Goal: Task Accomplishment & Management: Use online tool/utility

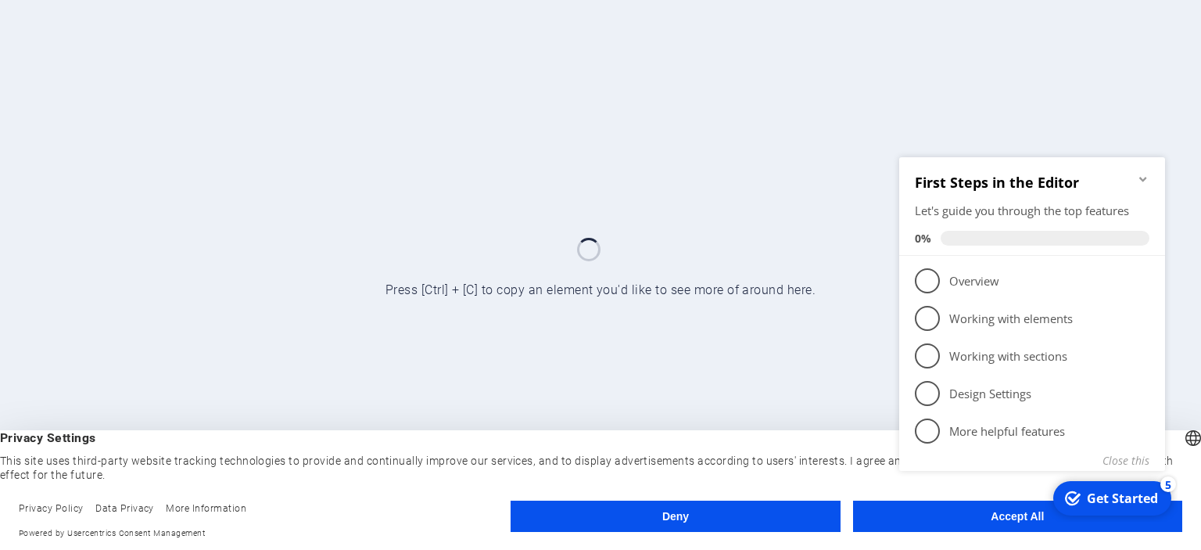
click div "checkmark Get Started 5 First Steps in the Editor Let's guide you through the t…"
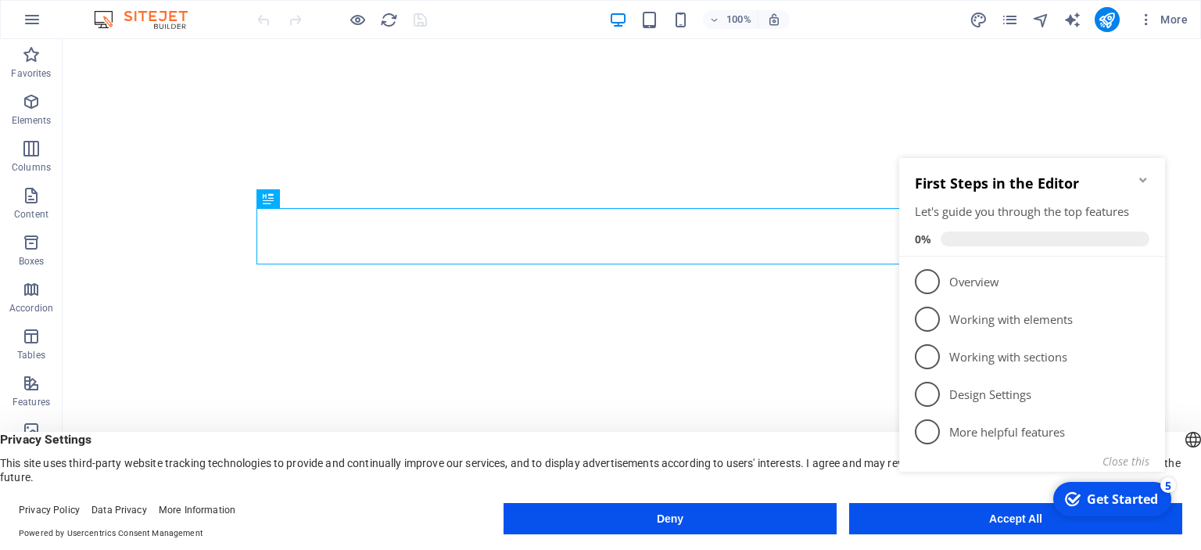
click div "checkmark Get Started 5 First Steps in the Editor Let's guide you through the t…"
click at [1145, 177] on icon "Minimize checklist" at bounding box center [1143, 180] width 13 height 13
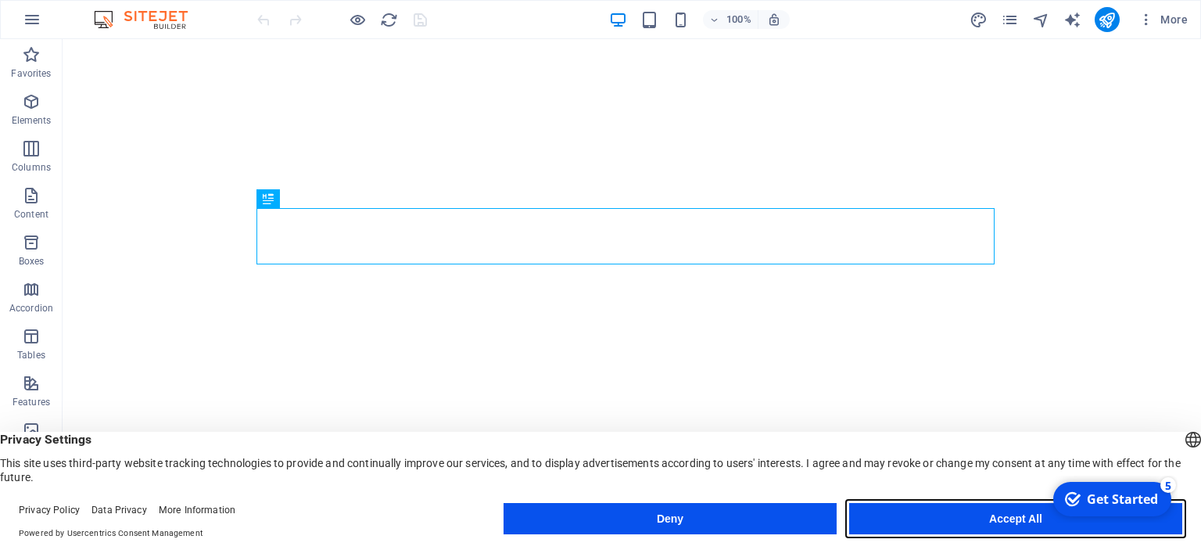
click at [989, 515] on button "Accept All" at bounding box center [1015, 518] width 333 height 31
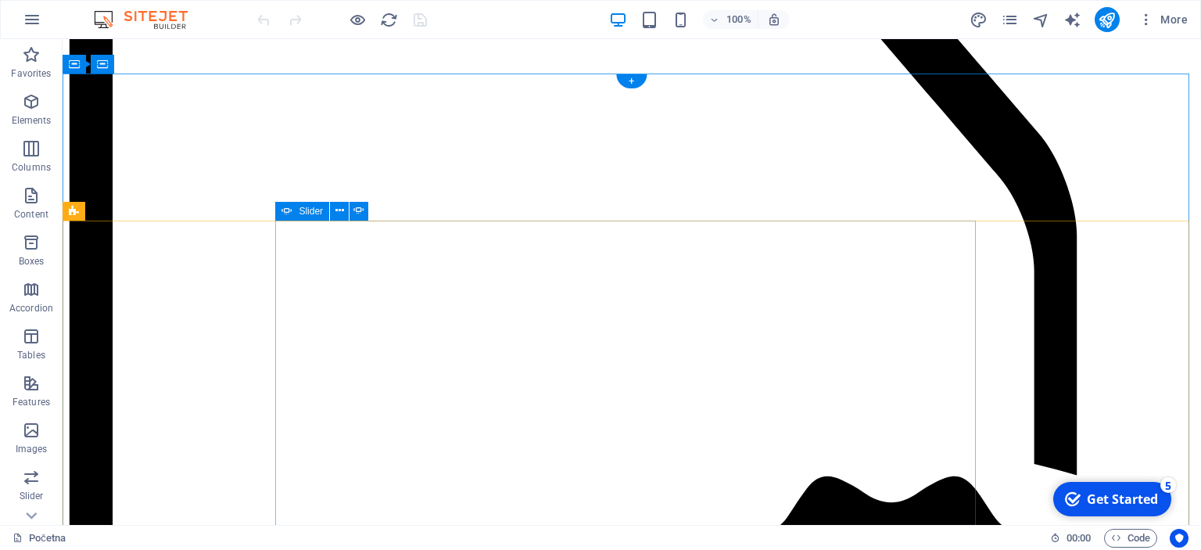
scroll to position [2971, 0]
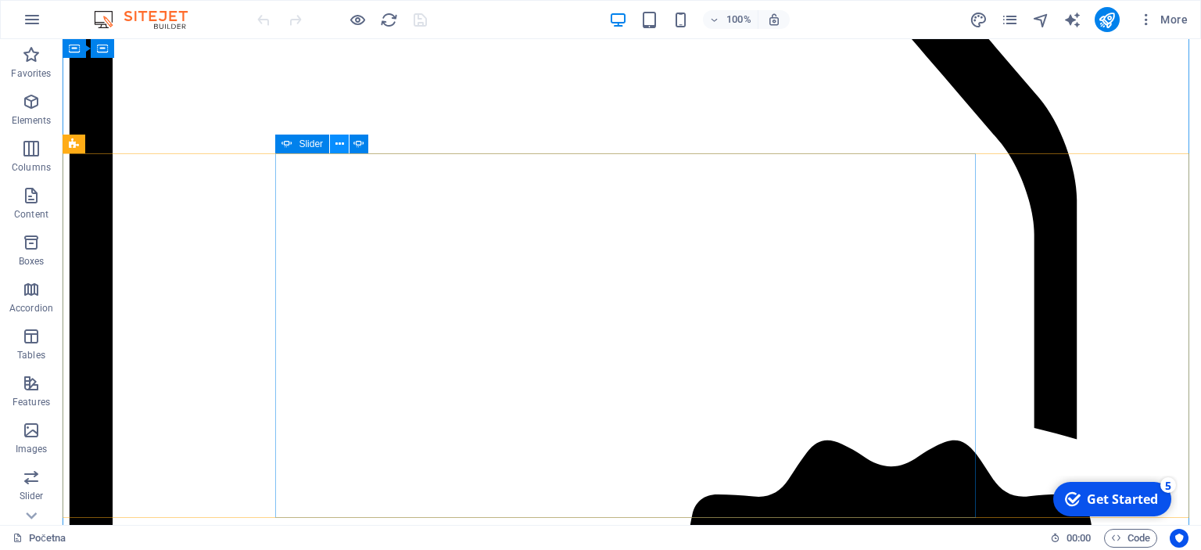
click at [334, 144] on button at bounding box center [339, 143] width 19 height 19
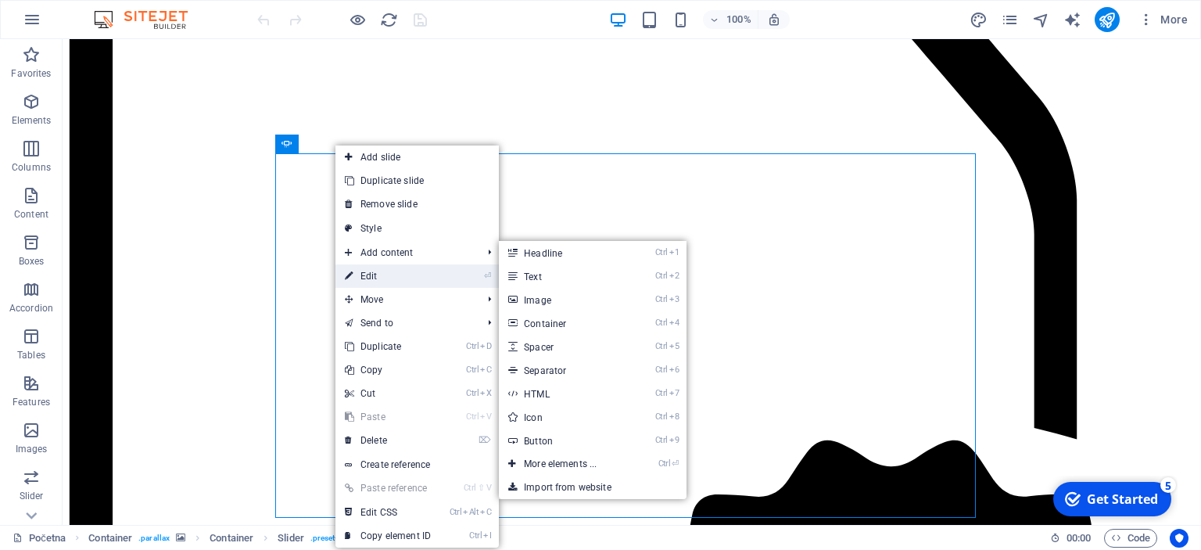
click at [366, 267] on link "⏎ Edit" at bounding box center [387, 275] width 105 height 23
select select "ms"
select select "s"
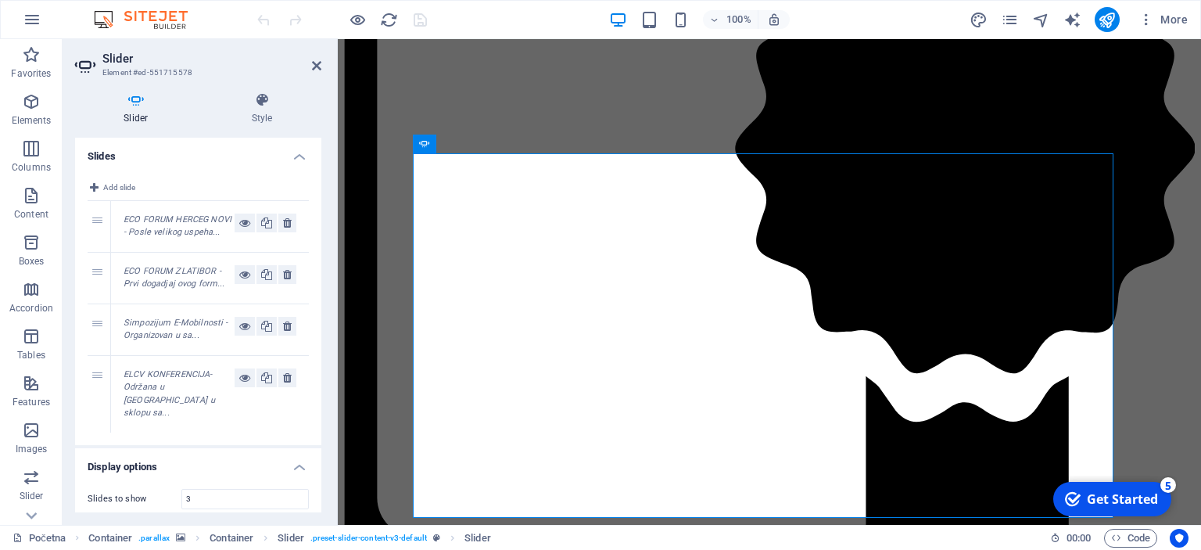
click at [206, 234] on em "ECO FORUM HERCEG NOVI - Posle velikog uspeha..." at bounding box center [178, 225] width 108 height 23
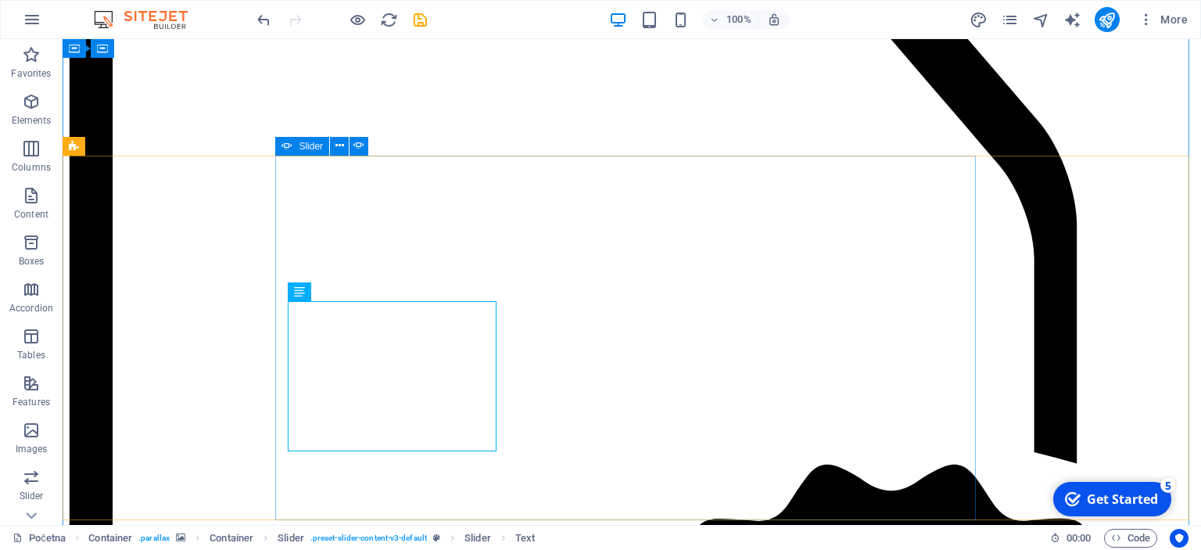
scroll to position [3049, 0]
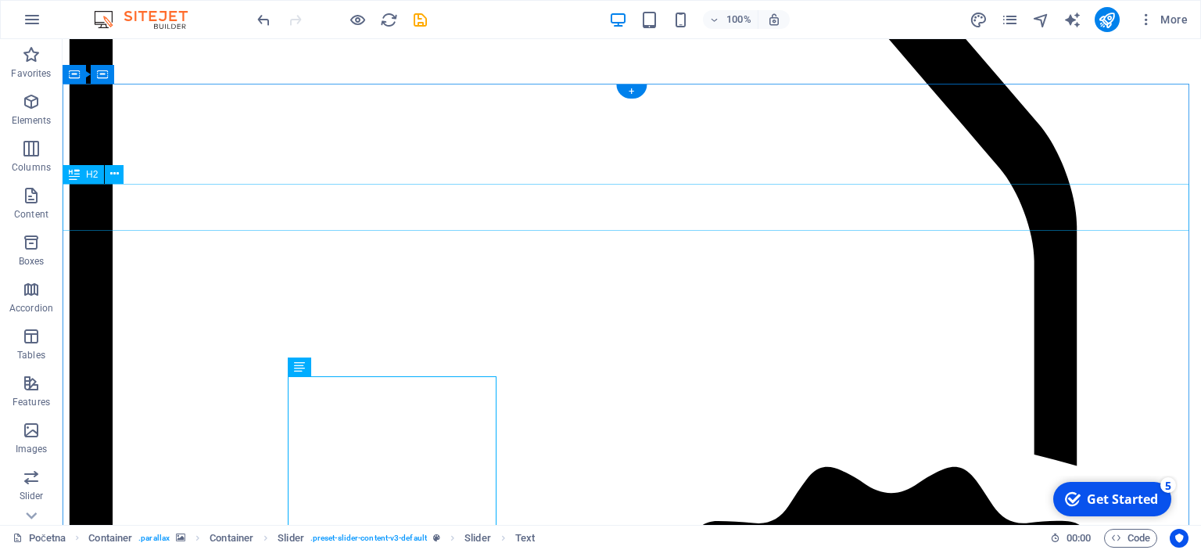
scroll to position [2971, 0]
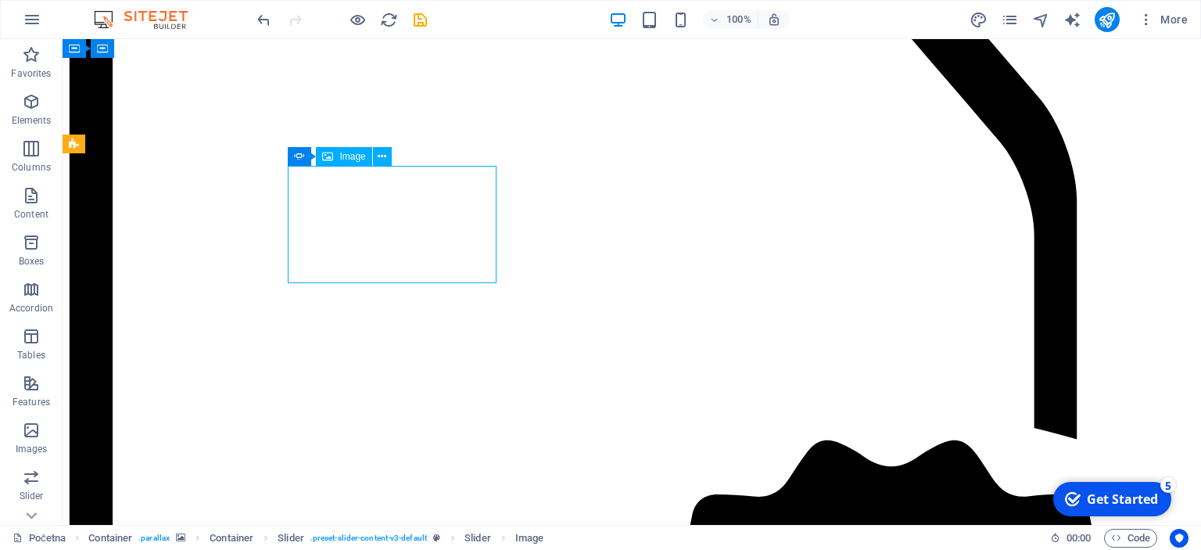
select select "px"
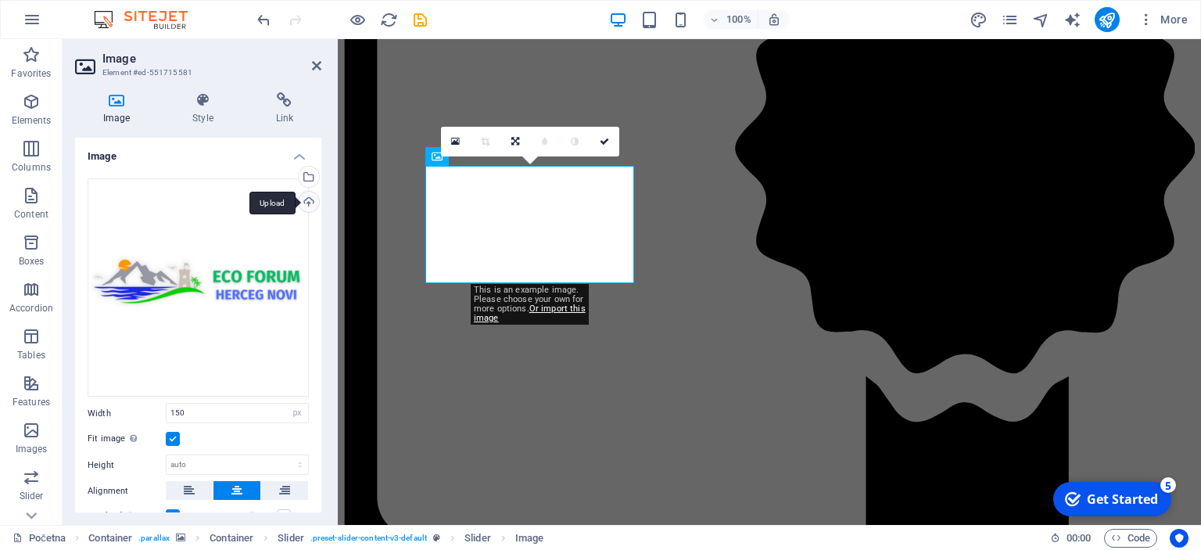
click at [300, 205] on div "Upload" at bounding box center [307, 203] width 23 height 23
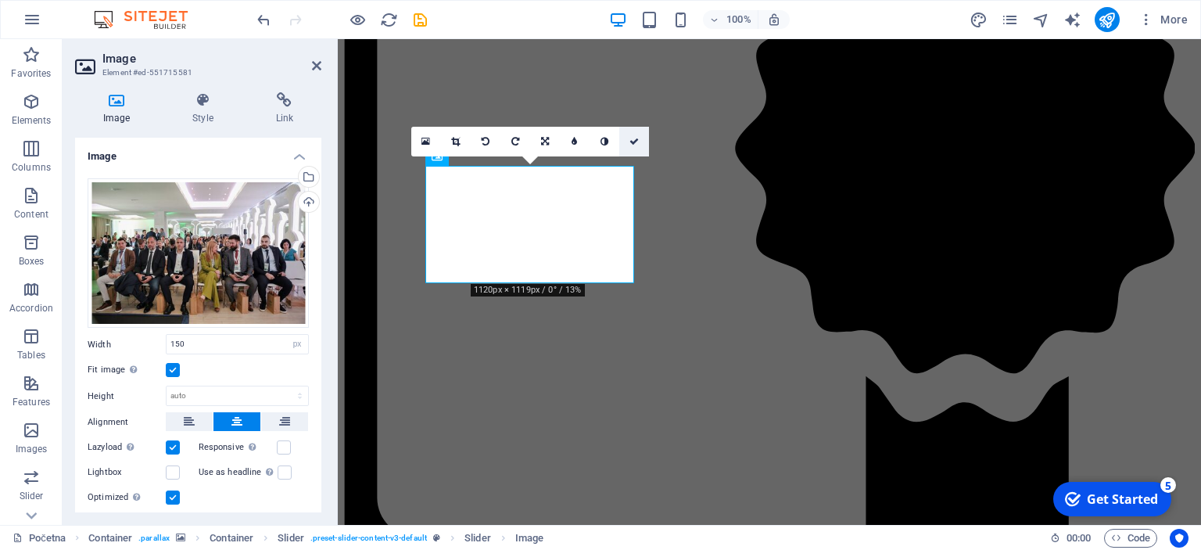
click at [636, 146] on link at bounding box center [634, 142] width 30 height 30
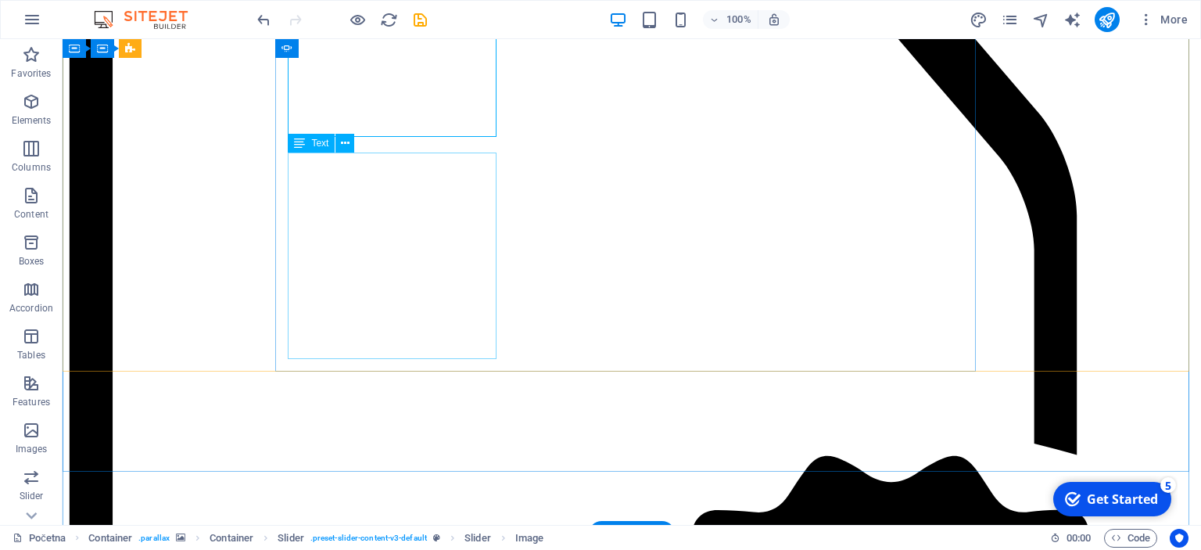
scroll to position [2893, 0]
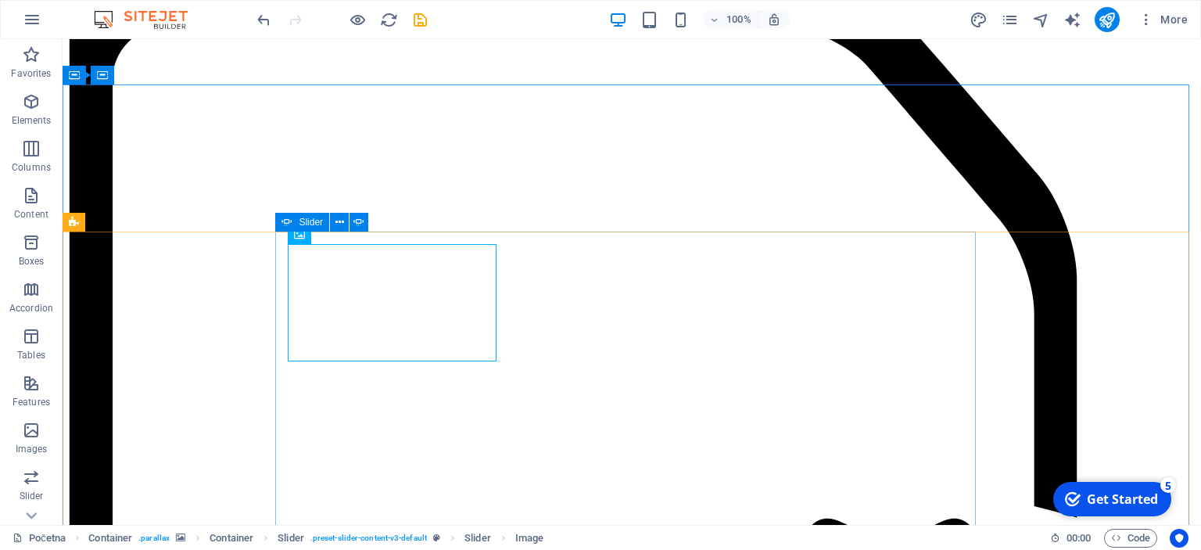
click at [303, 223] on span "Slider" at bounding box center [311, 221] width 24 height 9
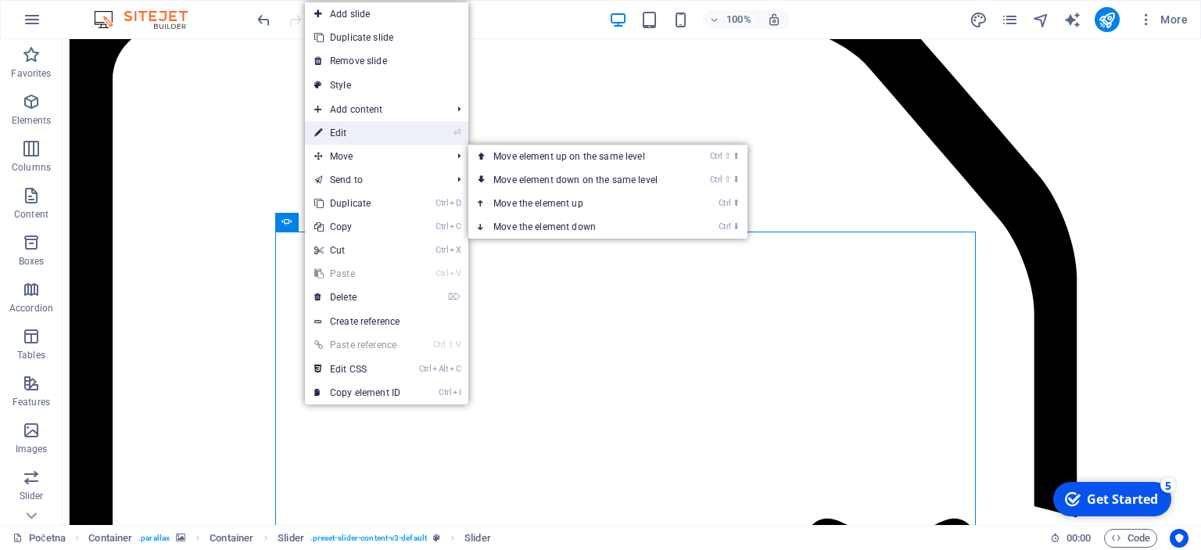
click at [345, 139] on link "⏎ Edit" at bounding box center [357, 132] width 105 height 23
select select "ms"
select select "s"
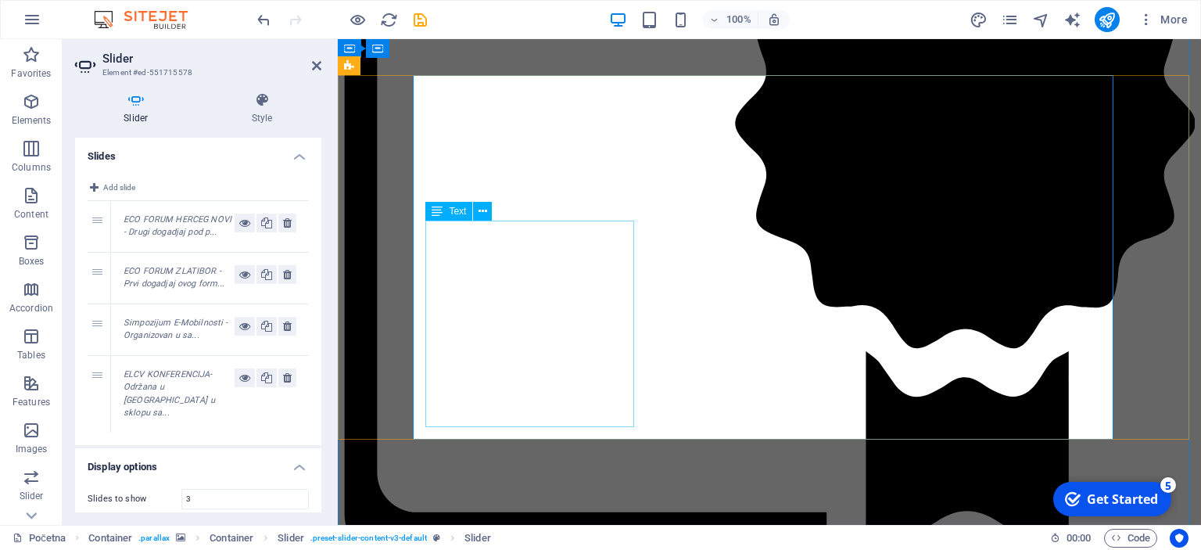
scroll to position [2971, 0]
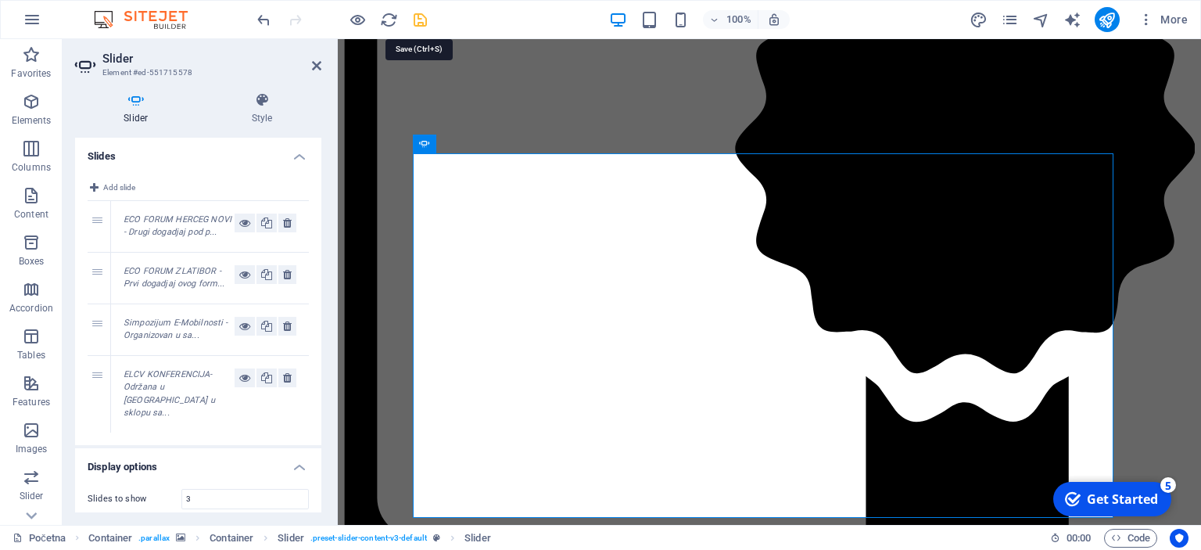
click at [422, 16] on icon "save" at bounding box center [420, 20] width 18 height 18
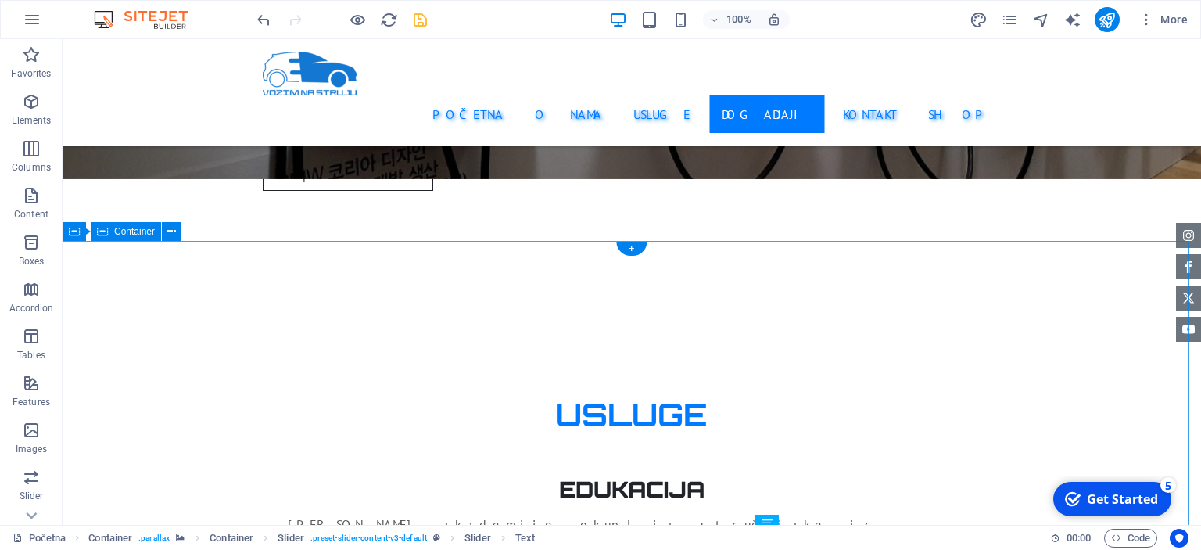
scroll to position [3049, 0]
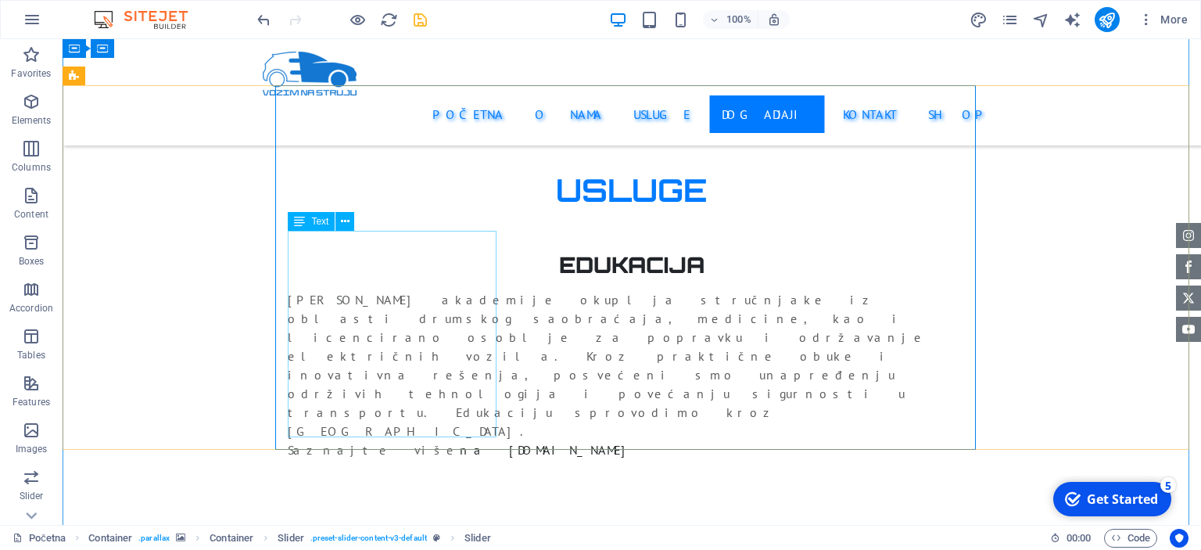
scroll to position [3127, 0]
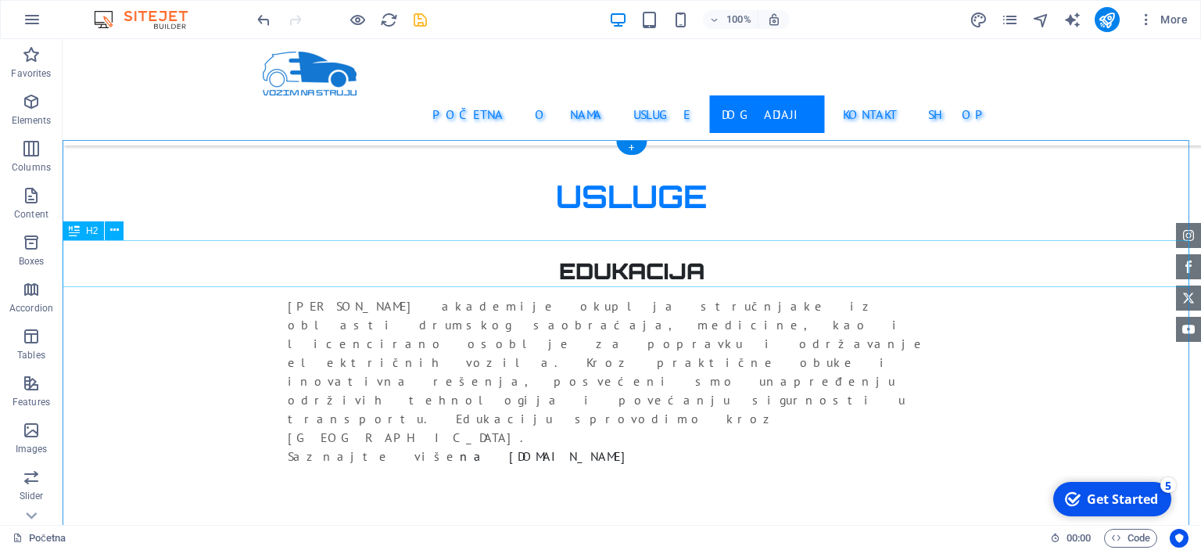
scroll to position [3049, 0]
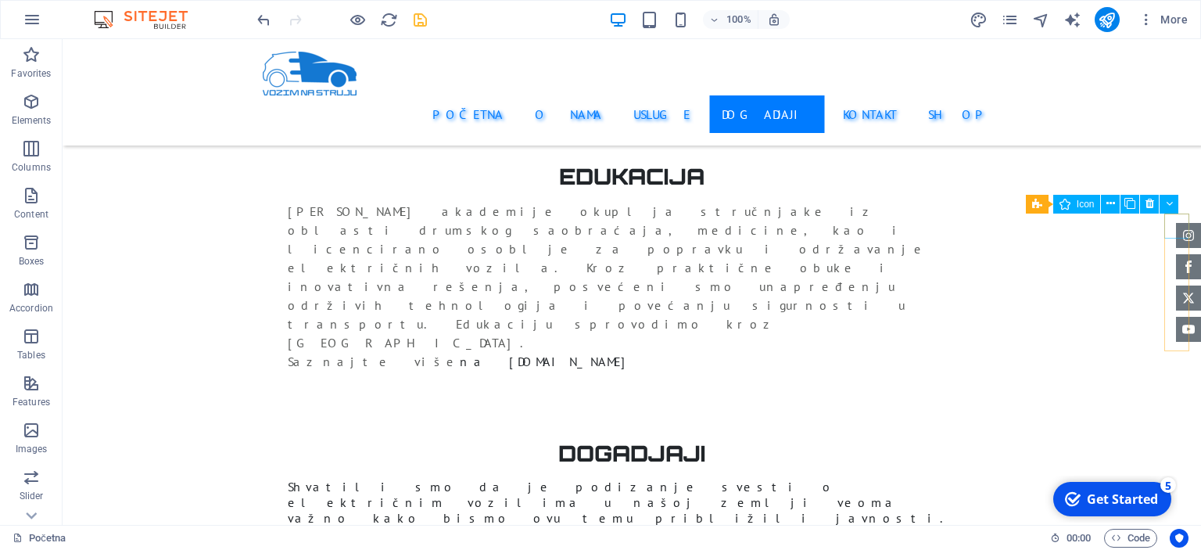
click at [1176, 229] on figure at bounding box center [1188, 235] width 25 height 25
click at [1118, 203] on button at bounding box center [1110, 204] width 19 height 19
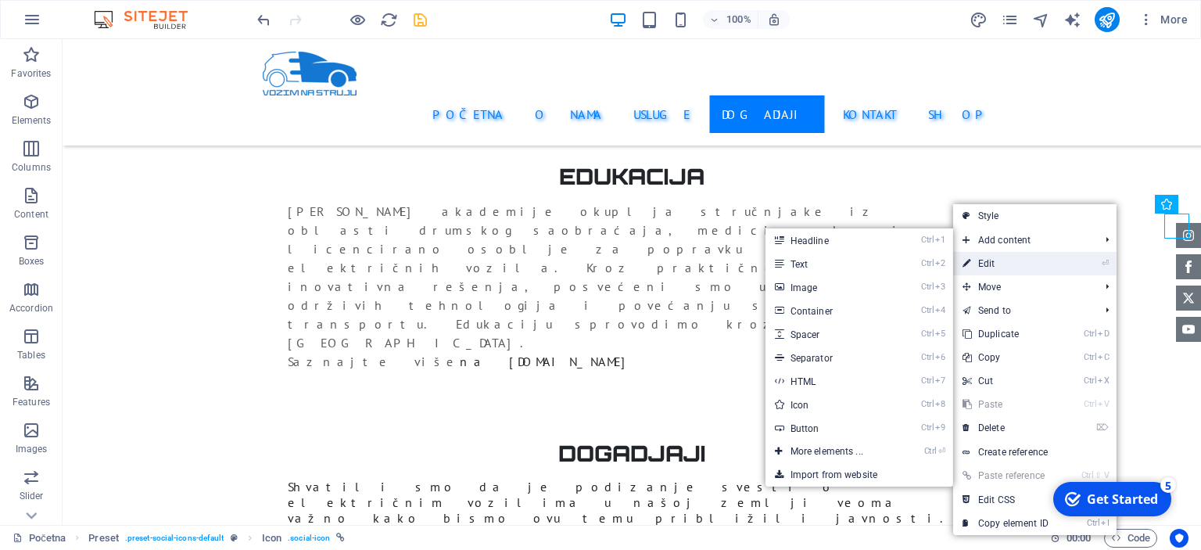
click at [1063, 258] on li "⏎ Edit" at bounding box center [1034, 263] width 163 height 23
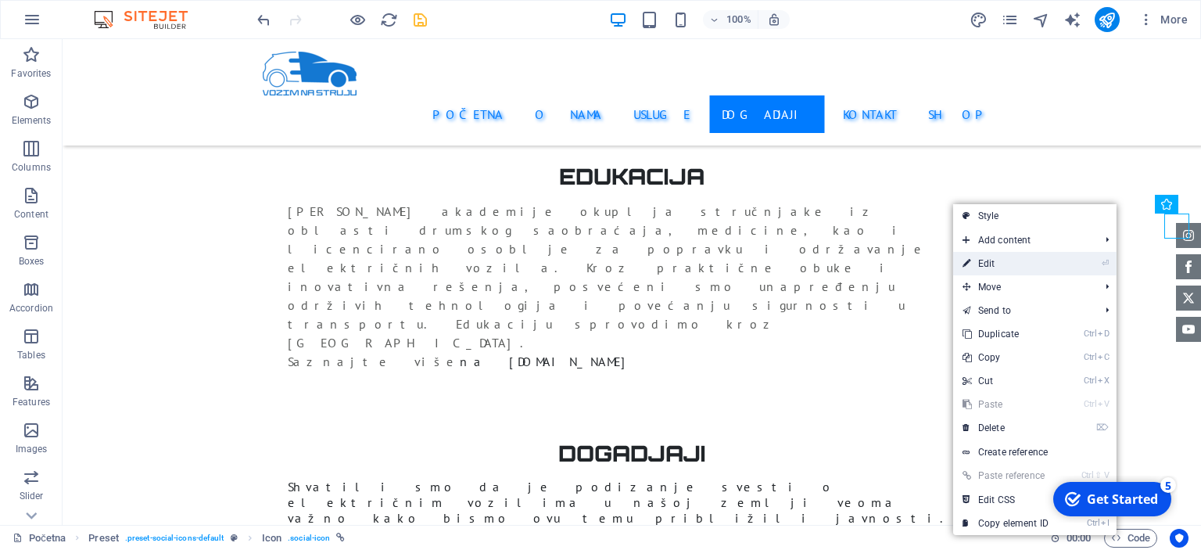
click at [996, 262] on link "⏎ Edit" at bounding box center [1005, 263] width 105 height 23
select select "xMidYMid"
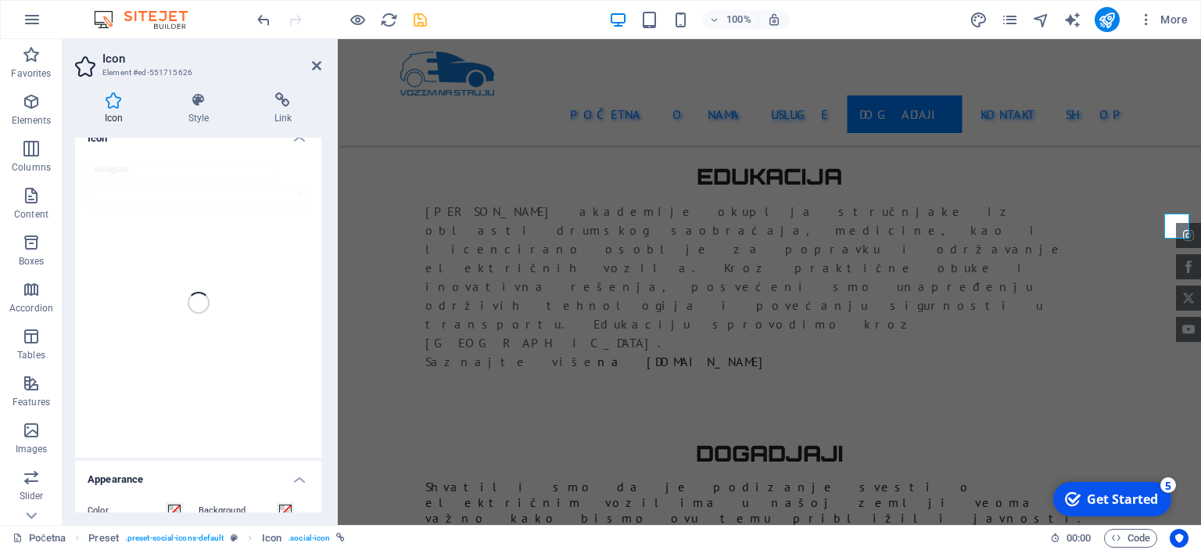
scroll to position [0, 0]
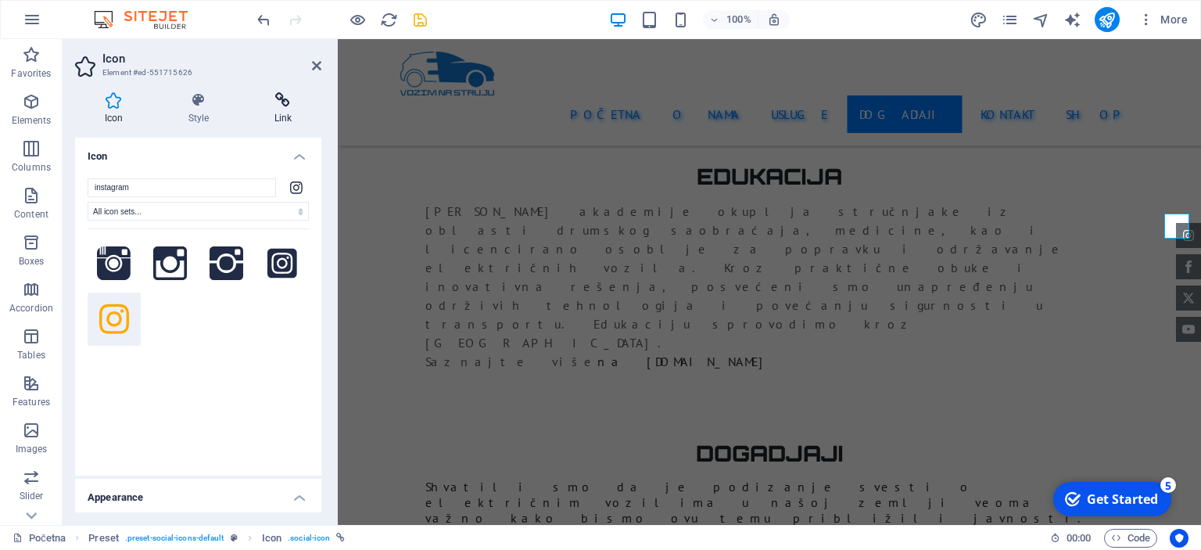
click at [271, 117] on h4 "Link" at bounding box center [283, 108] width 77 height 33
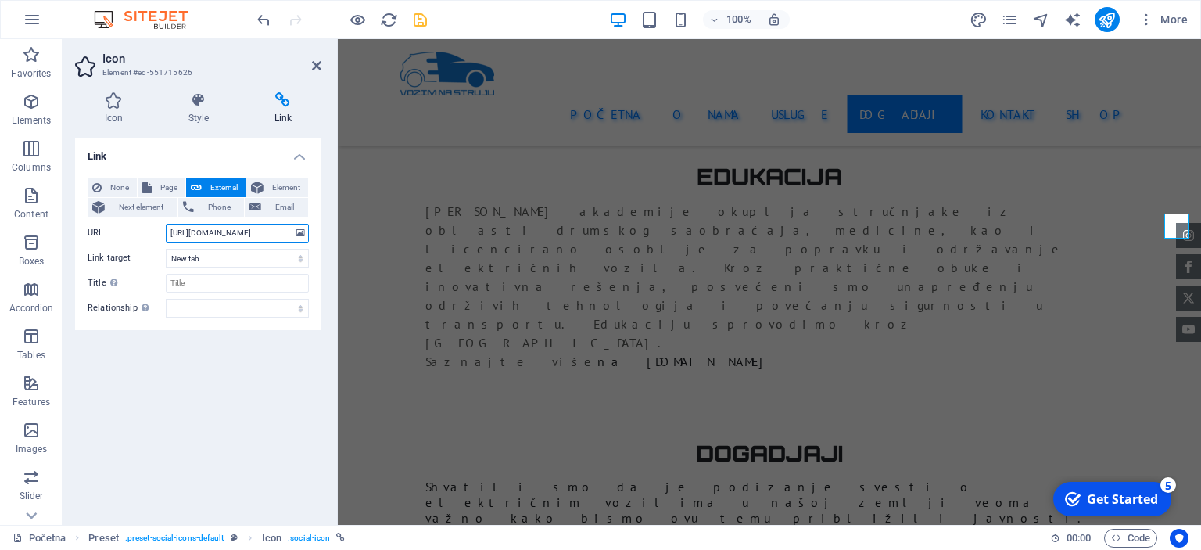
click at [270, 234] on input "https://www.instagram.com/vozimnastruju/" at bounding box center [237, 233] width 143 height 19
drag, startPoint x: 271, startPoint y: 236, endPoint x: 321, endPoint y: 234, distance: 50.9
click at [321, 234] on div "Icon Style Link Icon instagram All icon sets... IcoFont Ionicons FontAwesome Br…" at bounding box center [198, 302] width 271 height 445
click at [289, 235] on input "https://www.instagram.com/vozimnastruju/" at bounding box center [237, 233] width 143 height 19
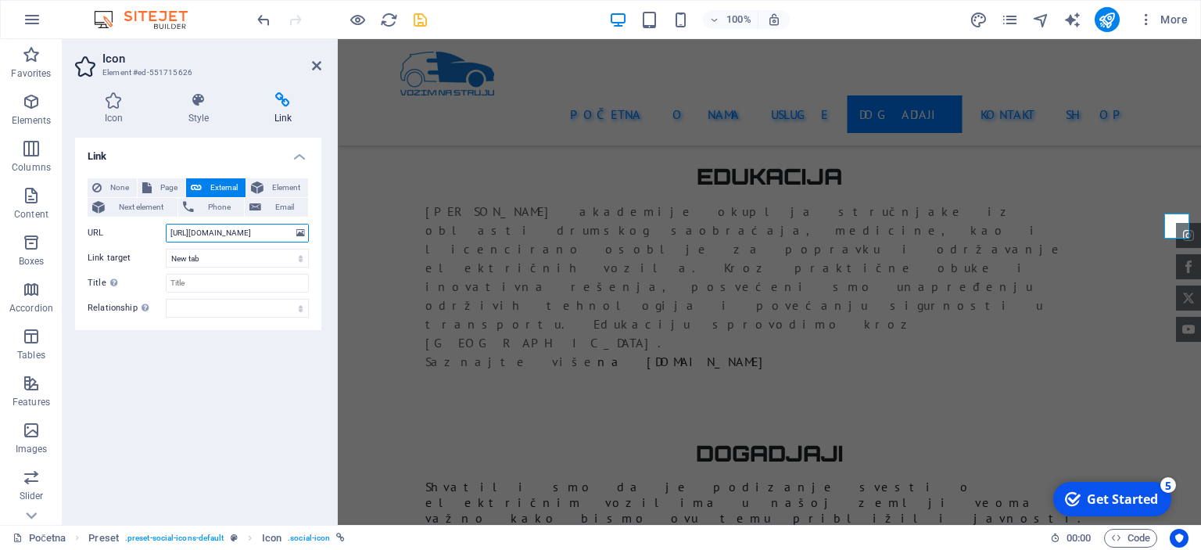
click at [286, 232] on input "https://www.instagram.com/vozimnastruju/" at bounding box center [237, 233] width 143 height 19
type input "https://www.instagram.com/vozimnastruju.rs//"
click at [285, 382] on div "Link None Page External Element Next element Phone Email Page Početna Shop -- P…" at bounding box center [198, 325] width 246 height 375
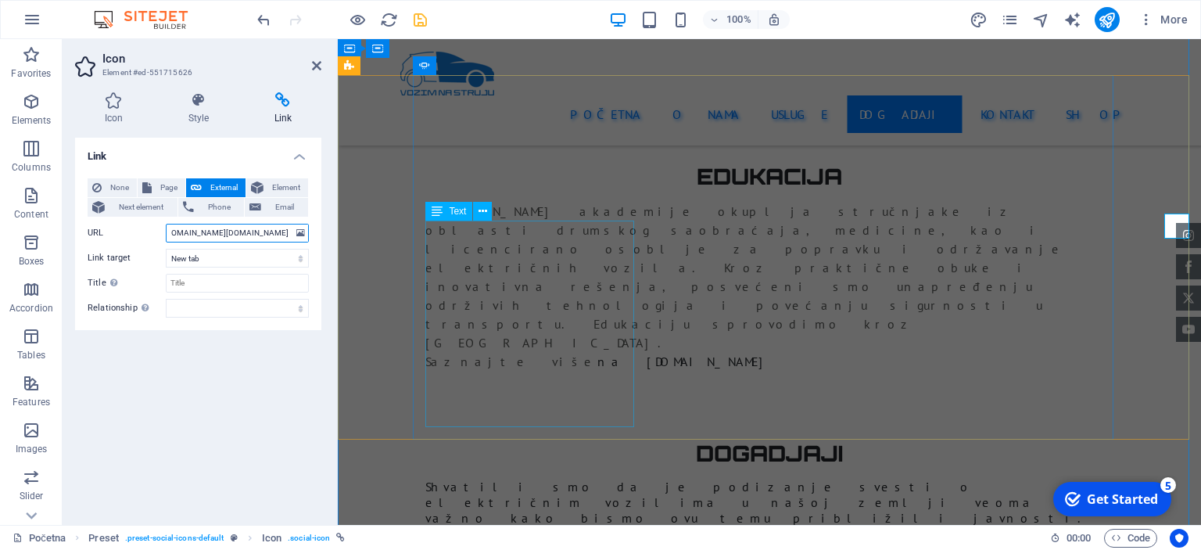
drag, startPoint x: 562, startPoint y: 273, endPoint x: 439, endPoint y: 240, distance: 127.1
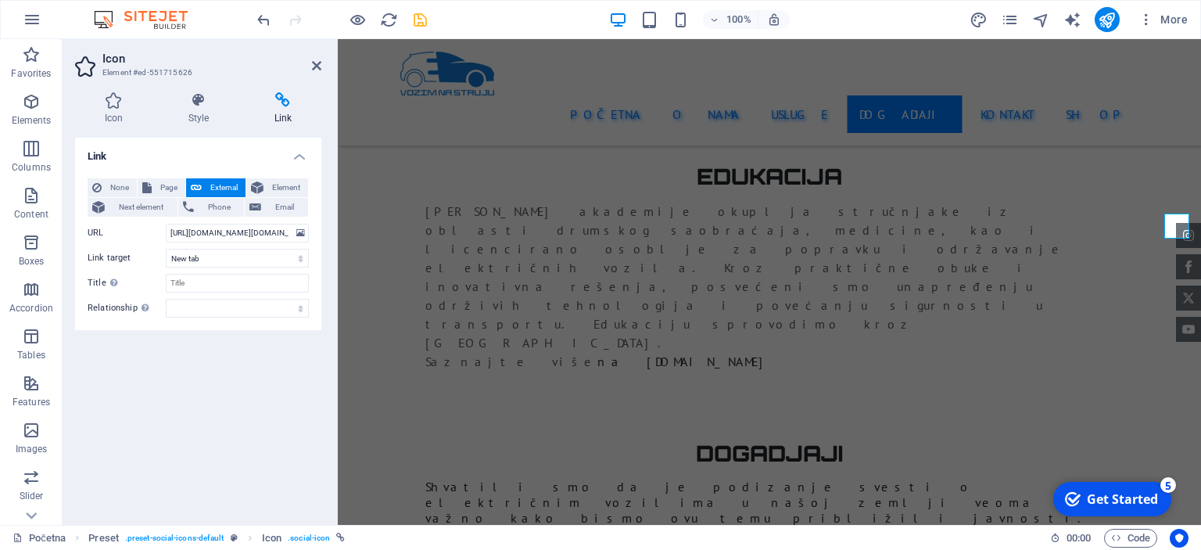
click at [280, 371] on div "Link None Page External Element Next element Phone Email Page Početna Shop -- P…" at bounding box center [198, 325] width 246 height 375
click at [424, 24] on icon "save" at bounding box center [420, 20] width 18 height 18
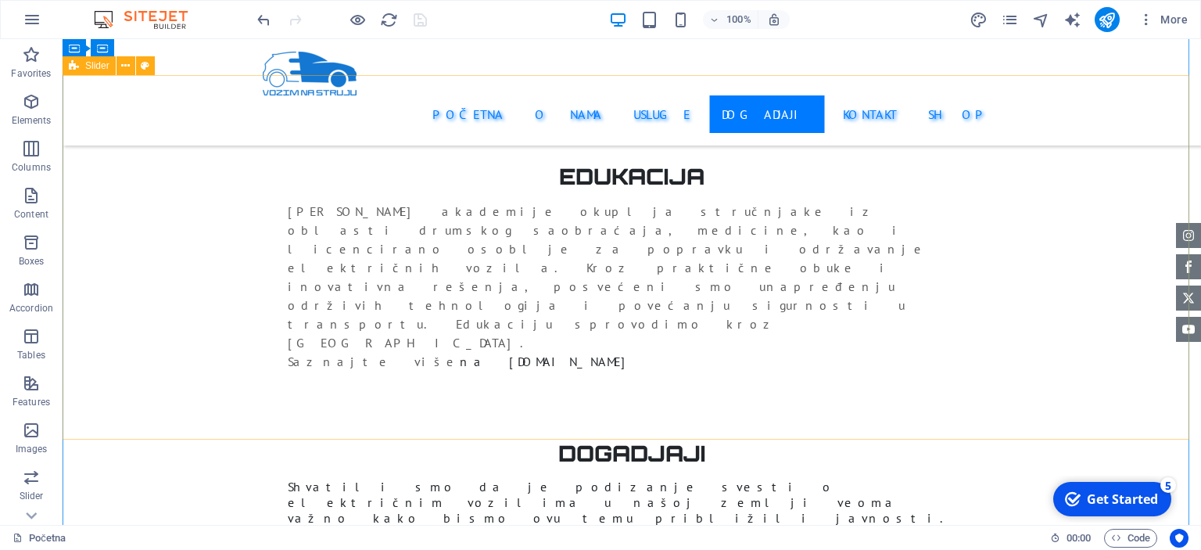
scroll to position [2815, 0]
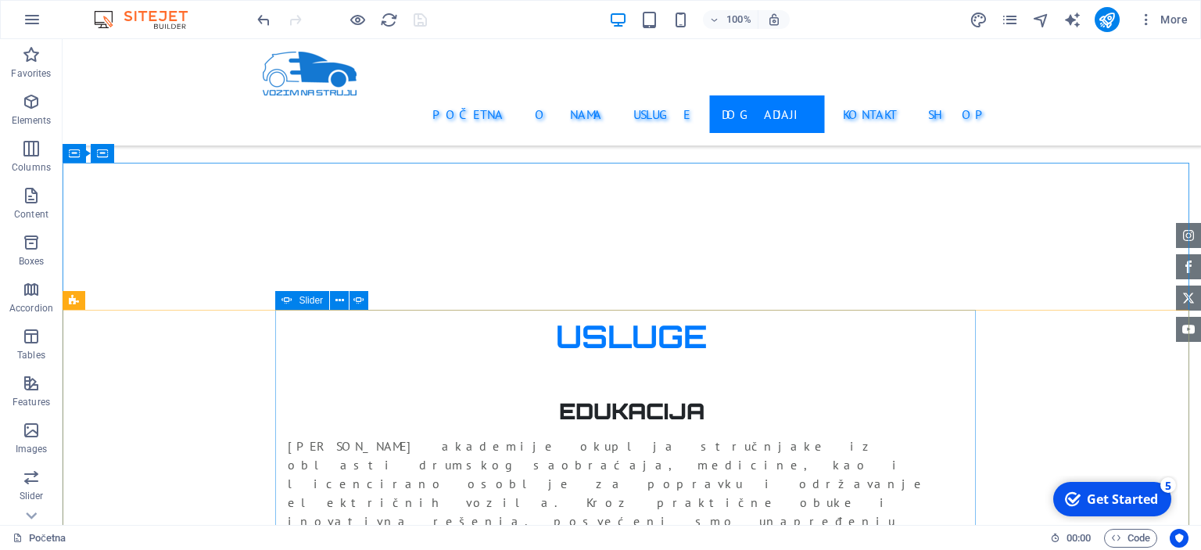
click at [319, 300] on span "Slider" at bounding box center [311, 300] width 24 height 9
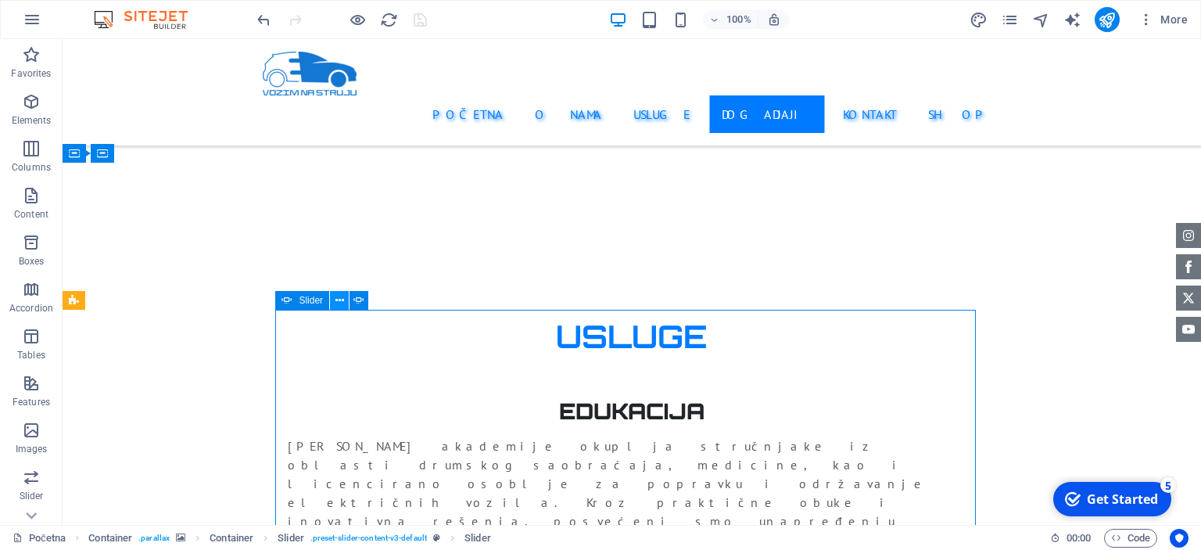
click at [335, 300] on icon at bounding box center [339, 300] width 9 height 16
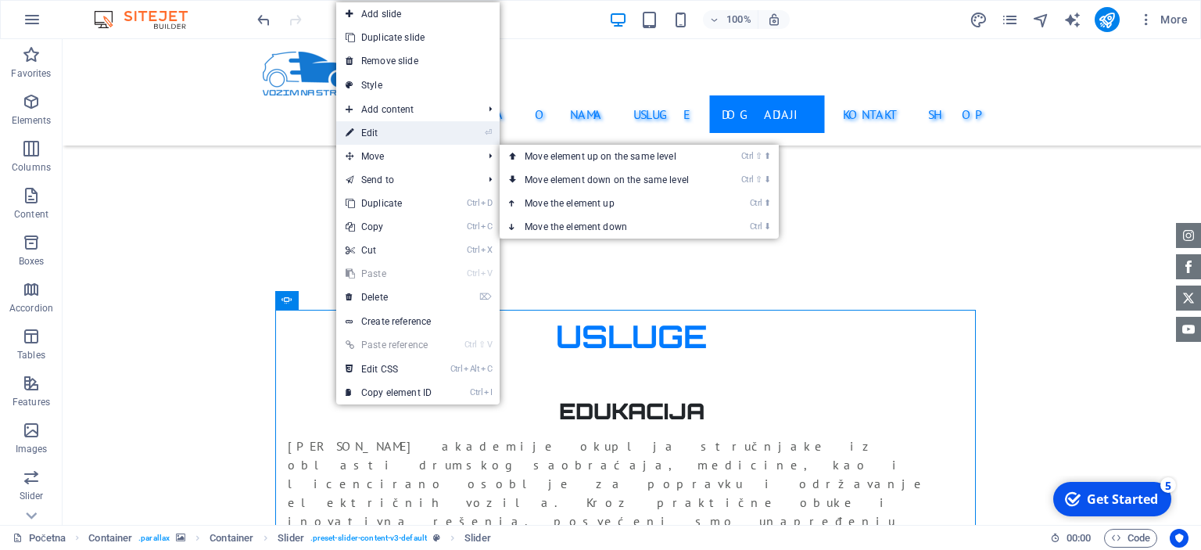
click at [392, 134] on link "⏎ Edit" at bounding box center [388, 132] width 105 height 23
select select "ms"
select select "s"
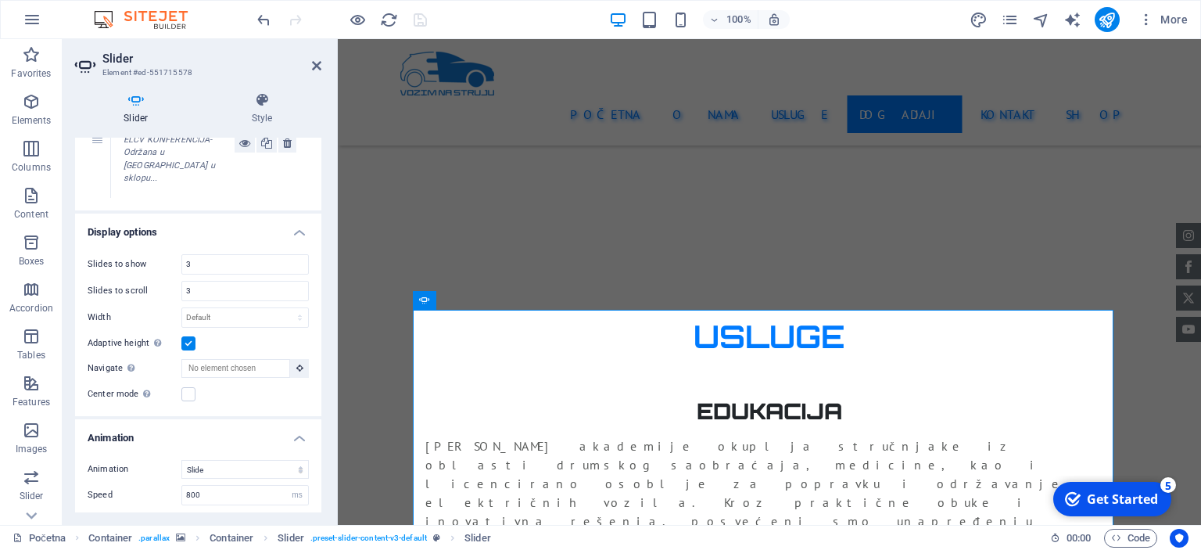
scroll to position [0, 0]
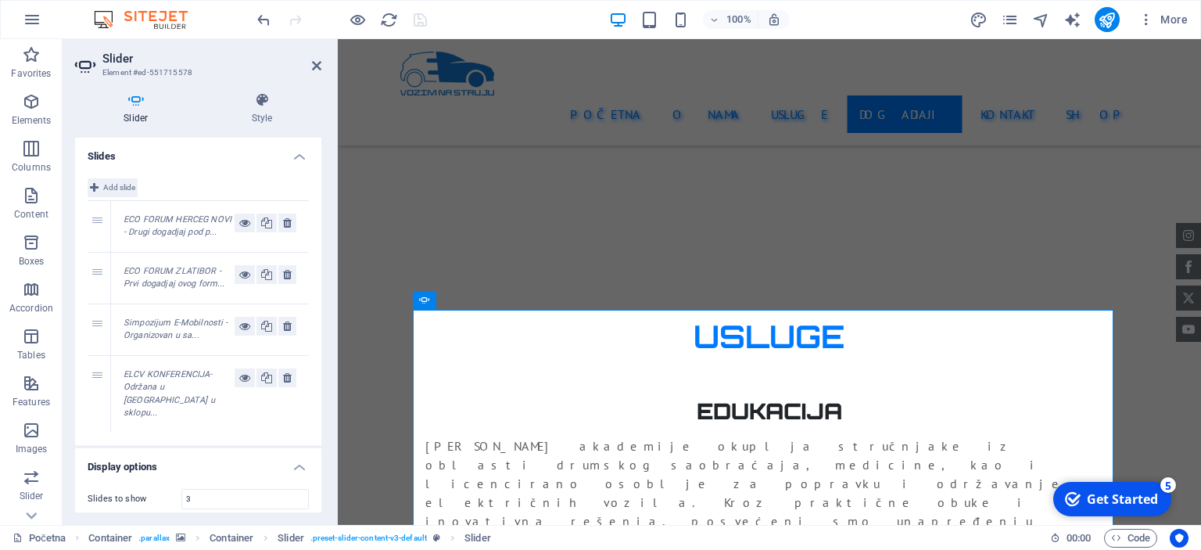
click at [131, 186] on span "Add slide" at bounding box center [119, 187] width 32 height 19
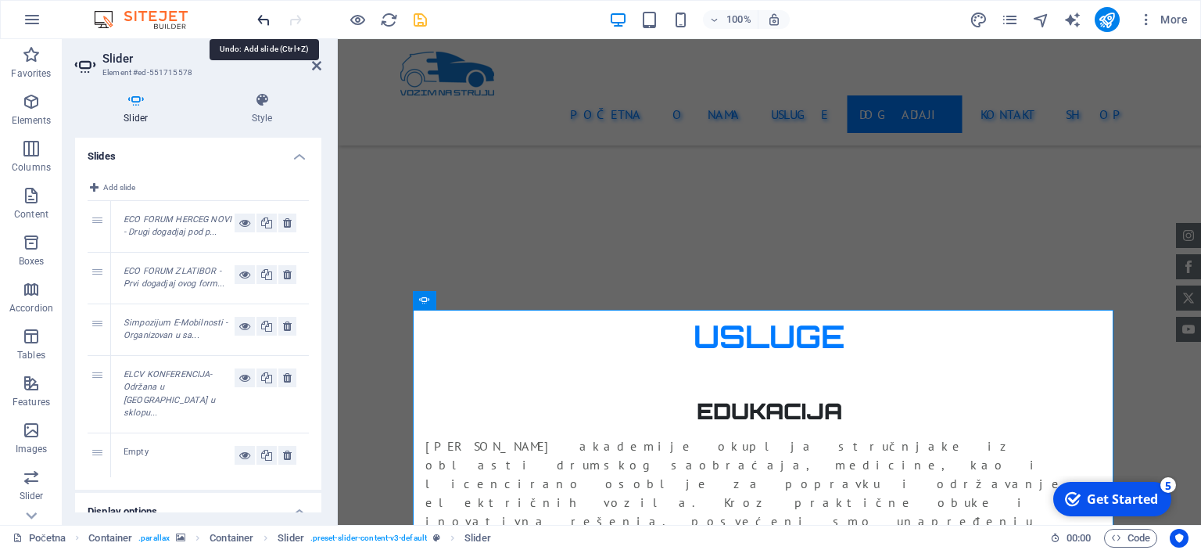
click at [257, 21] on icon "undo" at bounding box center [264, 20] width 18 height 18
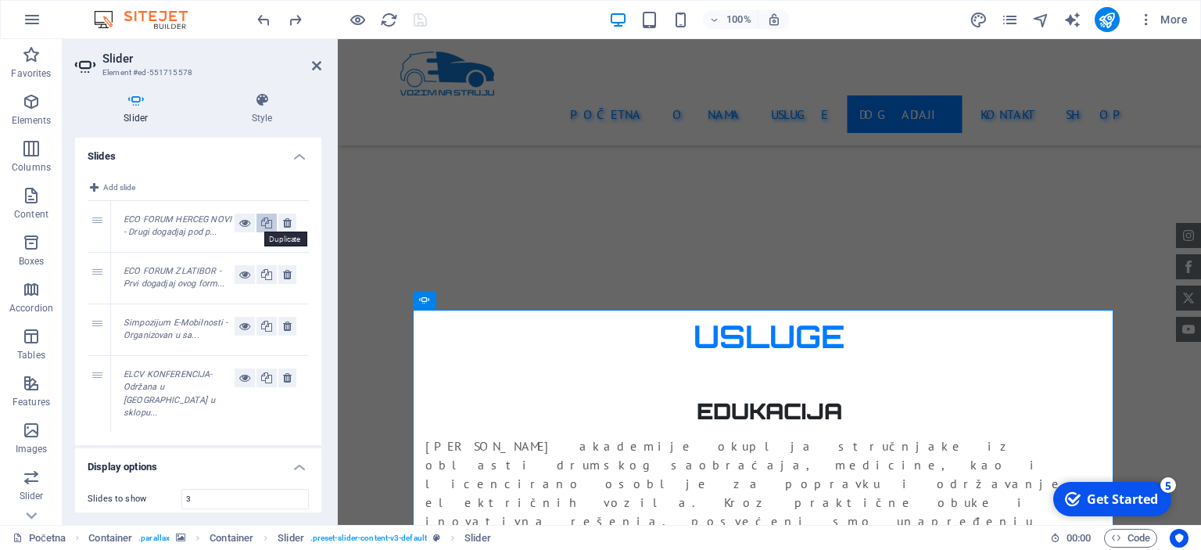
click at [263, 226] on icon at bounding box center [266, 222] width 11 height 19
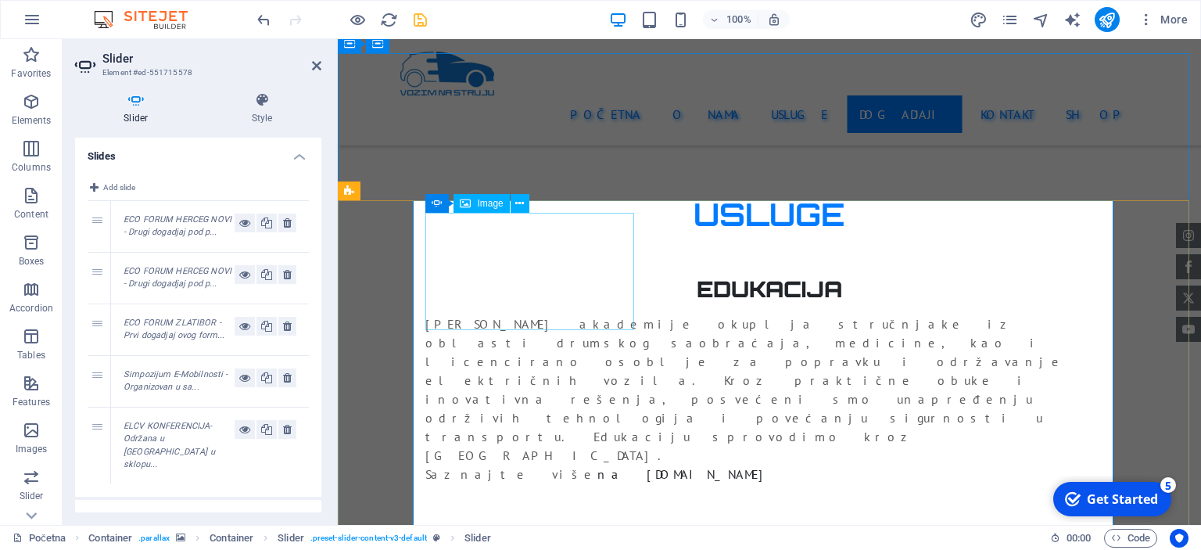
scroll to position [2971, 0]
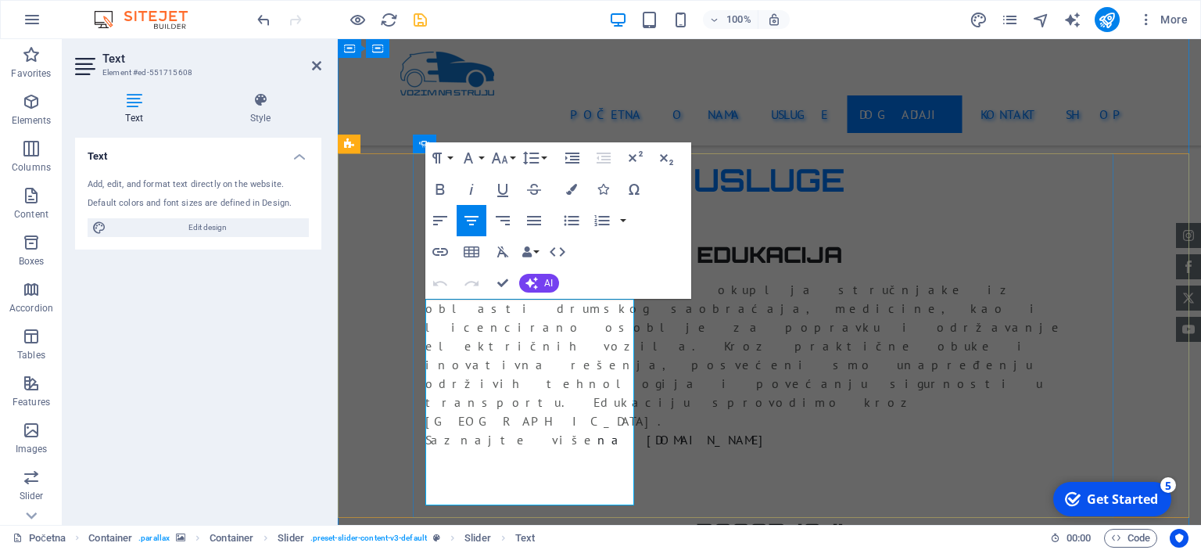
drag, startPoint x: 582, startPoint y: 332, endPoint x: 443, endPoint y: 326, distance: 139.3
drag, startPoint x: 510, startPoint y: 478, endPoint x: 588, endPoint y: 332, distance: 165.8
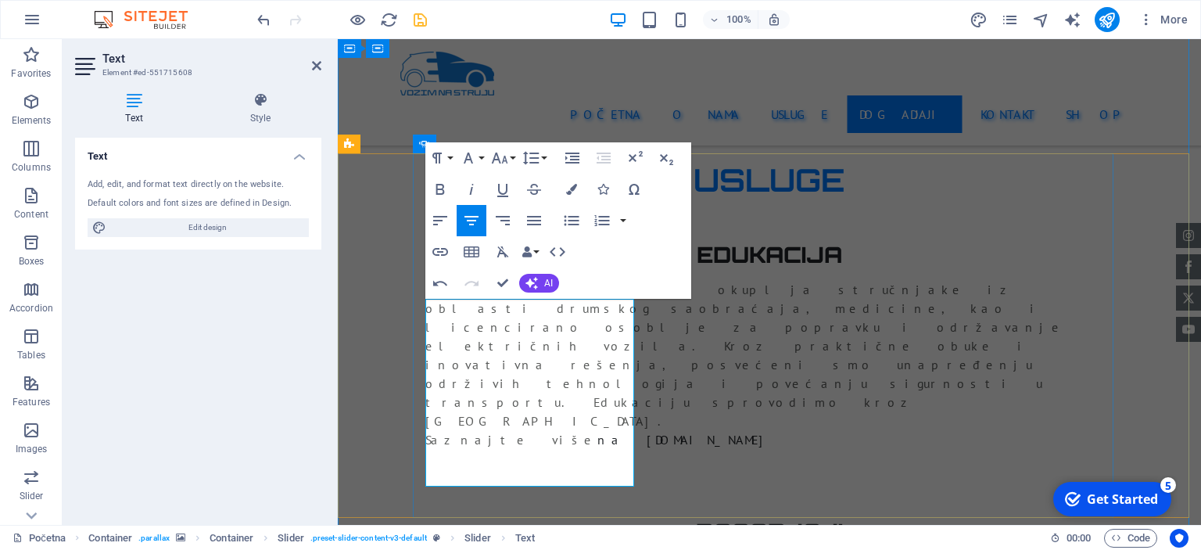
drag, startPoint x: 583, startPoint y: 324, endPoint x: 448, endPoint y: 331, distance: 135.4
click at [444, 192] on icon "button" at bounding box center [440, 189] width 19 height 19
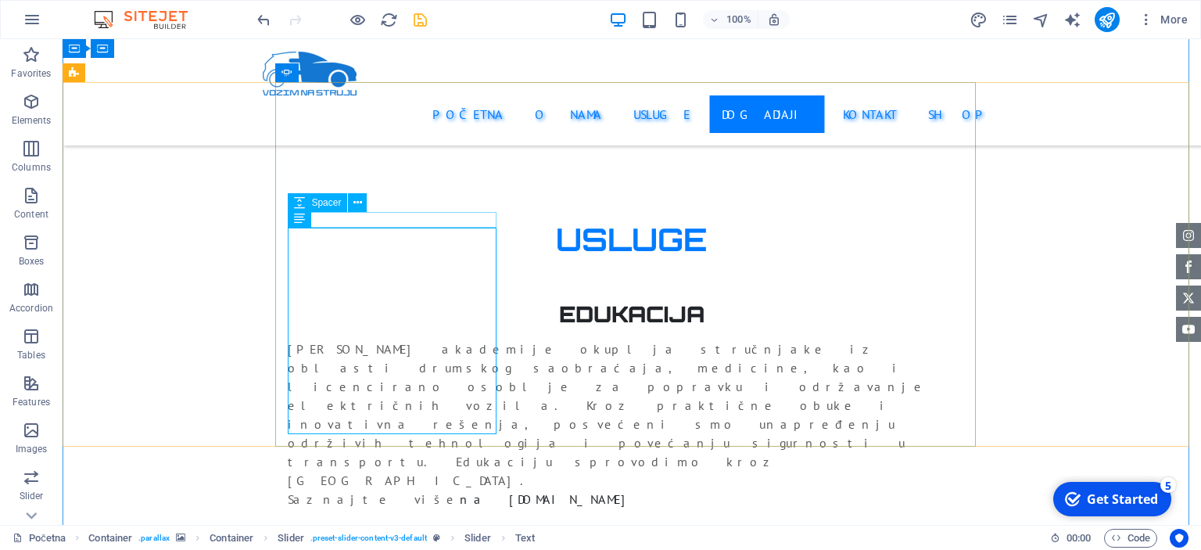
scroll to position [2815, 0]
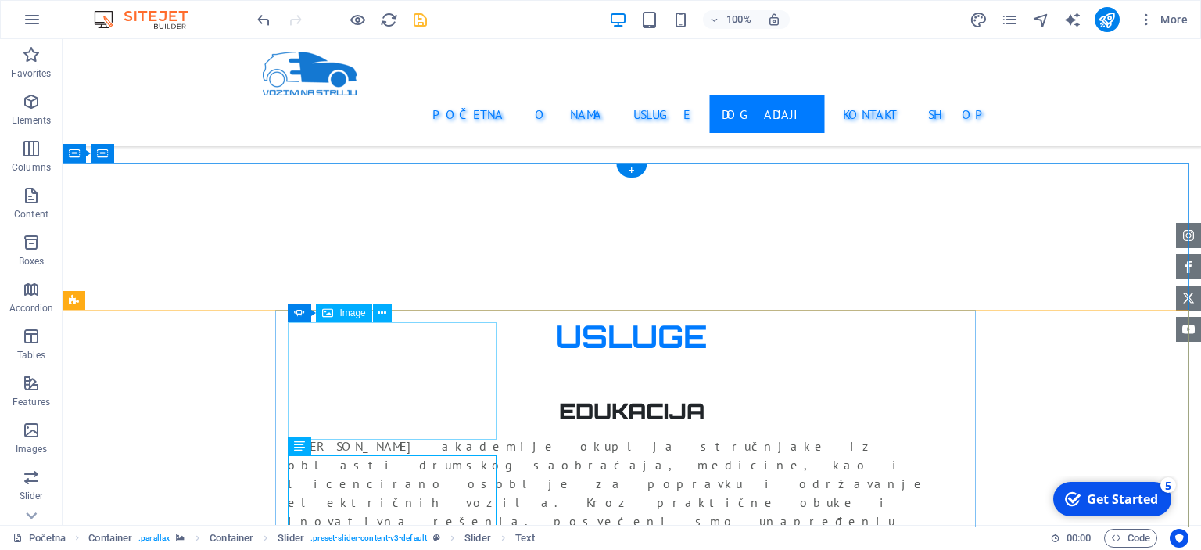
click at [356, 311] on span "Image" at bounding box center [352, 312] width 26 height 9
select select "px"
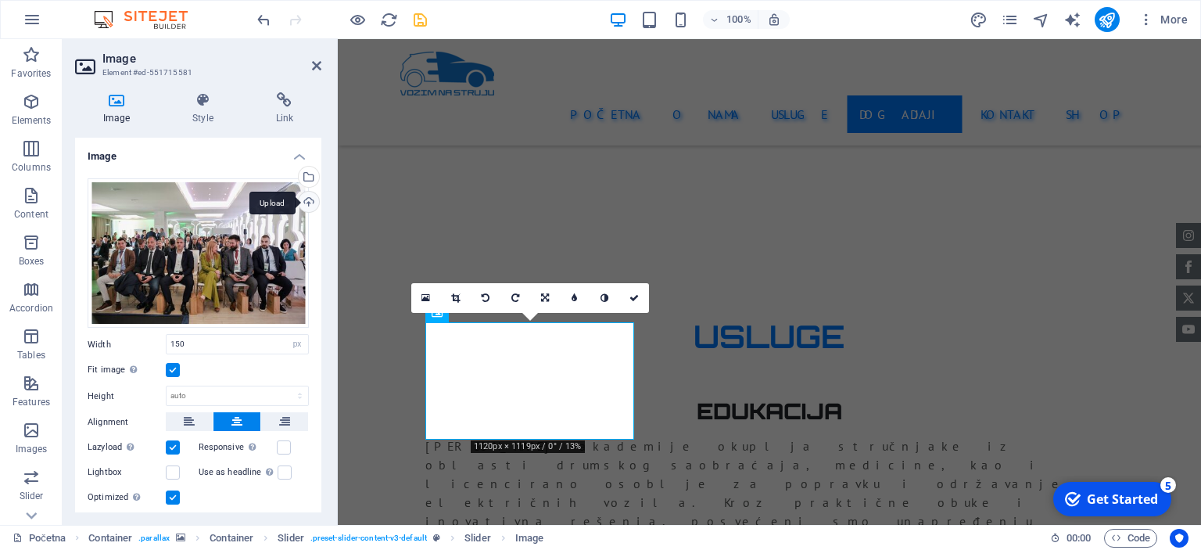
click at [306, 206] on div "Upload" at bounding box center [307, 203] width 23 height 23
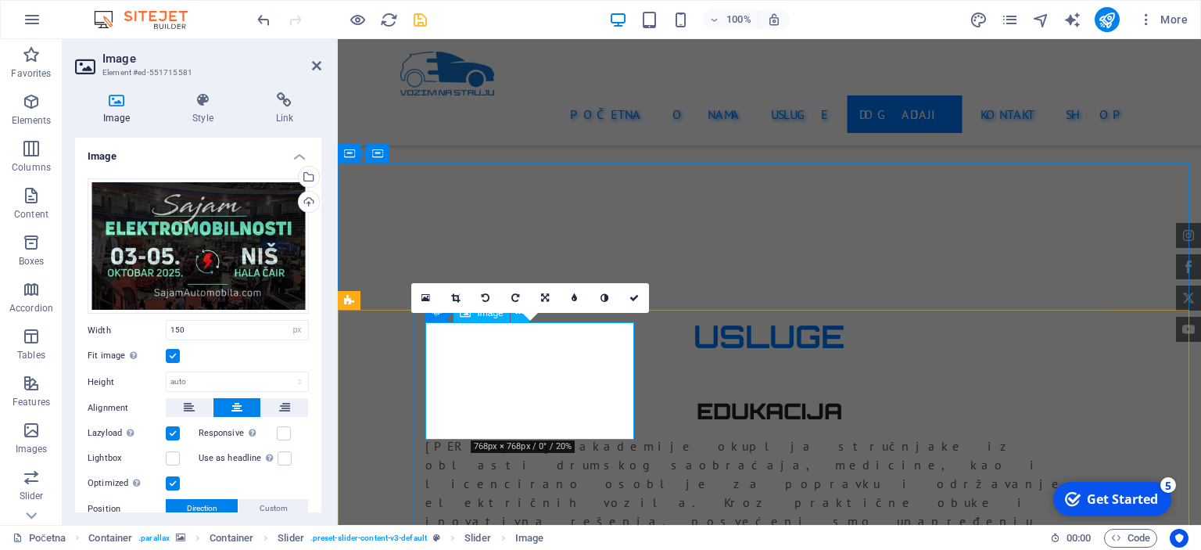
click at [548, 296] on icon at bounding box center [545, 297] width 8 height 9
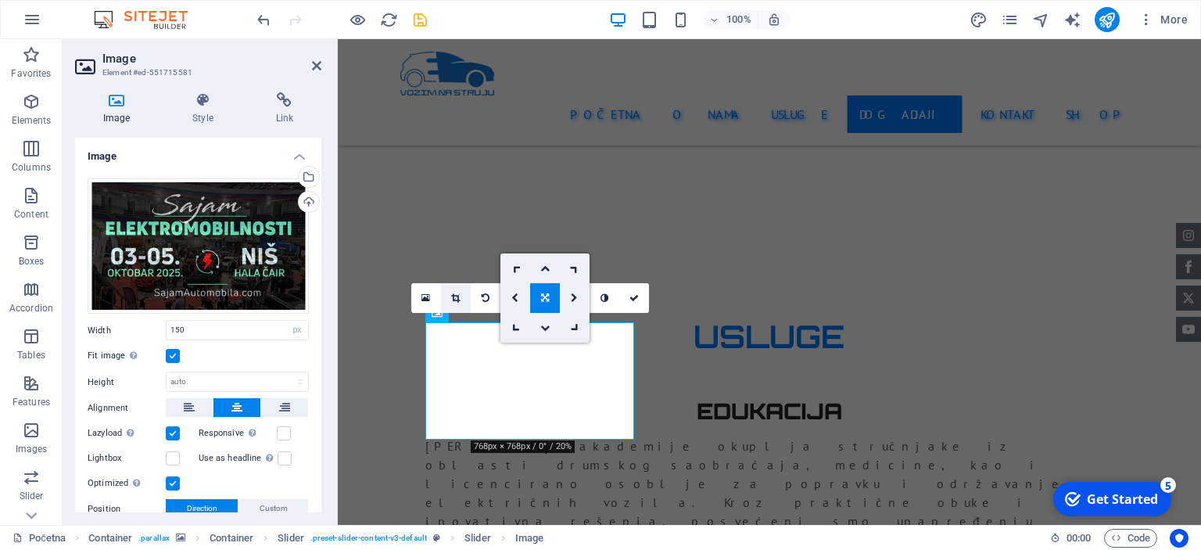
click at [457, 297] on icon at bounding box center [455, 297] width 9 height 9
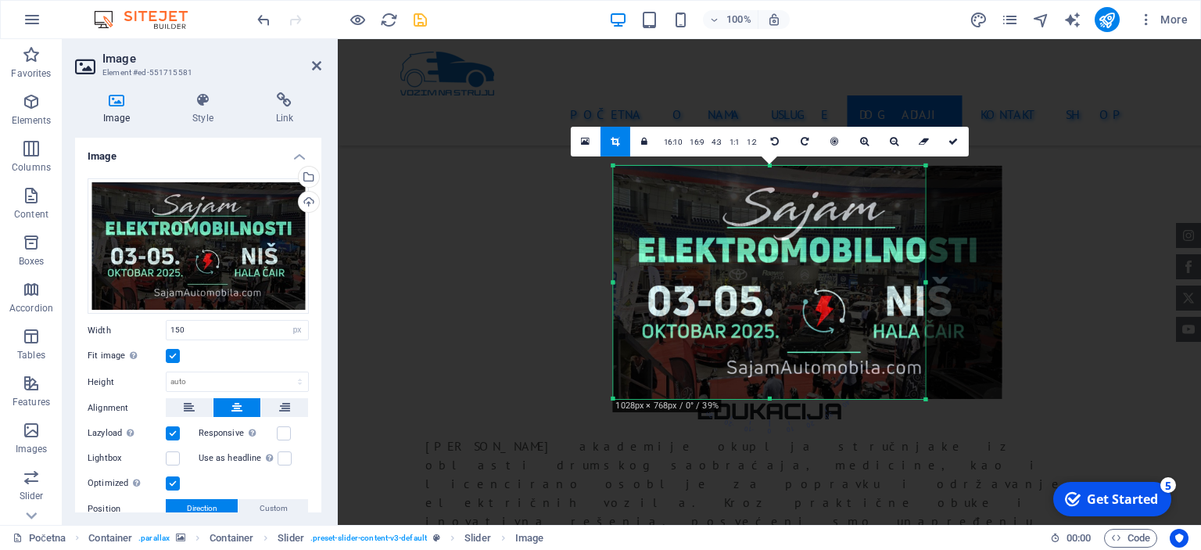
drag, startPoint x: 651, startPoint y: 281, endPoint x: 572, endPoint y: 281, distance: 79.0
click at [572, 281] on div "H1 Banner Banner Container Preset HTML Preset Container Text Spacer Preset H2 T…" at bounding box center [769, 282] width 863 height 486
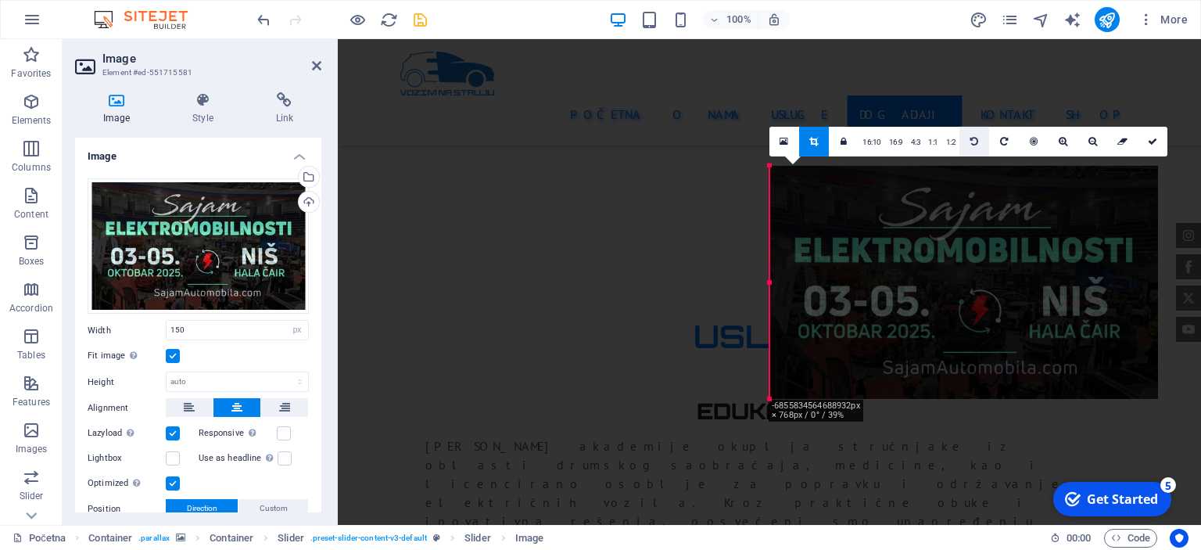
click at [971, 146] on link at bounding box center [974, 141] width 30 height 30
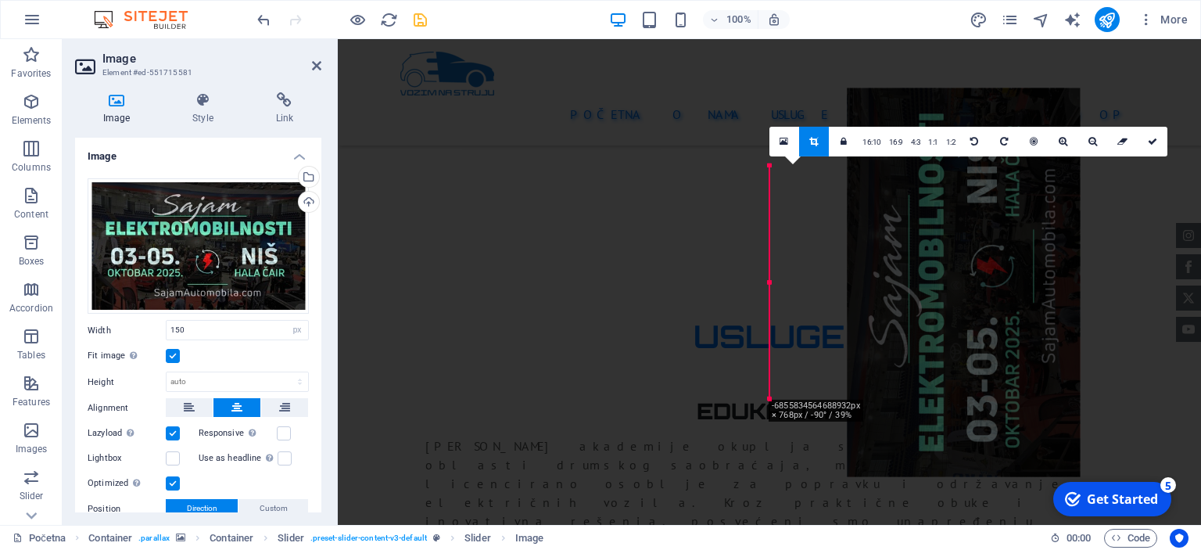
click at [268, 30] on div at bounding box center [341, 19] width 175 height 25
click at [266, 18] on icon "undo" at bounding box center [264, 20] width 18 height 18
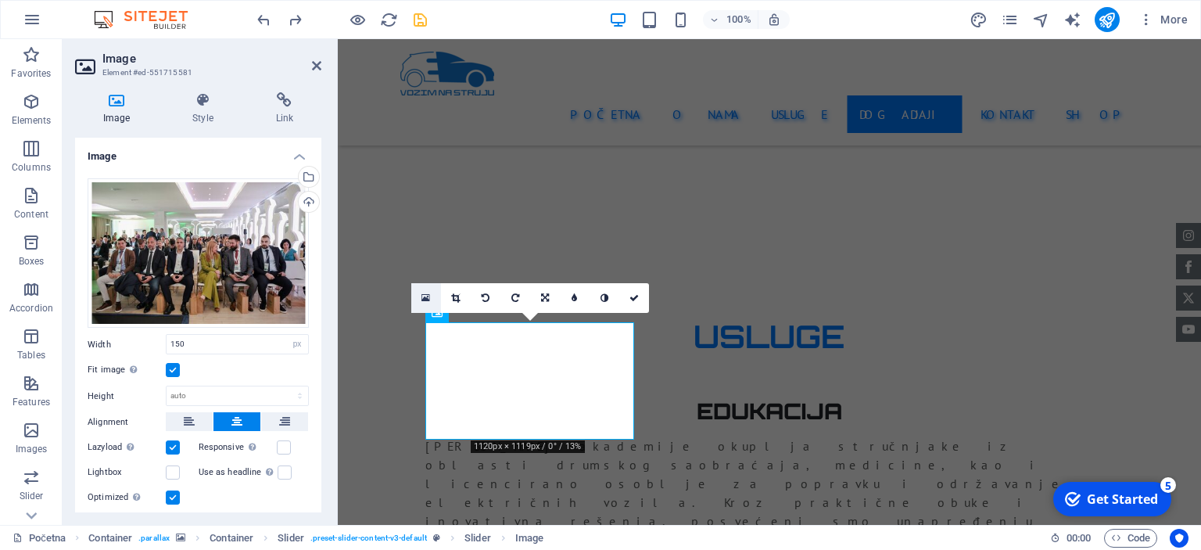
click at [430, 298] on link at bounding box center [426, 298] width 30 height 30
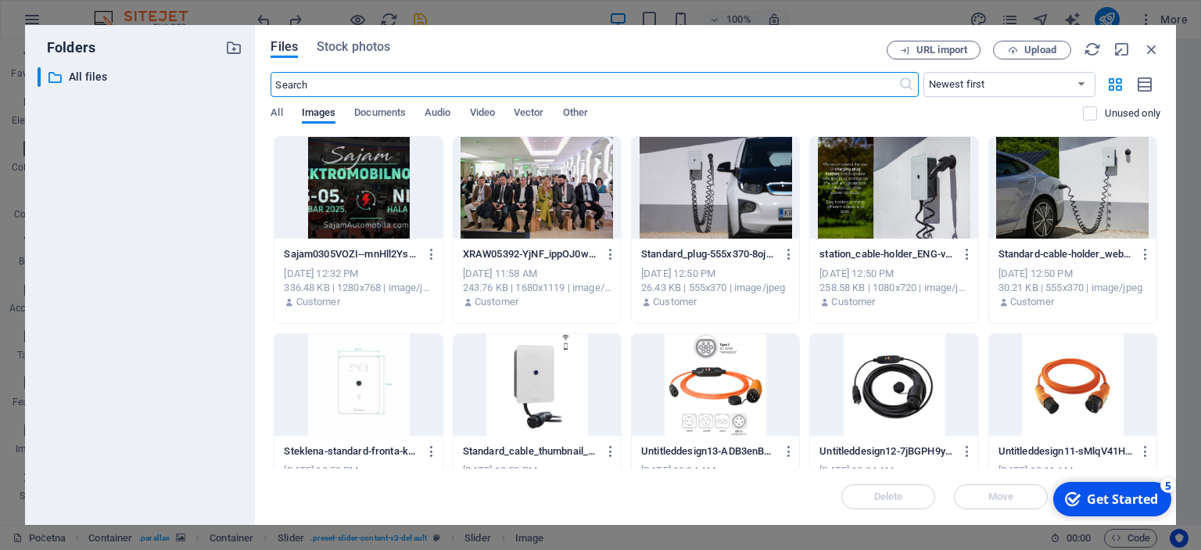
scroll to position [3108, 0]
click at [366, 177] on div at bounding box center [357, 188] width 167 height 102
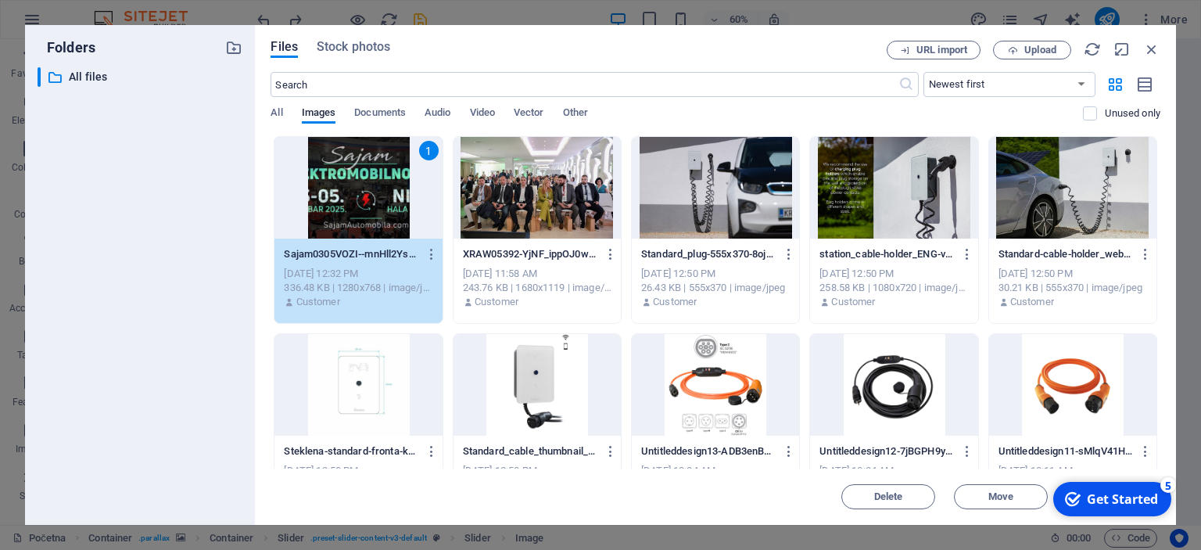
click at [1088, 509] on div "checkmark Get Started 5" at bounding box center [1112, 499] width 118 height 34
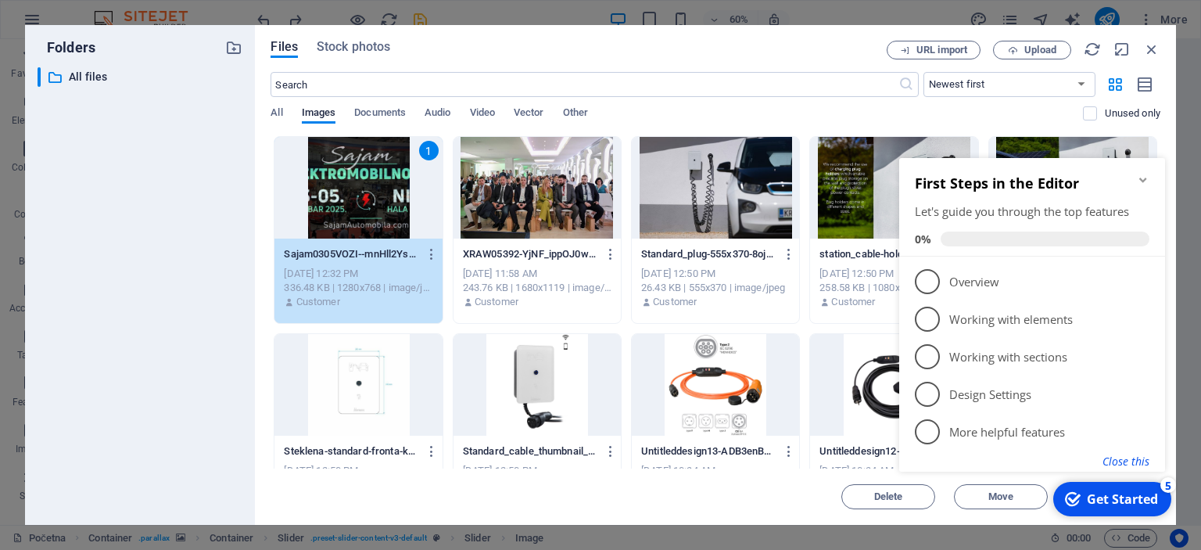
click at [1144, 461] on button "Close this" at bounding box center [1125, 460] width 47 height 15
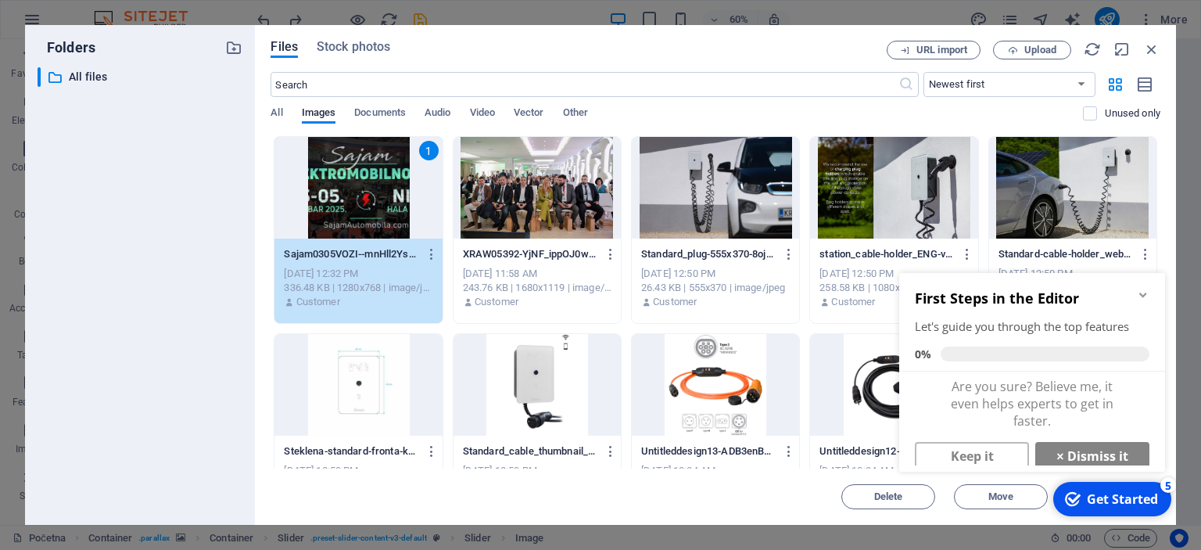
click at [1093, 493] on div "Get Started" at bounding box center [1122, 498] width 71 height 17
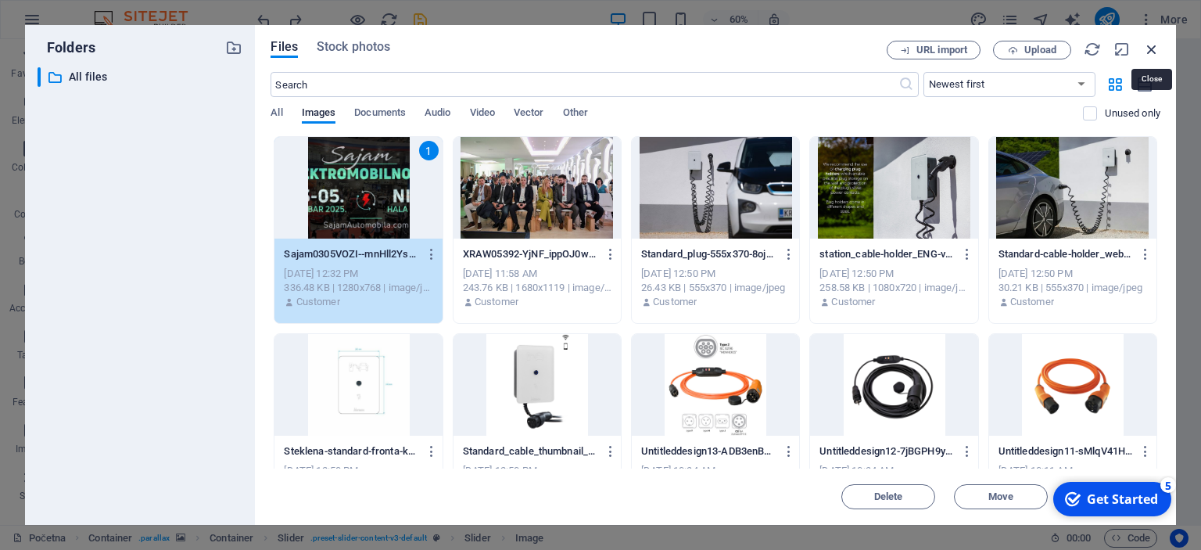
click at [1152, 46] on icon "button" at bounding box center [1151, 49] width 17 height 17
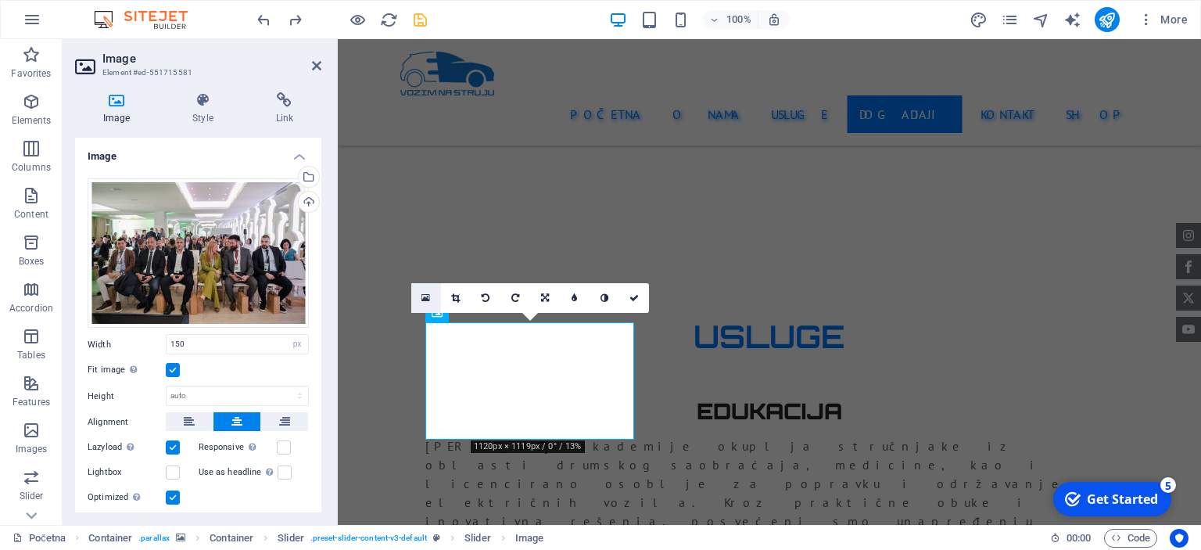
click at [428, 292] on icon at bounding box center [425, 297] width 9 height 11
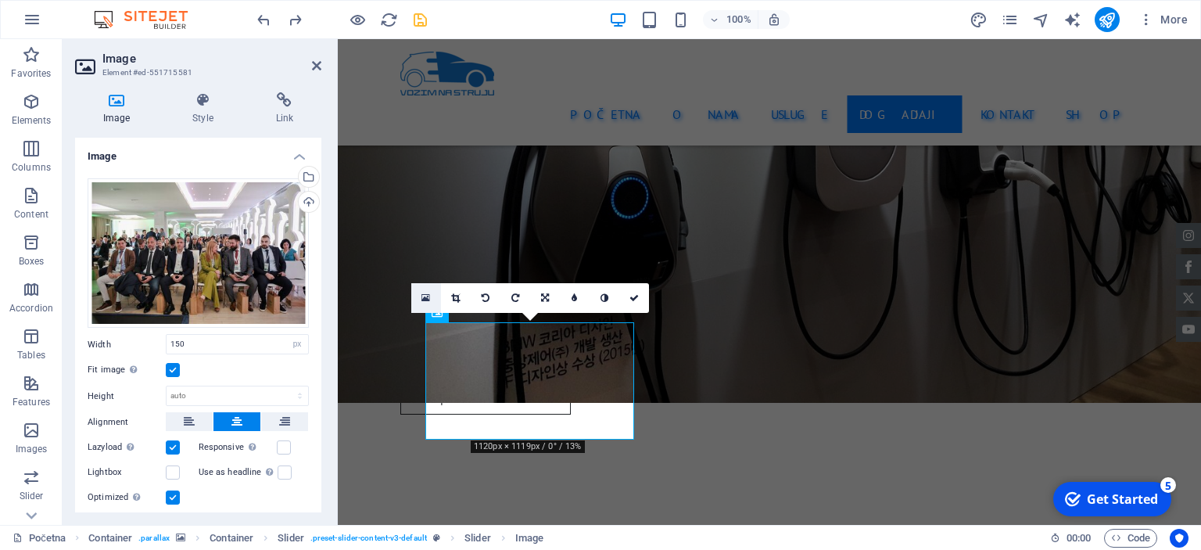
scroll to position [3108, 0]
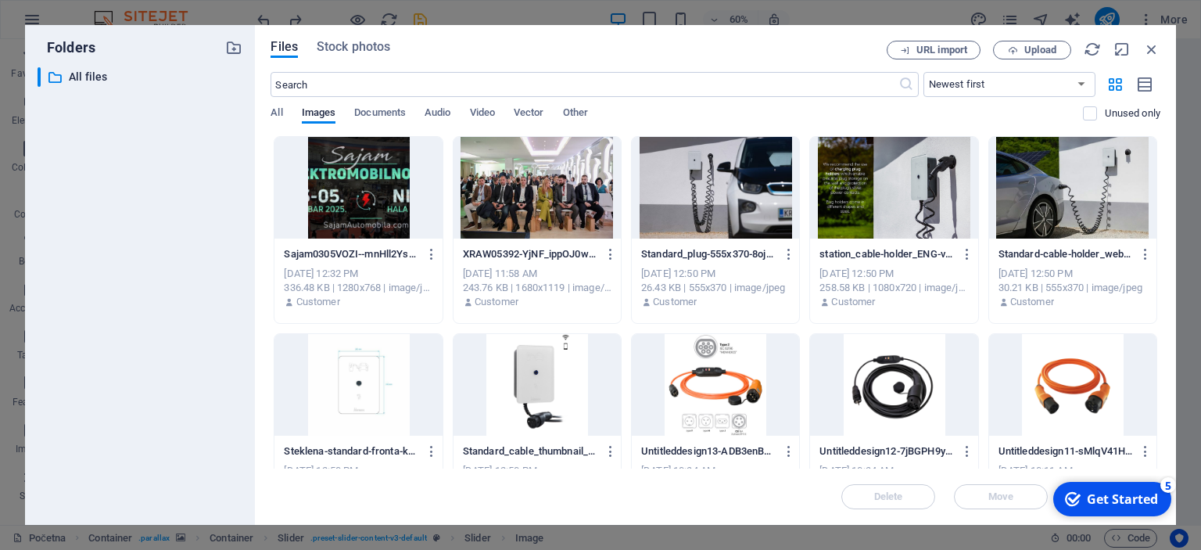
click at [1088, 501] on div "Get Started" at bounding box center [1122, 498] width 71 height 17
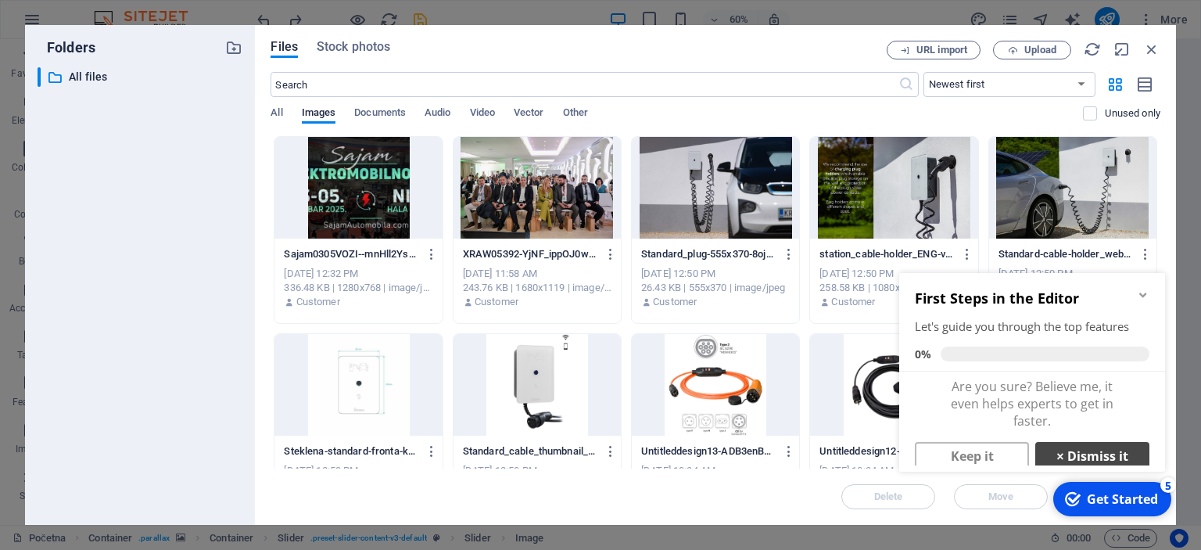
click at [1129, 458] on link "× Dismiss it" at bounding box center [1092, 456] width 114 height 28
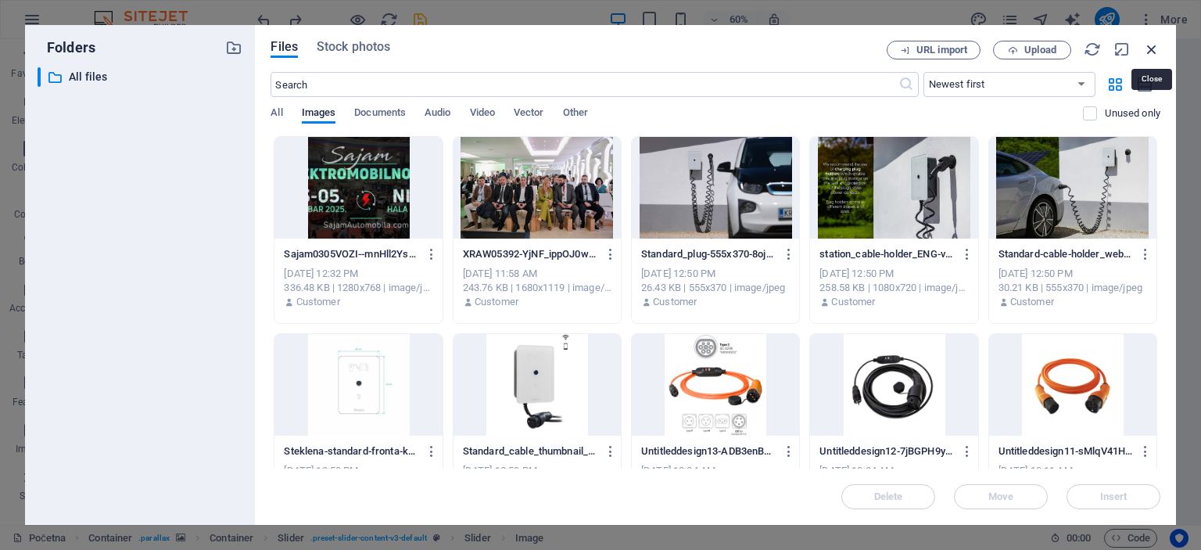
click at [1156, 46] on icon "button" at bounding box center [1151, 49] width 17 height 17
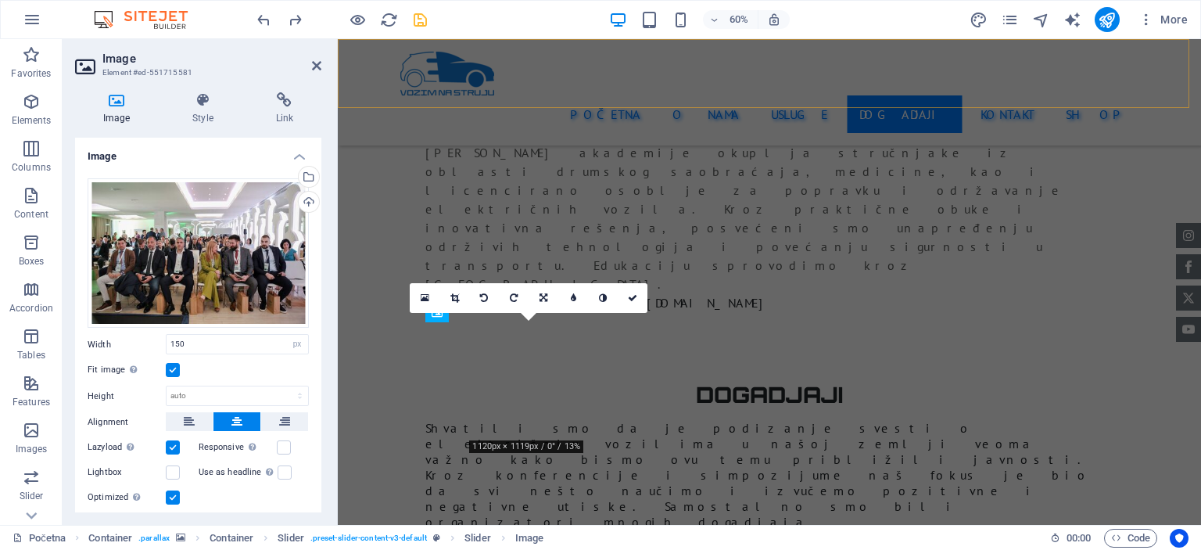
scroll to position [2815, 0]
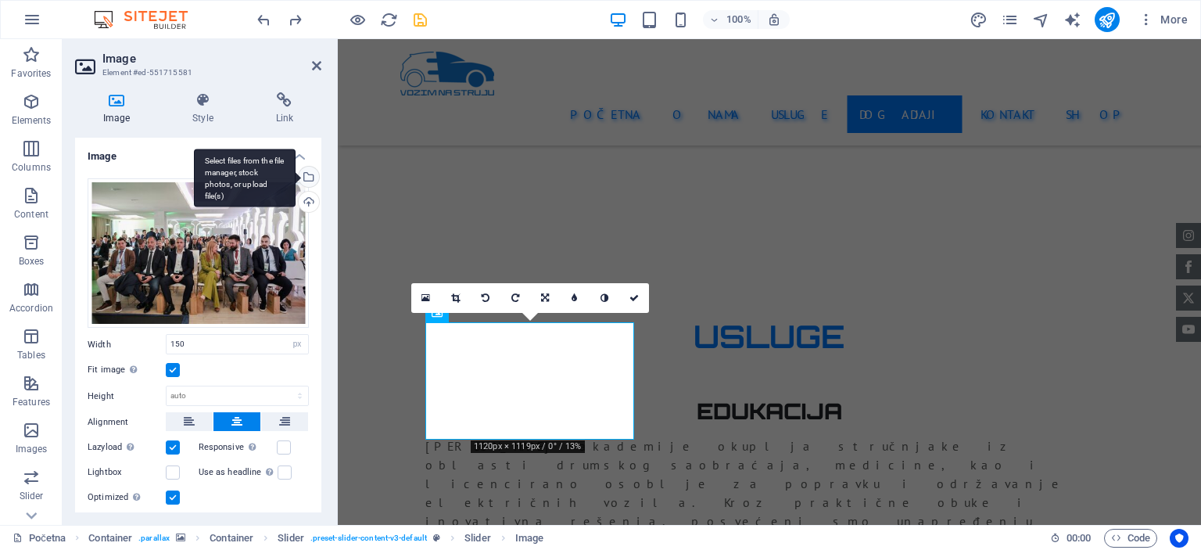
click at [296, 177] on div "Select files from the file manager, stock photos, or upload file(s)" at bounding box center [245, 178] width 102 height 59
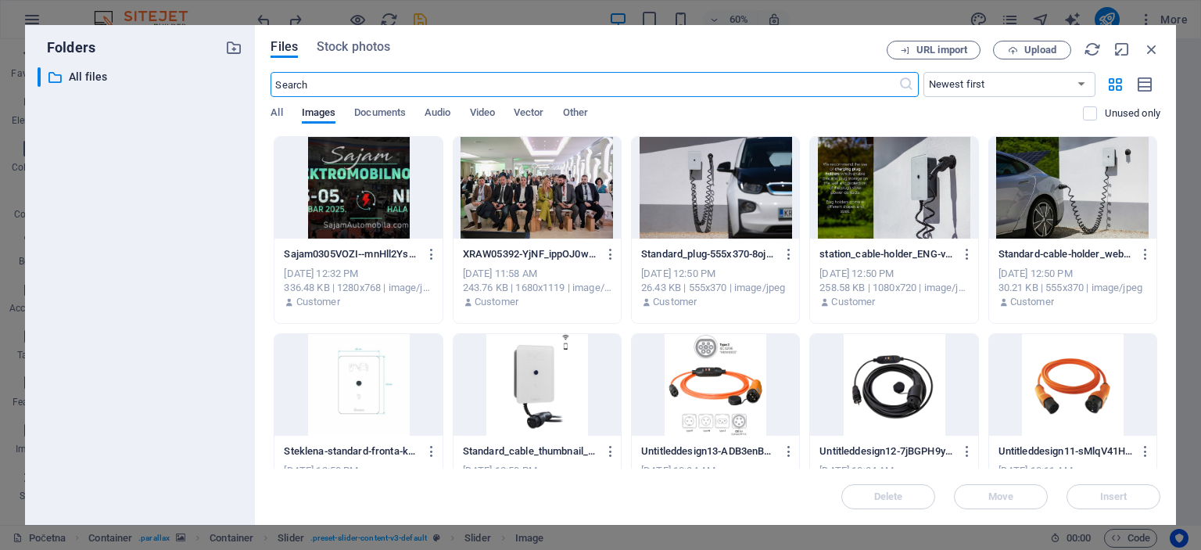
click at [367, 206] on div at bounding box center [357, 188] width 167 height 102
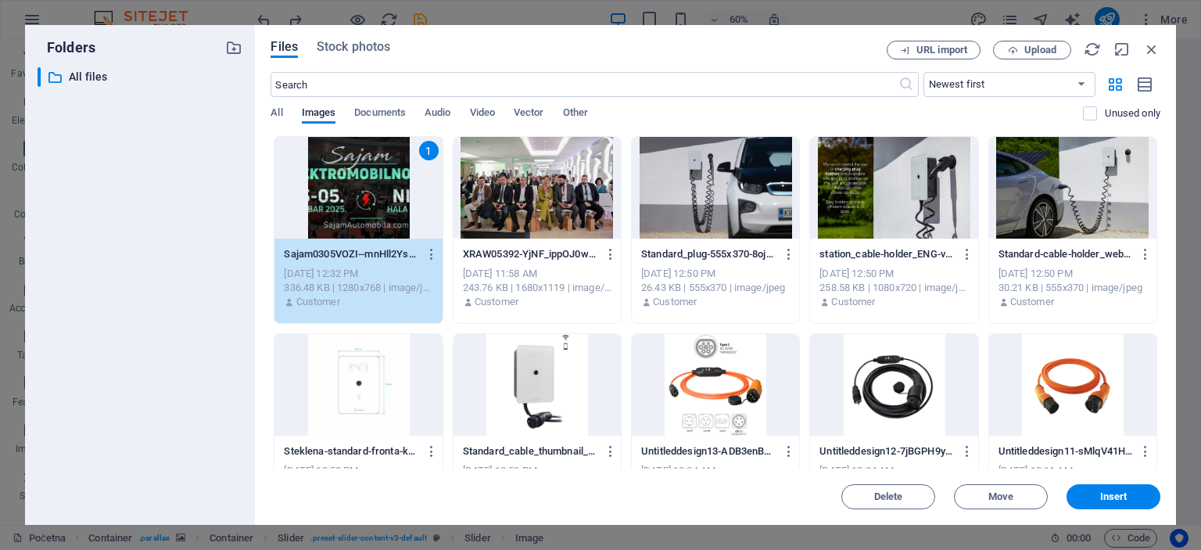
click at [367, 206] on div "1" at bounding box center [357, 188] width 167 height 102
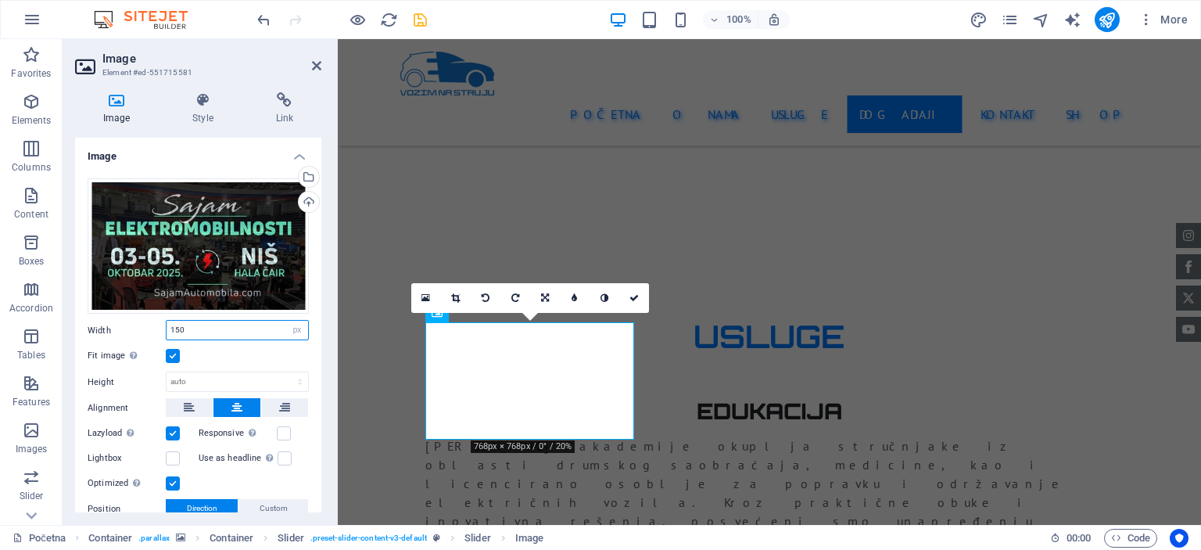
click at [231, 328] on input "150" at bounding box center [238, 330] width 142 height 19
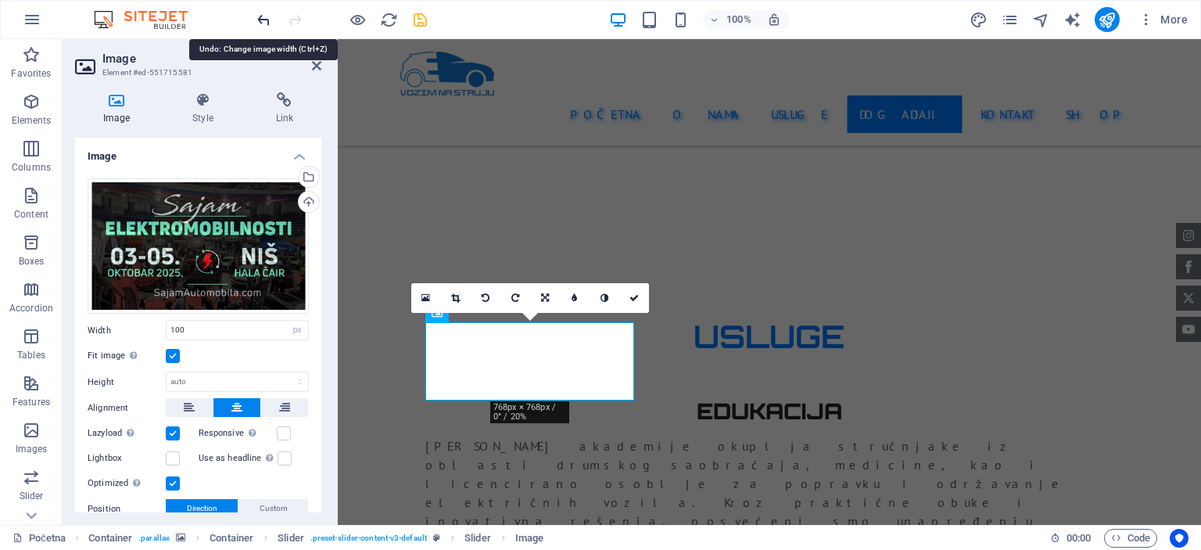
click at [260, 18] on icon "undo" at bounding box center [264, 20] width 18 height 18
type input "150"
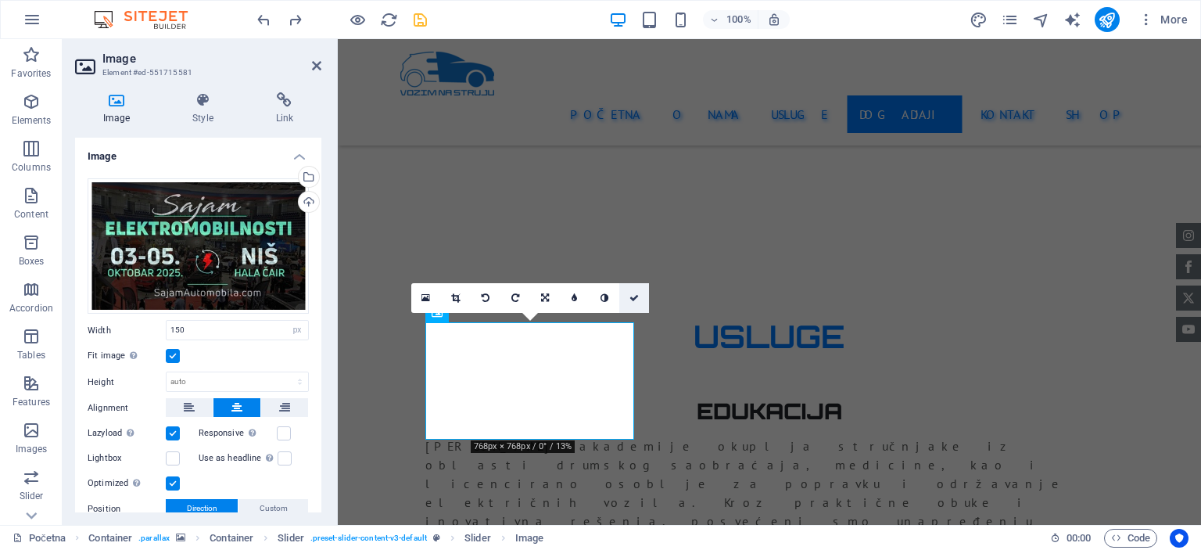
click at [638, 301] on icon at bounding box center [633, 297] width 9 height 9
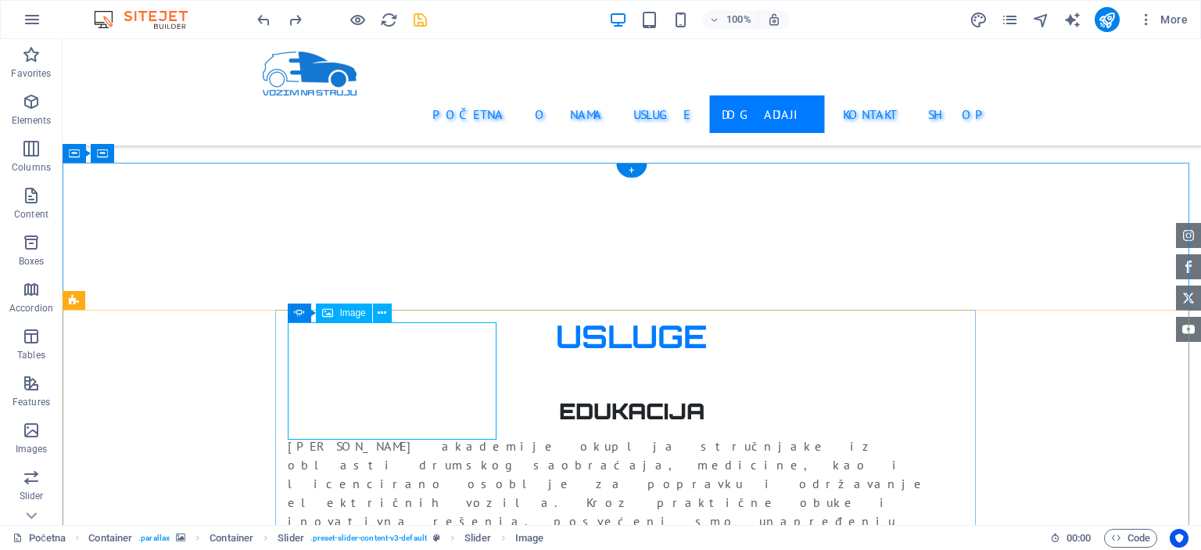
select select "px"
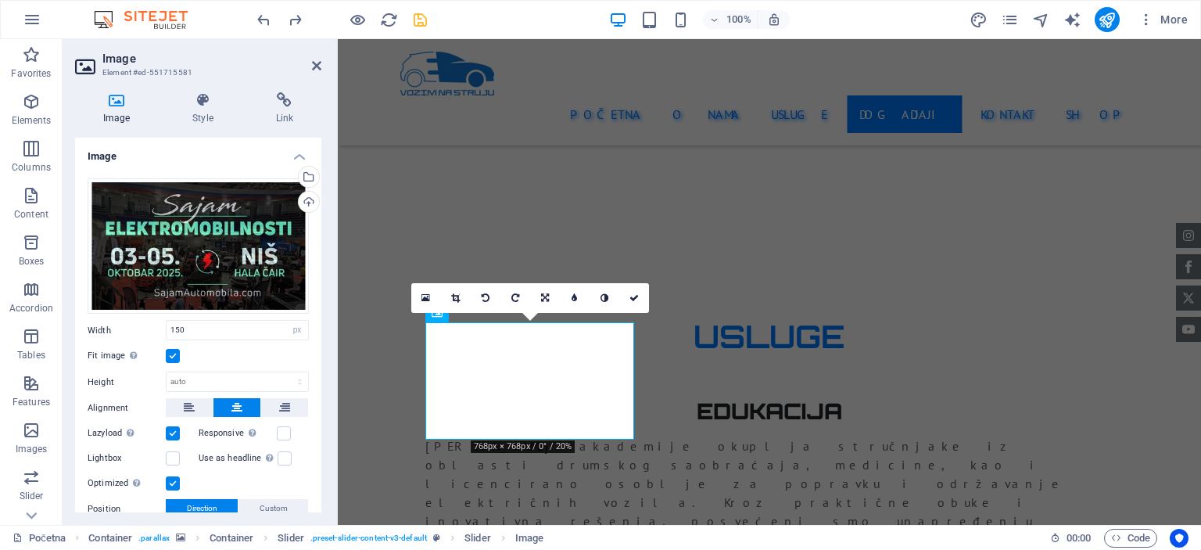
click at [175, 361] on div "Fit image Automatically fit image to a fixed width and height" at bounding box center [198, 355] width 221 height 19
click at [174, 354] on label at bounding box center [173, 356] width 14 height 14
click at [0, 0] on input "Fit image Automatically fit image to a fixed width and height" at bounding box center [0, 0] width 0 height 0
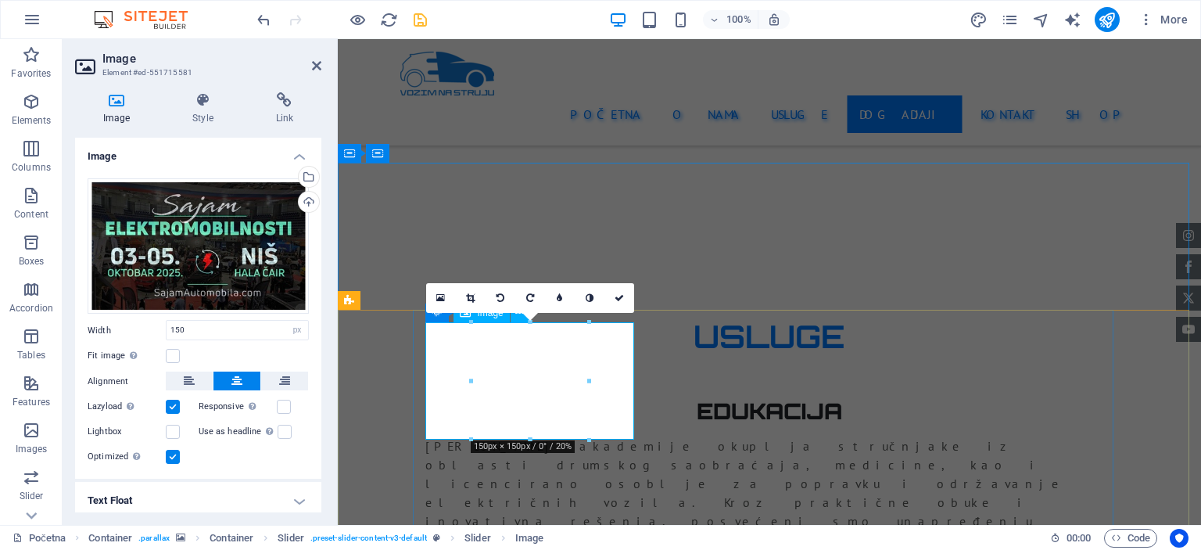
drag, startPoint x: 809, startPoint y: 360, endPoint x: 482, endPoint y: 337, distance: 328.4
click at [621, 302] on link at bounding box center [619, 298] width 30 height 30
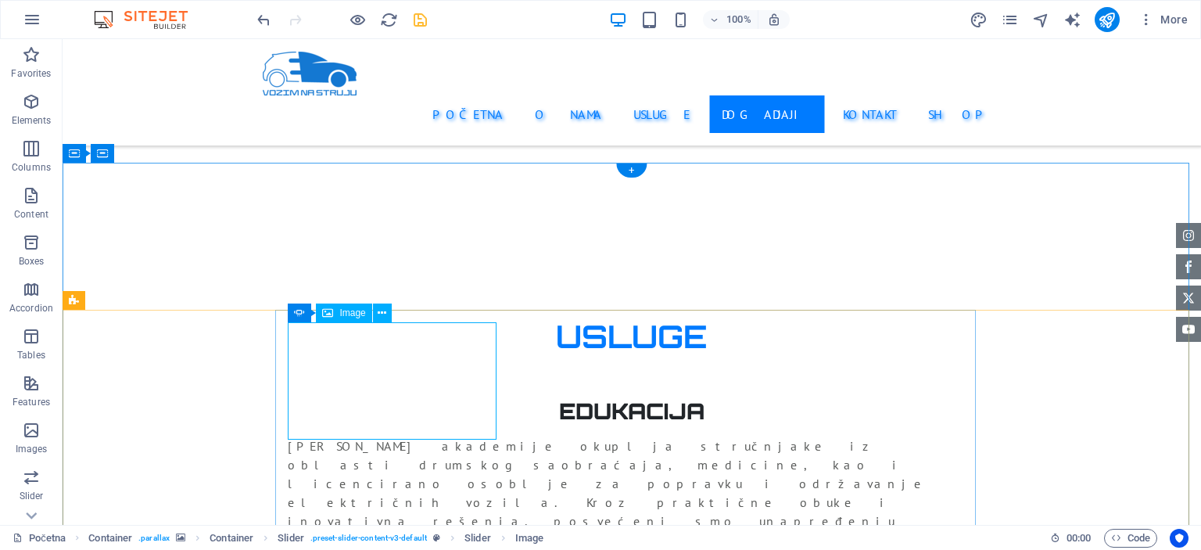
select select "px"
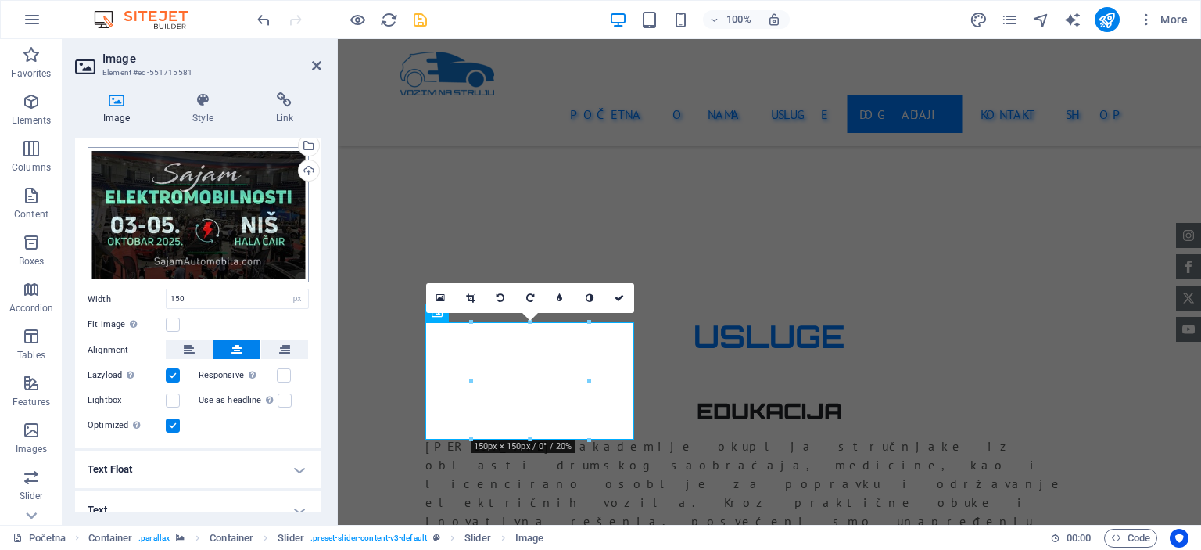
scroll to position [45, 0]
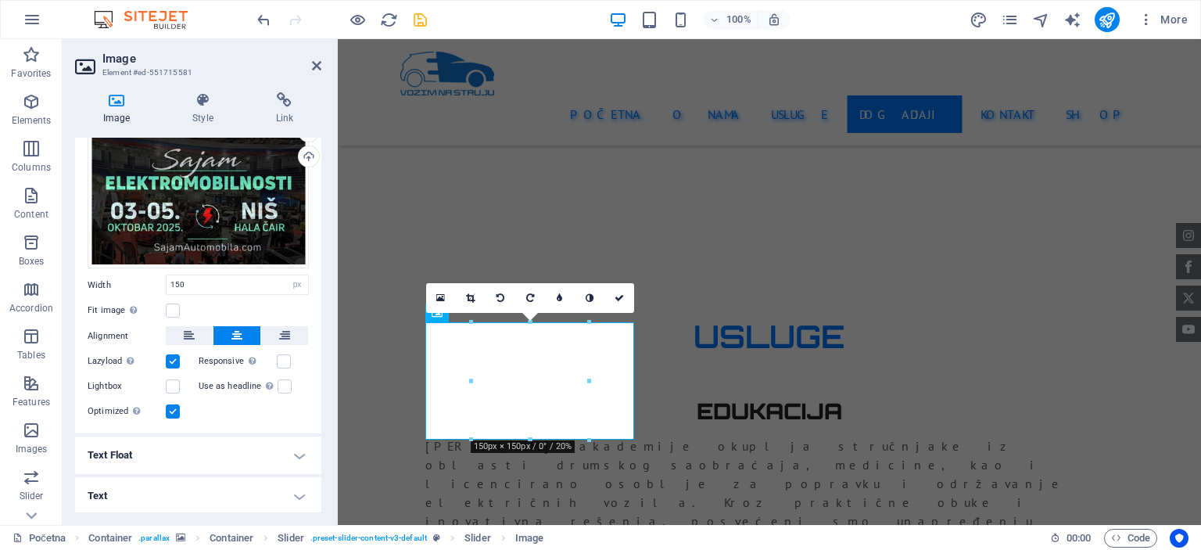
click at [296, 450] on h4 "Text Float" at bounding box center [198, 455] width 246 height 38
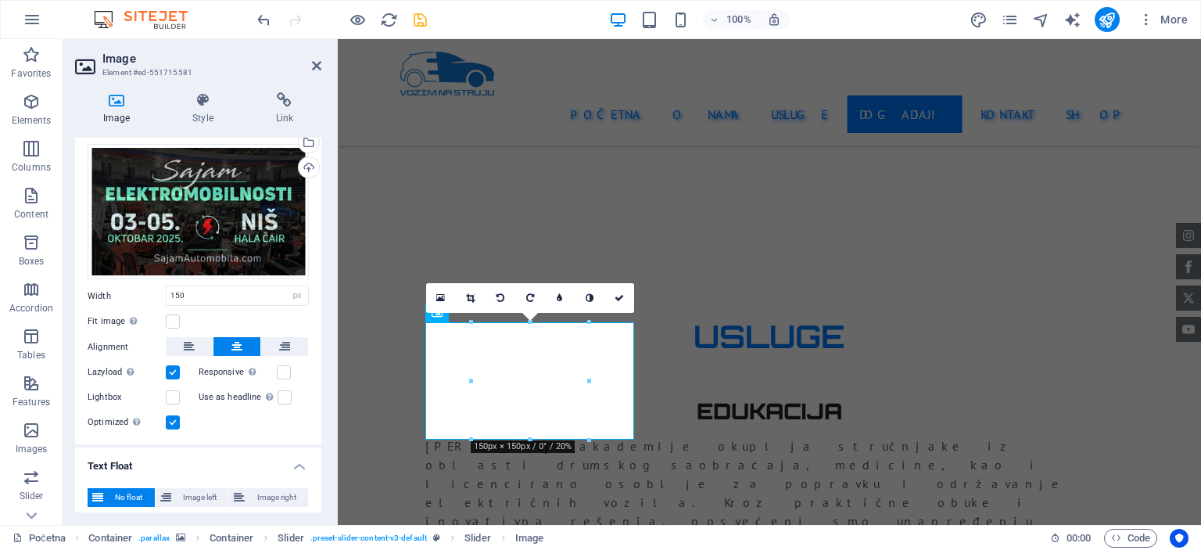
scroll to position [0, 0]
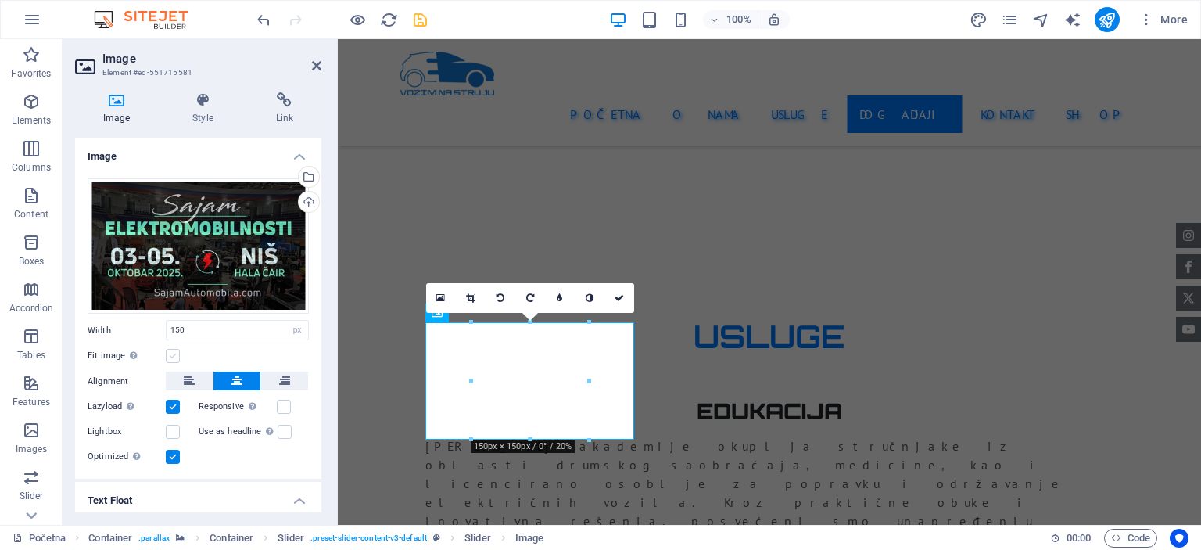
click at [174, 352] on label at bounding box center [173, 356] width 14 height 14
click at [0, 0] on input "Fit image Automatically fit image to a fixed width and height" at bounding box center [0, 0] width 0 height 0
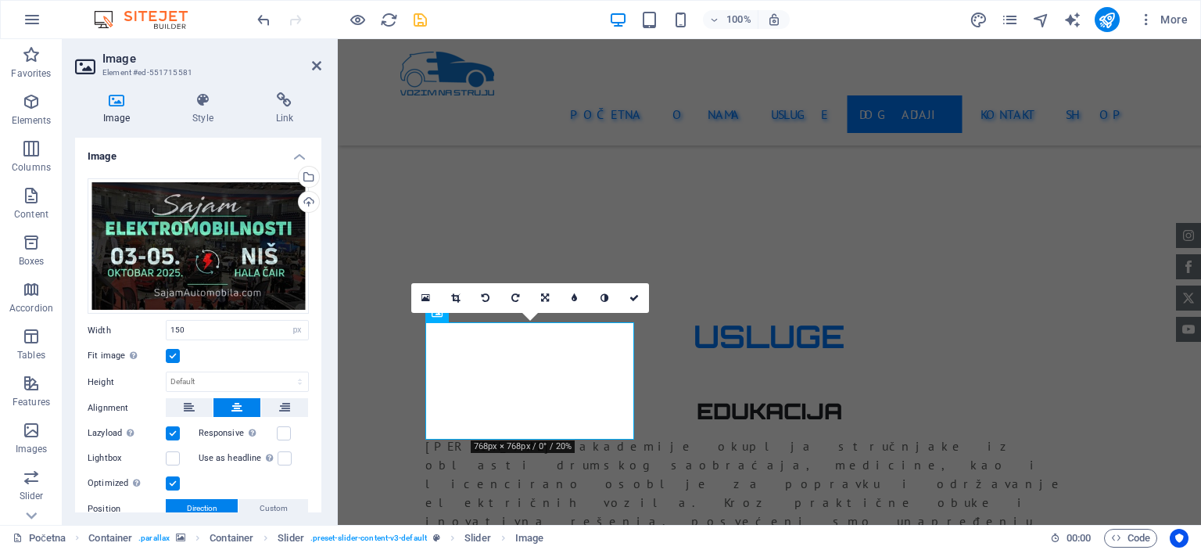
click at [174, 352] on label at bounding box center [173, 356] width 14 height 14
click at [0, 0] on input "Fit image Automatically fit image to a fixed width and height" at bounding box center [0, 0] width 0 height 0
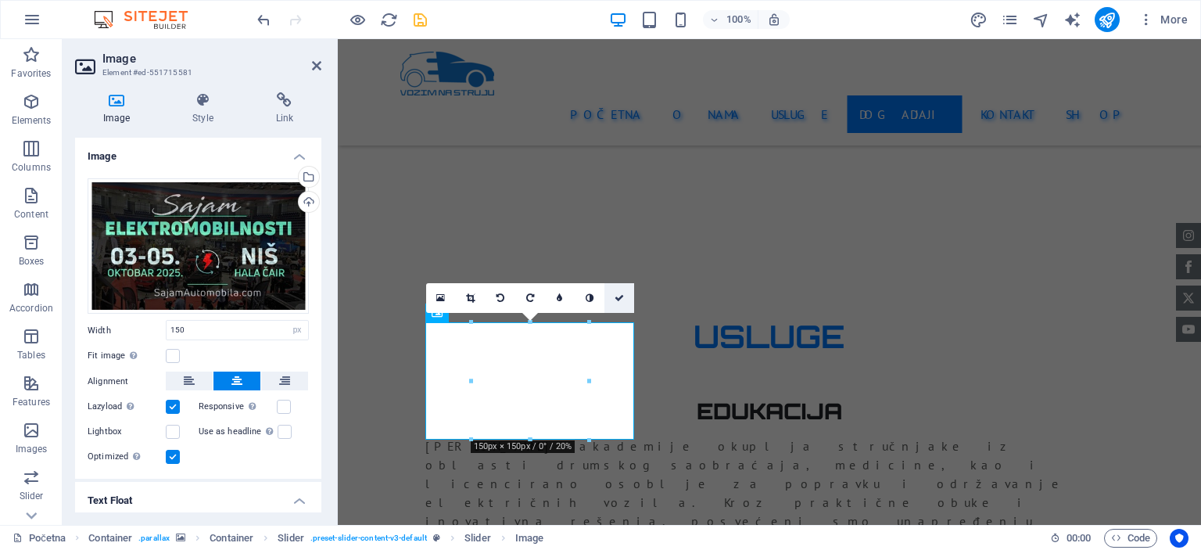
click at [615, 296] on icon at bounding box center [619, 297] width 9 height 9
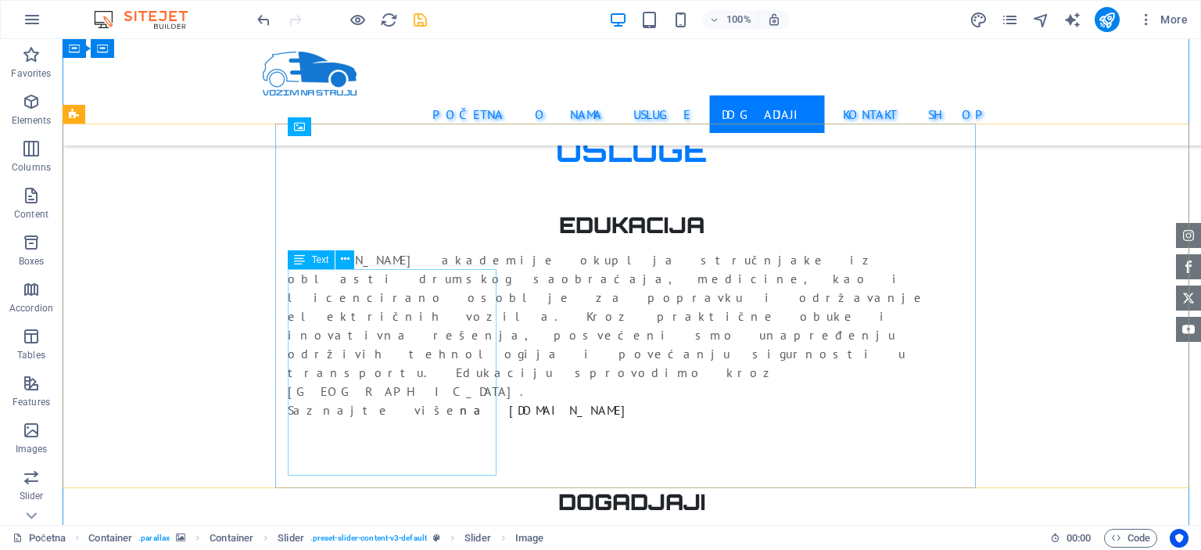
scroll to position [3049, 0]
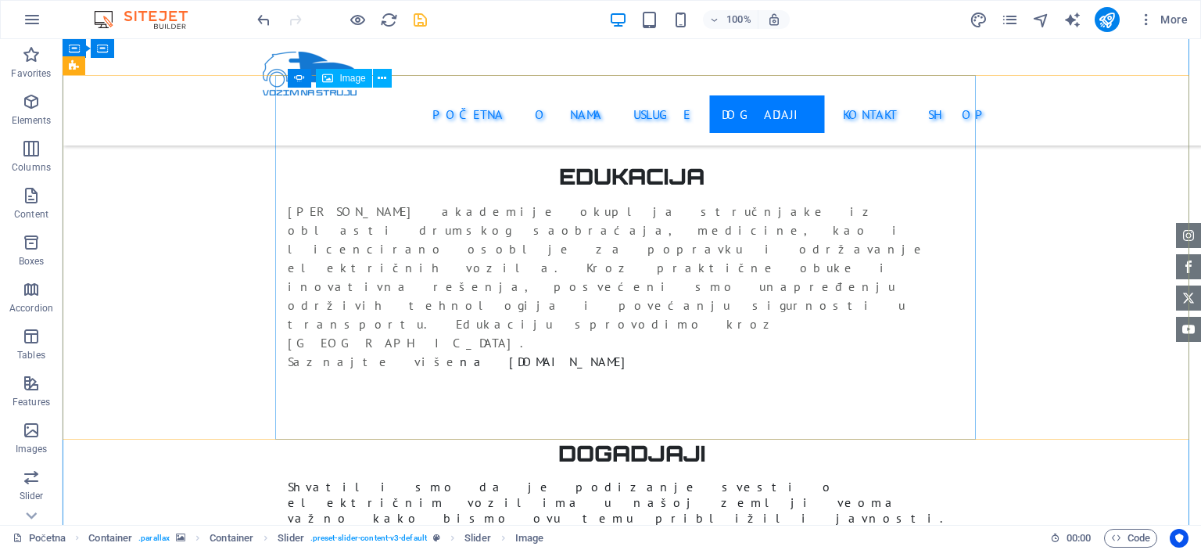
select select "px"
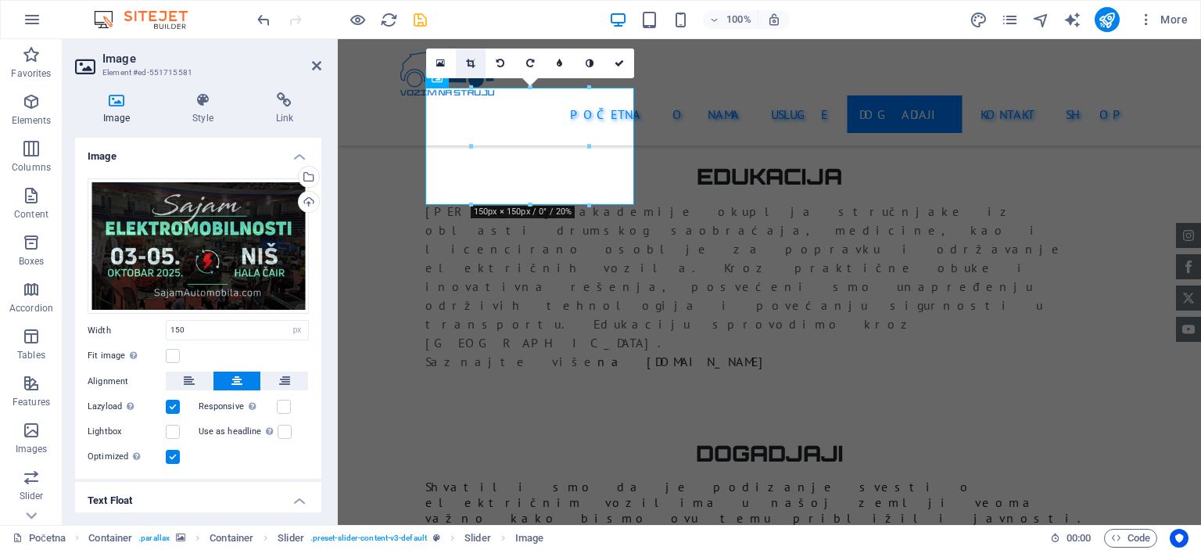
click at [478, 62] on link at bounding box center [471, 63] width 30 height 30
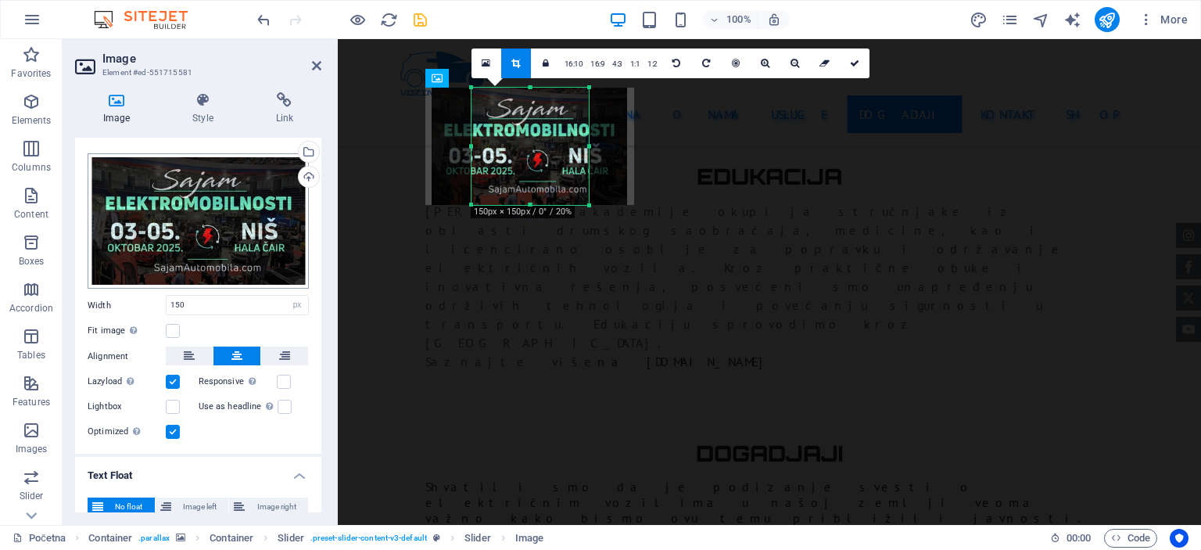
scroll to position [0, 0]
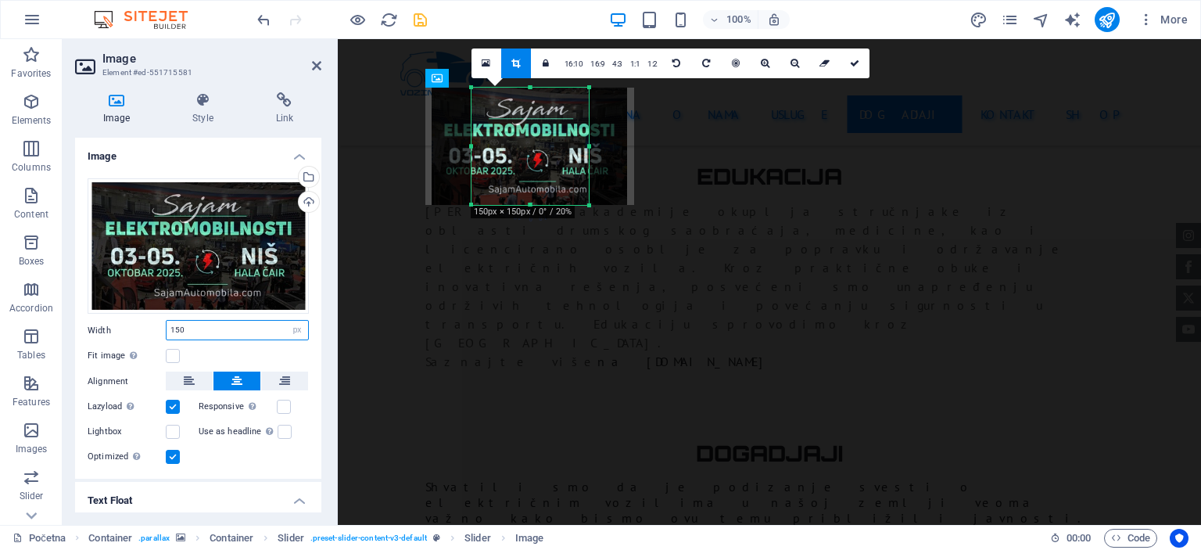
click at [210, 324] on input "150" at bounding box center [238, 330] width 142 height 19
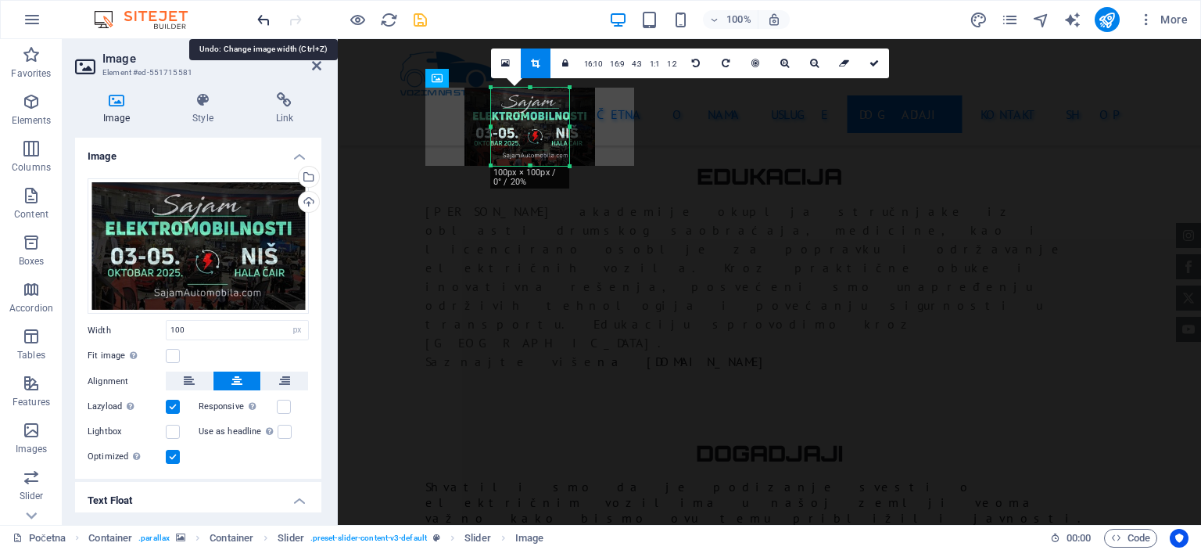
click at [260, 22] on icon "undo" at bounding box center [264, 20] width 18 height 18
type input "150"
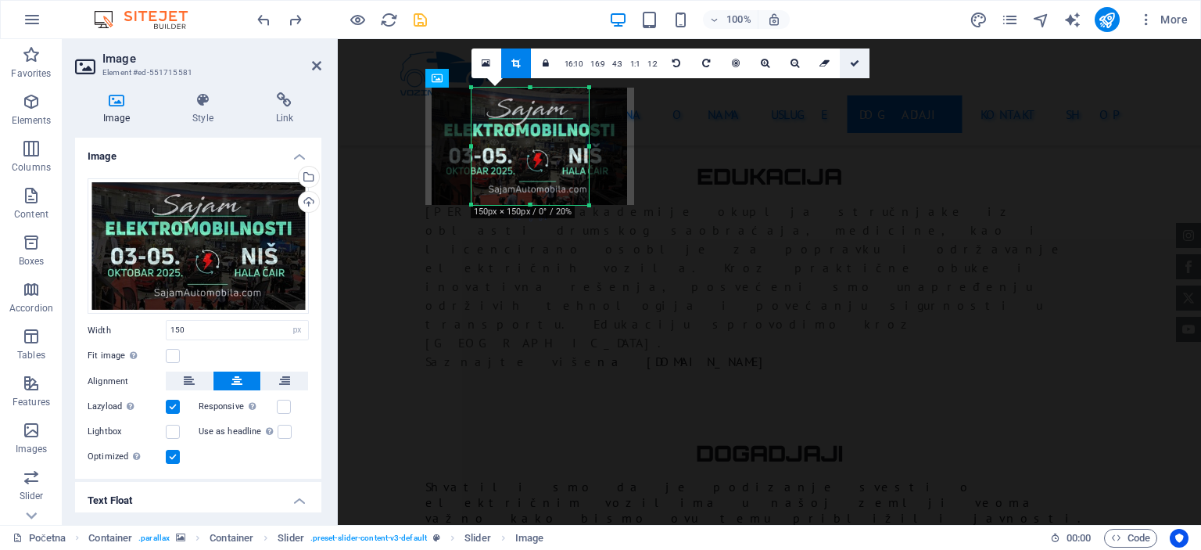
click at [840, 65] on link at bounding box center [855, 63] width 30 height 30
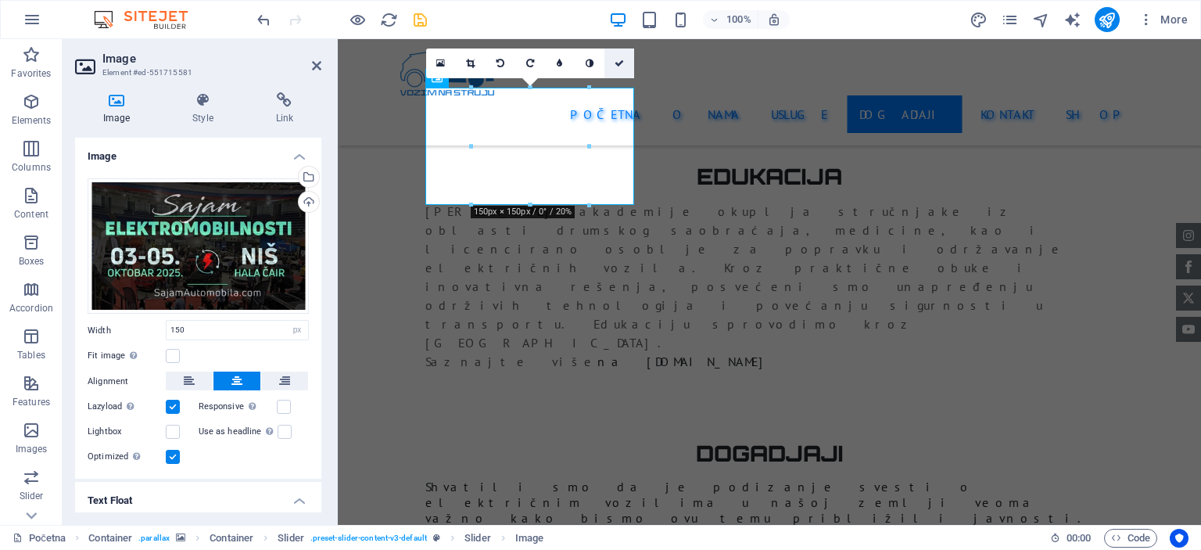
click at [618, 65] on icon at bounding box center [619, 63] width 9 height 9
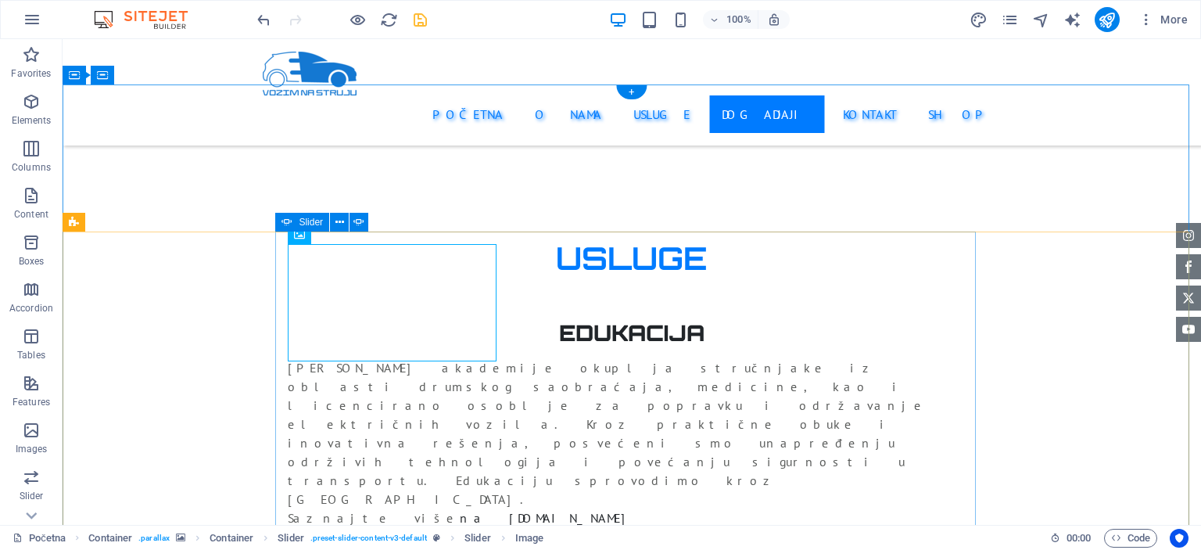
scroll to position [2971, 0]
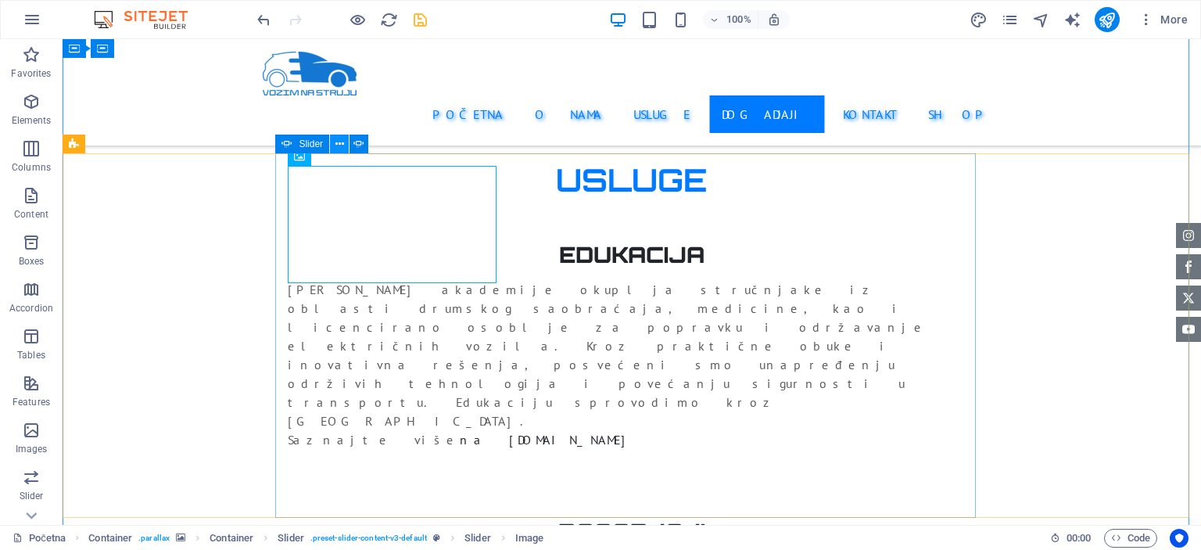
click at [338, 146] on icon at bounding box center [339, 144] width 9 height 16
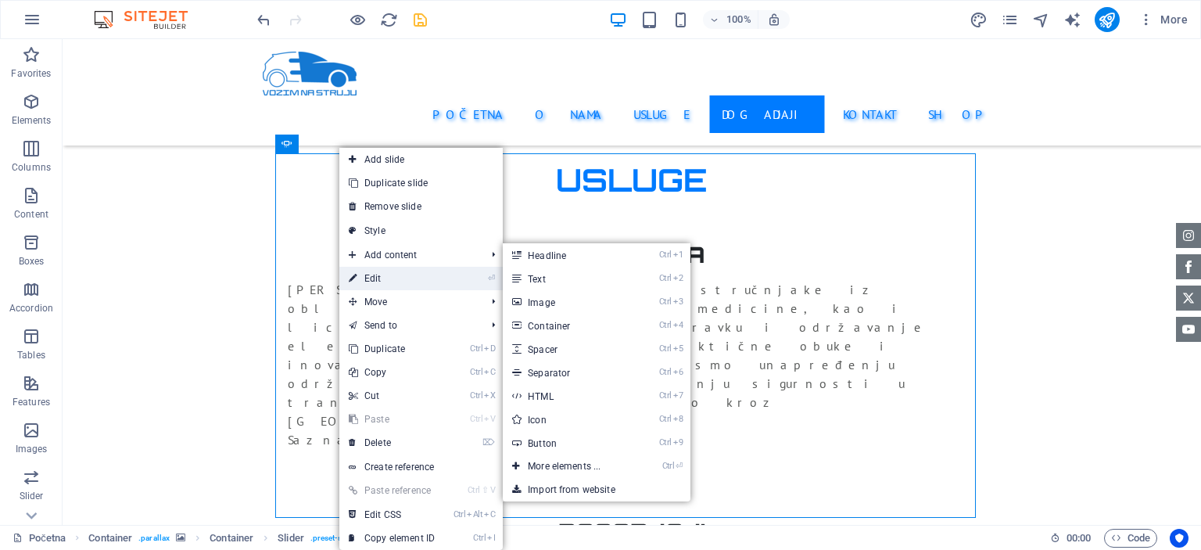
click at [404, 278] on link "⏎ Edit" at bounding box center [391, 278] width 105 height 23
select select "ms"
select select "s"
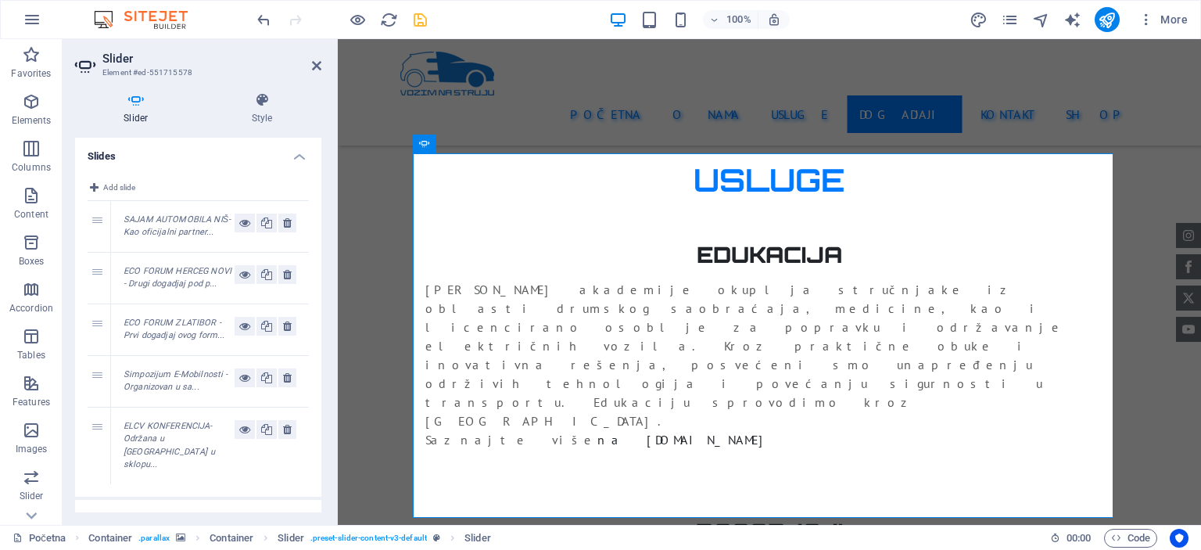
click at [207, 224] on div "SAJAM AUTOMOBILA NIŠ- Kao oficijalni partner..." at bounding box center [179, 226] width 111 height 26
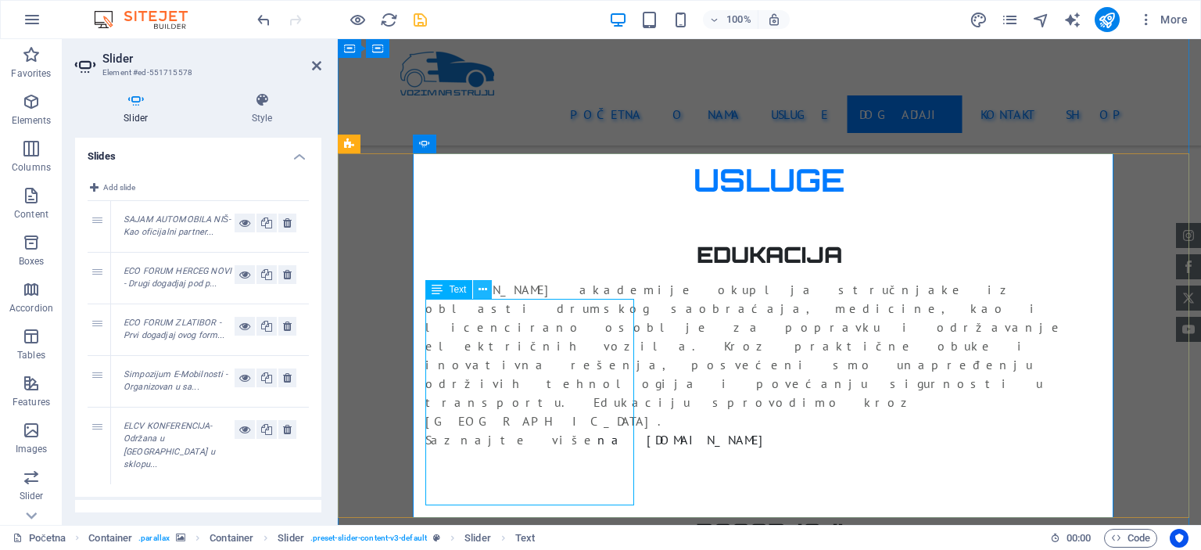
click at [488, 289] on button at bounding box center [482, 289] width 19 height 19
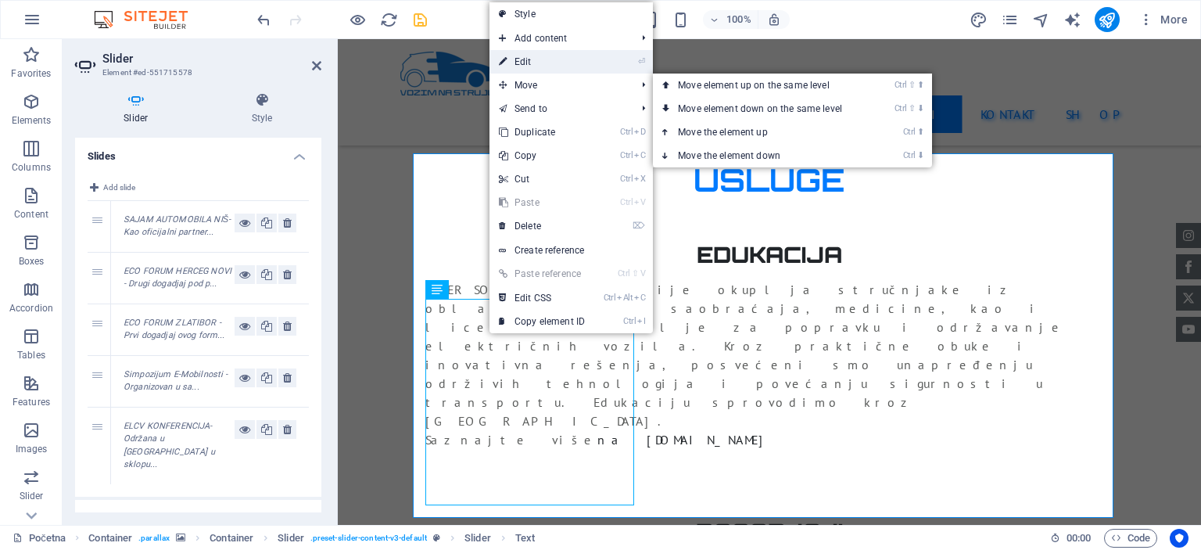
click at [526, 63] on link "⏎ Edit" at bounding box center [541, 61] width 105 height 23
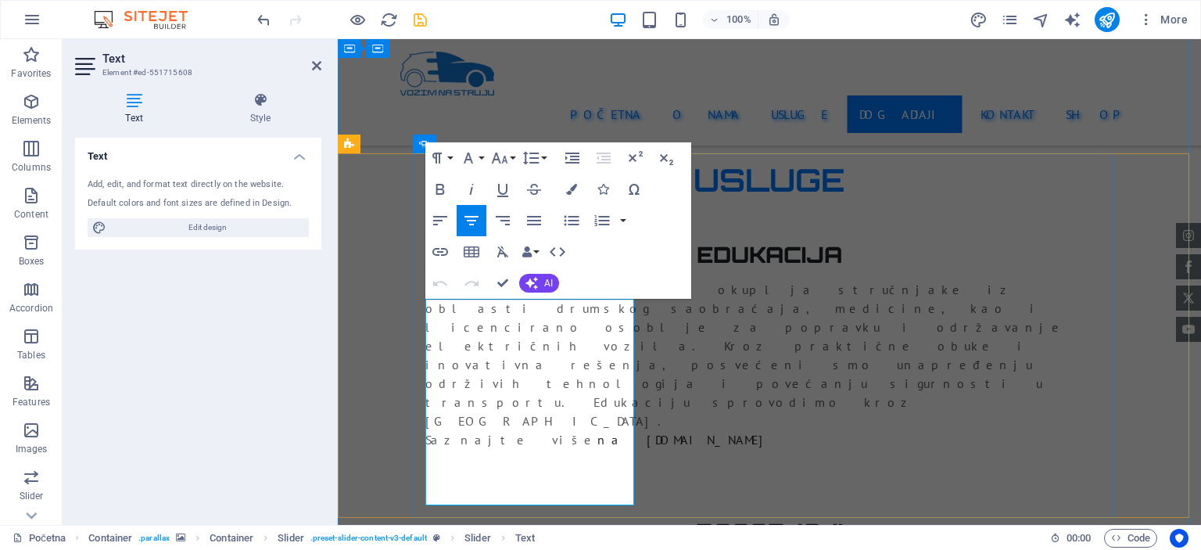
drag, startPoint x: 588, startPoint y: 493, endPoint x: 572, endPoint y: 494, distance: 15.7
drag, startPoint x: 610, startPoint y: 484, endPoint x: 529, endPoint y: 478, distance: 81.6
click at [446, 250] on icon "button" at bounding box center [440, 252] width 16 height 8
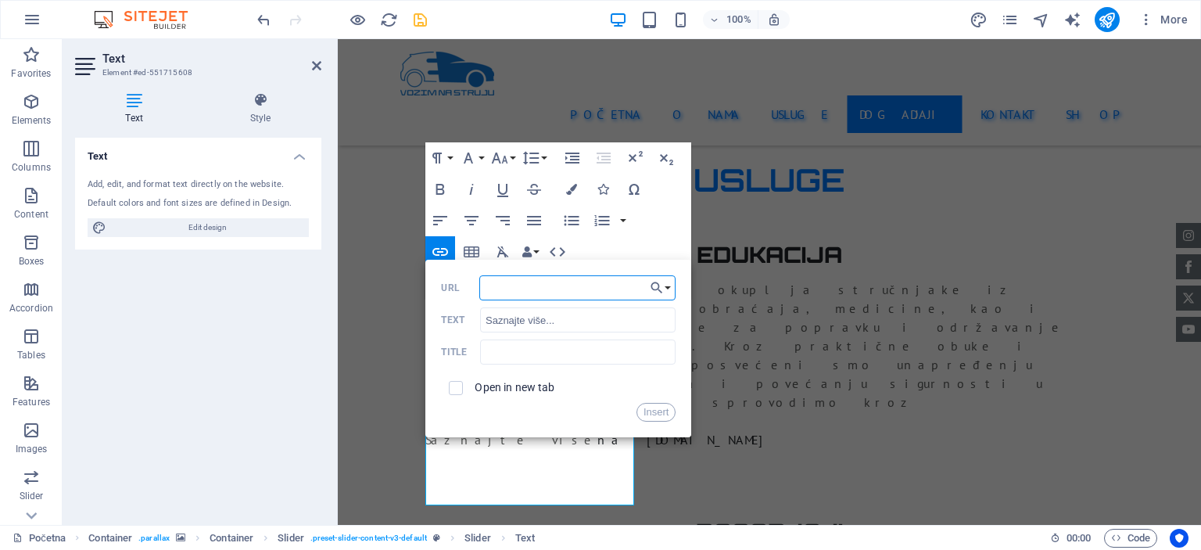
paste input "https://sajamautomobila.com/"
type input "https://sajamautomobila.com/"
click at [653, 409] on button "Insert" at bounding box center [656, 412] width 40 height 19
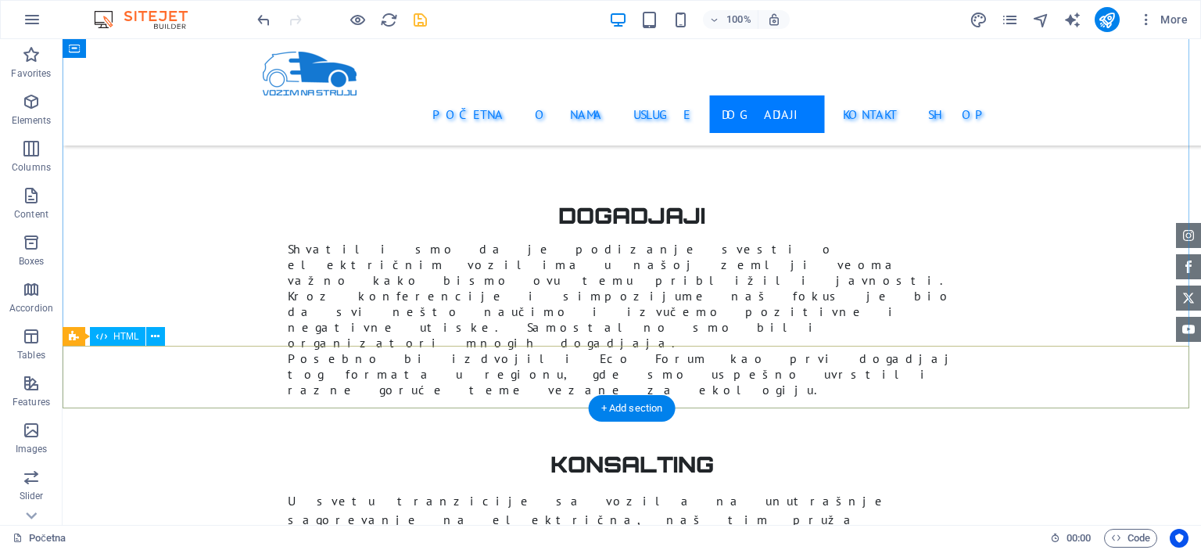
scroll to position [3321, 0]
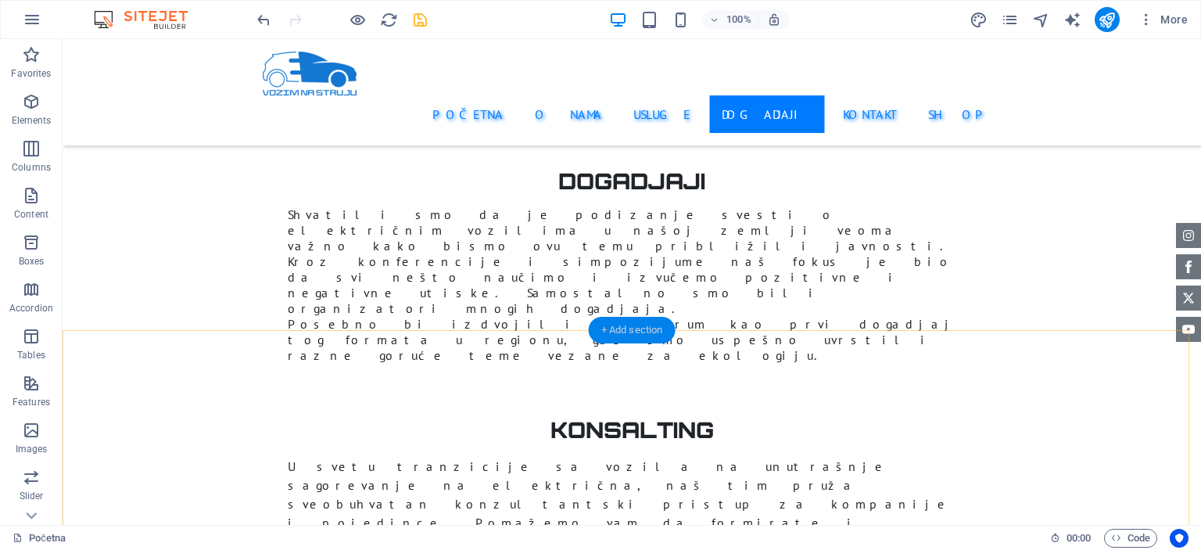
click at [641, 334] on div "+ Add section" at bounding box center [632, 330] width 87 height 27
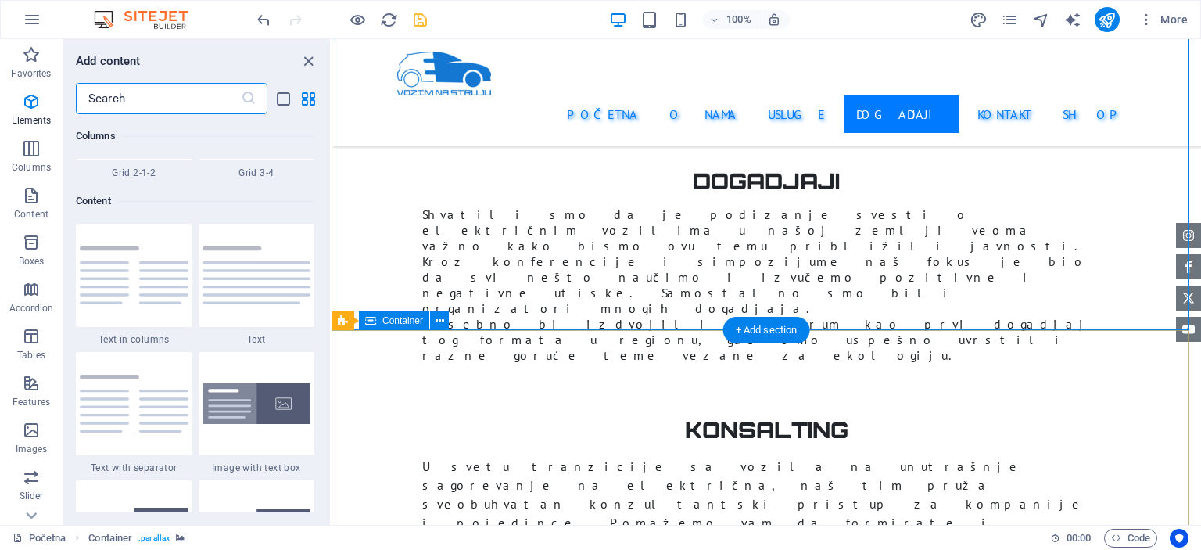
scroll to position [2736, 0]
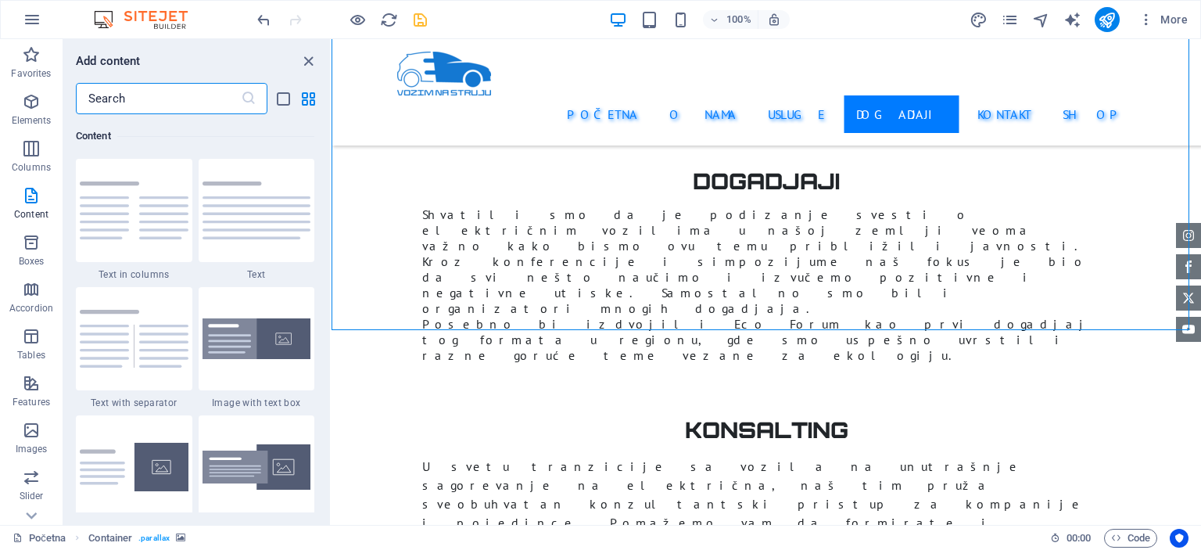
click at [197, 103] on input "text" at bounding box center [158, 98] width 165 height 31
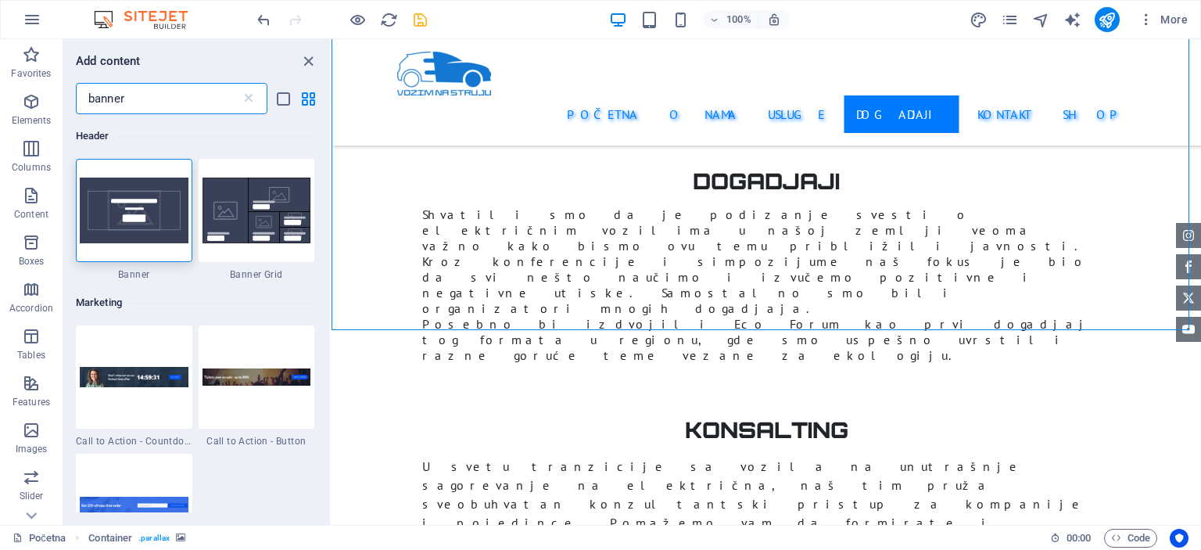
scroll to position [0, 0]
type input "banner"
click at [155, 211] on img at bounding box center [134, 210] width 109 height 66
click at [332, 211] on div "H1 Banner Banner Container Preset HTML Preset Container Text Spacer Preset H2 T…" at bounding box center [766, 282] width 869 height 486
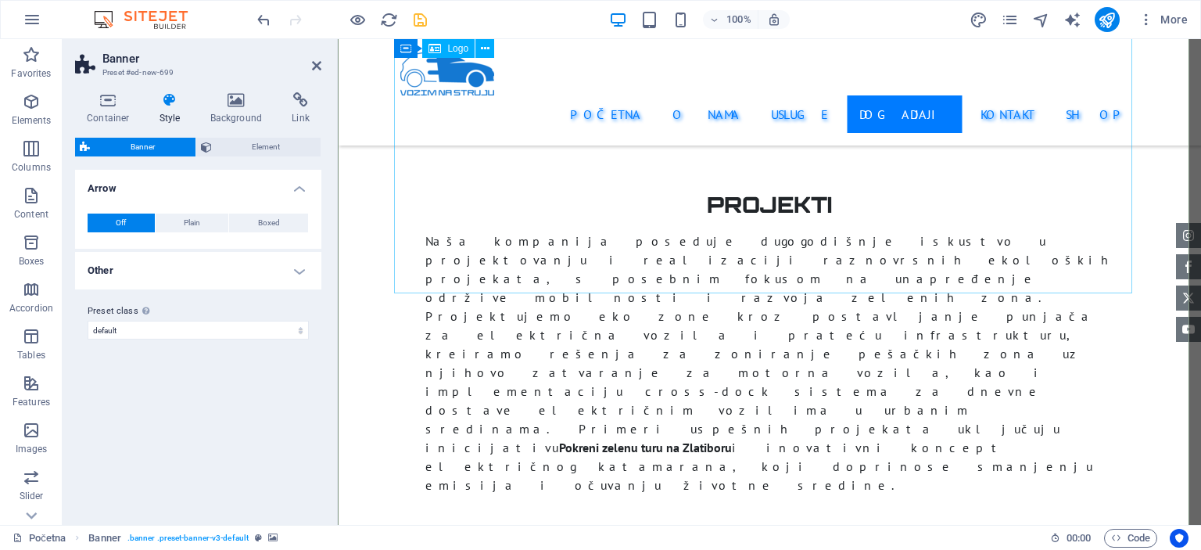
scroll to position [3869, 0]
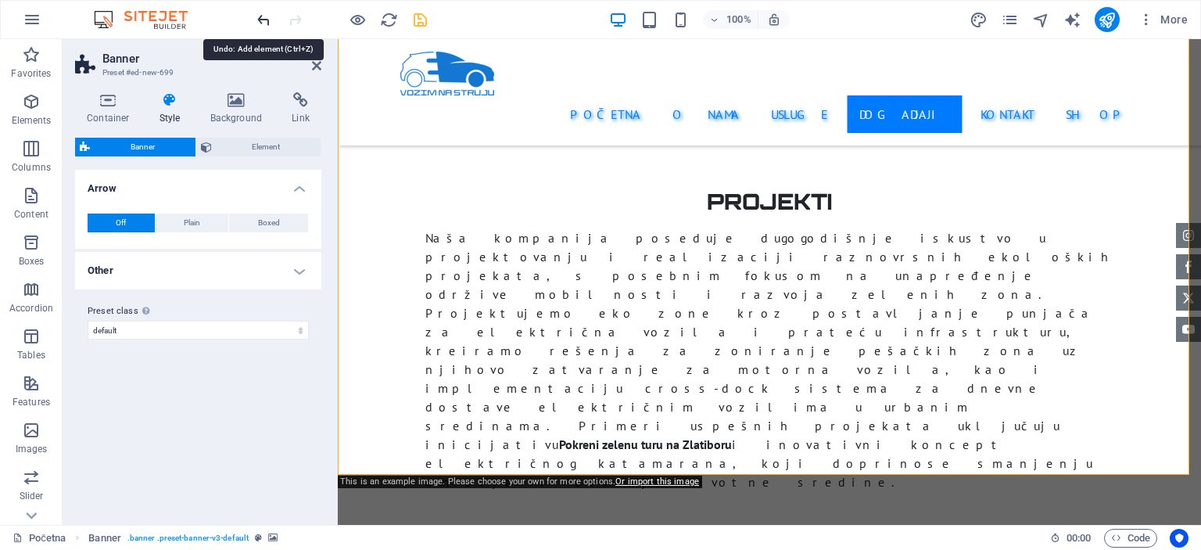
click at [257, 25] on icon "undo" at bounding box center [264, 20] width 18 height 18
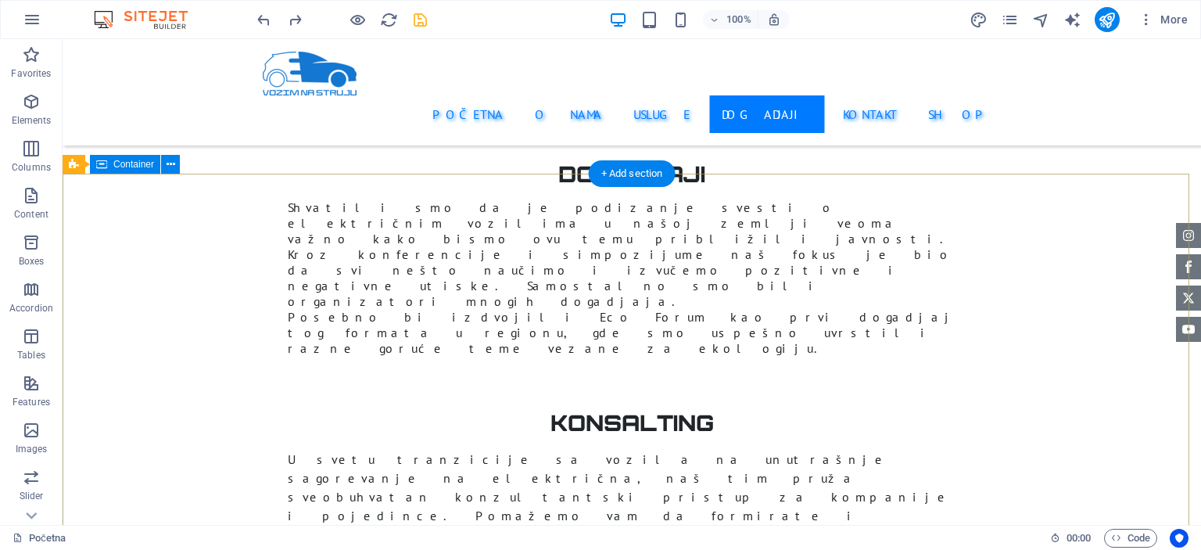
scroll to position [3489, 0]
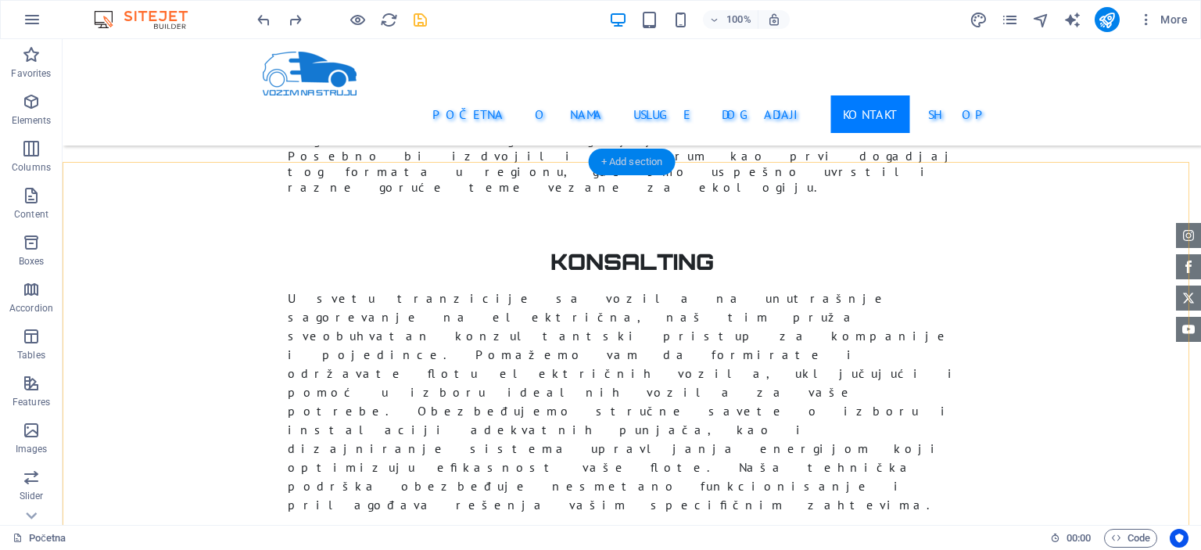
click at [647, 165] on div "+ Add section" at bounding box center [632, 162] width 87 height 27
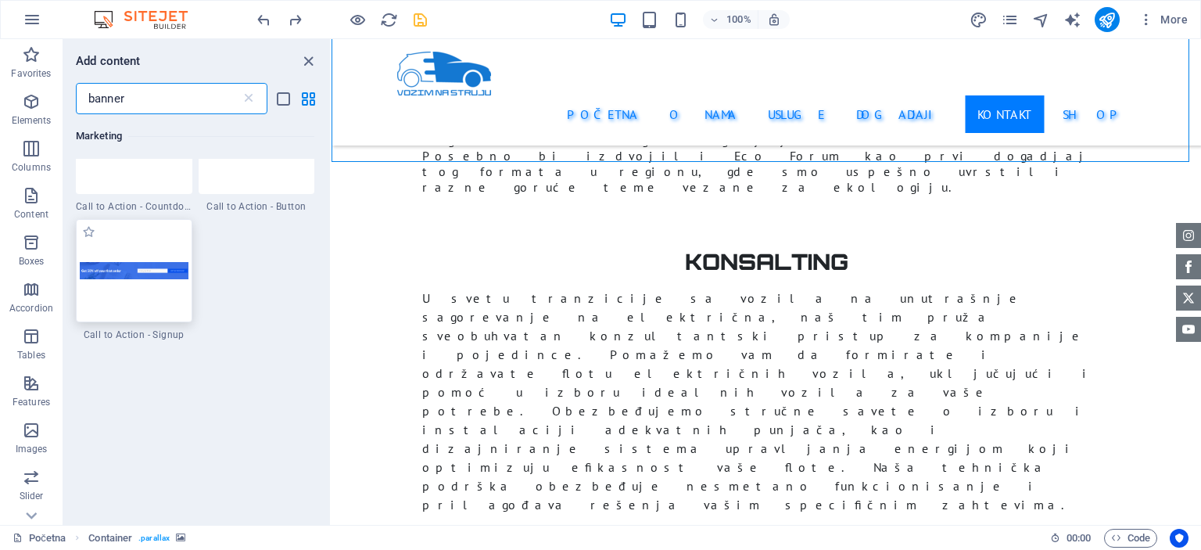
scroll to position [0, 0]
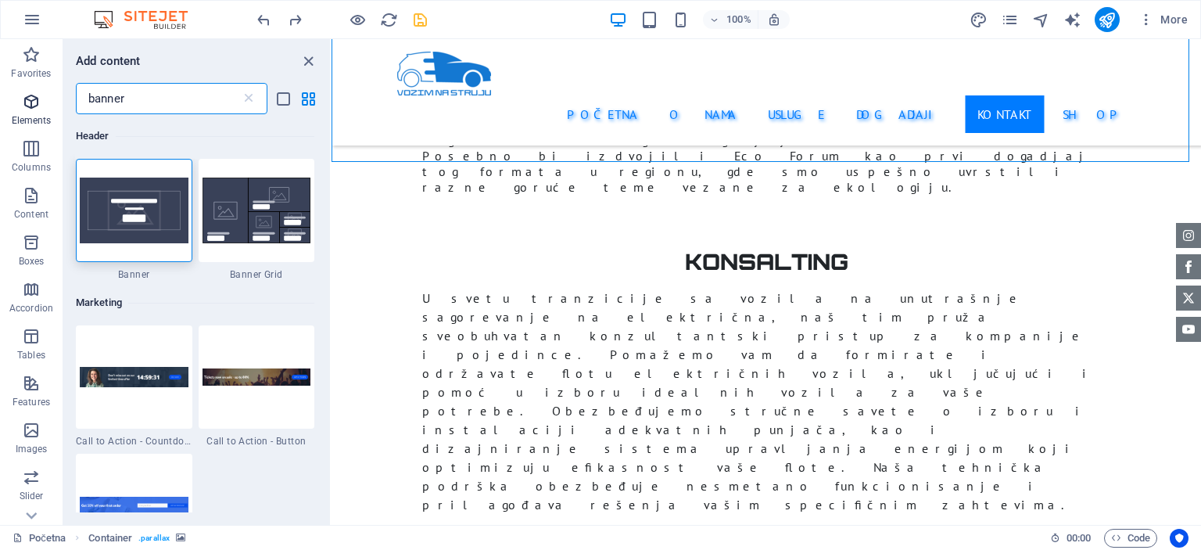
drag, startPoint x: 185, startPoint y: 99, endPoint x: 9, endPoint y: 110, distance: 175.5
click at [9, 110] on div "Favorites Elements Columns Content Boxes Accordion Tables Features Images Slide…" at bounding box center [166, 282] width 332 height 486
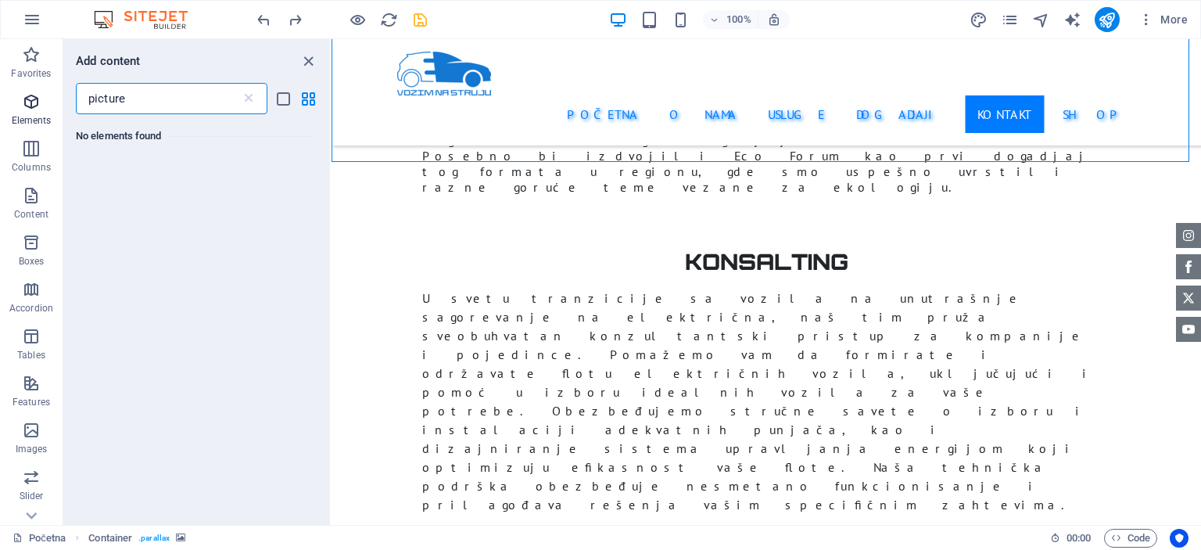
type input "picture"
click at [34, 196] on icon "button" at bounding box center [31, 195] width 19 height 19
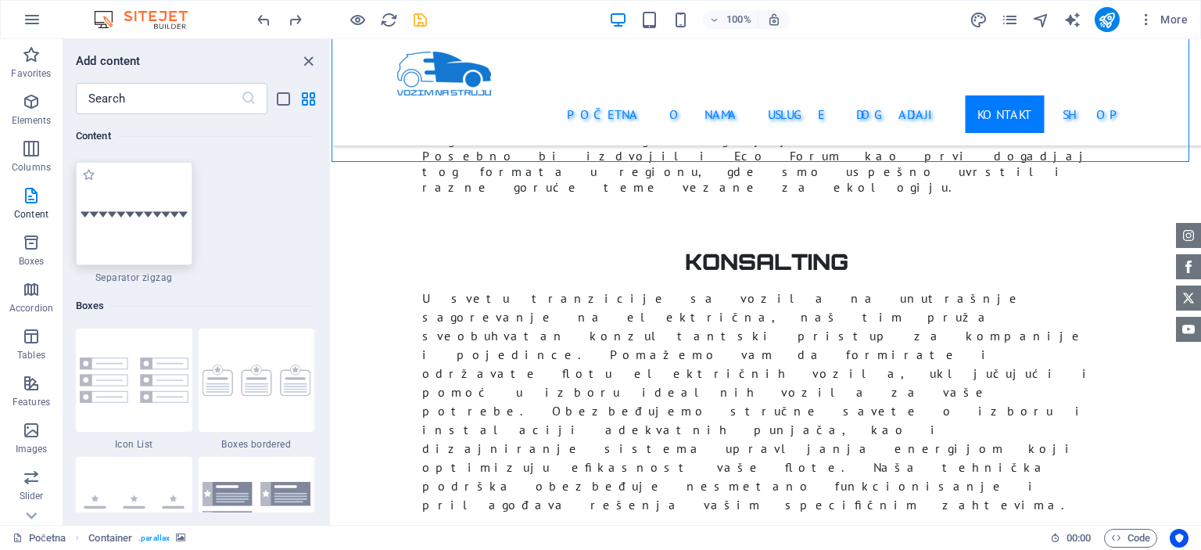
scroll to position [4456, 0]
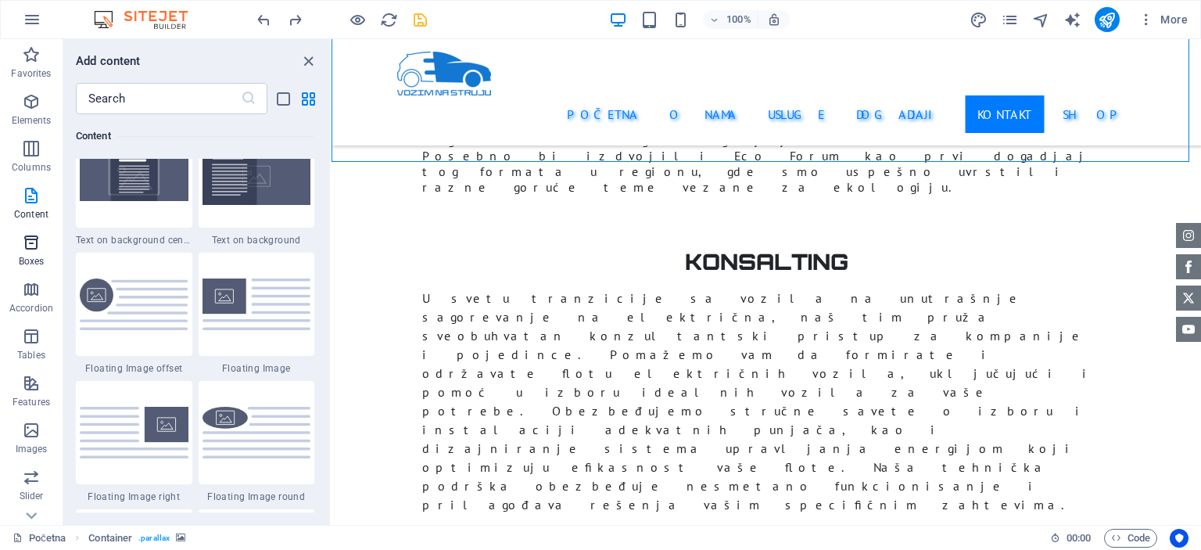
click at [30, 238] on icon "button" at bounding box center [31, 242] width 19 height 19
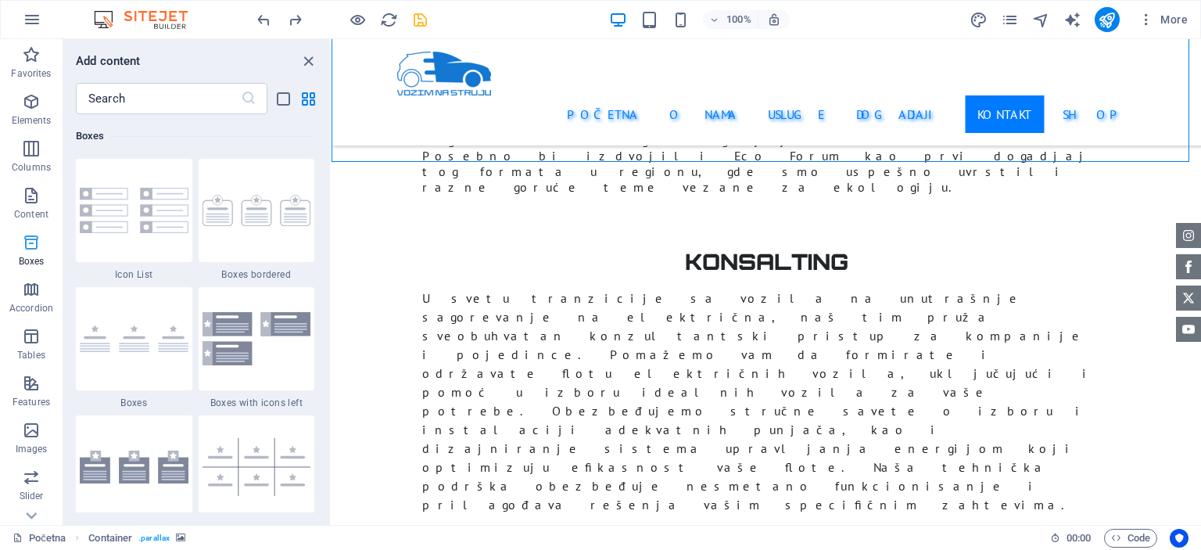
scroll to position [4313, 0]
click at [27, 288] on icon "button" at bounding box center [31, 289] width 19 height 19
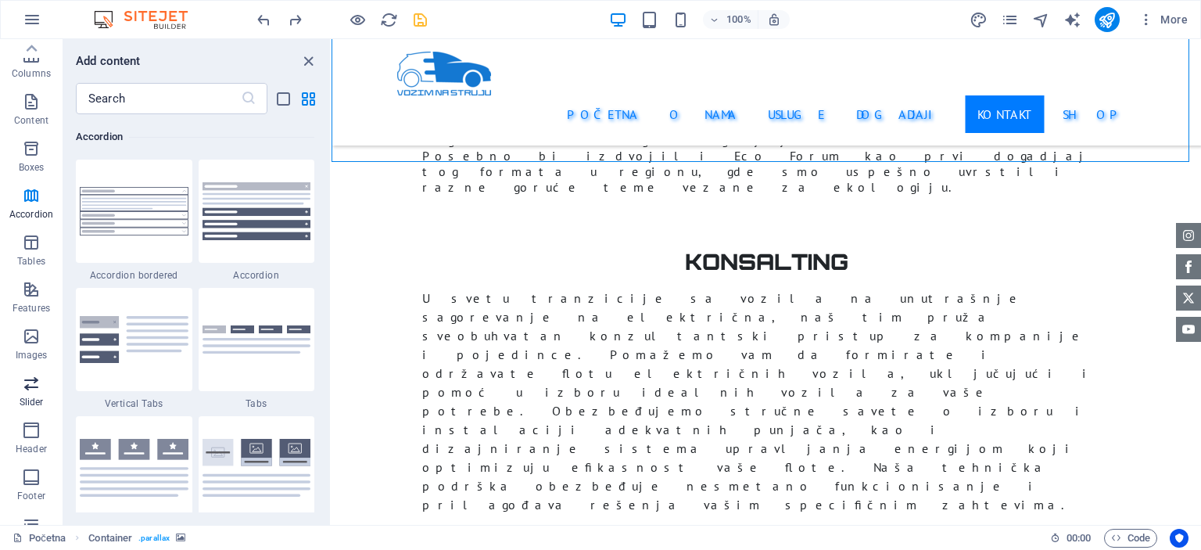
scroll to position [0, 0]
click at [310, 60] on icon "close panel" at bounding box center [308, 61] width 18 height 18
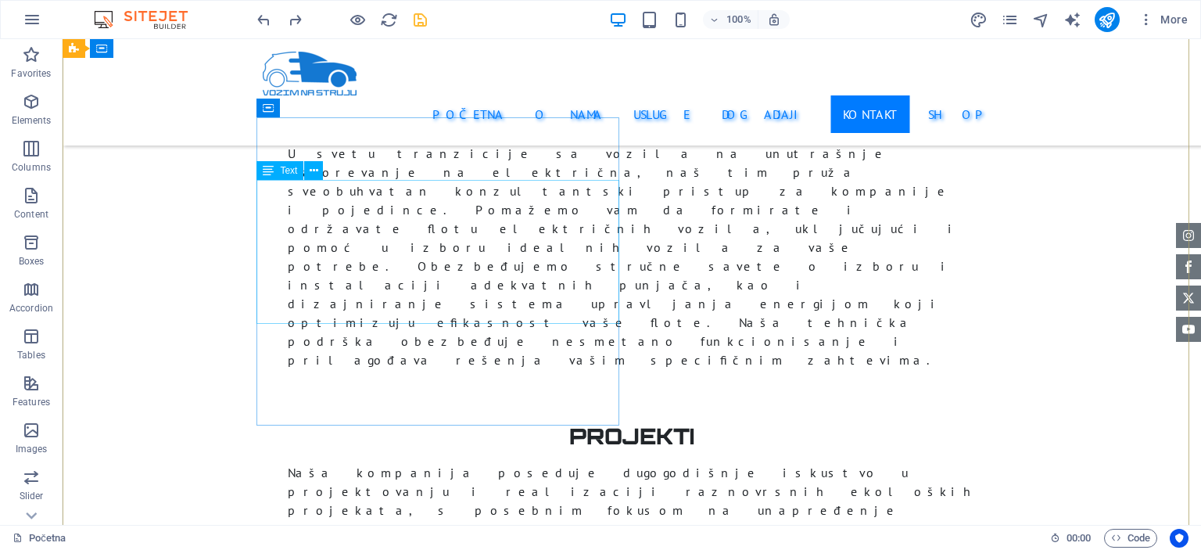
scroll to position [3790, 0]
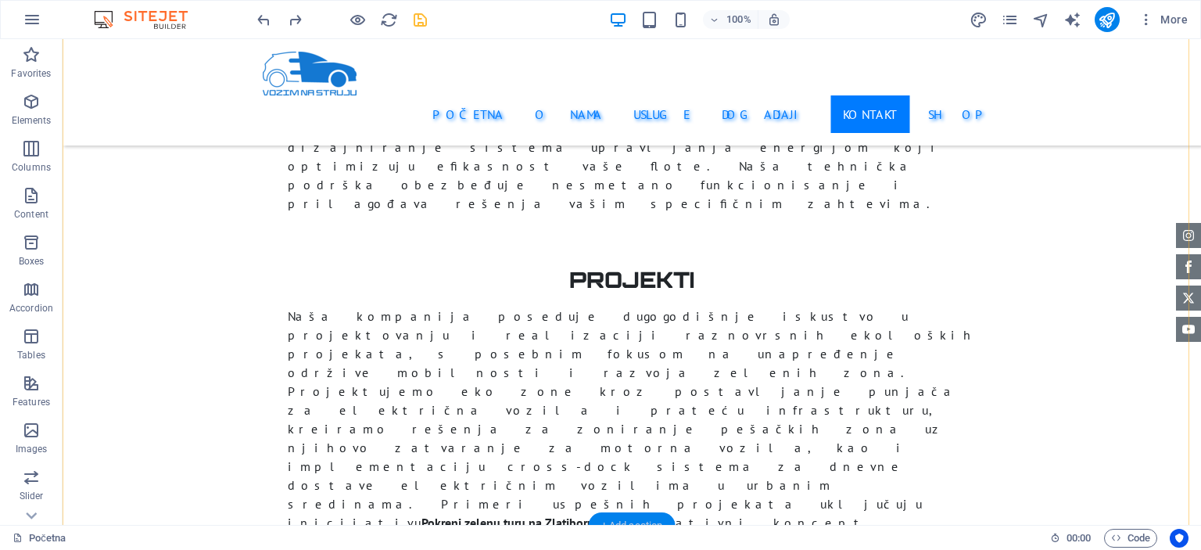
click at [628, 518] on div "+ Add section" at bounding box center [632, 525] width 87 height 27
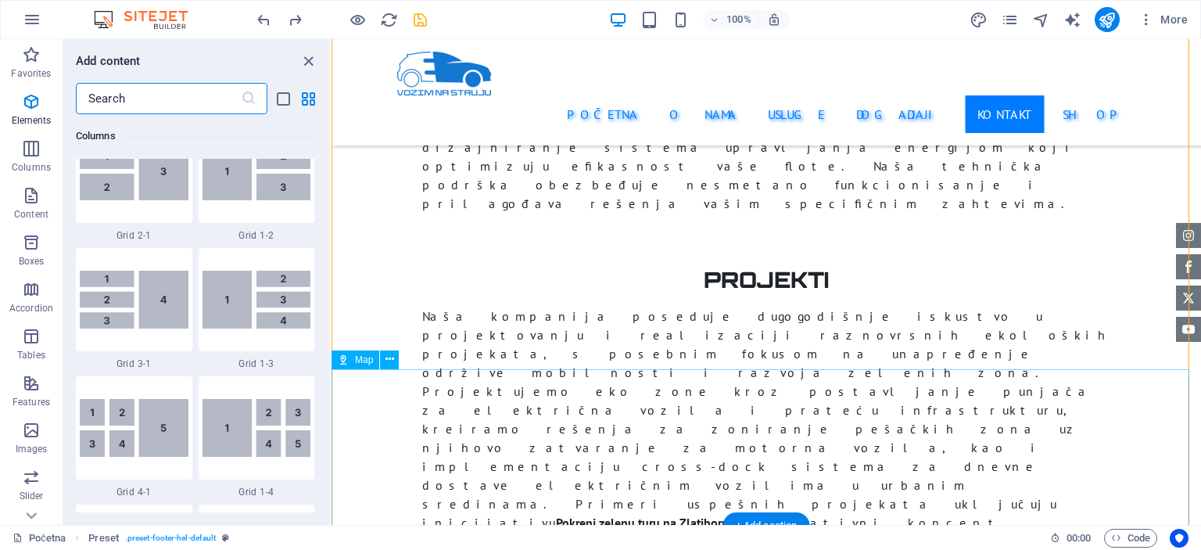
scroll to position [2736, 0]
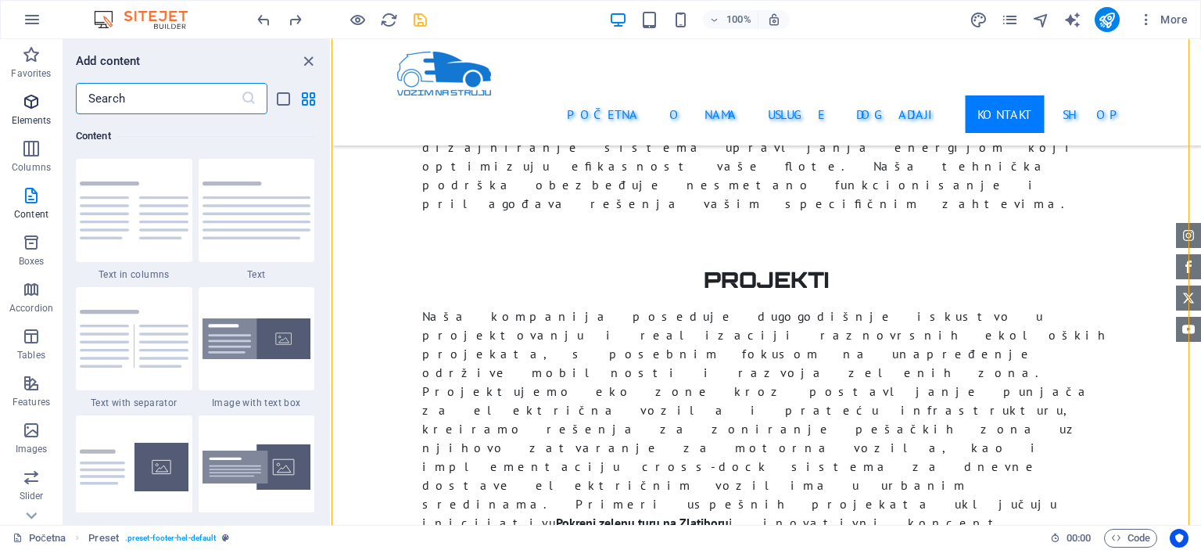
click at [34, 95] on icon "button" at bounding box center [31, 101] width 19 height 19
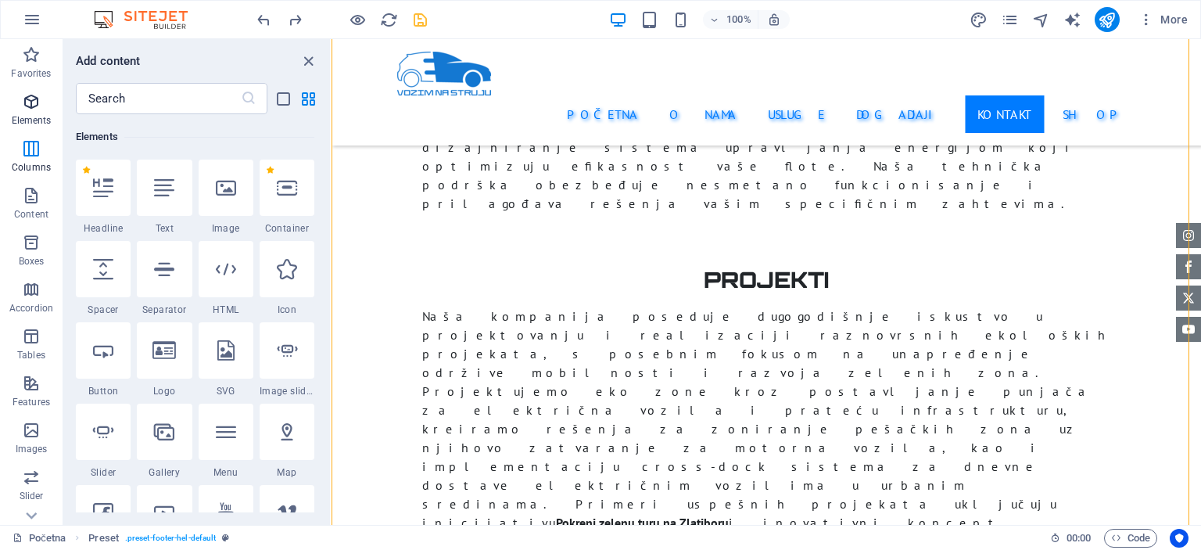
scroll to position [166, 0]
click at [30, 190] on icon "button" at bounding box center [31, 195] width 19 height 19
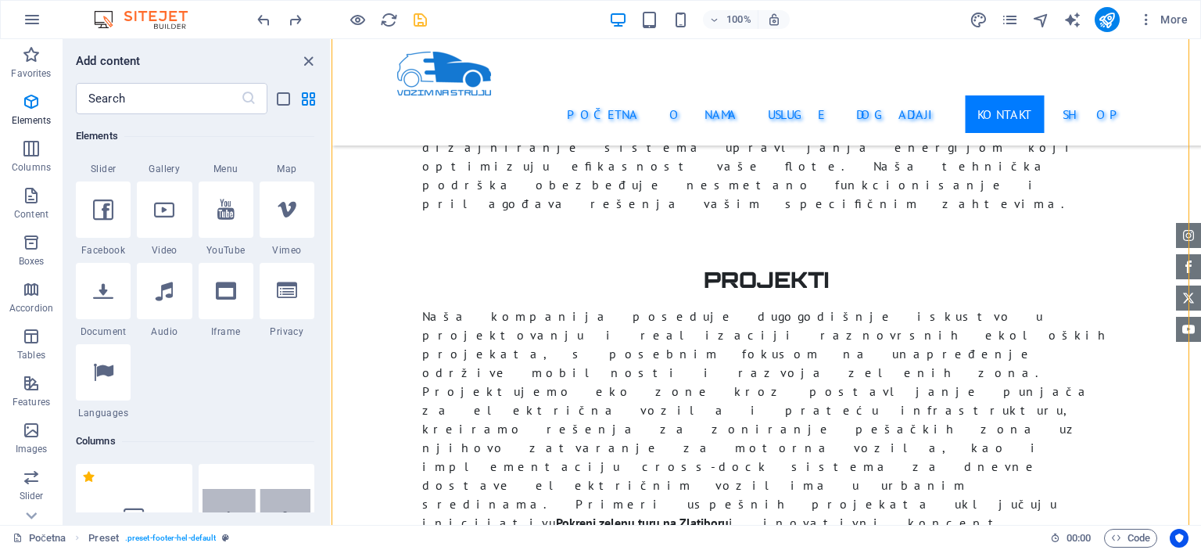
scroll to position [391, 0]
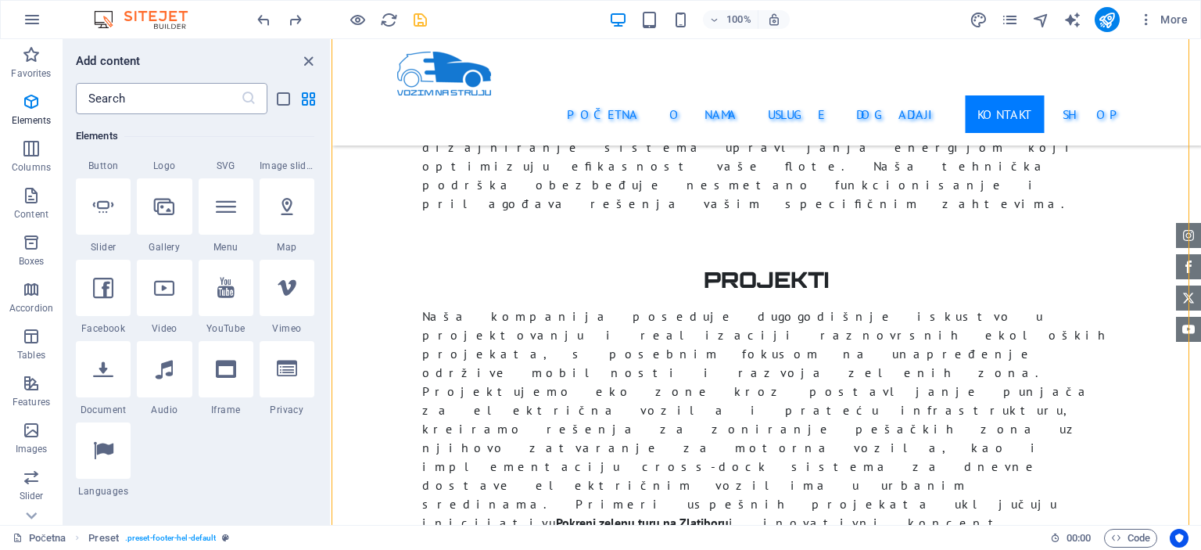
click at [155, 102] on input "text" at bounding box center [158, 98] width 165 height 31
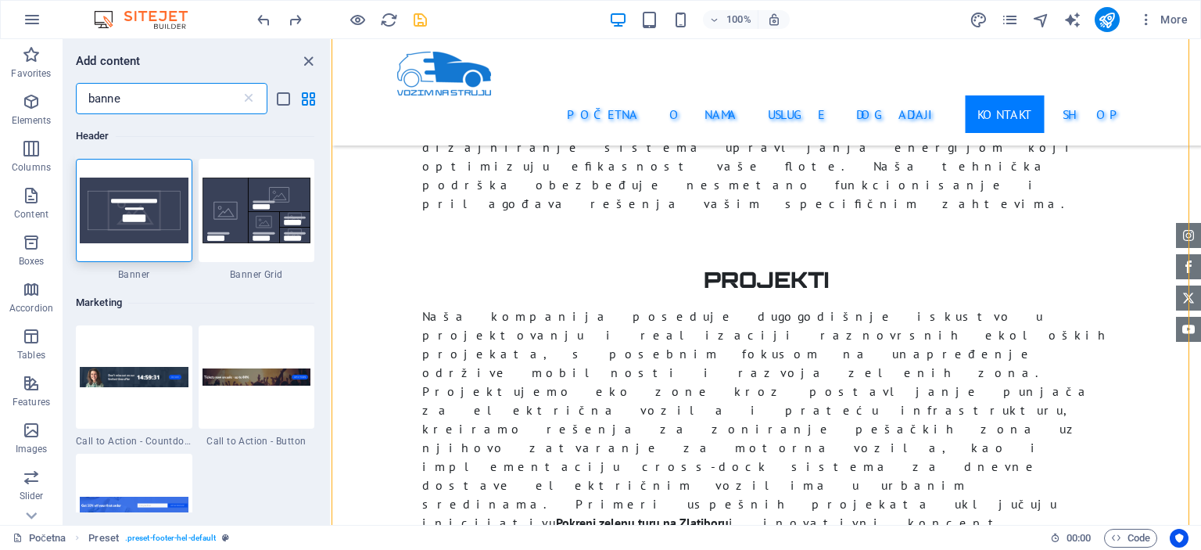
scroll to position [0, 0]
type input "banne"
drag, startPoint x: 134, startPoint y: 252, endPoint x: 157, endPoint y: 278, distance: 35.5
click at [134, 252] on div at bounding box center [134, 210] width 116 height 103
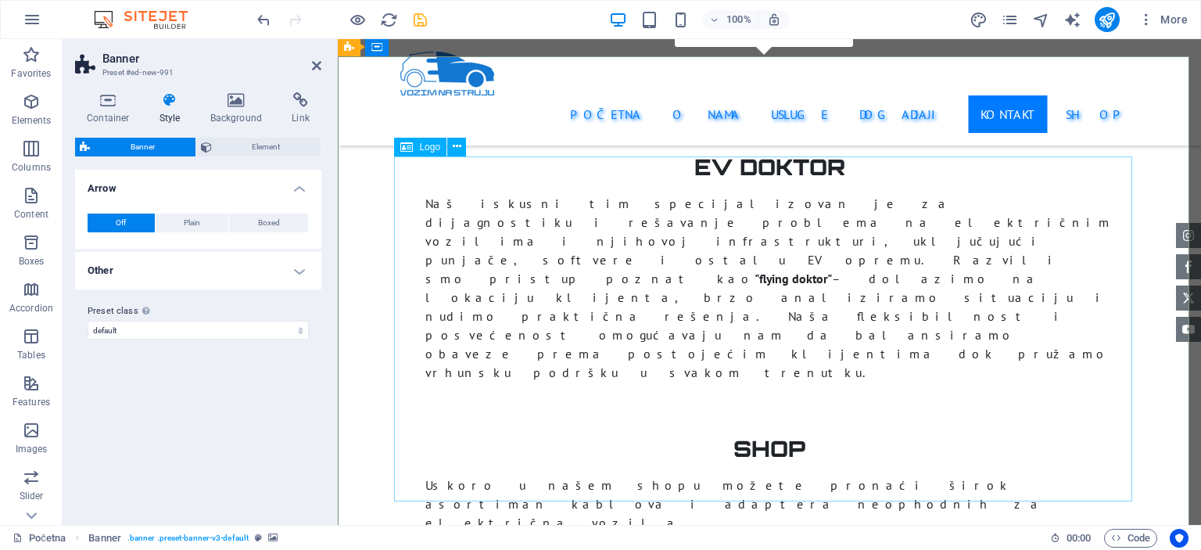
scroll to position [4025, 0]
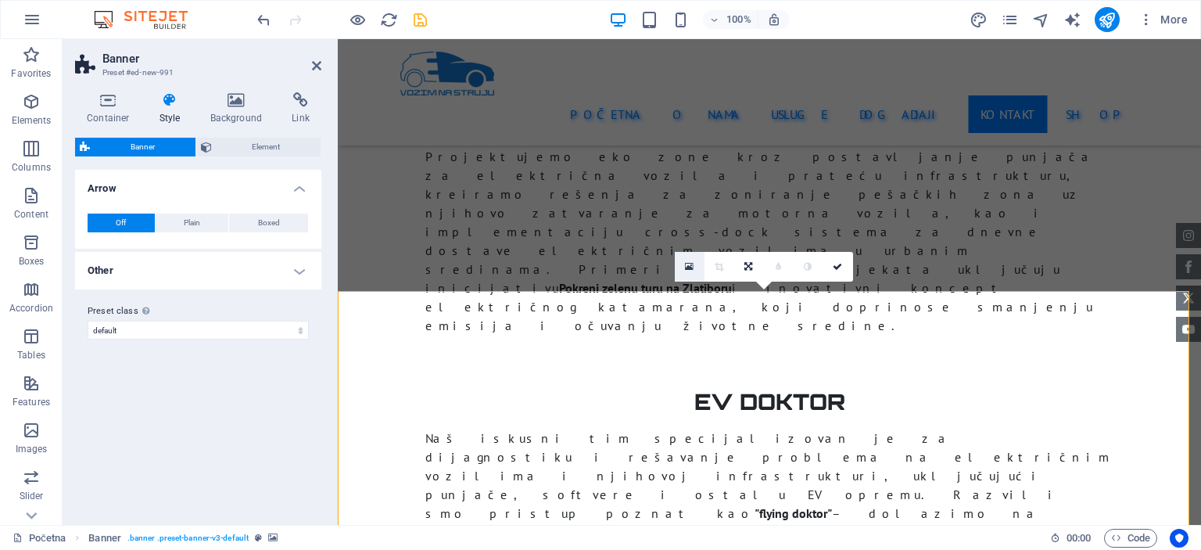
click at [694, 267] on link at bounding box center [690, 267] width 30 height 30
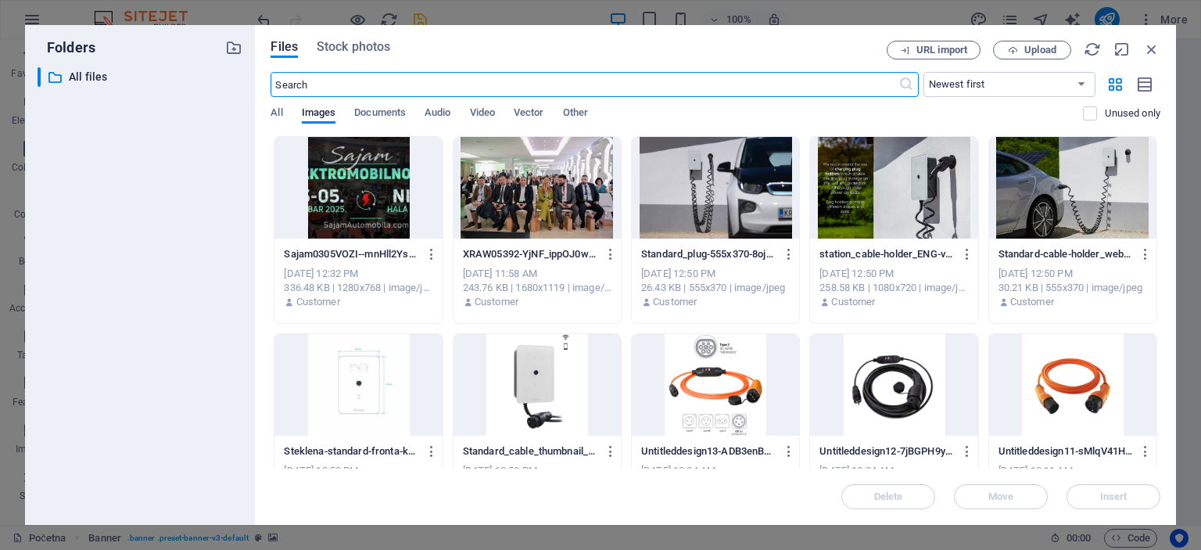
scroll to position [4318, 0]
click at [389, 205] on div at bounding box center [357, 188] width 167 height 102
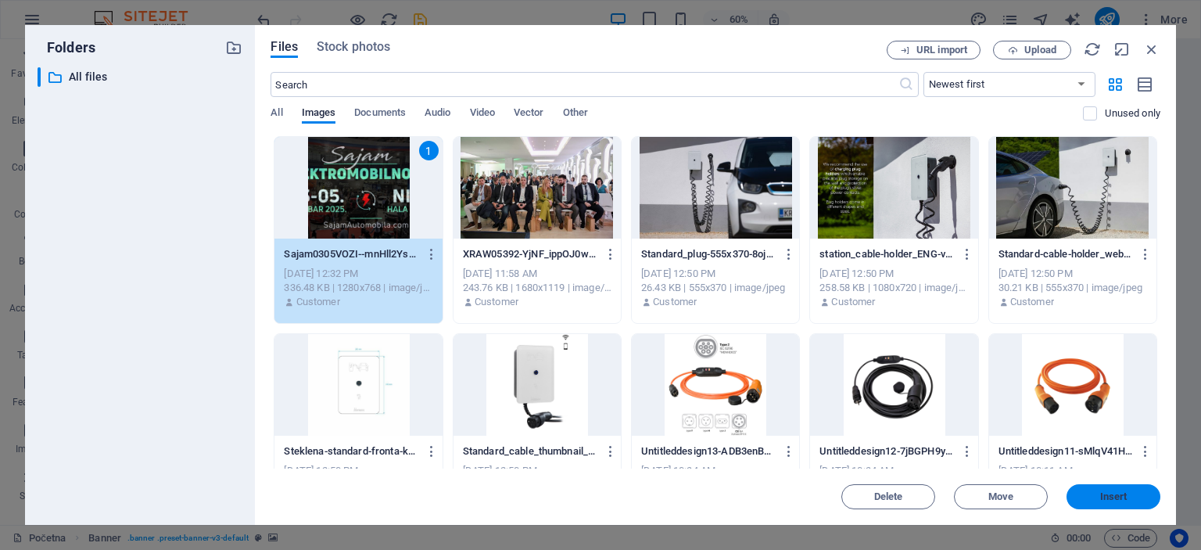
click at [1116, 494] on span "Insert" at bounding box center [1113, 496] width 27 height 9
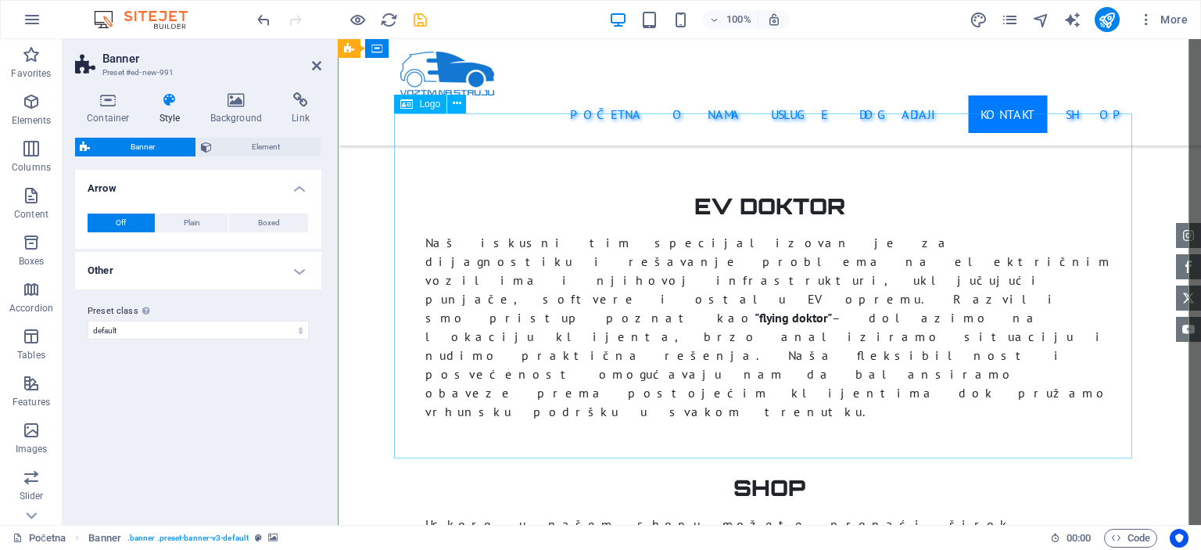
scroll to position [4169, 0]
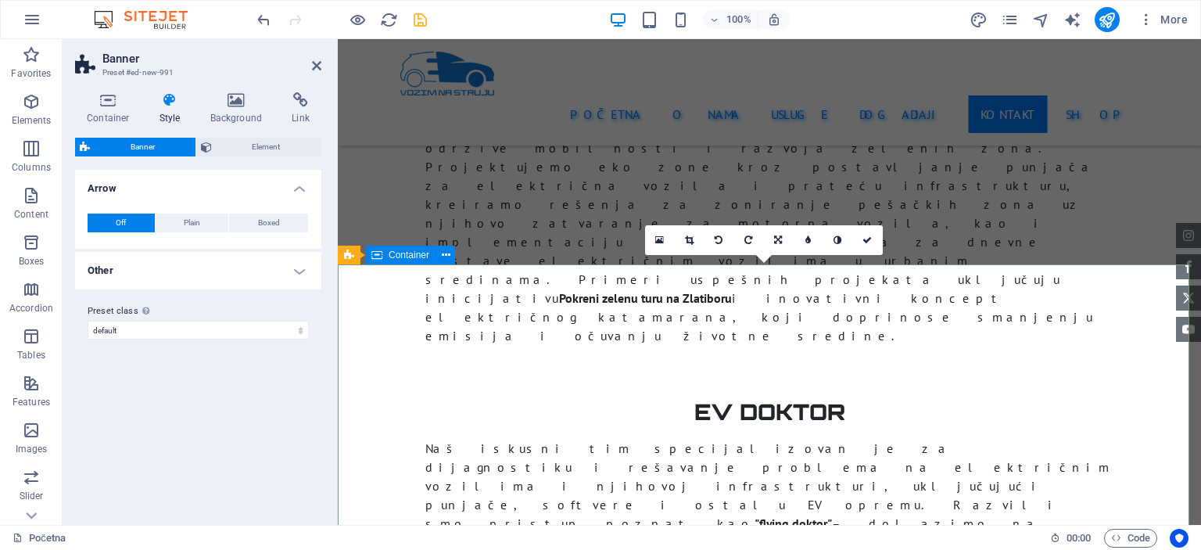
scroll to position [4012, 0]
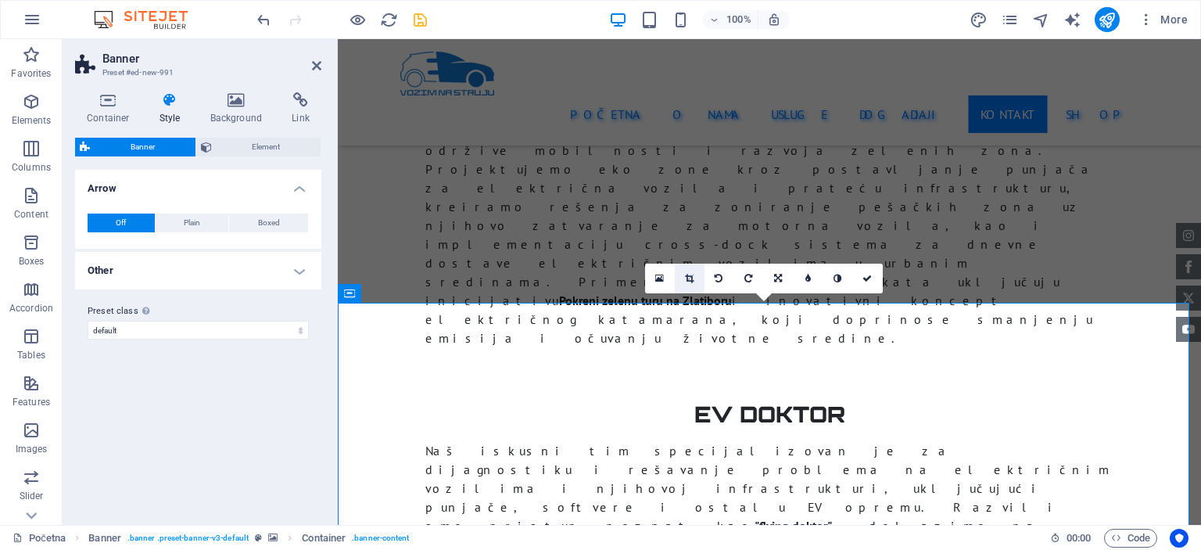
click at [685, 280] on icon at bounding box center [689, 278] width 9 height 9
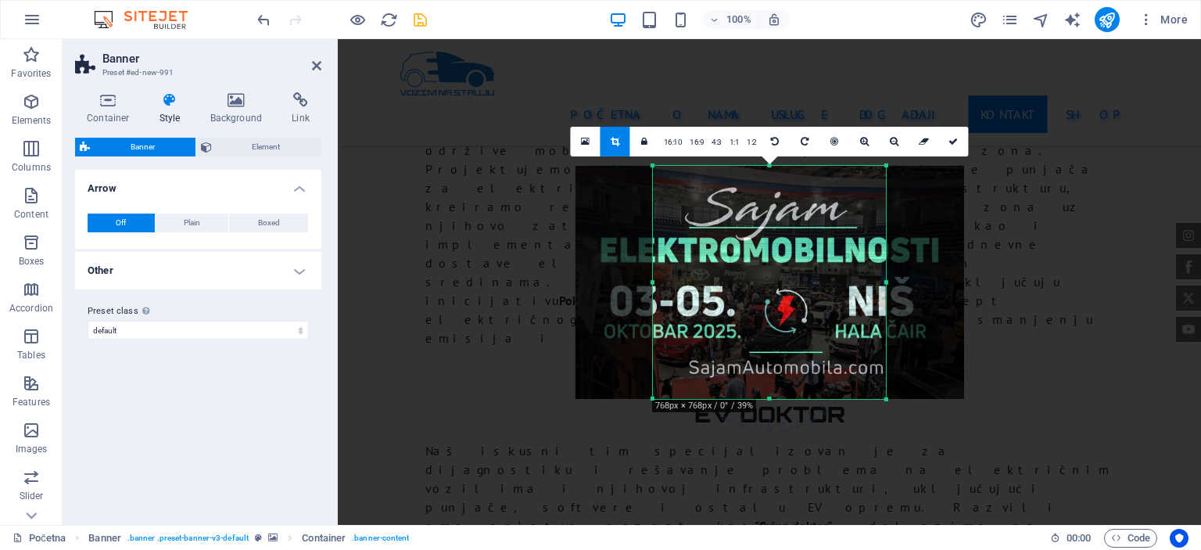
click at [644, 282] on div at bounding box center [769, 281] width 389 height 233
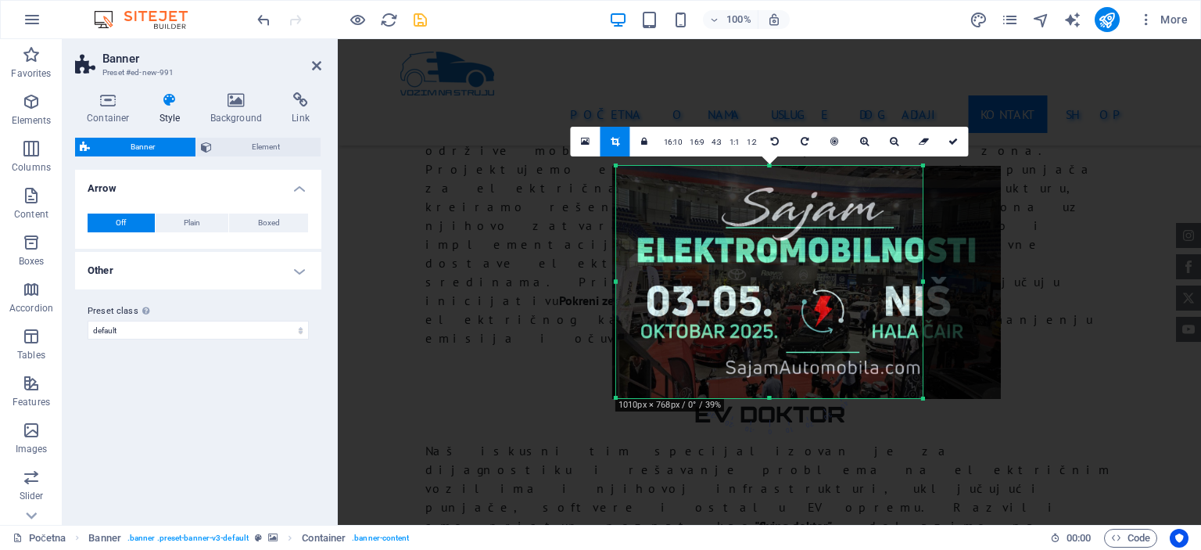
drag, startPoint x: 651, startPoint y: 281, endPoint x: 577, endPoint y: 286, distance: 73.6
click at [577, 286] on div "Drag here to replace the existing content. Press “Ctrl” if you want to create a…" at bounding box center [769, 282] width 863 height 486
click at [927, 284] on div at bounding box center [806, 282] width 389 height 233
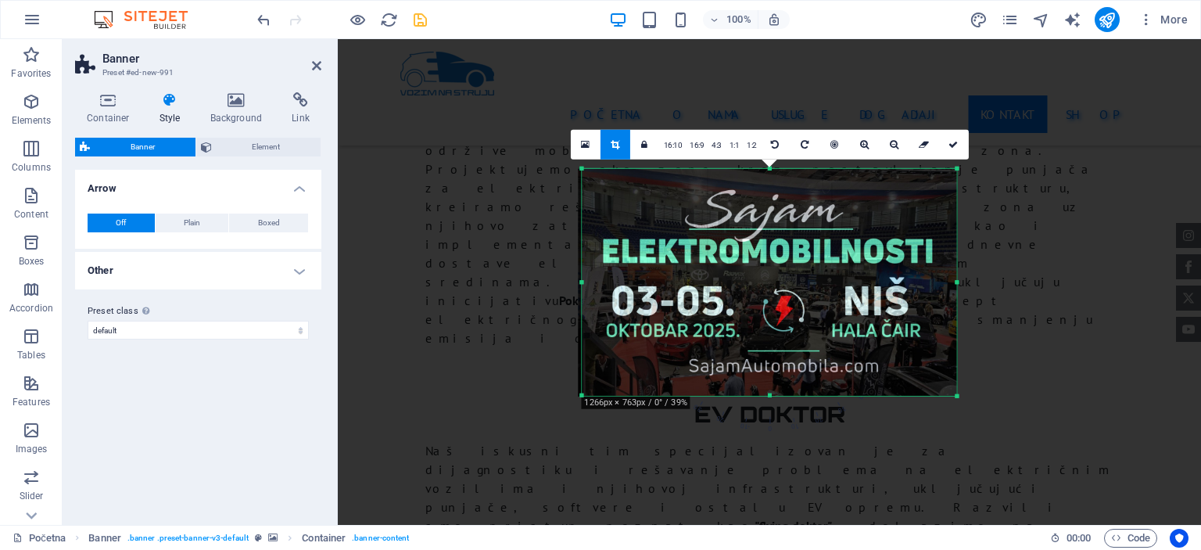
drag, startPoint x: 921, startPoint y: 282, endPoint x: 990, endPoint y: 276, distance: 69.1
click at [990, 276] on div "Drag here to replace the existing content. Press “Ctrl” if you want to create a…" at bounding box center [769, 282] width 863 height 486
click at [951, 149] on link at bounding box center [954, 144] width 30 height 30
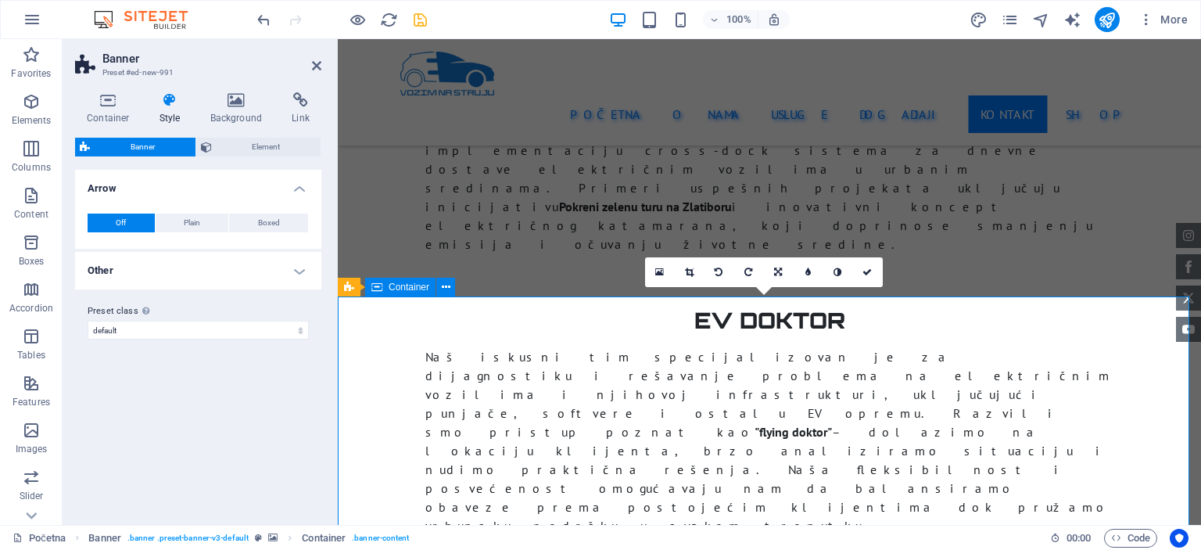
scroll to position [4228, 0]
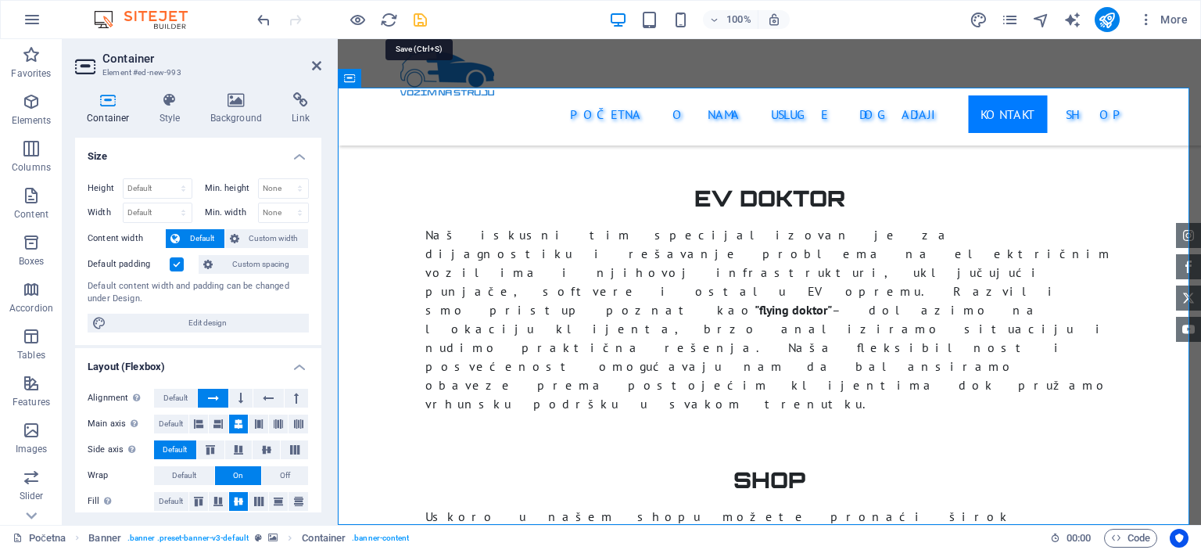
click at [413, 18] on icon "save" at bounding box center [420, 20] width 18 height 18
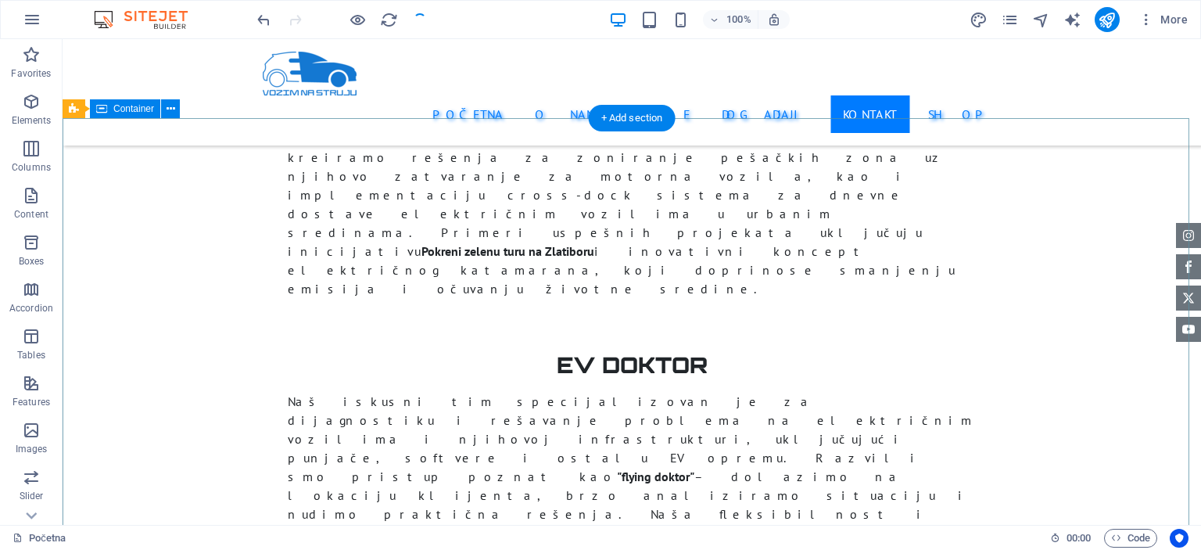
scroll to position [3916, 0]
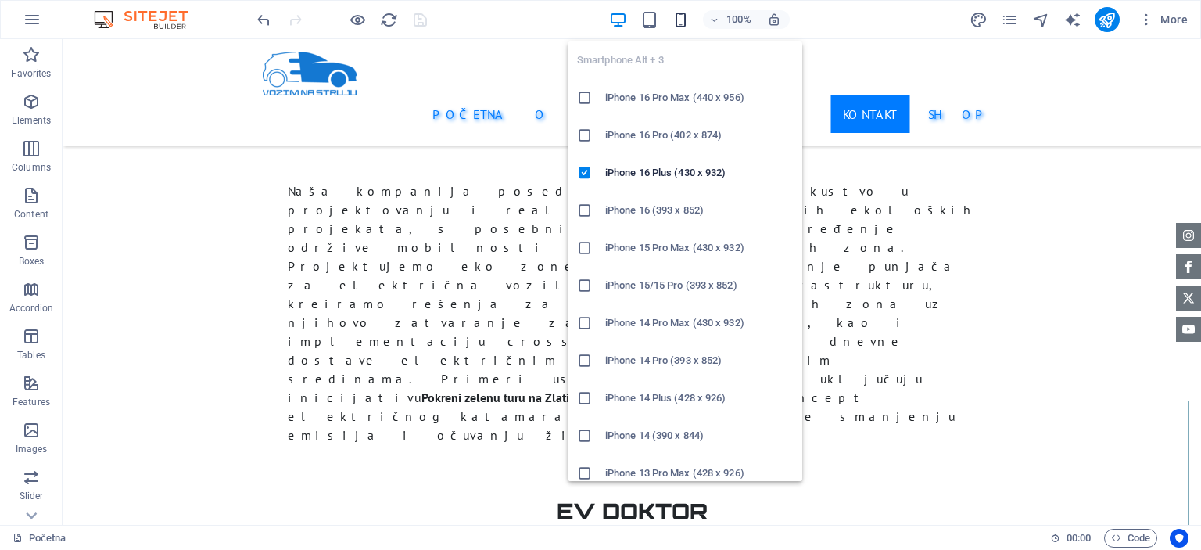
click at [684, 26] on icon "button" at bounding box center [681, 20] width 18 height 18
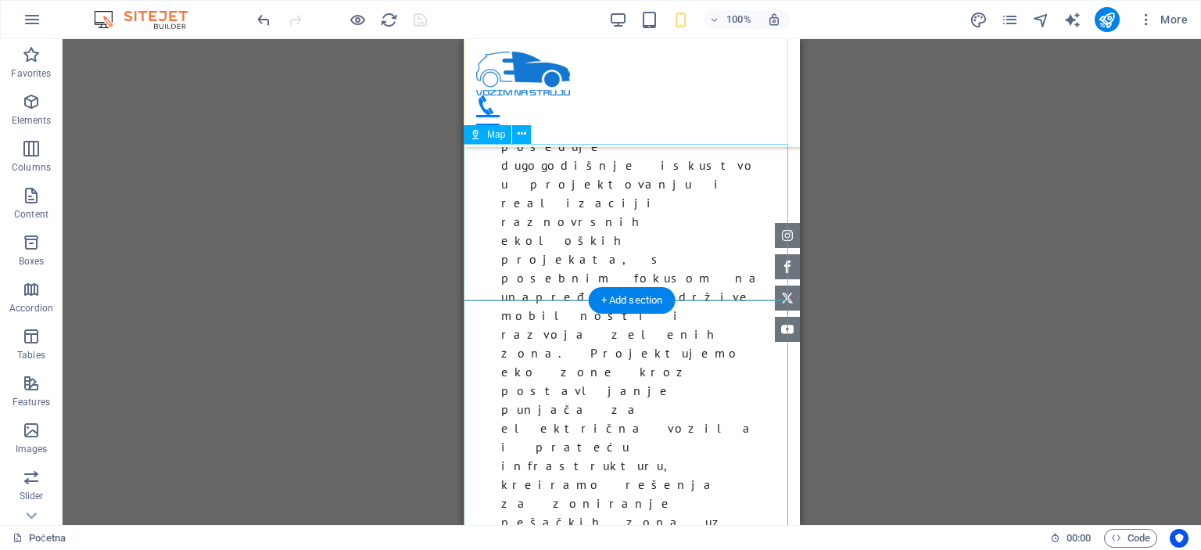
scroll to position [5571, 0]
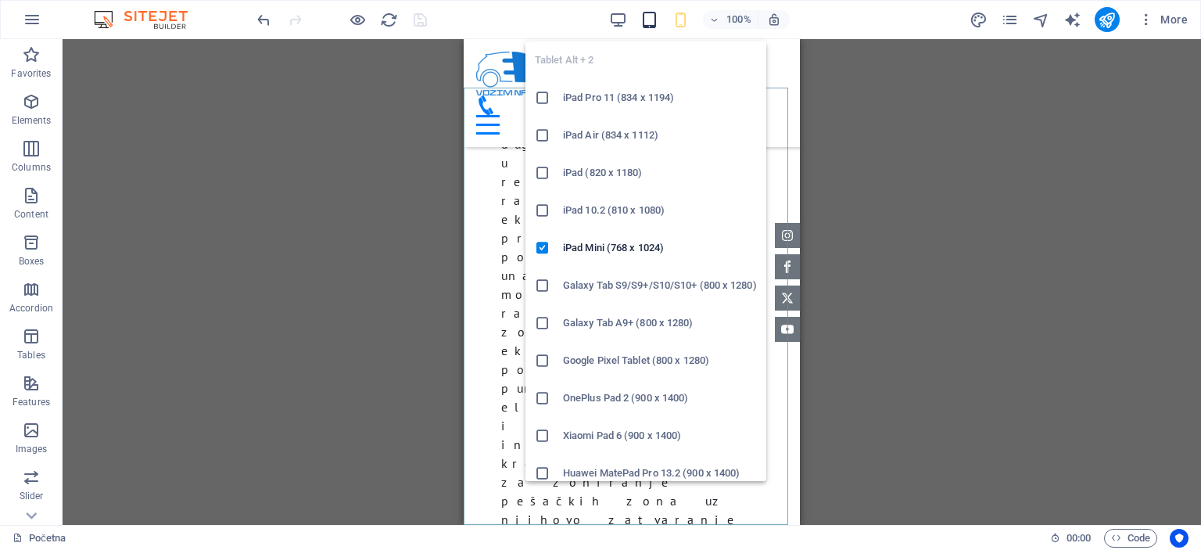
click at [643, 20] on icon "button" at bounding box center [649, 20] width 18 height 18
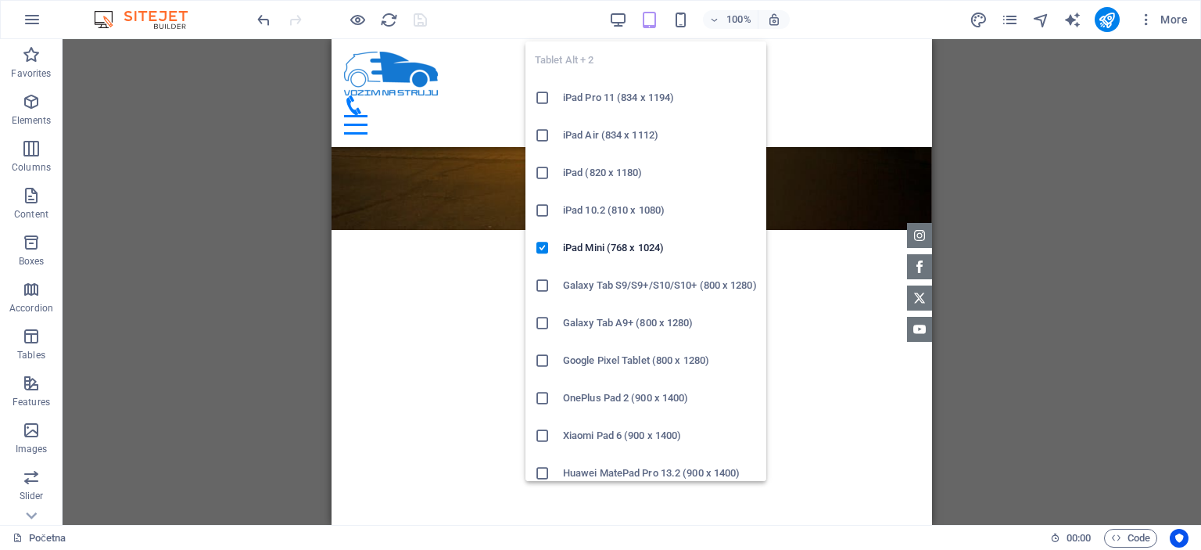
scroll to position [4347, 0]
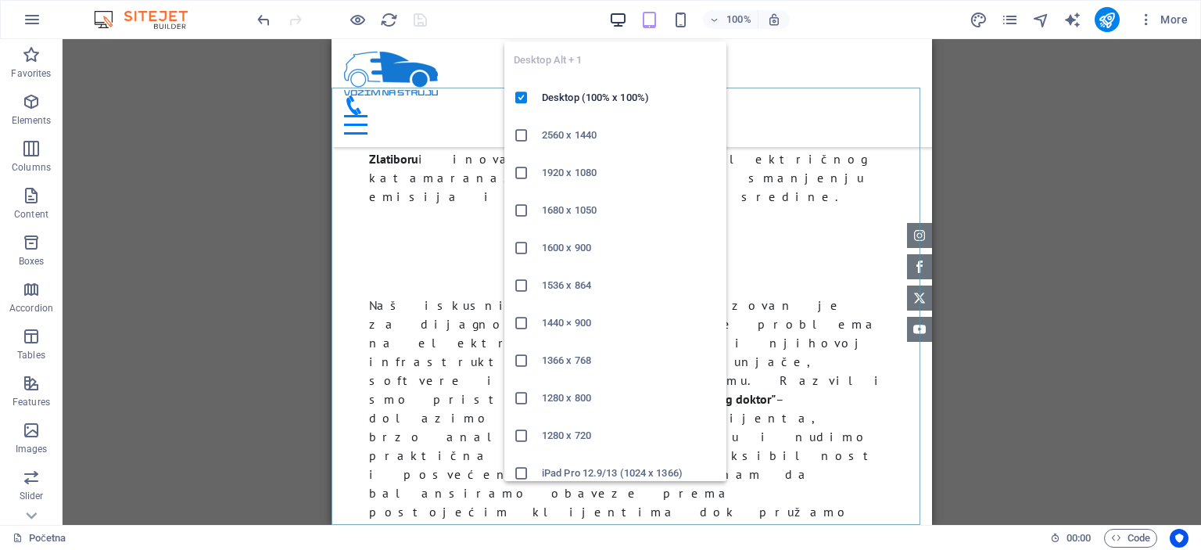
click at [624, 20] on icon "button" at bounding box center [618, 20] width 18 height 18
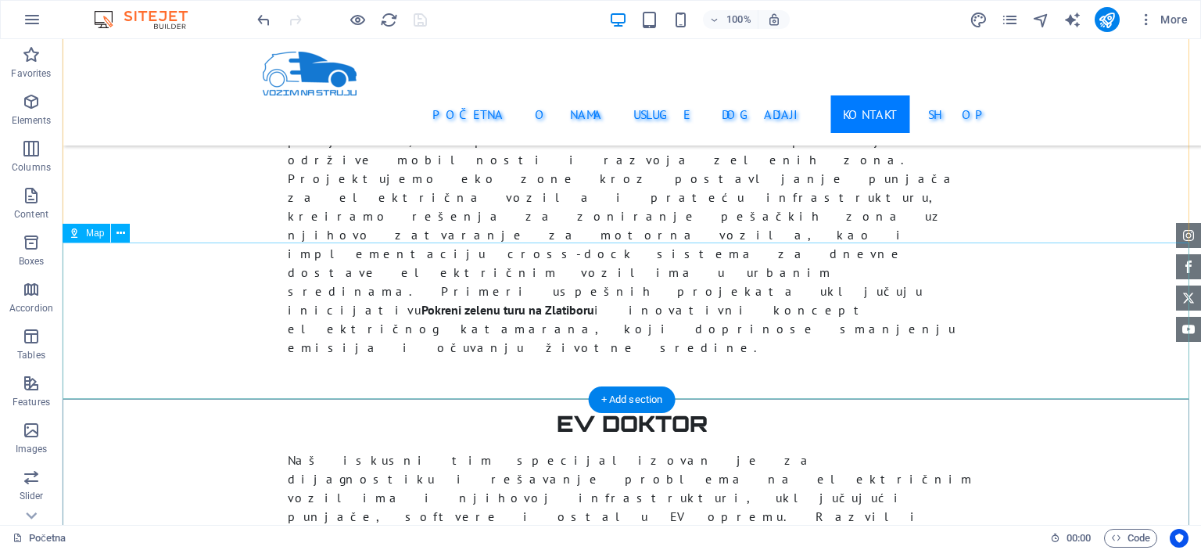
scroll to position [4150, 0]
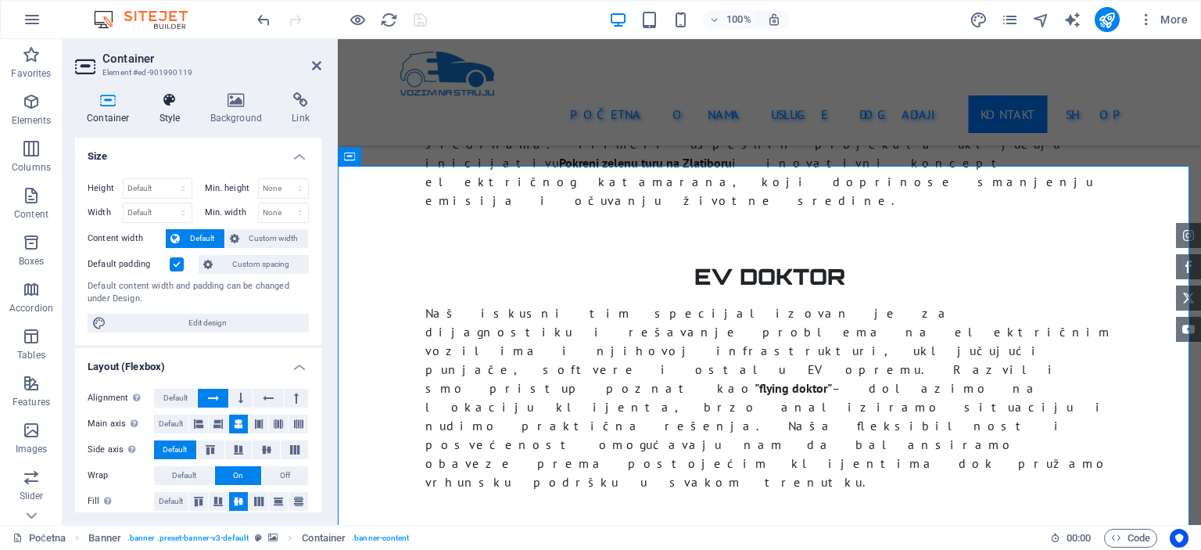
click at [180, 109] on h4 "Style" at bounding box center [173, 108] width 51 height 33
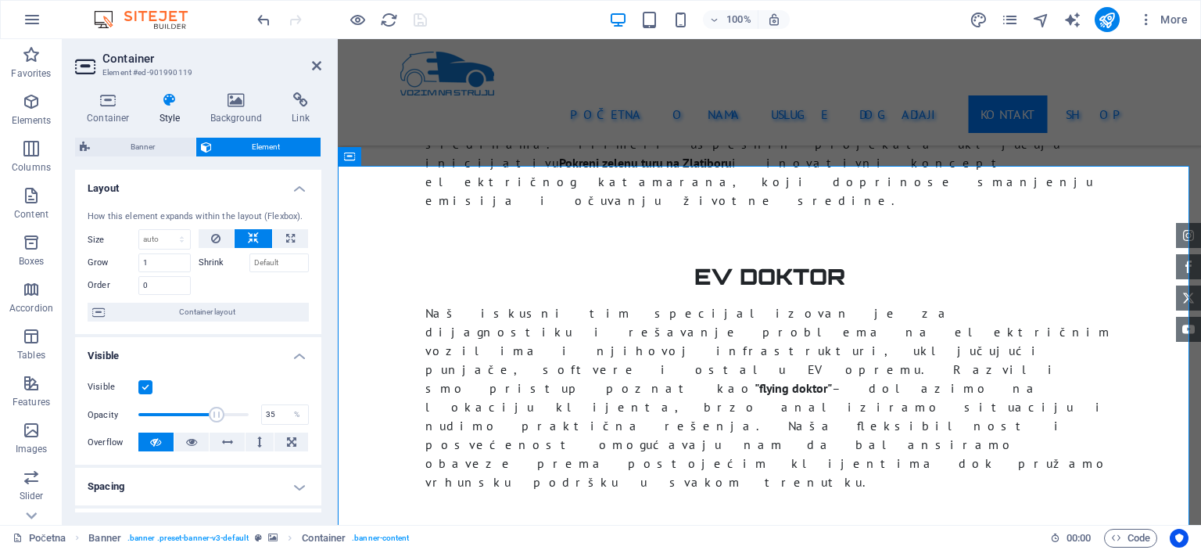
drag, startPoint x: 238, startPoint y: 415, endPoint x: 175, endPoint y: 415, distance: 63.3
click at [209, 415] on span at bounding box center [217, 415] width 16 height 16
click at [269, 23] on icon "undo" at bounding box center [264, 20] width 18 height 18
type input "100"
click at [269, 23] on icon "undo" at bounding box center [264, 20] width 18 height 18
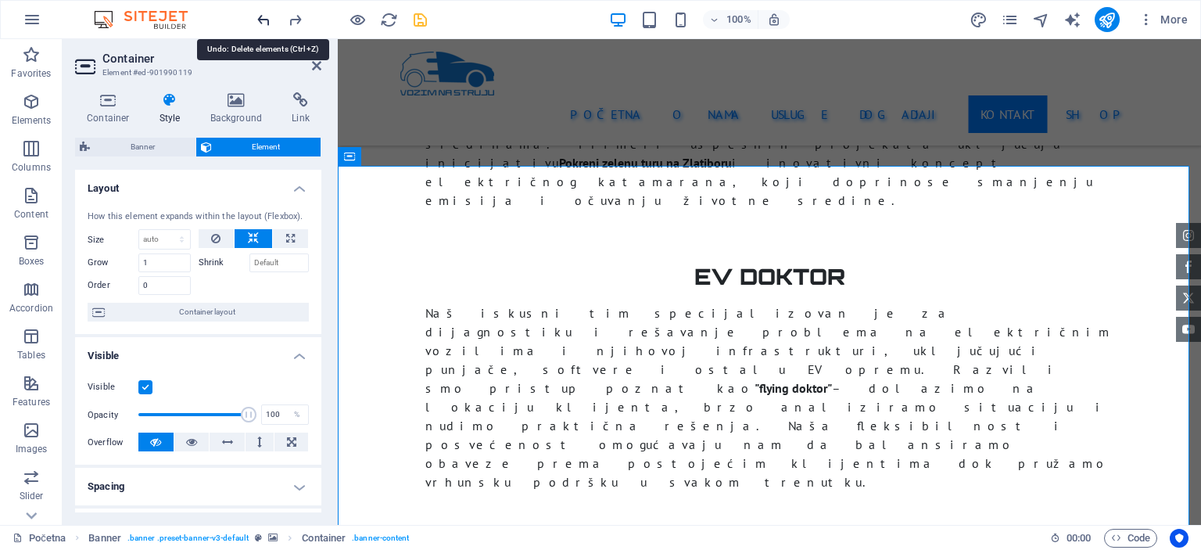
click at [269, 23] on icon "undo" at bounding box center [264, 20] width 18 height 18
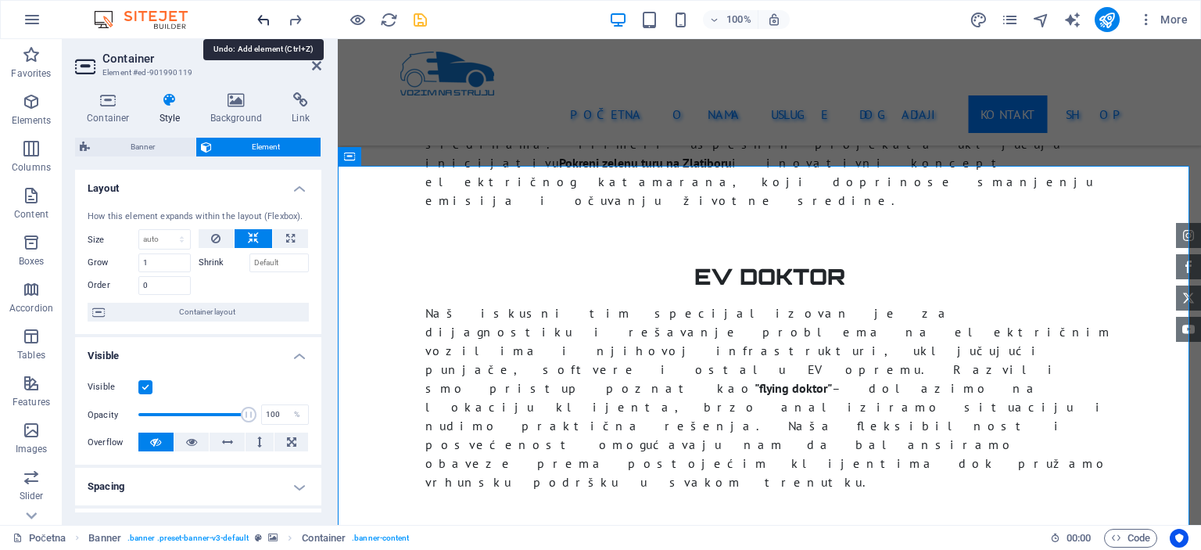
click at [269, 23] on icon "undo" at bounding box center [264, 20] width 18 height 18
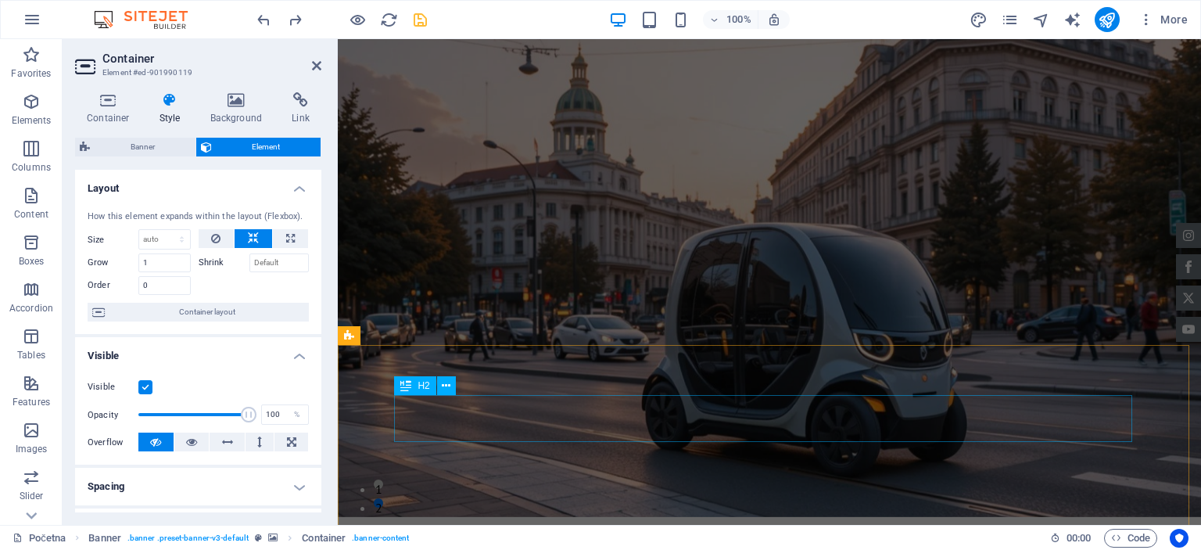
scroll to position [0, 0]
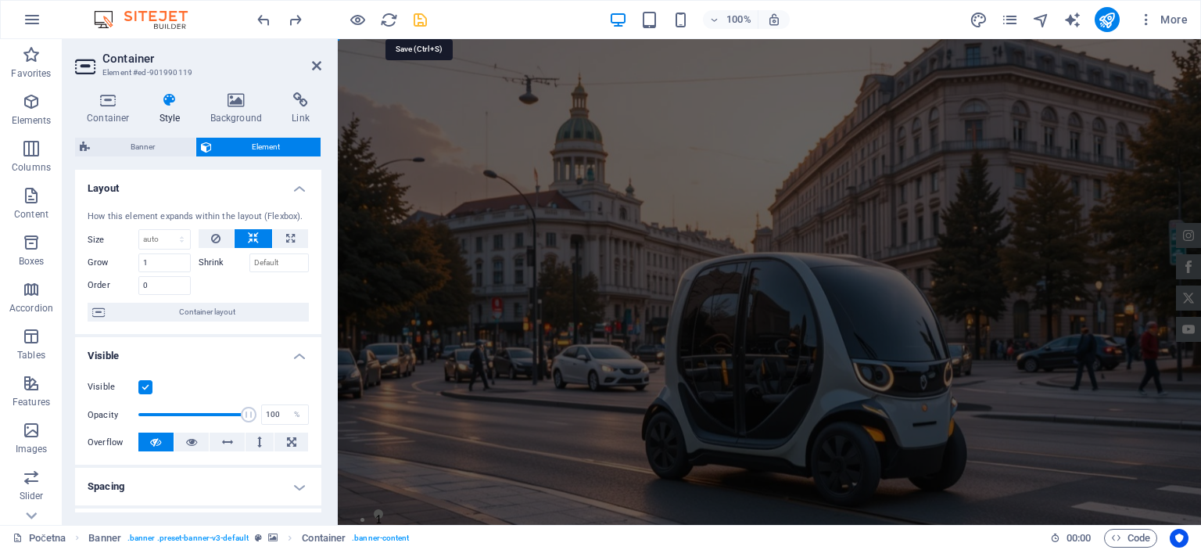
click at [422, 18] on icon "save" at bounding box center [420, 20] width 18 height 18
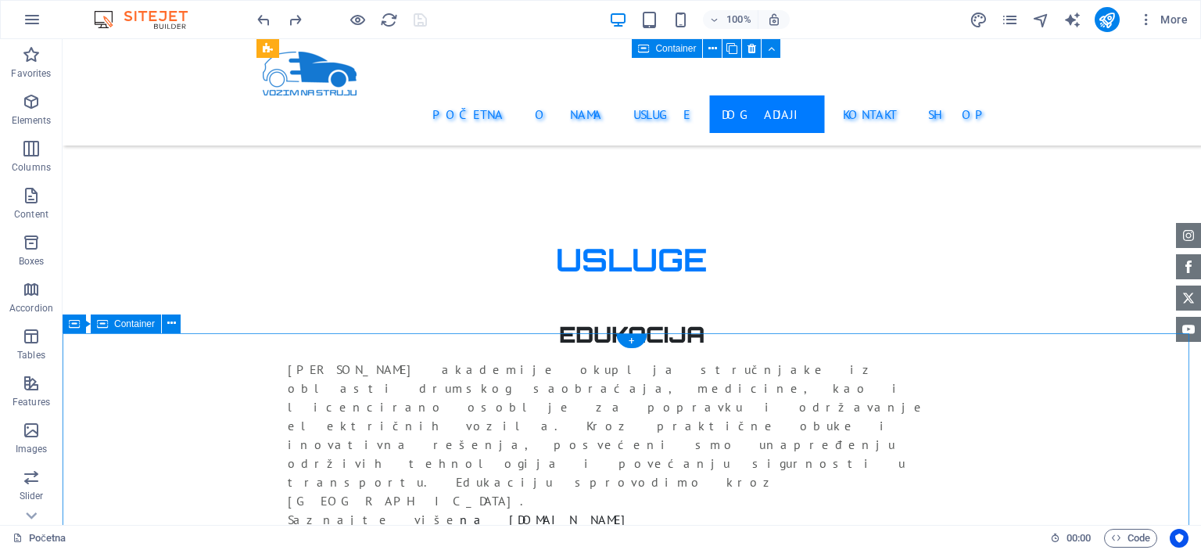
scroll to position [2580, 0]
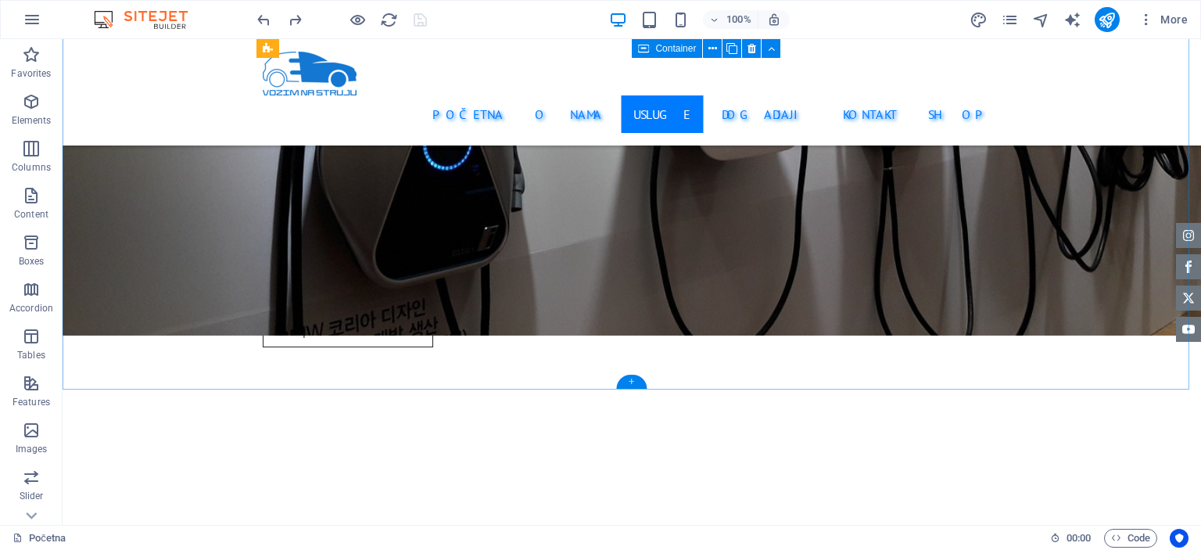
click at [627, 382] on div "+" at bounding box center [631, 382] width 30 height 14
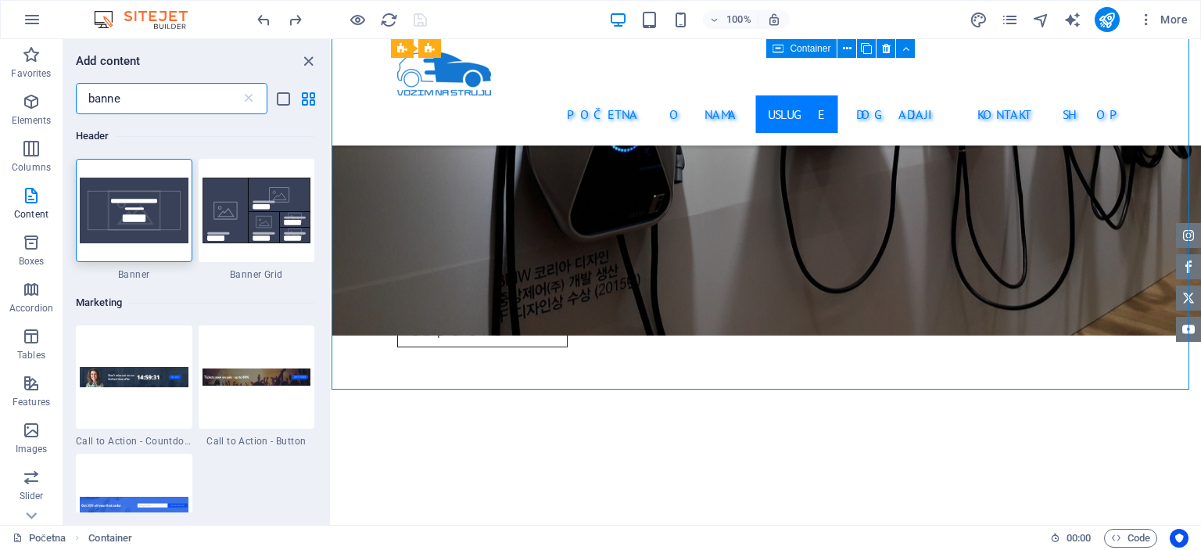
click at [183, 103] on input "banne" at bounding box center [158, 98] width 165 height 31
click at [181, 375] on img at bounding box center [134, 377] width 109 height 20
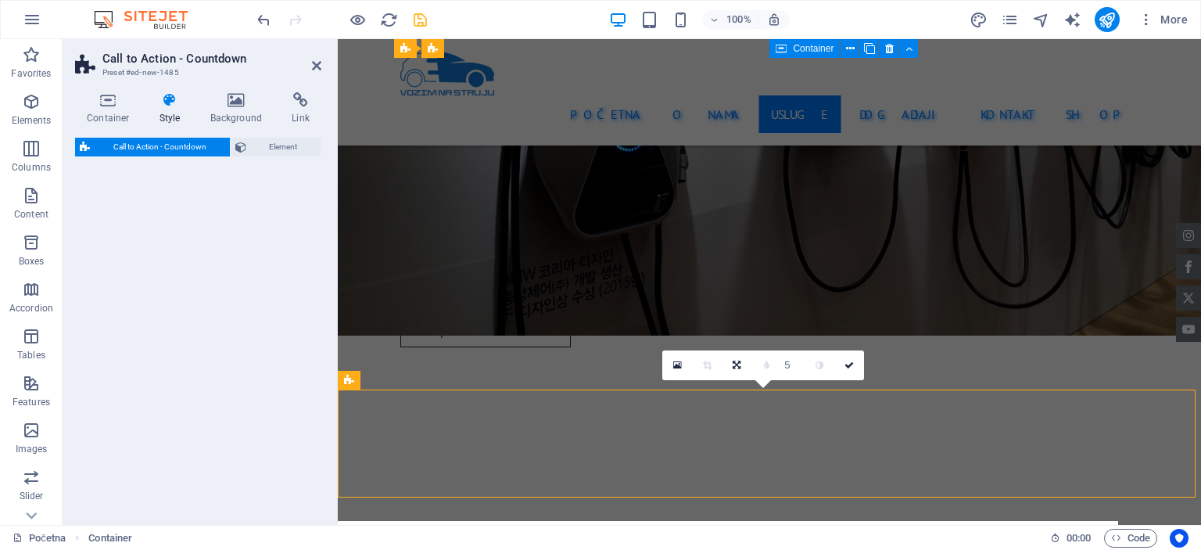
select select "rem"
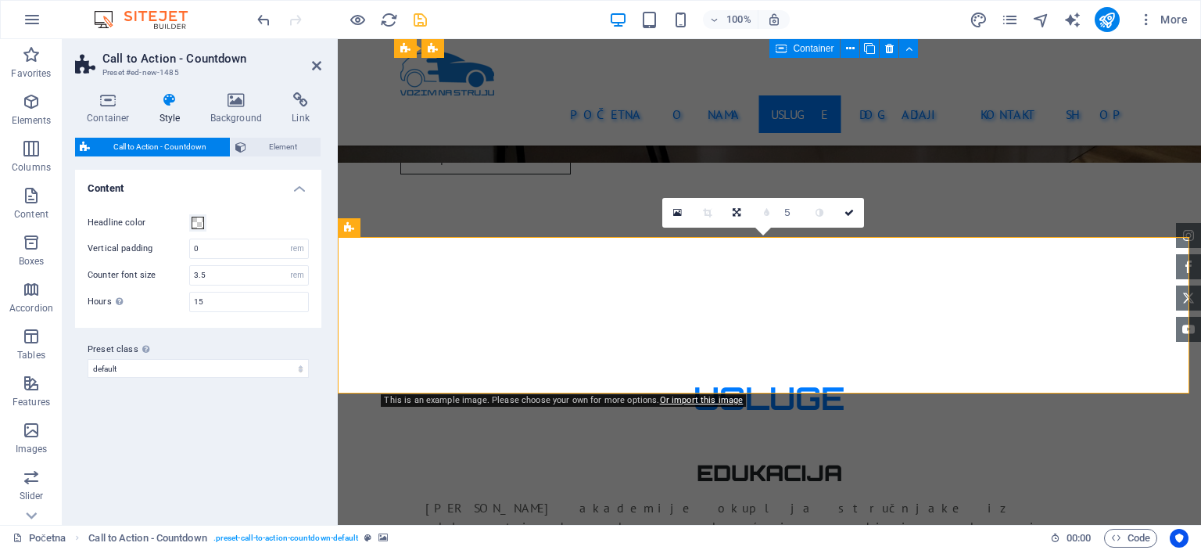
scroll to position [2658, 0]
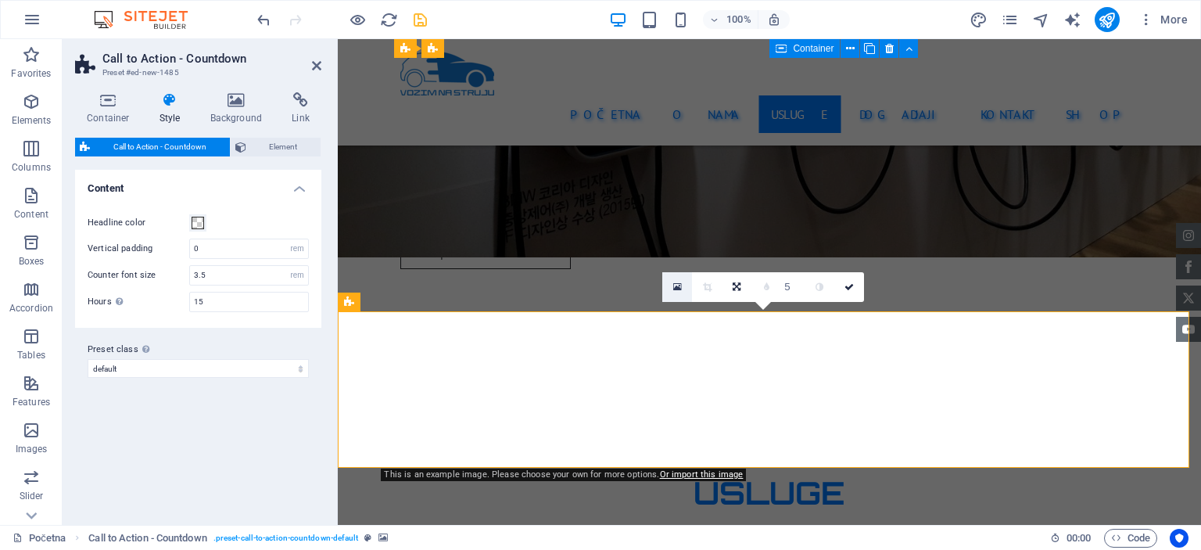
click at [678, 291] on icon at bounding box center [677, 286] width 9 height 11
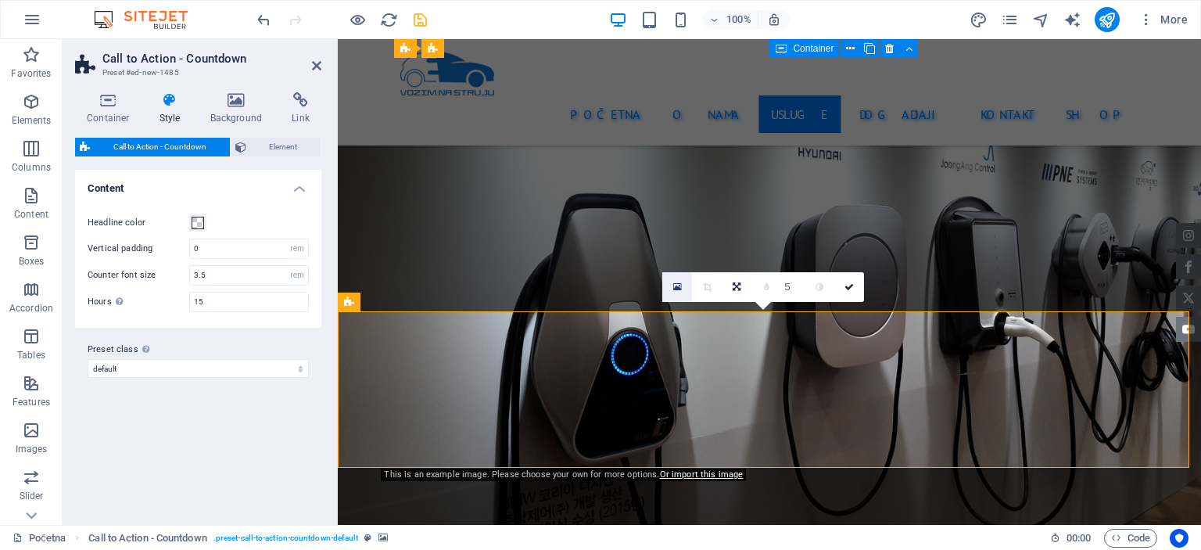
scroll to position [2952, 0]
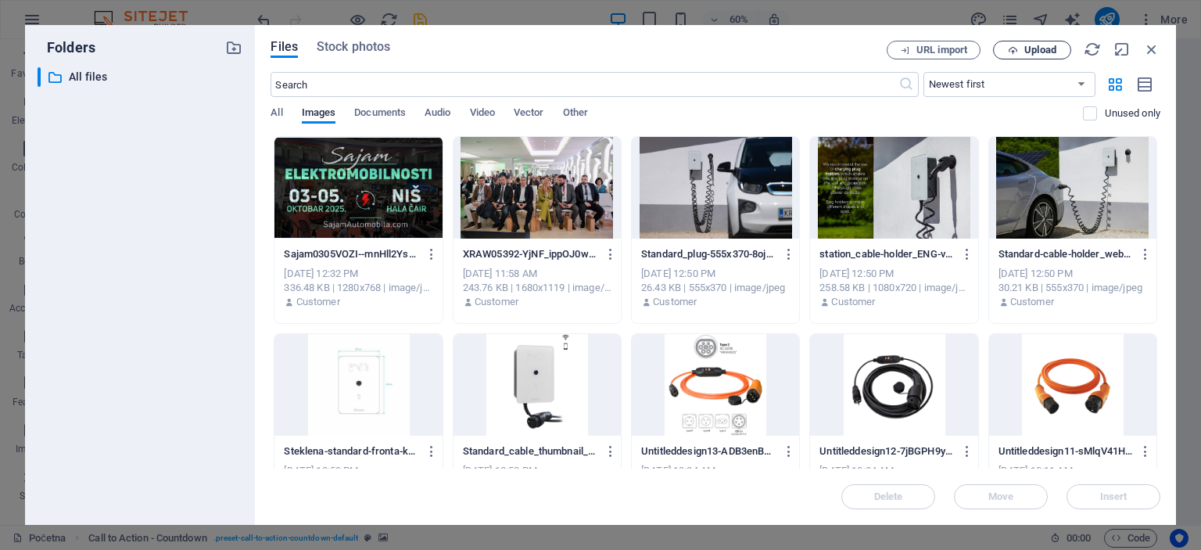
click at [1016, 52] on icon "button" at bounding box center [1013, 50] width 10 height 10
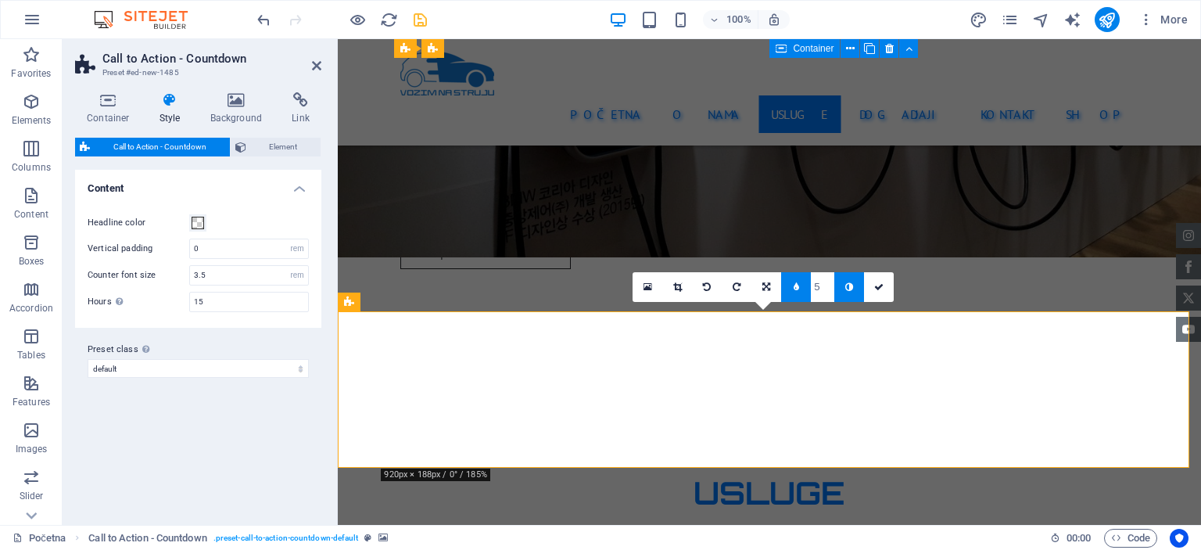
scroll to position [2736, 0]
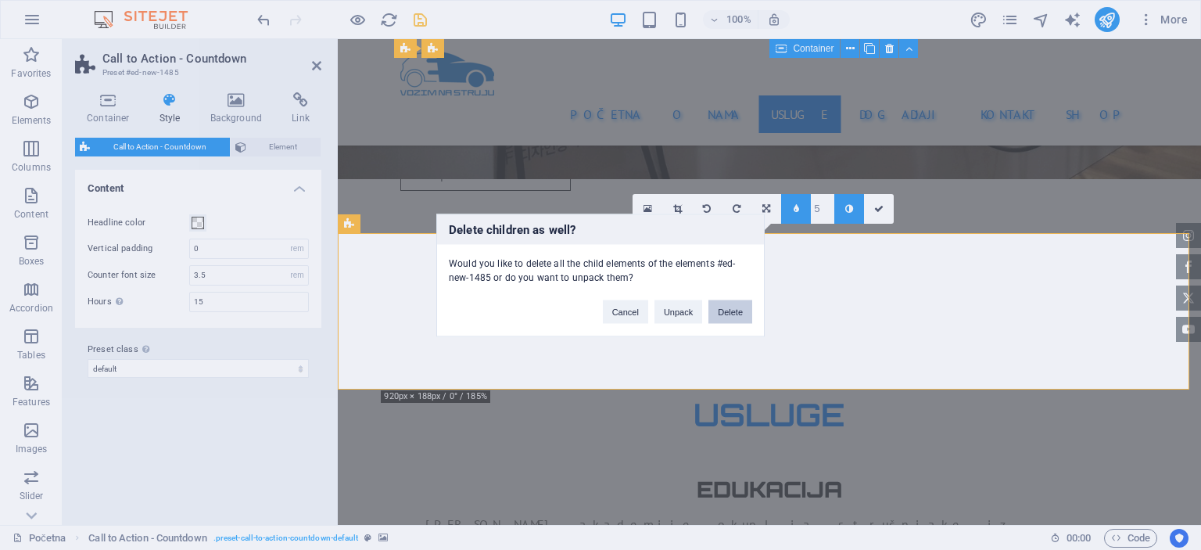
click at [712, 309] on button "Delete" at bounding box center [730, 310] width 44 height 23
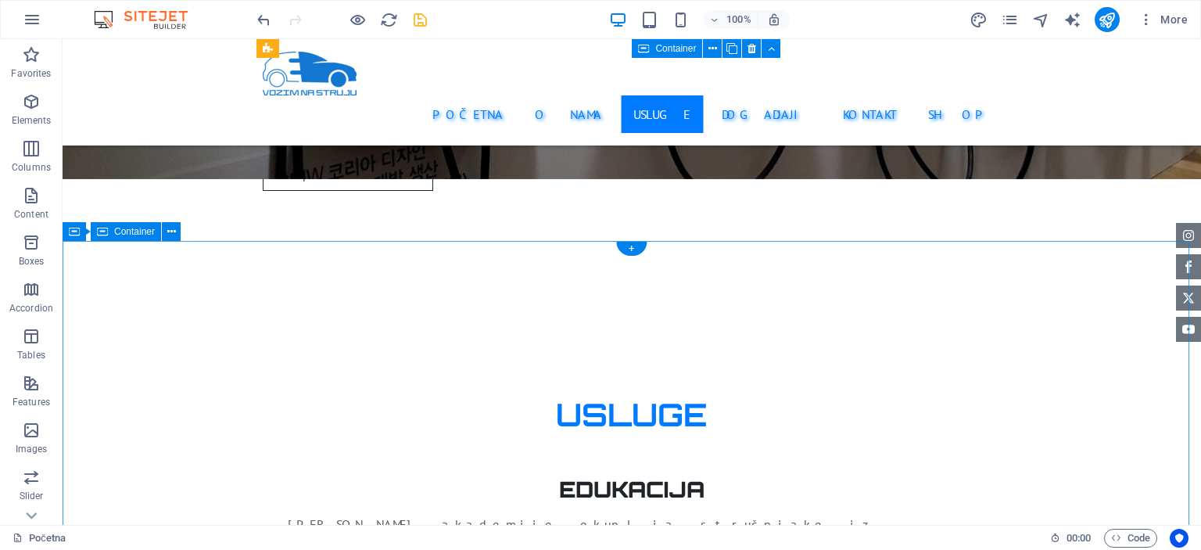
scroll to position [2580, 0]
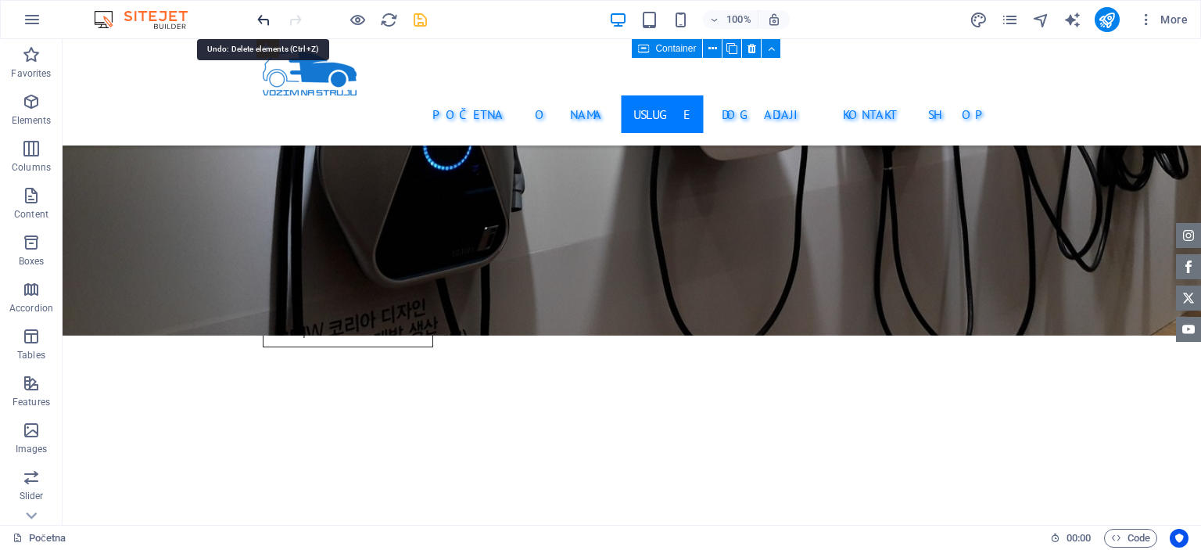
click at [269, 16] on icon "undo" at bounding box center [264, 20] width 18 height 18
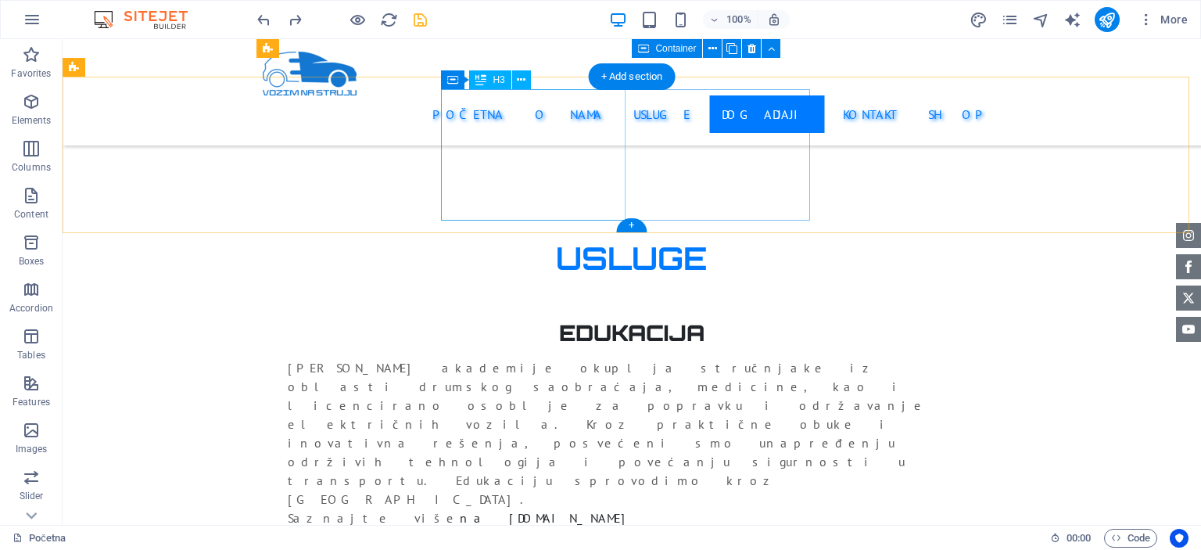
scroll to position [2736, 0]
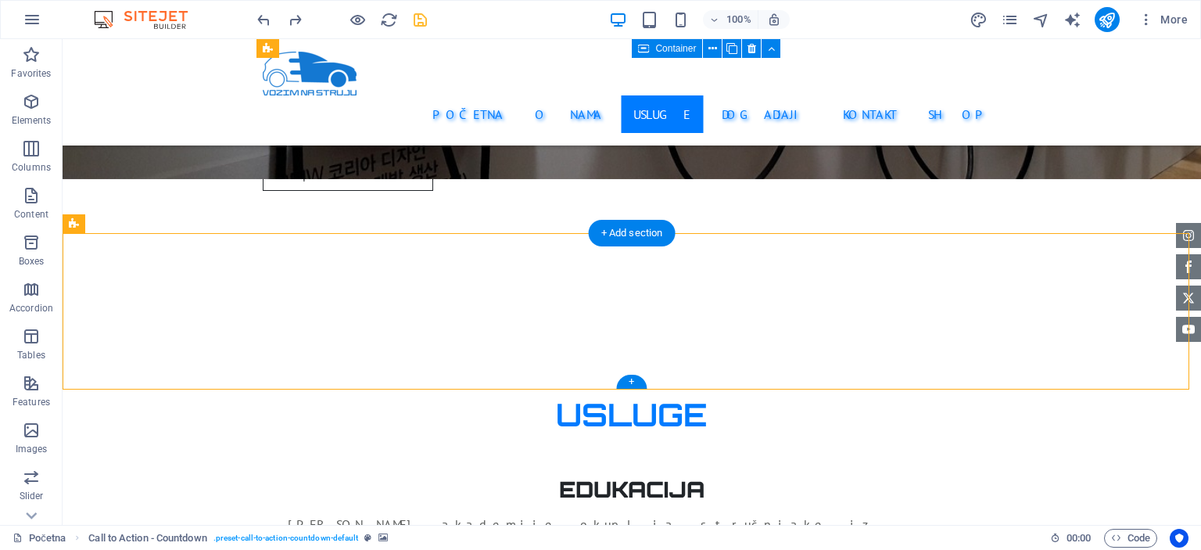
select select "rem"
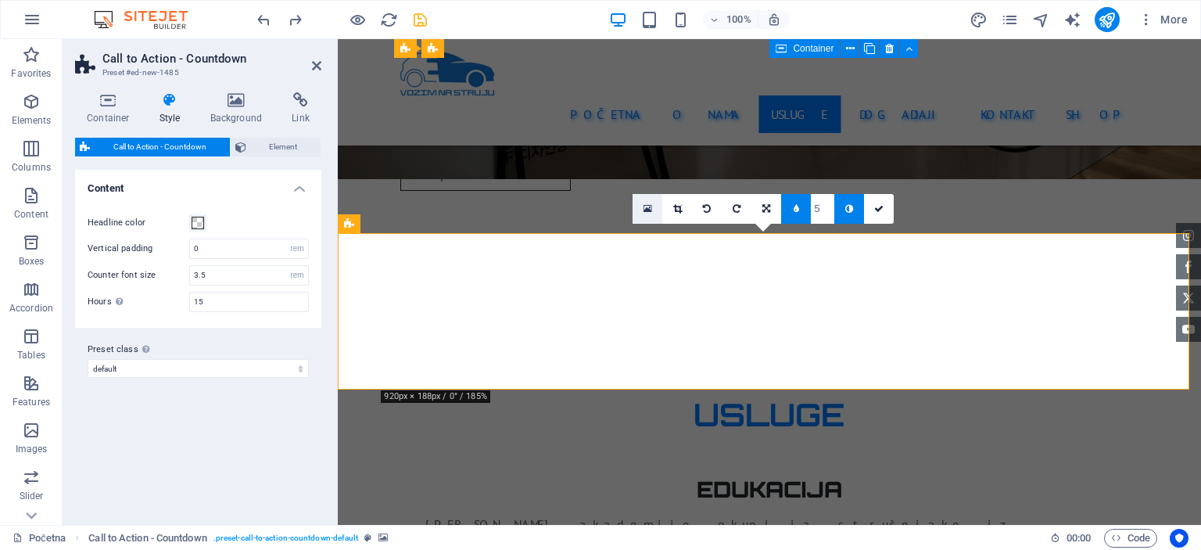
click at [656, 209] on link at bounding box center [648, 209] width 30 height 30
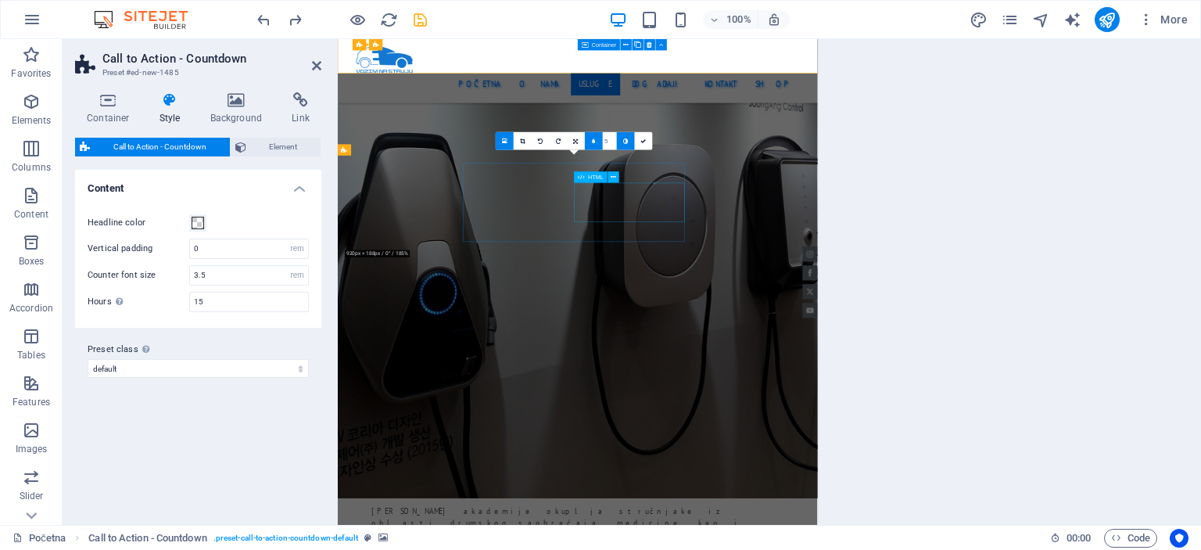
scroll to position [3030, 0]
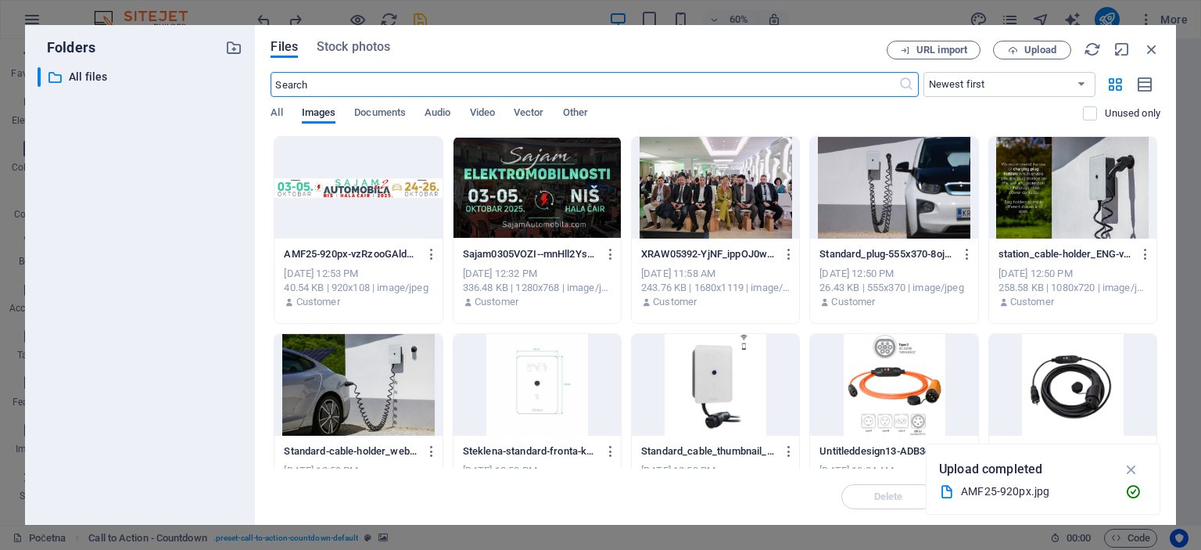
click at [382, 181] on div at bounding box center [357, 188] width 167 height 102
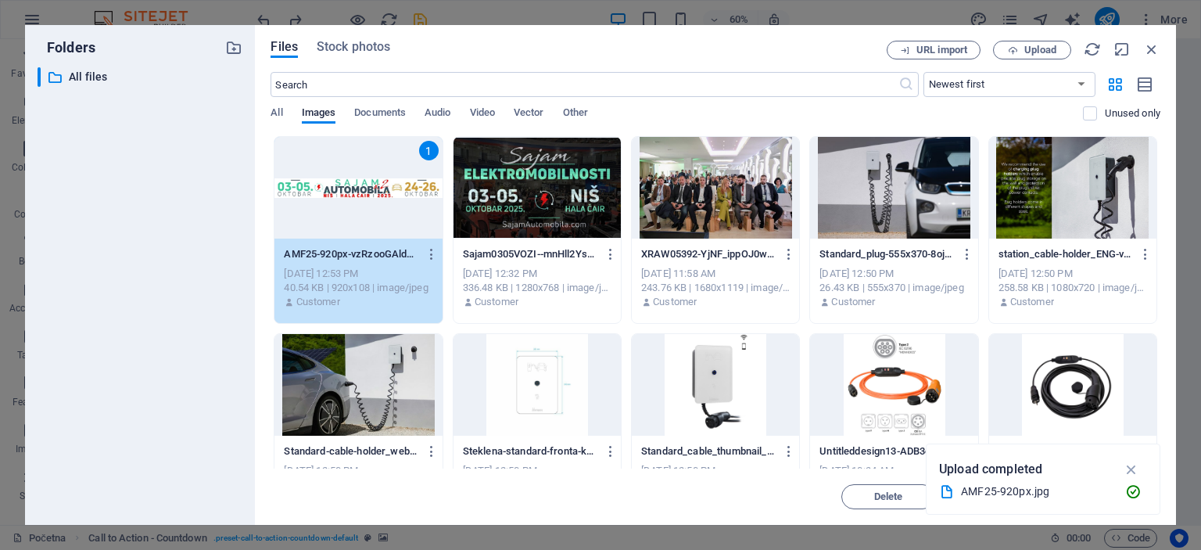
click at [382, 181] on div "1" at bounding box center [357, 188] width 167 height 102
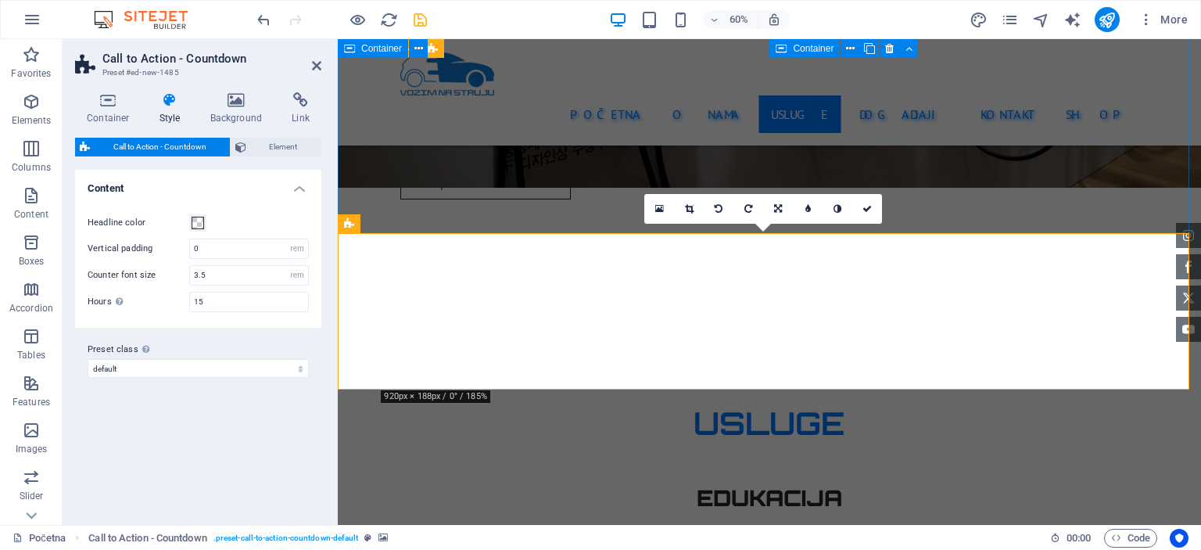
scroll to position [2736, 0]
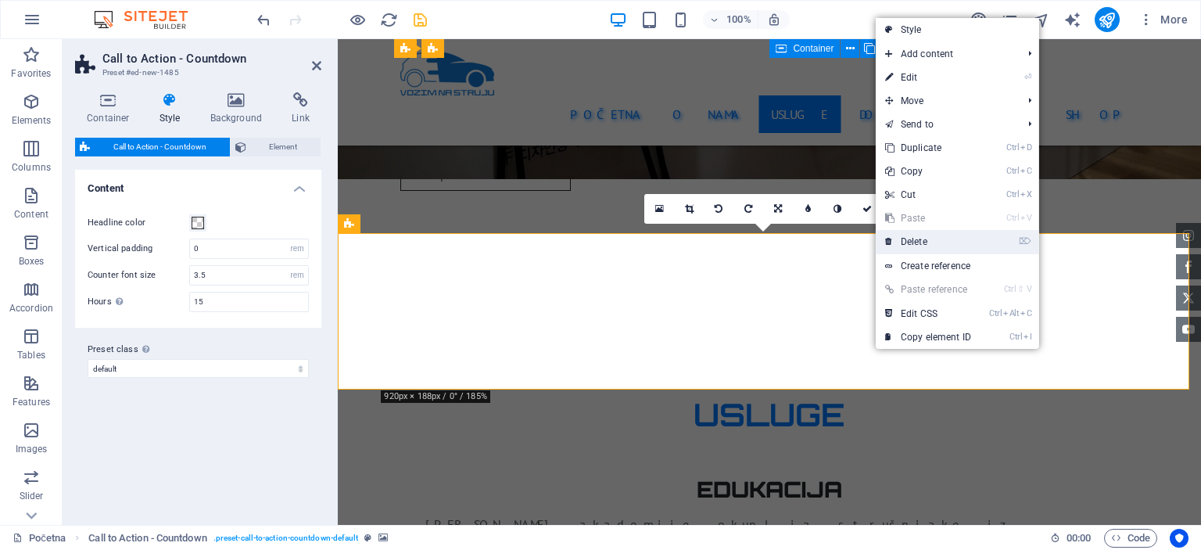
click at [988, 247] on li "⌦ Delete" at bounding box center [957, 242] width 163 height 24
click at [950, 237] on link "⌦ Delete" at bounding box center [928, 241] width 105 height 23
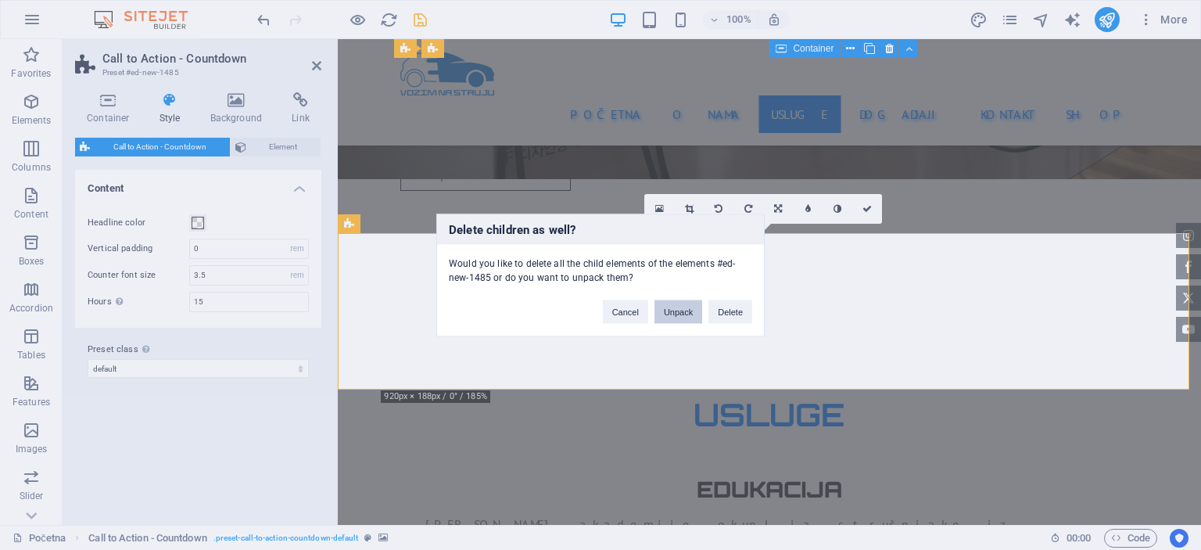
click at [685, 311] on button "Unpack" at bounding box center [678, 310] width 48 height 23
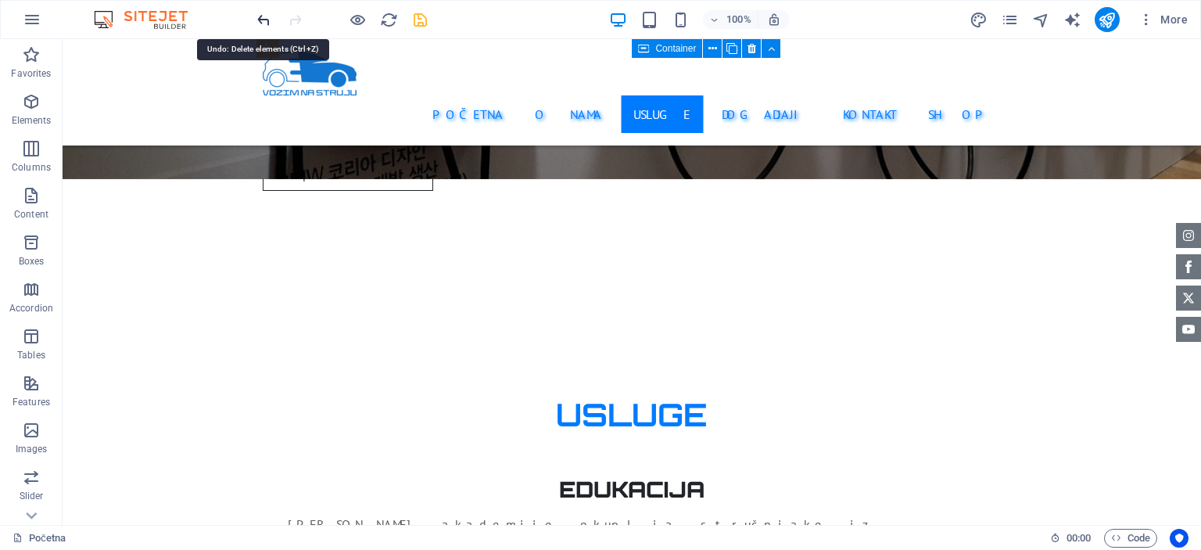
click at [267, 22] on icon "undo" at bounding box center [264, 20] width 18 height 18
click at [255, 19] on icon "undo" at bounding box center [264, 20] width 18 height 18
click at [298, 21] on icon "redo" at bounding box center [295, 20] width 18 height 18
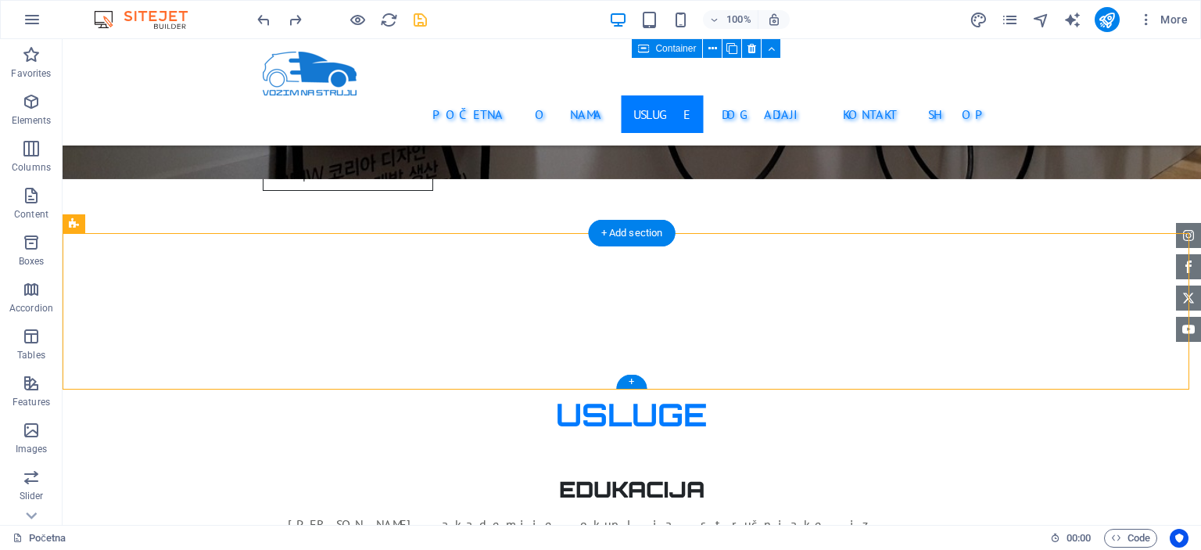
select select "rem"
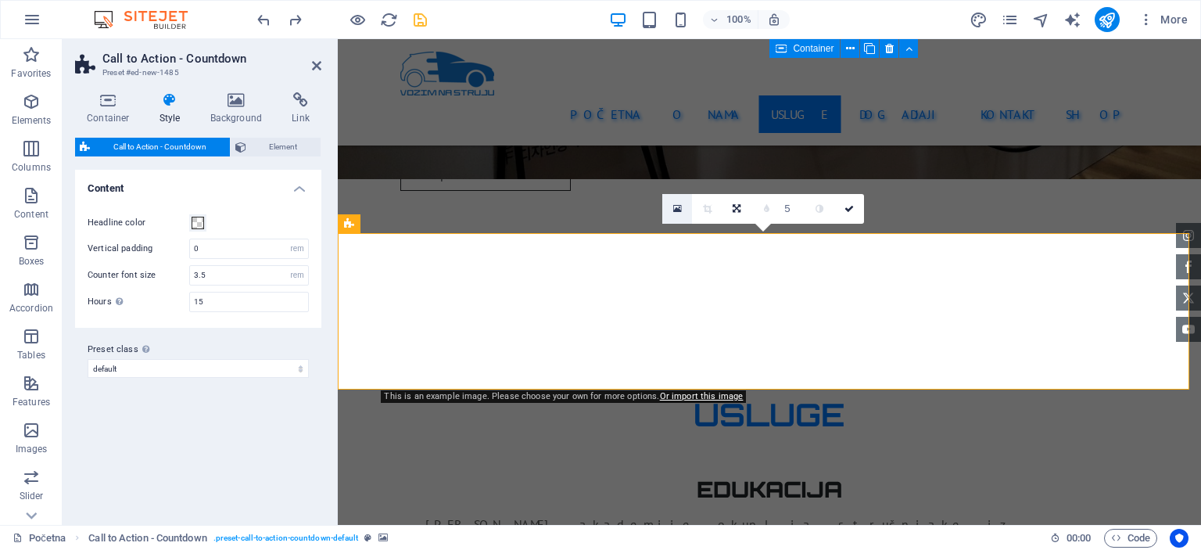
click at [670, 210] on link at bounding box center [677, 209] width 30 height 30
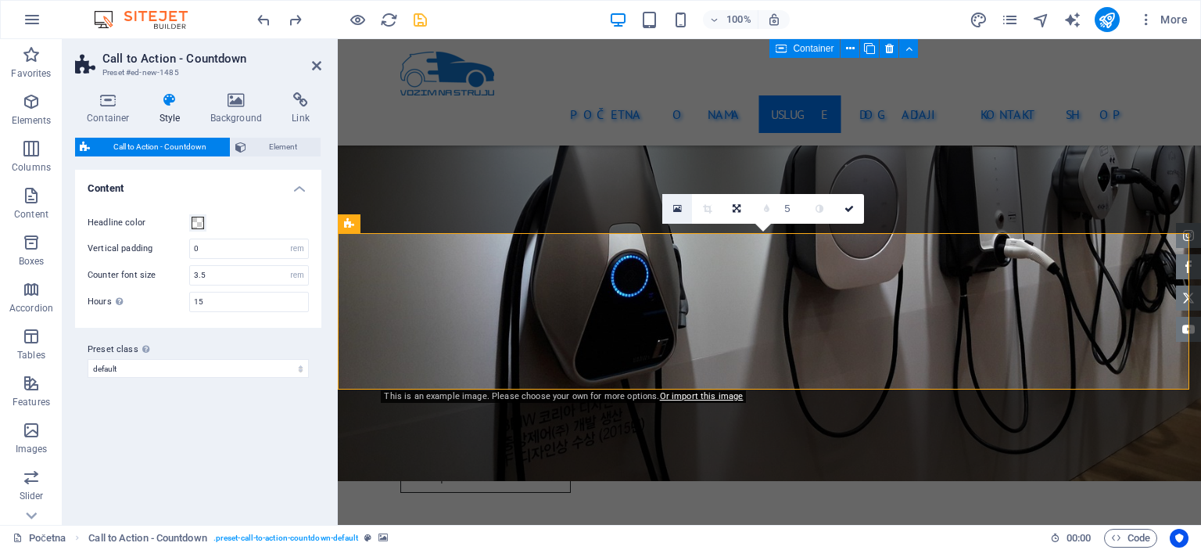
scroll to position [3030, 0]
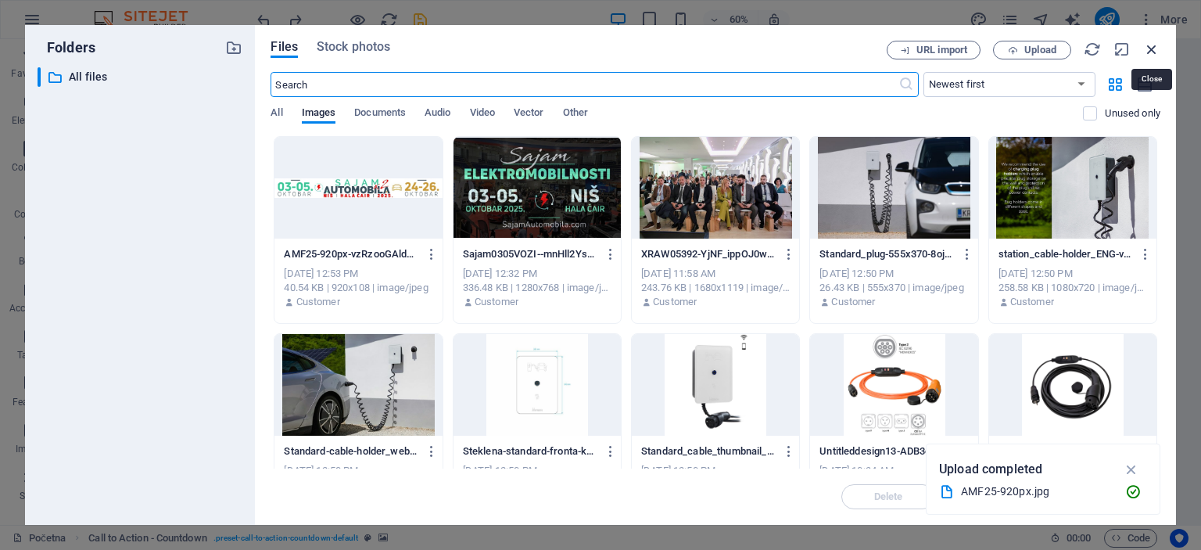
click at [1145, 53] on icon "button" at bounding box center [1151, 49] width 17 height 17
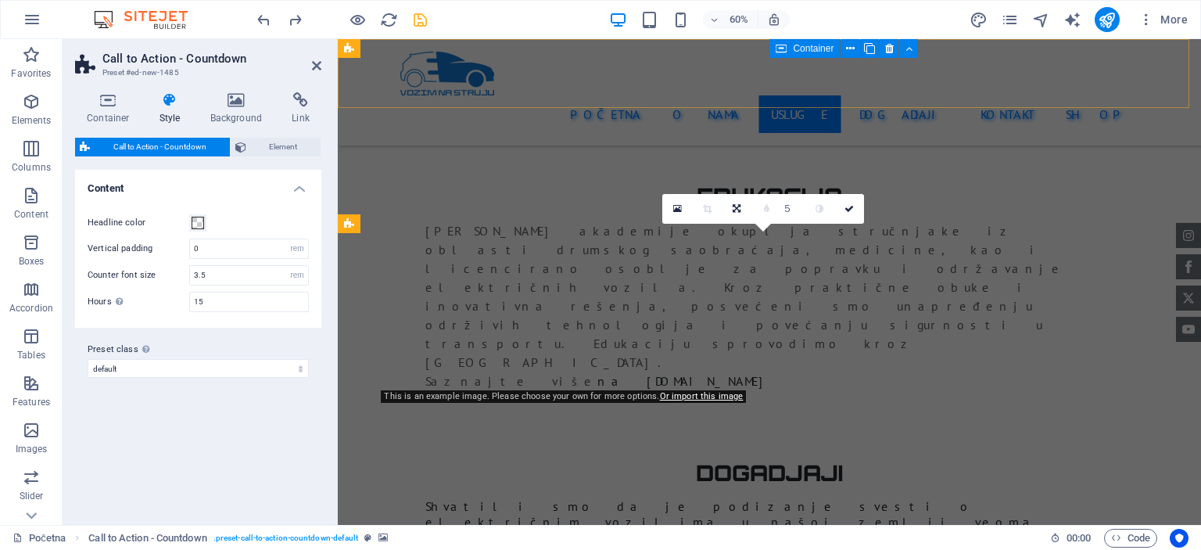
scroll to position [2736, 0]
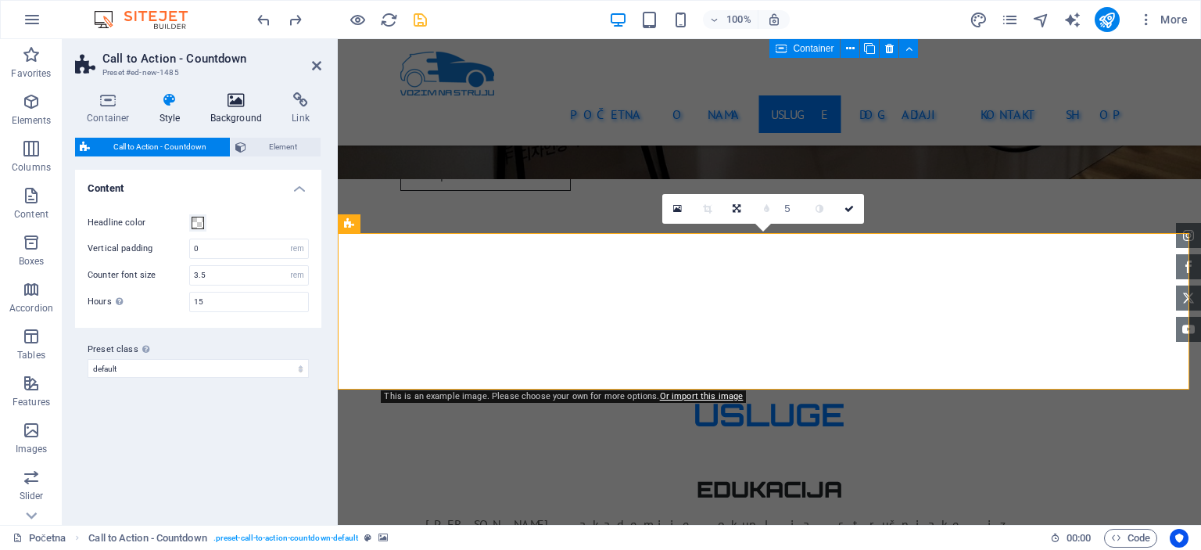
click at [234, 106] on icon at bounding box center [237, 100] width 76 height 16
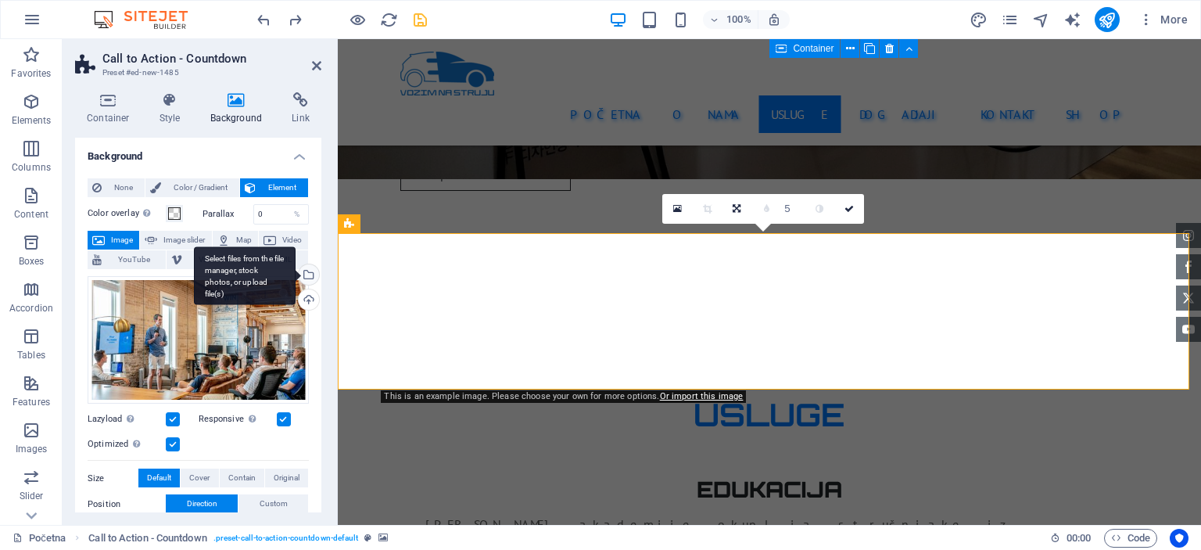
click at [307, 271] on div "Select files from the file manager, stock photos, or upload file(s)" at bounding box center [307, 275] width 23 height 23
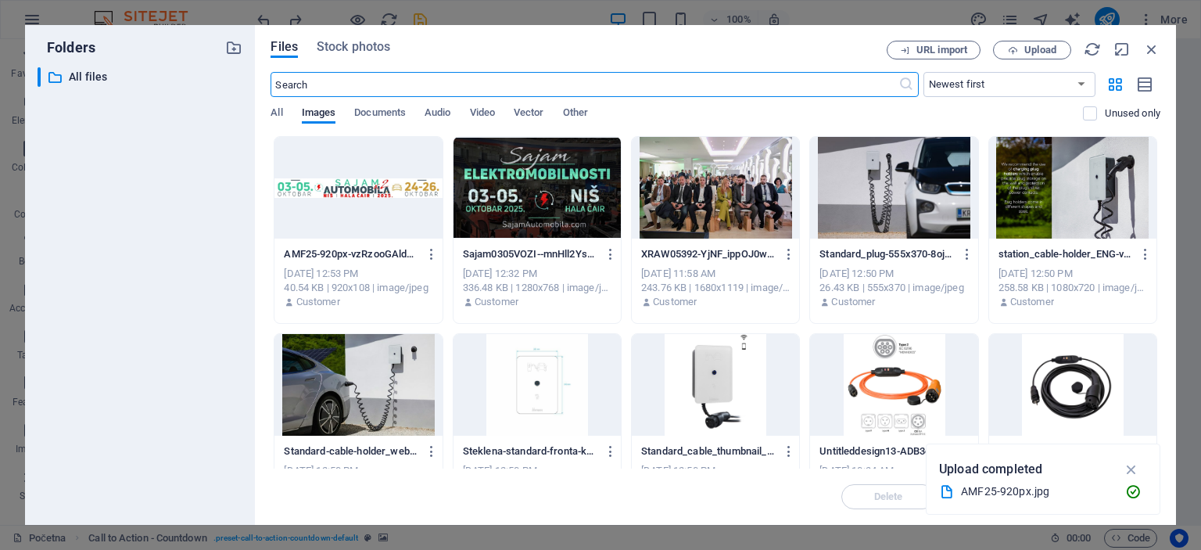
scroll to position [3030, 0]
click at [328, 190] on div at bounding box center [357, 188] width 167 height 102
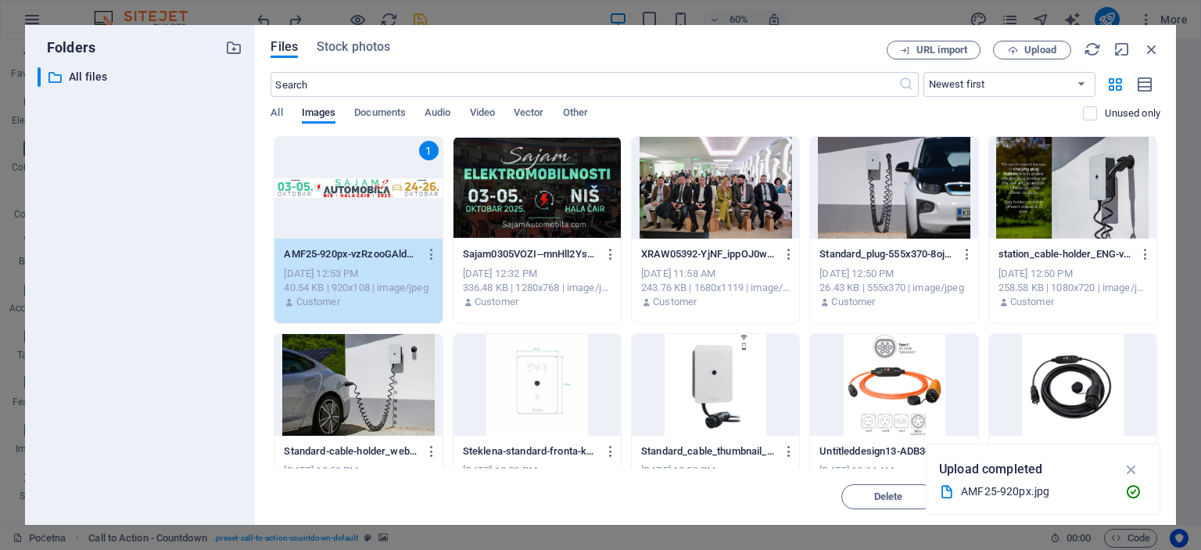
click at [328, 190] on div "1" at bounding box center [357, 188] width 167 height 102
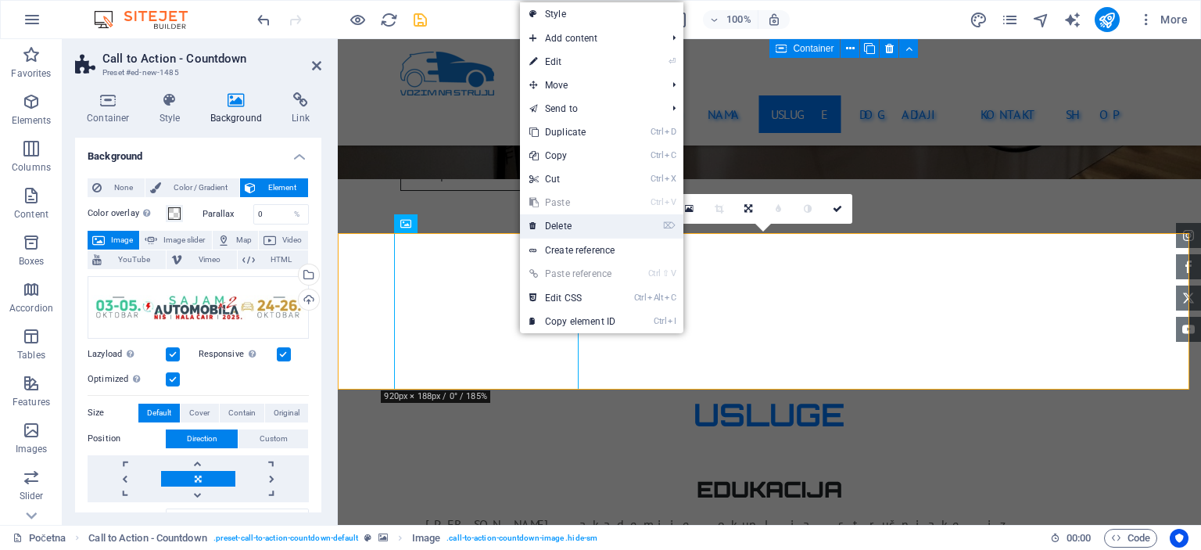
click at [559, 229] on link "⌦ Delete" at bounding box center [572, 225] width 105 height 23
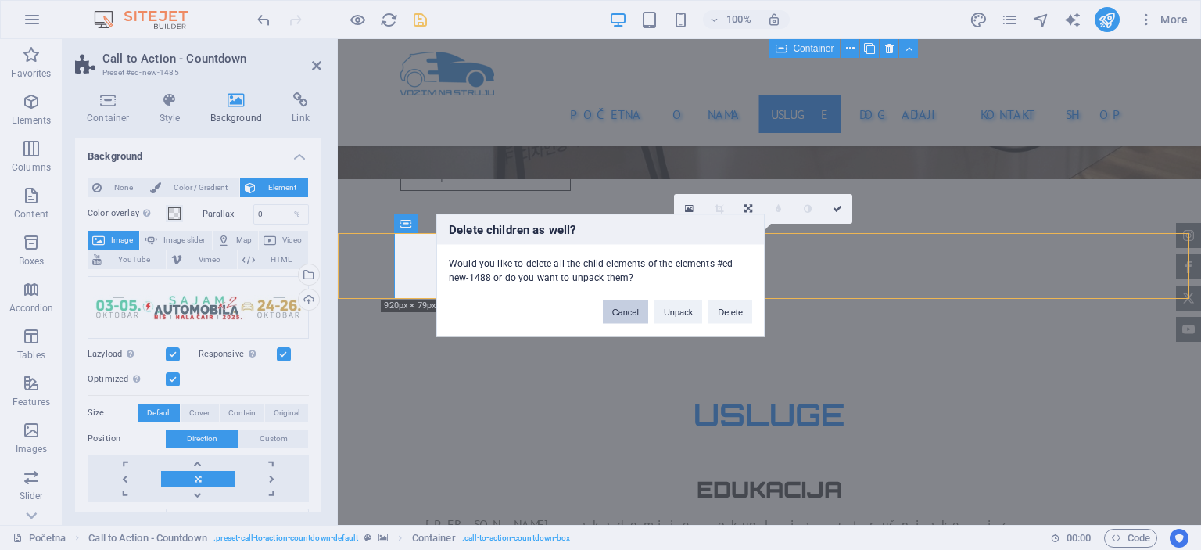
click at [633, 307] on button "Cancel" at bounding box center [625, 310] width 45 height 23
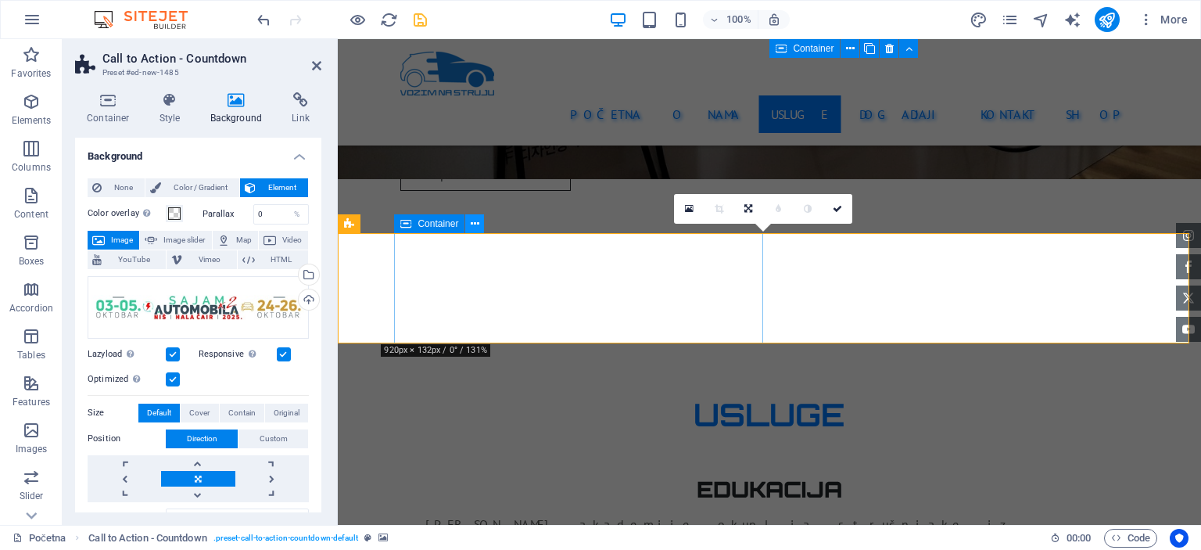
click at [473, 225] on icon at bounding box center [475, 224] width 9 height 16
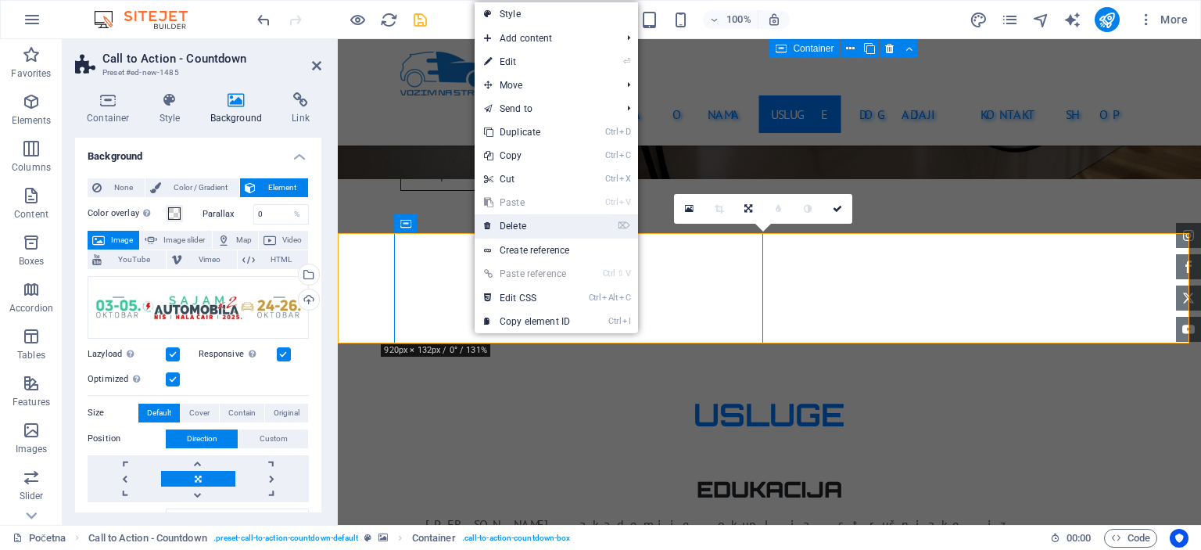
click at [529, 222] on link "⌦ Delete" at bounding box center [527, 225] width 105 height 23
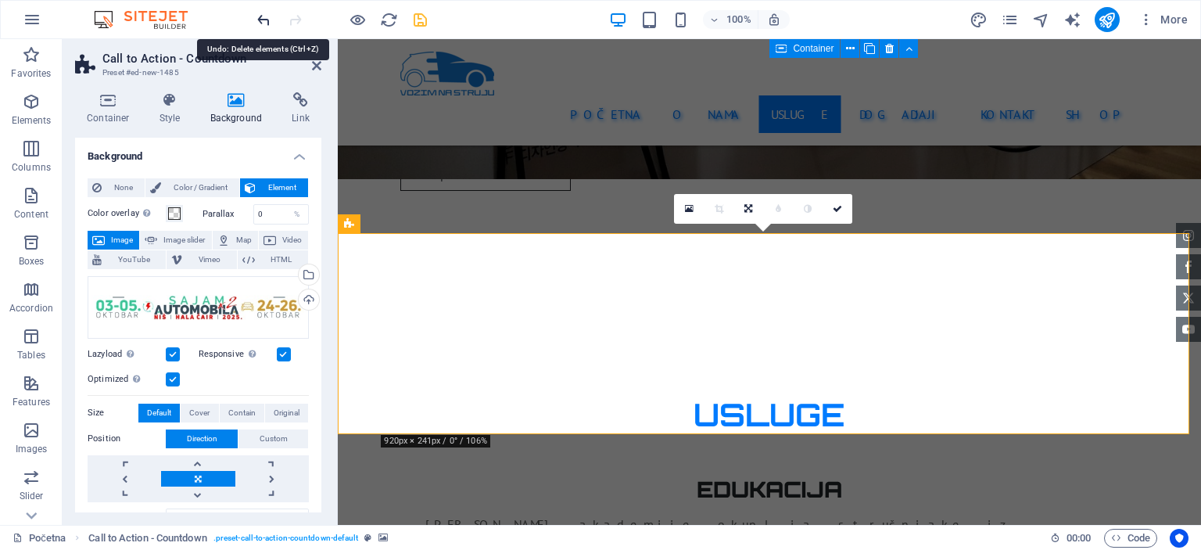
click at [260, 27] on icon "undo" at bounding box center [264, 20] width 18 height 18
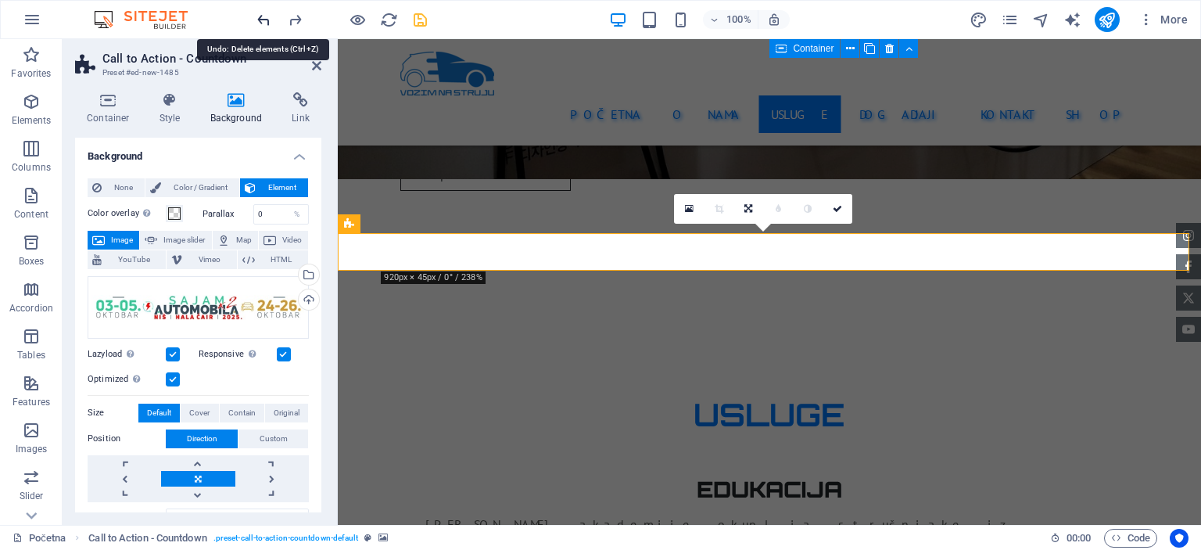
click at [260, 27] on icon "undo" at bounding box center [264, 20] width 18 height 18
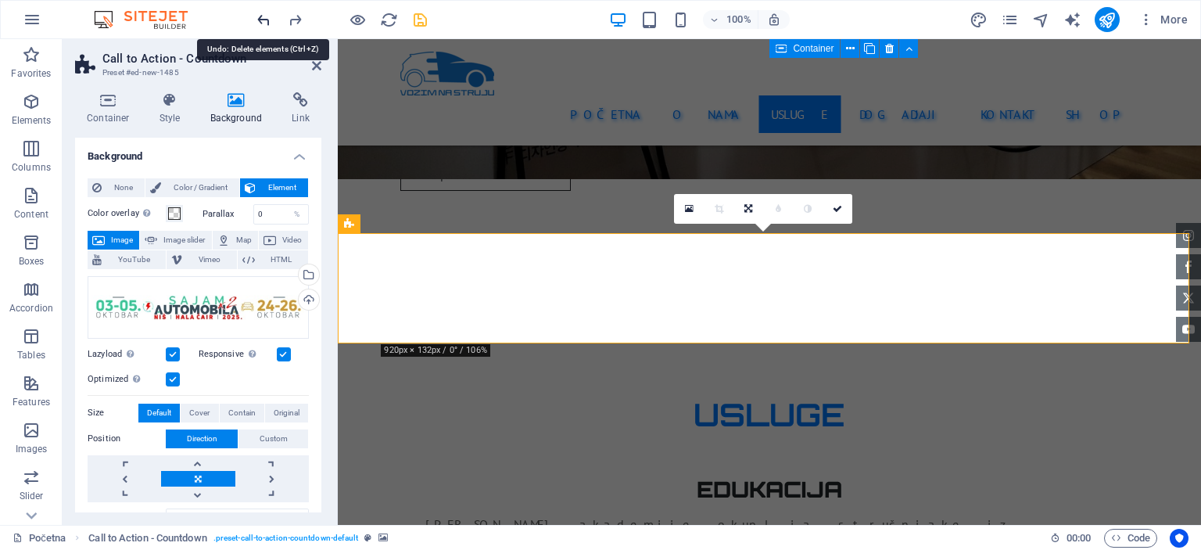
click at [260, 27] on icon "undo" at bounding box center [264, 20] width 18 height 18
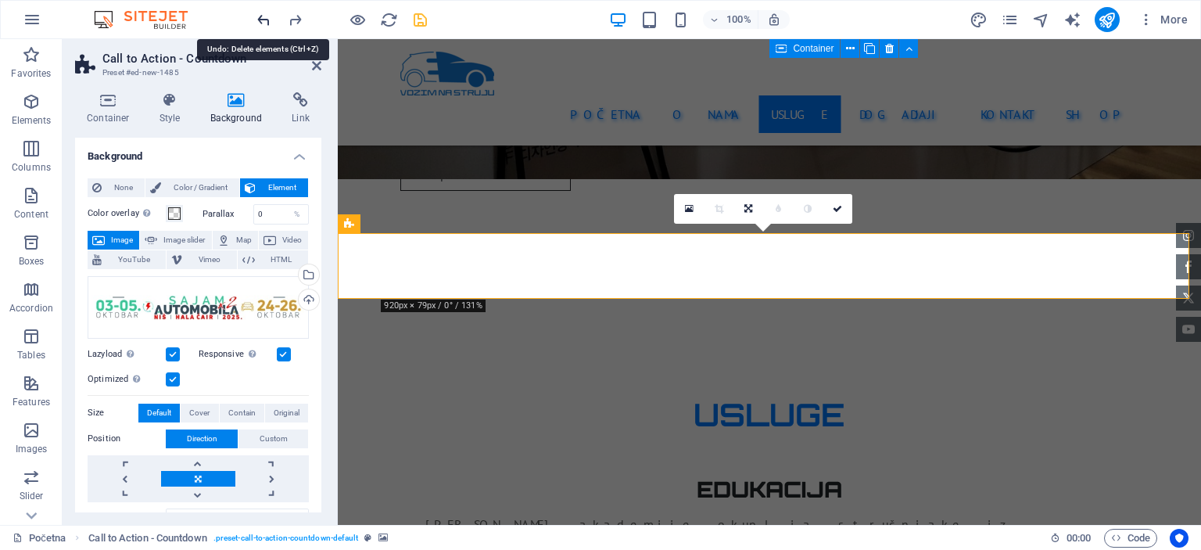
click at [260, 27] on icon "undo" at bounding box center [264, 20] width 18 height 18
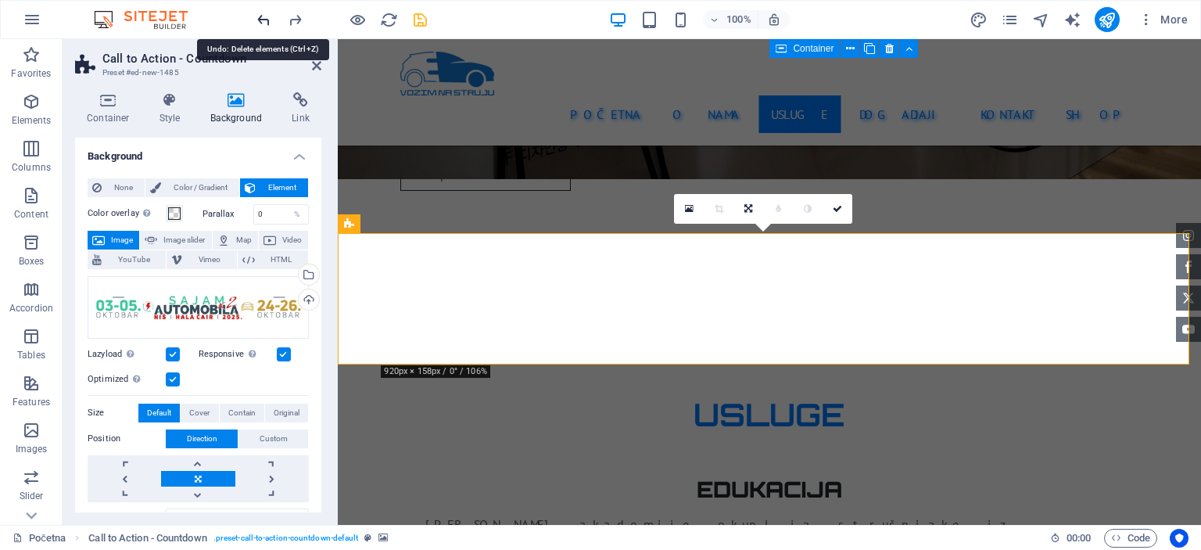
click at [260, 27] on icon "undo" at bounding box center [264, 20] width 18 height 18
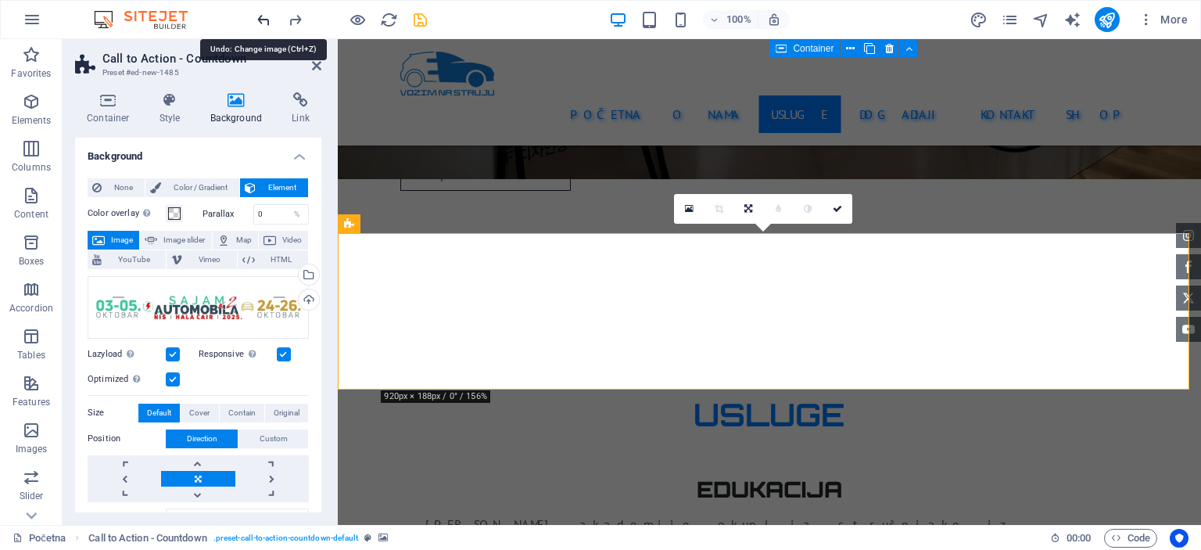
click at [260, 27] on icon "undo" at bounding box center [264, 20] width 18 height 18
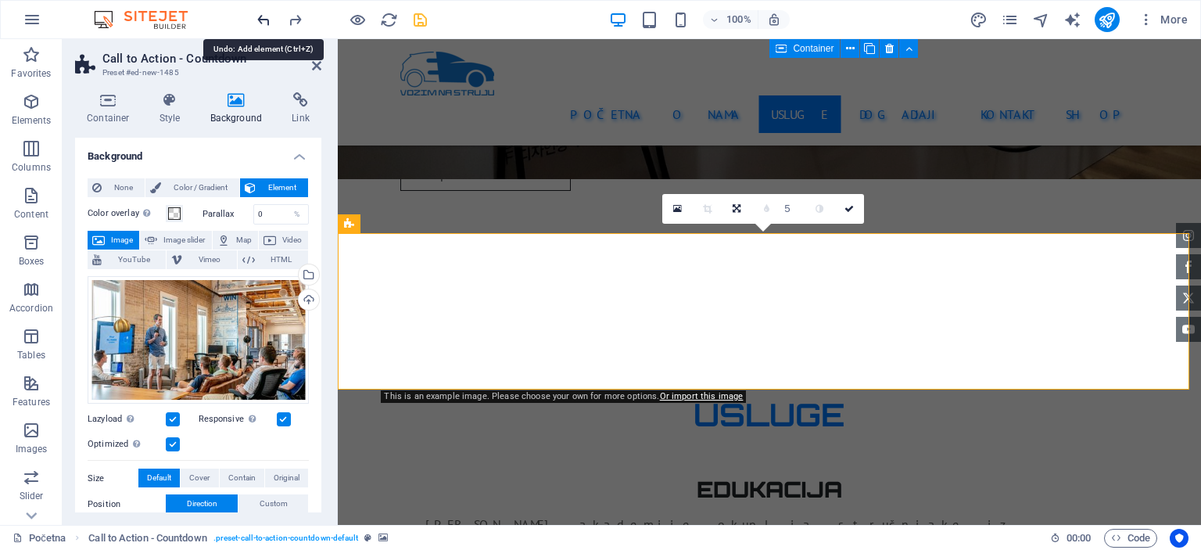
click at [260, 27] on icon "undo" at bounding box center [264, 20] width 18 height 18
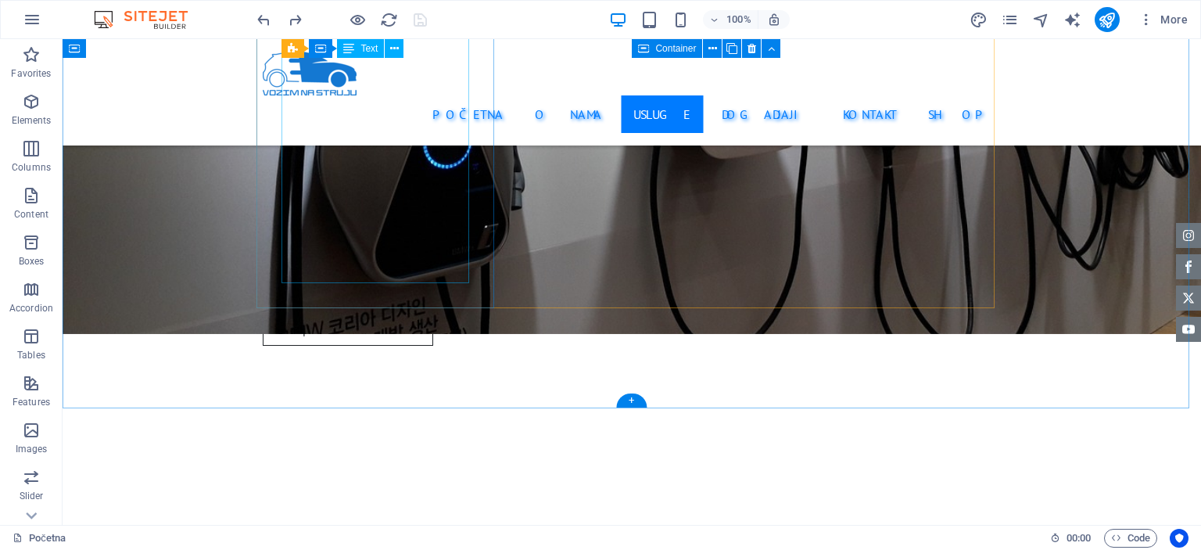
scroll to position [2658, 0]
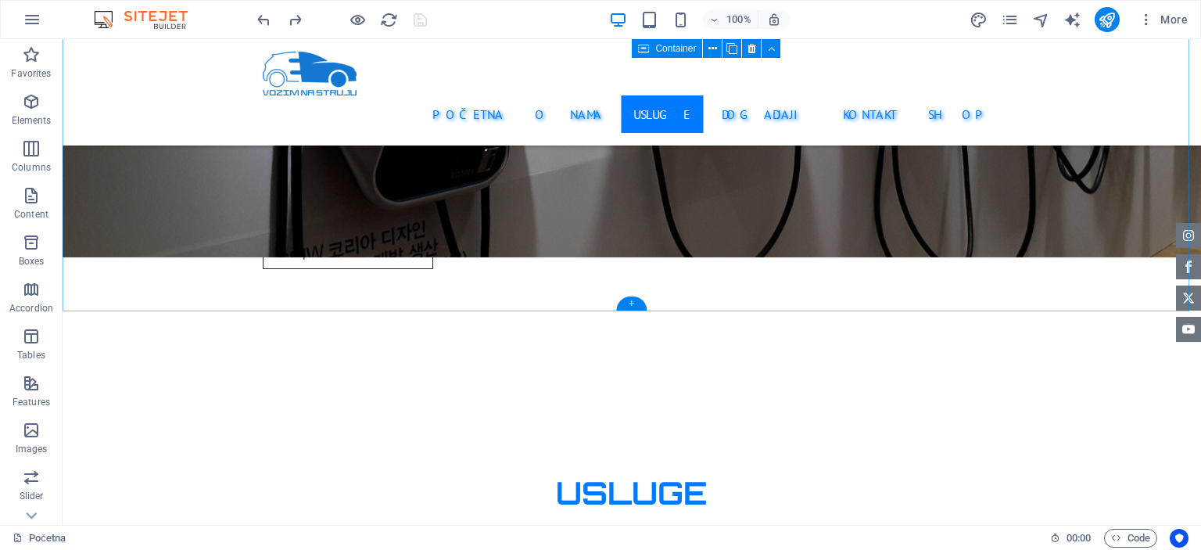
click at [636, 303] on div "+" at bounding box center [631, 303] width 30 height 14
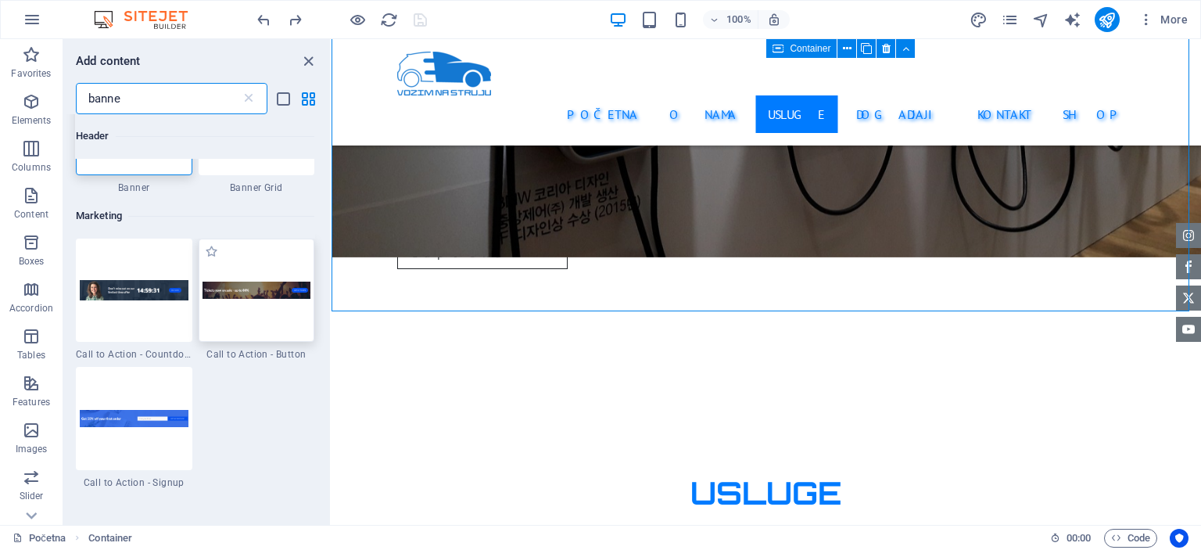
scroll to position [78, 0]
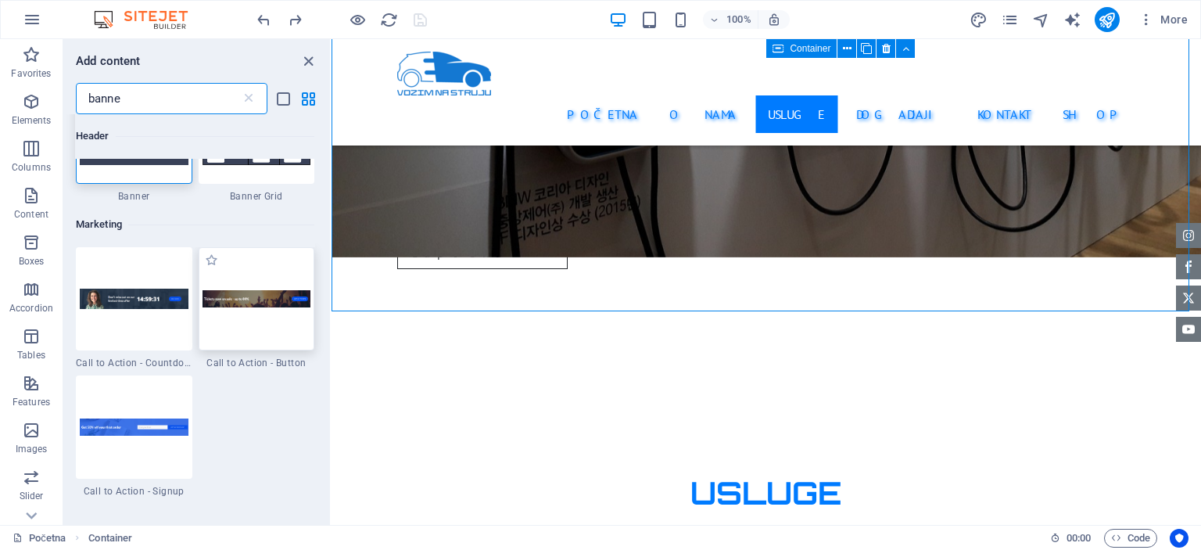
click at [285, 340] on div at bounding box center [257, 298] width 116 height 103
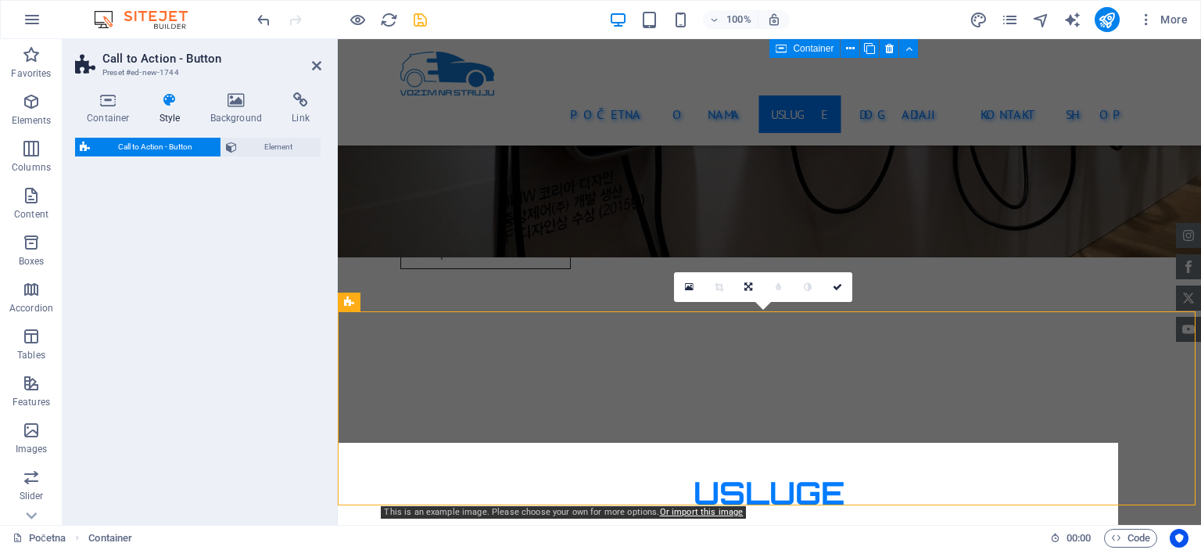
select select "rem"
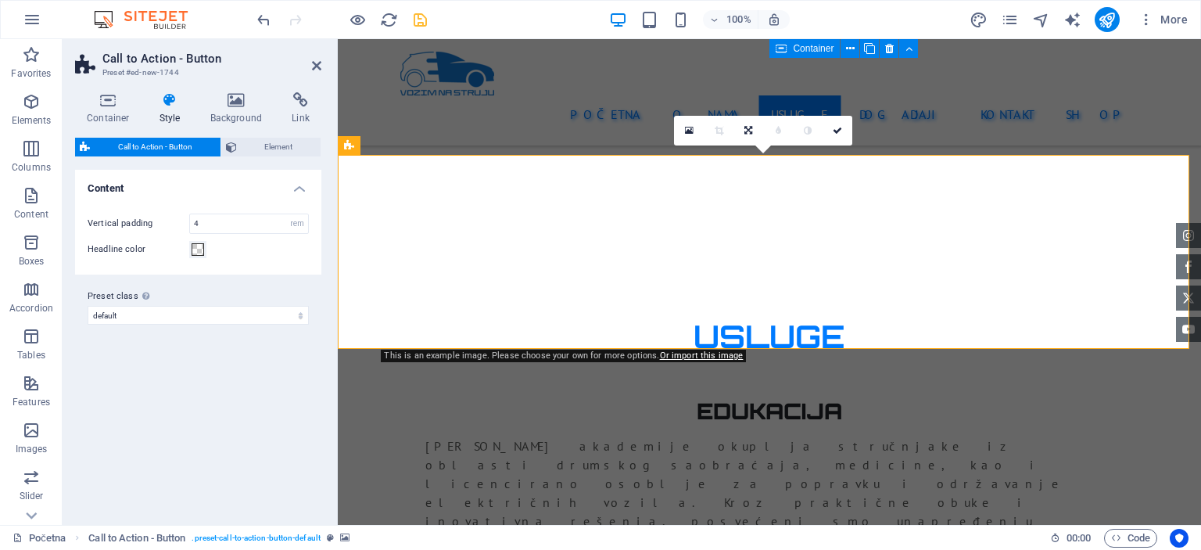
scroll to position [2736, 0]
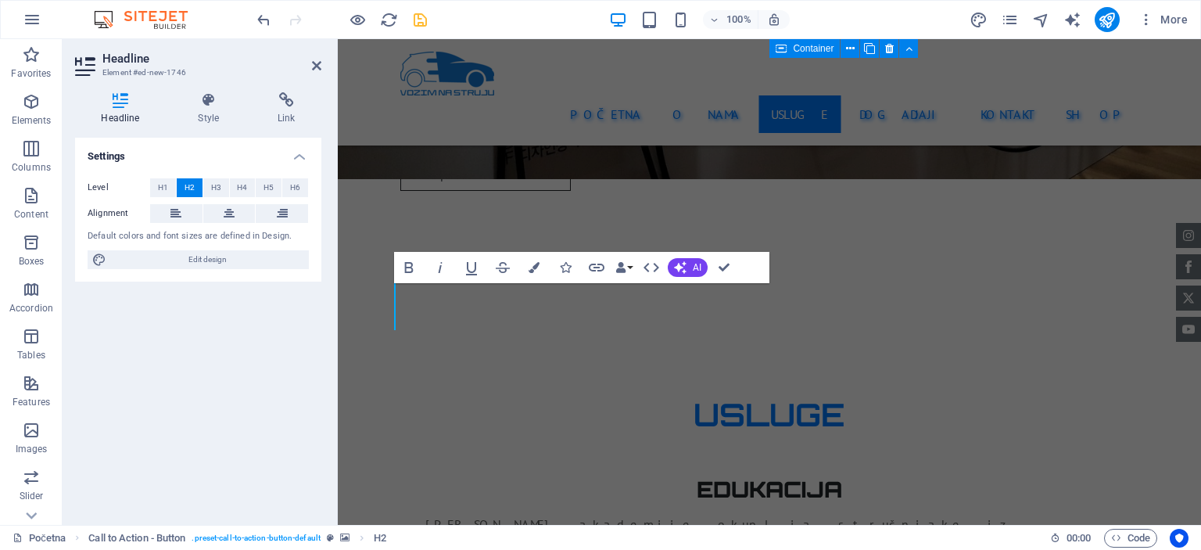
drag, startPoint x: 1010, startPoint y: 316, endPoint x: 1000, endPoint y: 341, distance: 27.0
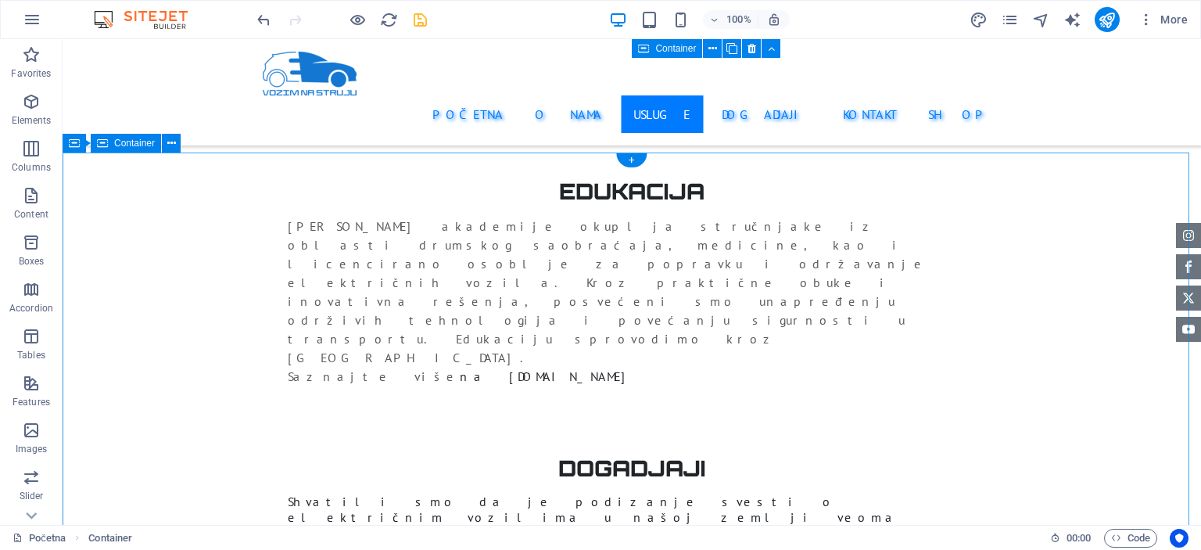
scroll to position [2800, 0]
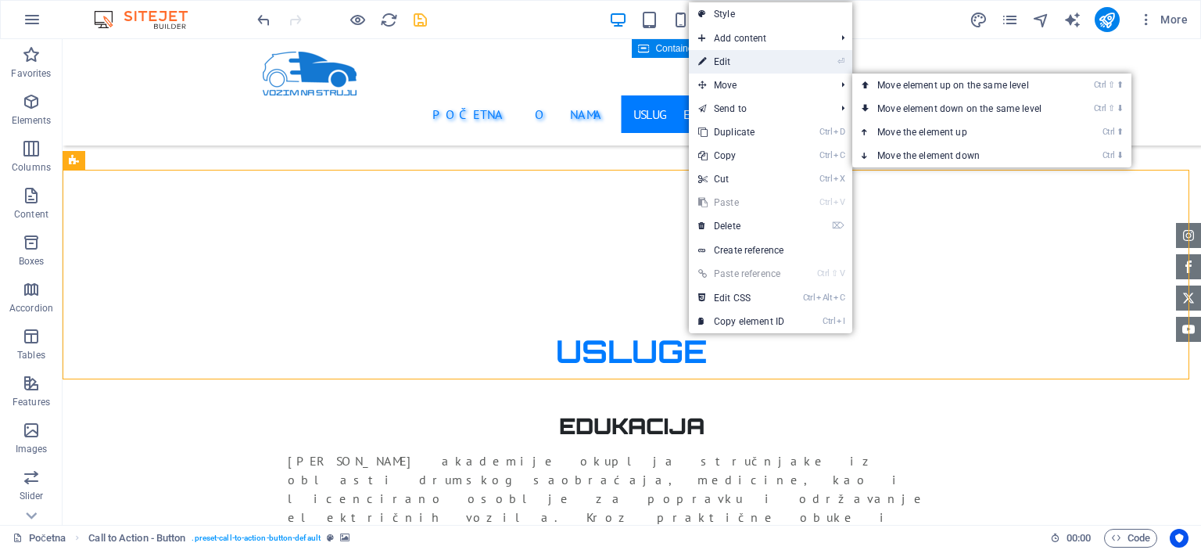
click at [748, 64] on link "⏎ Edit" at bounding box center [741, 61] width 105 height 23
select select "rem"
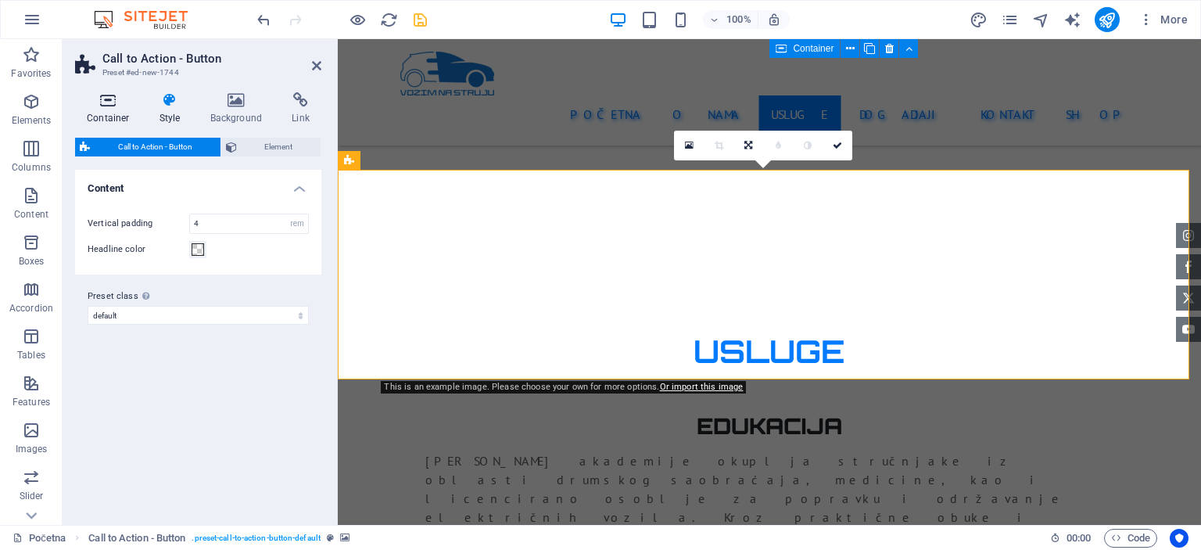
click at [125, 113] on h4 "Container" at bounding box center [111, 108] width 73 height 33
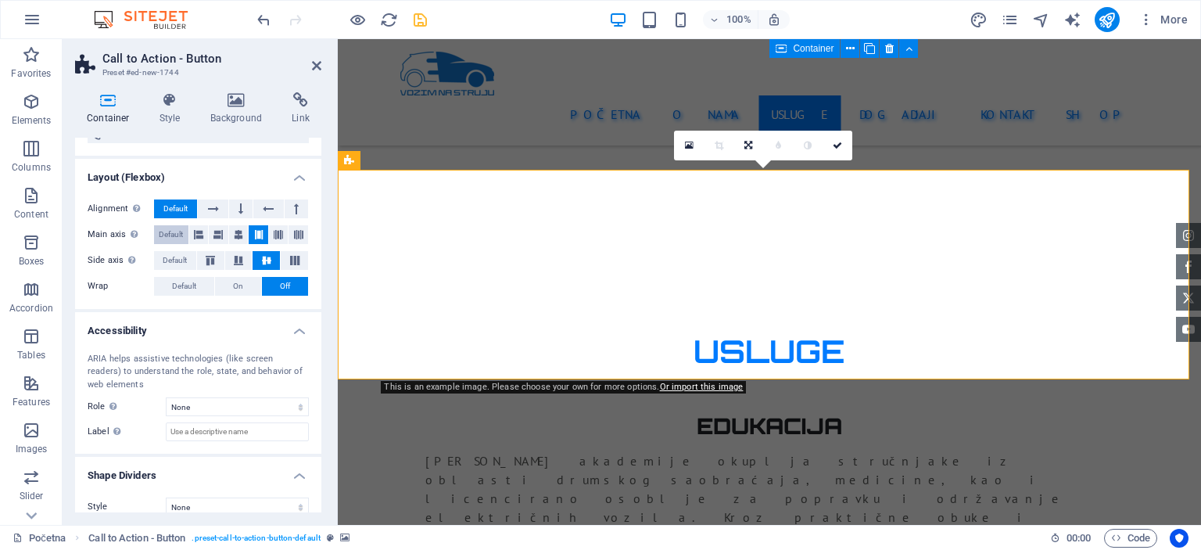
scroll to position [204, 0]
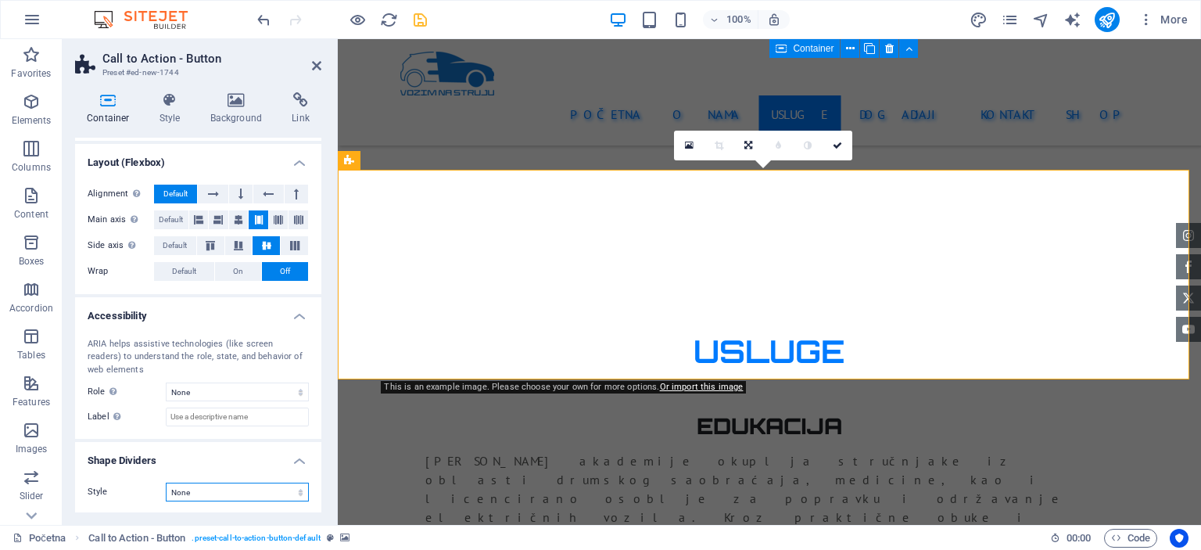
click at [246, 489] on select "None Triangle Square Diagonal Polygon 1 Polygon 2 Zigzag Multiple Zigzags Waves…" at bounding box center [237, 491] width 143 height 19
click at [166, 482] on select "None Triangle Square Diagonal Polygon 1 Polygon 2 Zigzag Multiple Zigzags Waves…" at bounding box center [237, 491] width 143 height 19
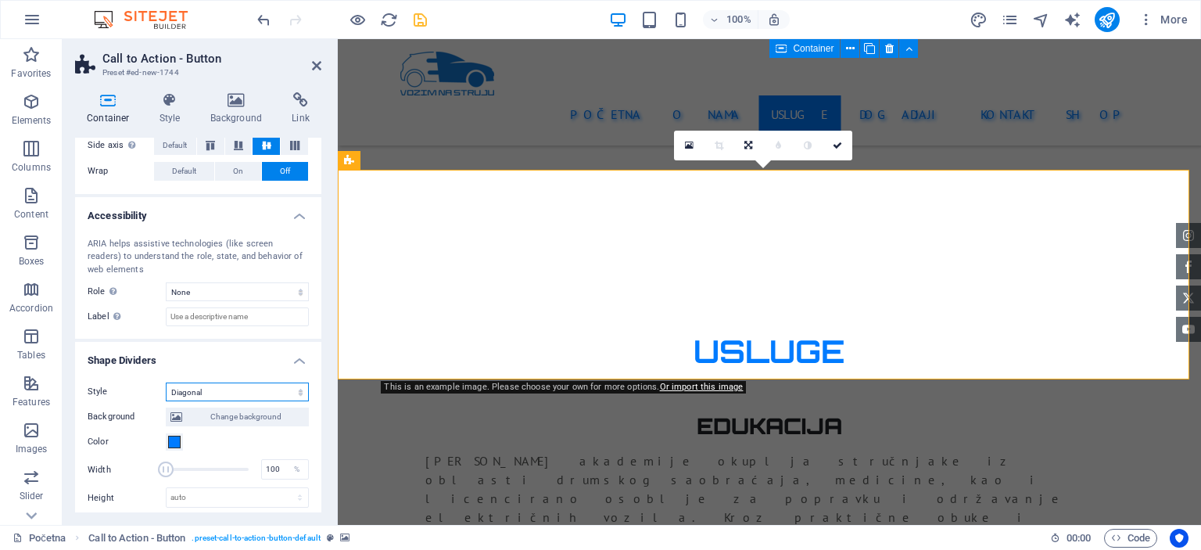
scroll to position [360, 0]
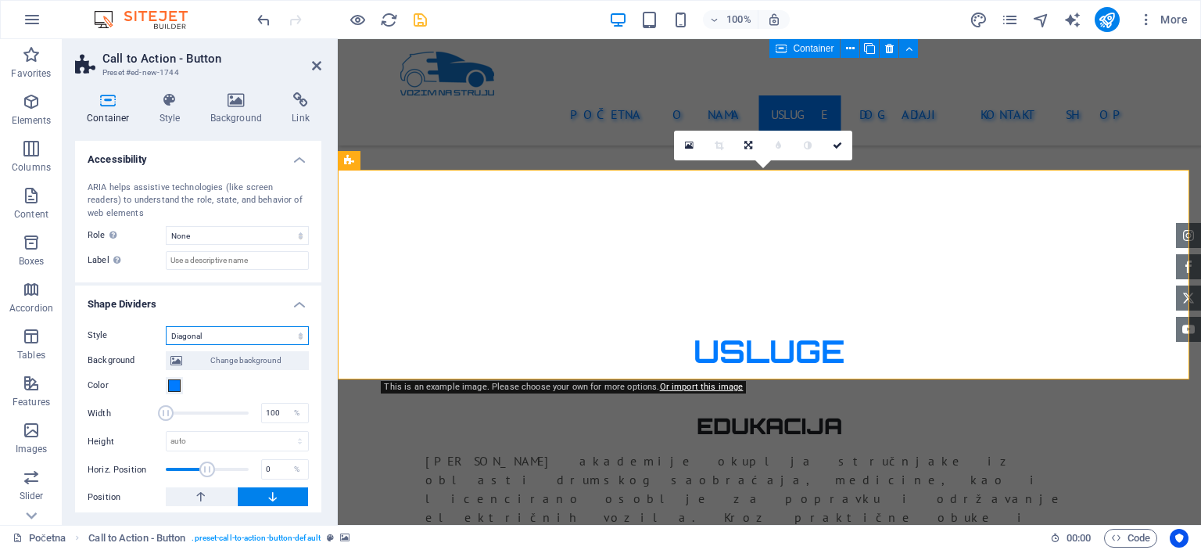
click at [271, 333] on select "None Triangle Square Diagonal Polygon 1 Polygon 2 Zigzag Multiple Zigzags Waves…" at bounding box center [237, 335] width 143 height 19
click at [166, 326] on select "None Triangle Square Diagonal Polygon 1 Polygon 2 Zigzag Multiple Zigzags Waves…" at bounding box center [237, 335] width 143 height 19
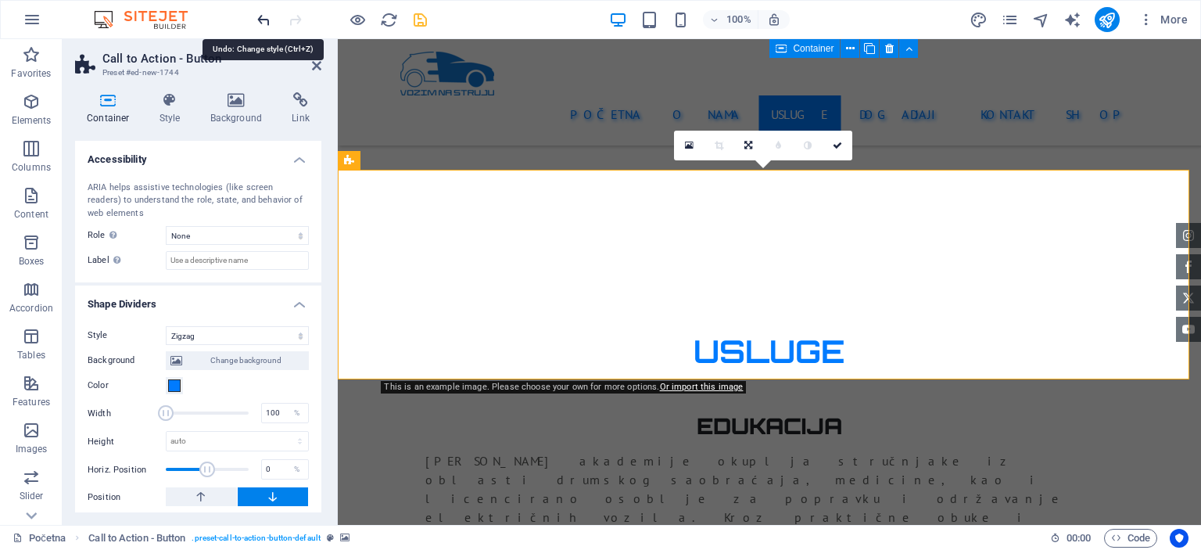
click at [260, 23] on icon "undo" at bounding box center [264, 20] width 18 height 18
select select "none"
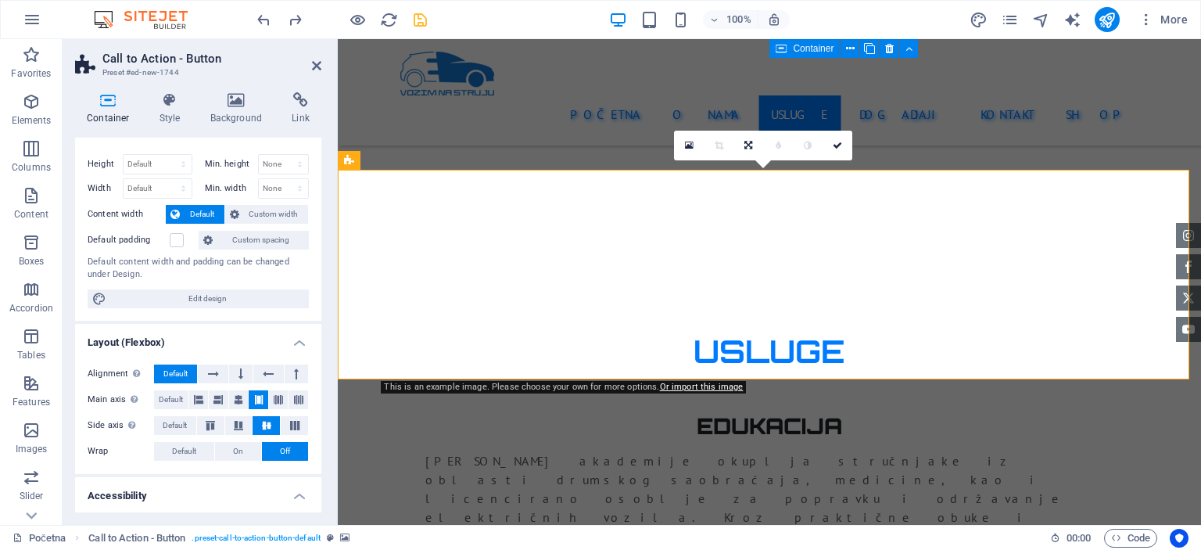
scroll to position [0, 0]
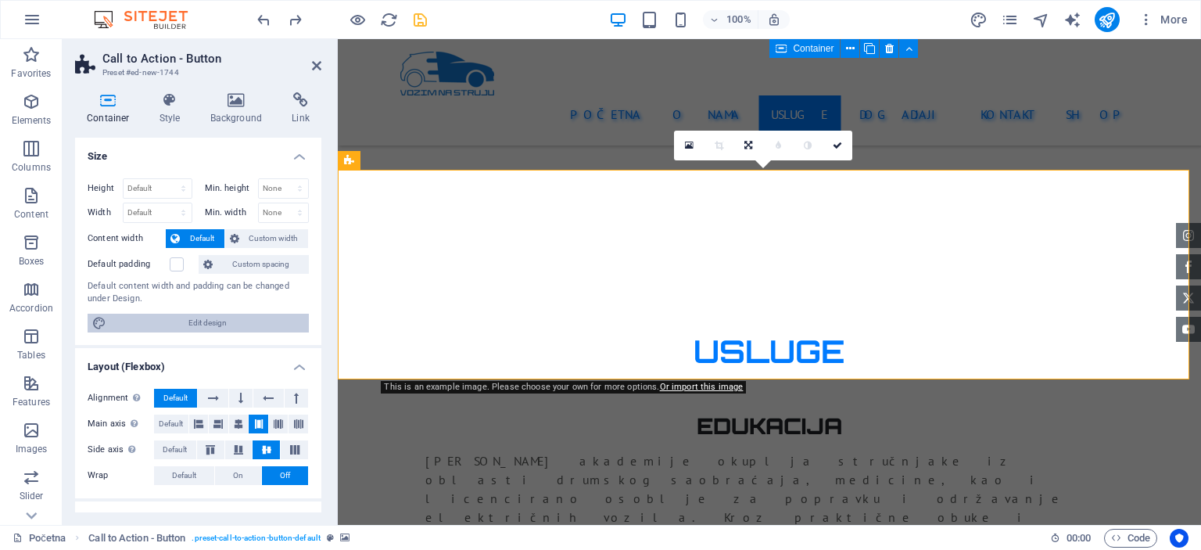
drag, startPoint x: 162, startPoint y: 321, endPoint x: 626, endPoint y: 467, distance: 486.7
click at [162, 321] on span "Edit design" at bounding box center [207, 323] width 193 height 19
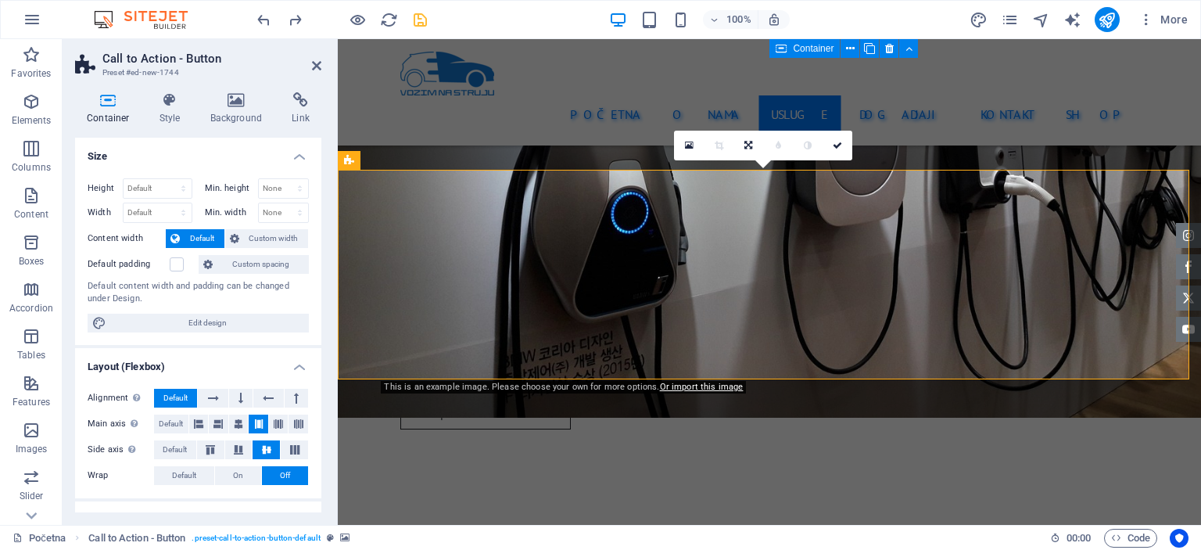
select select "px"
select select "400"
select select "px"
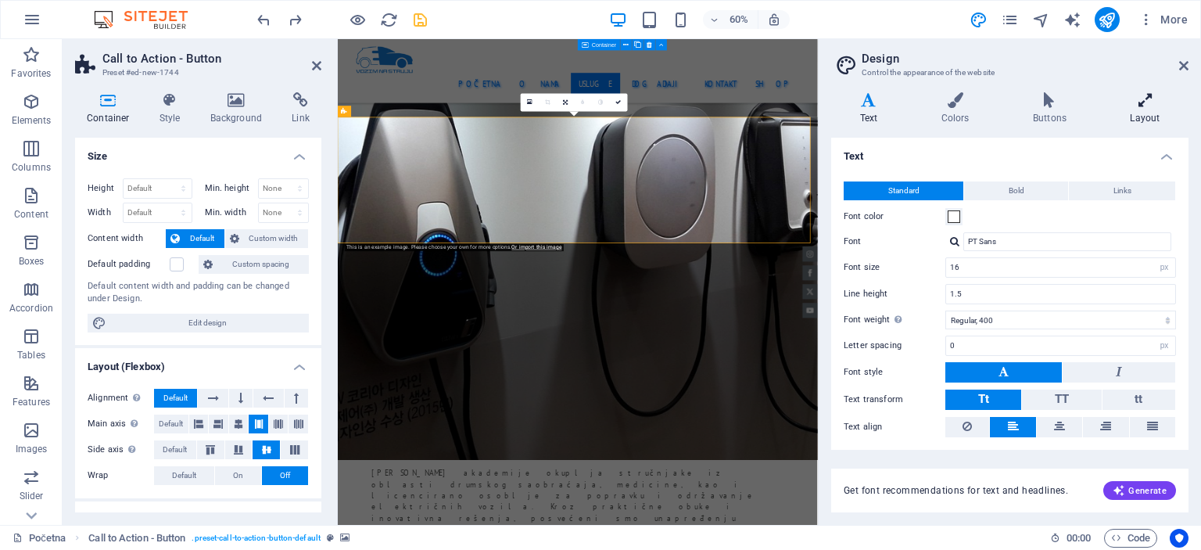
scroll to position [3093, 0]
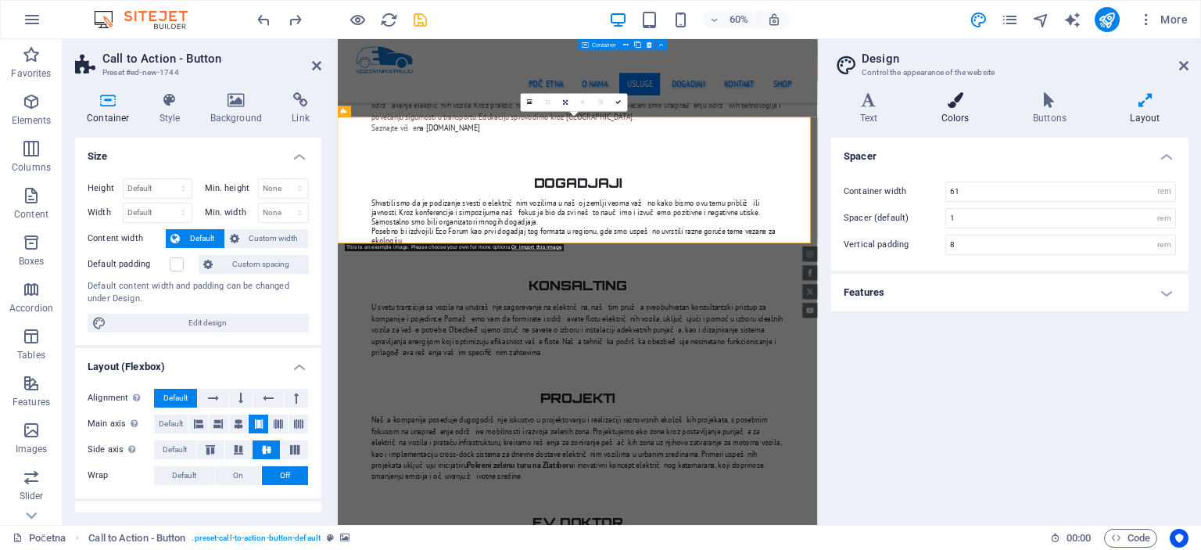
click at [961, 113] on h4 "Colors" at bounding box center [957, 108] width 91 height 33
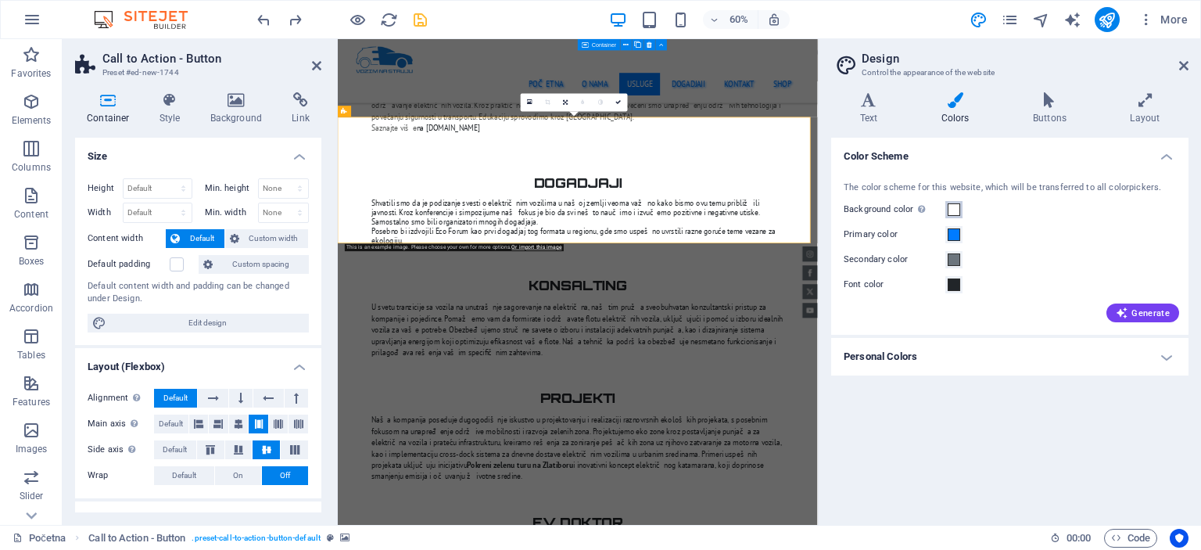
click at [957, 208] on span at bounding box center [954, 209] width 13 height 13
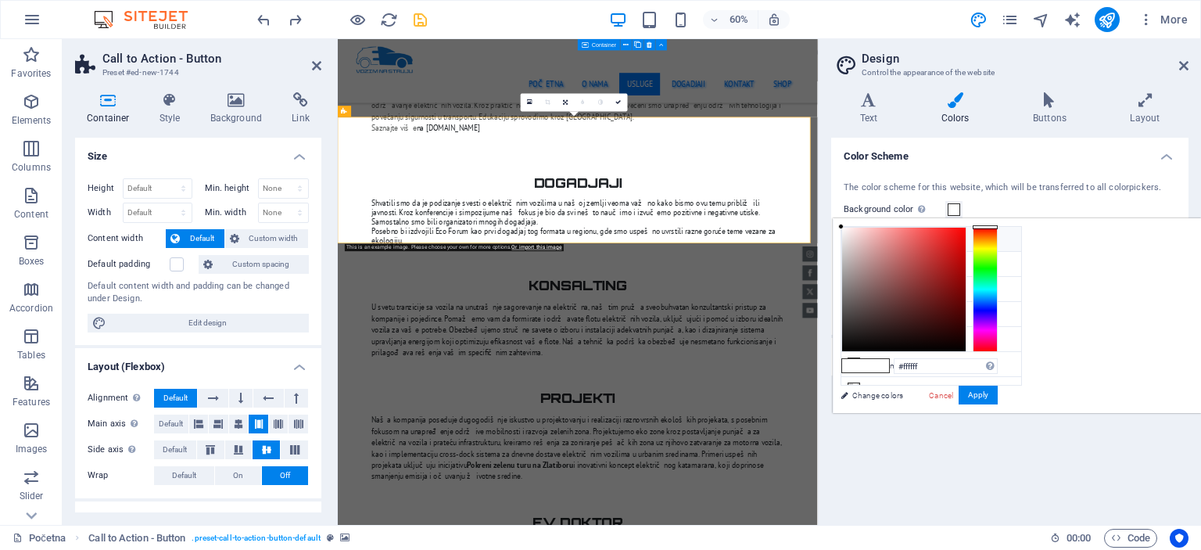
click at [925, 240] on li "Background color #FFFFFF" at bounding box center [931, 239] width 180 height 25
click at [1005, 405] on div "#ffffff Supported formats #0852ed rgb(8, 82, 237) rgba(8, 82, 237, 90%) hsv(221…" at bounding box center [919, 429] width 173 height 421
click at [998, 393] on button "Apply" at bounding box center [978, 394] width 39 height 19
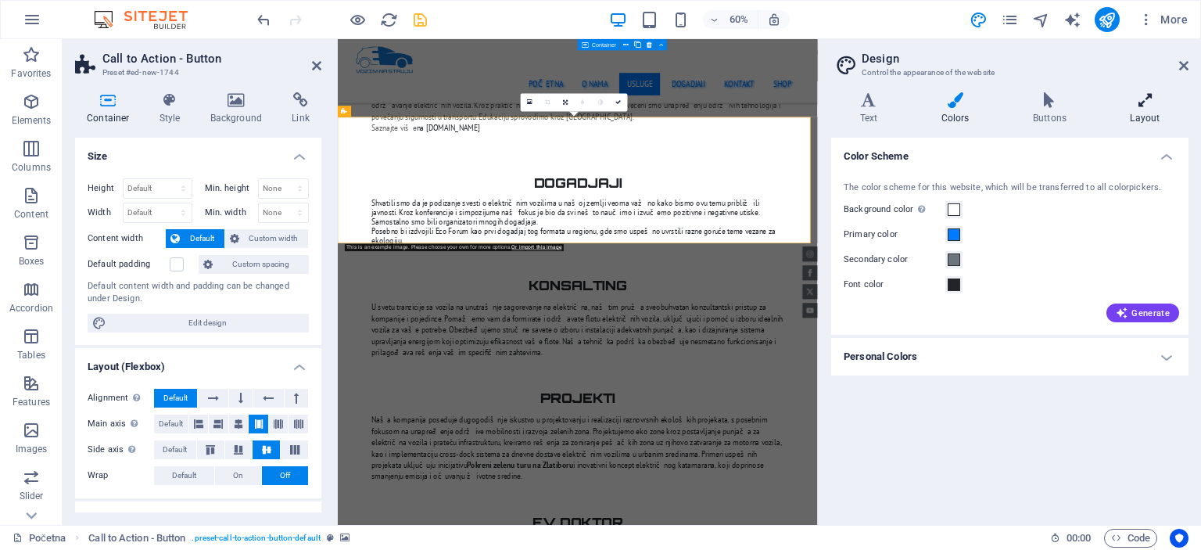
click at [1134, 113] on h4 "Layout" at bounding box center [1145, 108] width 87 height 33
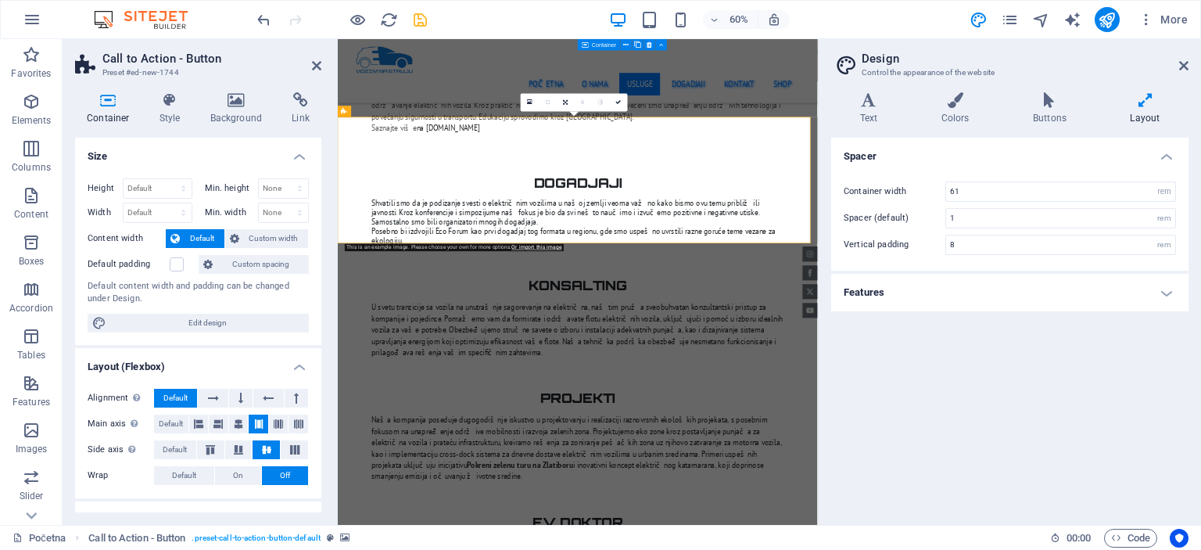
click at [1165, 298] on h4 "Features" at bounding box center [1009, 293] width 357 height 38
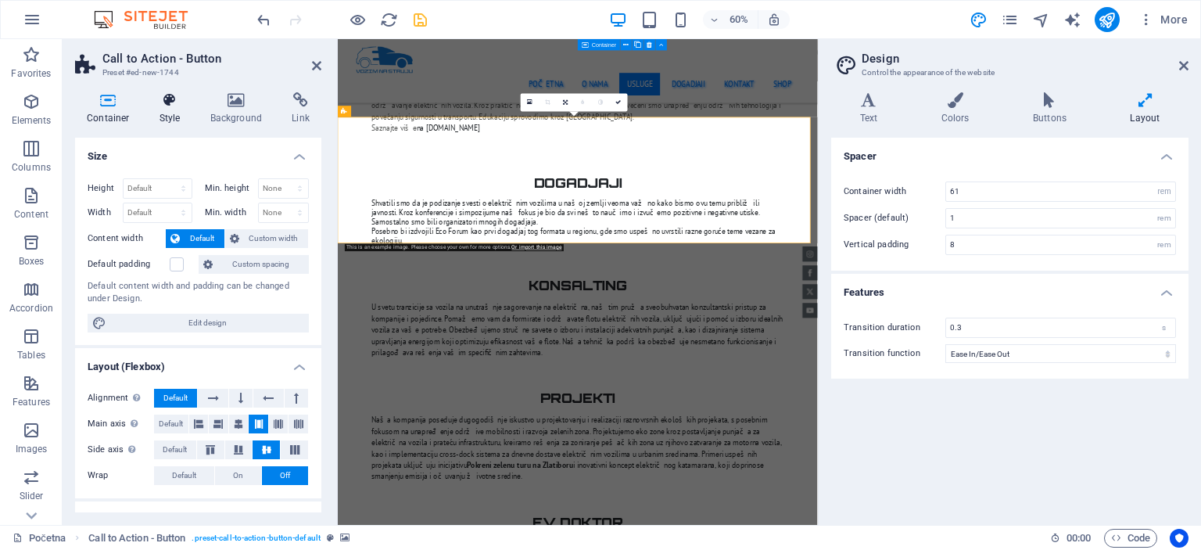
click at [172, 121] on h4 "Style" at bounding box center [173, 108] width 51 height 33
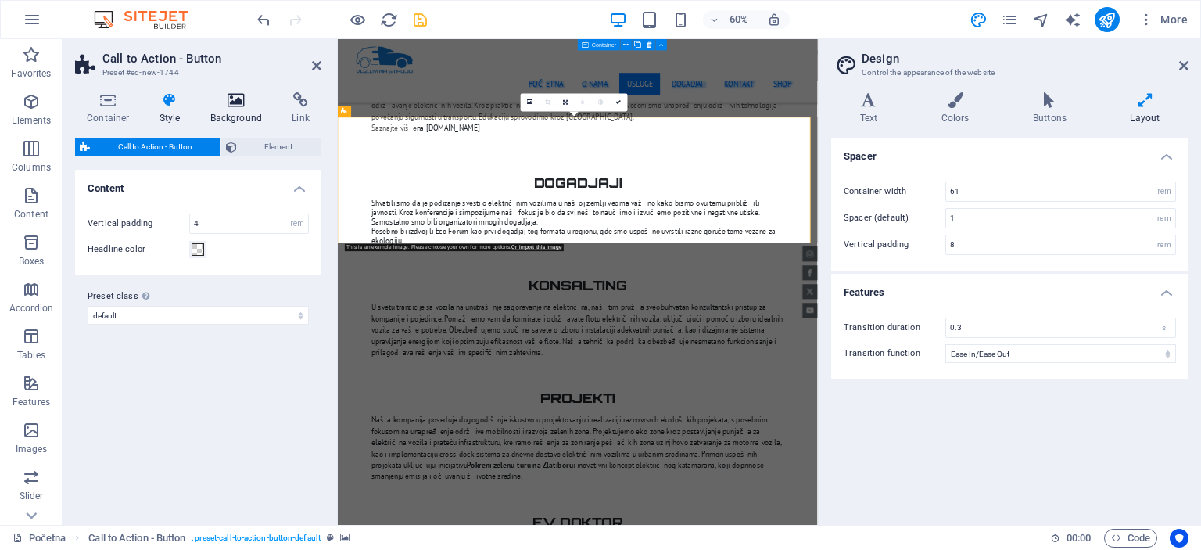
click at [213, 105] on icon at bounding box center [237, 100] width 76 height 16
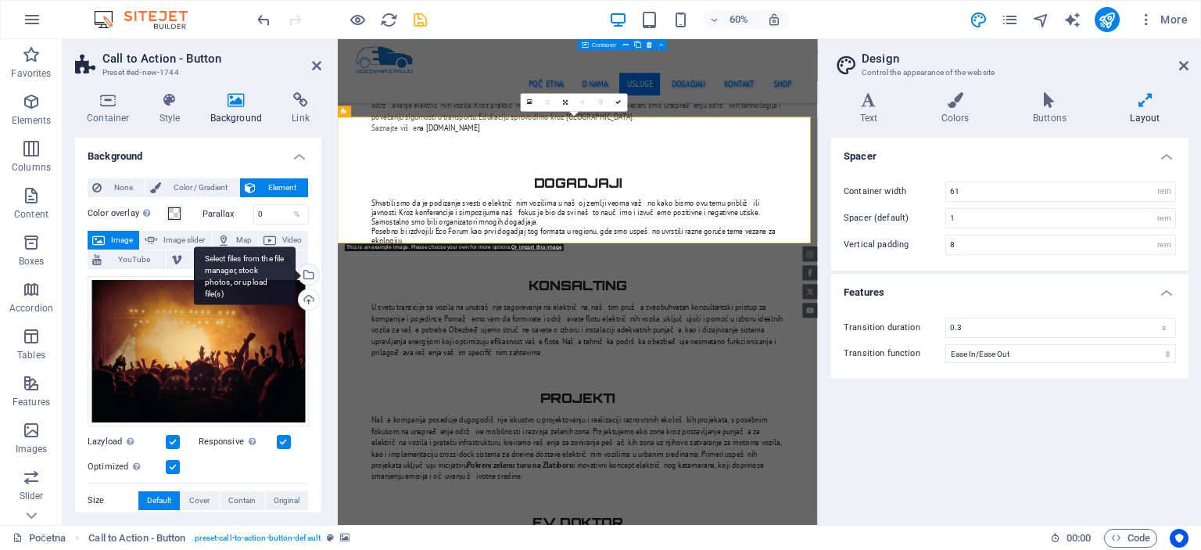
click at [296, 274] on div "Select files from the file manager, stock photos, or upload file(s)" at bounding box center [245, 275] width 102 height 59
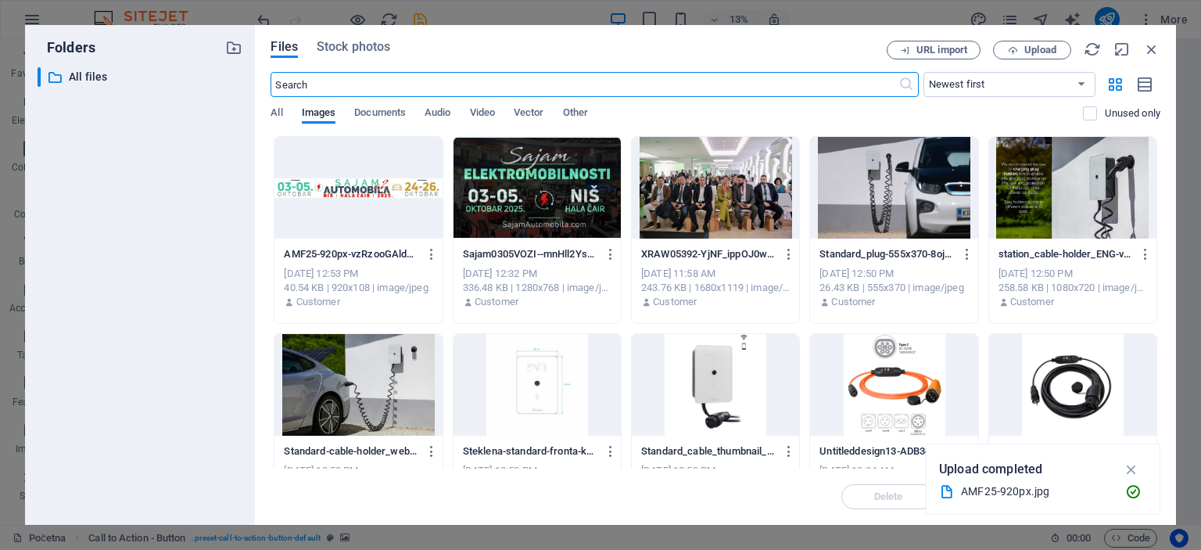
scroll to position [4149, 0]
click at [375, 190] on div at bounding box center [357, 188] width 167 height 102
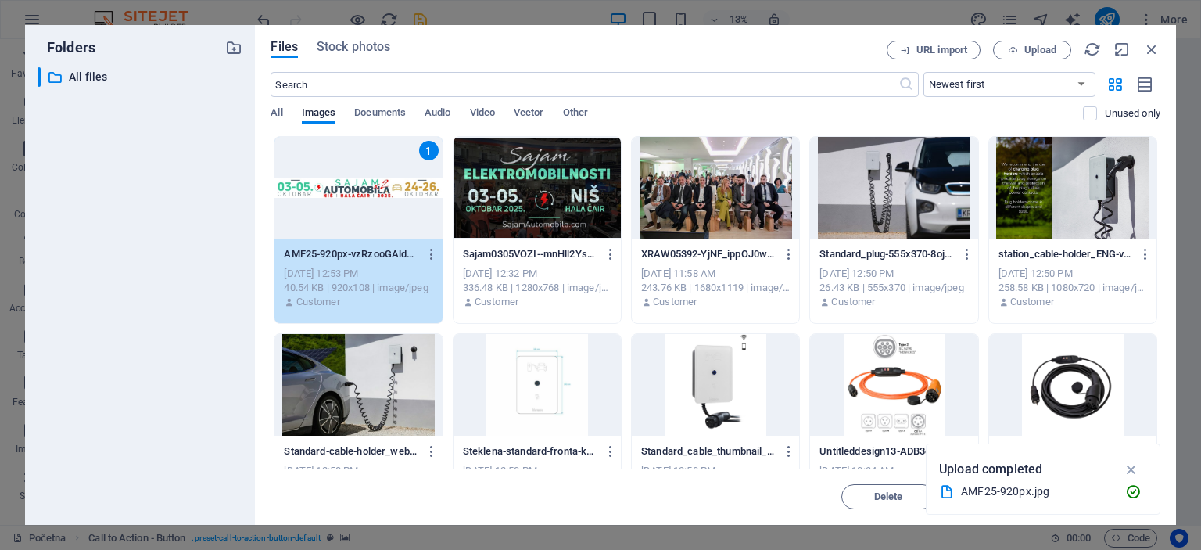
click at [403, 190] on div "1" at bounding box center [357, 188] width 167 height 102
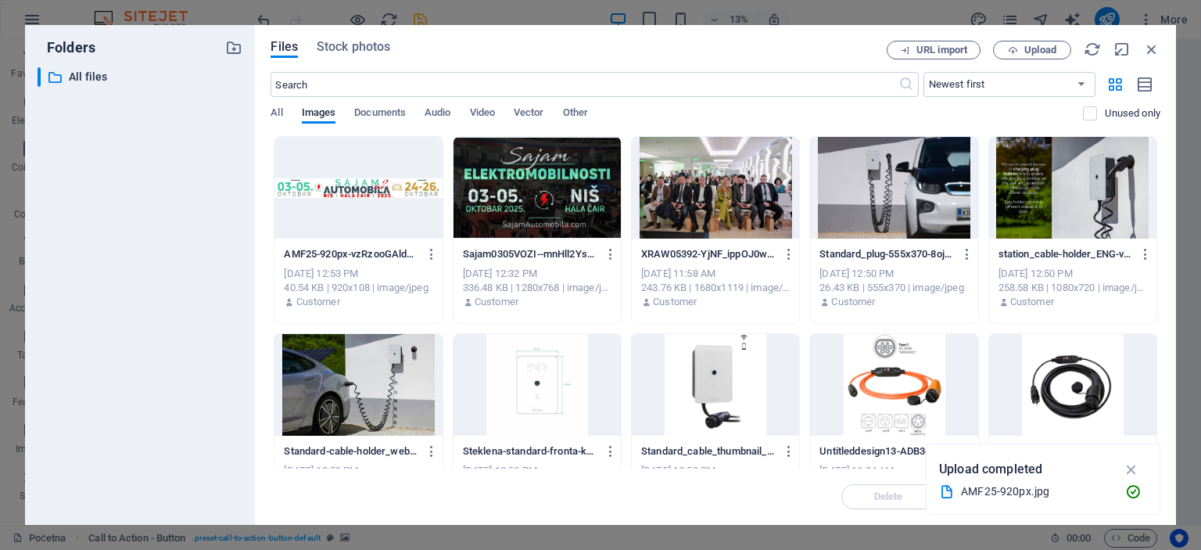
click at [403, 190] on div at bounding box center [357, 188] width 167 height 102
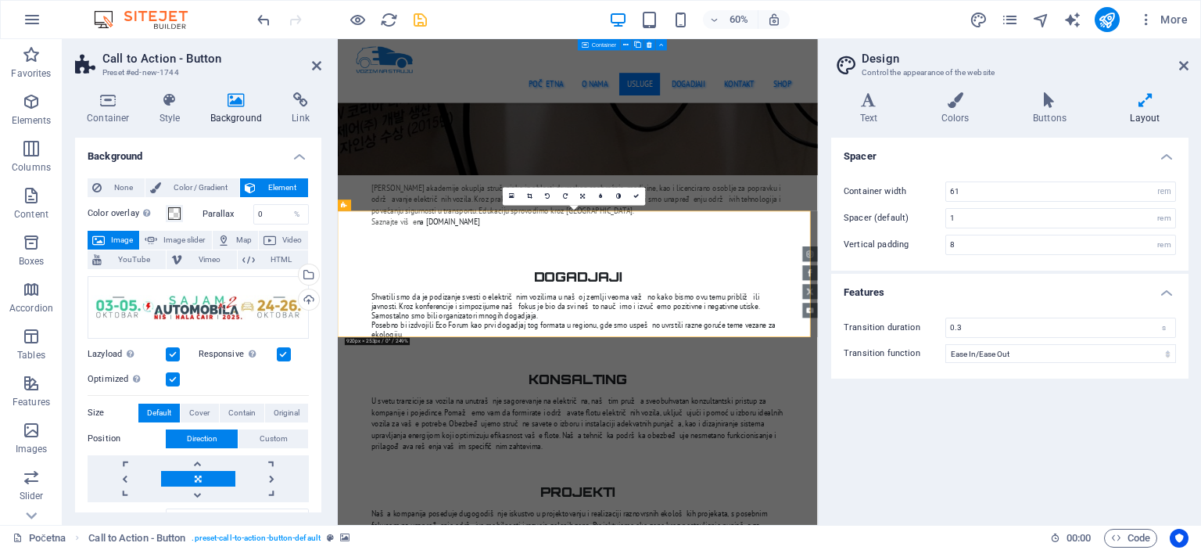
scroll to position [2937, 0]
click at [1182, 66] on icon at bounding box center [1183, 65] width 9 height 13
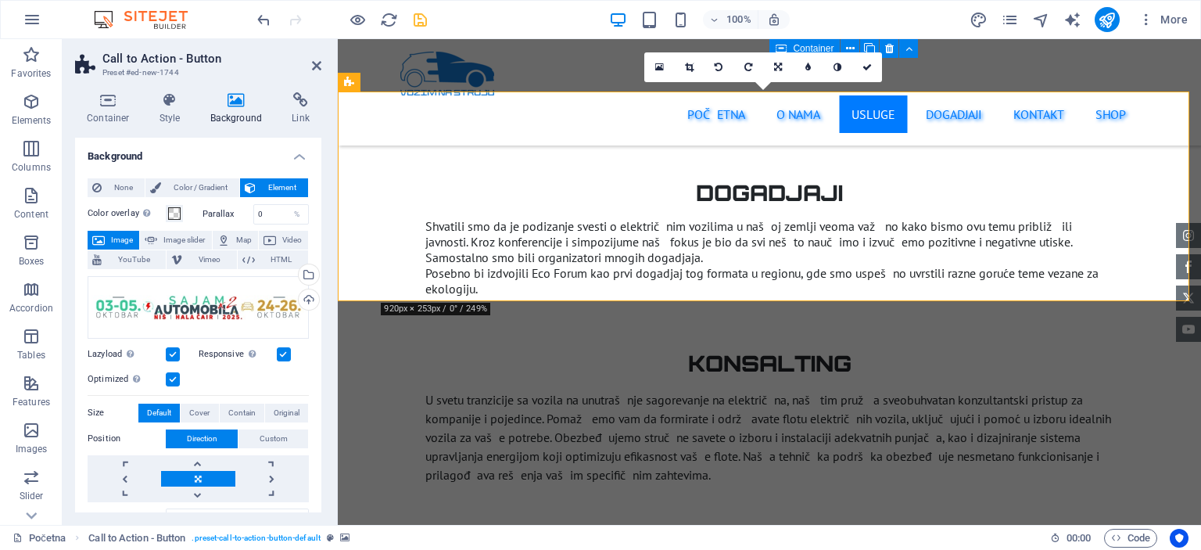
scroll to position [2722, 0]
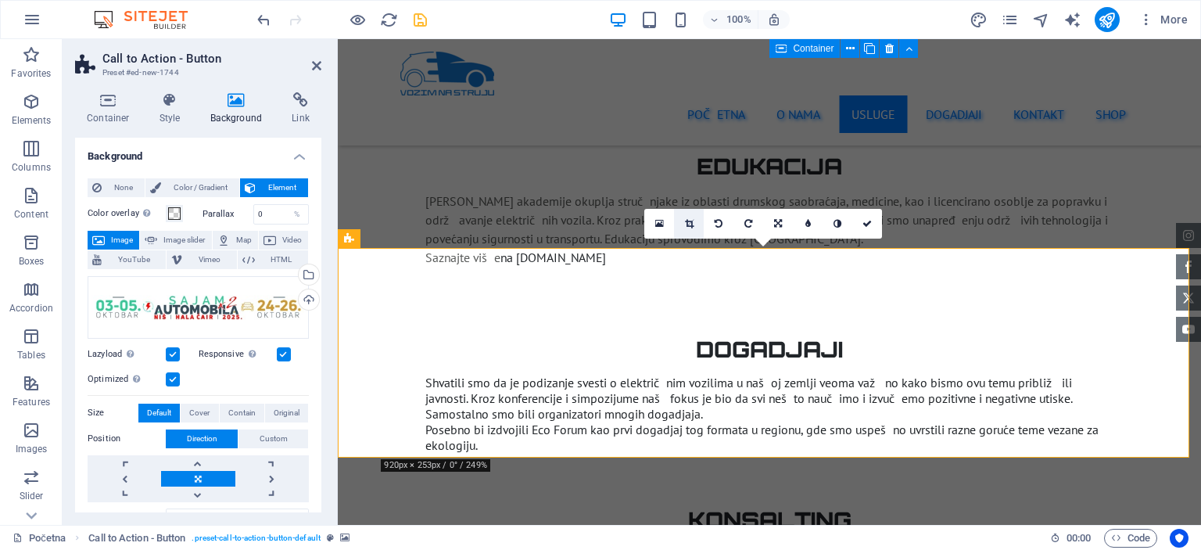
click at [687, 222] on icon at bounding box center [689, 223] width 9 height 9
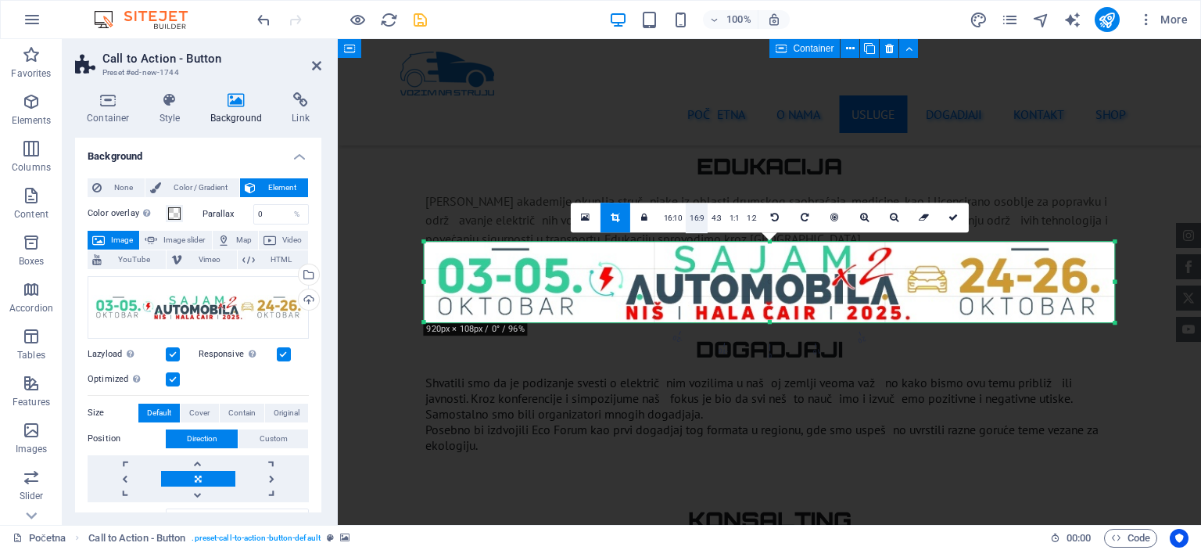
click at [701, 221] on link "16:9" at bounding box center [697, 218] width 22 height 30
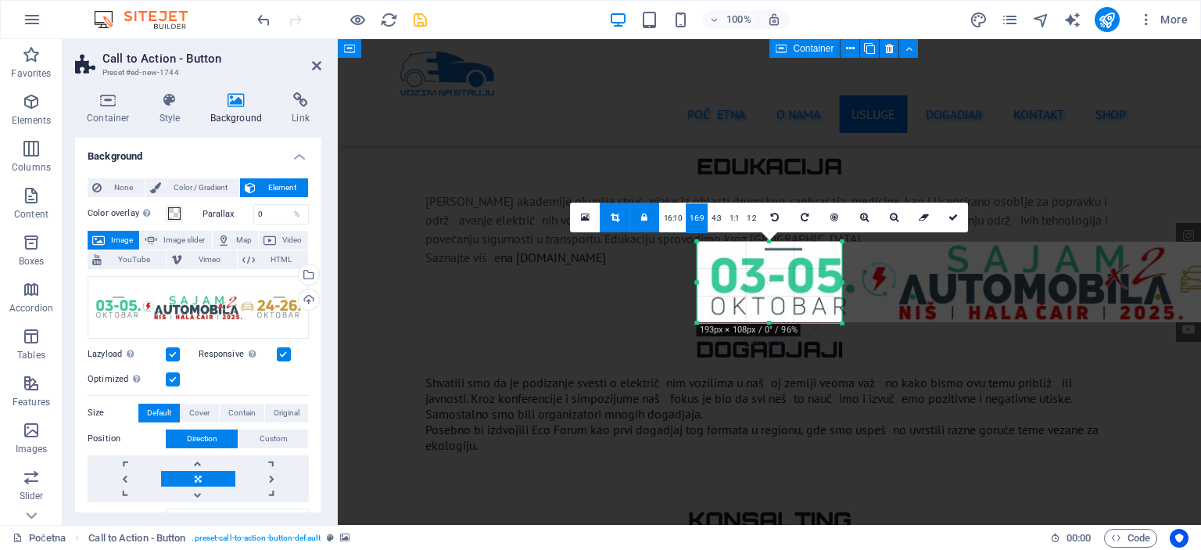
click at [647, 216] on icon at bounding box center [644, 217] width 6 height 9
click at [258, 22] on icon "undo" at bounding box center [264, 20] width 18 height 18
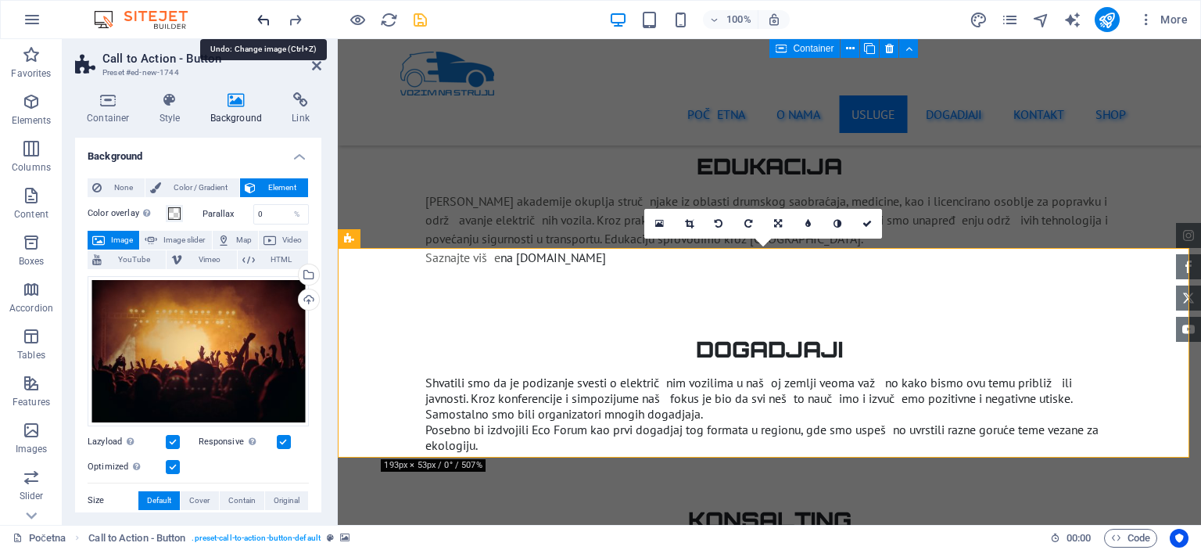
click at [258, 22] on icon "undo" at bounding box center [264, 20] width 18 height 18
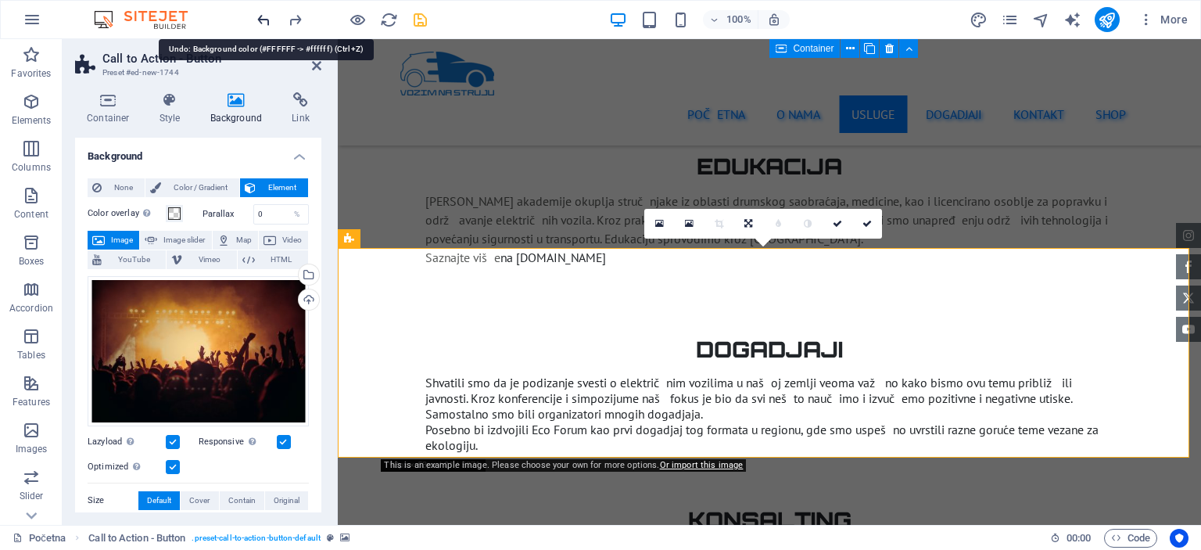
click at [263, 16] on icon "undo" at bounding box center [264, 20] width 18 height 18
click at [269, 20] on icon "undo" at bounding box center [264, 20] width 18 height 18
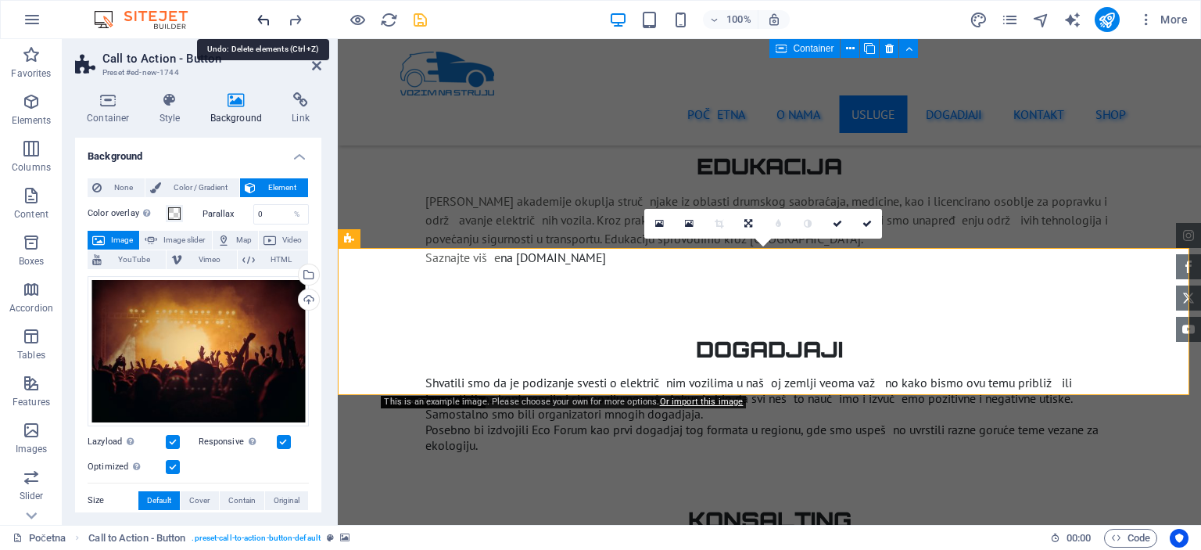
click at [269, 20] on icon "undo" at bounding box center [264, 20] width 18 height 18
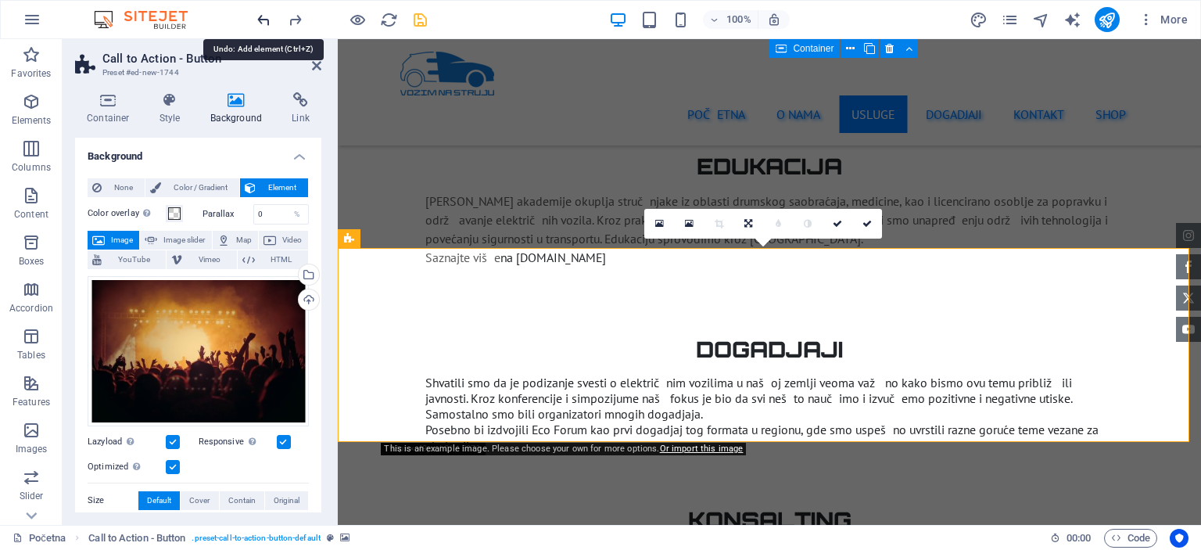
click at [269, 20] on icon "undo" at bounding box center [264, 20] width 18 height 18
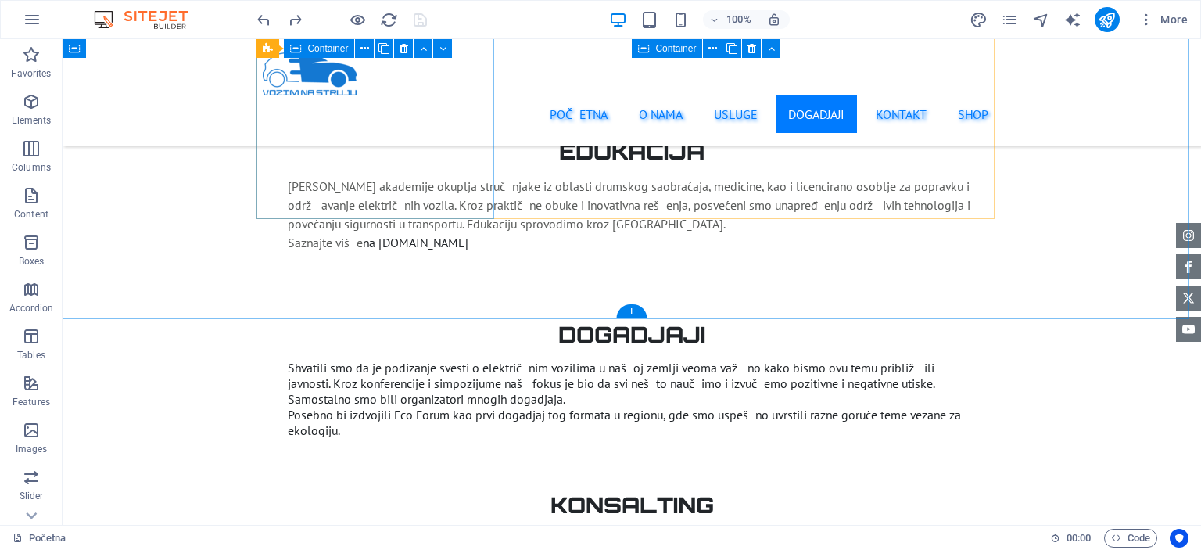
scroll to position [2643, 0]
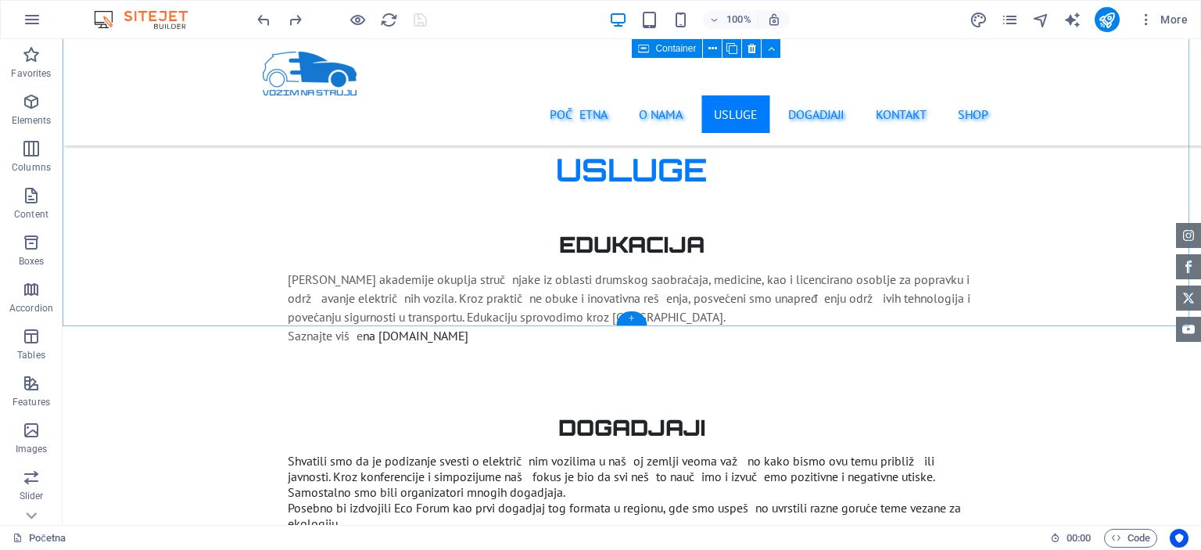
click at [630, 318] on div "+" at bounding box center [631, 318] width 30 height 14
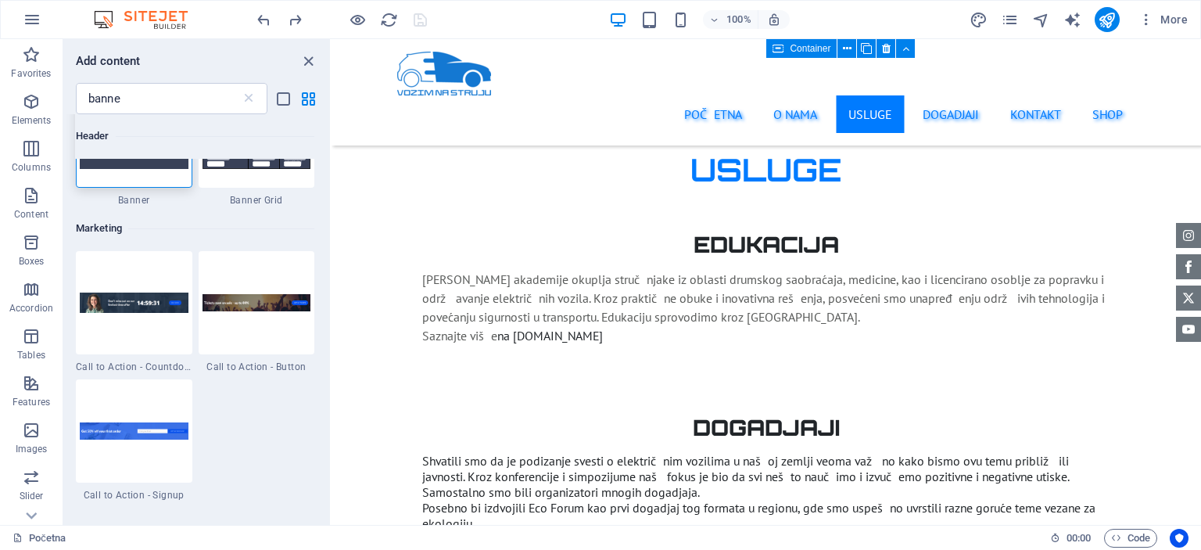
scroll to position [0, 0]
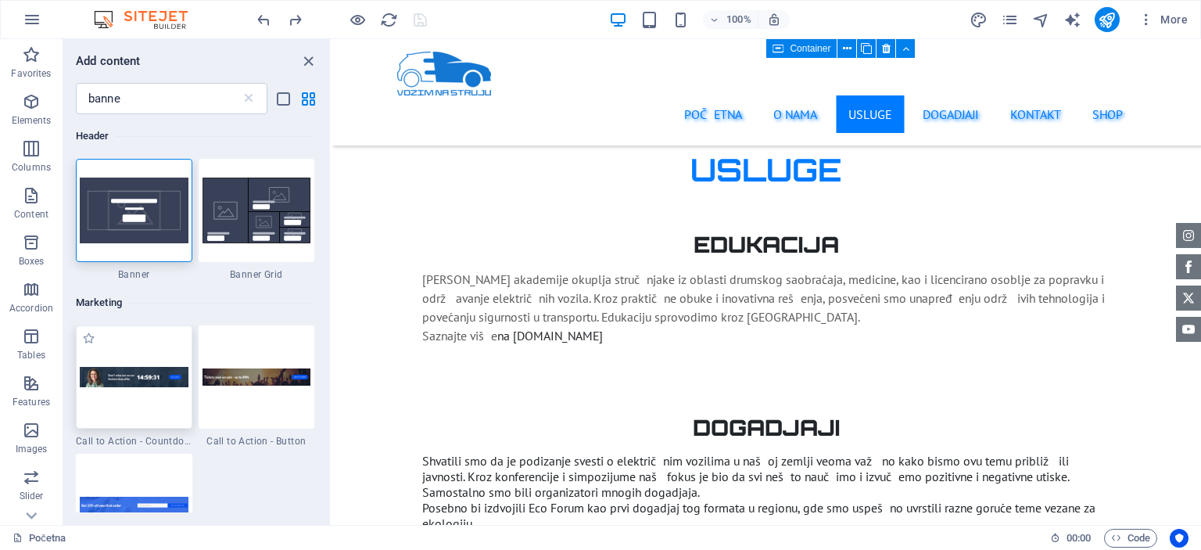
click at [136, 348] on div at bounding box center [134, 376] width 116 height 103
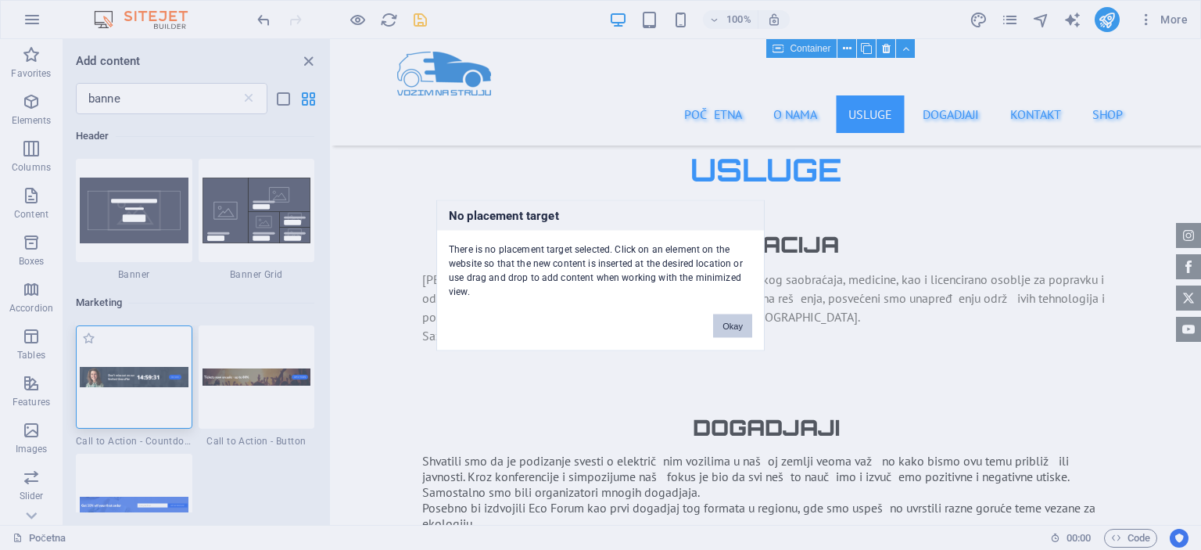
click at [136, 348] on div "No placement target There is no placement target selected. Click on an element …" at bounding box center [600, 275] width 1201 height 550
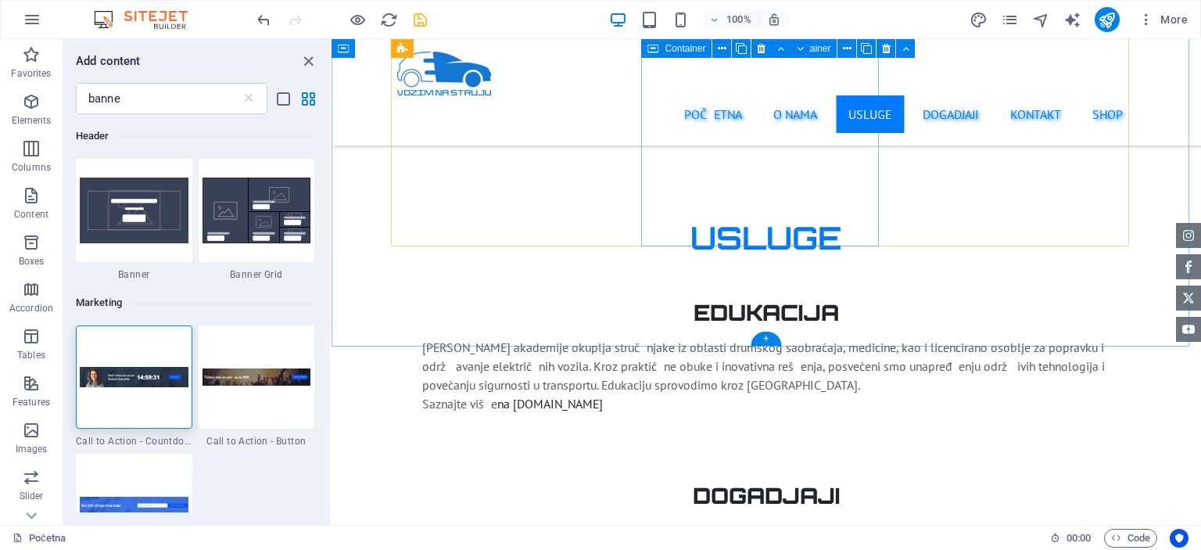
scroll to position [2565, 0]
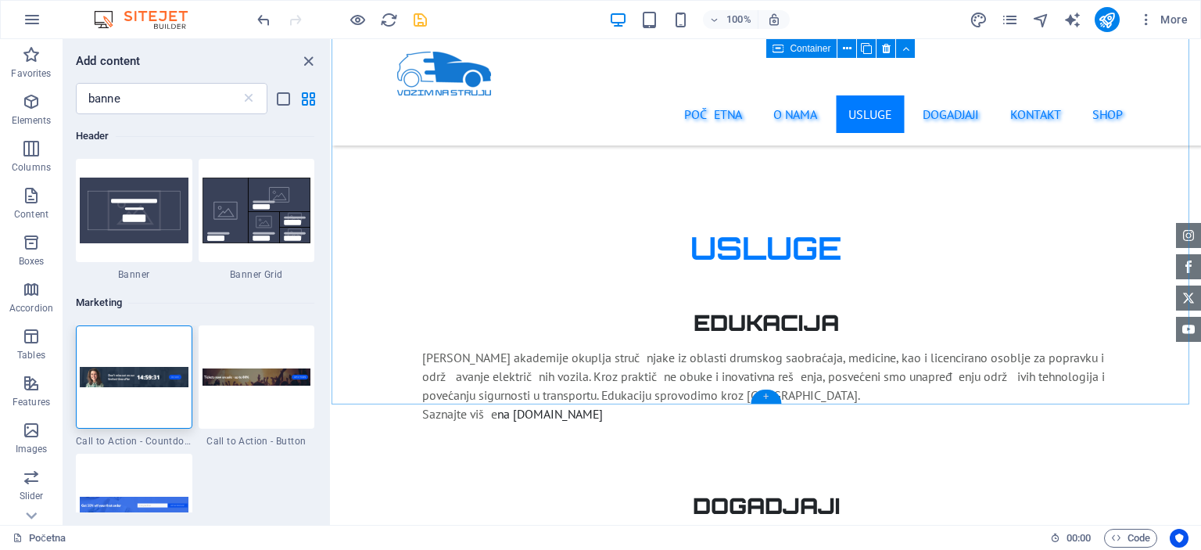
click at [772, 397] on div "+" at bounding box center [766, 396] width 30 height 14
click at [109, 375] on img at bounding box center [134, 377] width 109 height 20
click at [332, 375] on div "Drag here to replace the existing content. Press “Ctrl” if you want to create a…" at bounding box center [766, 282] width 869 height 486
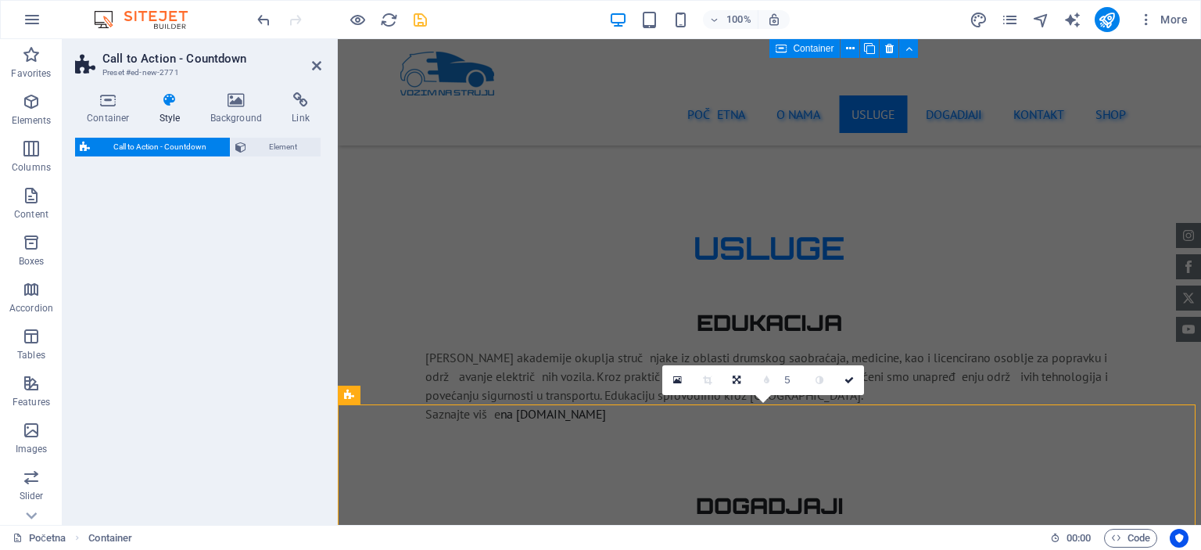
select select "rem"
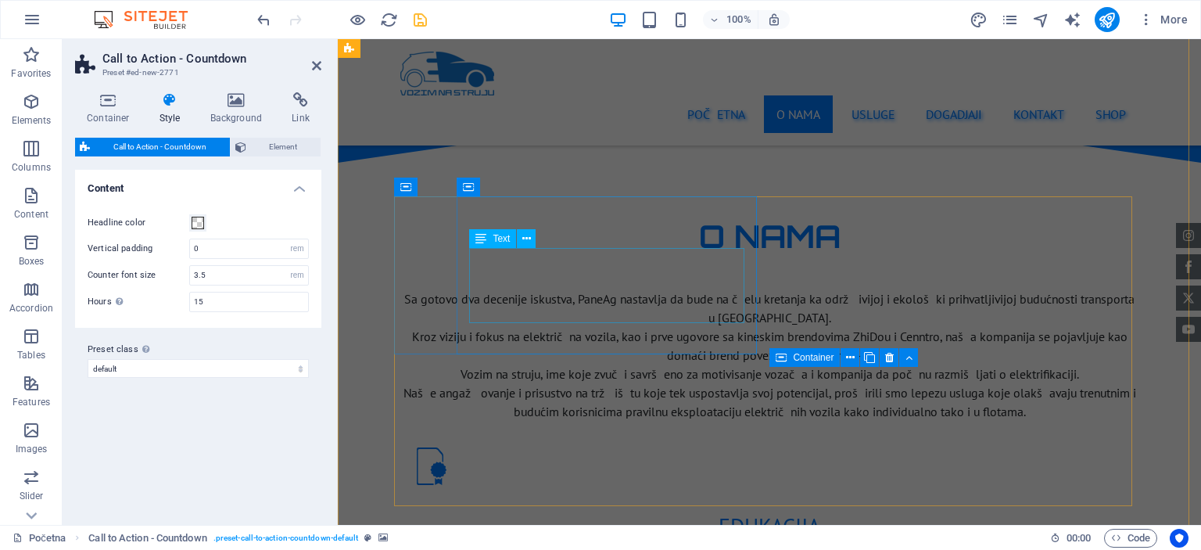
scroll to position [532, 0]
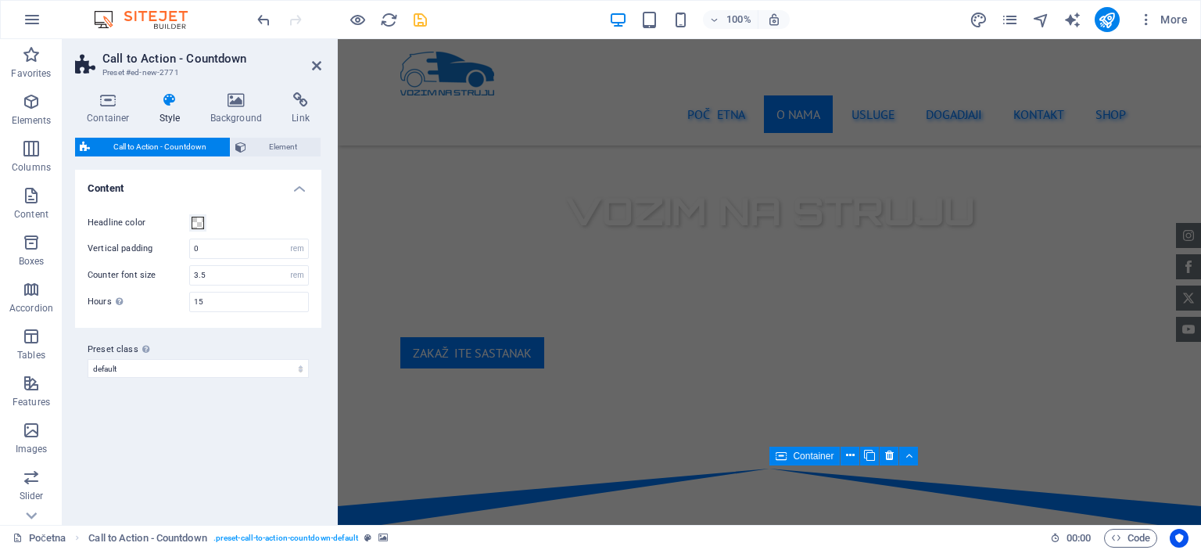
click at [322, 63] on aside "Call to Action - Countdown Preset #ed-new-2771 Container Style Background Link …" at bounding box center [200, 282] width 275 height 486
click at [320, 65] on icon at bounding box center [316, 65] width 9 height 13
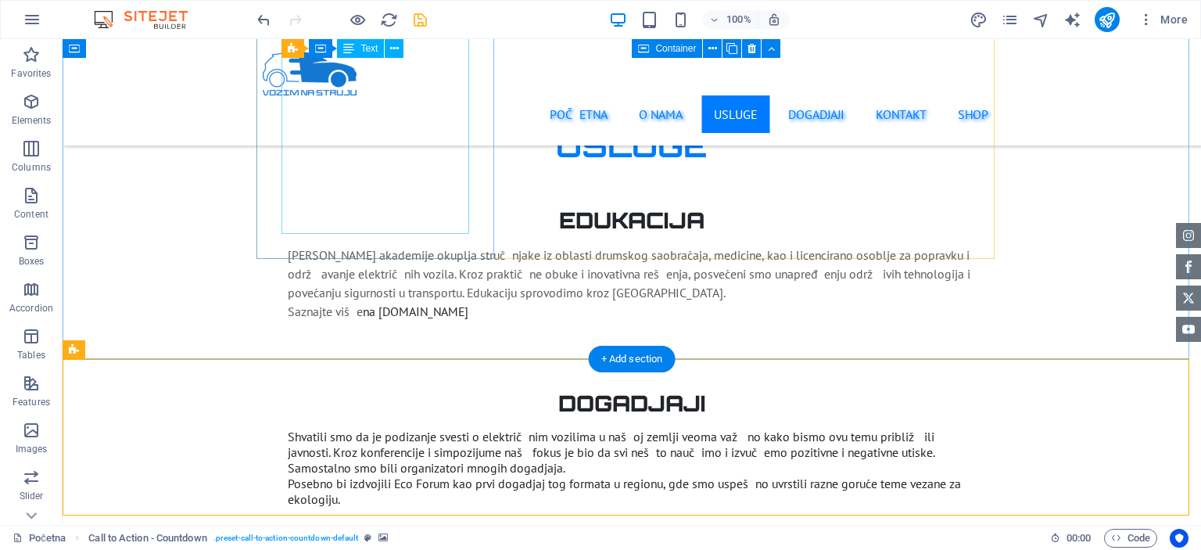
scroll to position [2687, 0]
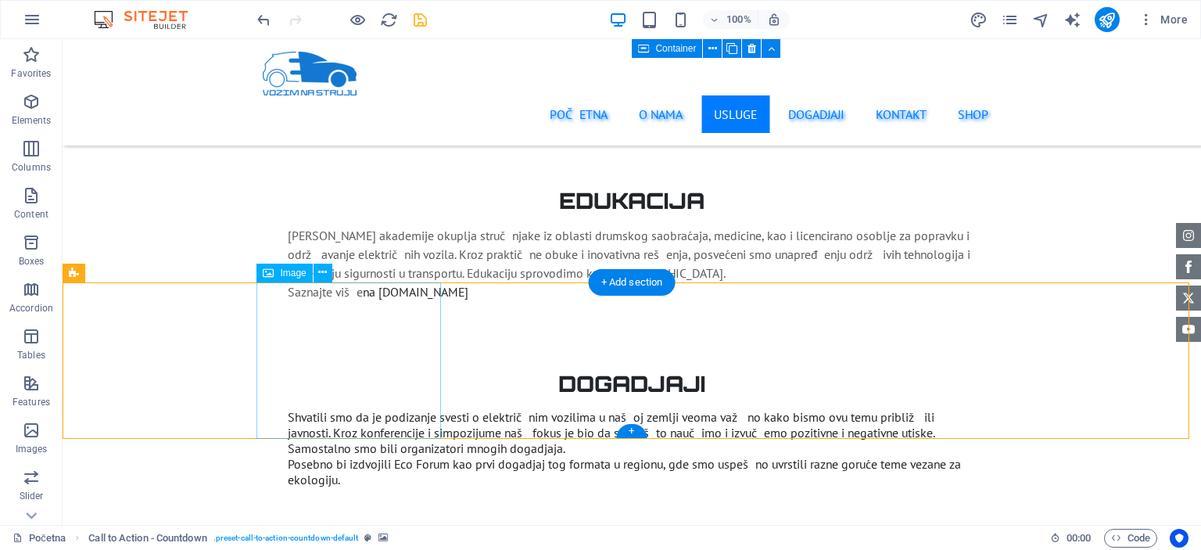
select select "px"
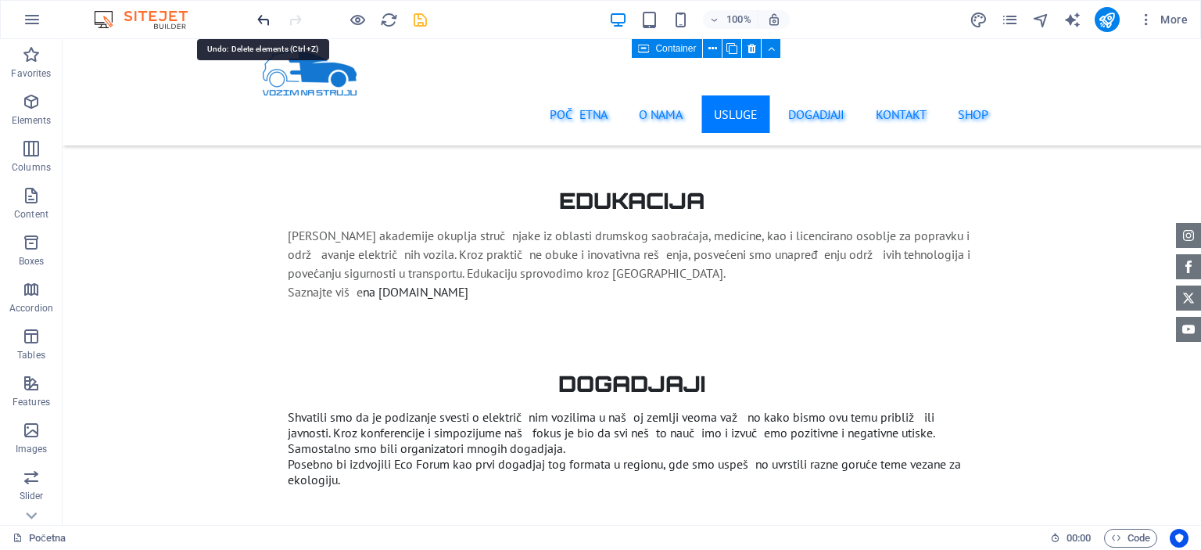
click at [267, 21] on icon "undo" at bounding box center [264, 20] width 18 height 18
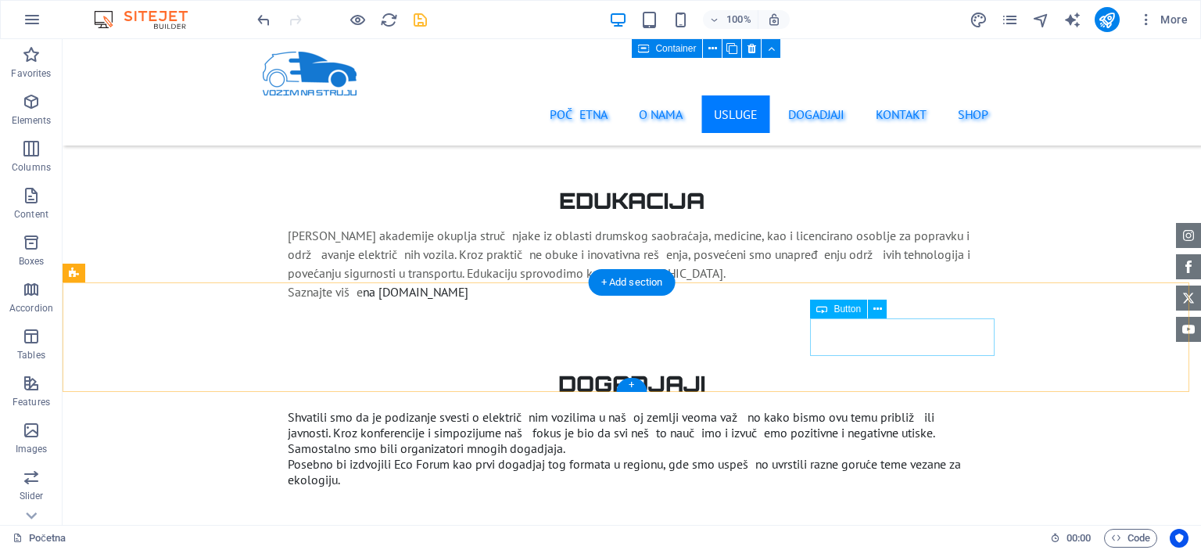
select select "rem"
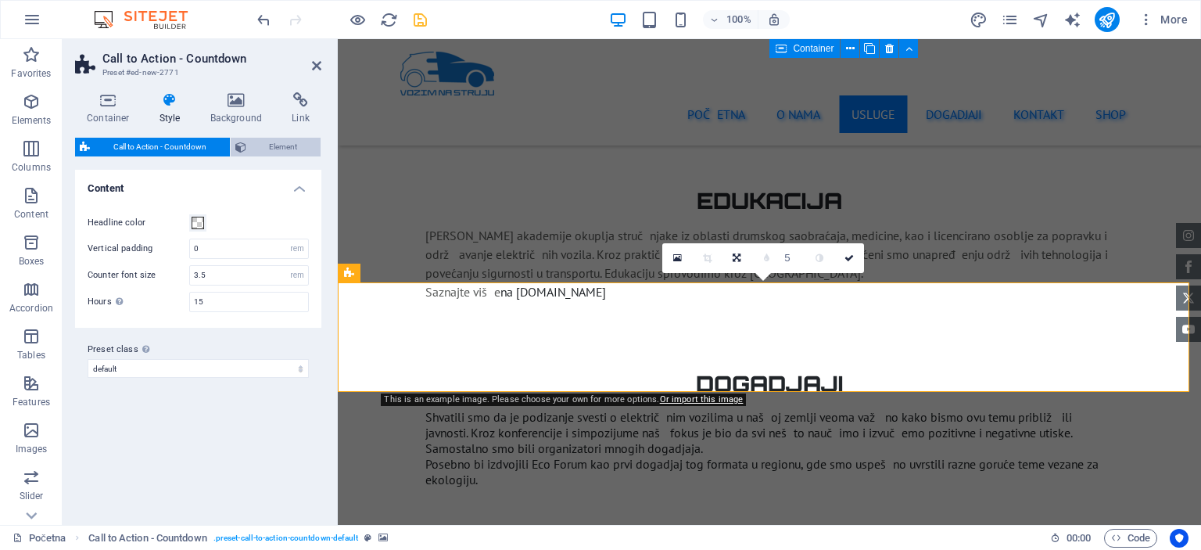
click at [278, 143] on span "Element" at bounding box center [284, 147] width 66 height 19
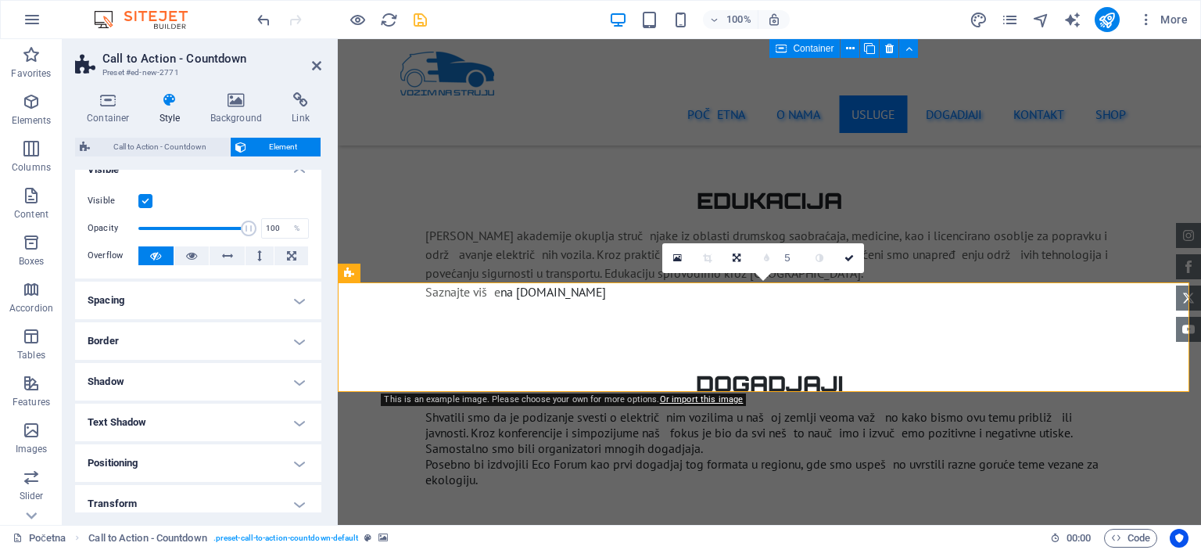
scroll to position [0, 0]
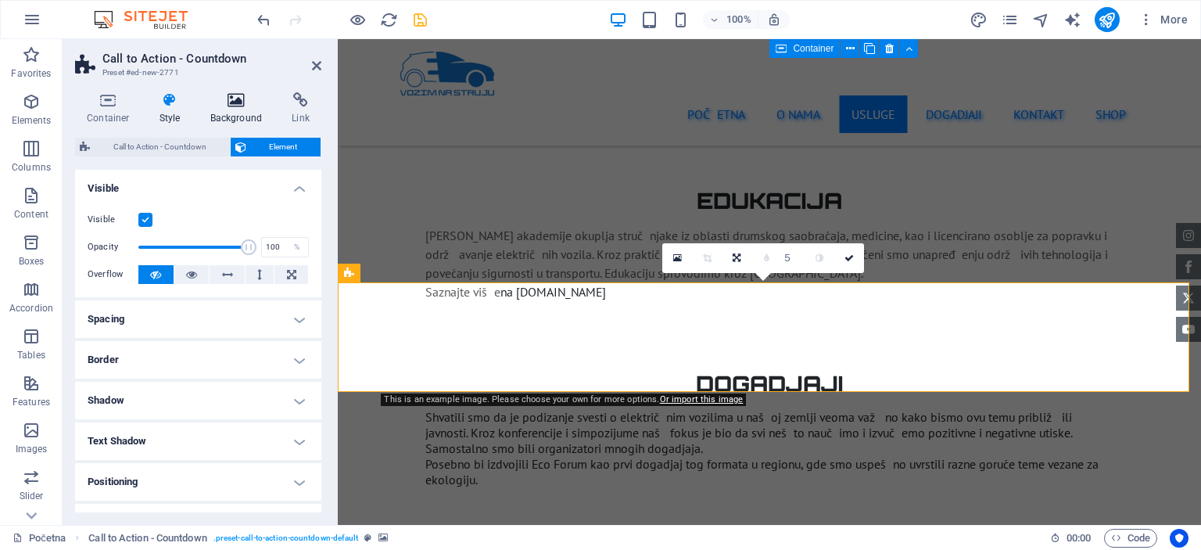
click at [248, 113] on h4 "Background" at bounding box center [240, 108] width 82 height 33
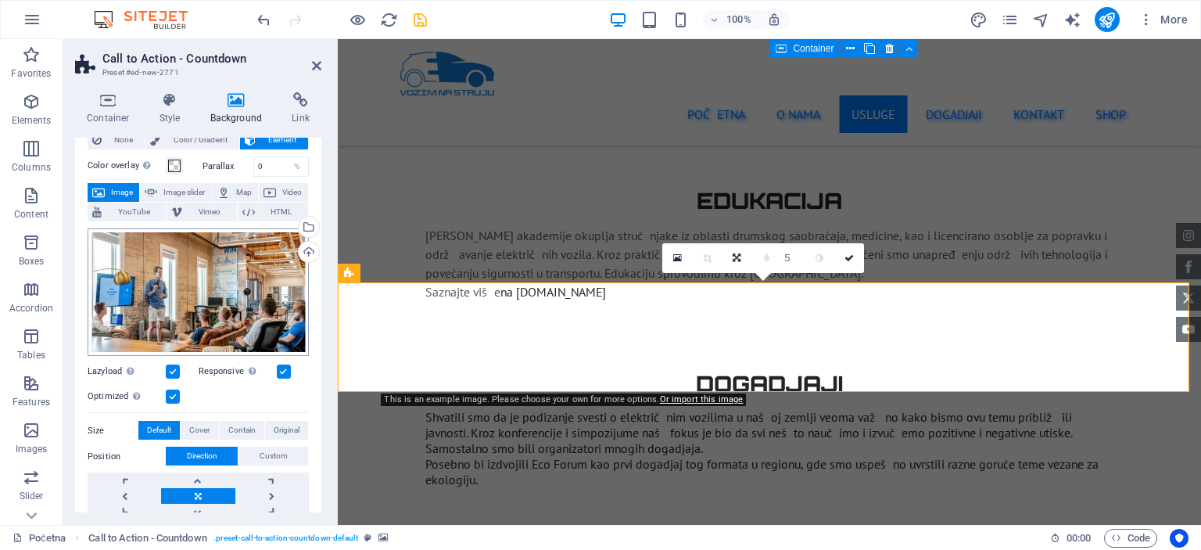
scroll to position [46, 0]
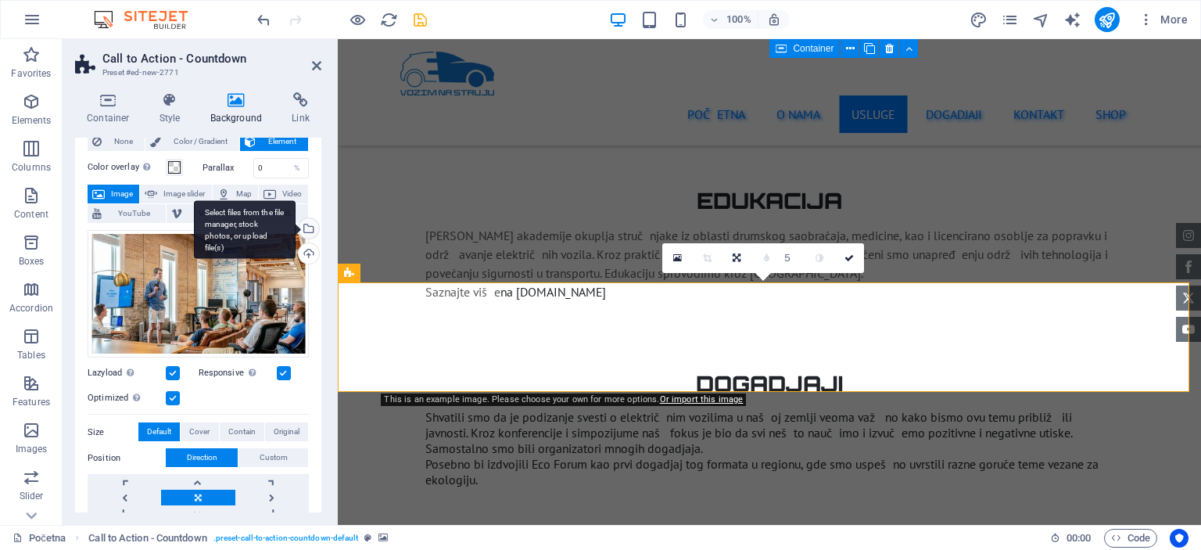
click at [306, 224] on div "Select files from the file manager, stock photos, or upload file(s)" at bounding box center [307, 229] width 23 height 23
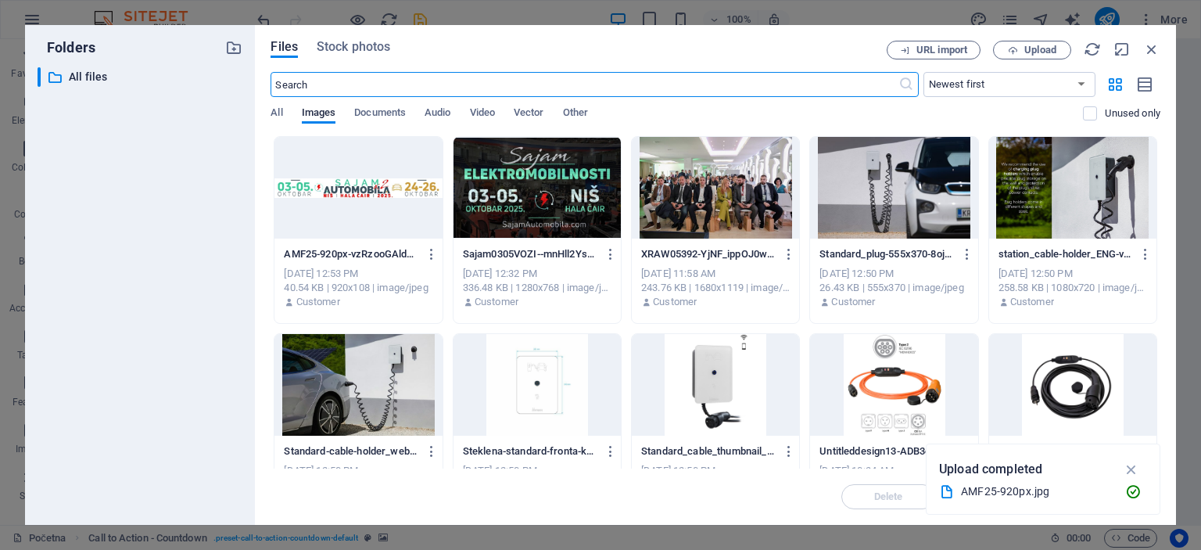
scroll to position [2980, 0]
click at [347, 187] on div at bounding box center [357, 188] width 167 height 102
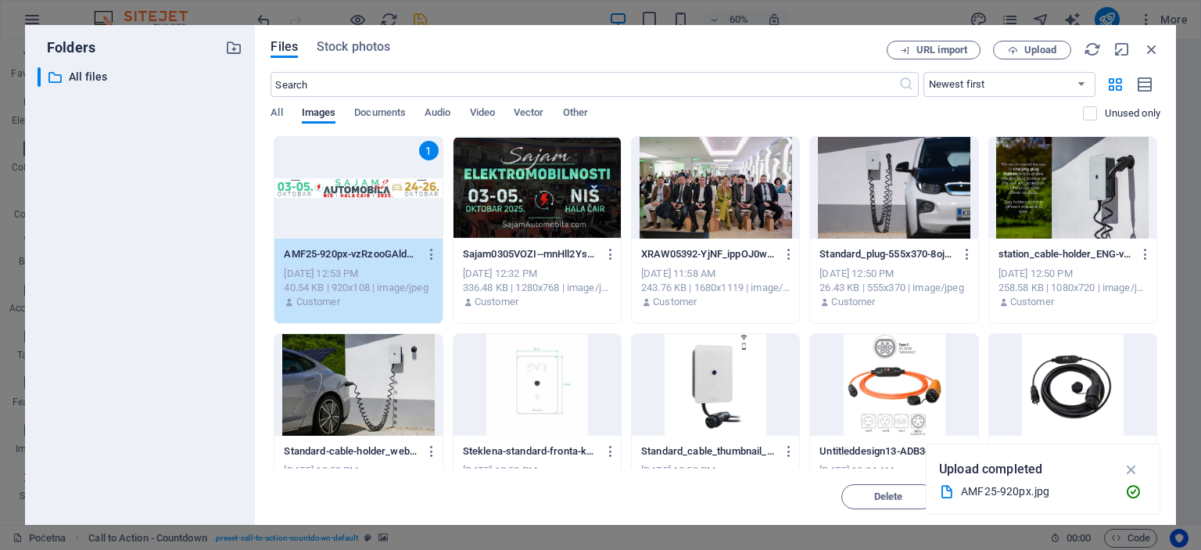
click at [347, 187] on div "1" at bounding box center [357, 188] width 167 height 102
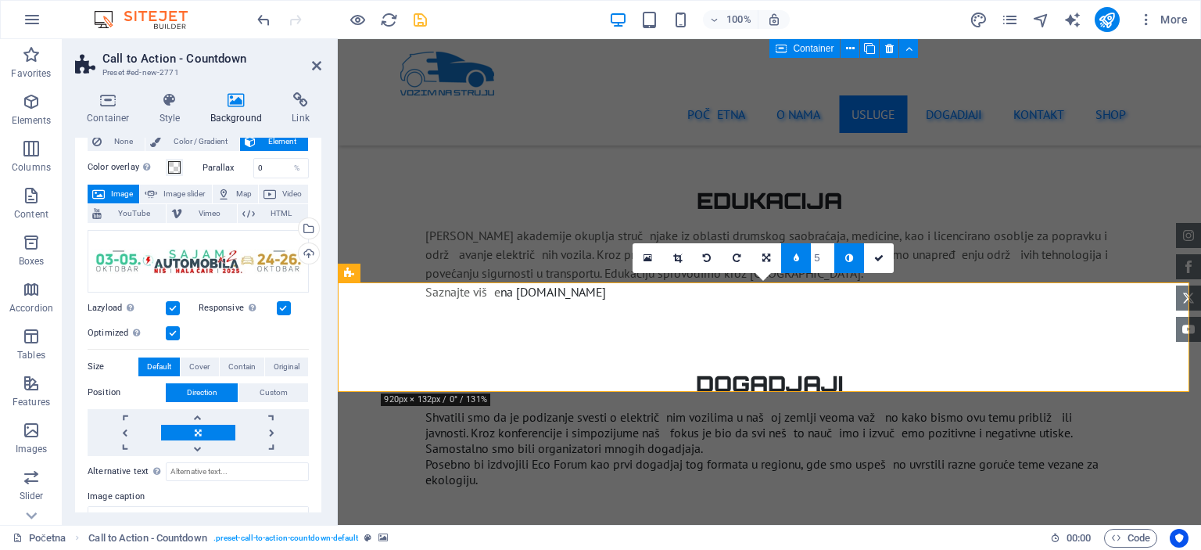
type input "4"
type input "3"
type input "2"
type input "1"
click at [833, 259] on input "1" at bounding box center [822, 257] width 23 height 29
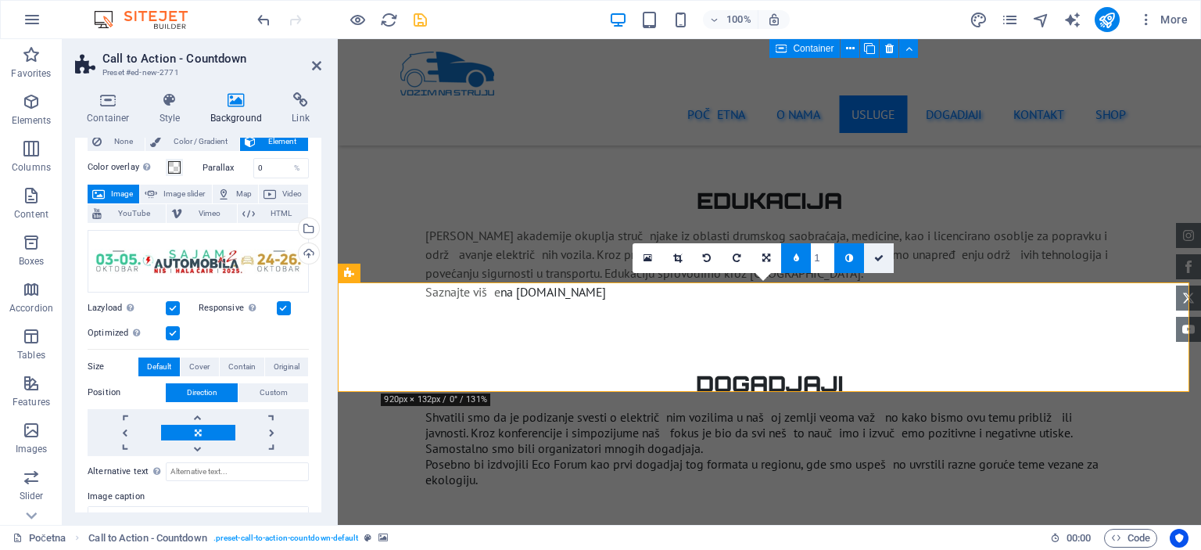
click at [876, 260] on icon at bounding box center [878, 257] width 9 height 9
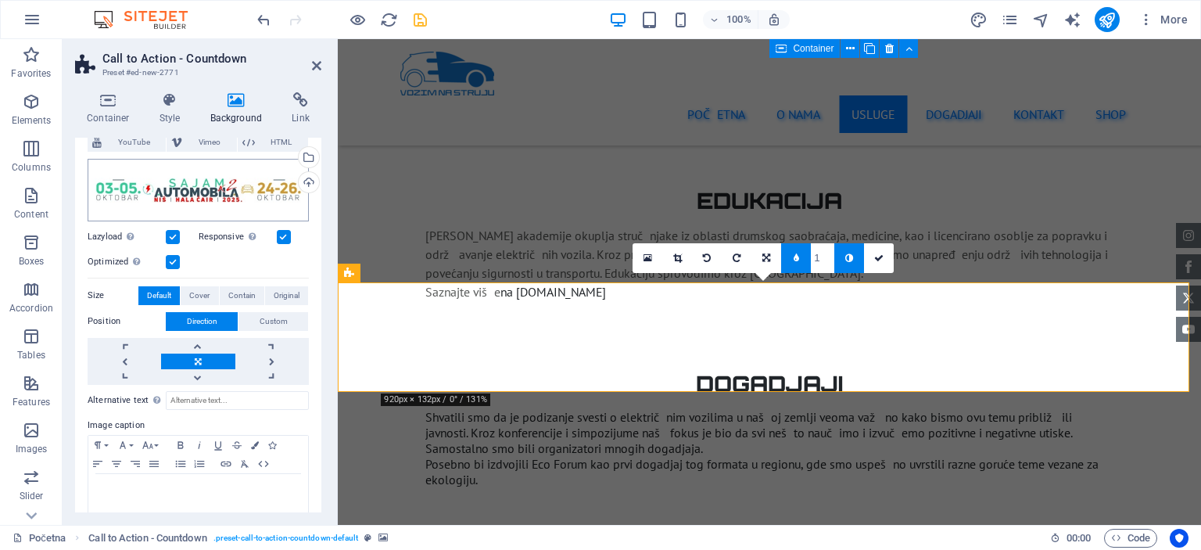
scroll to position [138, 0]
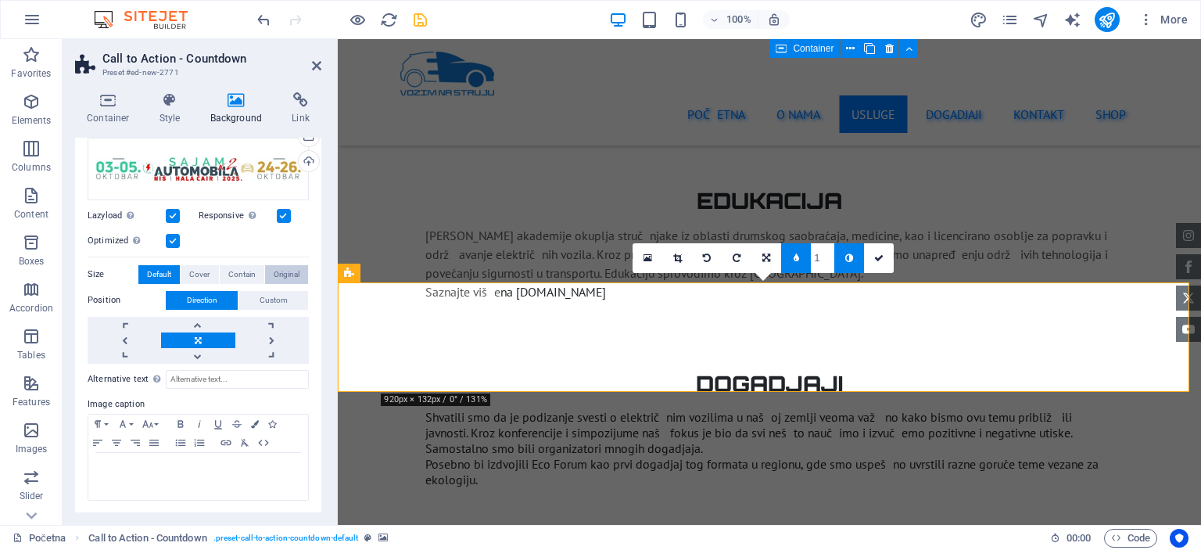
click at [294, 266] on span "Original" at bounding box center [287, 274] width 26 height 19
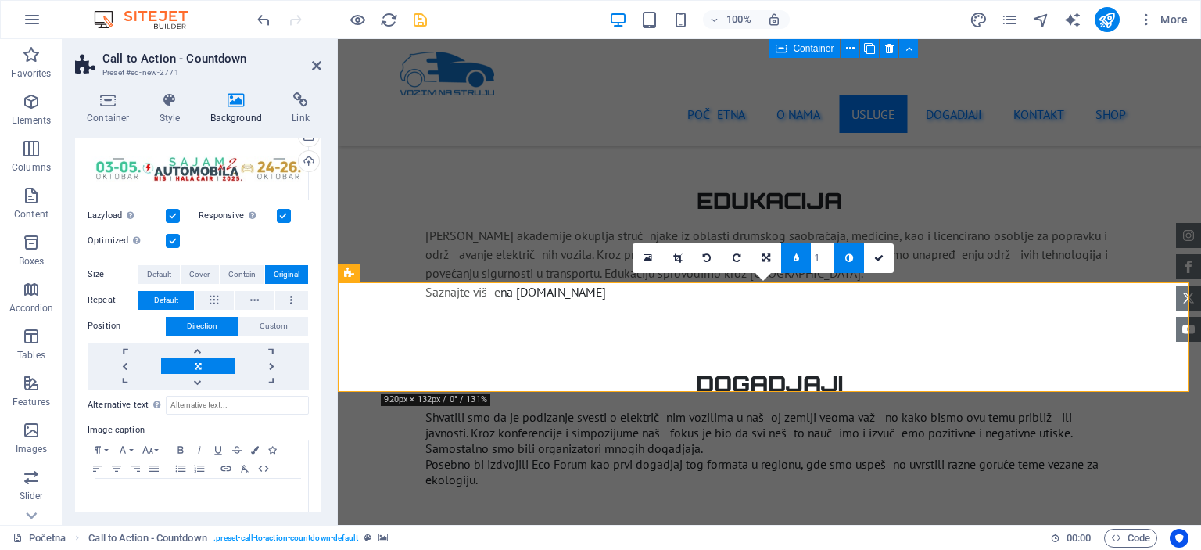
scroll to position [0, 0]
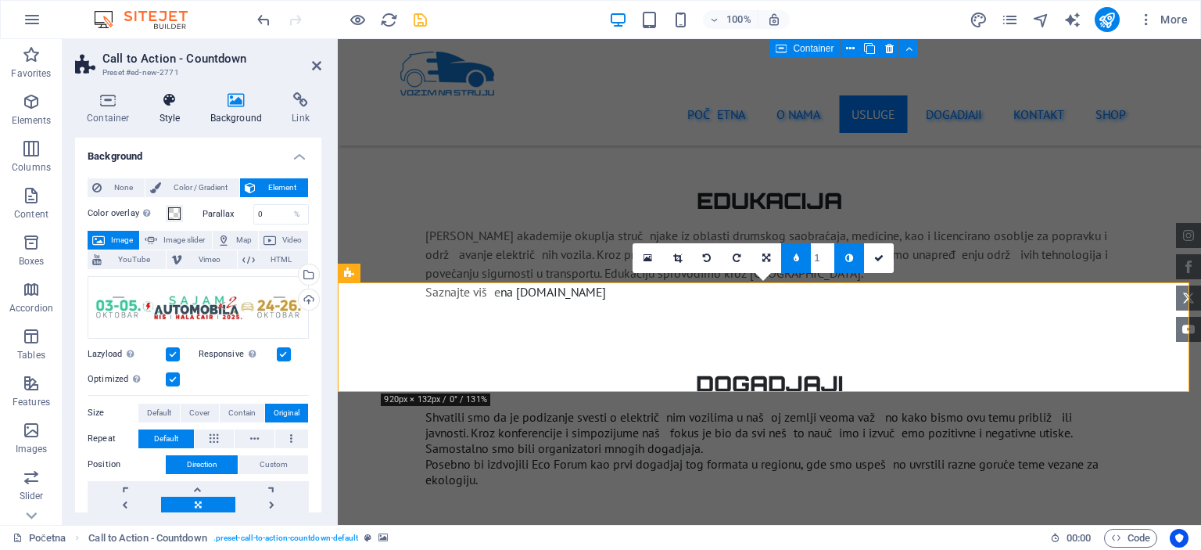
click at [175, 118] on h4 "Style" at bounding box center [173, 108] width 51 height 33
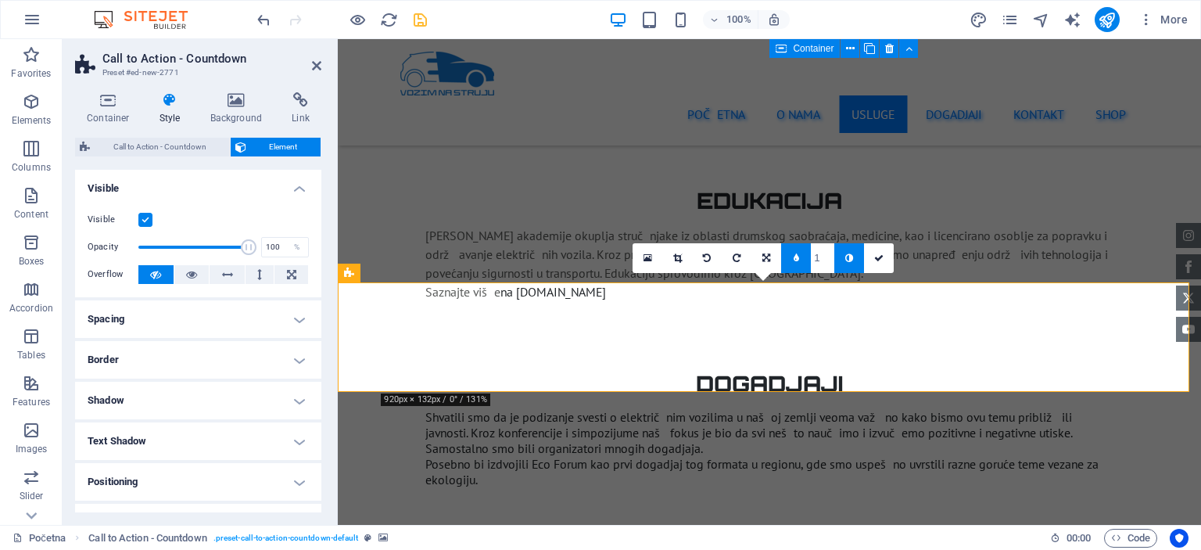
click at [275, 393] on h4 "Shadow" at bounding box center [198, 401] width 246 height 38
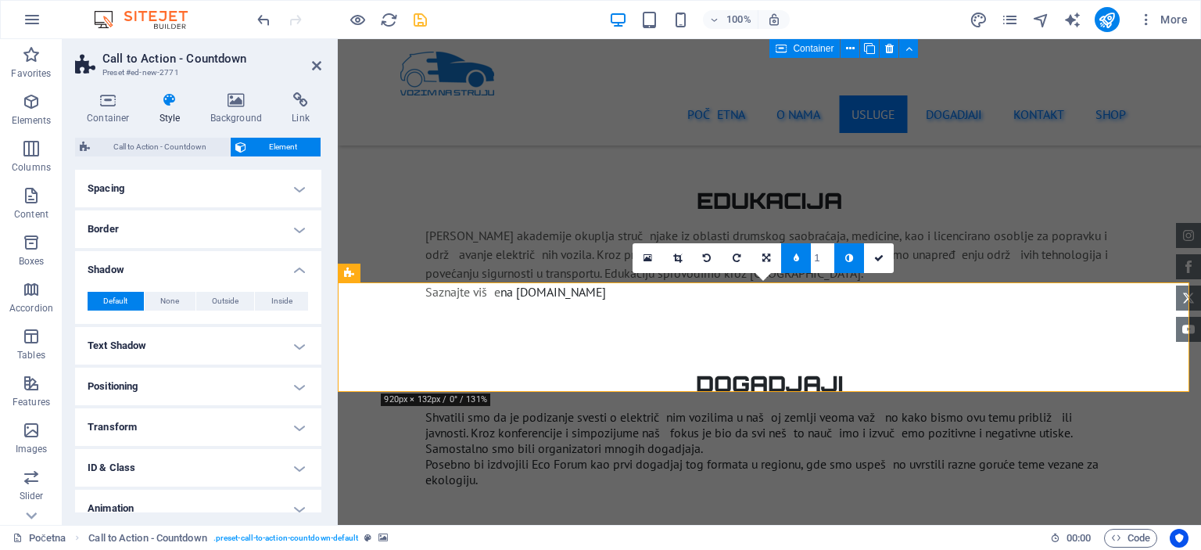
scroll to position [156, 0]
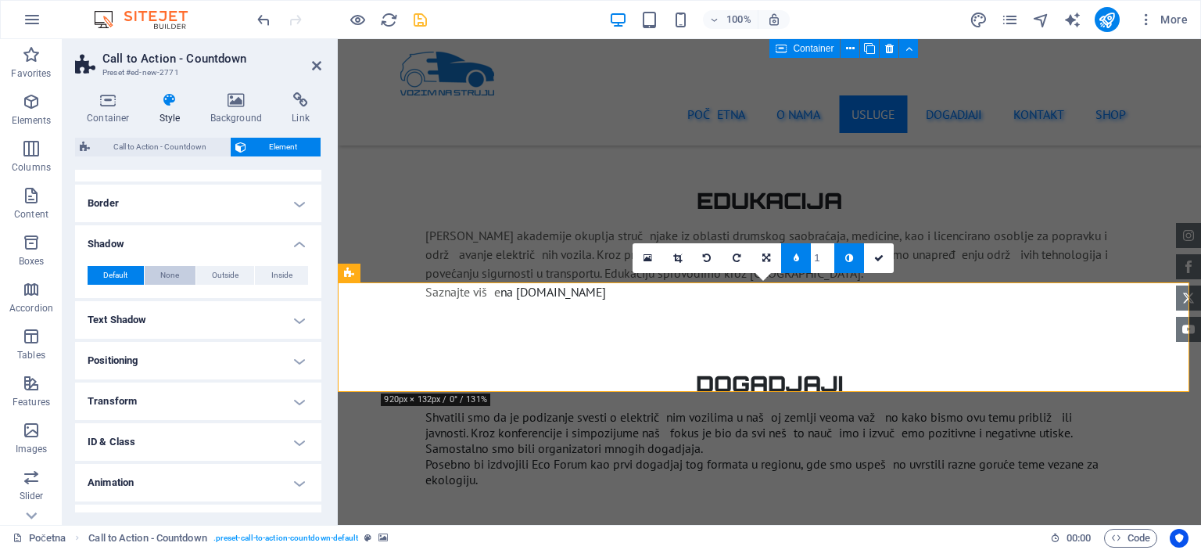
click at [166, 278] on span "None" at bounding box center [169, 275] width 19 height 19
click at [291, 321] on h4 "Text Shadow" at bounding box center [198, 320] width 246 height 38
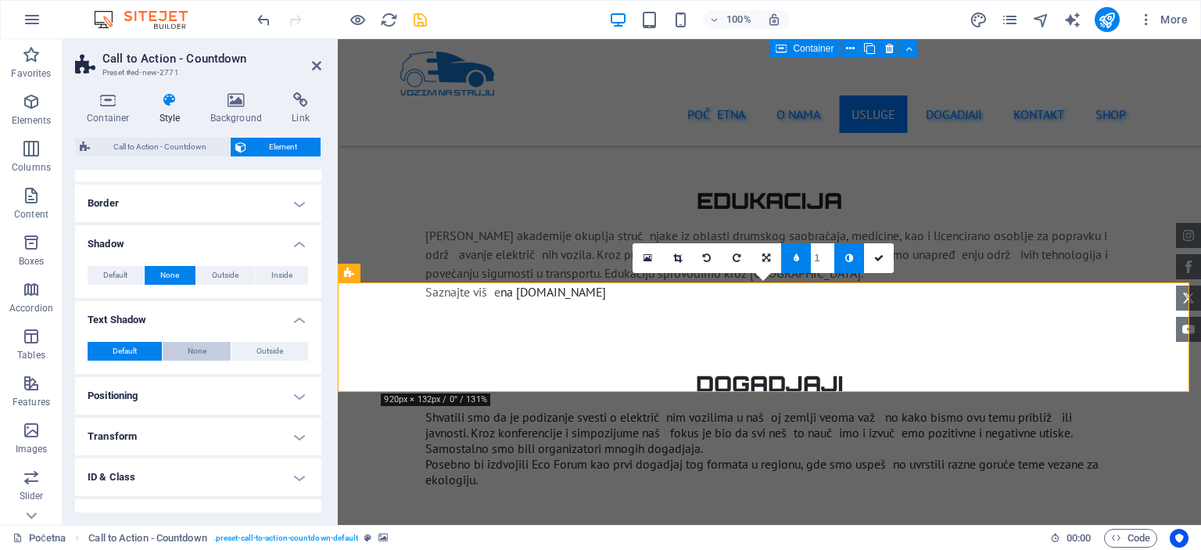
click at [213, 346] on button "None" at bounding box center [197, 351] width 69 height 19
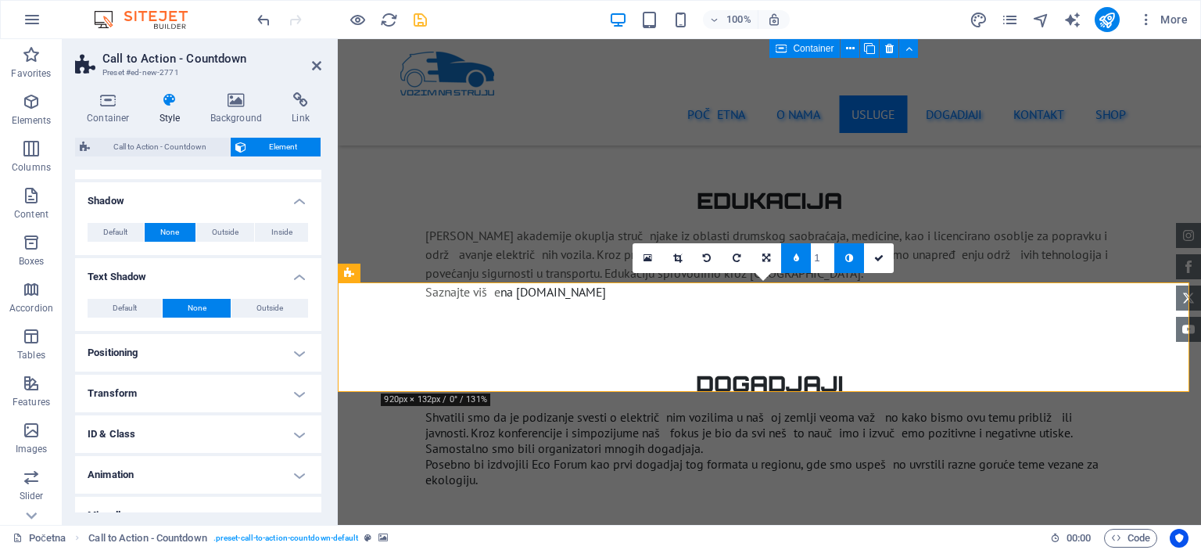
scroll to position [220, 0]
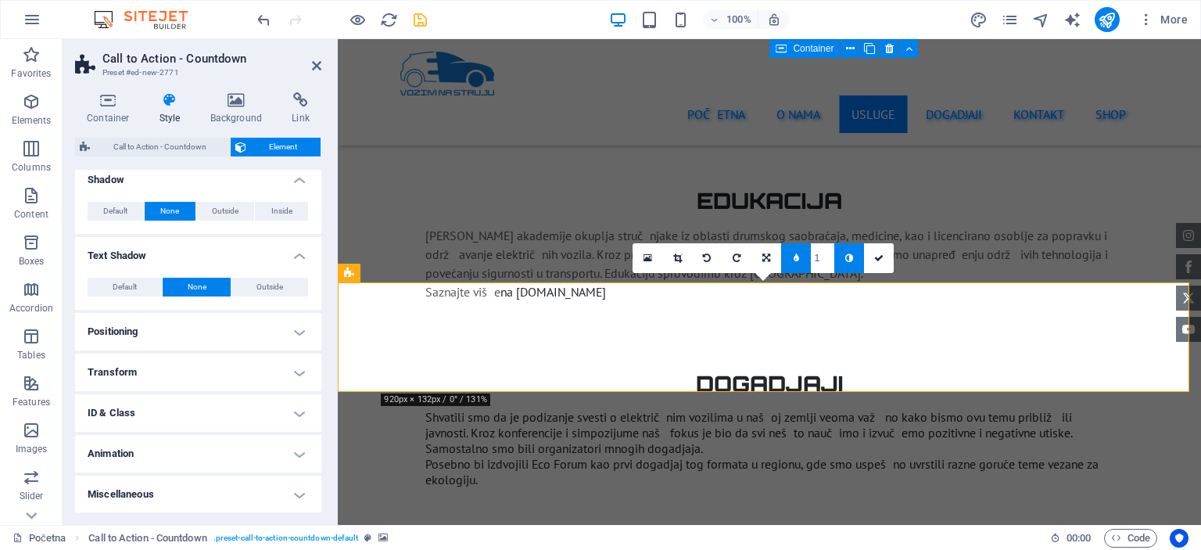
click at [288, 372] on h4 "Transform" at bounding box center [198, 372] width 246 height 38
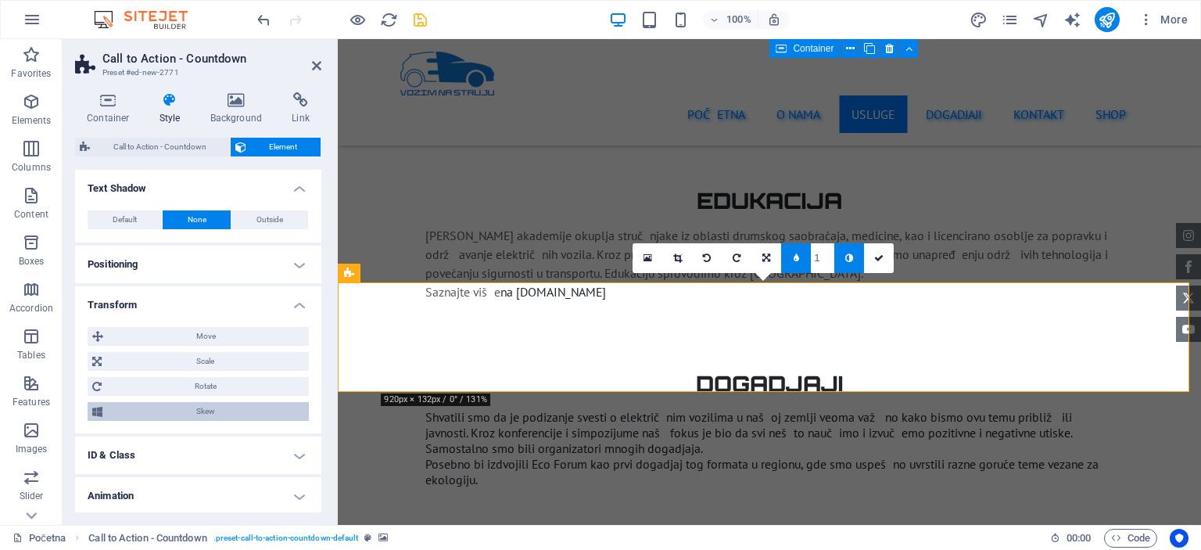
scroll to position [330, 0]
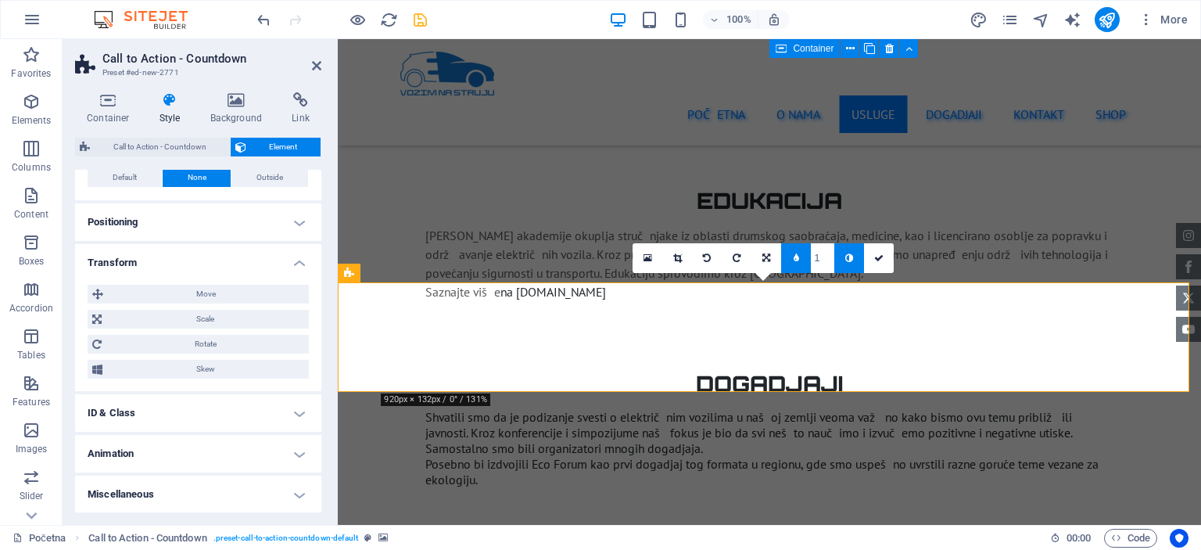
click at [294, 451] on h4 "Animation" at bounding box center [198, 454] width 246 height 38
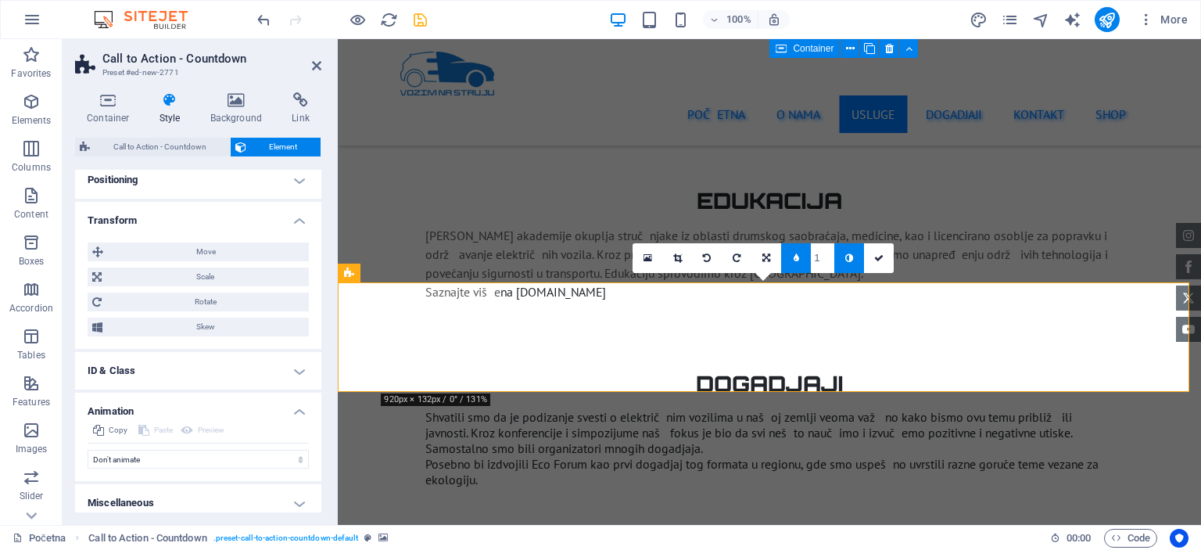
scroll to position [381, 0]
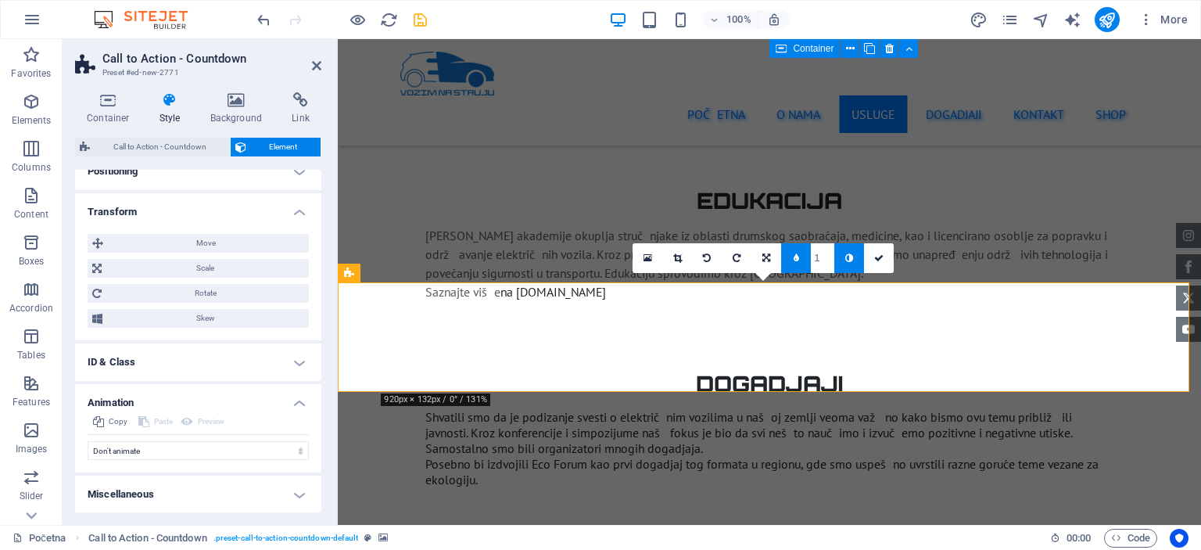
click at [308, 493] on h4 "Miscellaneous" at bounding box center [198, 494] width 246 height 38
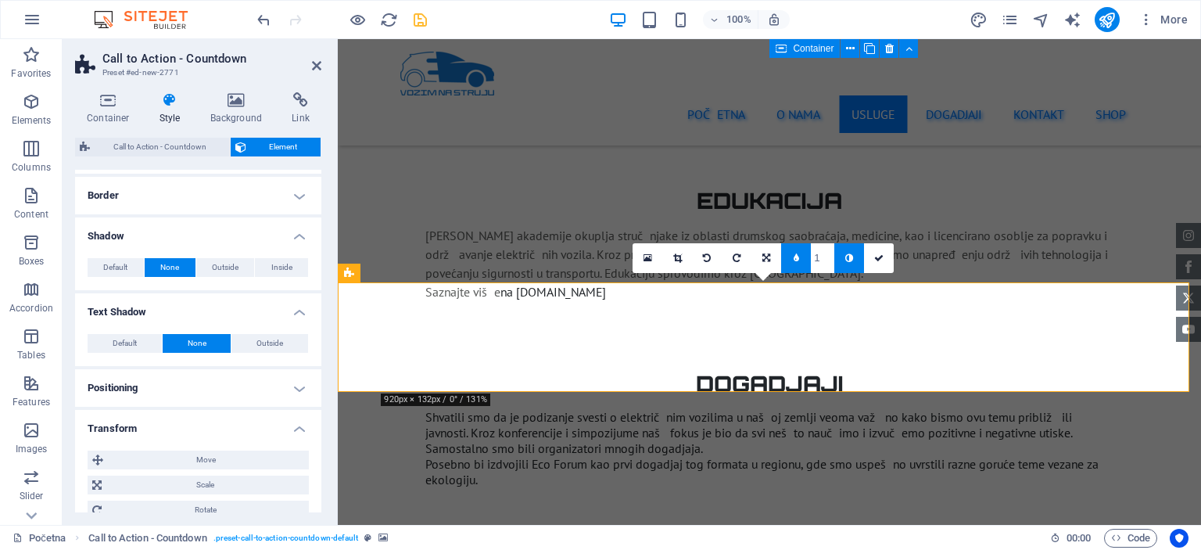
scroll to position [0, 0]
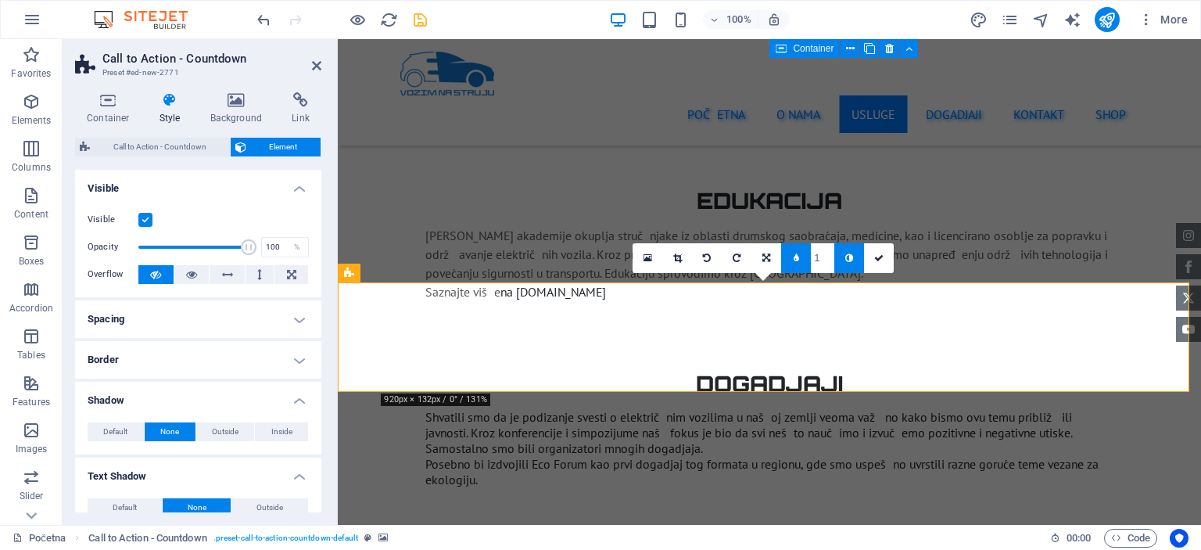
click at [294, 328] on h4 "Spacing" at bounding box center [198, 319] width 246 height 38
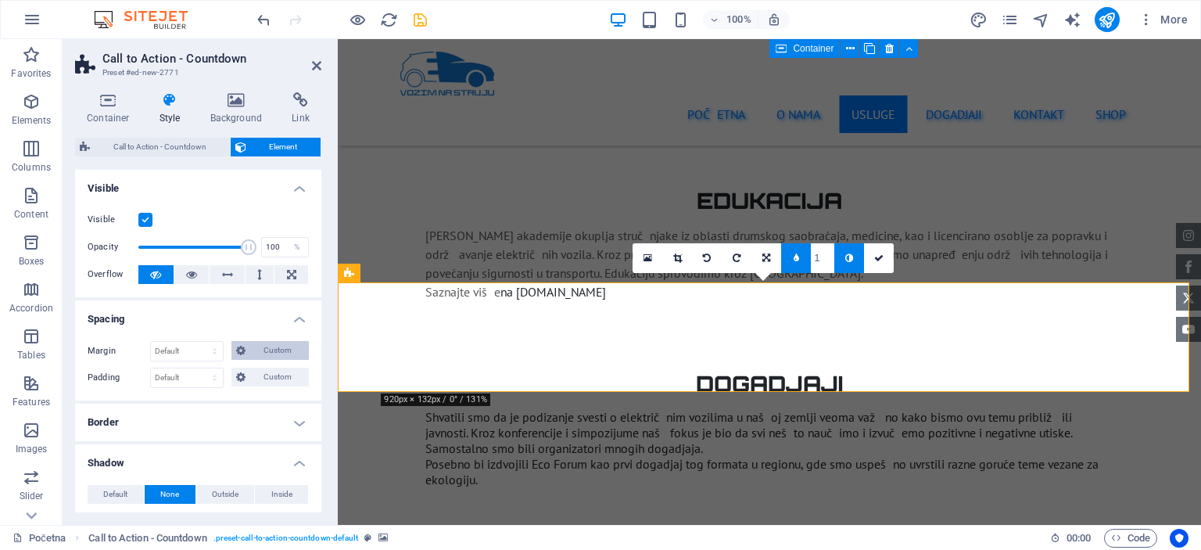
scroll to position [156, 0]
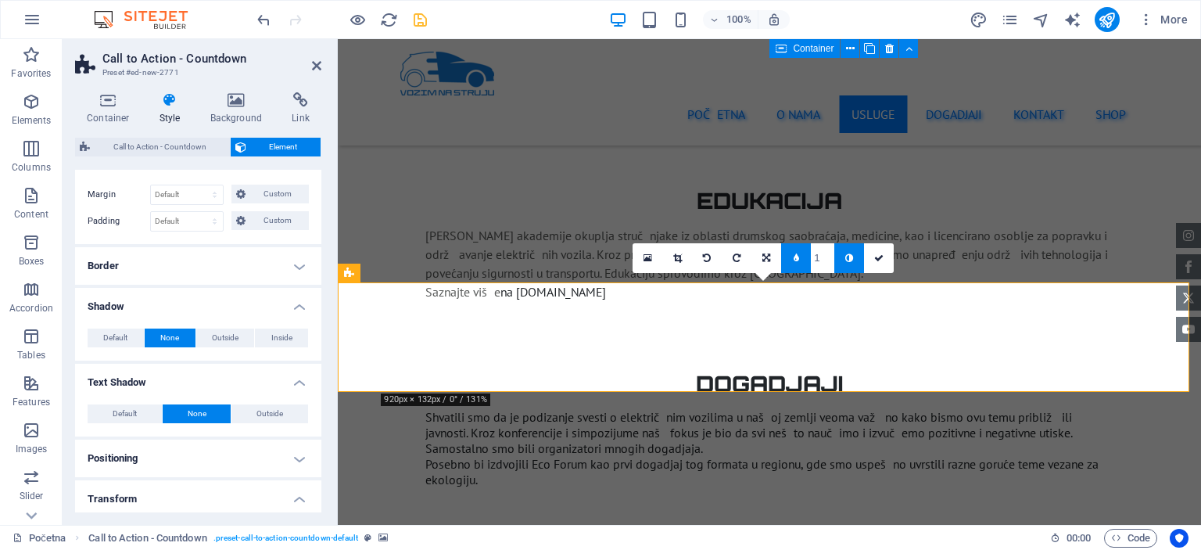
click at [300, 265] on h4 "Border" at bounding box center [198, 266] width 246 height 38
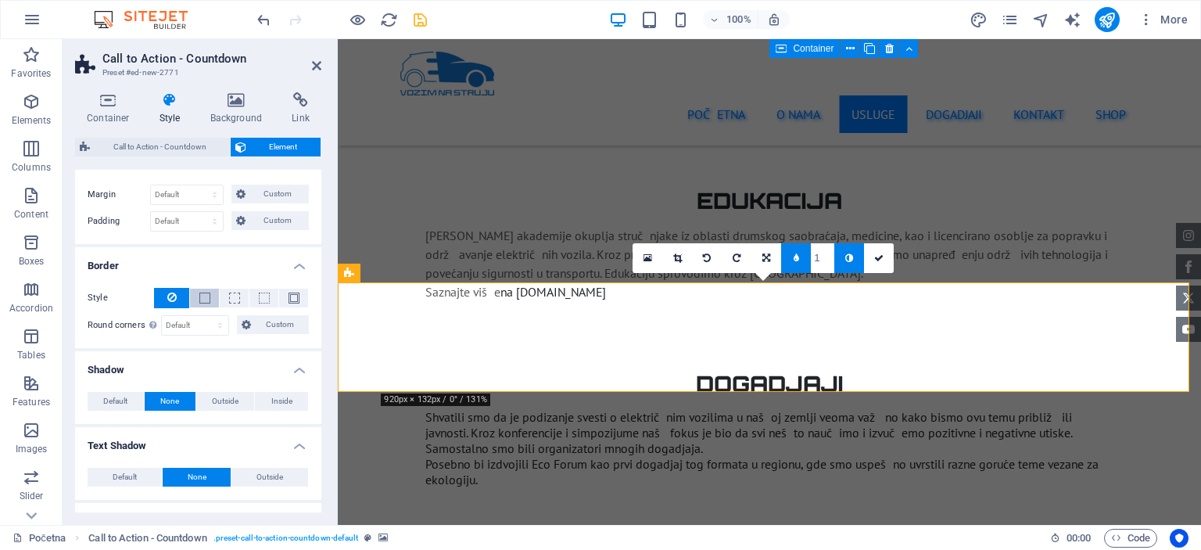
scroll to position [0, 0]
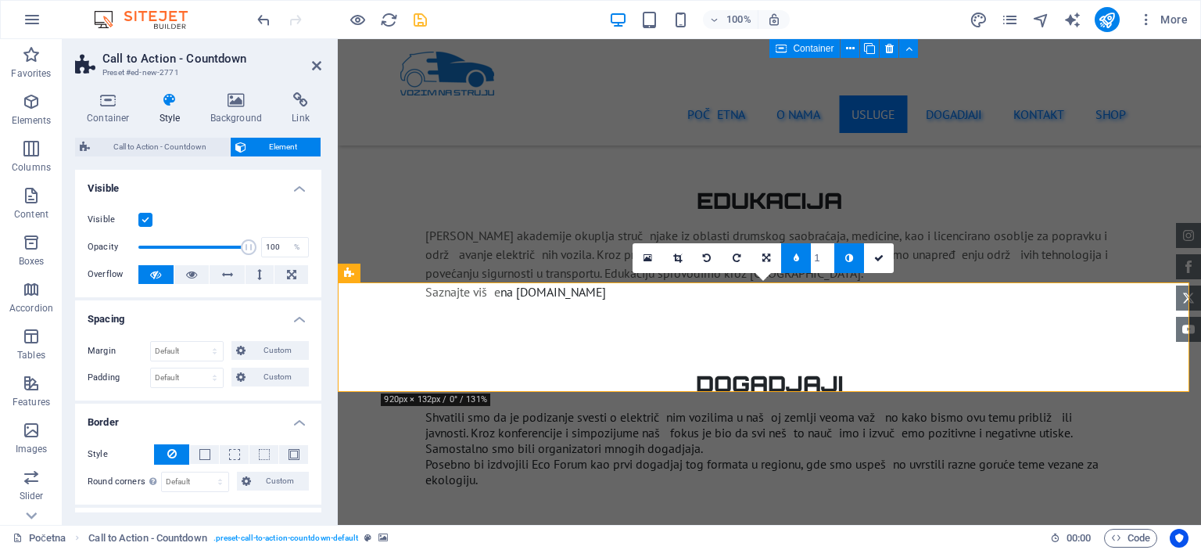
click at [149, 218] on label at bounding box center [145, 220] width 14 height 14
click at [0, 0] on input "Visible" at bounding box center [0, 0] width 0 height 0
click at [149, 218] on label at bounding box center [145, 220] width 14 height 14
click at [0, 0] on input "Visible" at bounding box center [0, 0] width 0 height 0
click at [874, 256] on icon at bounding box center [878, 257] width 9 height 9
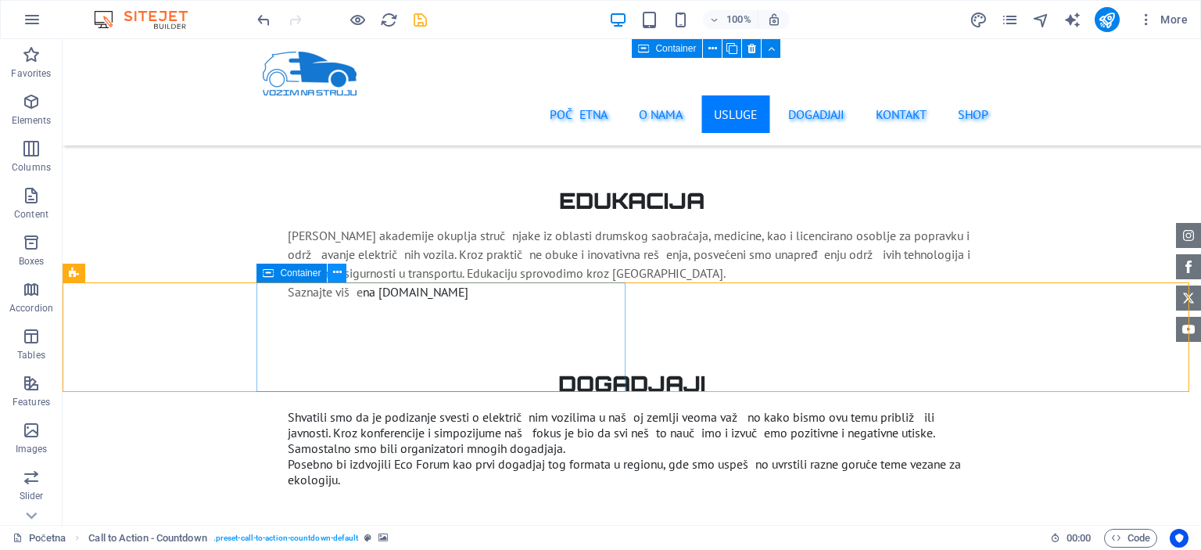
click at [338, 277] on icon at bounding box center [337, 272] width 9 height 16
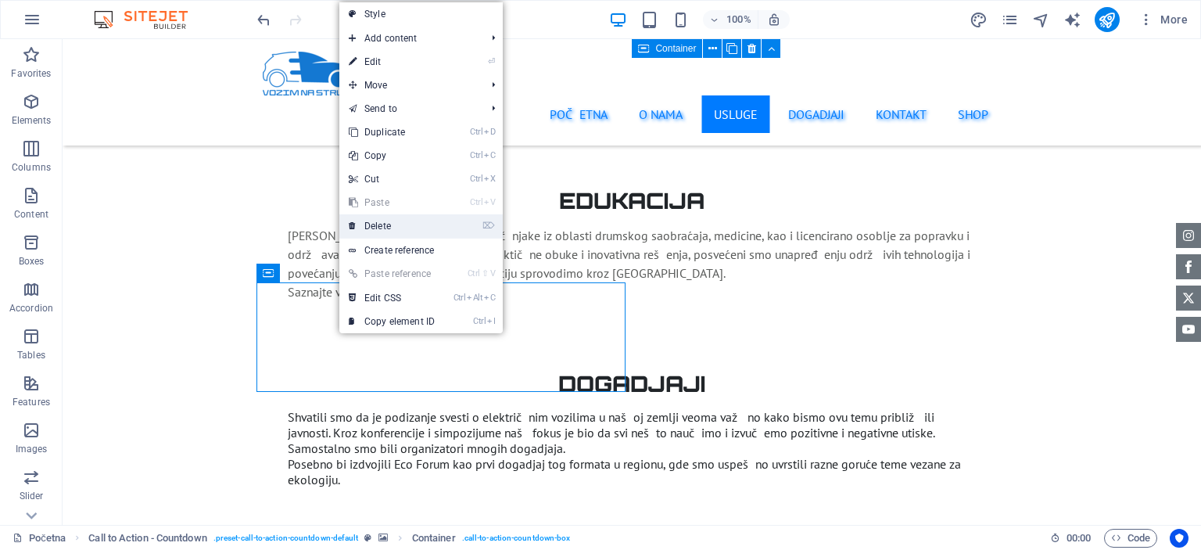
click at [366, 221] on link "⌦ Delete" at bounding box center [391, 225] width 105 height 23
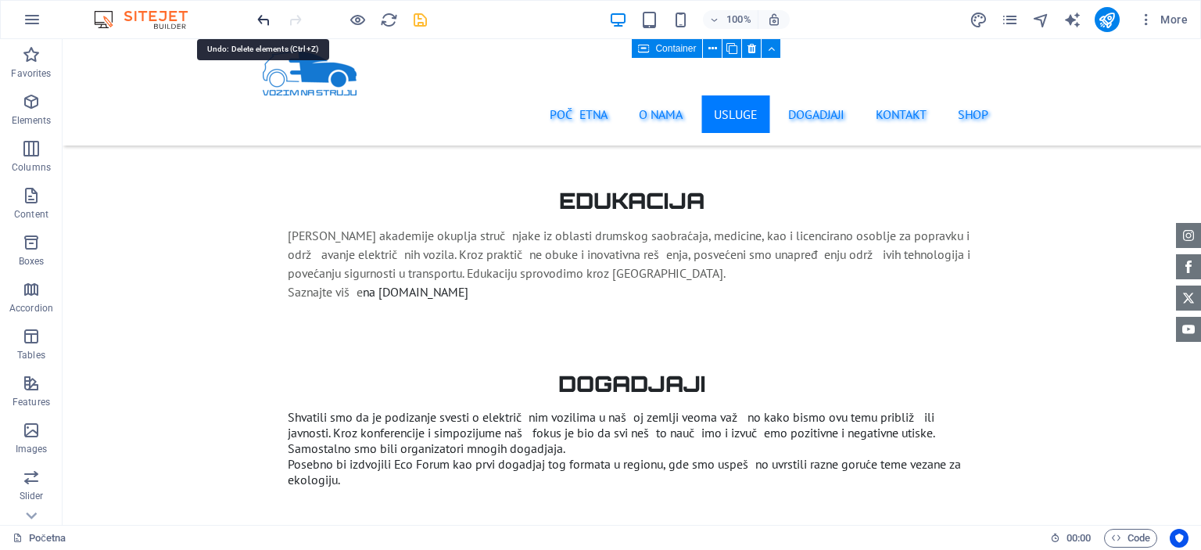
click at [262, 20] on icon "undo" at bounding box center [264, 20] width 18 height 18
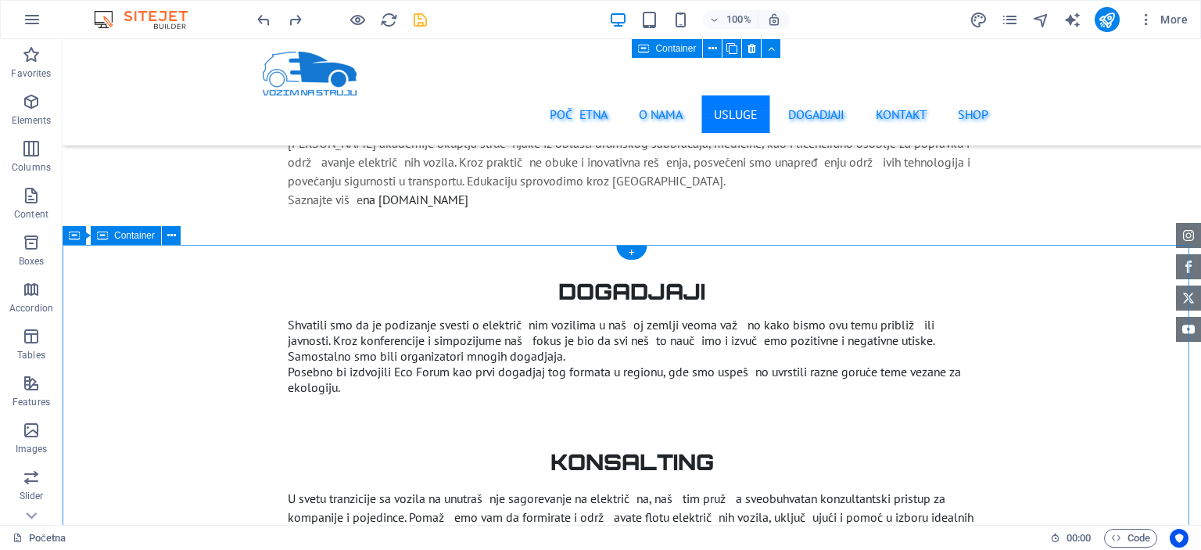
scroll to position [2765, 0]
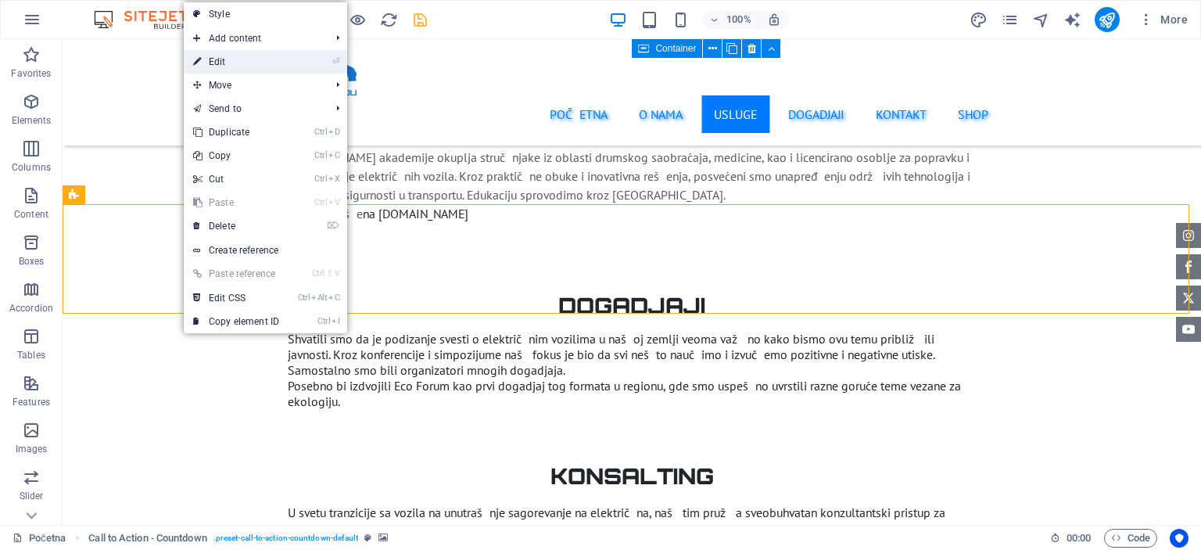
click at [231, 63] on link "⏎ Edit" at bounding box center [236, 61] width 105 height 23
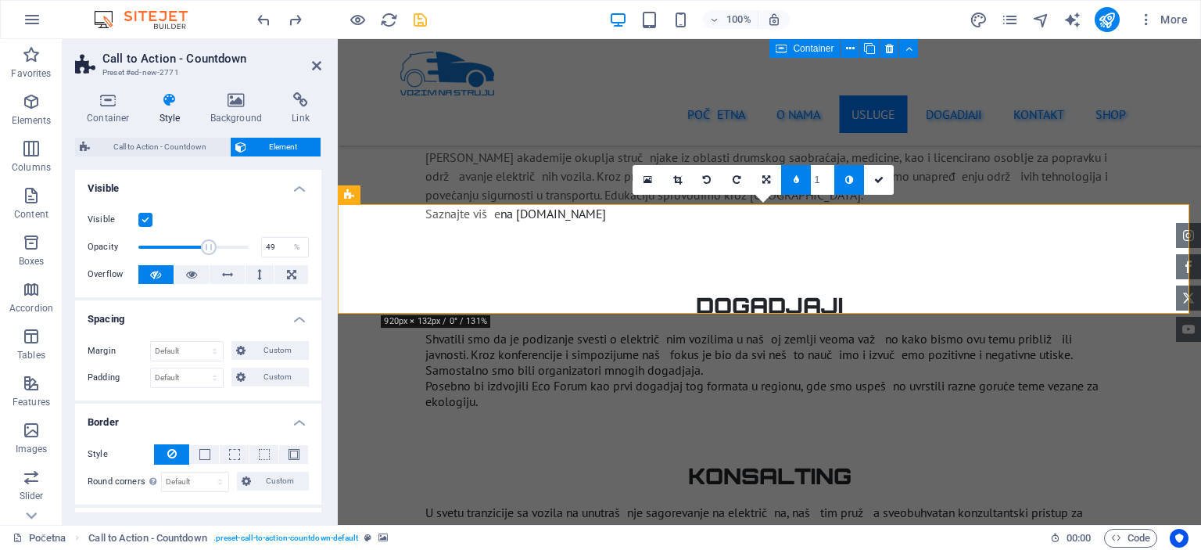
drag, startPoint x: 242, startPoint y: 253, endPoint x: 191, endPoint y: 259, distance: 52.0
click at [191, 259] on div "Visible Opacity 49 % Overflow" at bounding box center [198, 247] width 246 height 99
drag, startPoint x: 194, startPoint y: 252, endPoint x: 138, endPoint y: 257, distance: 56.6
click at [138, 257] on div "Opacity 1 %" at bounding box center [198, 246] width 221 height 23
type input "100"
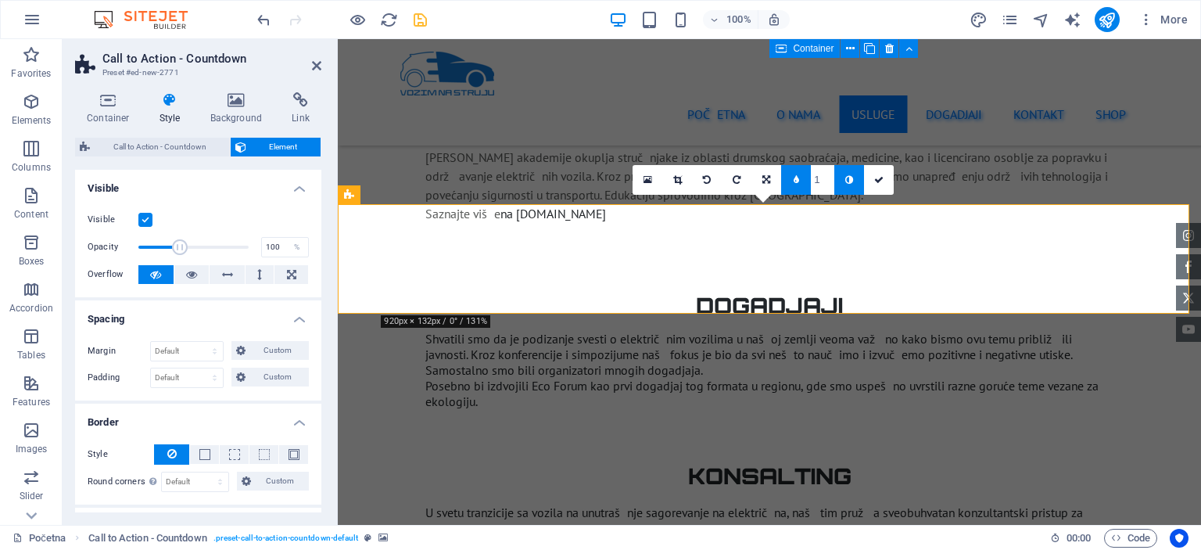
drag, startPoint x: 152, startPoint y: 246, endPoint x: 263, endPoint y: 234, distance: 110.9
click at [263, 234] on div "Visible Opacity 100 % Overflow" at bounding box center [198, 247] width 246 height 99
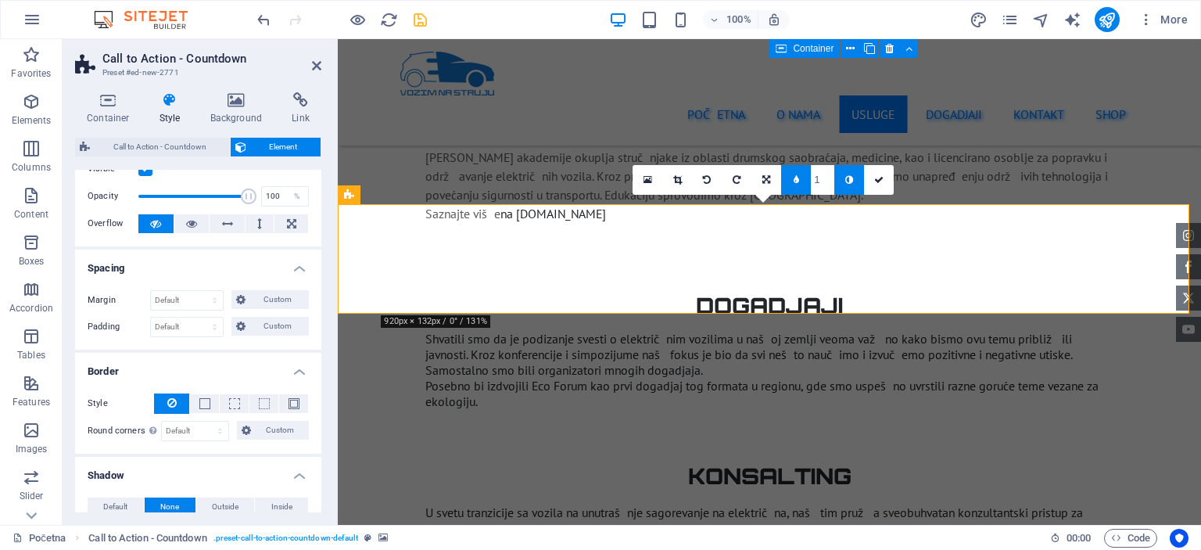
scroll to position [0, 0]
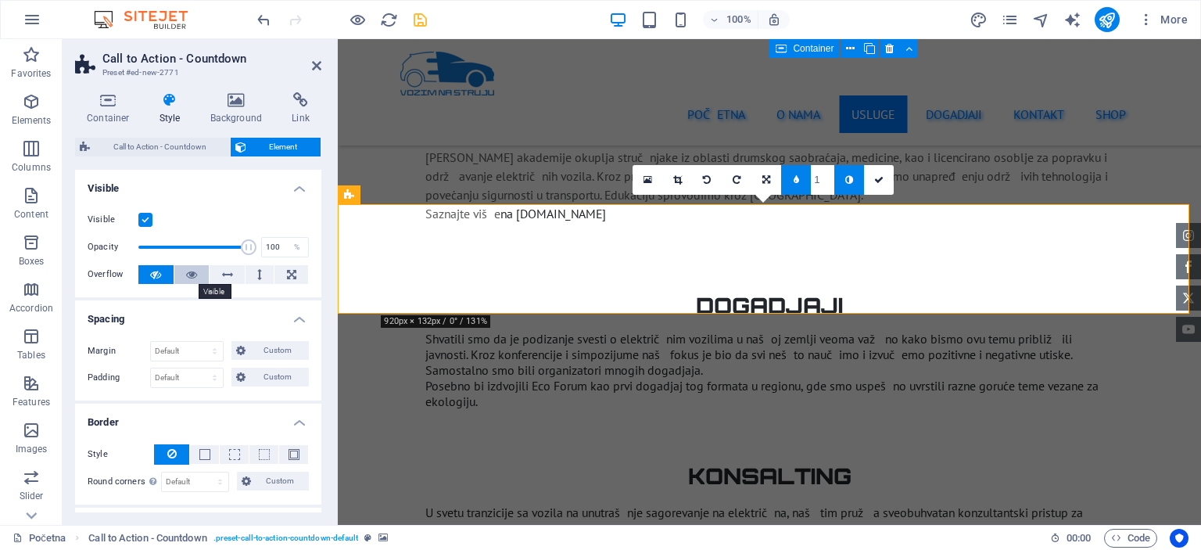
click at [181, 277] on button at bounding box center [191, 274] width 35 height 19
click at [169, 279] on button at bounding box center [155, 274] width 35 height 19
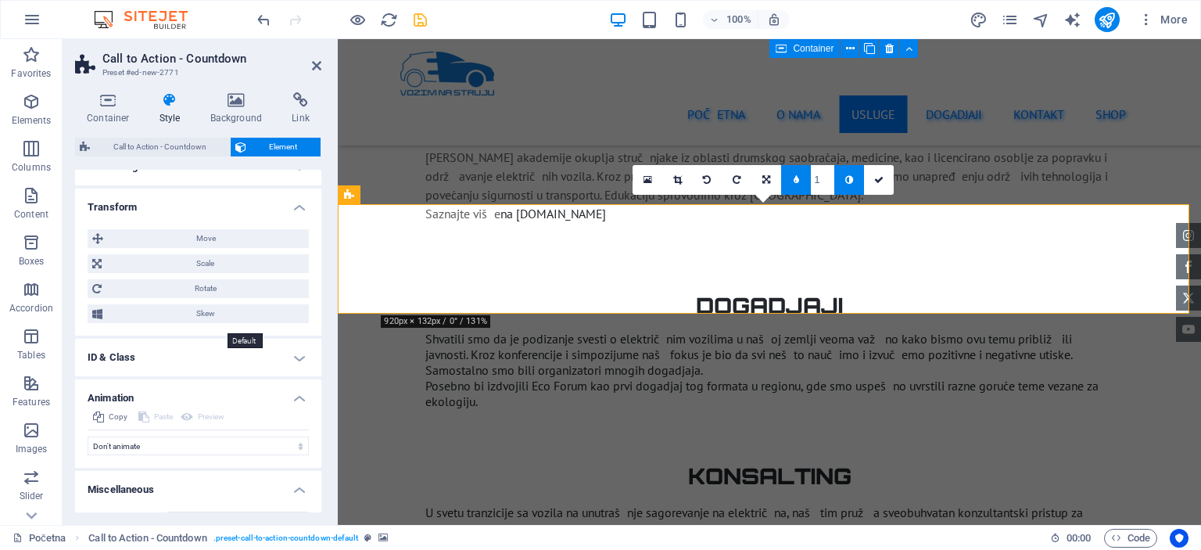
scroll to position [547, 0]
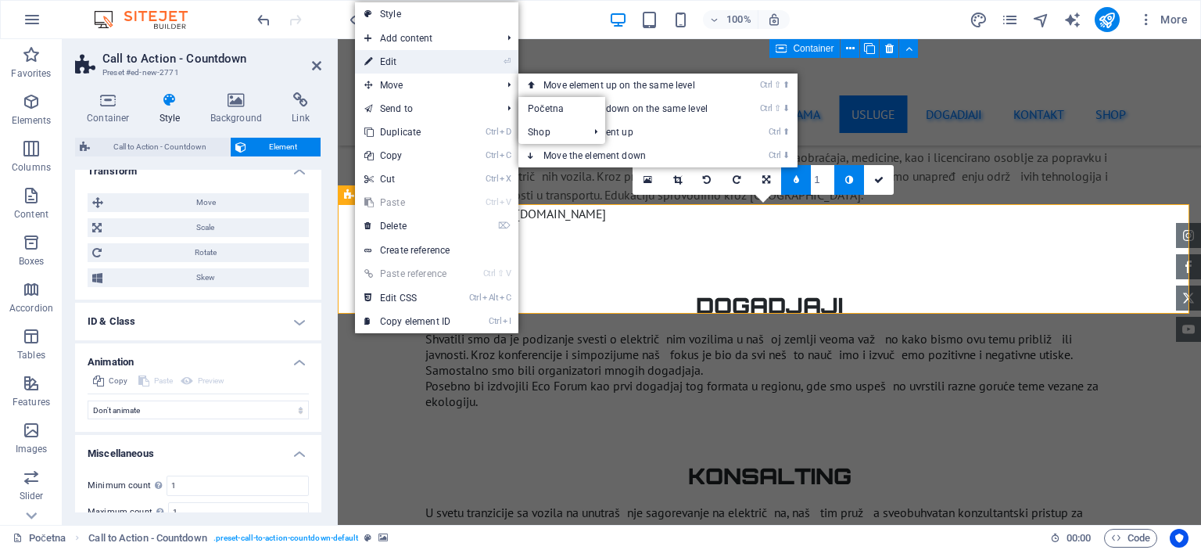
click at [417, 59] on link "⏎ Edit" at bounding box center [407, 61] width 105 height 23
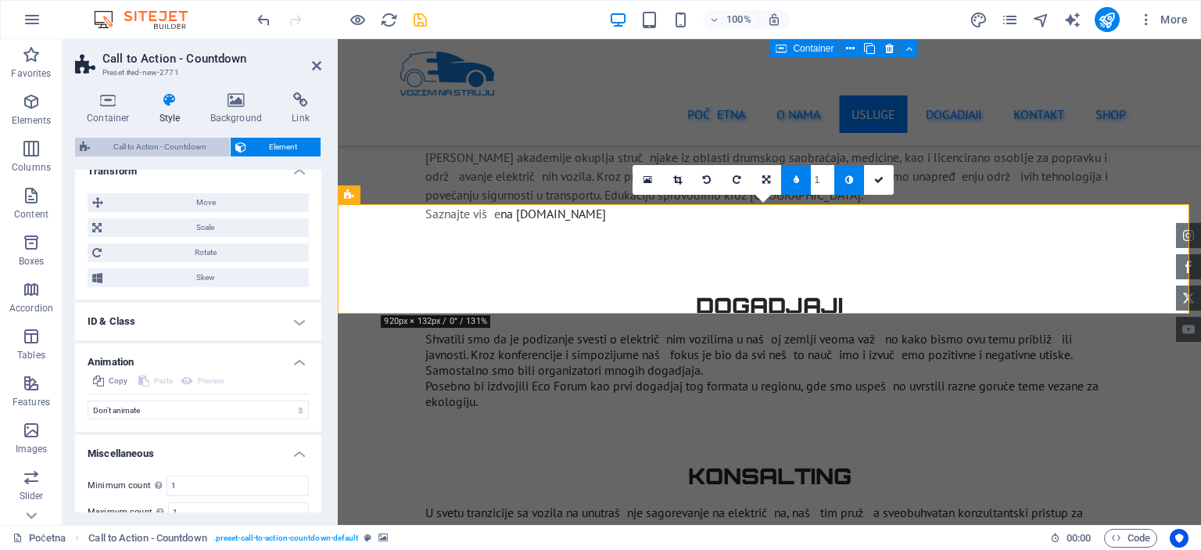
click at [185, 143] on span "Call to Action - Countdown" at bounding box center [160, 147] width 131 height 19
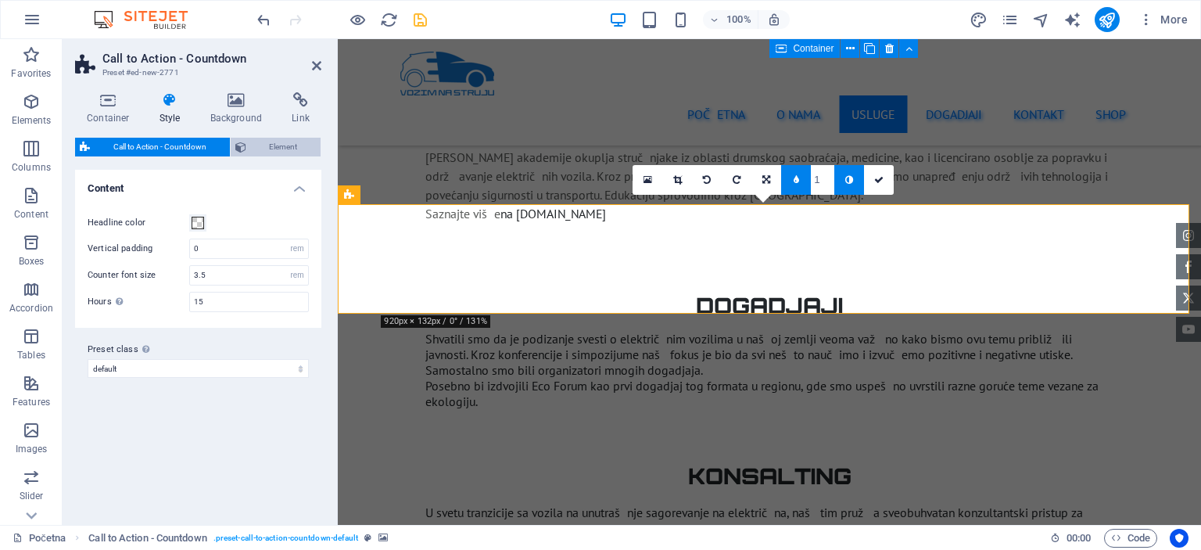
click at [239, 142] on icon at bounding box center [240, 147] width 11 height 19
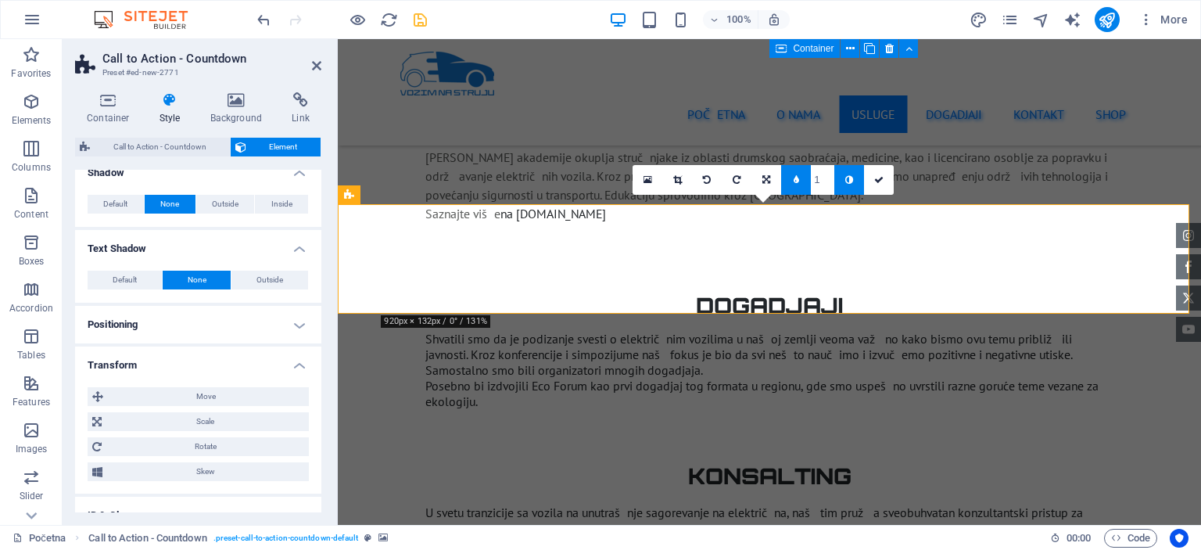
scroll to position [391, 0]
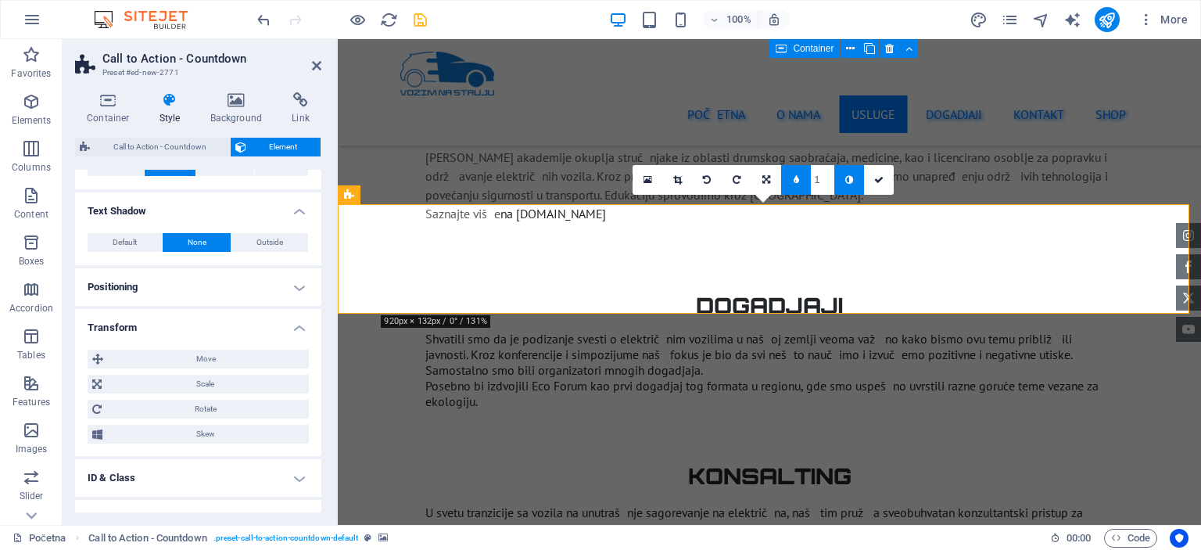
click at [306, 293] on h4 "Positioning" at bounding box center [198, 287] width 246 height 38
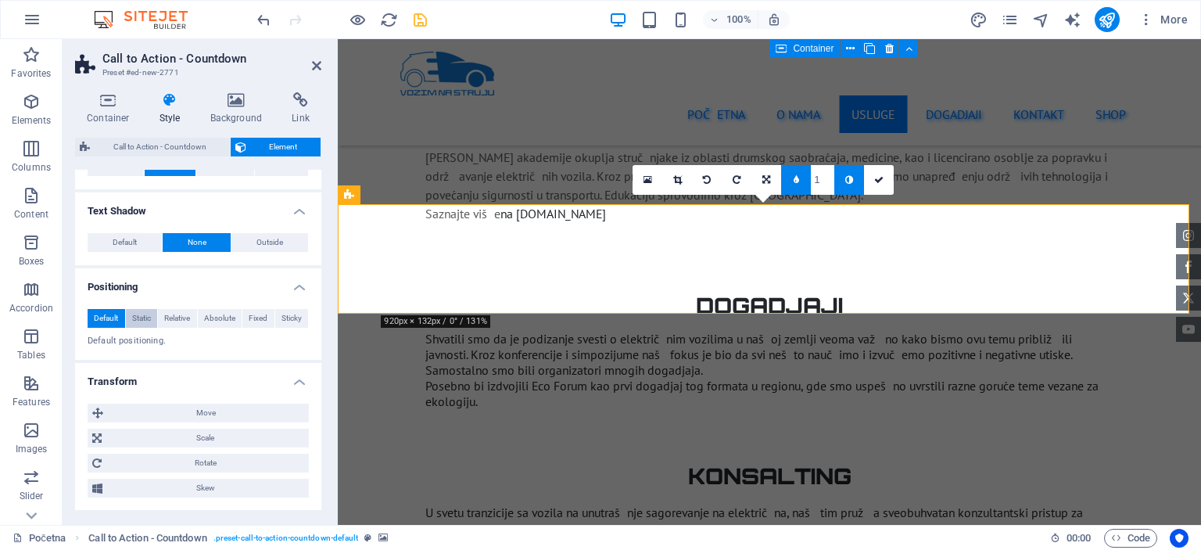
click at [144, 314] on span "Static" at bounding box center [141, 318] width 19 height 19
click at [228, 314] on span "Absolute" at bounding box center [219, 318] width 31 height 19
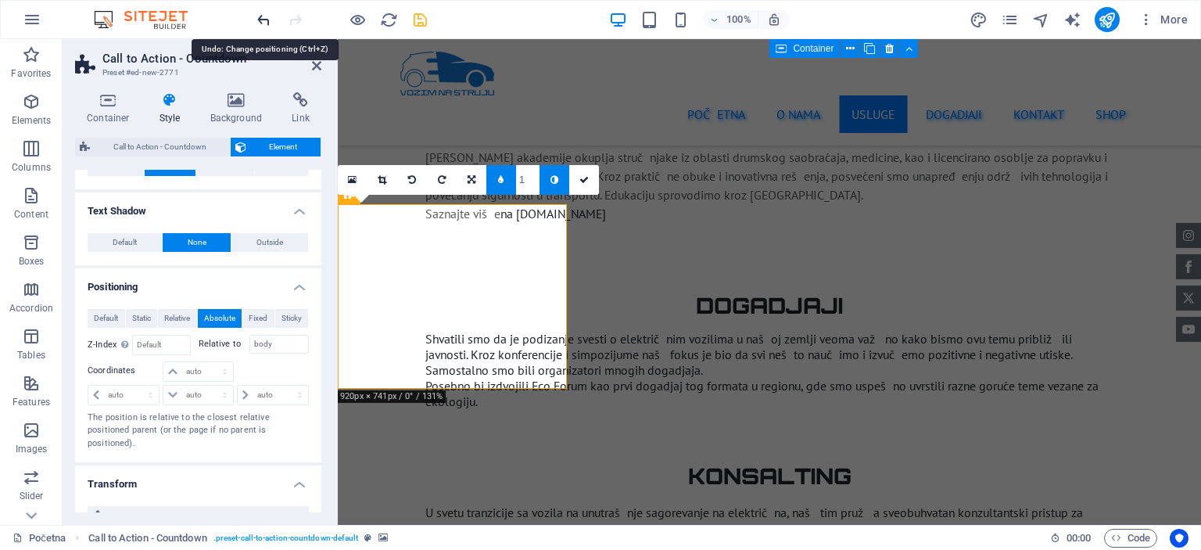
click at [263, 20] on icon "undo" at bounding box center [264, 20] width 18 height 18
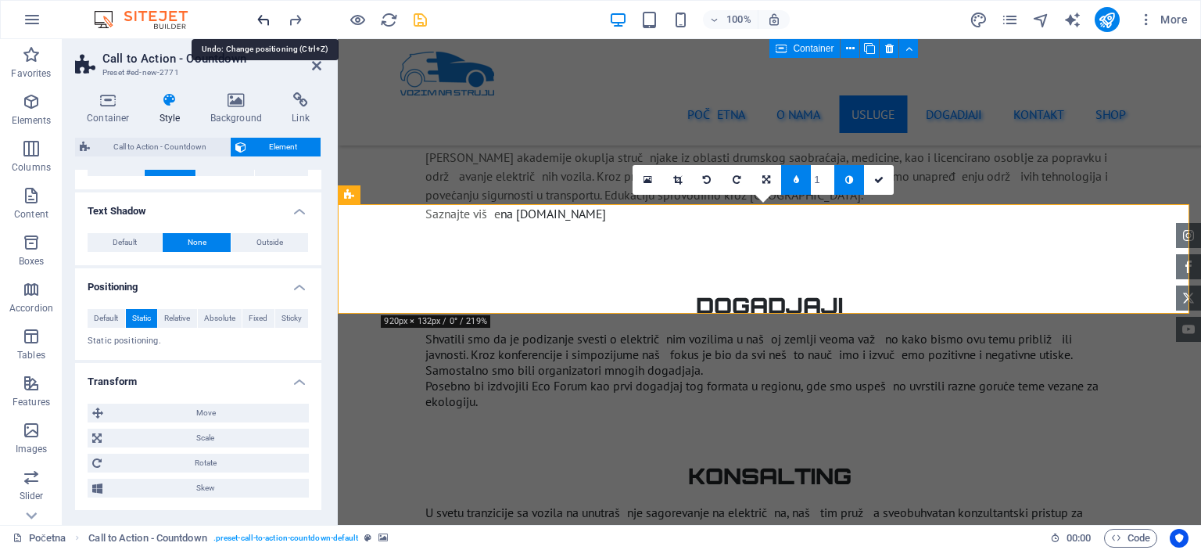
click at [263, 20] on icon "undo" at bounding box center [264, 20] width 18 height 18
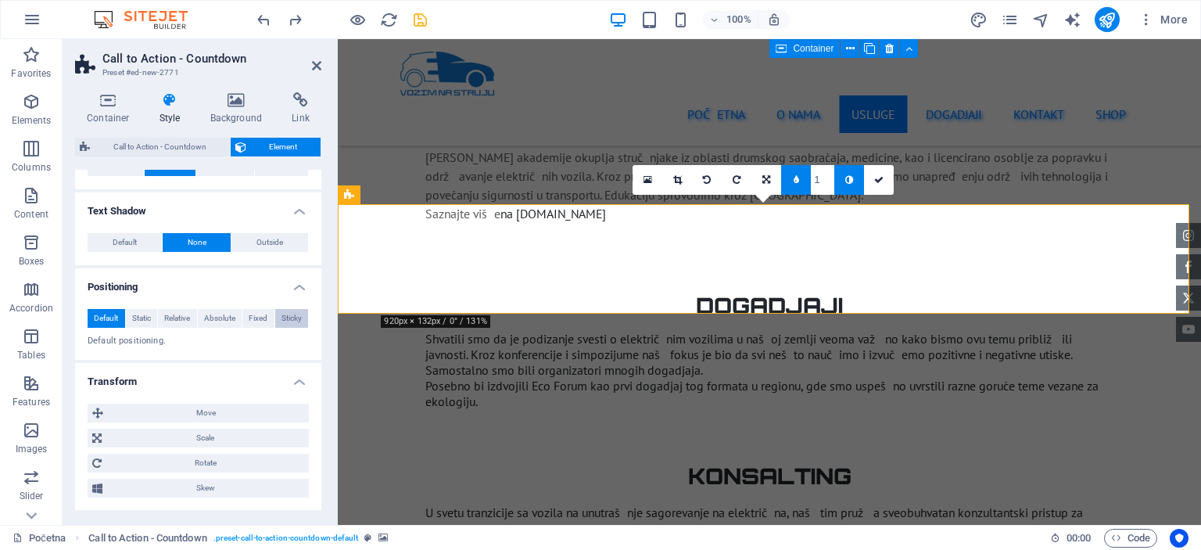
click at [299, 320] on button "Sticky" at bounding box center [292, 318] width 34 height 19
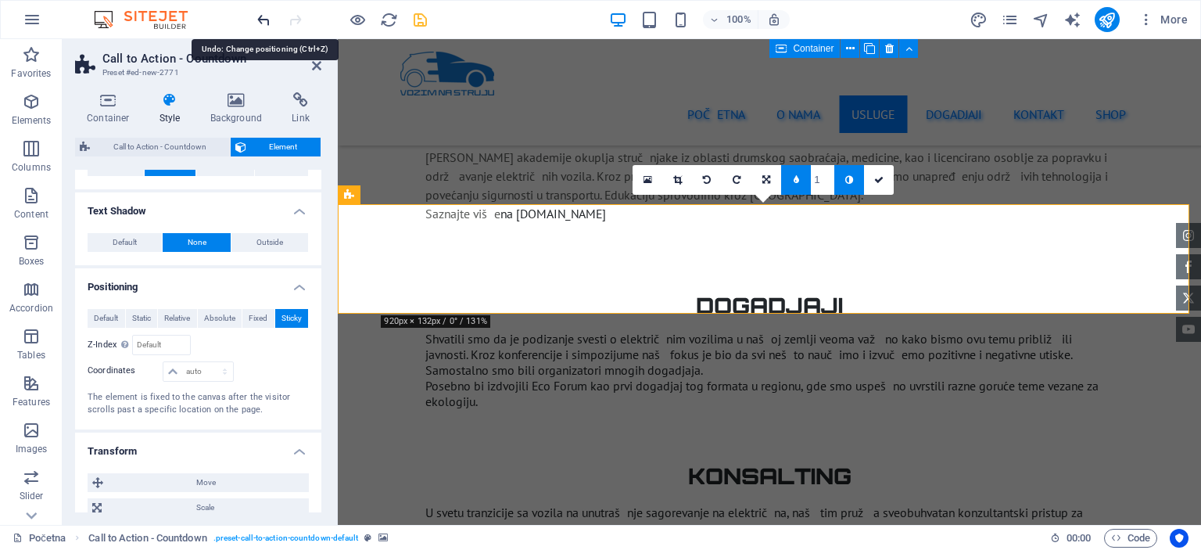
click at [267, 20] on icon "undo" at bounding box center [264, 20] width 18 height 18
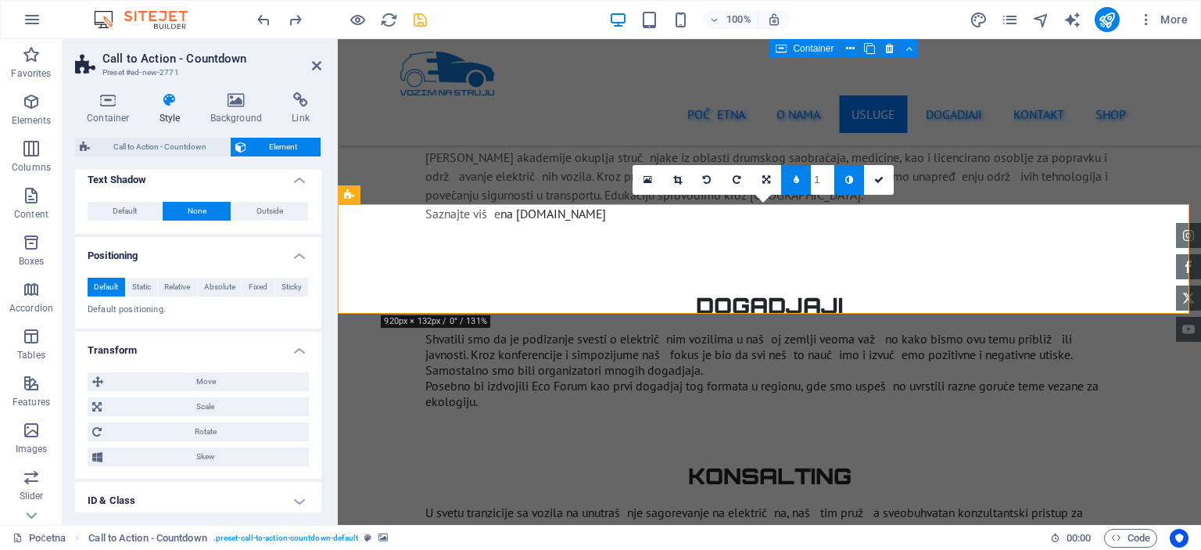
scroll to position [421, 0]
click at [885, 188] on link at bounding box center [879, 180] width 30 height 30
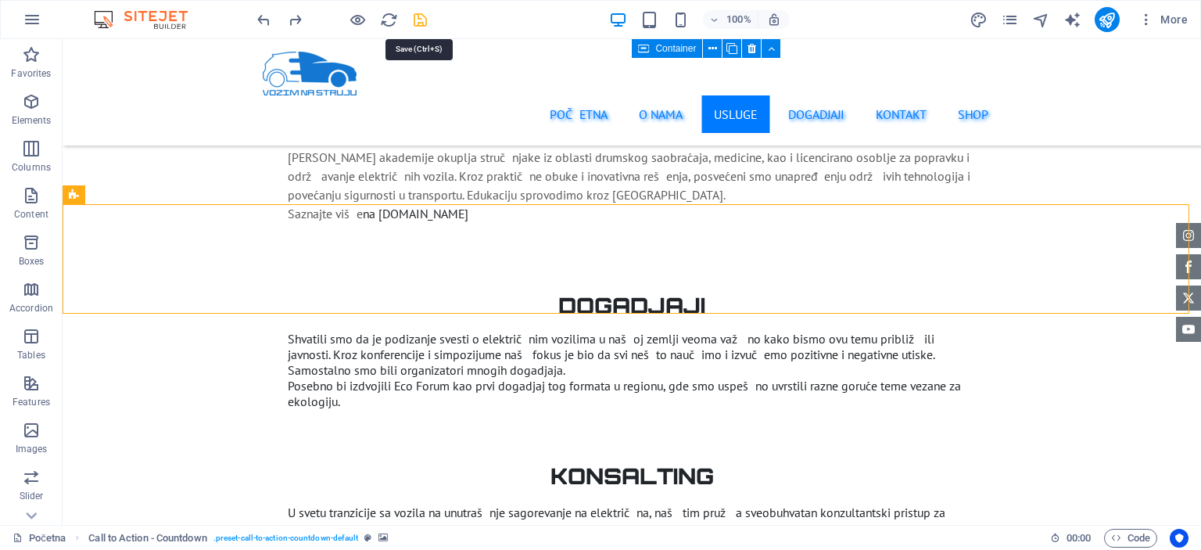
click at [422, 22] on icon "save" at bounding box center [420, 20] width 18 height 18
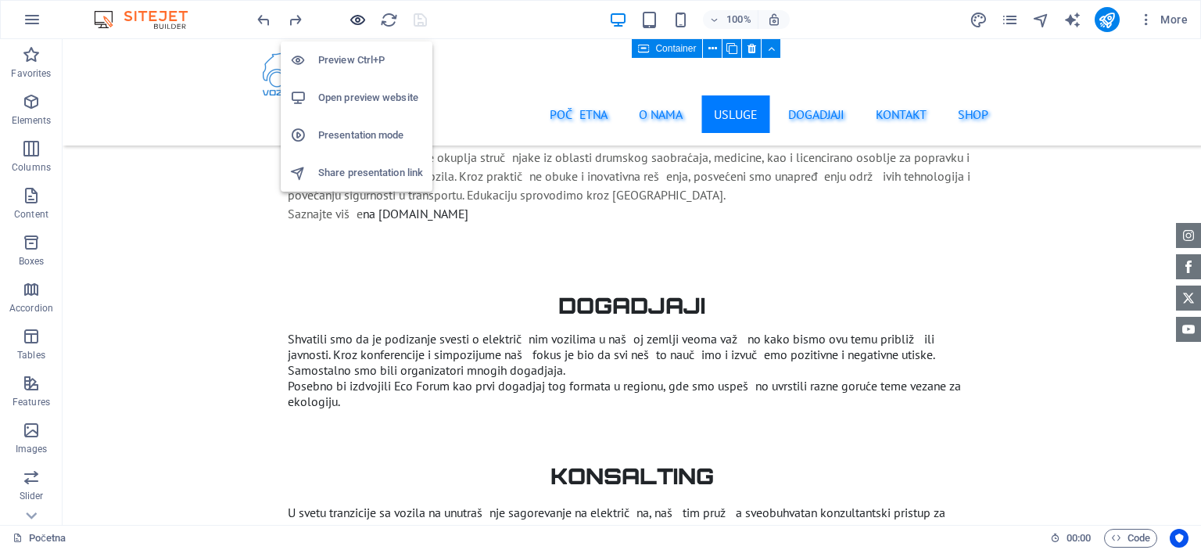
click at [360, 16] on icon "button" at bounding box center [358, 20] width 18 height 18
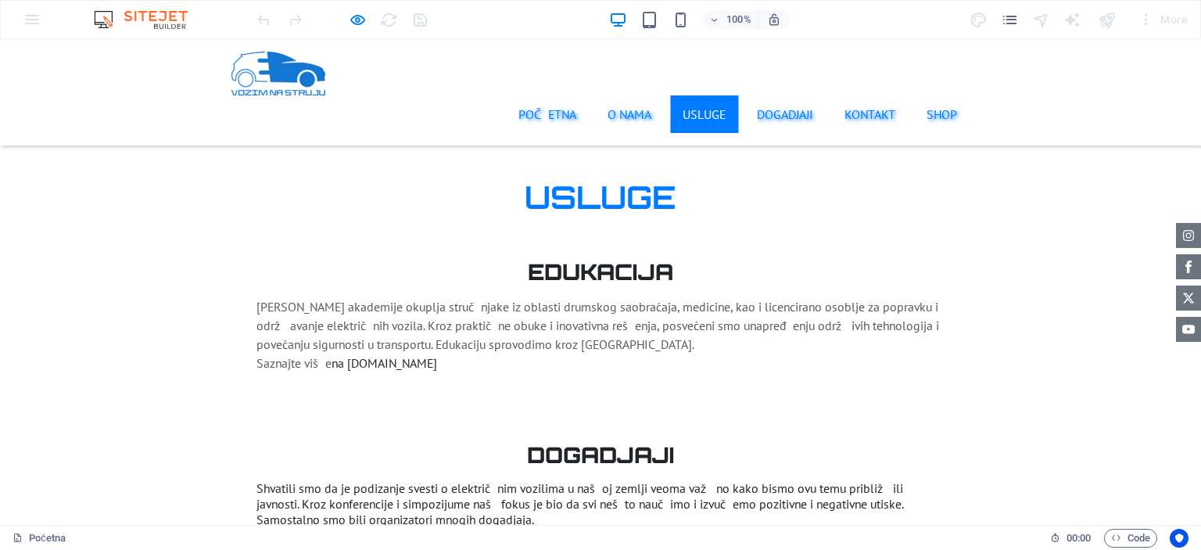
scroll to position [2531, 0]
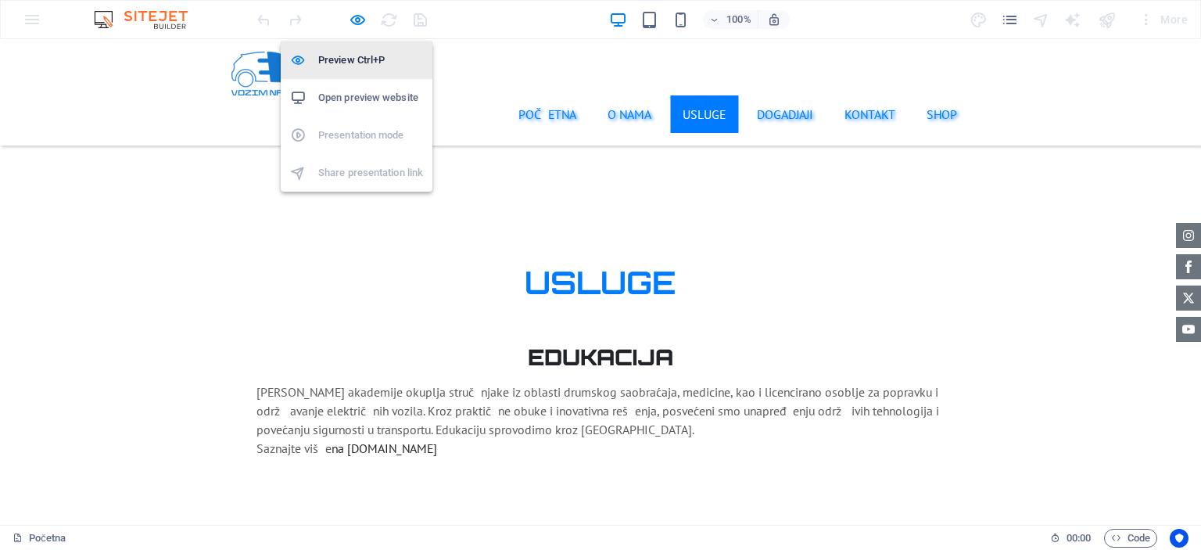
click at [357, 66] on h6 "Preview Ctrl+P" at bounding box center [370, 60] width 105 height 19
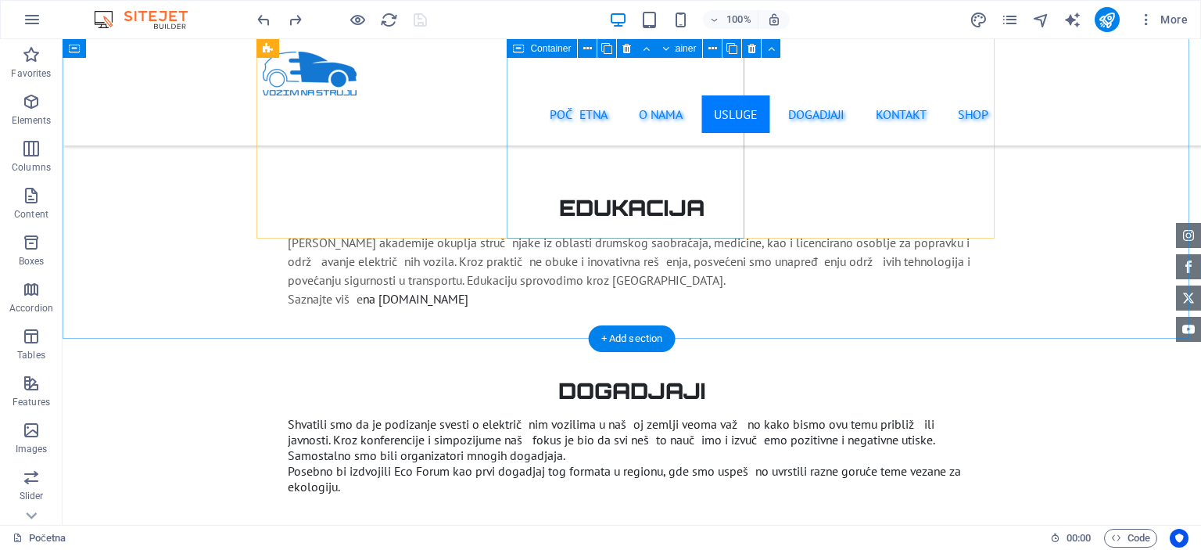
scroll to position [2687, 0]
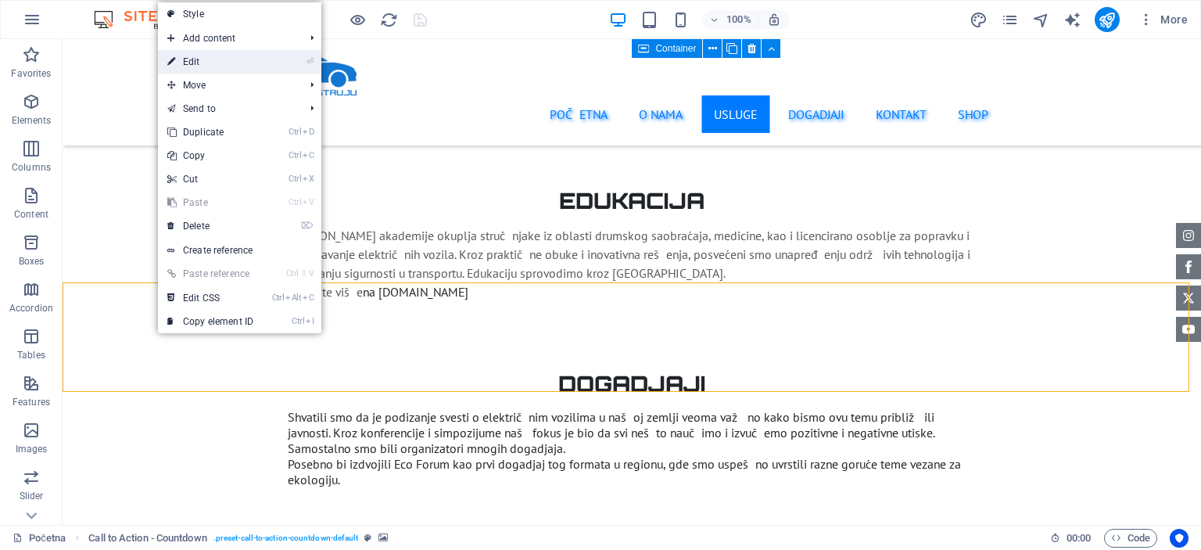
click at [241, 72] on link "⏎ Edit" at bounding box center [210, 61] width 105 height 23
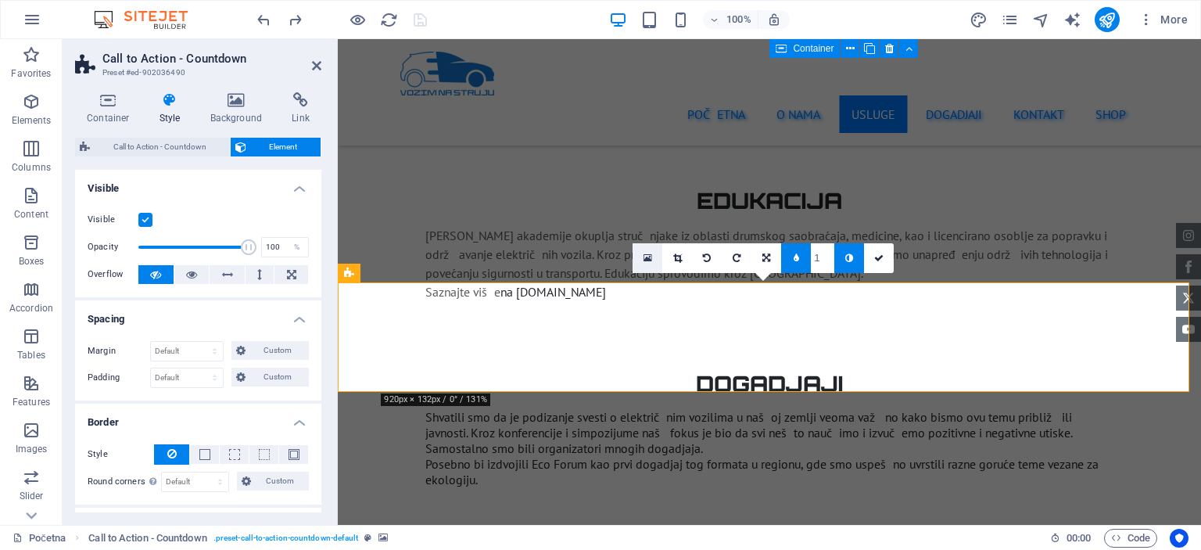
click at [640, 251] on link at bounding box center [648, 258] width 30 height 30
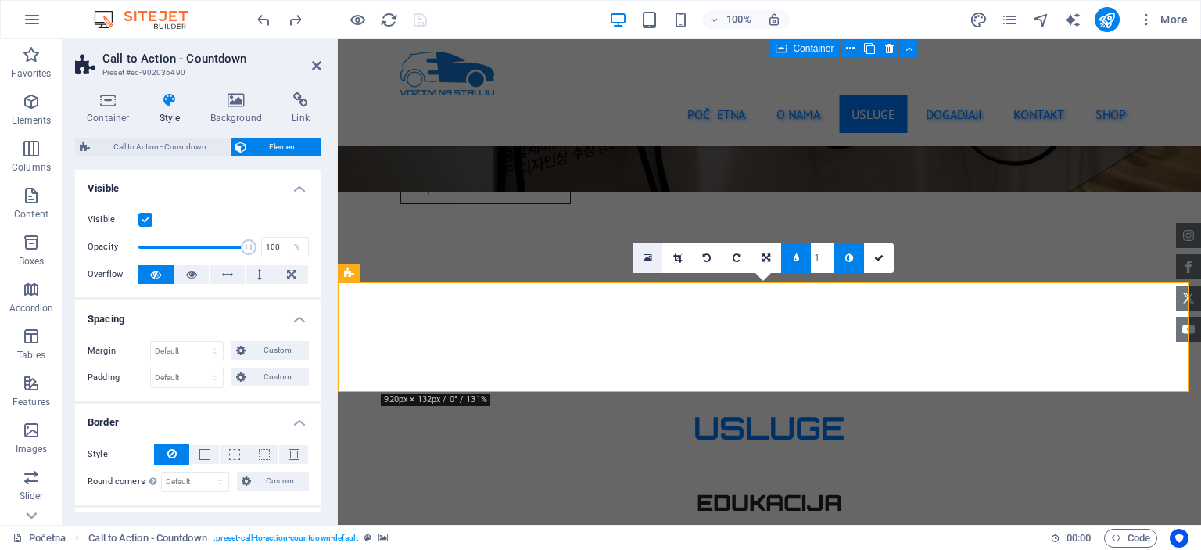
scroll to position [2980, 0]
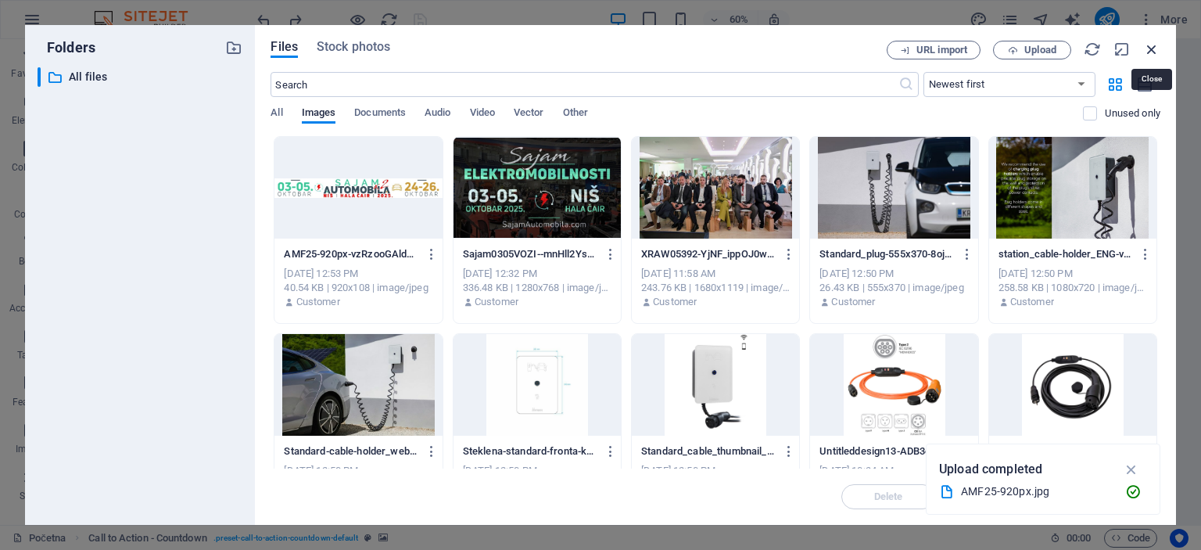
click at [1154, 43] on icon "button" at bounding box center [1151, 49] width 17 height 17
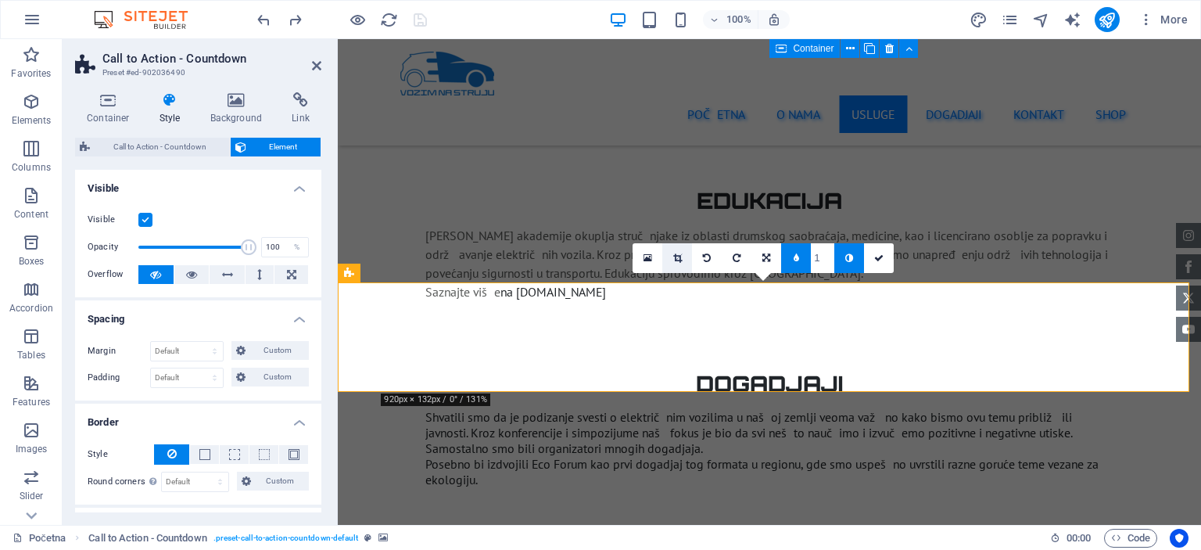
click at [686, 259] on link at bounding box center [677, 258] width 30 height 30
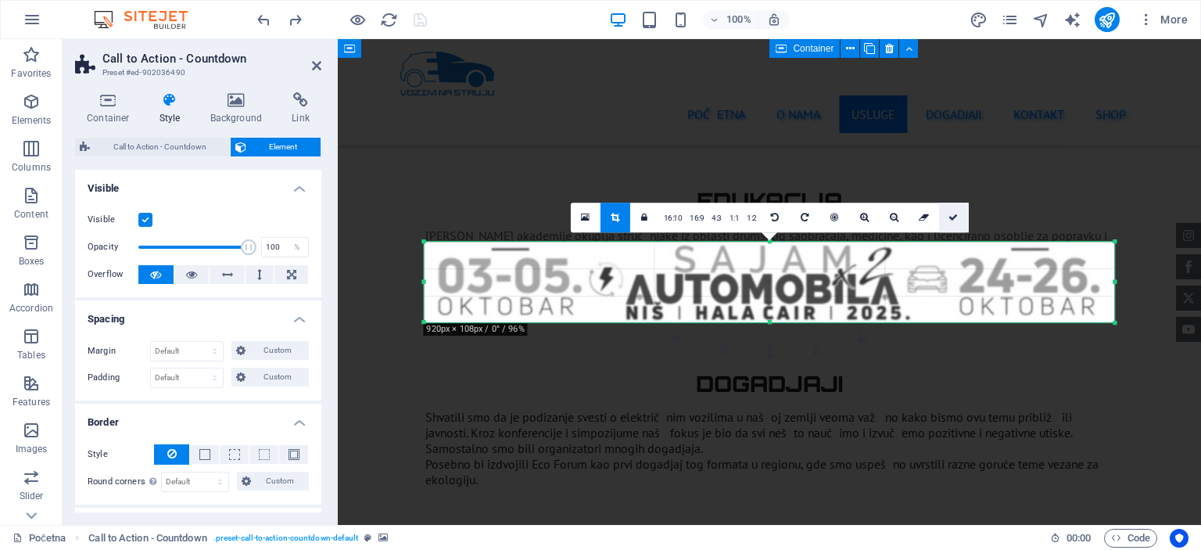
click at [941, 216] on link at bounding box center [954, 218] width 30 height 30
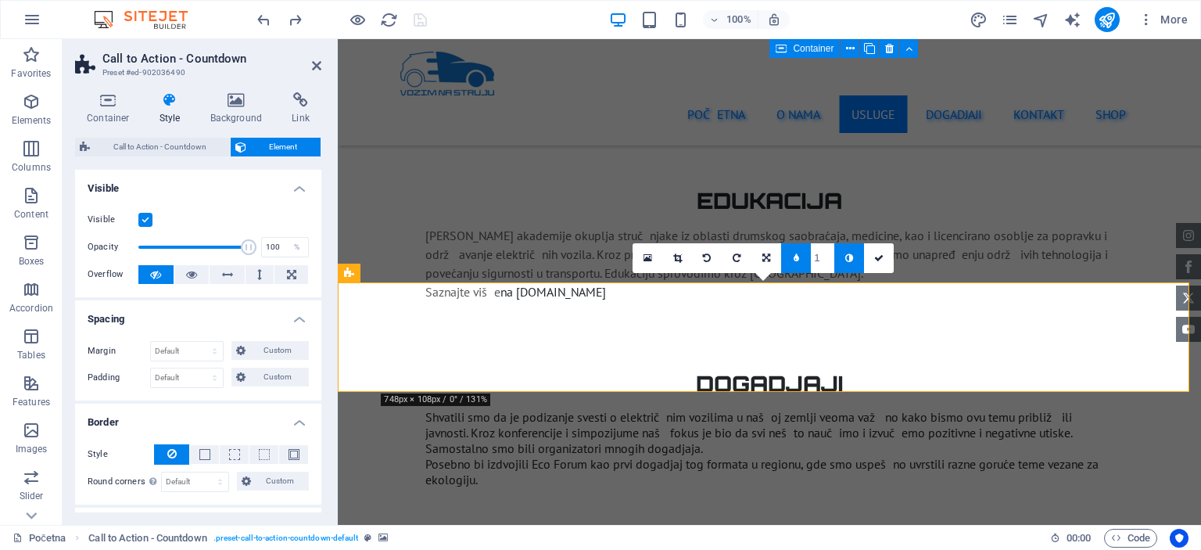
click at [860, 259] on link at bounding box center [849, 258] width 30 height 30
click at [842, 253] on link at bounding box center [849, 258] width 30 height 30
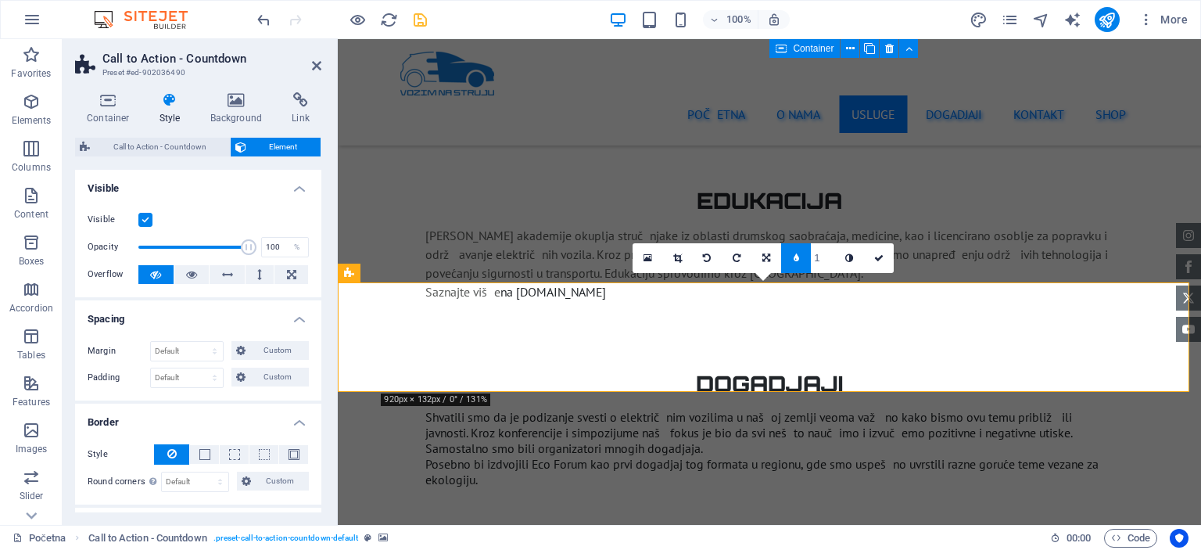
click at [842, 253] on link at bounding box center [849, 258] width 30 height 30
click at [818, 260] on input "1" at bounding box center [822, 257] width 23 height 29
click at [826, 259] on input "1" at bounding box center [822, 257] width 23 height 29
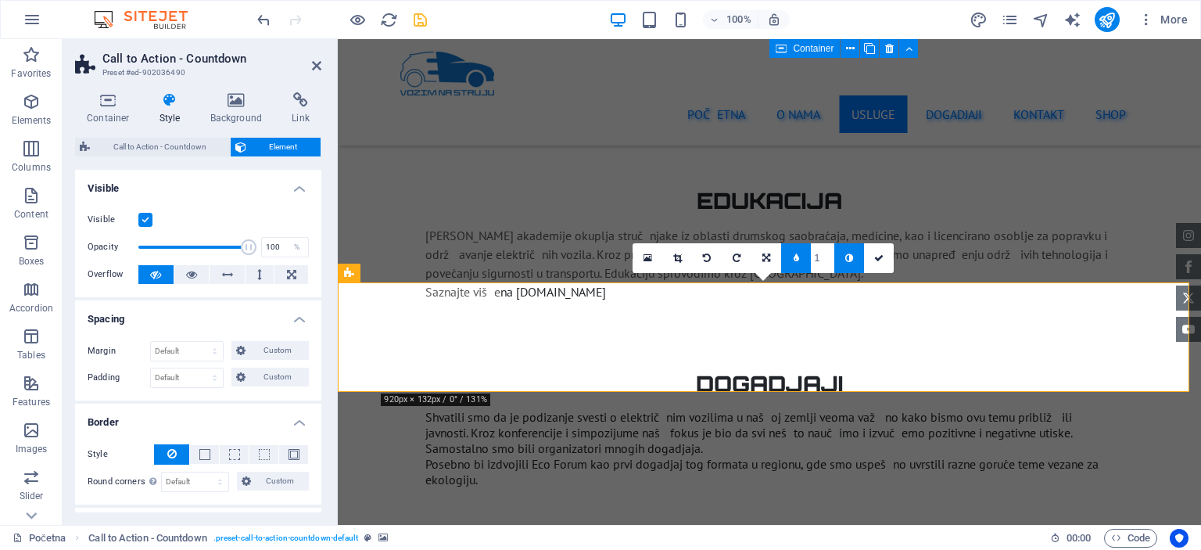
click at [828, 260] on input "1" at bounding box center [822, 257] width 23 height 29
type input "2"
type input "3"
type input "6"
type input "3"
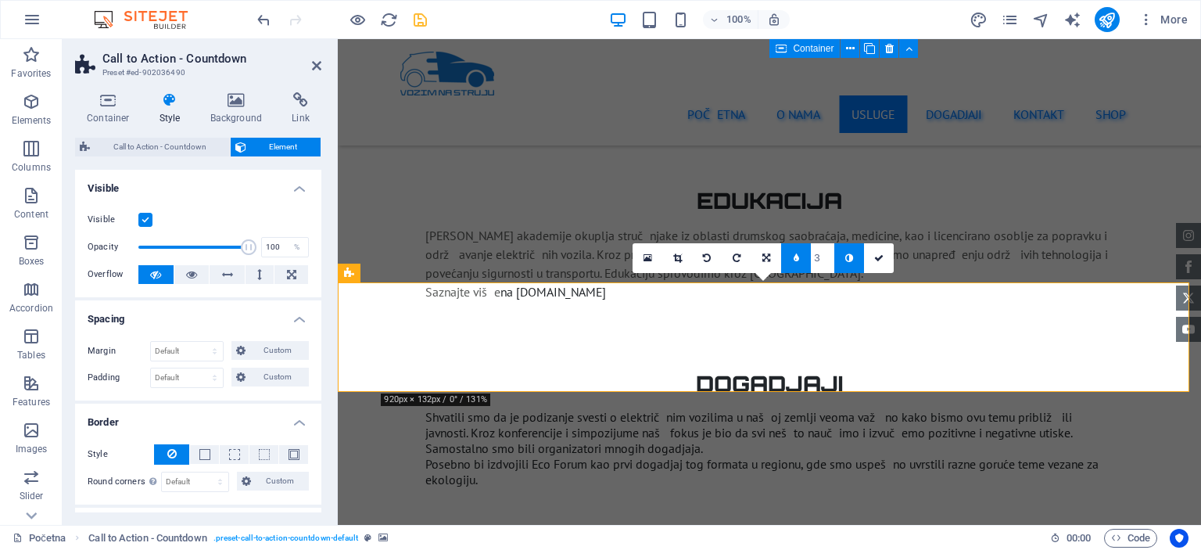
type input "2"
type input "1"
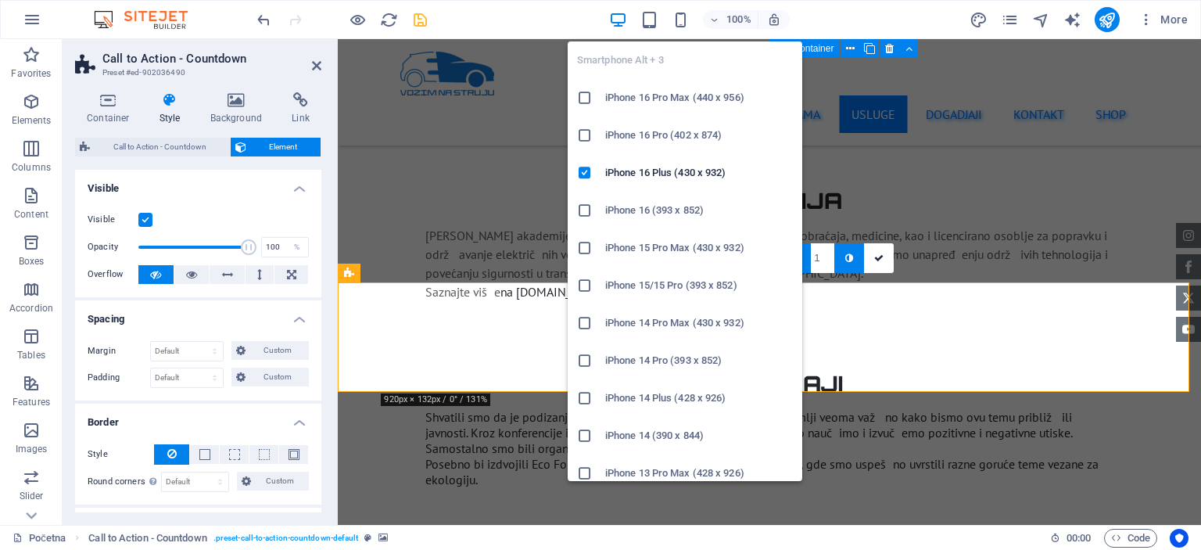
click at [694, 27] on div "100%" at bounding box center [699, 19] width 181 height 25
click at [684, 18] on icon "button" at bounding box center [681, 20] width 18 height 18
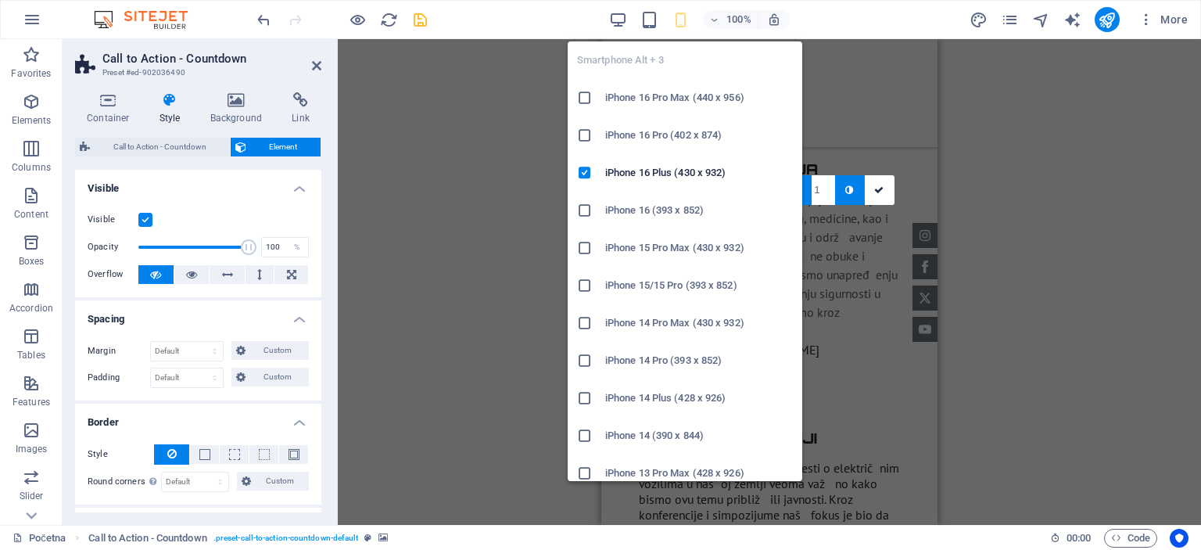
scroll to position [4041, 0]
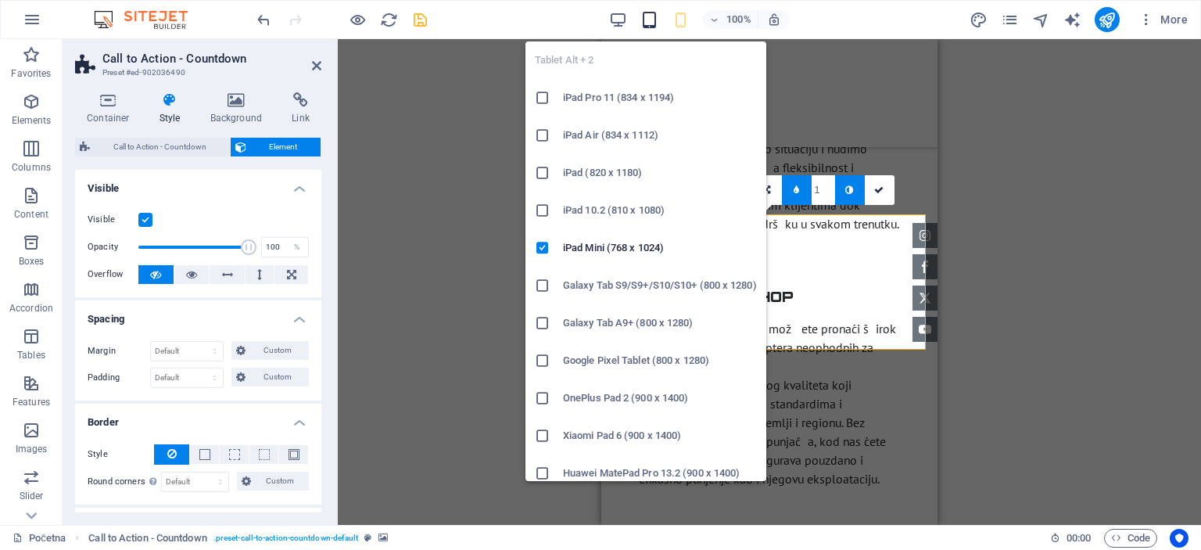
click at [658, 20] on icon "button" at bounding box center [649, 20] width 18 height 18
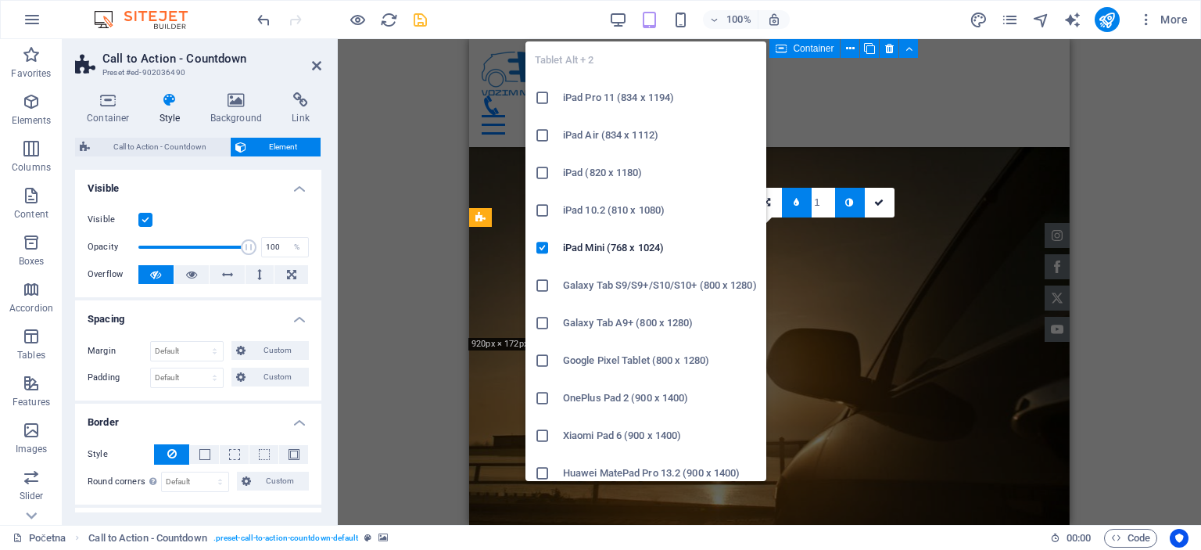
scroll to position [2901, 0]
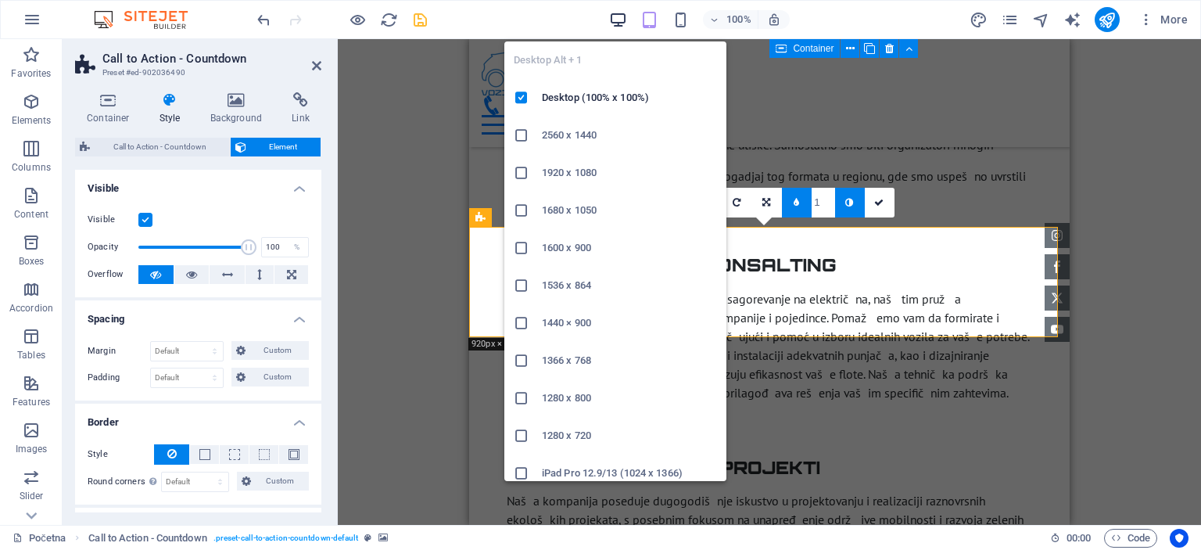
click at [626, 20] on icon "button" at bounding box center [618, 20] width 18 height 18
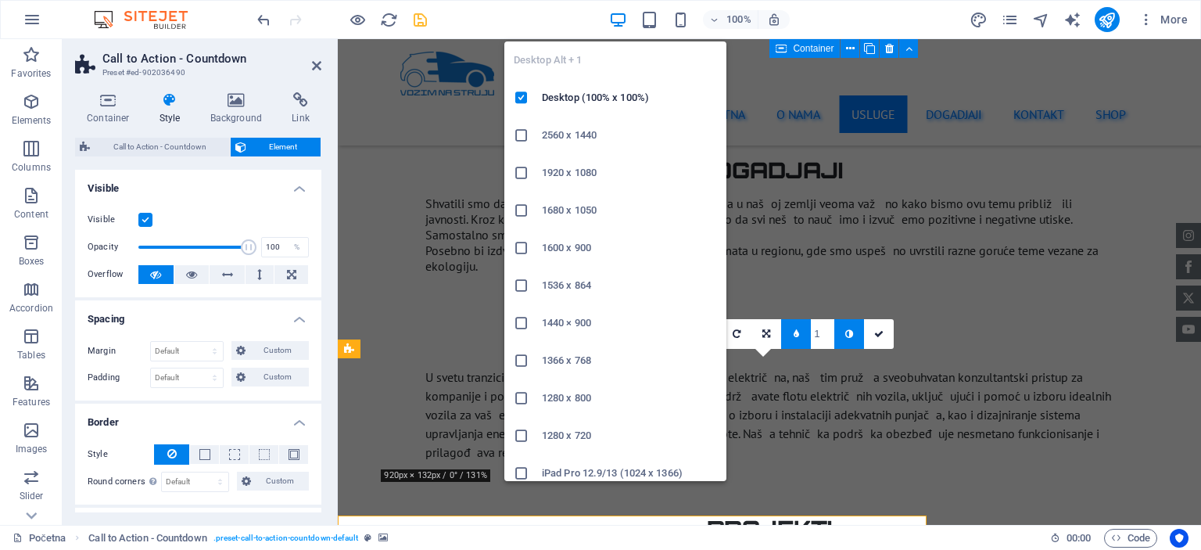
scroll to position [2611, 0]
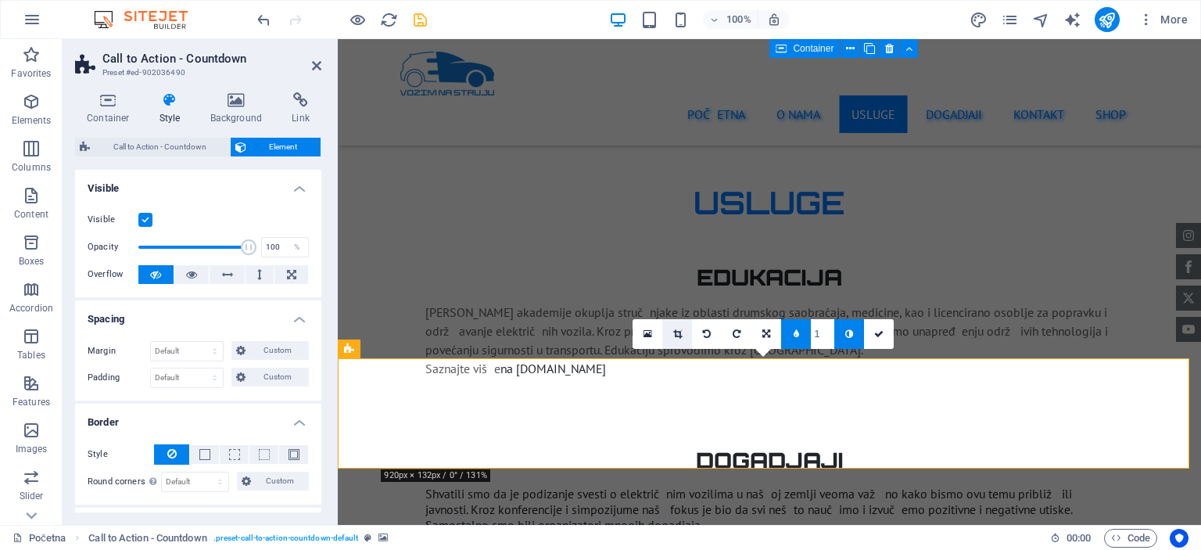
click at [679, 331] on icon at bounding box center [677, 333] width 9 height 9
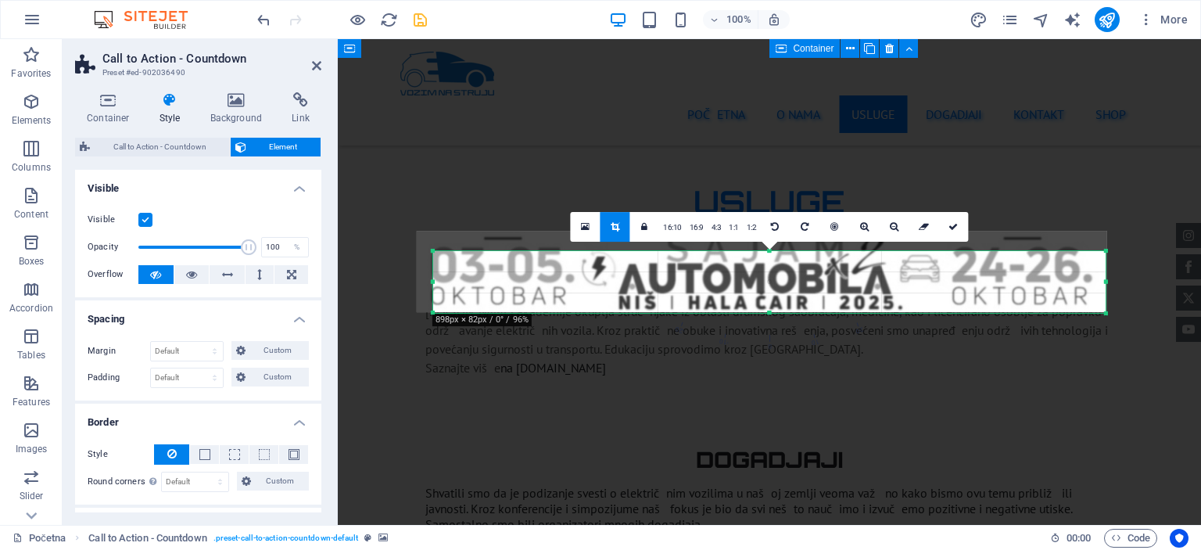
drag, startPoint x: 423, startPoint y: 241, endPoint x: 439, endPoint y: 260, distance: 25.5
click at [439, 260] on div "180 170 160 150 140 130 120 110 100 90 80 70 60 50 40 30 20 10 0 -10 -20 -30 -4…" at bounding box center [769, 282] width 672 height 63
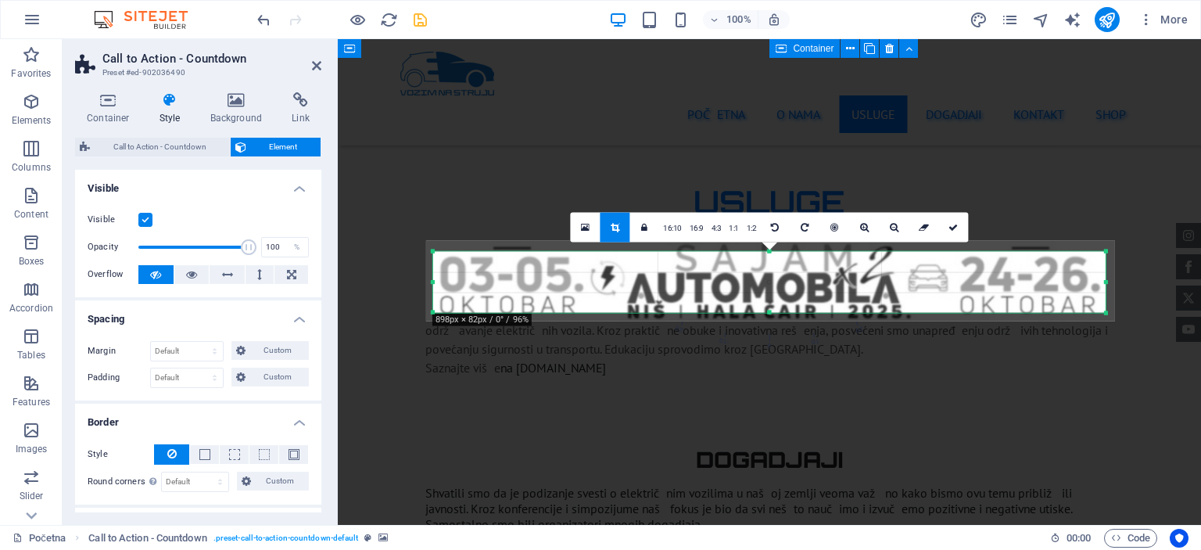
drag, startPoint x: 694, startPoint y: 286, endPoint x: 704, endPoint y: 295, distance: 12.7
click at [704, 295] on div at bounding box center [770, 280] width 689 height 81
click at [854, 278] on div at bounding box center [770, 278] width 689 height 81
click at [257, 21] on icon "undo" at bounding box center [264, 20] width 18 height 18
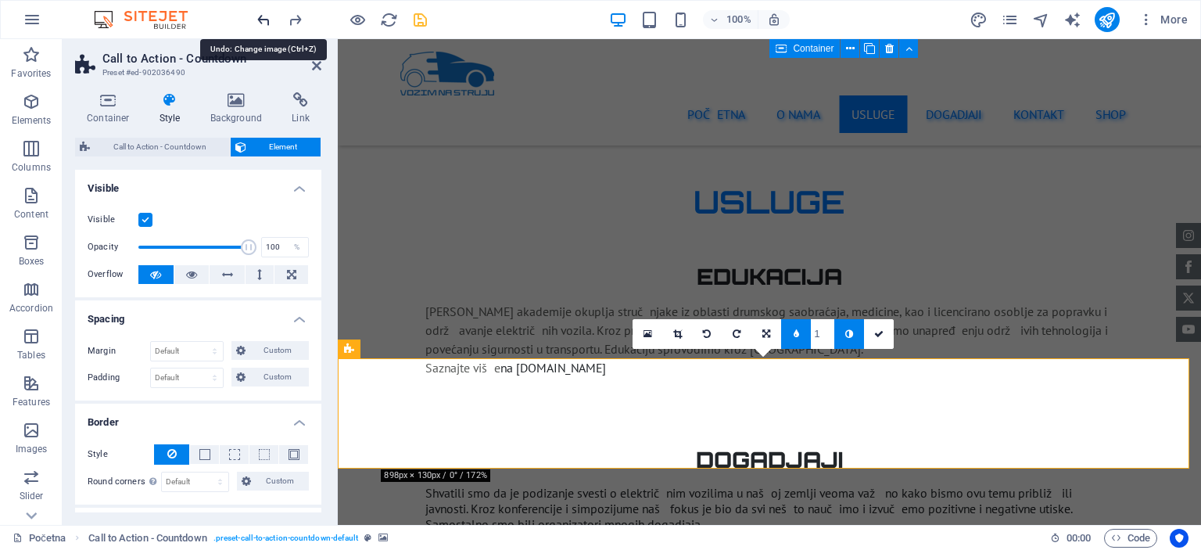
click at [257, 21] on icon "undo" at bounding box center [264, 20] width 18 height 18
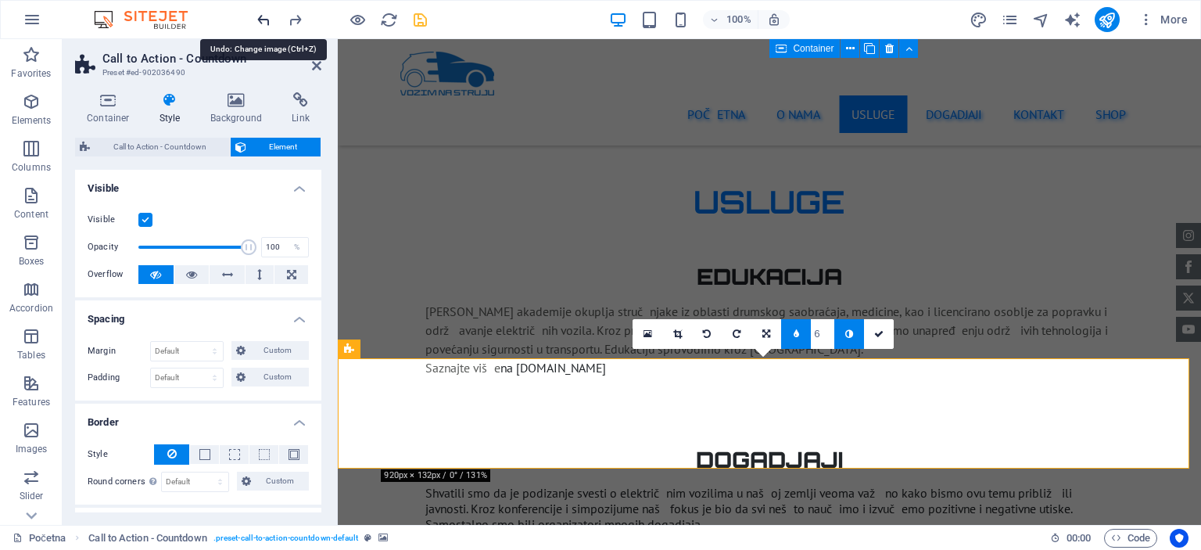
click at [257, 21] on icon "undo" at bounding box center [264, 20] width 18 height 18
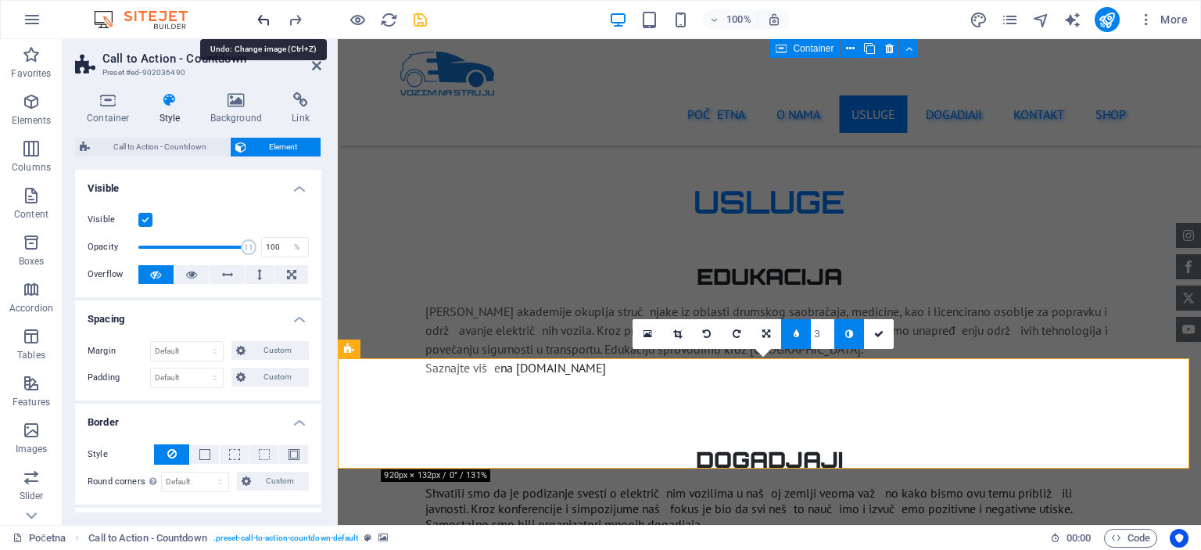
click at [257, 21] on icon "undo" at bounding box center [264, 20] width 18 height 18
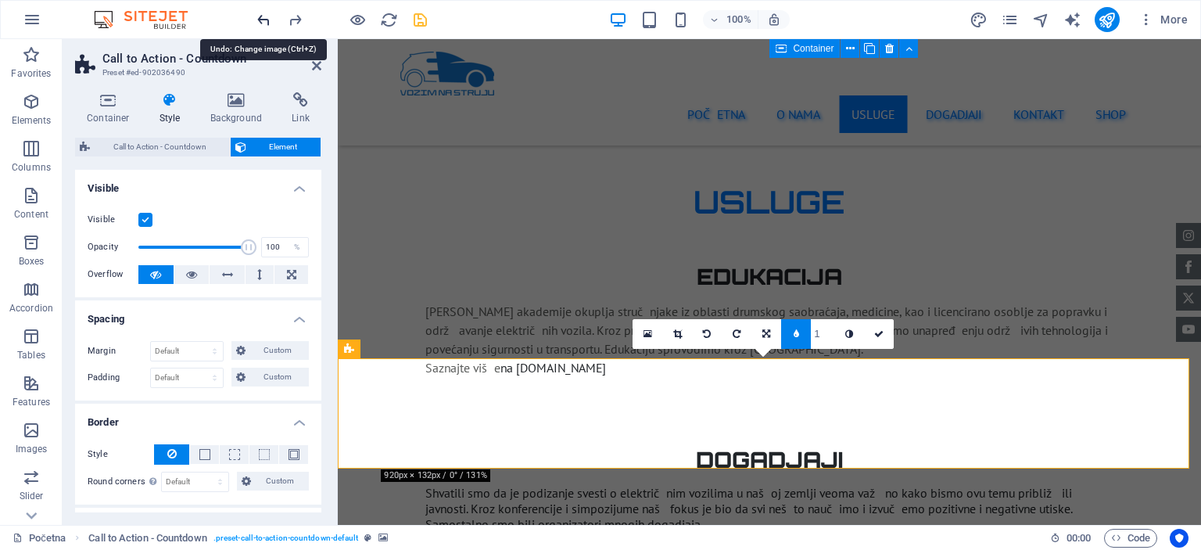
click at [257, 21] on icon "undo" at bounding box center [264, 20] width 18 height 18
click at [475, 353] on icon at bounding box center [475, 349] width 9 height 16
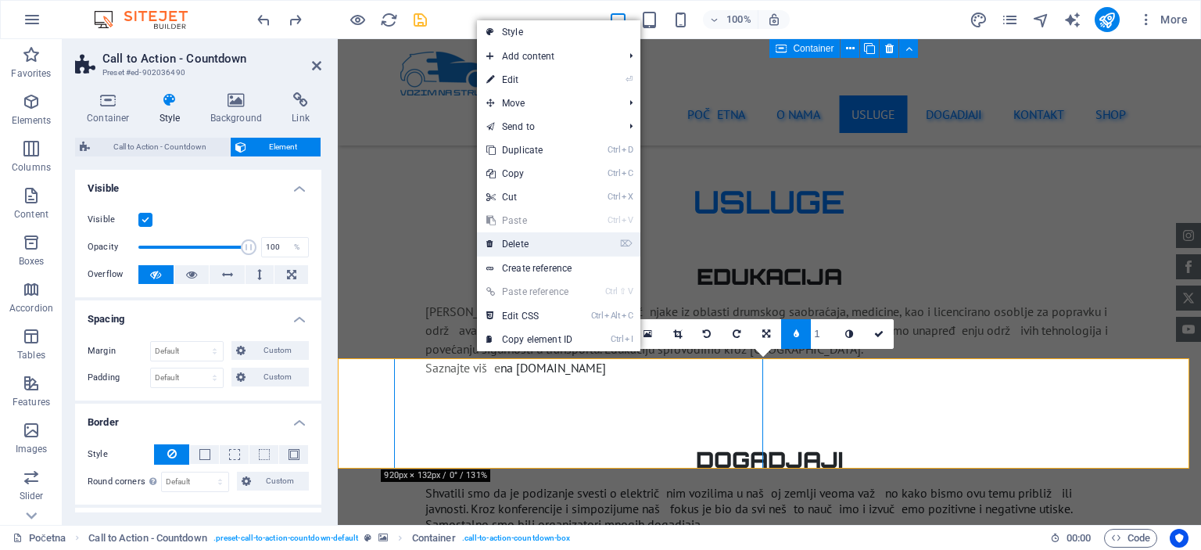
click at [552, 242] on link "⌦ Delete" at bounding box center [529, 243] width 105 height 23
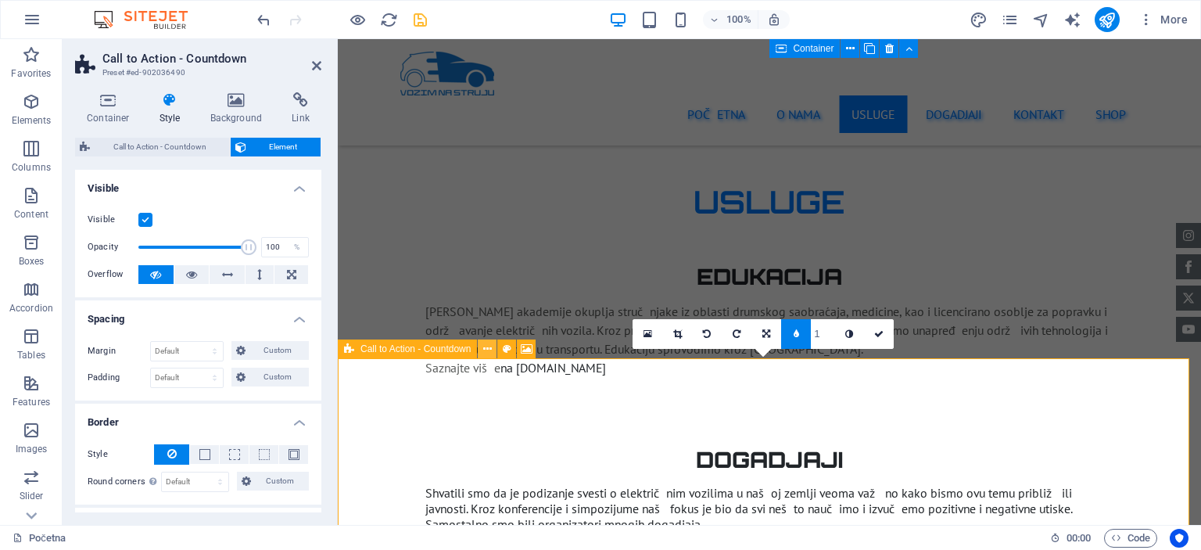
click at [488, 353] on icon at bounding box center [487, 349] width 9 height 16
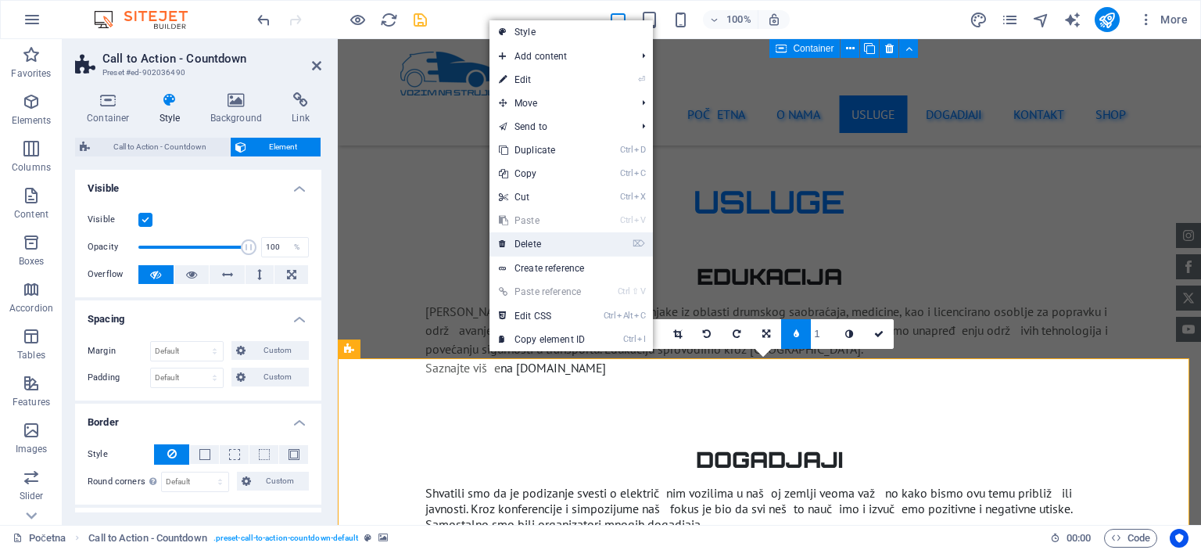
click at [535, 246] on link "⌦ Delete" at bounding box center [541, 243] width 105 height 23
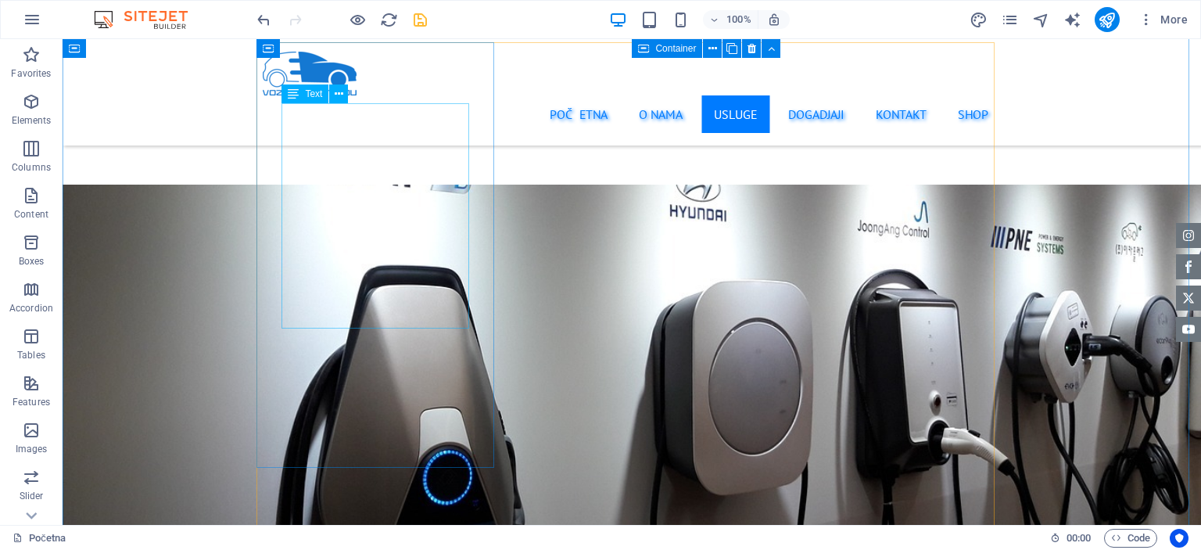
scroll to position [1673, 0]
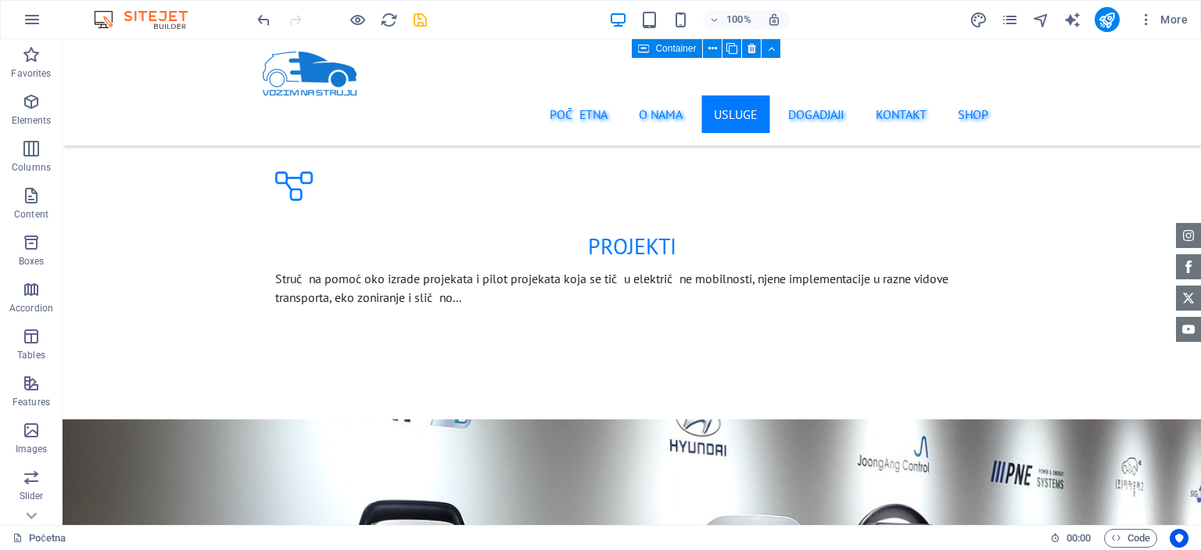
click at [428, 23] on icon "save" at bounding box center [420, 20] width 18 height 18
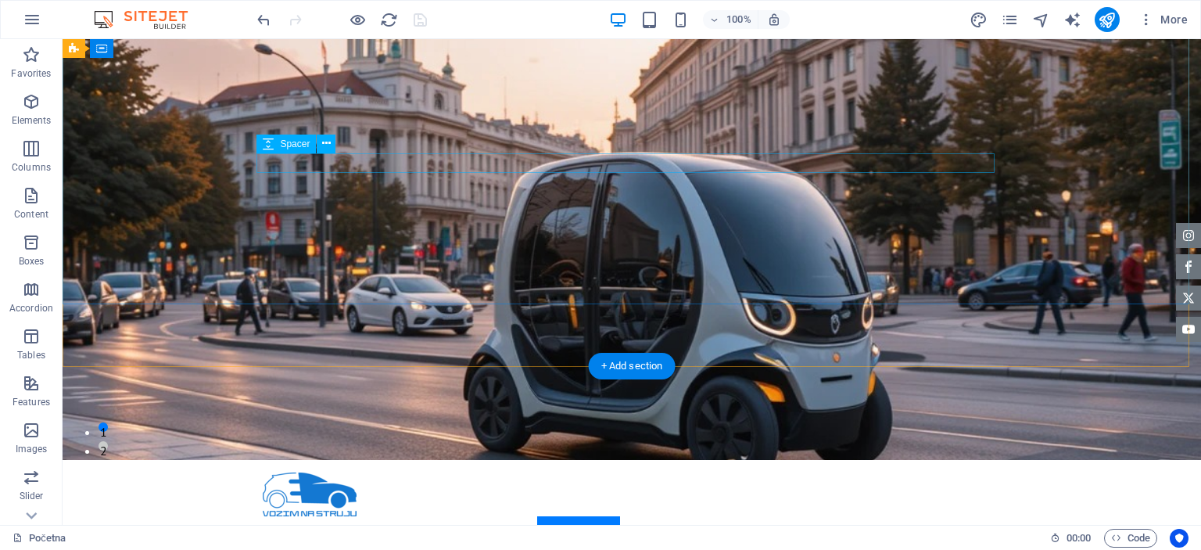
scroll to position [0, 0]
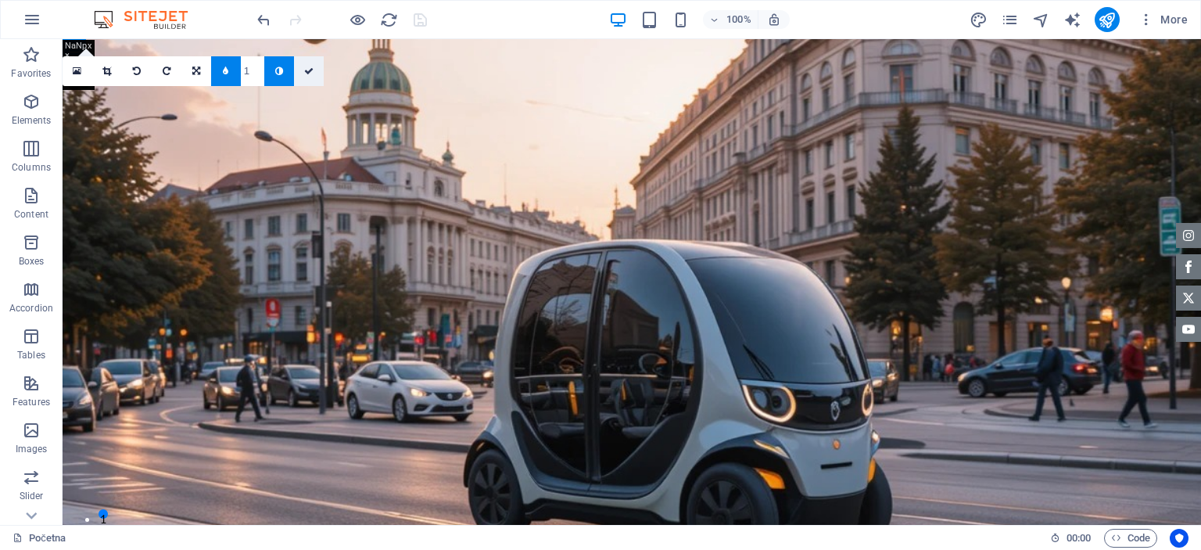
click at [322, 74] on link at bounding box center [309, 71] width 30 height 30
click at [317, 74] on link at bounding box center [309, 71] width 30 height 30
click at [41, 251] on span "Boxes" at bounding box center [31, 252] width 63 height 38
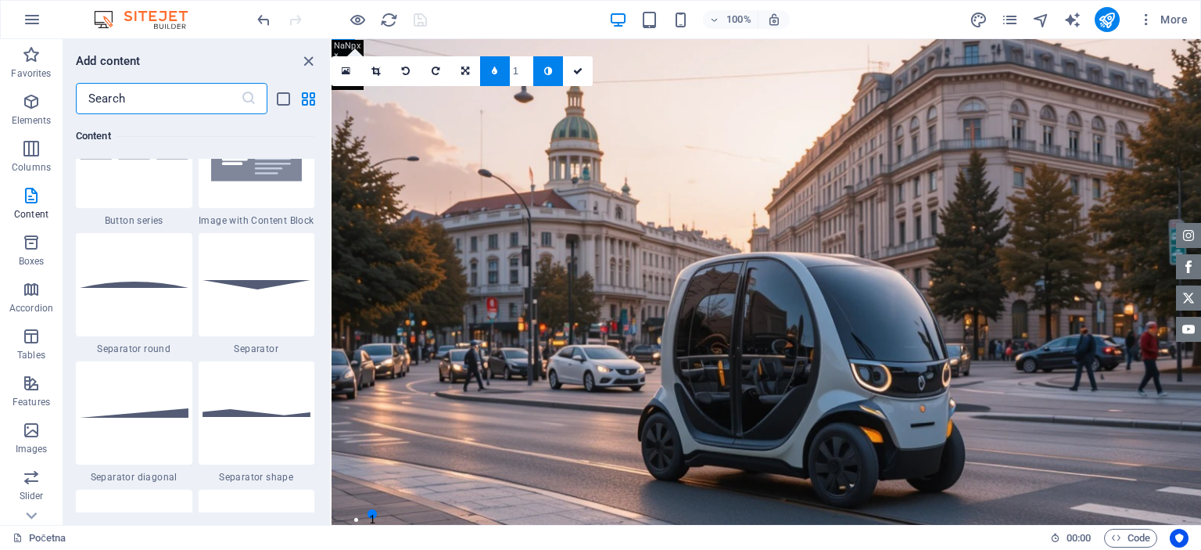
scroll to position [3453, 0]
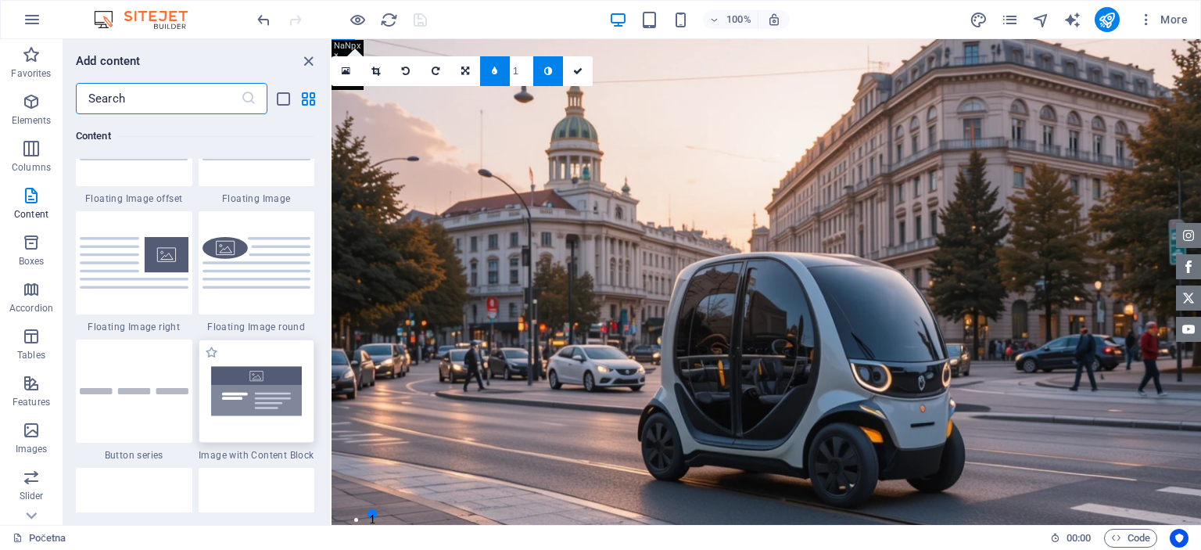
click at [287, 390] on img at bounding box center [257, 391] width 109 height 72
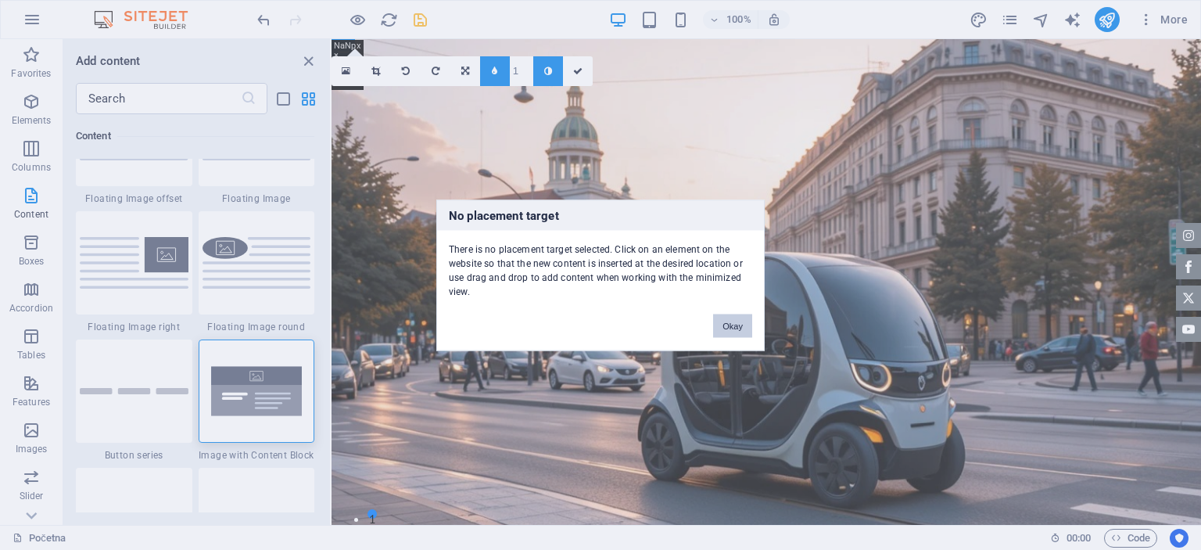
click at [740, 324] on button "Okay" at bounding box center [732, 325] width 39 height 23
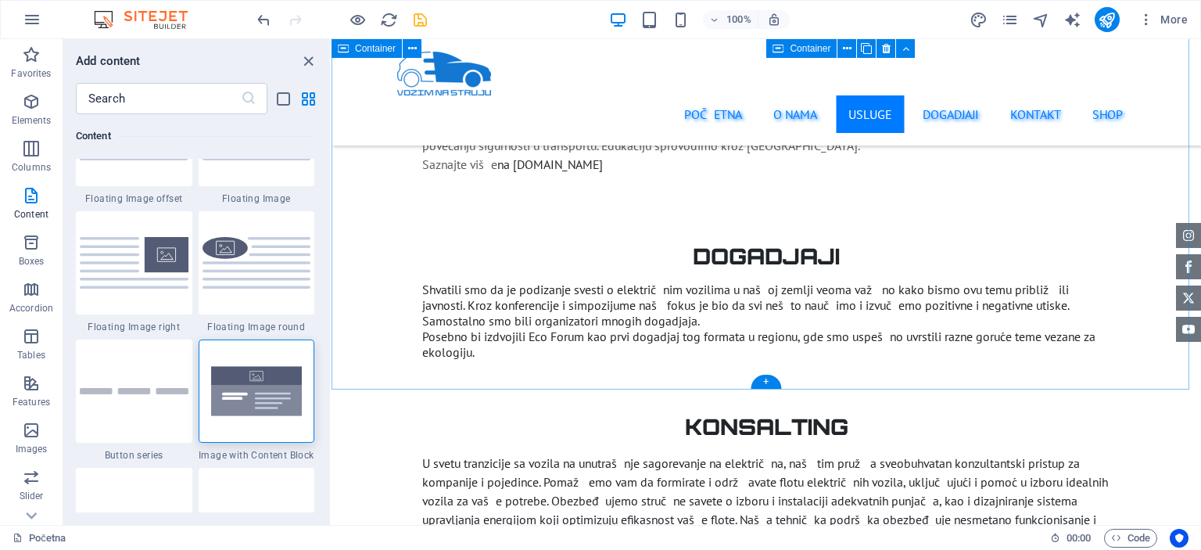
scroll to position [2580, 0]
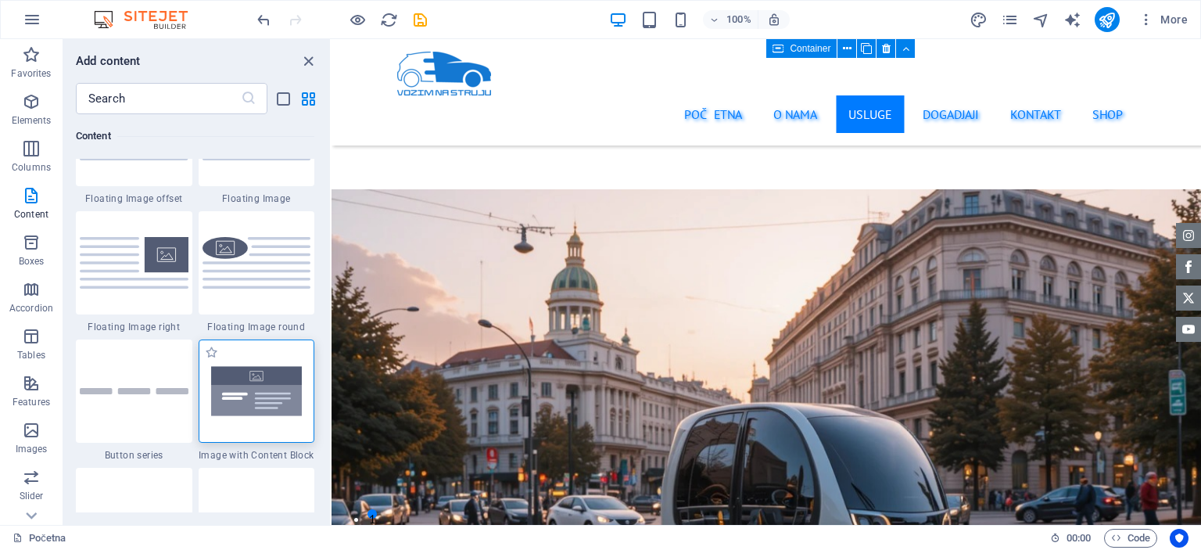
scroll to position [2580, 0]
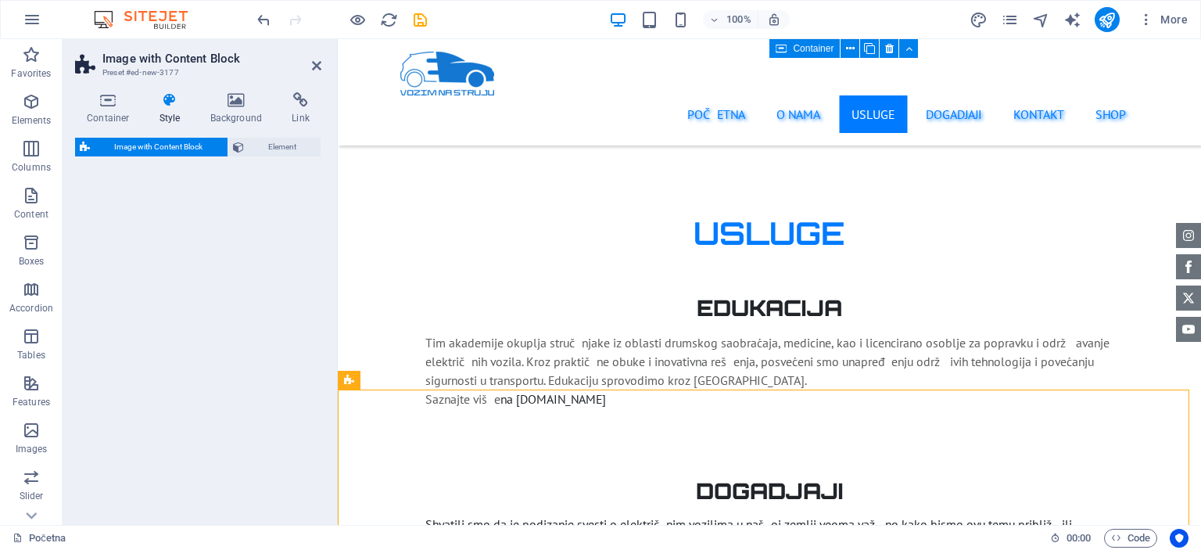
select select "rem"
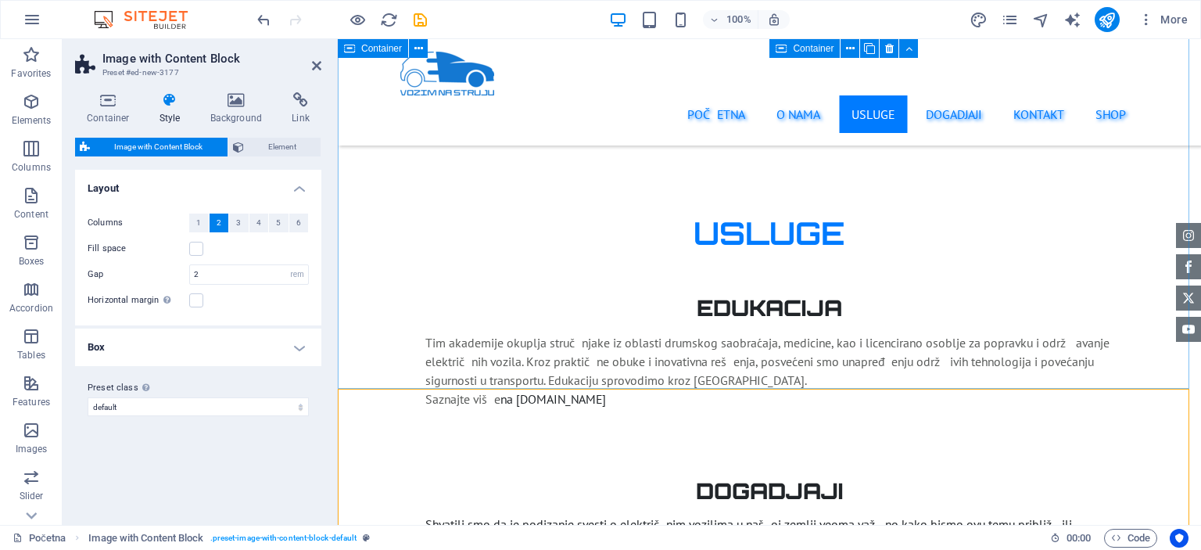
scroll to position [2815, 0]
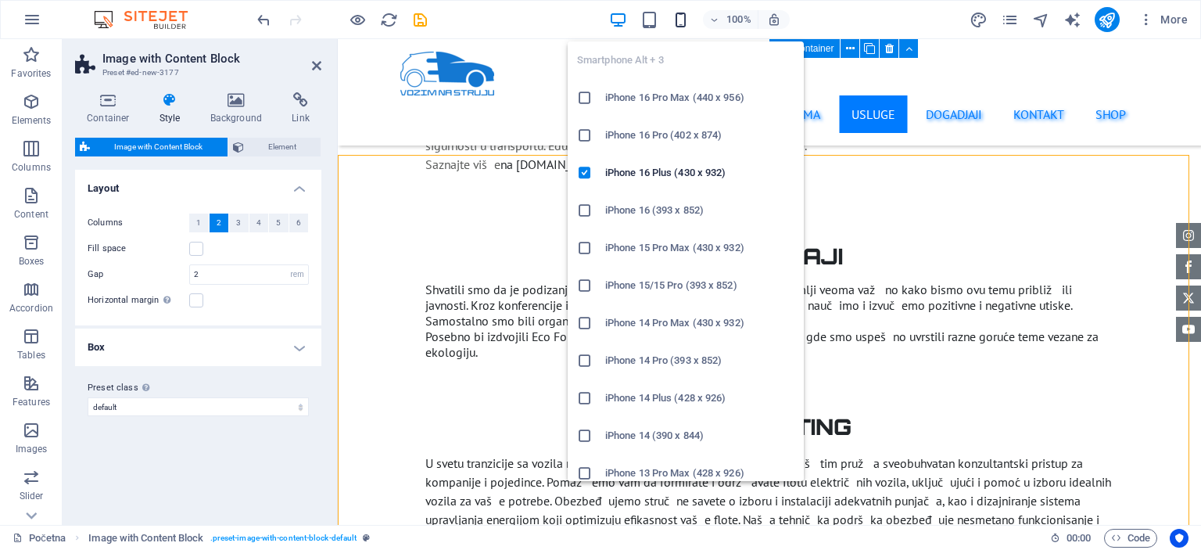
click at [687, 19] on icon "button" at bounding box center [681, 20] width 18 height 18
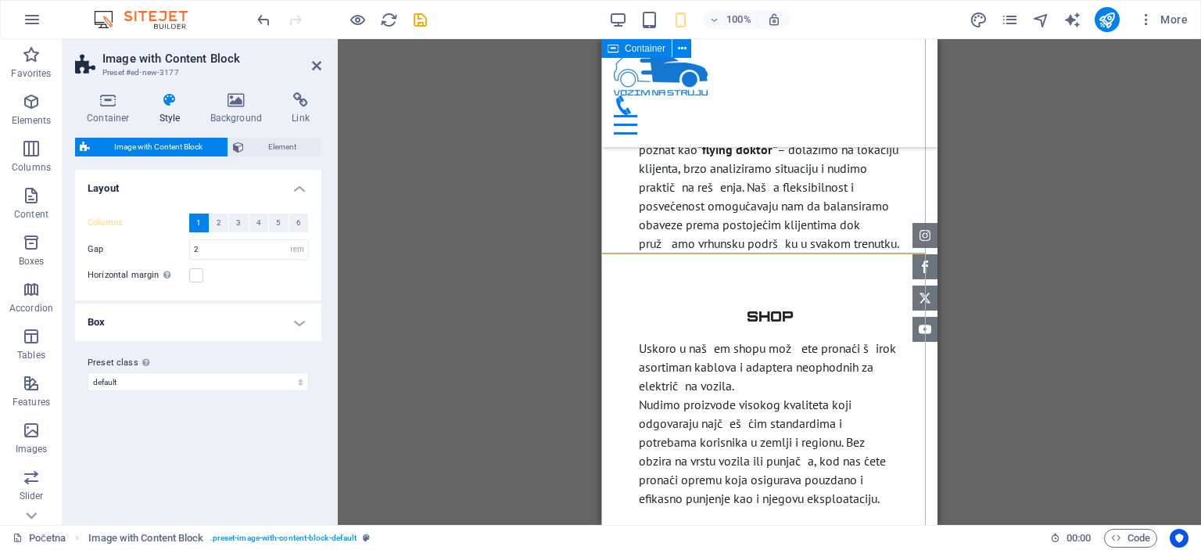
scroll to position [4081, 0]
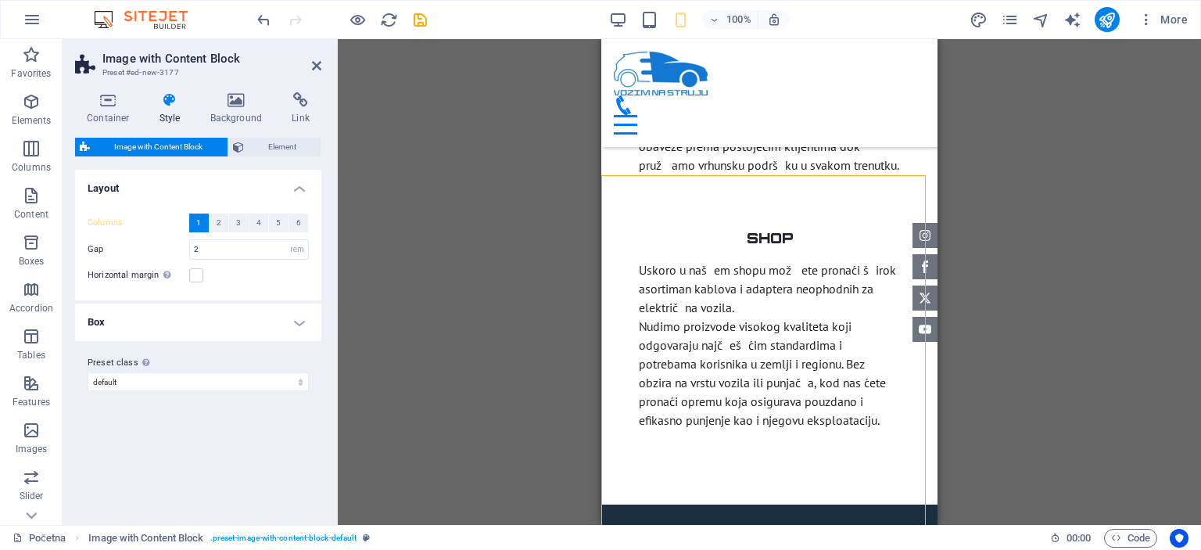
select select "px"
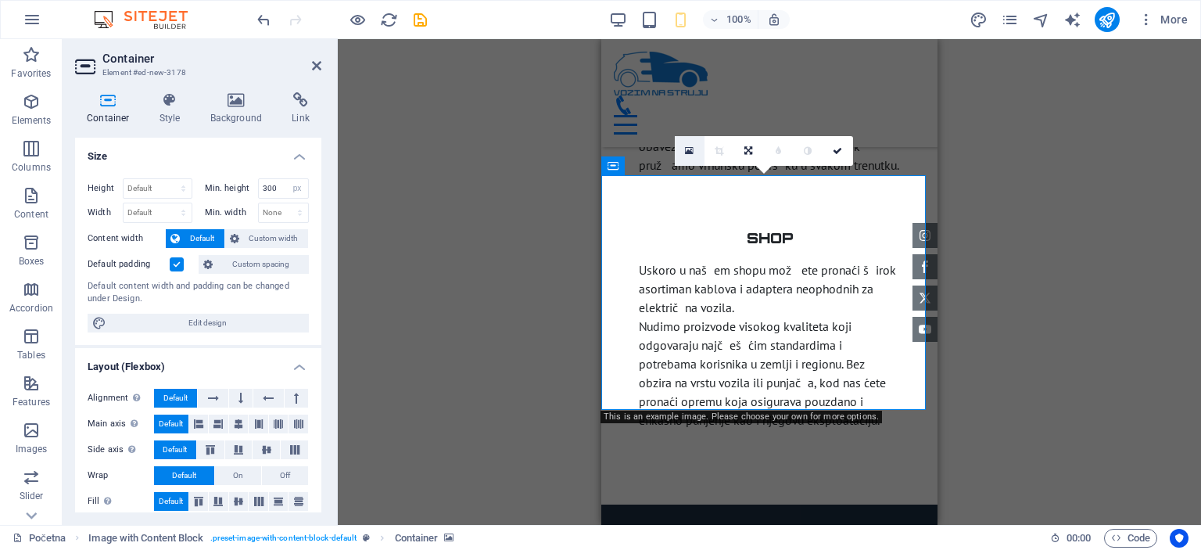
click at [692, 149] on icon at bounding box center [689, 150] width 9 height 11
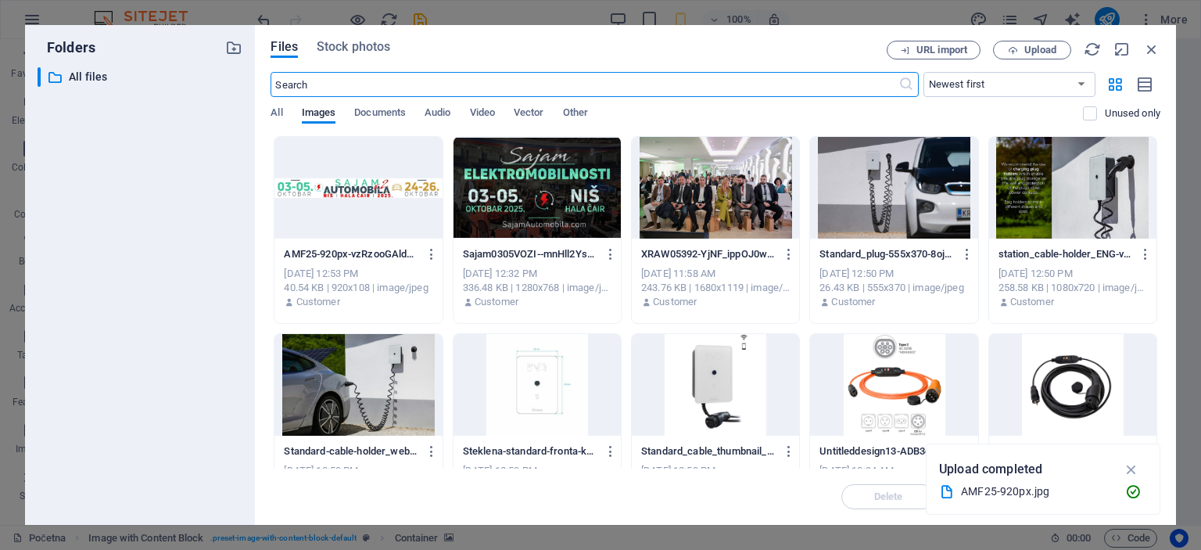
click at [563, 168] on div at bounding box center [536, 188] width 167 height 102
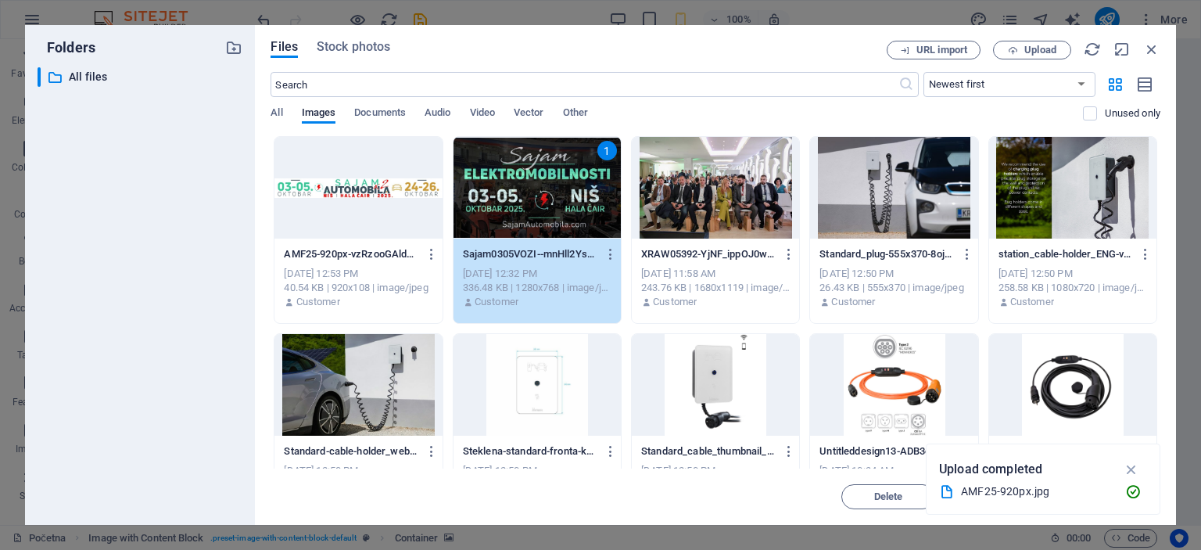
click at [579, 203] on div "1" at bounding box center [536, 188] width 167 height 102
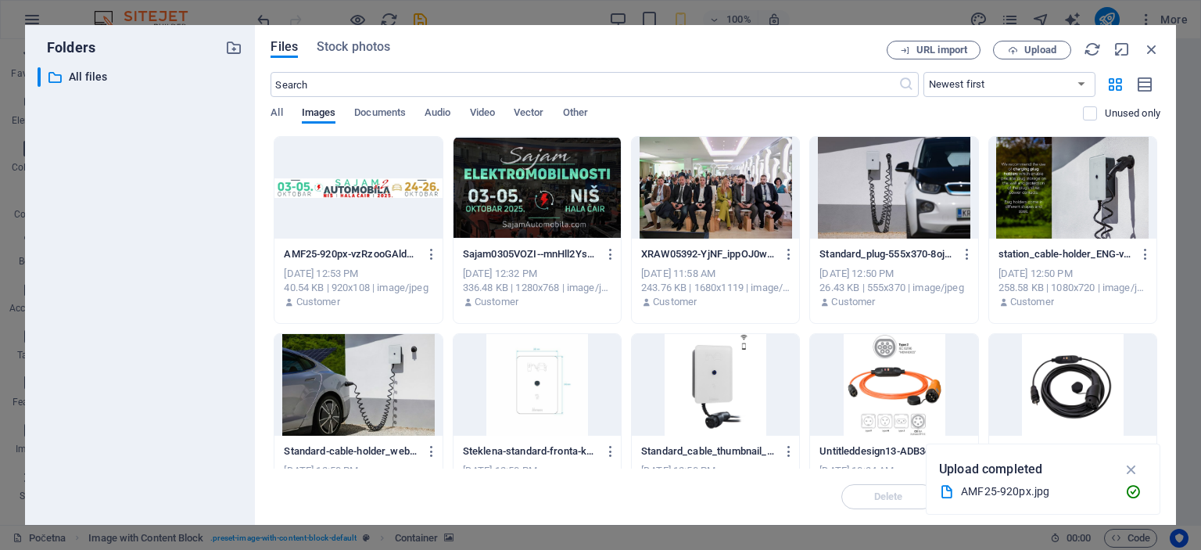
click at [579, 203] on div at bounding box center [536, 188] width 167 height 102
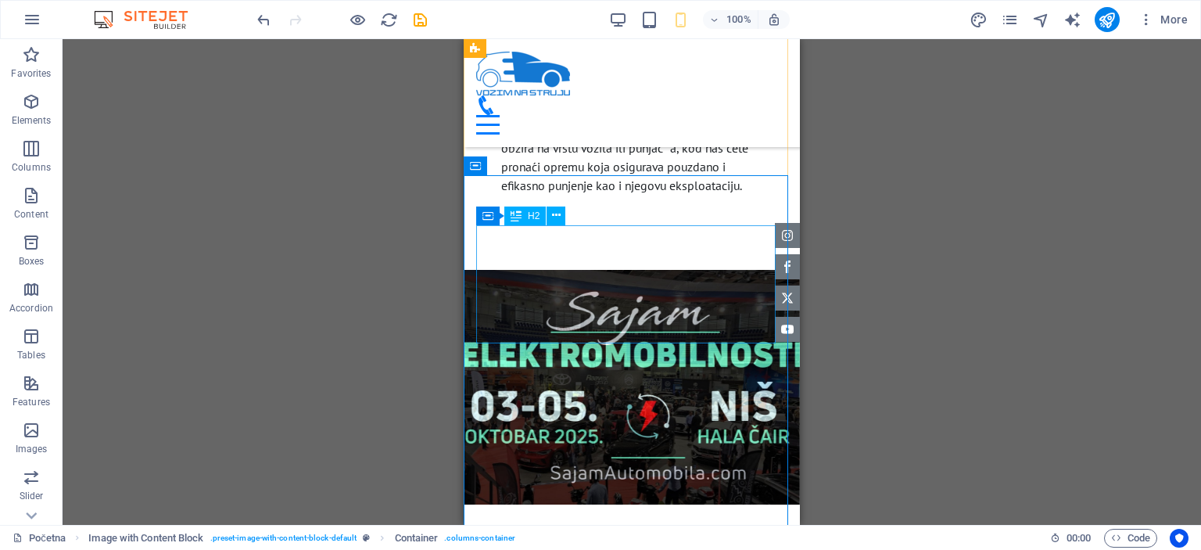
scroll to position [4394, 0]
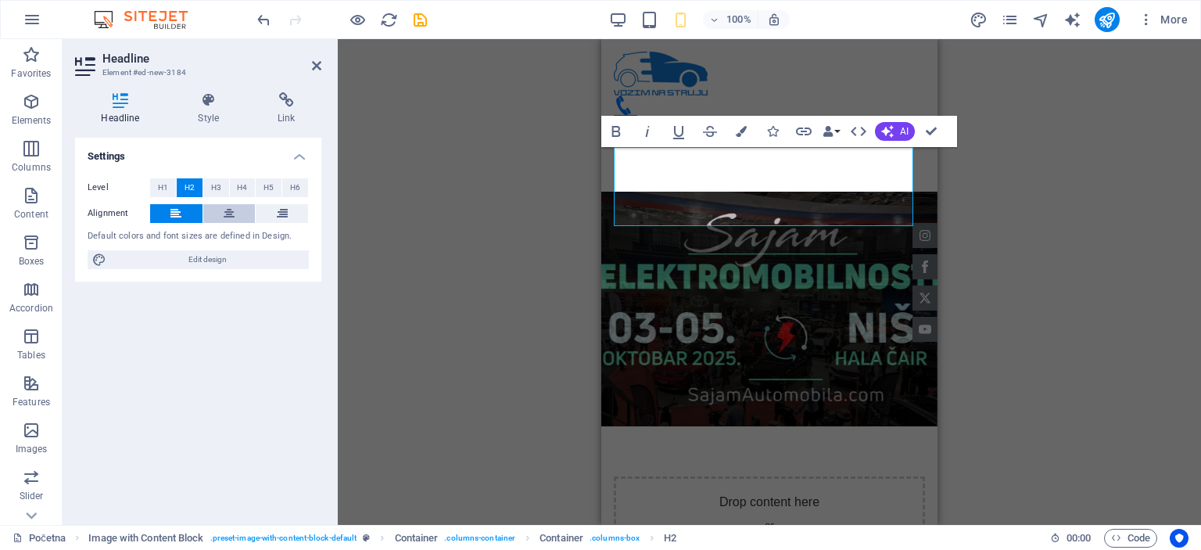
click at [222, 215] on button at bounding box center [229, 213] width 52 height 19
click at [159, 187] on span "H1" at bounding box center [163, 187] width 10 height 19
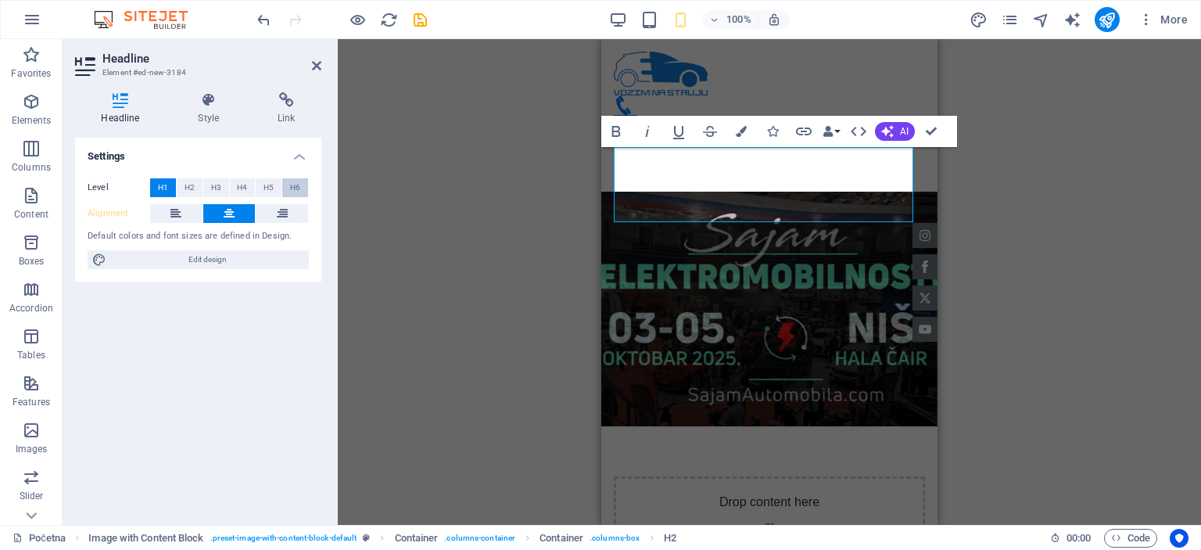
click at [298, 182] on span "H6" at bounding box center [295, 187] width 10 height 19
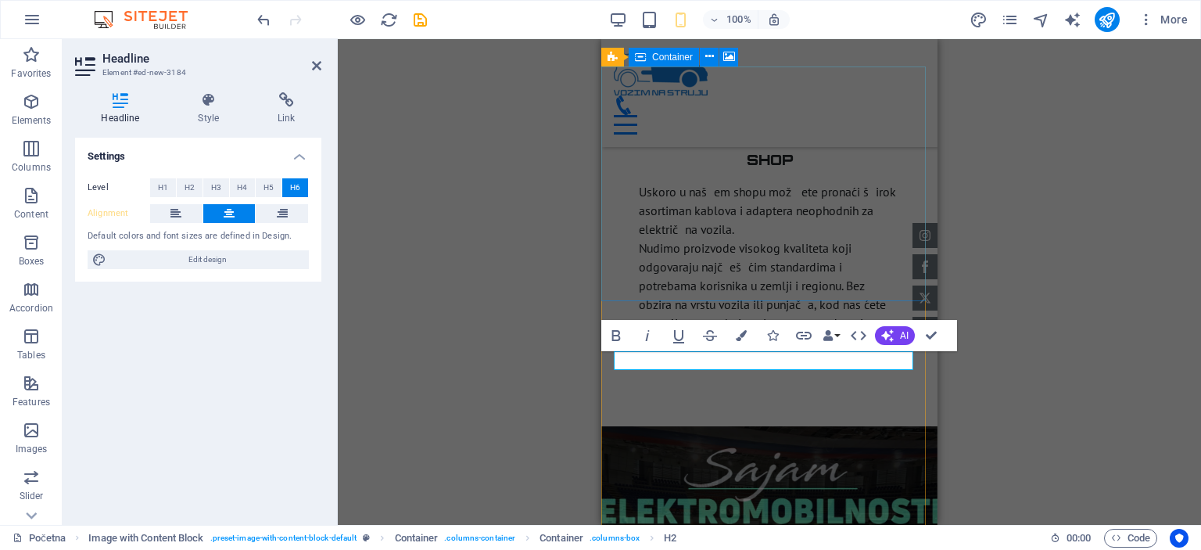
scroll to position [4238, 0]
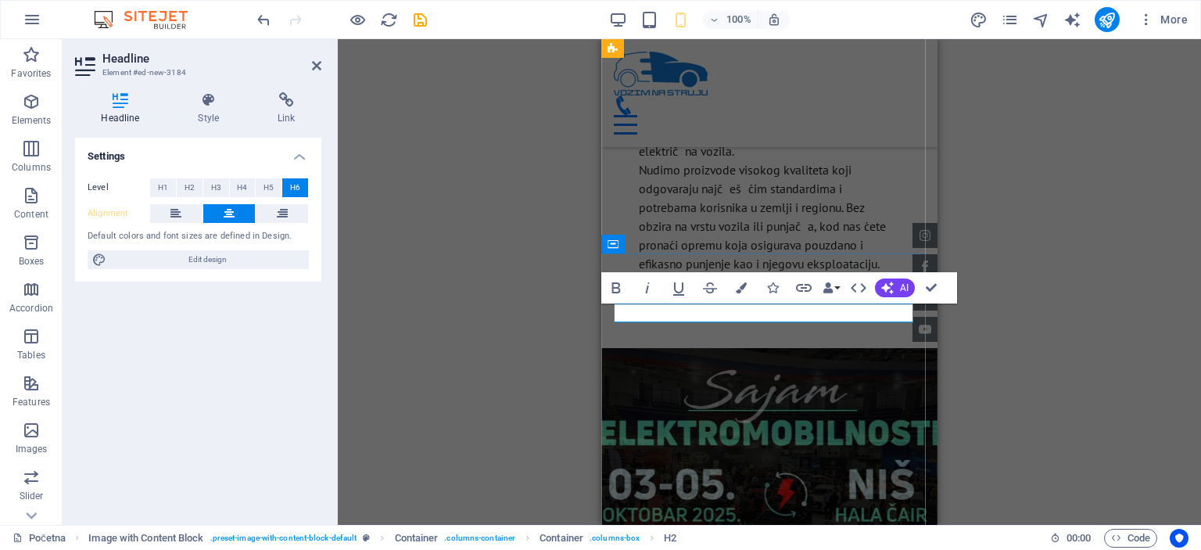
click at [1086, 337] on div "H1 Banner Container Preset HTML Preset Container Text Spacer Preset H2 Text Con…" at bounding box center [769, 282] width 863 height 486
click at [1095, 298] on div "H1 Banner Container Preset HTML Preset Container Text Spacer Preset H2 Text Con…" at bounding box center [769, 282] width 863 height 486
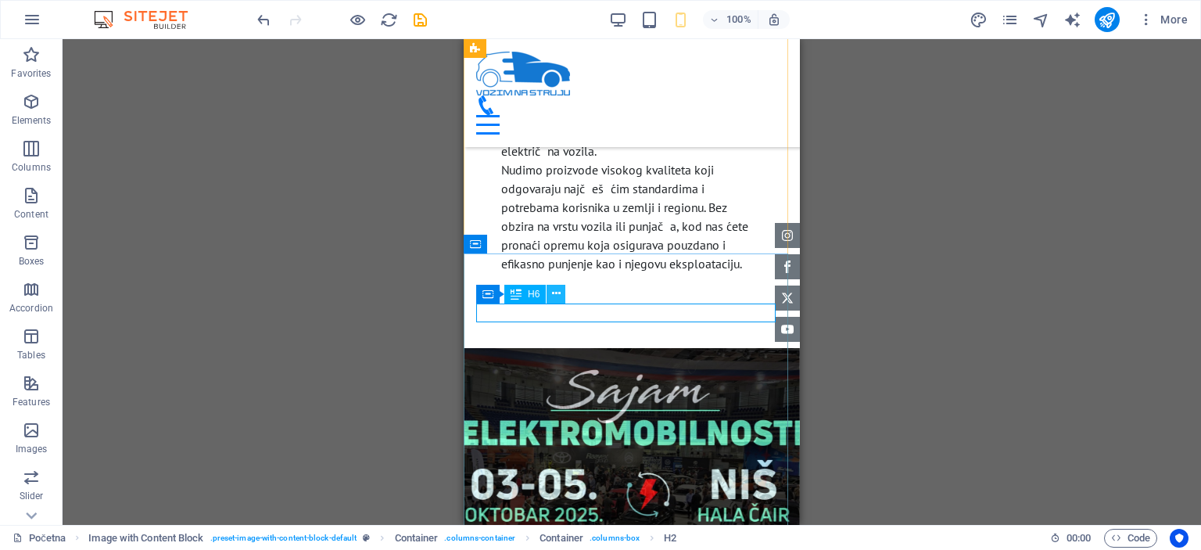
click at [550, 291] on button at bounding box center [556, 294] width 19 height 19
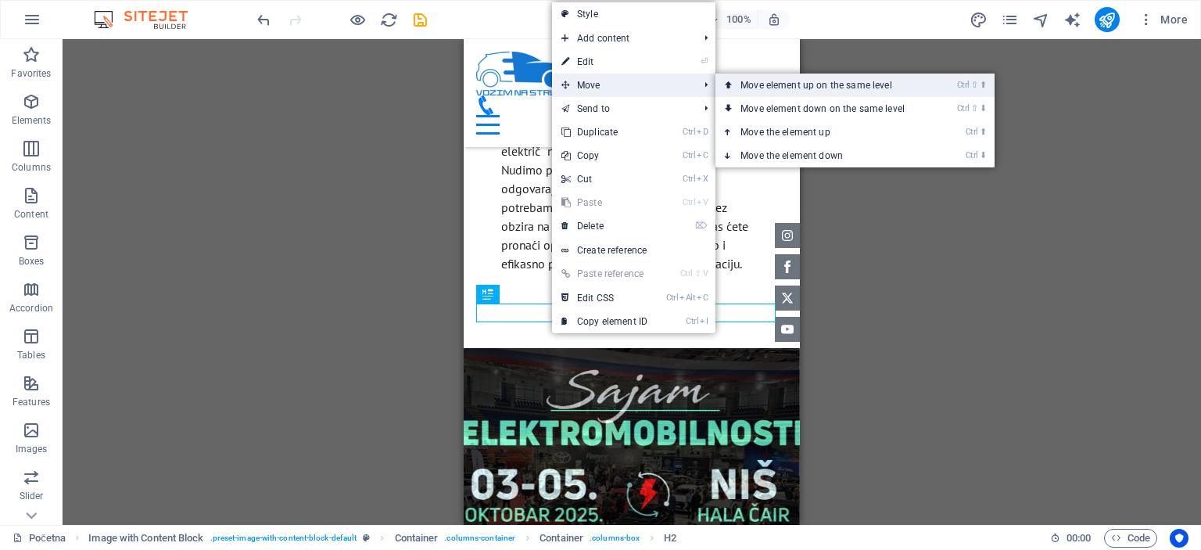
click at [761, 82] on link "Ctrl ⇧ ⬆ Move element up on the same level" at bounding box center [825, 84] width 220 height 23
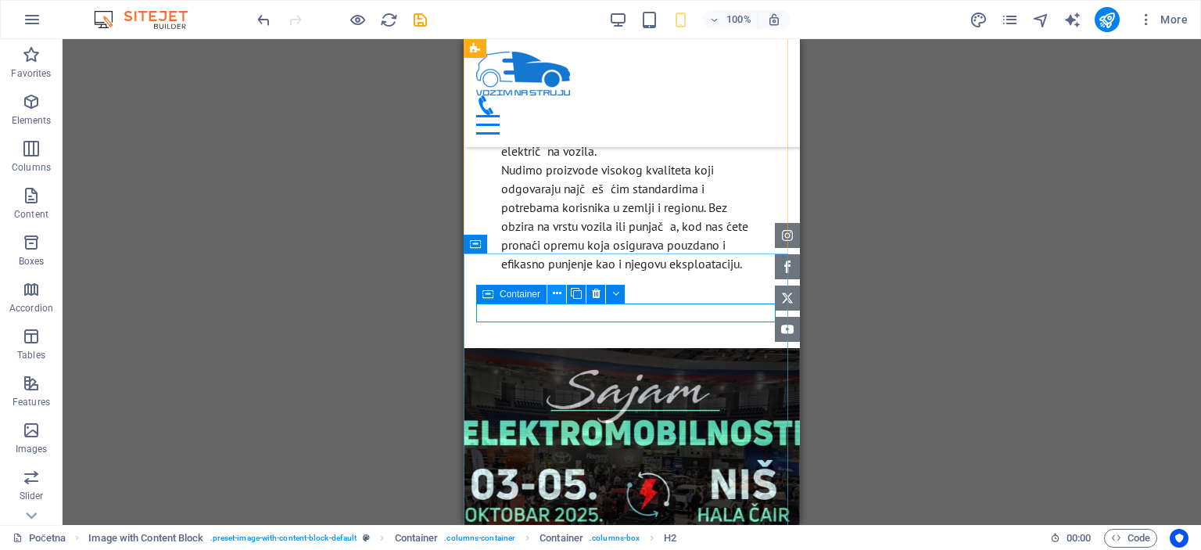
click at [557, 290] on icon at bounding box center [557, 293] width 9 height 16
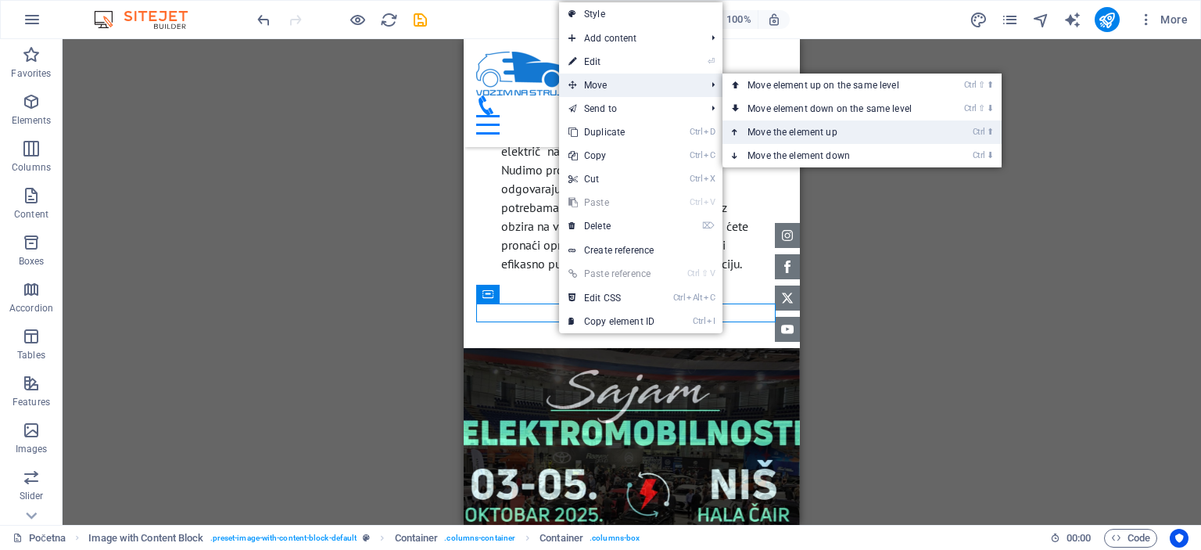
click at [786, 137] on link "Ctrl ⬆ Move the element up" at bounding box center [832, 131] width 220 height 23
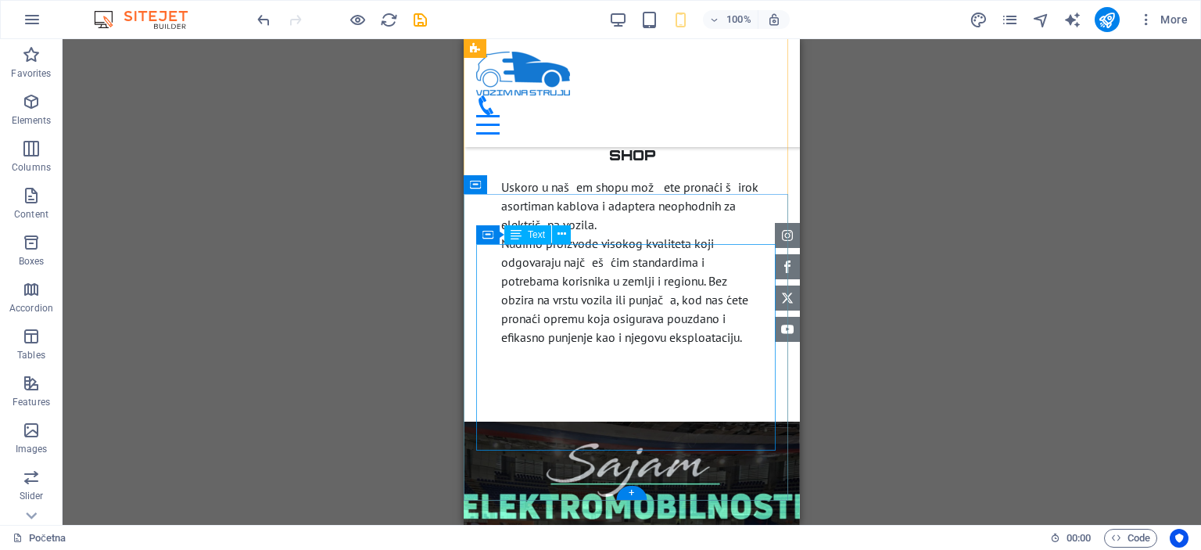
scroll to position [4316, 0]
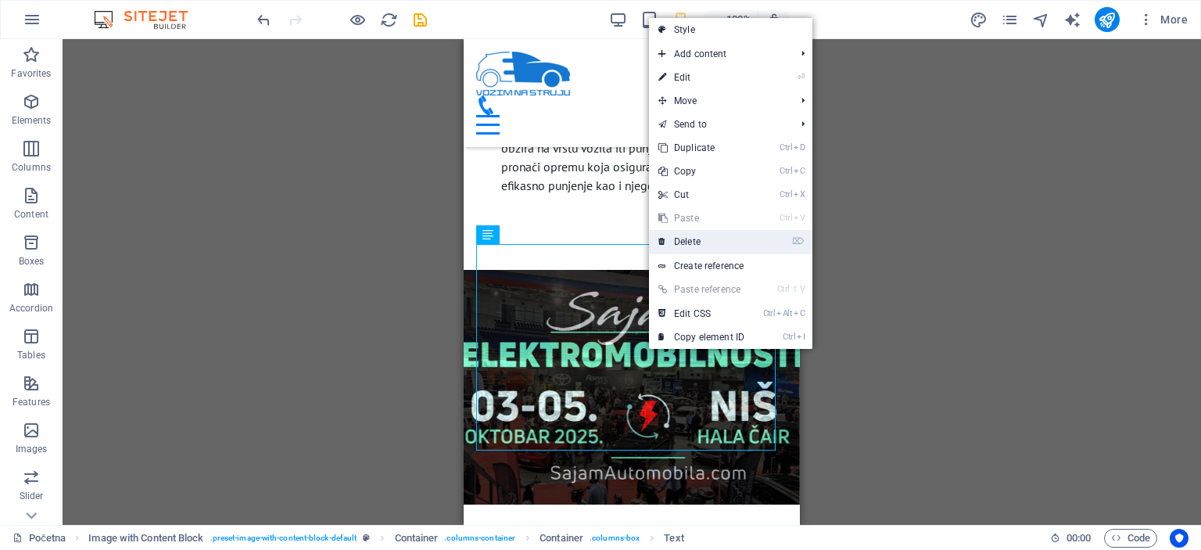
click at [719, 246] on link "⌦ Delete" at bounding box center [701, 241] width 105 height 23
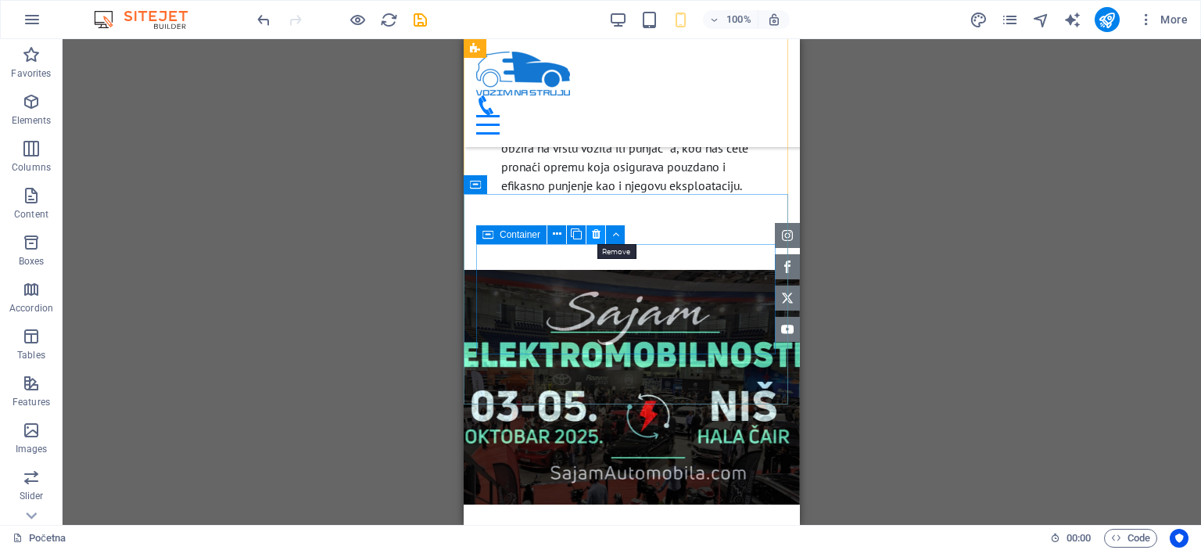
click at [597, 237] on icon at bounding box center [596, 234] width 9 height 16
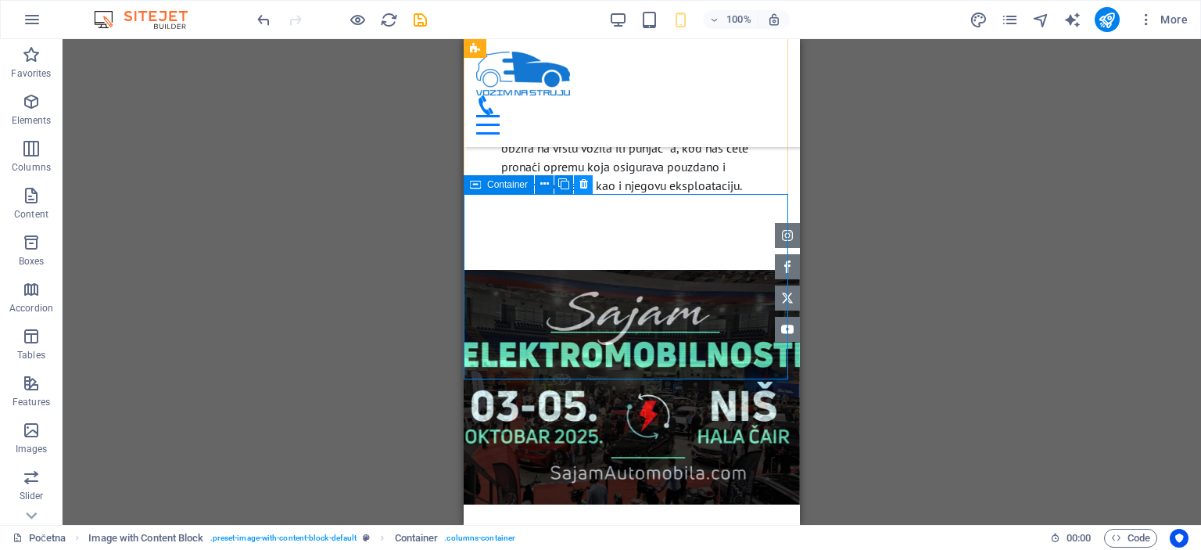
click at [576, 185] on button at bounding box center [583, 184] width 19 height 19
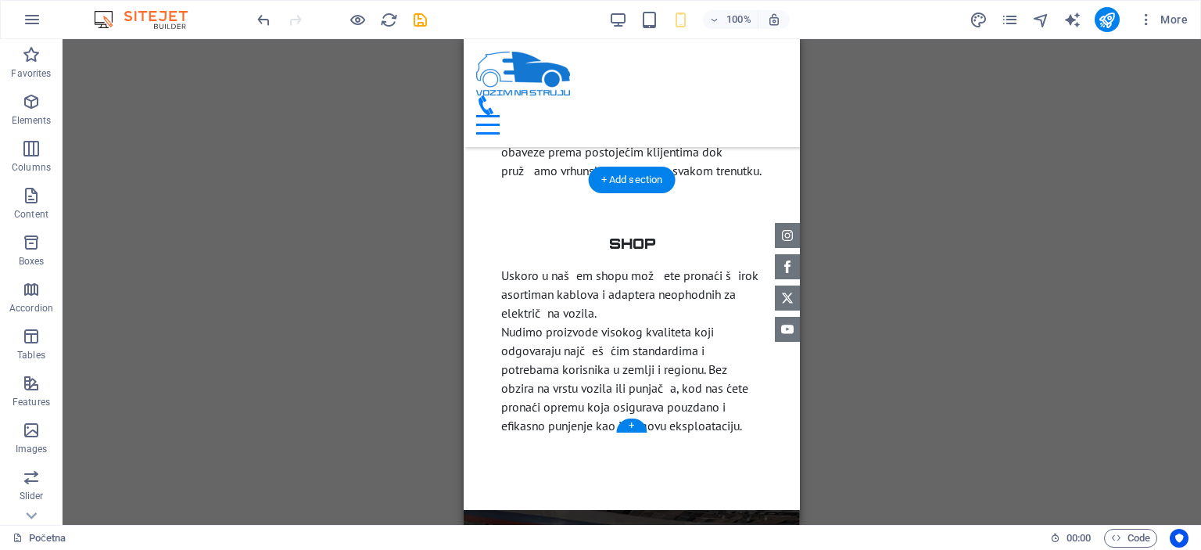
scroll to position [4081, 0]
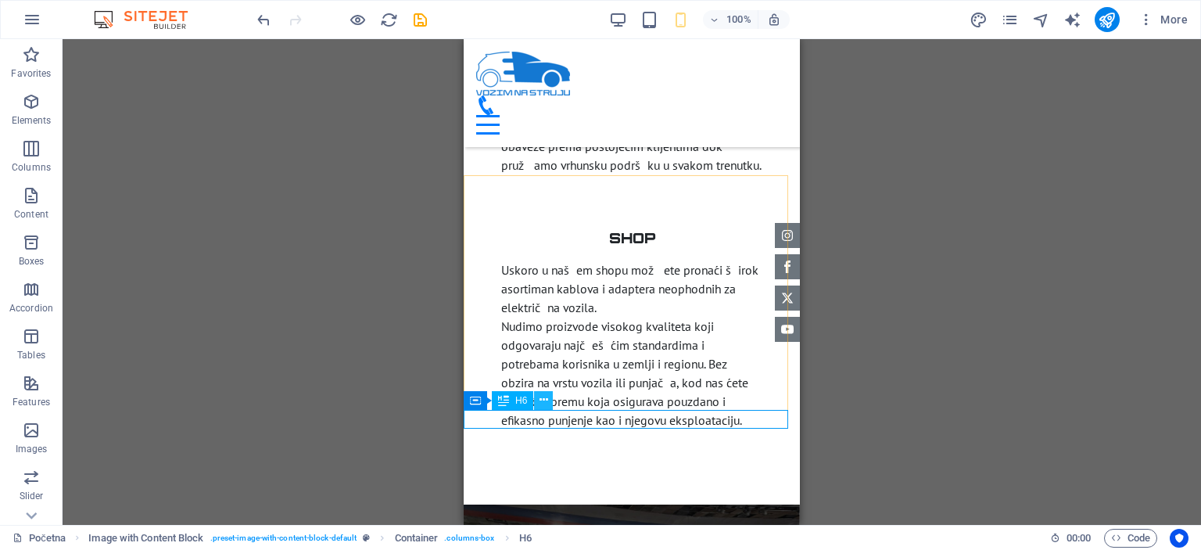
click at [548, 400] on button at bounding box center [543, 400] width 19 height 19
click at [899, 340] on div "H1 Banner Container Preset HTML Preset Container Text Spacer Preset H2 Text Con…" at bounding box center [632, 282] width 1138 height 486
click at [880, 346] on div "H1 Banner Container Preset HTML Preset Container Text Spacer Preset H2 Text Con…" at bounding box center [632, 282] width 1138 height 486
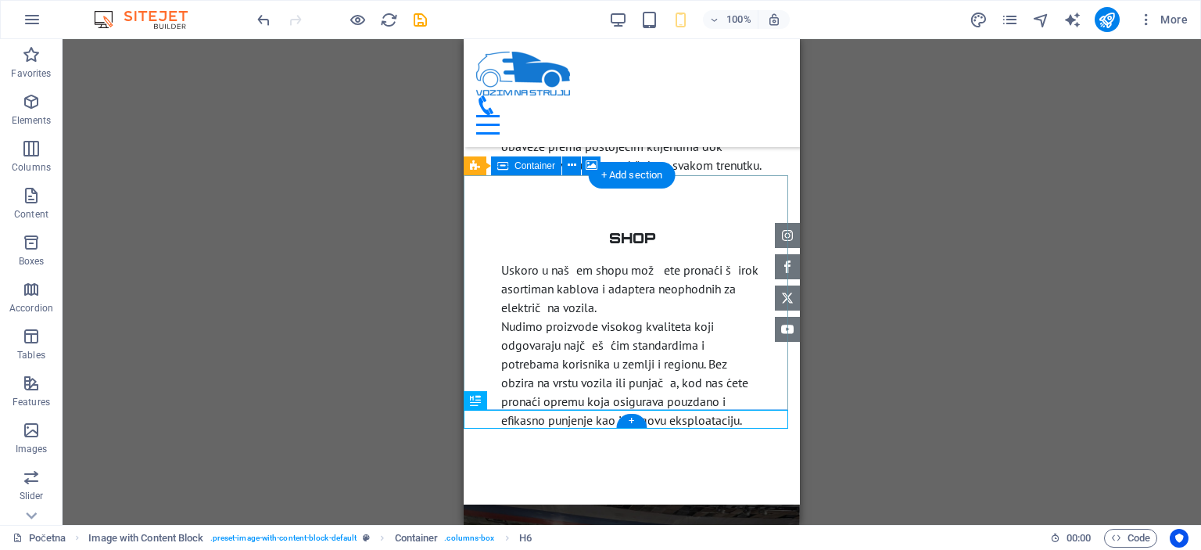
select select "px"
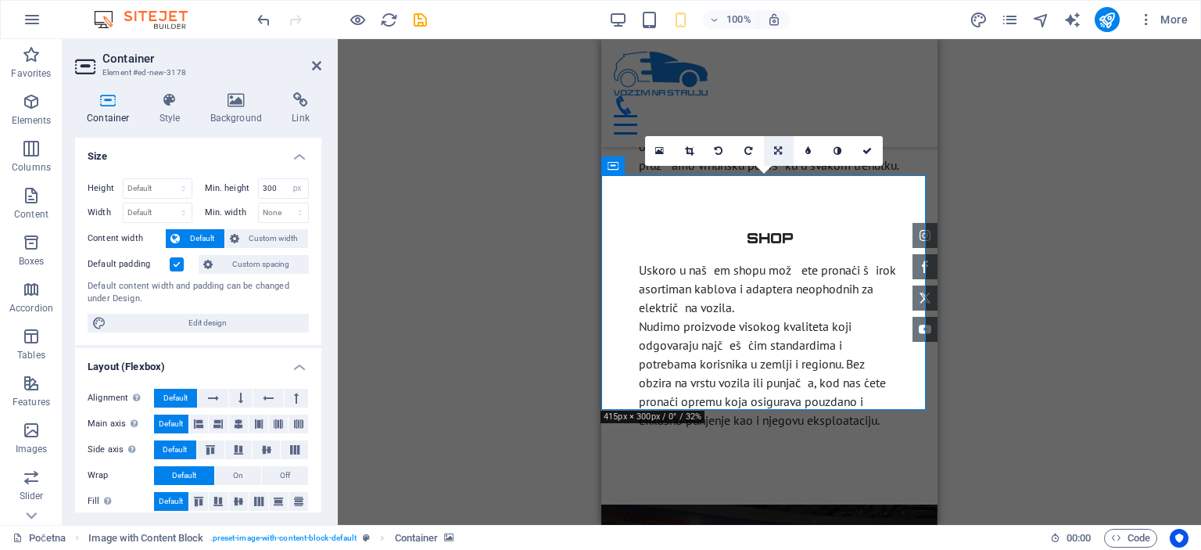
click at [769, 152] on link at bounding box center [779, 151] width 30 height 30
click at [694, 153] on link at bounding box center [690, 151] width 30 height 30
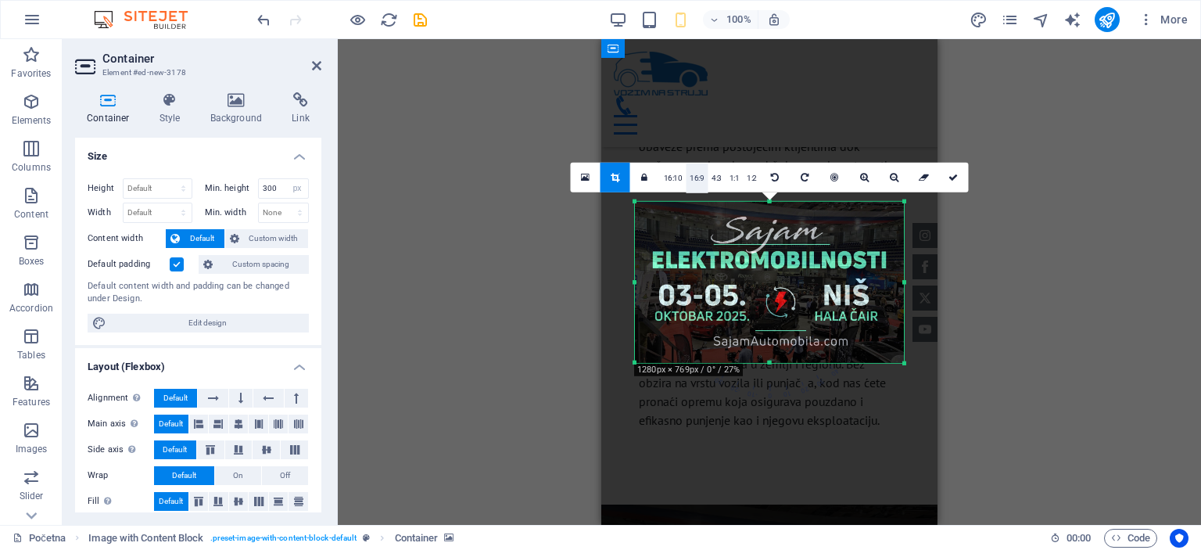
click at [701, 184] on link "16:9" at bounding box center [697, 178] width 22 height 30
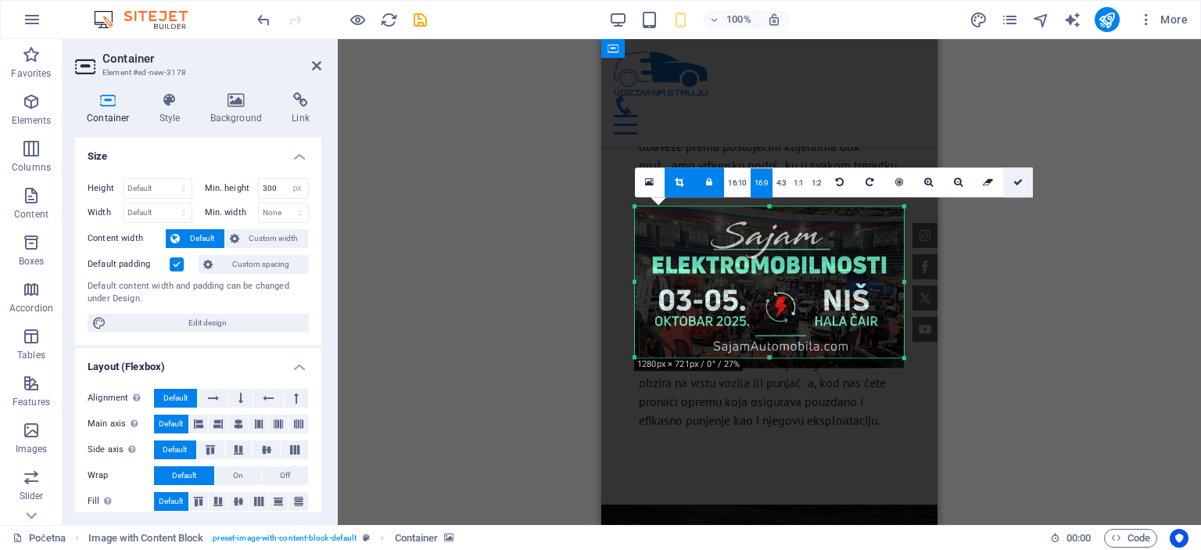
click at [1017, 181] on icon at bounding box center [1017, 181] width 9 height 9
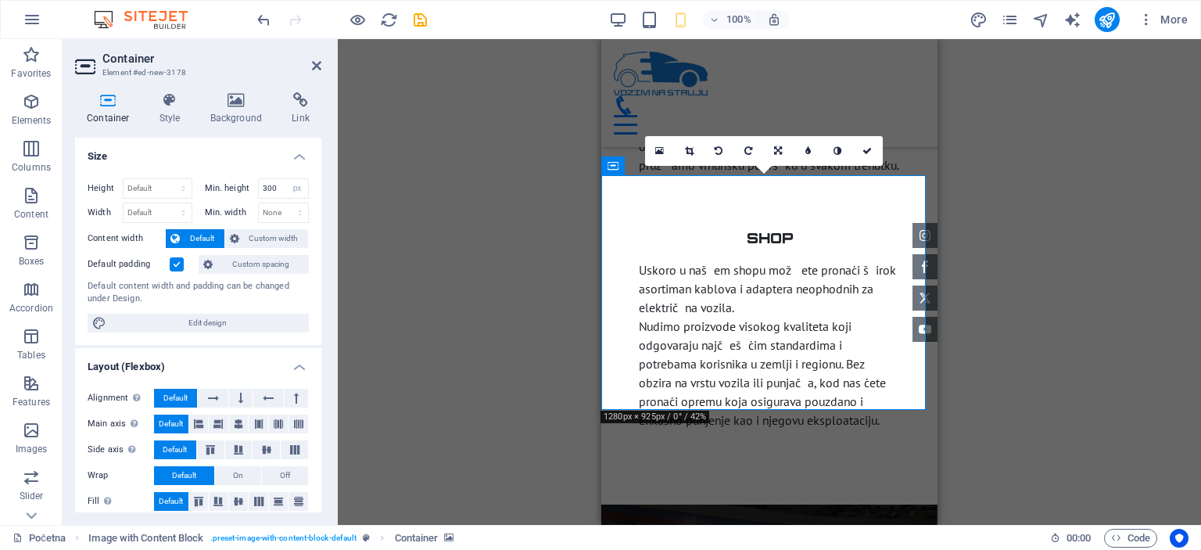
click at [240, 234] on button "Custom width" at bounding box center [267, 238] width 84 height 19
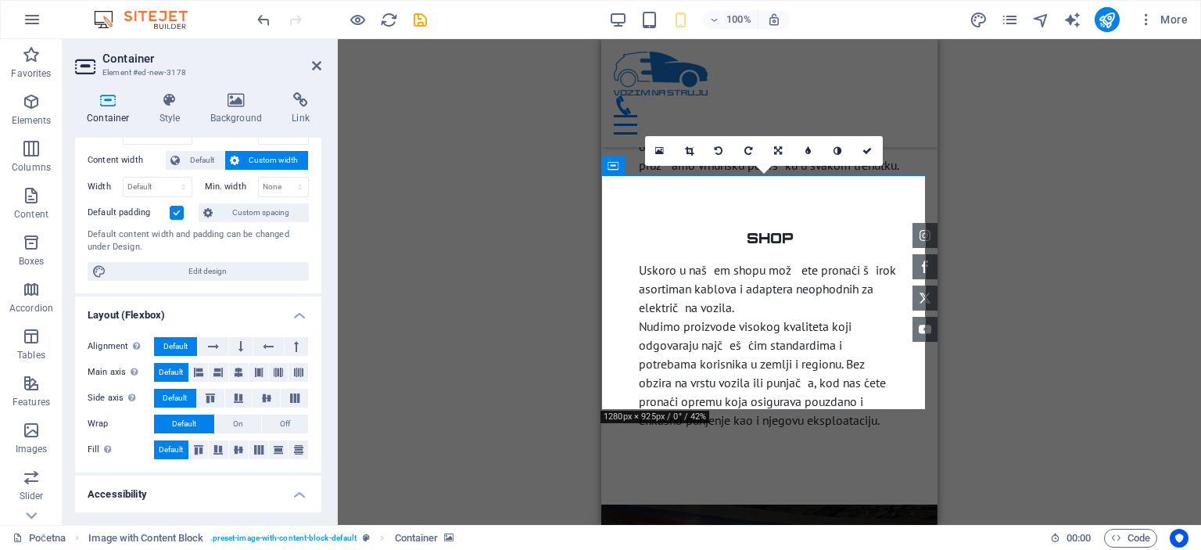
scroll to position [235, 0]
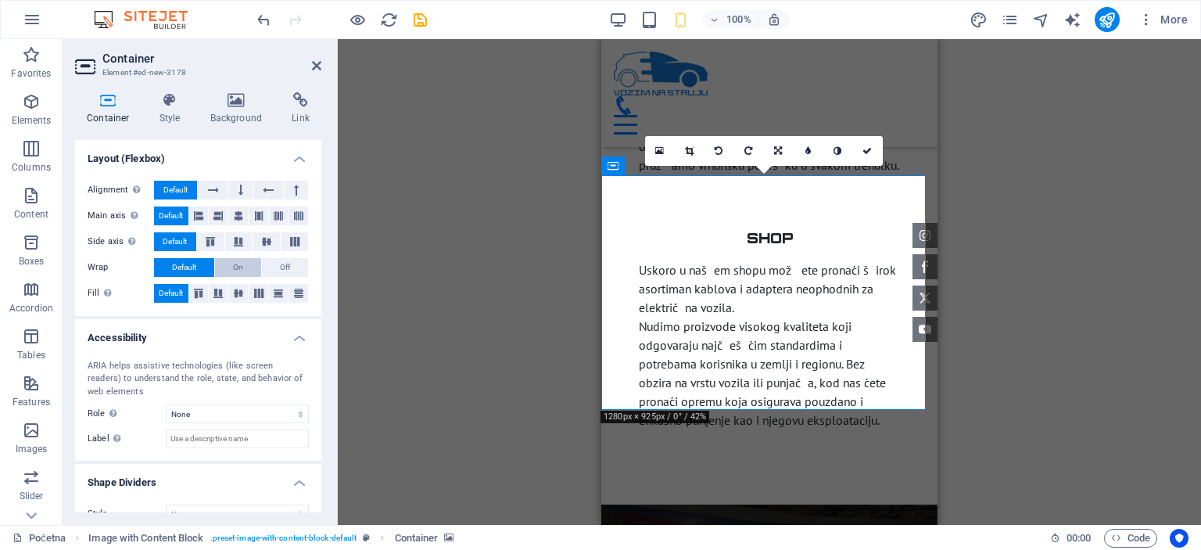
click at [246, 271] on button "On" at bounding box center [238, 267] width 46 height 19
click at [178, 268] on span "Default" at bounding box center [184, 267] width 24 height 19
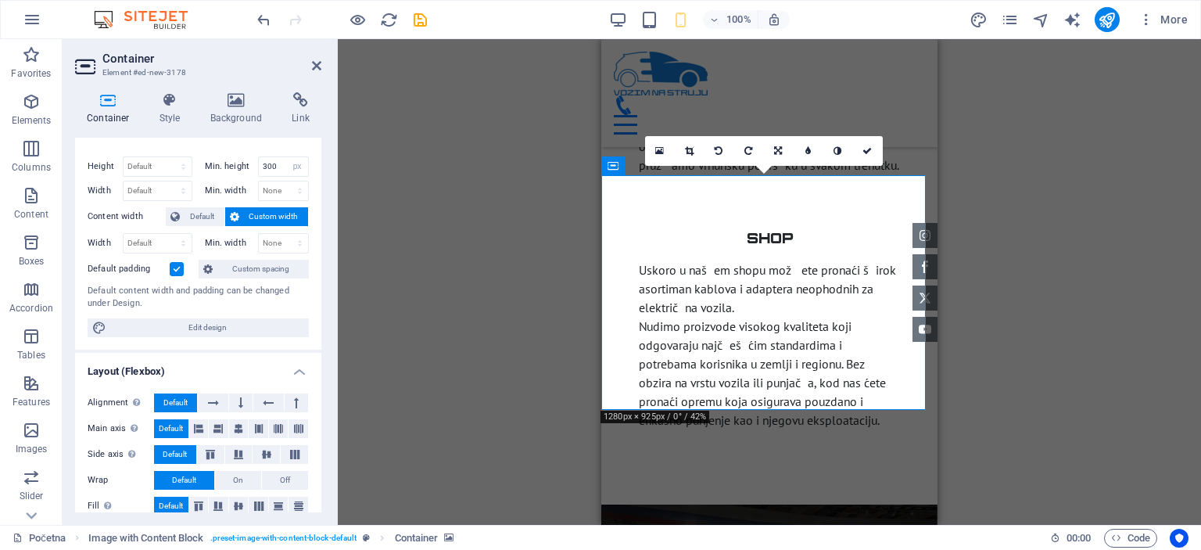
scroll to position [0, 0]
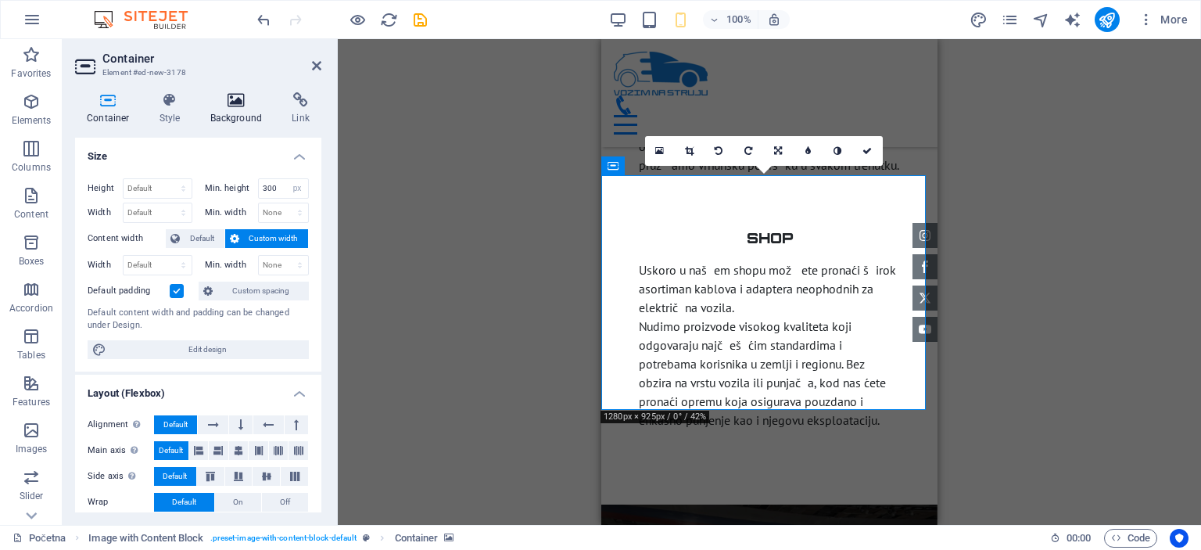
click at [235, 116] on h4 "Background" at bounding box center [240, 108] width 82 height 33
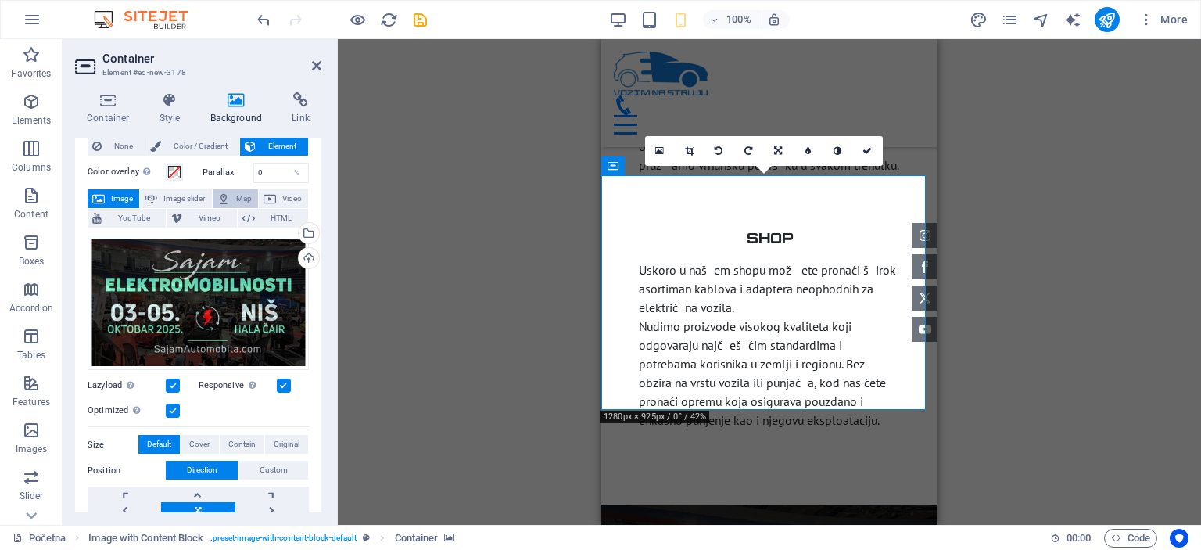
scroll to position [78, 0]
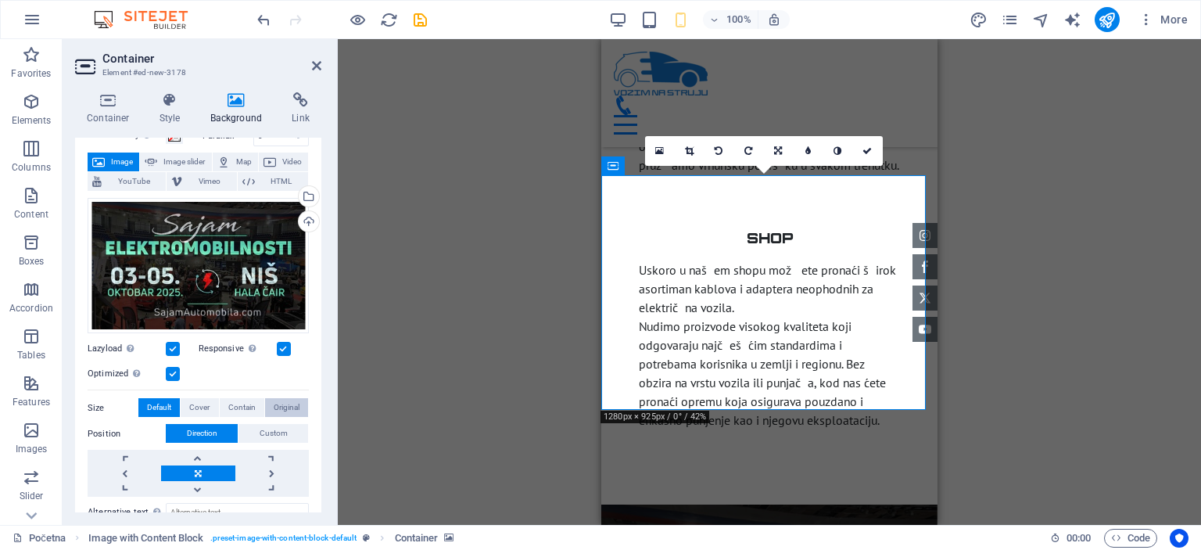
click at [274, 409] on span "Original" at bounding box center [287, 407] width 26 height 19
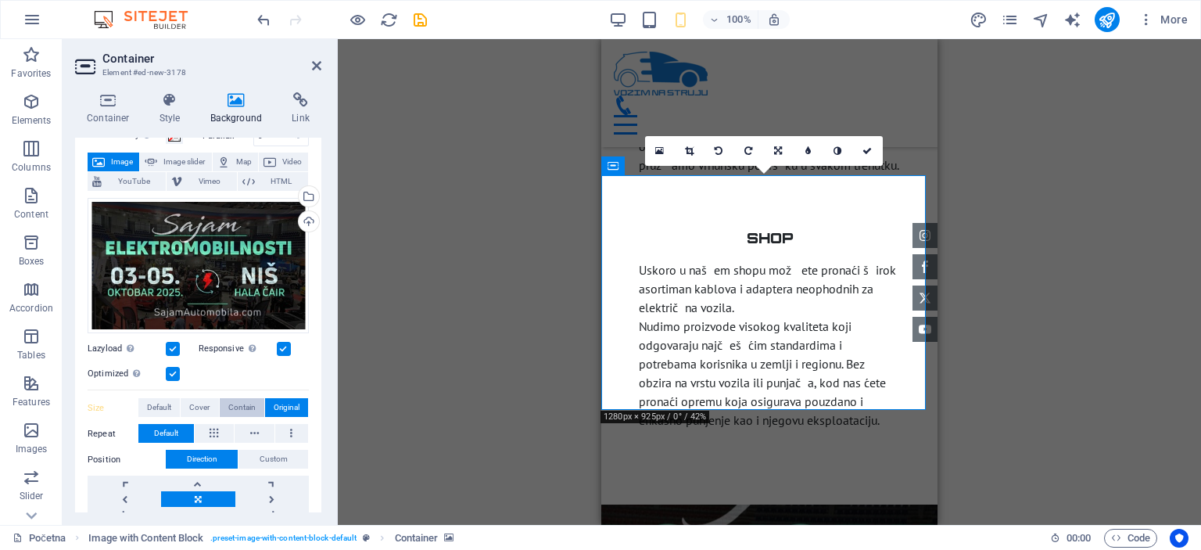
click at [247, 408] on span "Contain" at bounding box center [241, 407] width 27 height 19
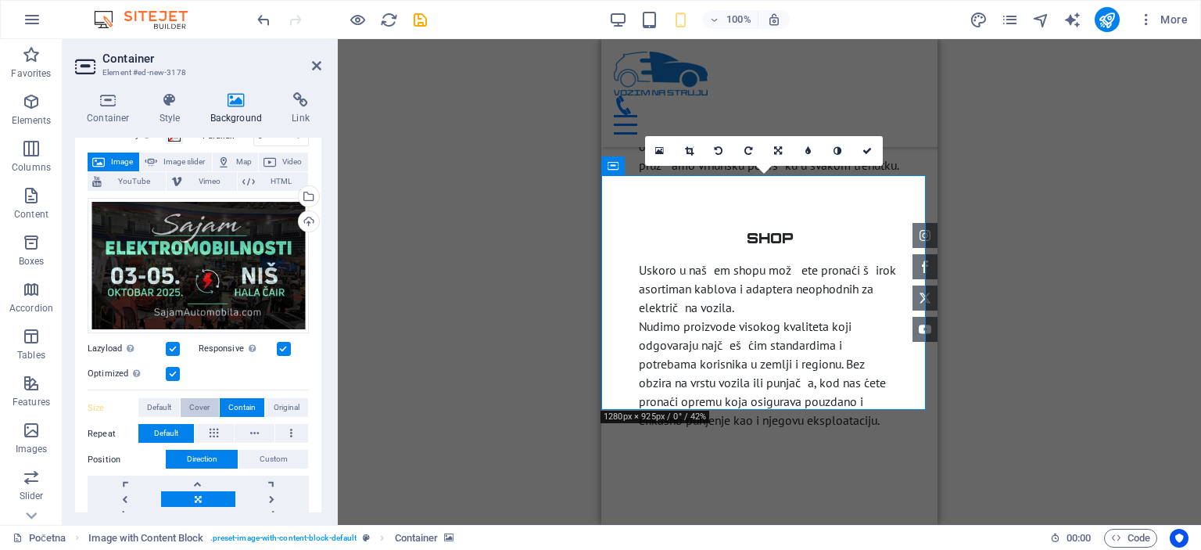
click at [210, 406] on button "Cover" at bounding box center [200, 407] width 38 height 19
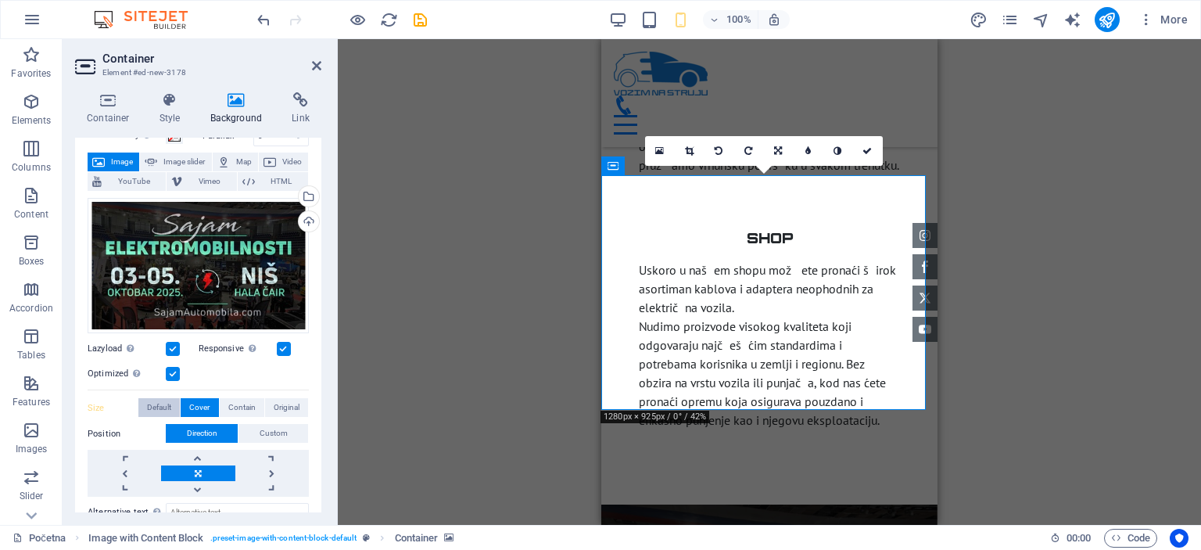
click at [167, 404] on span "Default" at bounding box center [159, 407] width 24 height 19
click at [228, 404] on span "Contain" at bounding box center [241, 407] width 27 height 19
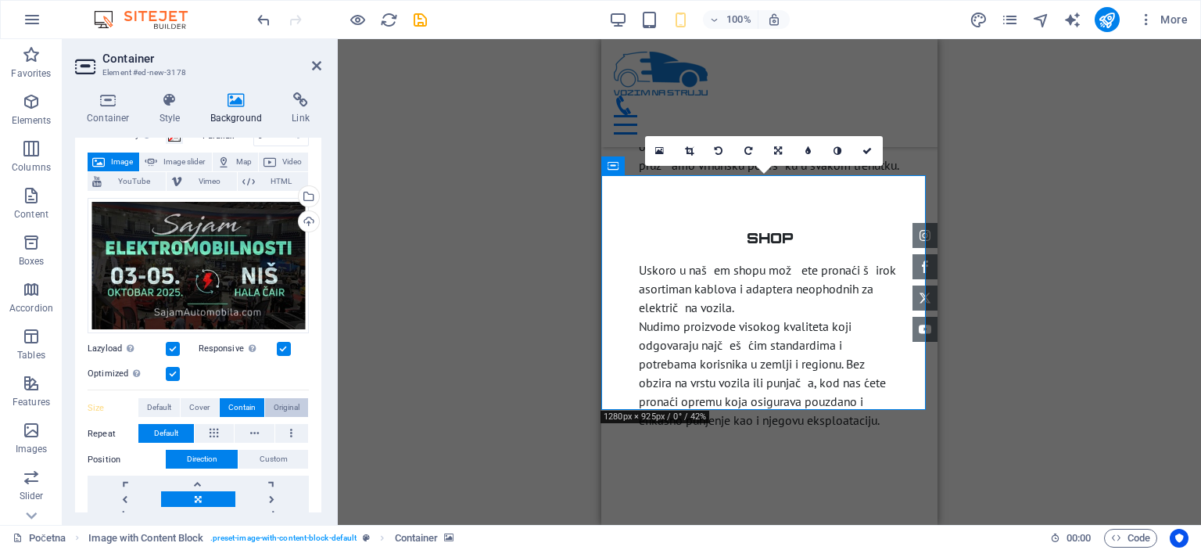
click at [267, 406] on button "Original" at bounding box center [286, 407] width 43 height 19
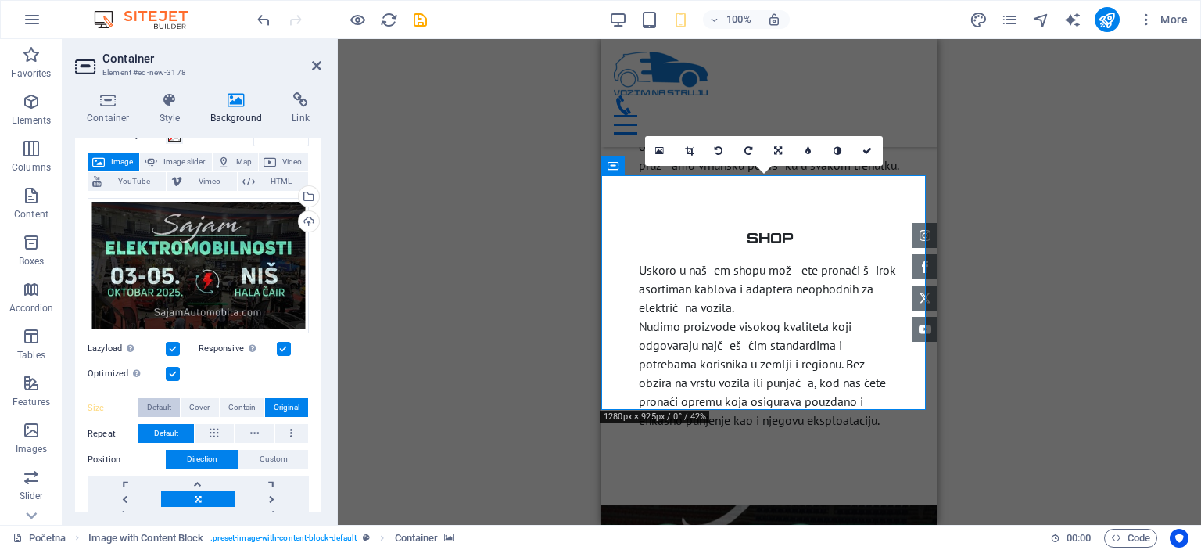
click at [169, 401] on span "Default" at bounding box center [159, 407] width 24 height 19
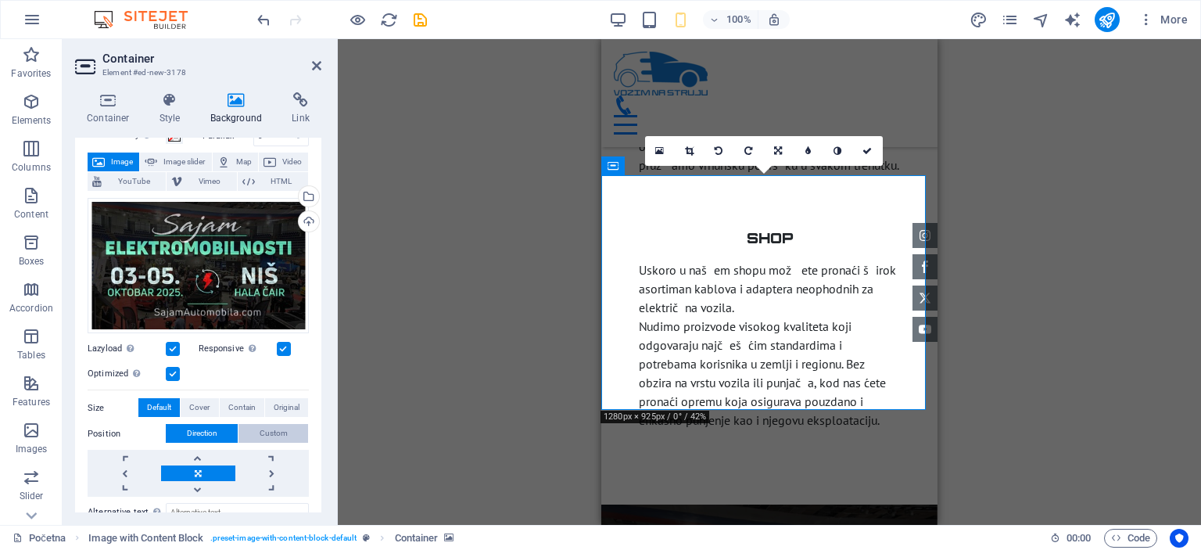
click at [271, 432] on span "Custom" at bounding box center [274, 433] width 28 height 19
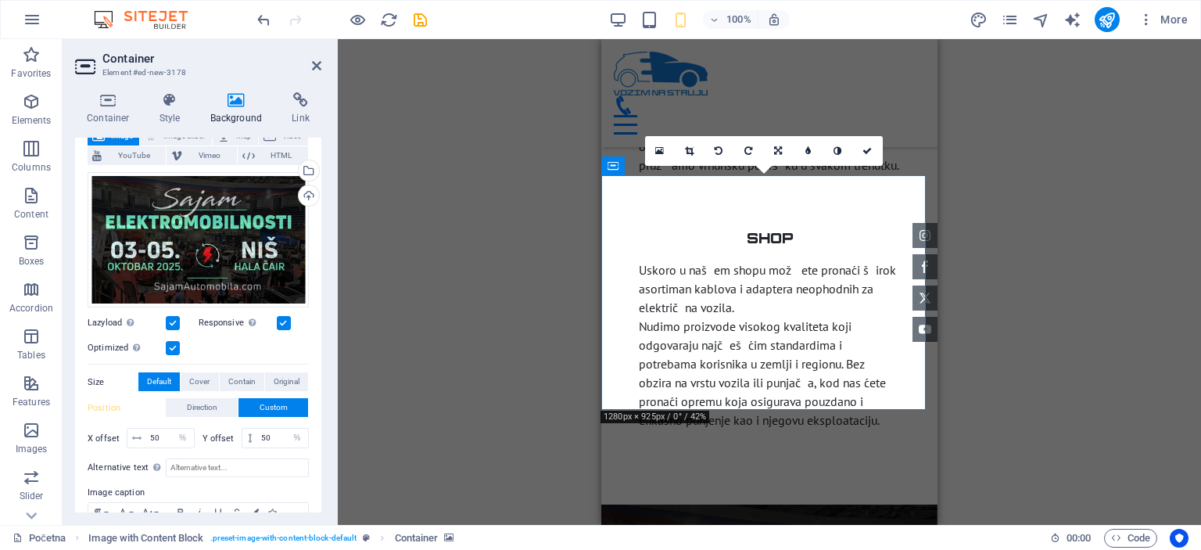
scroll to position [113, 0]
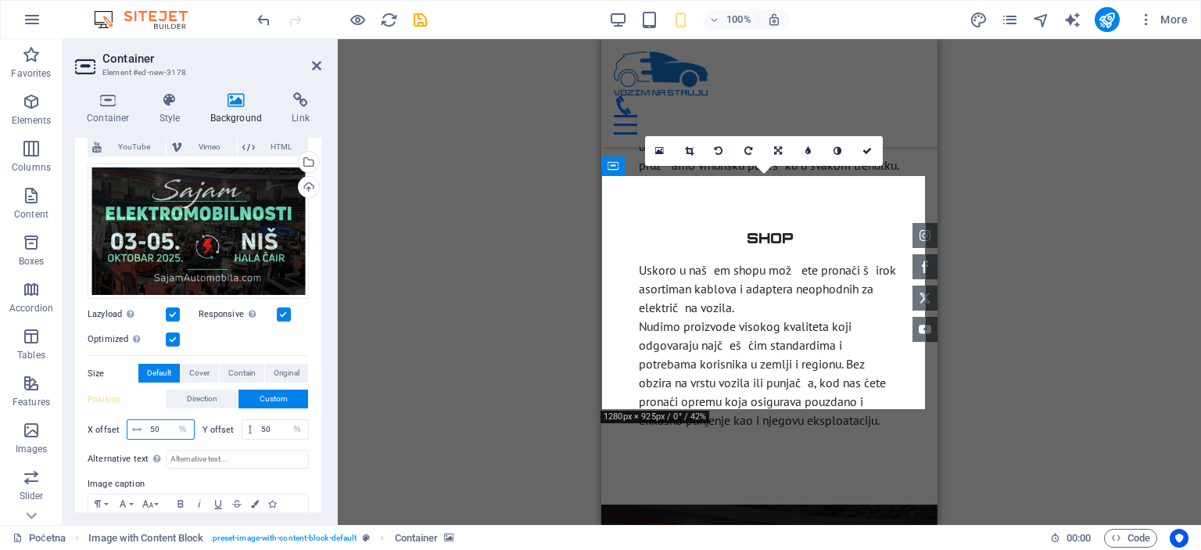
click at [167, 421] on input "50" at bounding box center [170, 429] width 48 height 19
type input "5"
type input "7"
type input "3"
type input "1"
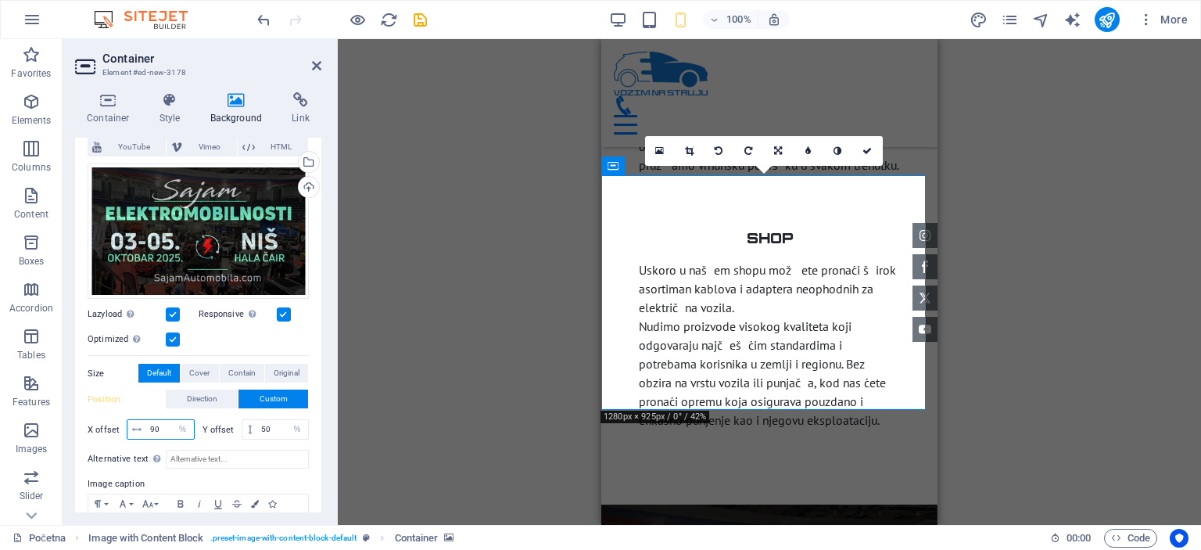
type input "9"
type input "8"
type input "0"
click at [206, 400] on span "Direction" at bounding box center [202, 398] width 30 height 19
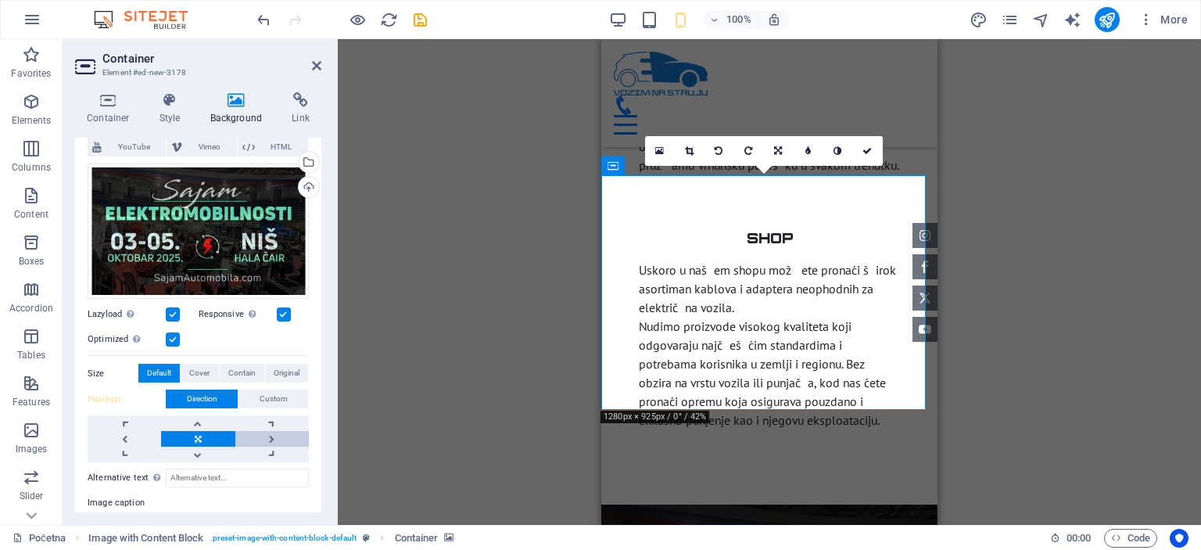
click at [263, 439] on link at bounding box center [271, 439] width 73 height 16
click at [120, 437] on link at bounding box center [124, 439] width 73 height 16
click at [201, 439] on link at bounding box center [197, 439] width 73 height 16
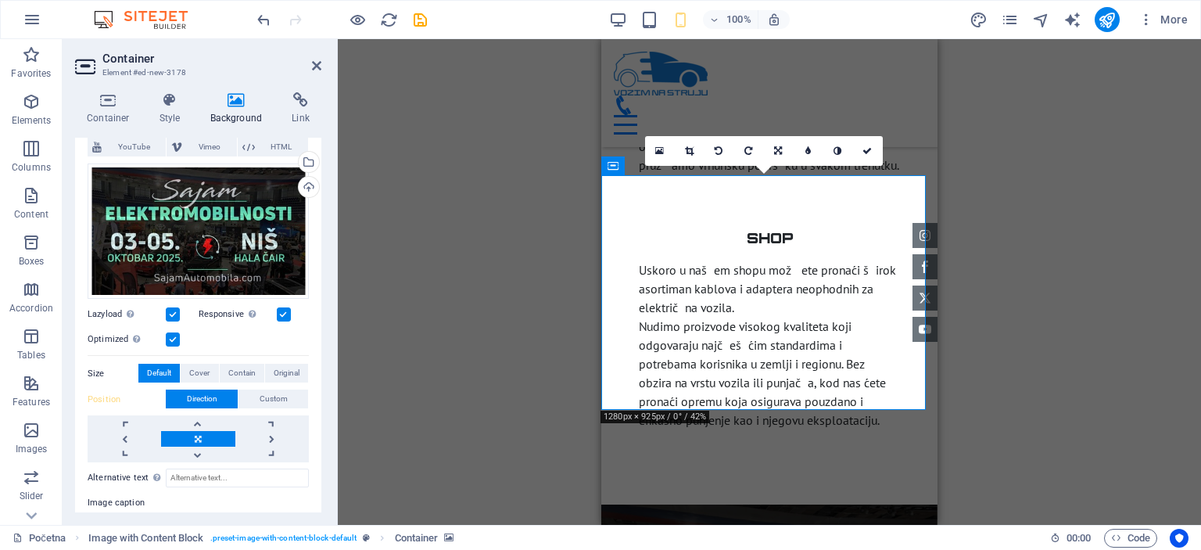
click at [201, 439] on link at bounding box center [197, 439] width 73 height 16
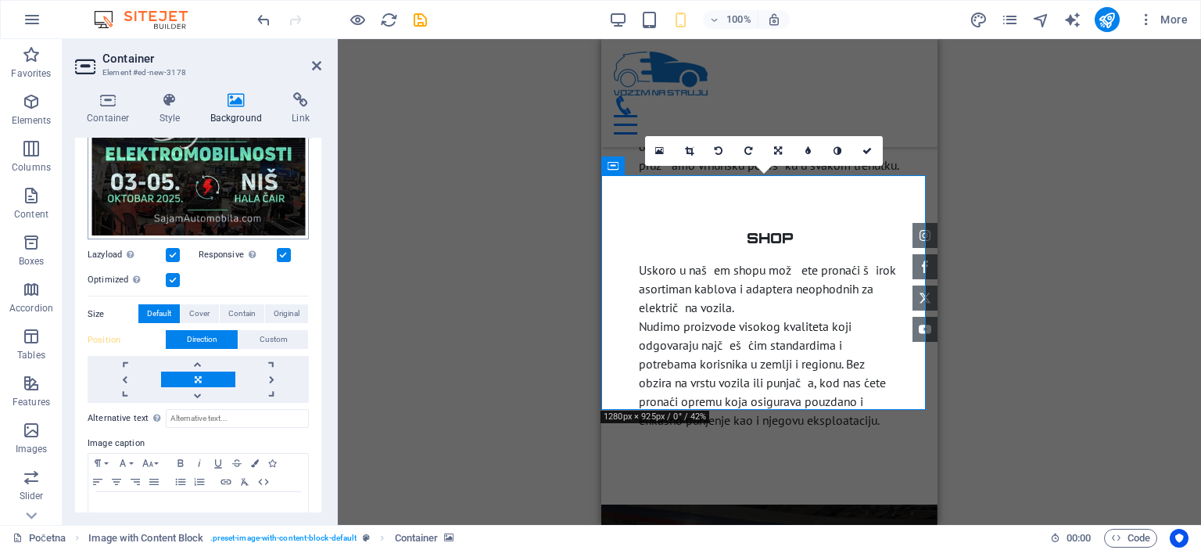
scroll to position [210, 0]
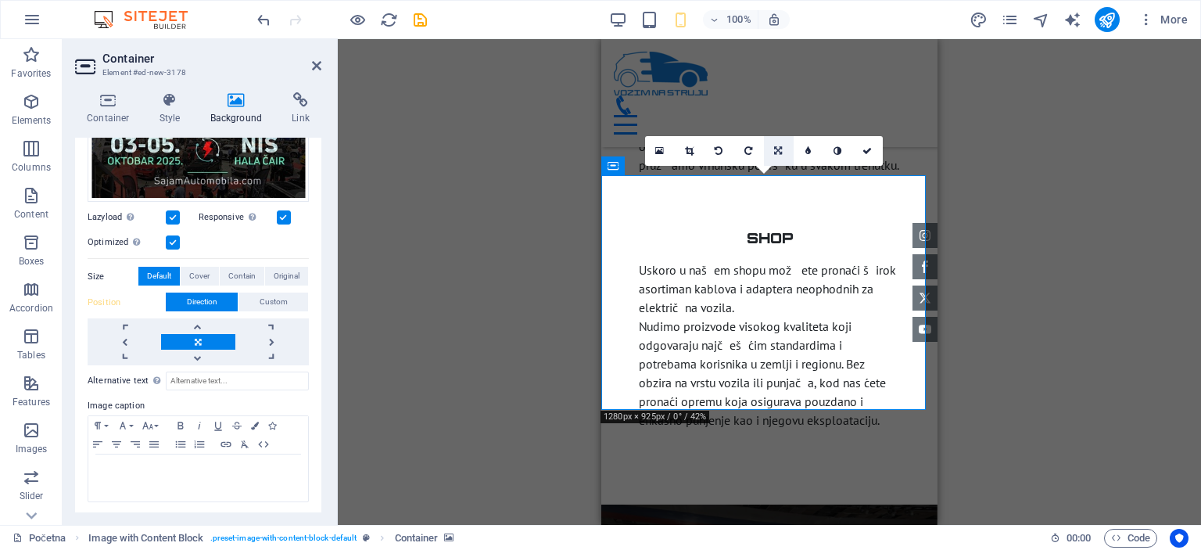
click at [789, 153] on link at bounding box center [779, 151] width 30 height 30
click at [692, 149] on icon at bounding box center [689, 150] width 9 height 9
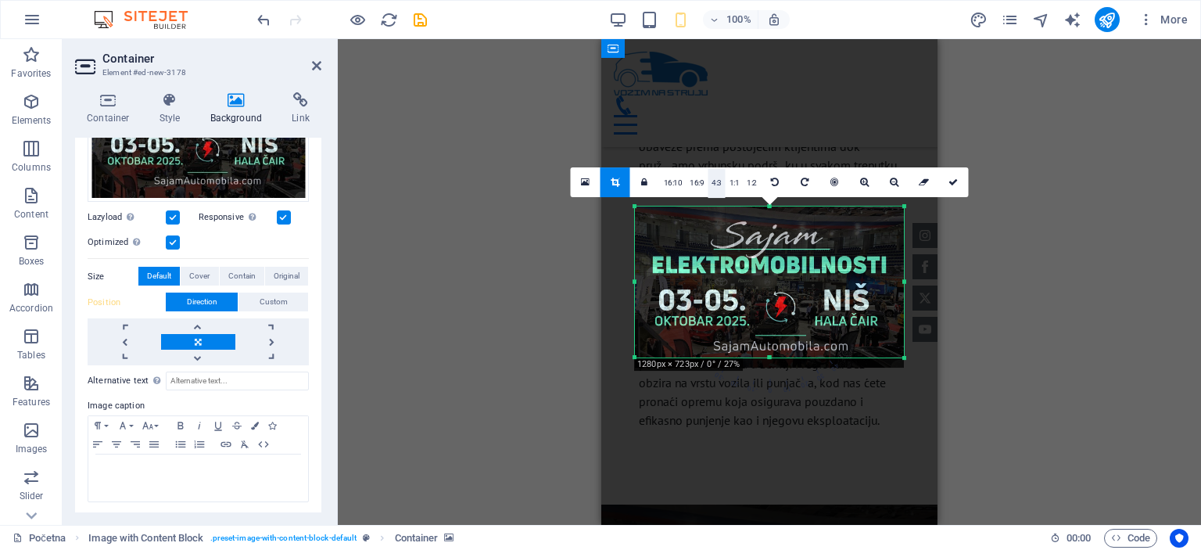
click at [720, 187] on link "4:3" at bounding box center [717, 183] width 18 height 30
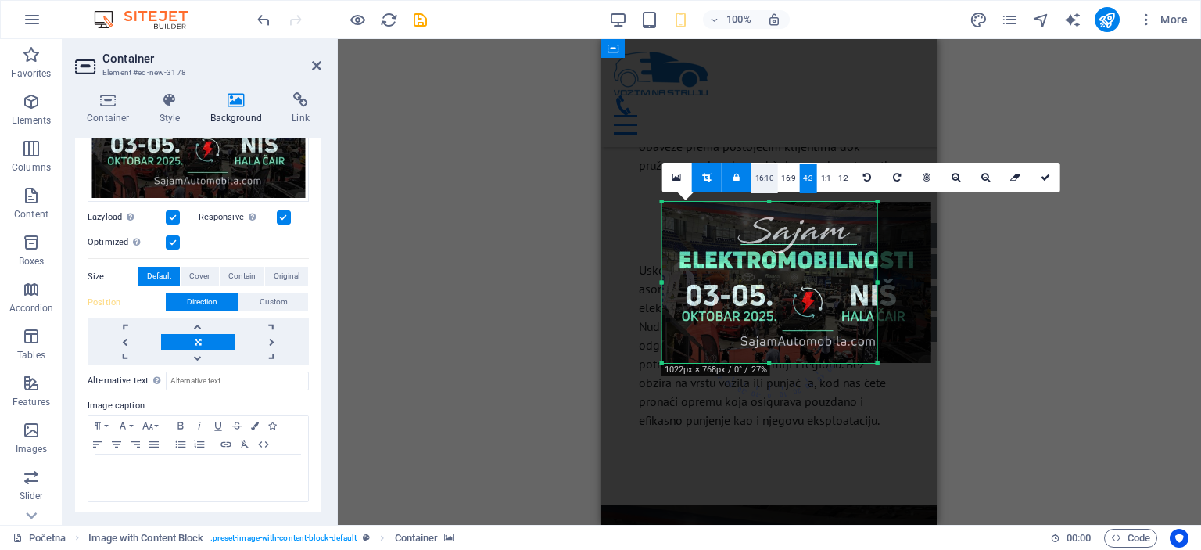
click at [769, 177] on link "16:10" at bounding box center [764, 178] width 27 height 30
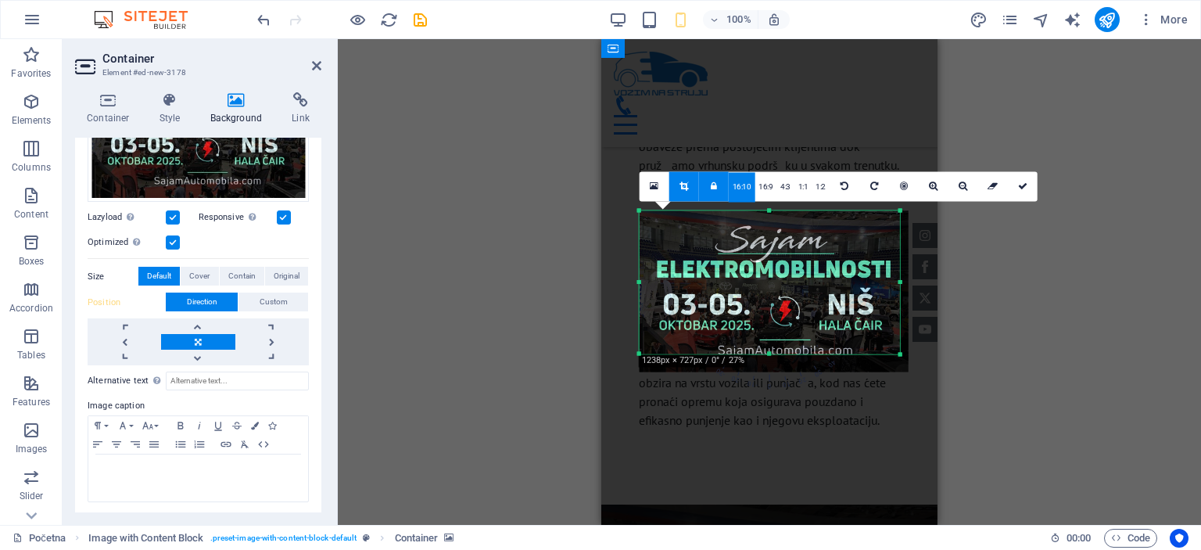
drag, startPoint x: 878, startPoint y: 284, endPoint x: 923, endPoint y: 280, distance: 45.5
click at [900, 280] on div "180 170 160 150 140 130 120 110 100 90 80 70 60 50 40 30 20 10 0 -10 -20 -30 -4…" at bounding box center [770, 281] width 260 height 143
click at [768, 353] on div at bounding box center [769, 354] width 261 height 5
click at [1017, 185] on icon at bounding box center [1021, 185] width 9 height 9
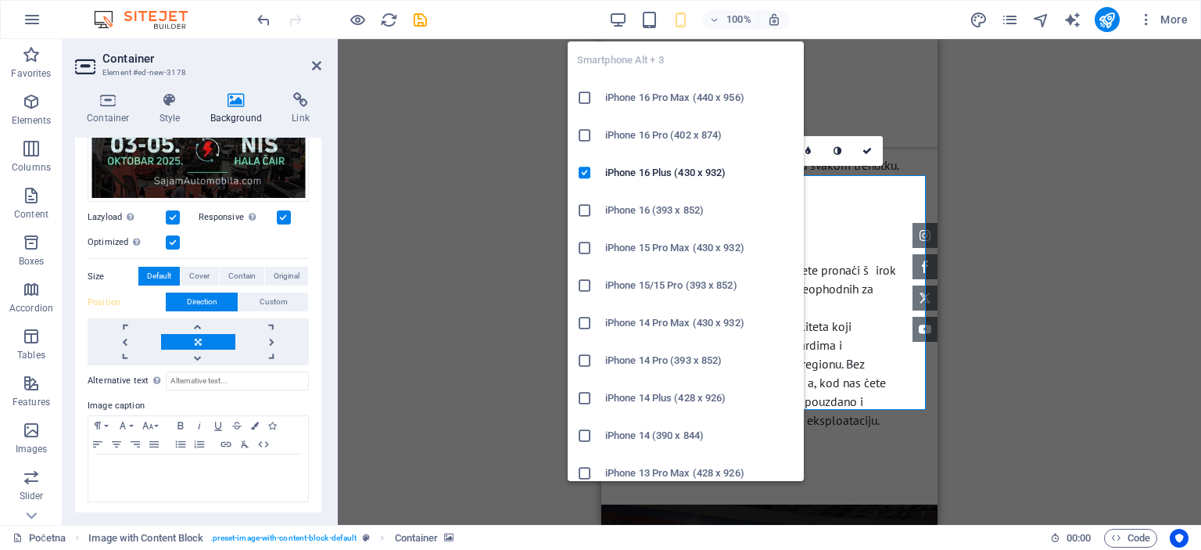
click at [686, 14] on icon "button" at bounding box center [681, 20] width 18 height 18
click at [647, 100] on h6 "iPhone 16 Pro Max (440 x 956)" at bounding box center [699, 97] width 189 height 19
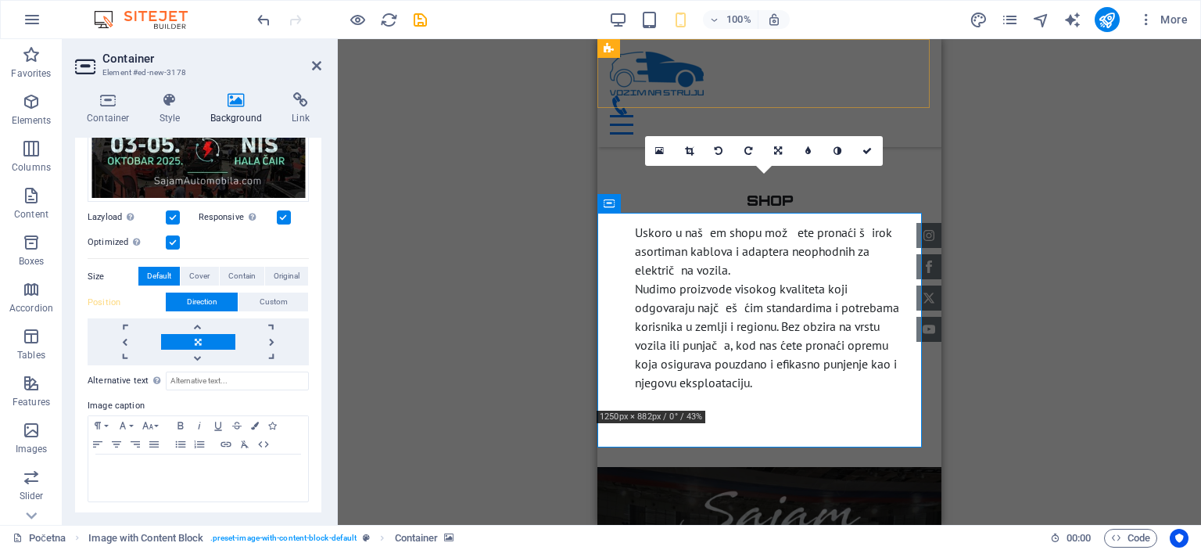
scroll to position [4044, 0]
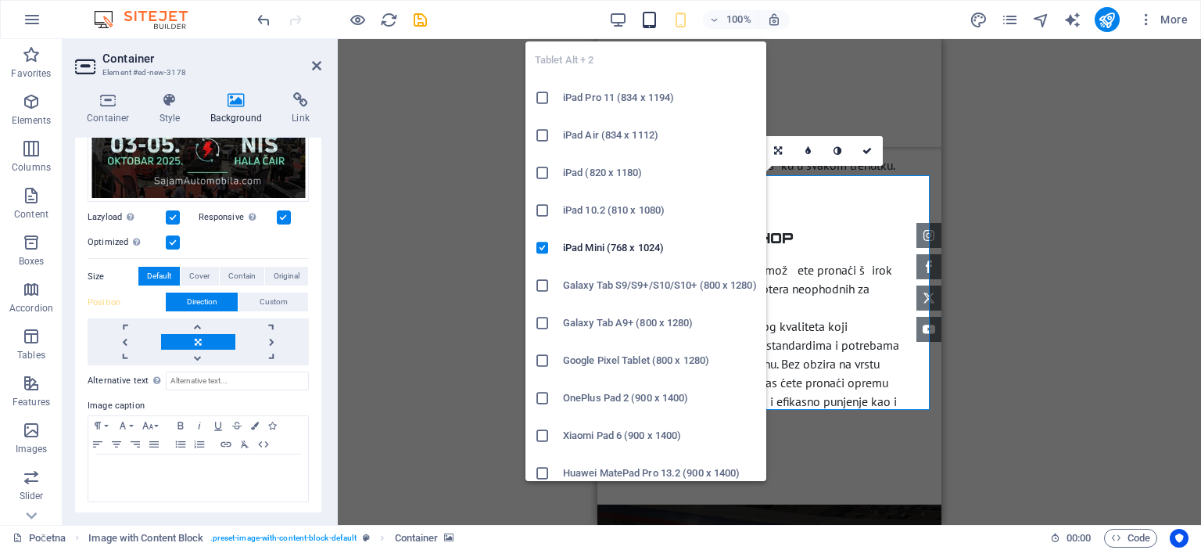
click at [653, 25] on icon "button" at bounding box center [649, 20] width 18 height 18
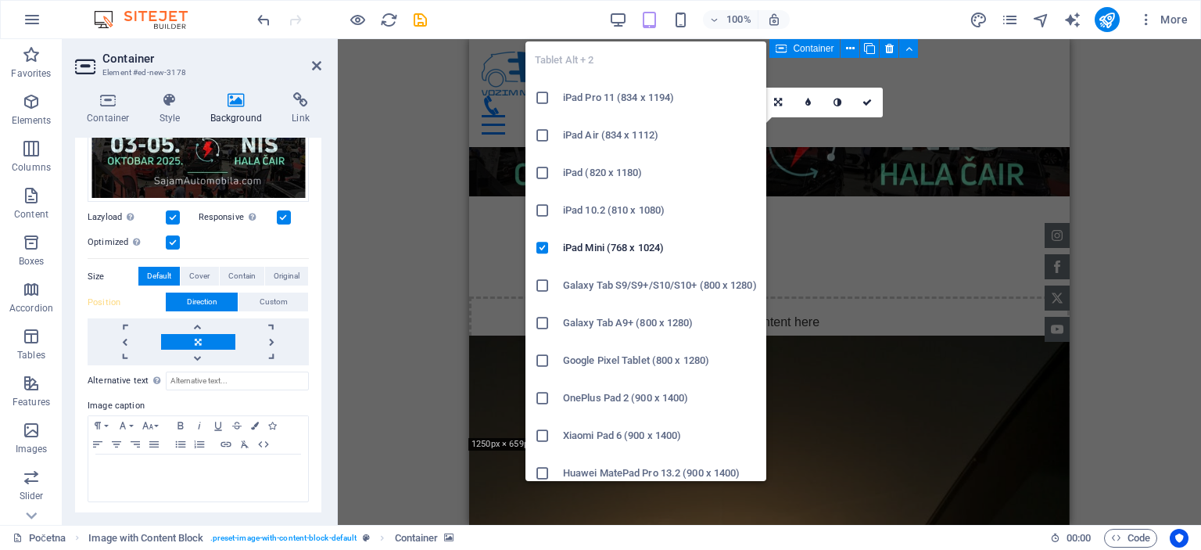
scroll to position [3002, 0]
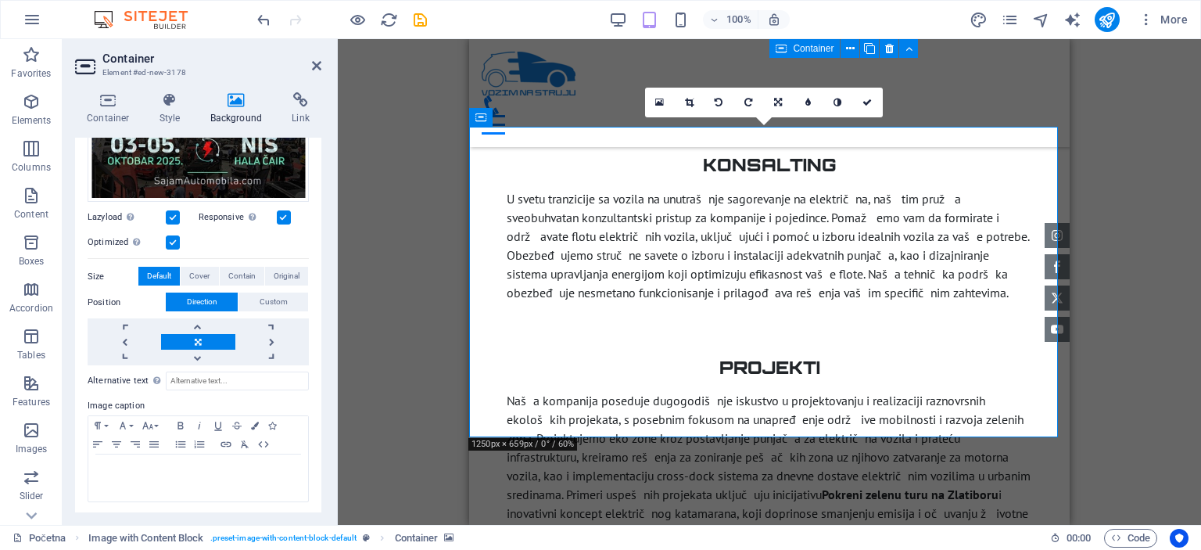
click at [220, 270] on button "Contain" at bounding box center [242, 276] width 45 height 19
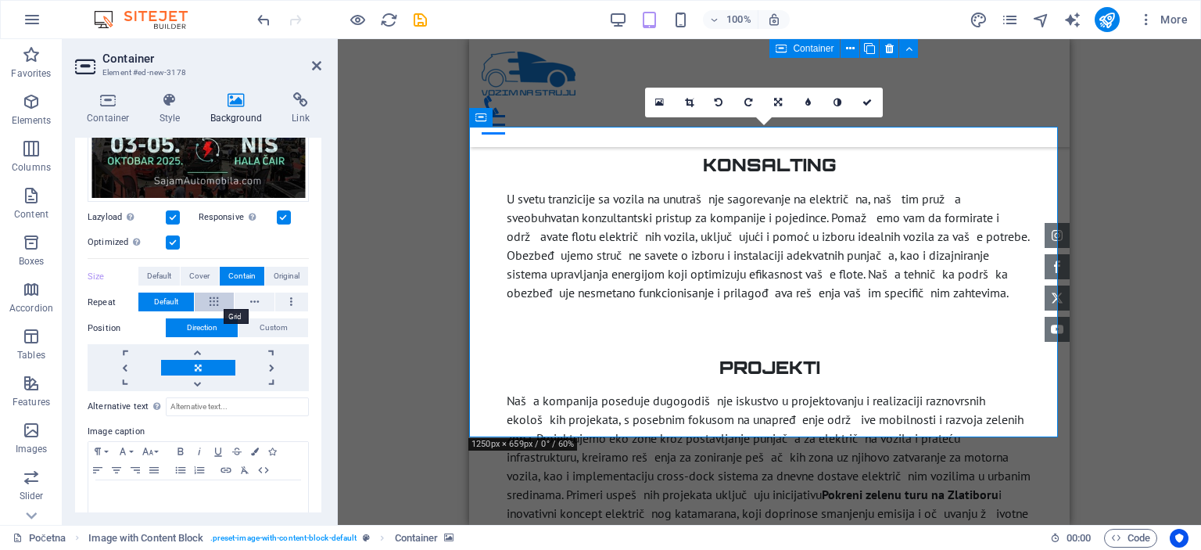
click at [206, 293] on button at bounding box center [215, 301] width 40 height 19
click at [251, 303] on icon at bounding box center [254, 301] width 9 height 19
click at [281, 298] on button at bounding box center [292, 301] width 34 height 19
click at [264, 300] on button at bounding box center [255, 301] width 40 height 19
click at [858, 102] on link at bounding box center [868, 103] width 30 height 30
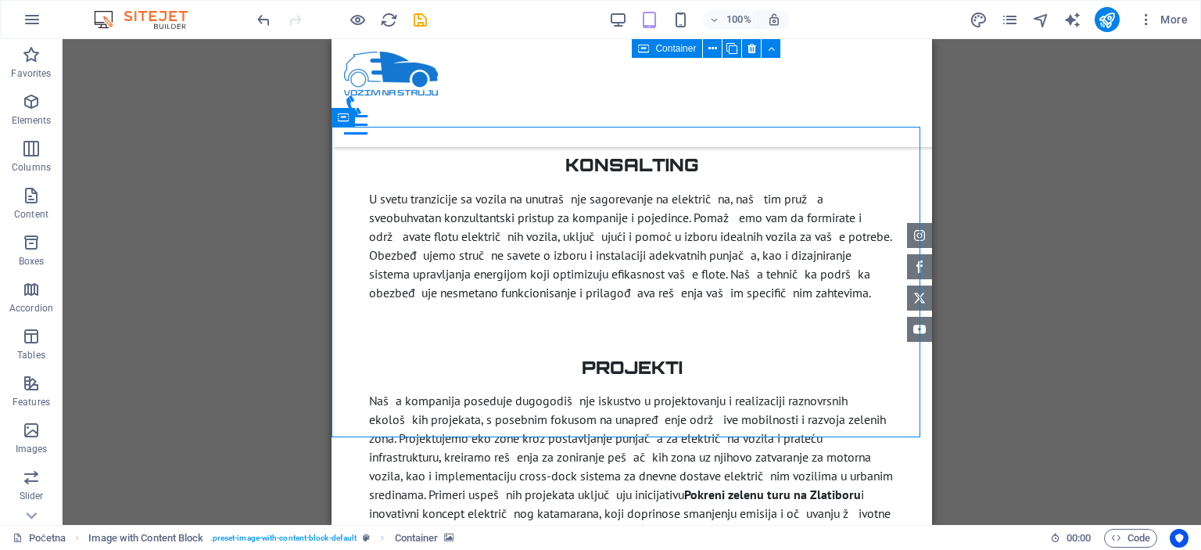
click at [995, 227] on div "Drag here to replace the existing content. Press “Ctrl” if you want to create a…" at bounding box center [632, 282] width 1138 height 486
click at [423, 19] on icon "save" at bounding box center [420, 20] width 18 height 18
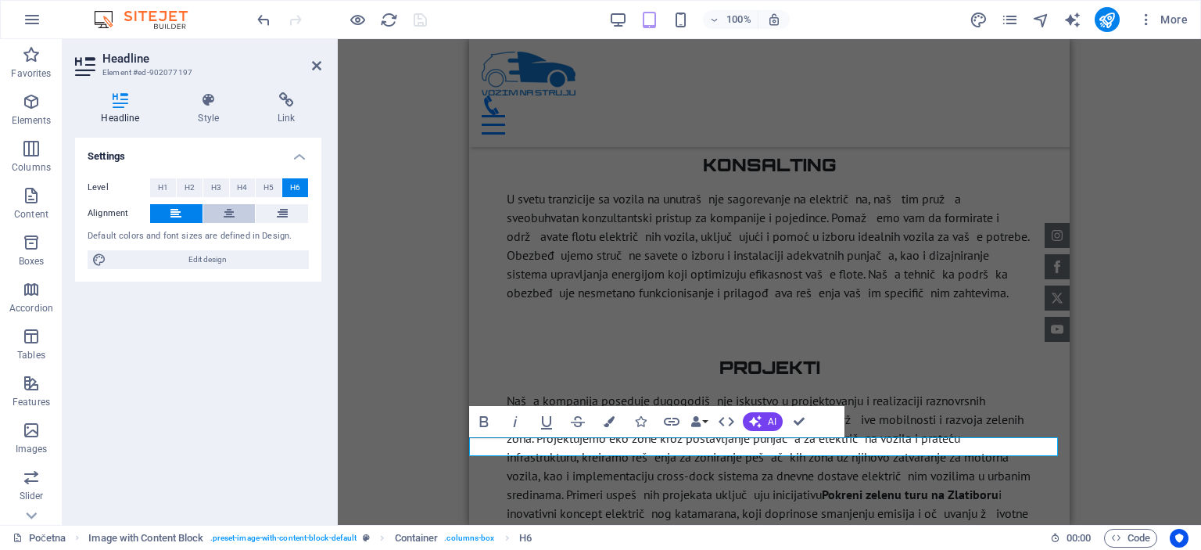
click at [231, 209] on icon at bounding box center [229, 213] width 11 height 19
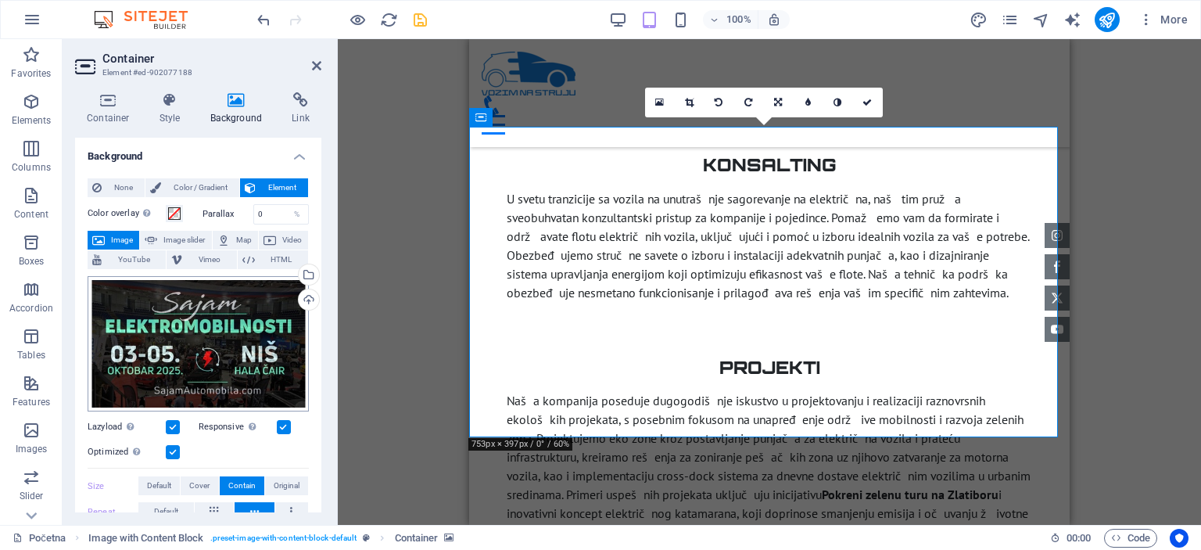
scroll to position [156, 0]
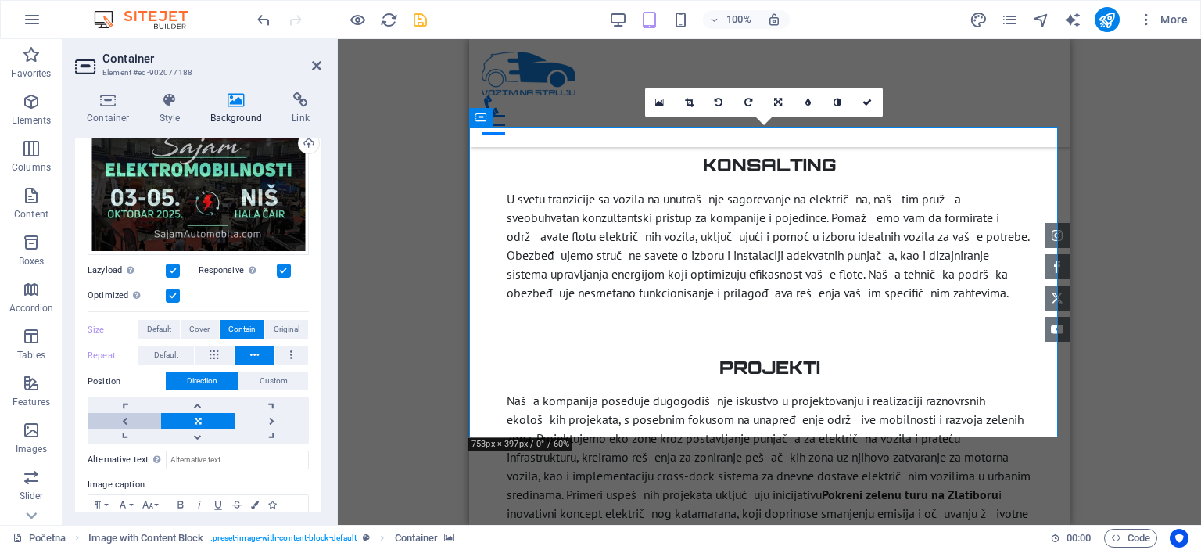
click at [121, 421] on link at bounding box center [124, 421] width 73 height 16
click at [861, 104] on link at bounding box center [868, 103] width 30 height 30
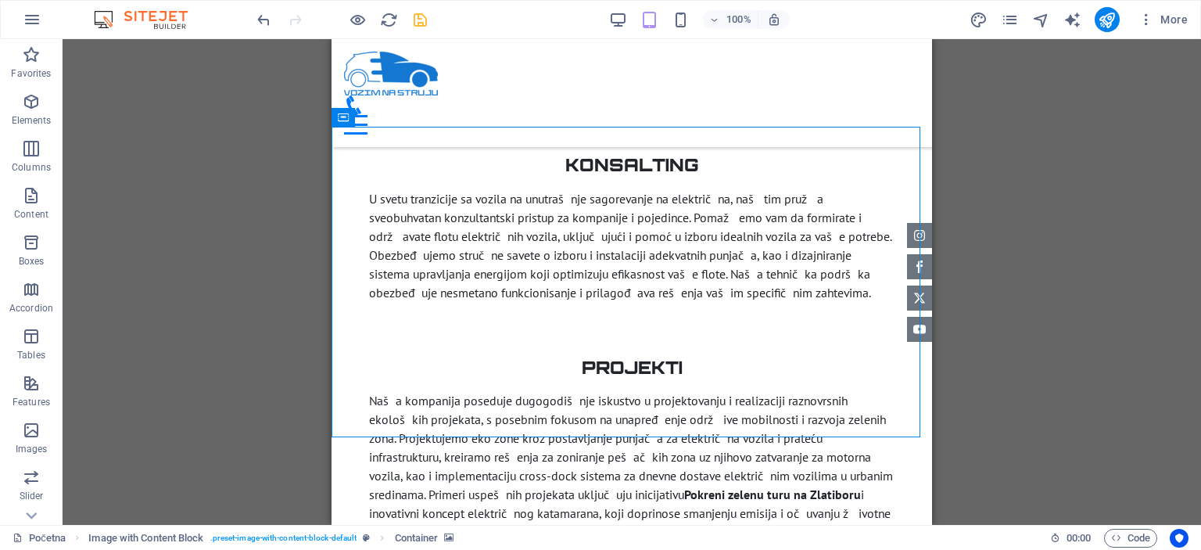
click at [1002, 240] on div "Drag here to replace the existing content. Press “Ctrl” if you want to create a…" at bounding box center [632, 282] width 1138 height 486
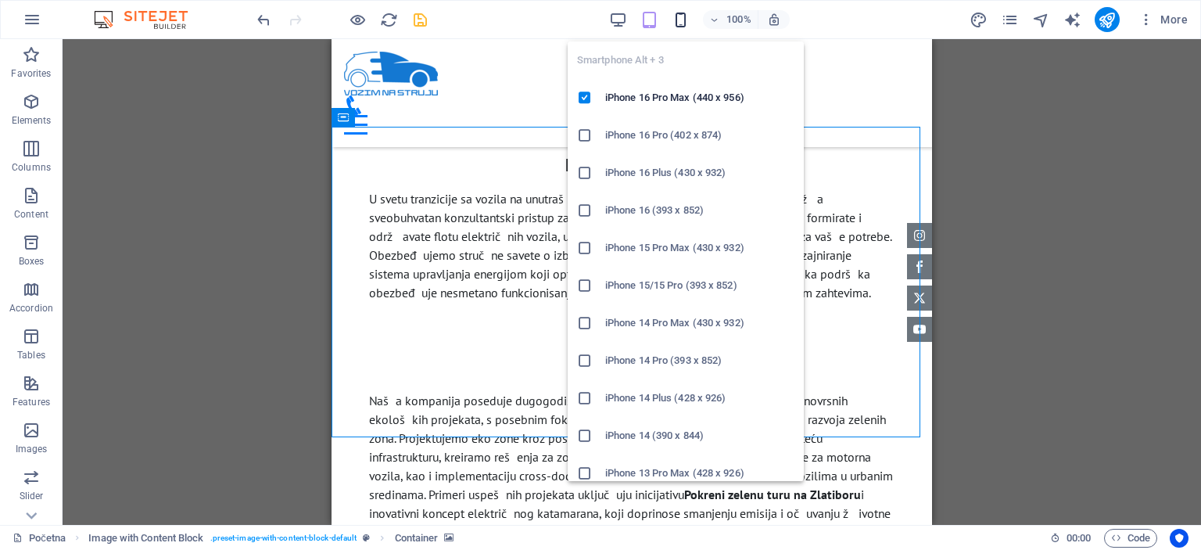
click at [679, 20] on icon "button" at bounding box center [681, 20] width 18 height 18
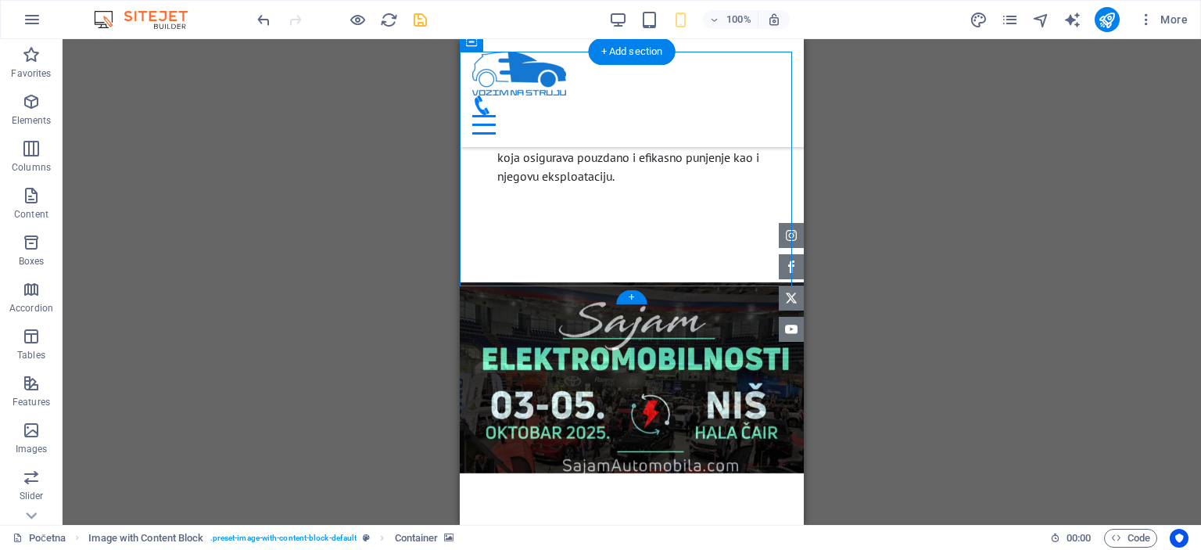
scroll to position [4131, 0]
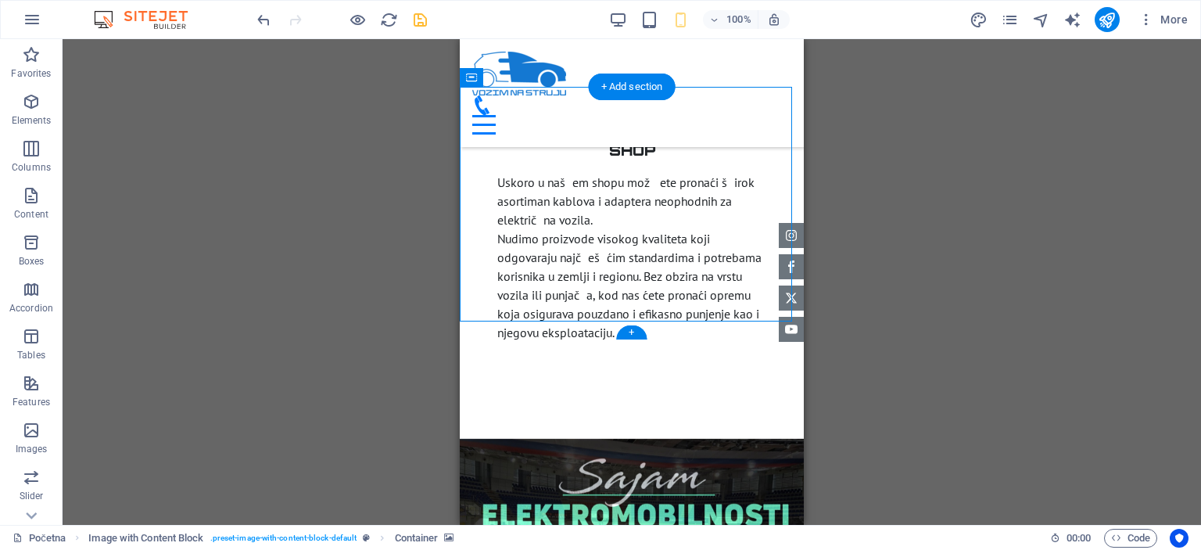
click at [713, 417] on figure at bounding box center [632, 534] width 344 height 235
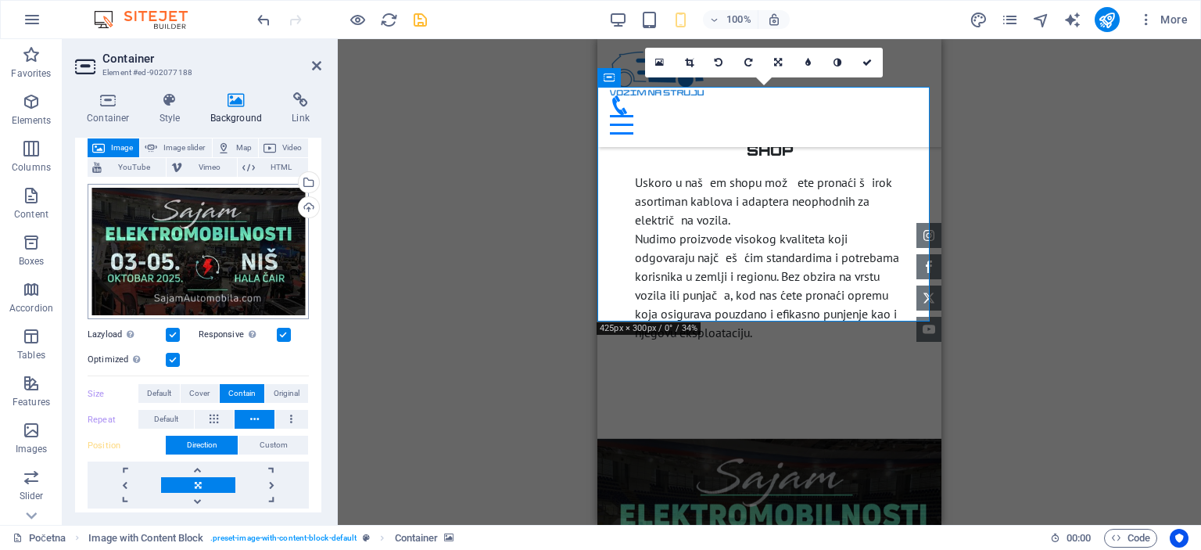
scroll to position [156, 0]
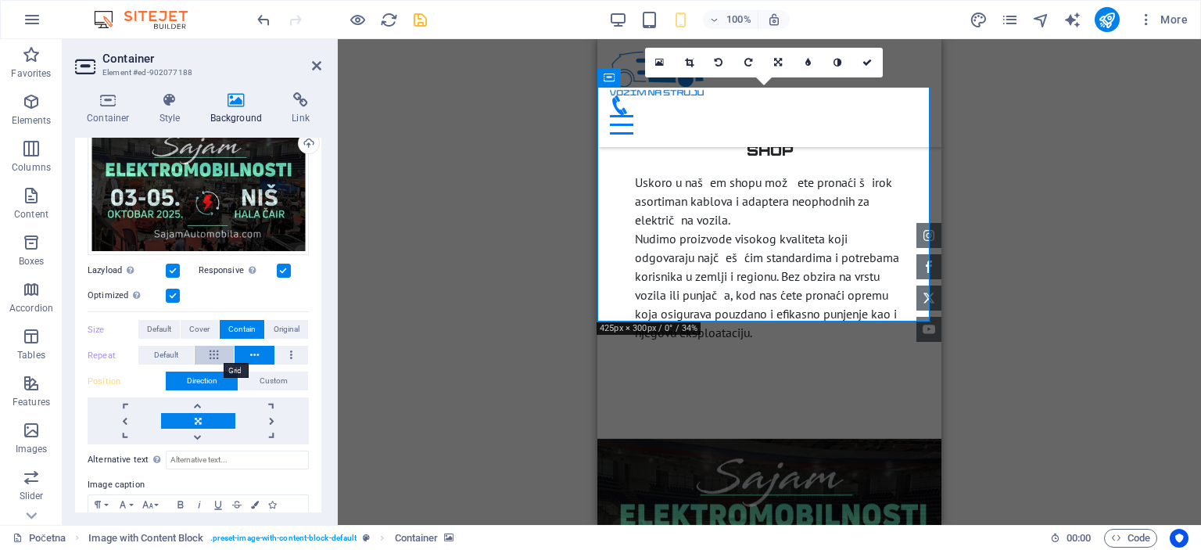
click at [227, 350] on button at bounding box center [215, 355] width 40 height 19
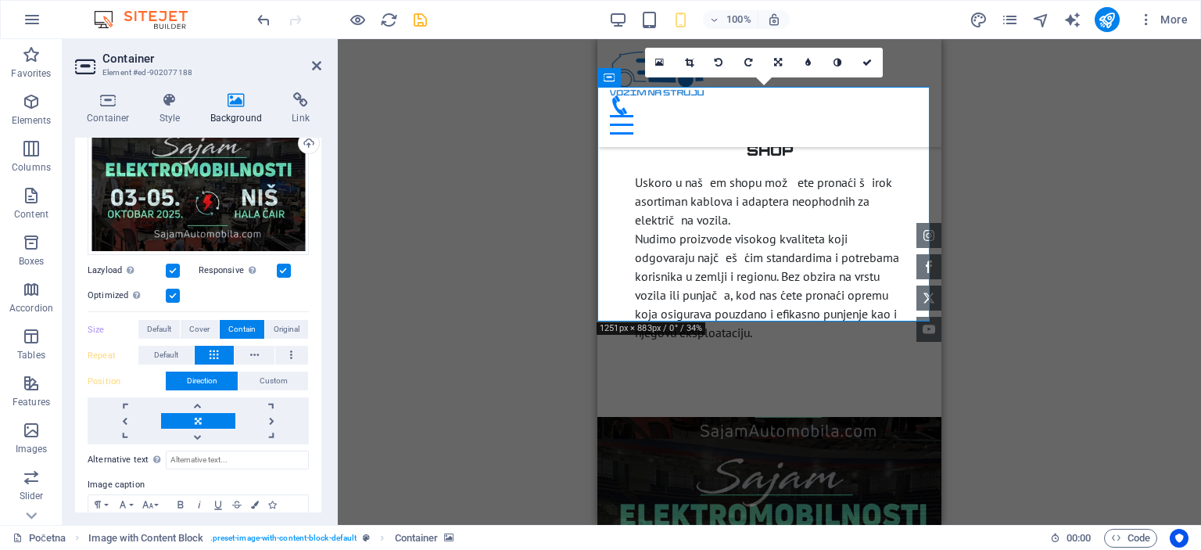
click at [227, 350] on button at bounding box center [215, 355] width 40 height 19
click at [258, 353] on button at bounding box center [255, 355] width 40 height 19
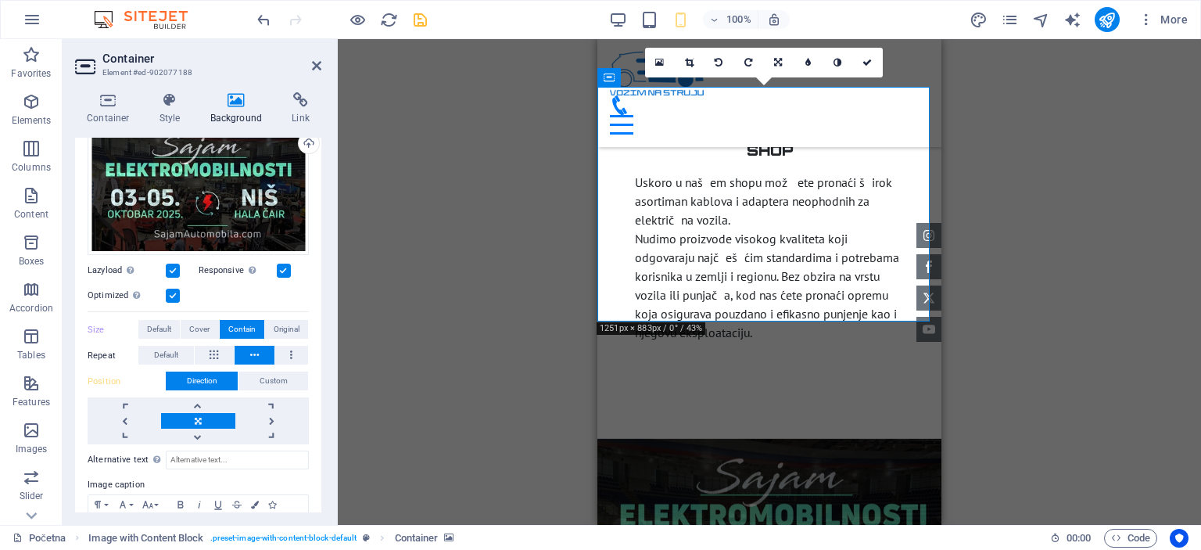
click at [306, 352] on div "None Color / Gradient Element Stretch background to full-width Color overlay Pl…" at bounding box center [198, 302] width 246 height 586
click at [297, 347] on button at bounding box center [292, 355] width 34 height 19
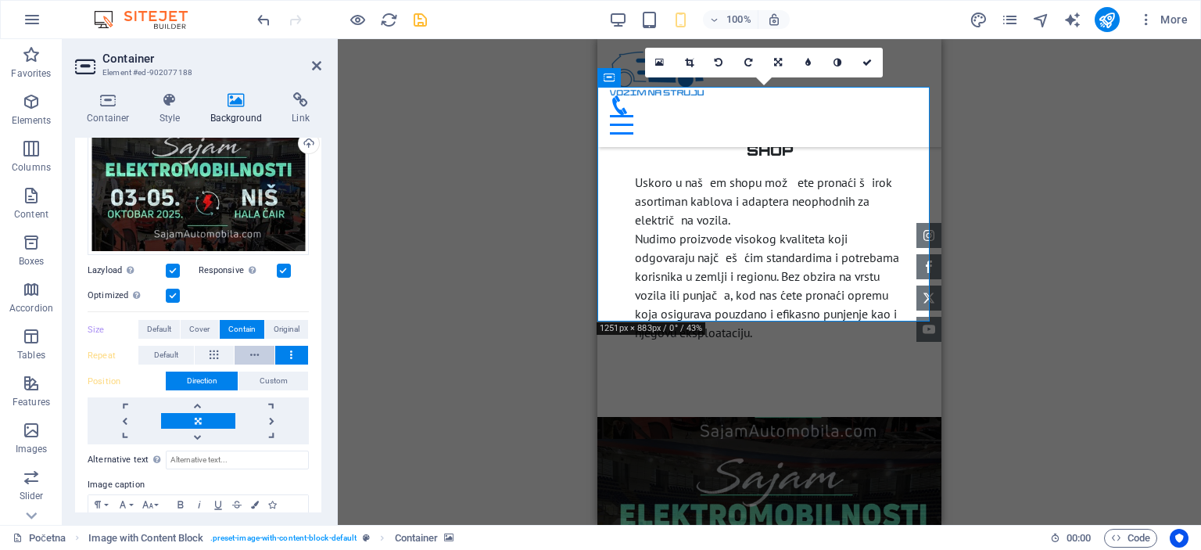
click at [260, 351] on button at bounding box center [255, 355] width 40 height 19
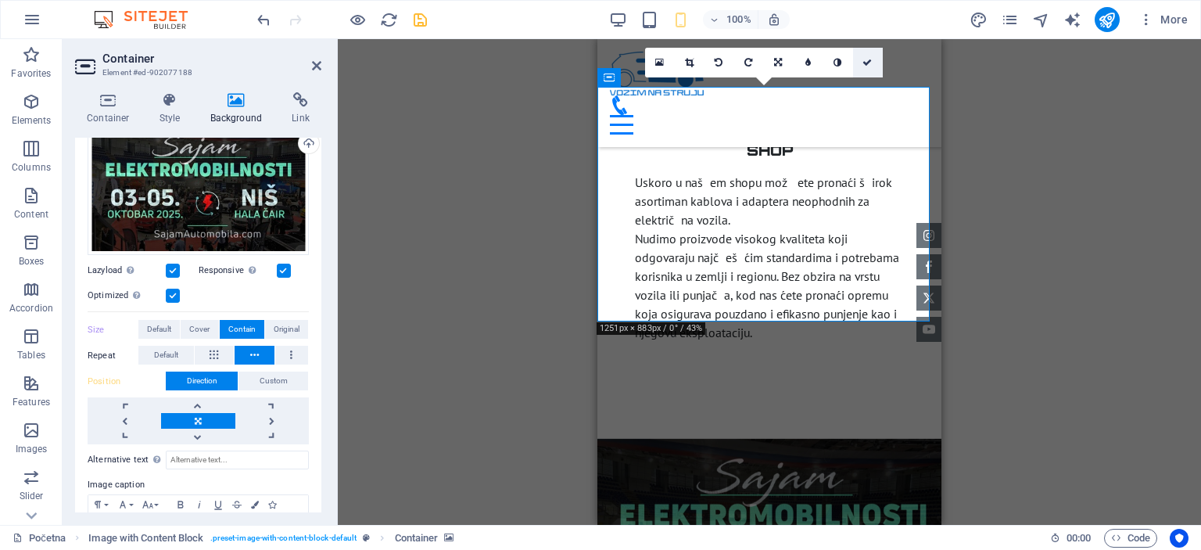
click at [863, 62] on icon at bounding box center [866, 62] width 9 height 9
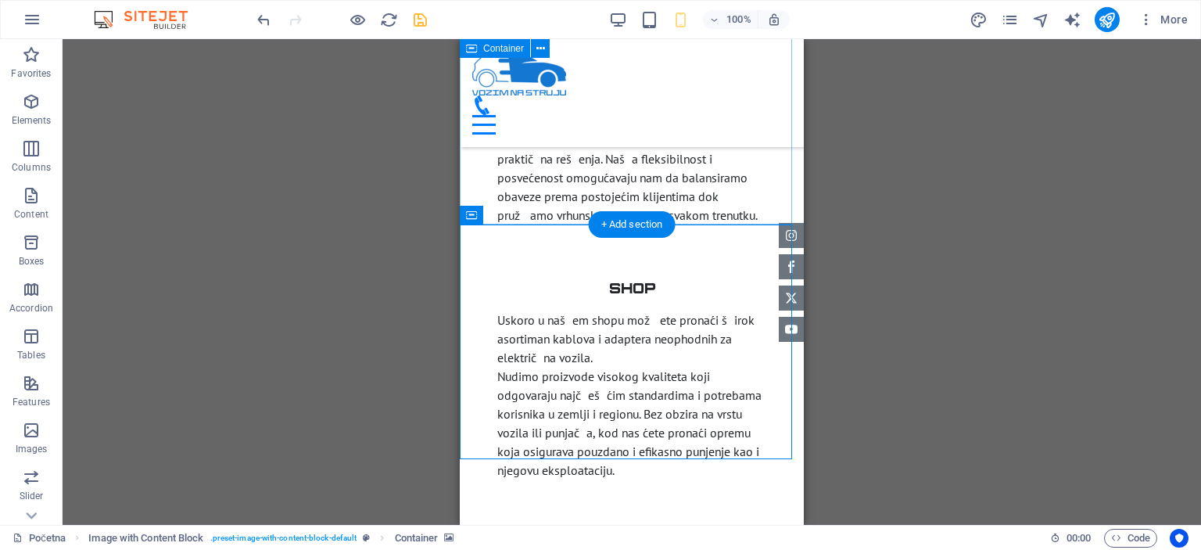
scroll to position [4131, 0]
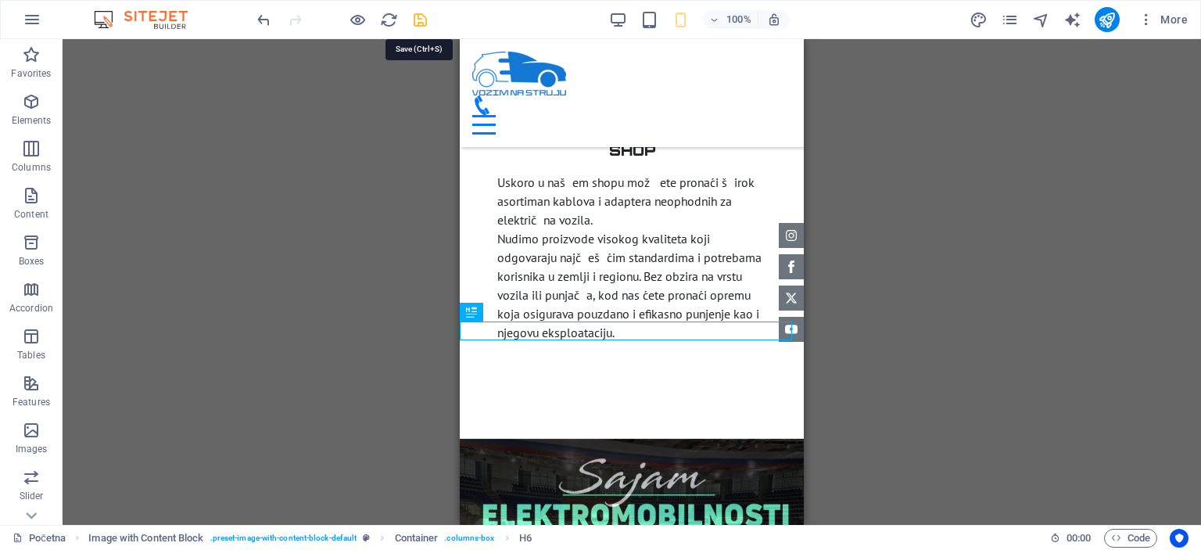
click at [422, 15] on icon "save" at bounding box center [420, 20] width 18 height 18
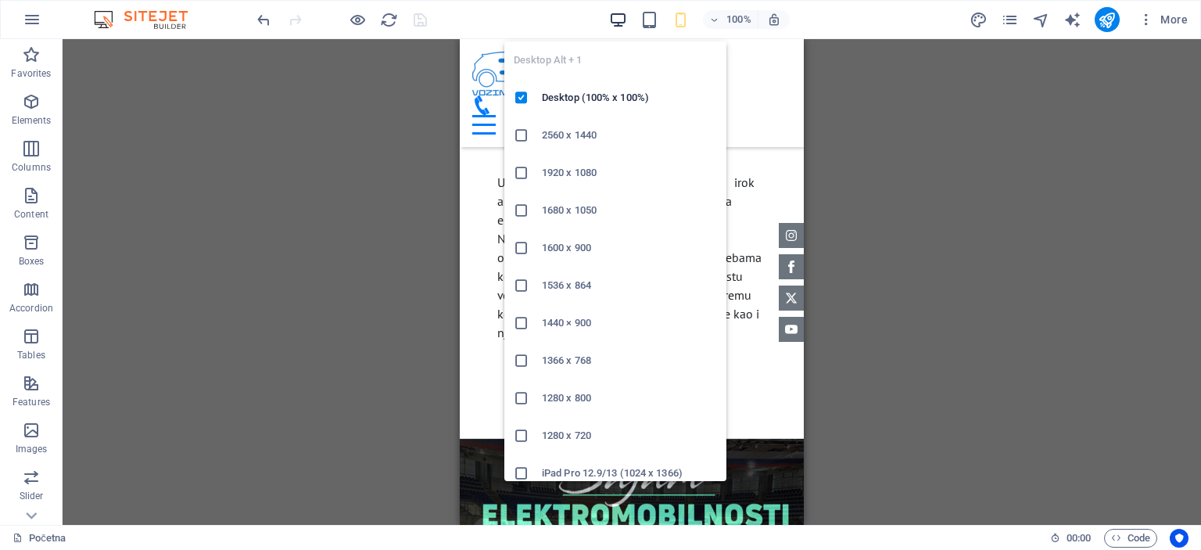
click at [619, 15] on icon "button" at bounding box center [618, 20] width 18 height 18
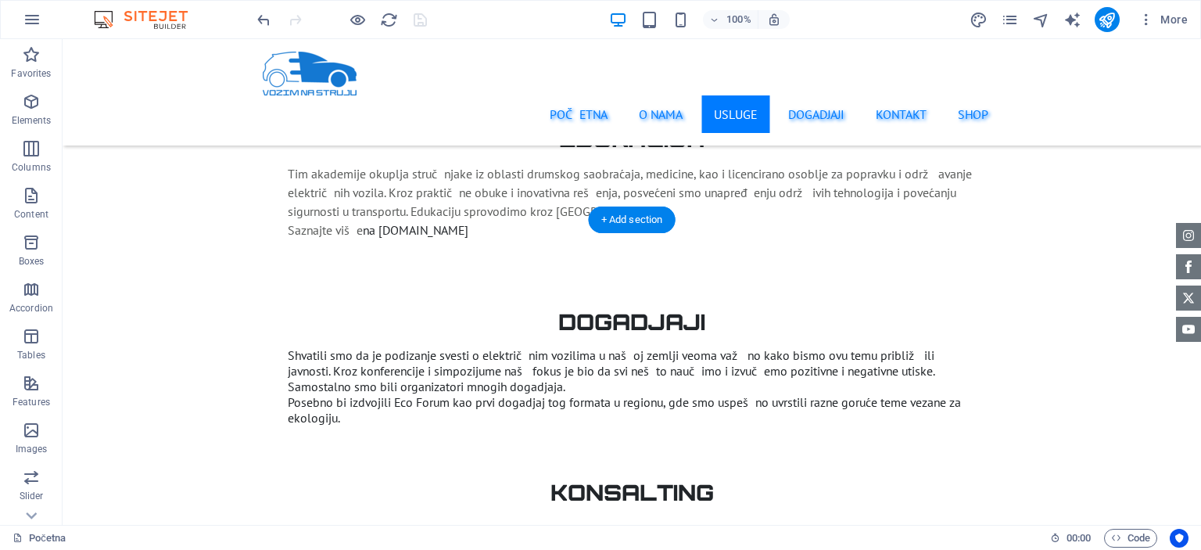
scroll to position [2793, 0]
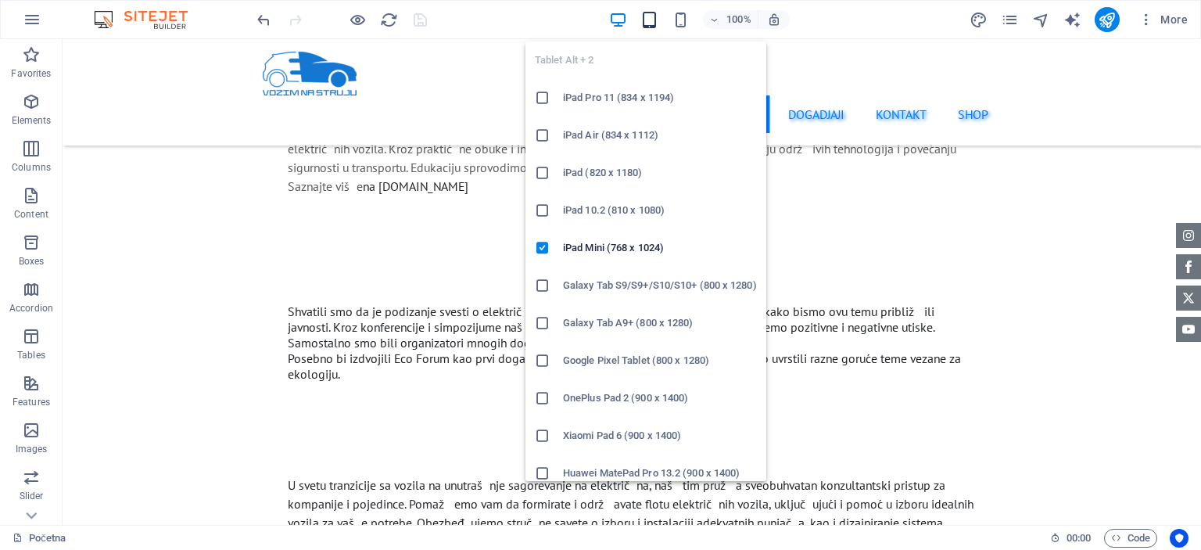
click at [656, 27] on icon "button" at bounding box center [649, 20] width 18 height 18
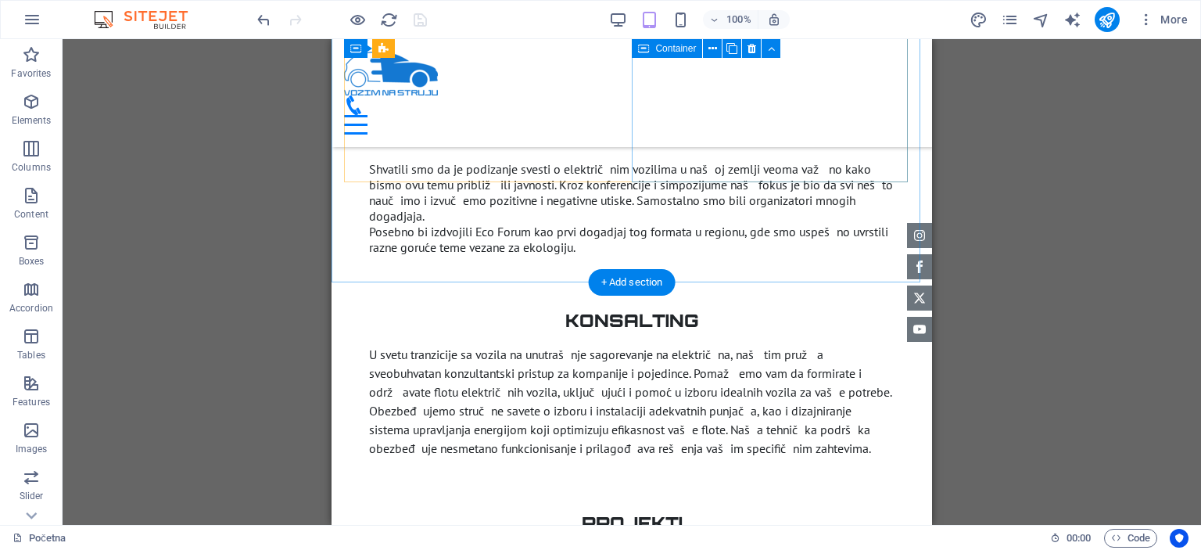
scroll to position [2611, 0]
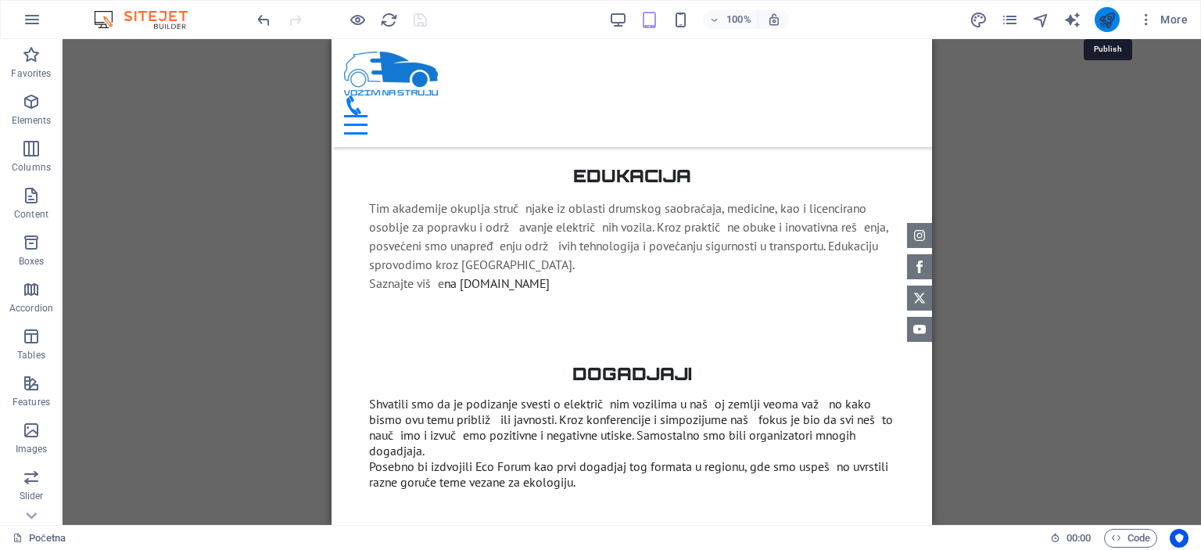
click at [1099, 18] on icon "publish" at bounding box center [1107, 20] width 18 height 18
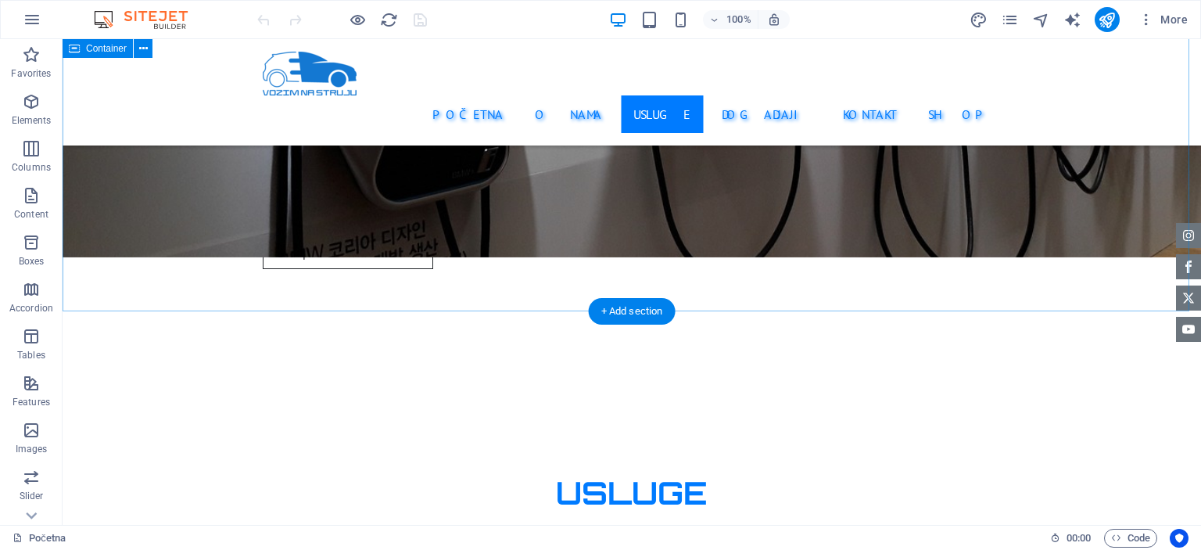
scroll to position [2893, 0]
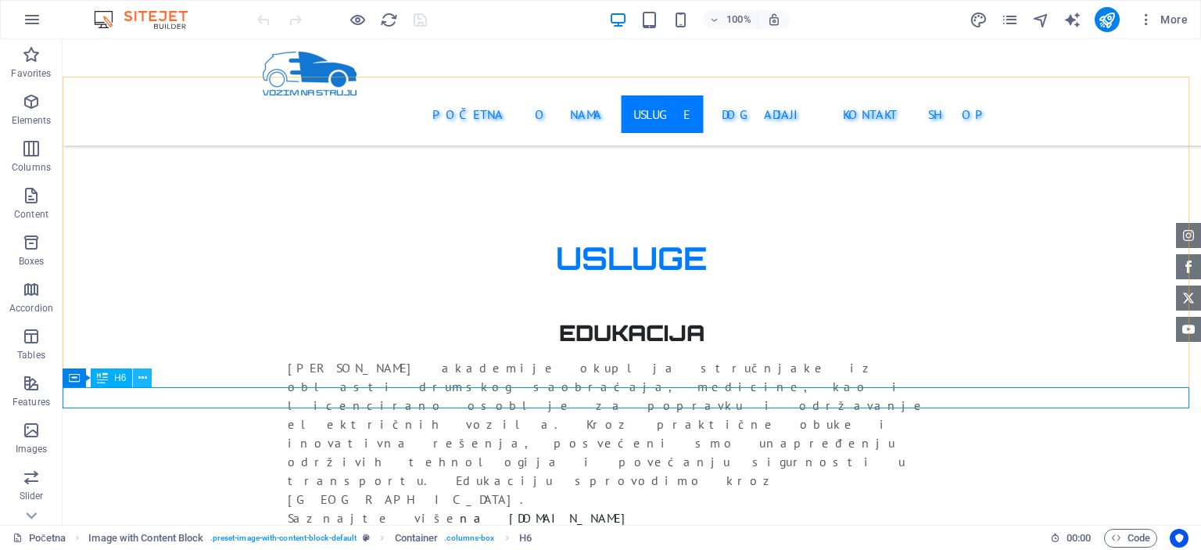
click at [147, 377] on button at bounding box center [142, 377] width 19 height 19
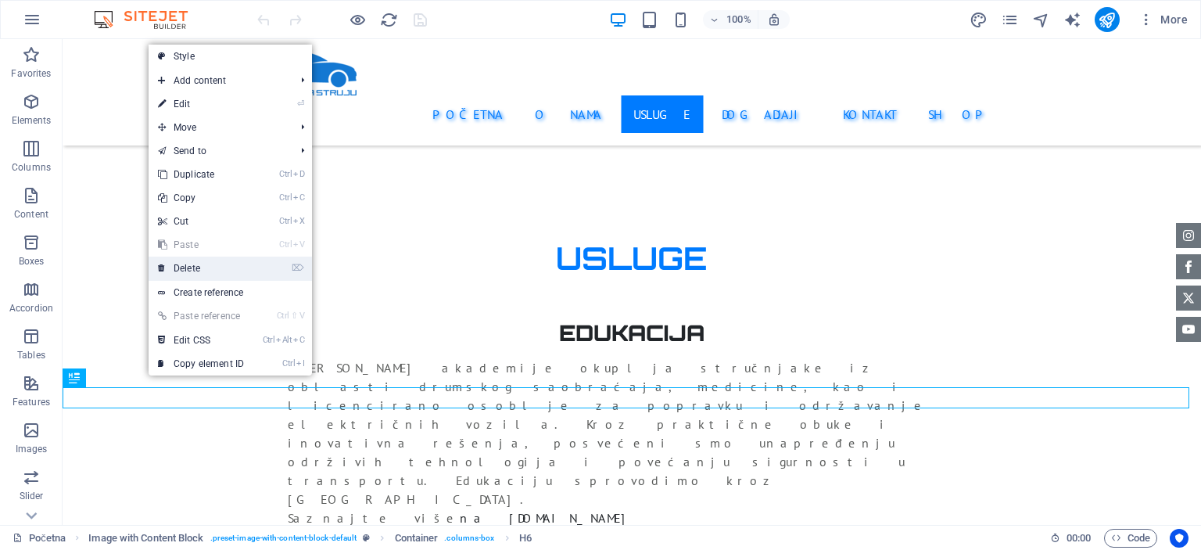
click at [206, 271] on link "⌦ Delete" at bounding box center [201, 267] width 105 height 23
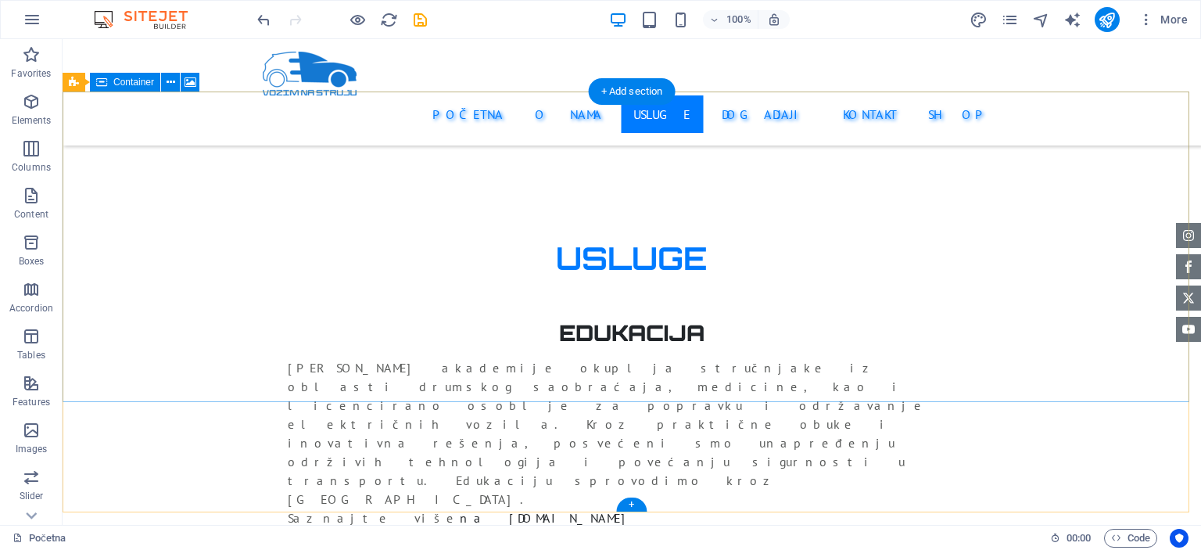
scroll to position [2658, 0]
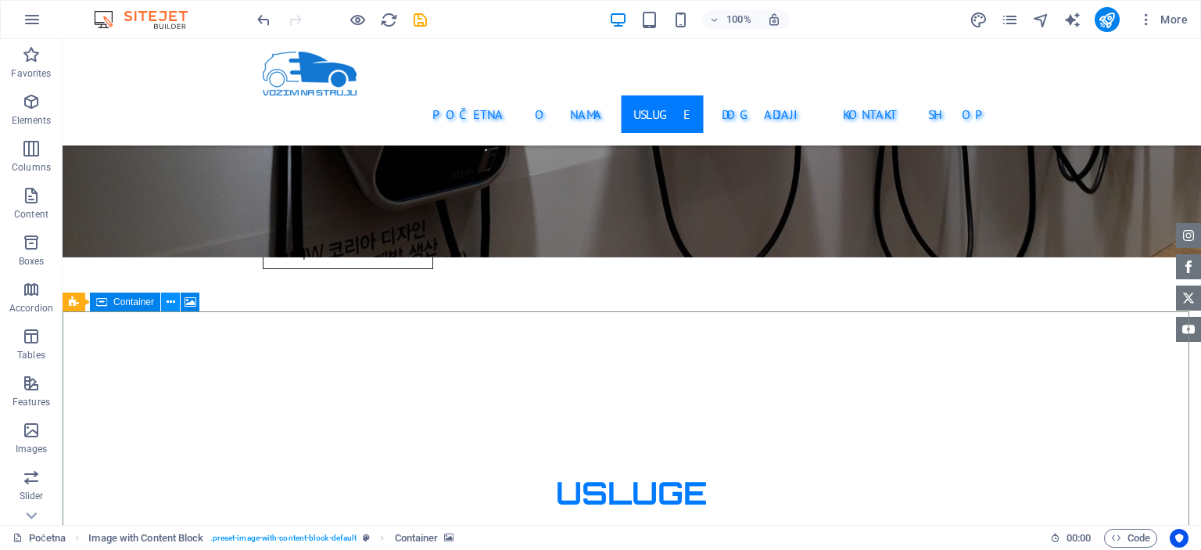
click at [175, 304] on button at bounding box center [170, 301] width 19 height 19
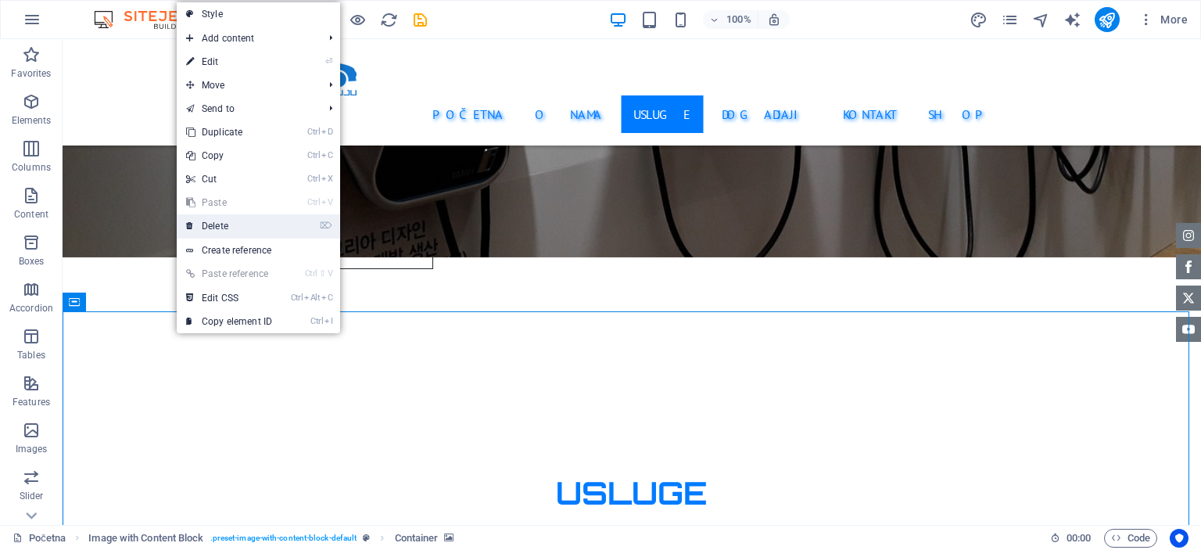
click at [236, 230] on link "⌦ Delete" at bounding box center [229, 225] width 105 height 23
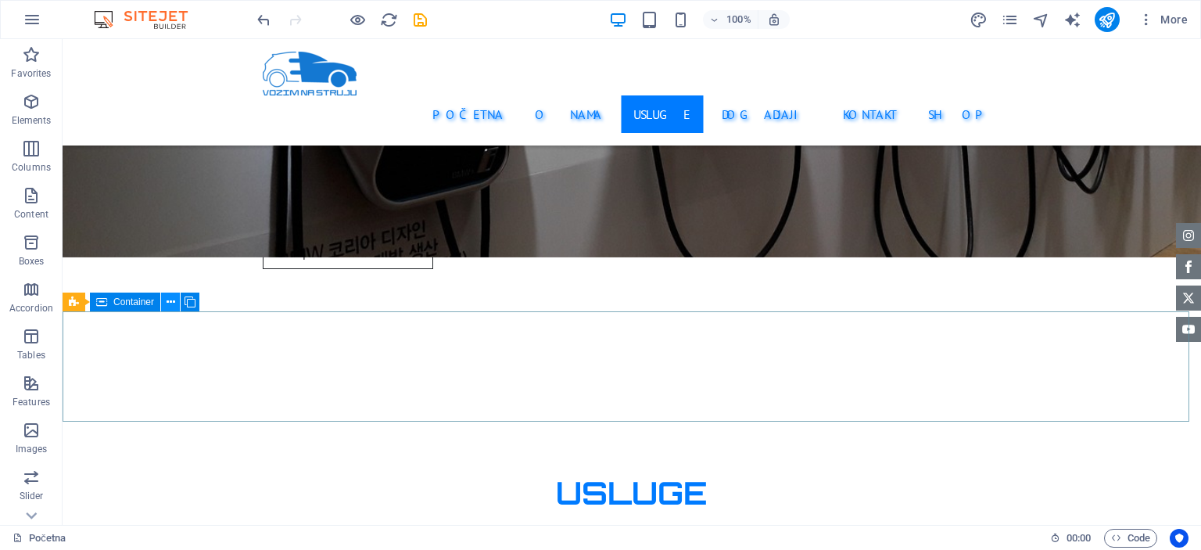
click at [167, 305] on icon at bounding box center [171, 302] width 9 height 16
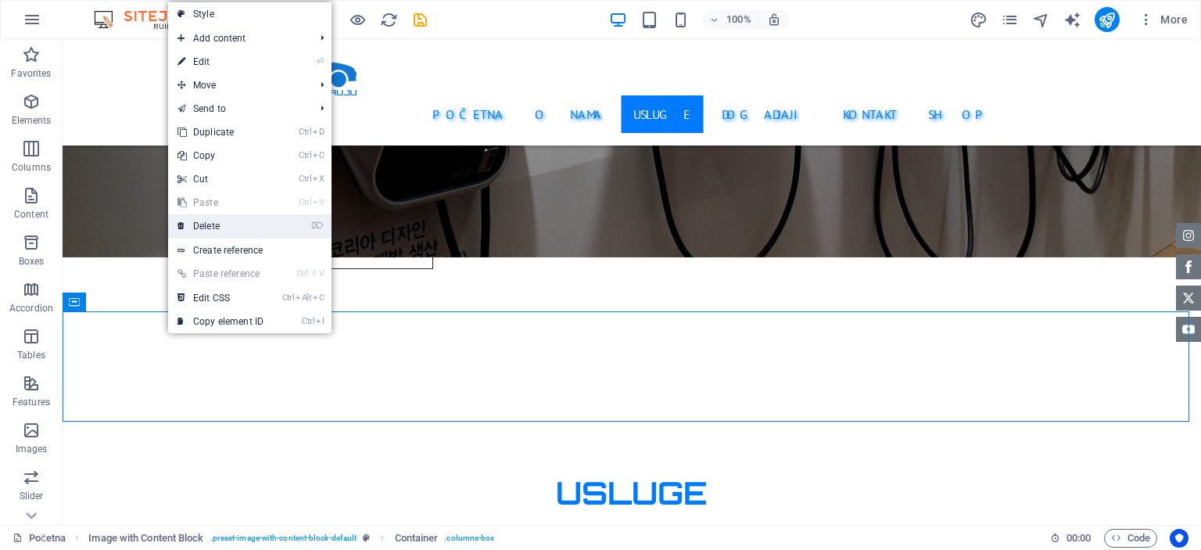
click at [219, 234] on link "⌦ Delete" at bounding box center [220, 225] width 105 height 23
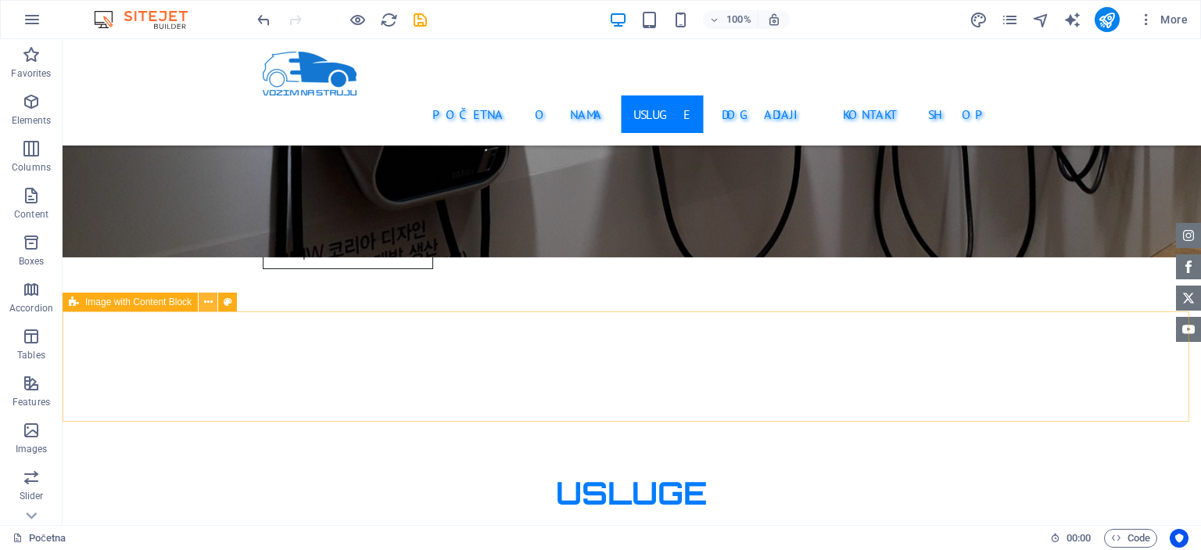
click at [210, 304] on icon at bounding box center [208, 302] width 9 height 16
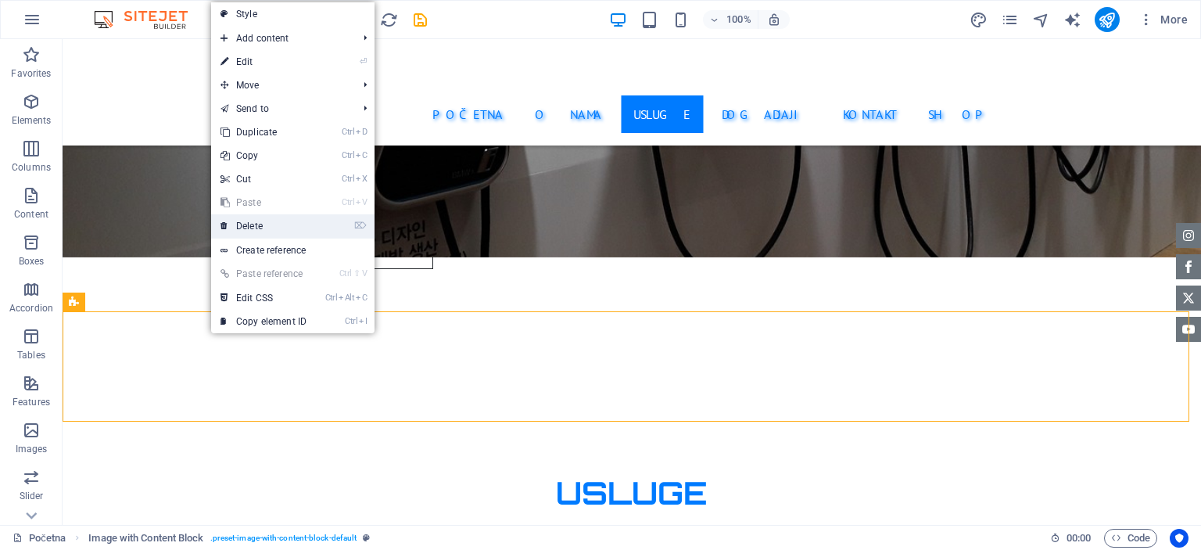
click at [256, 224] on link "⌦ Delete" at bounding box center [263, 225] width 105 height 23
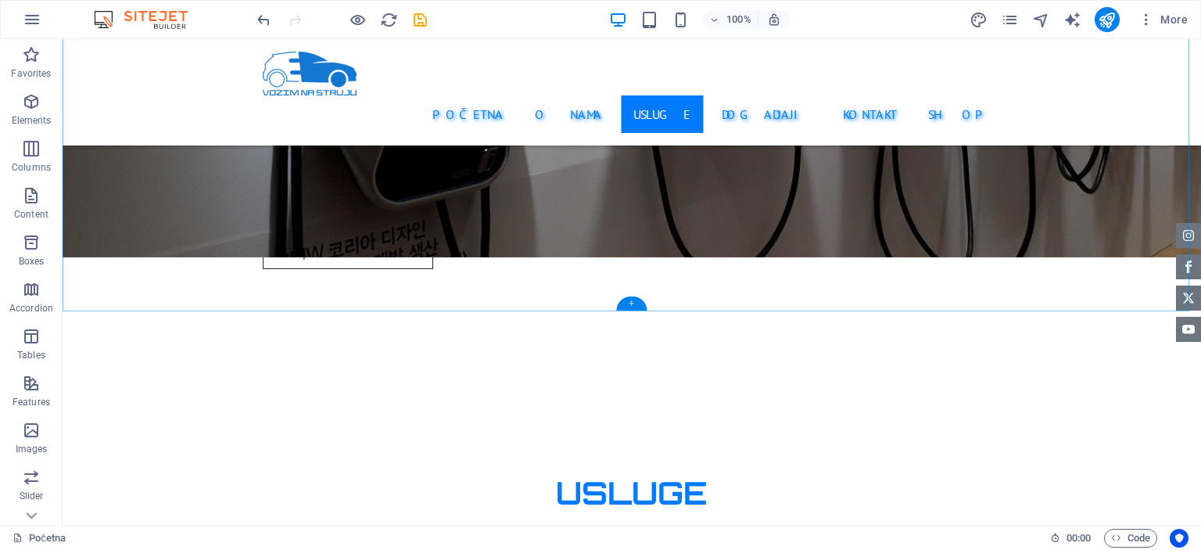
click at [634, 306] on div "+" at bounding box center [631, 303] width 30 height 14
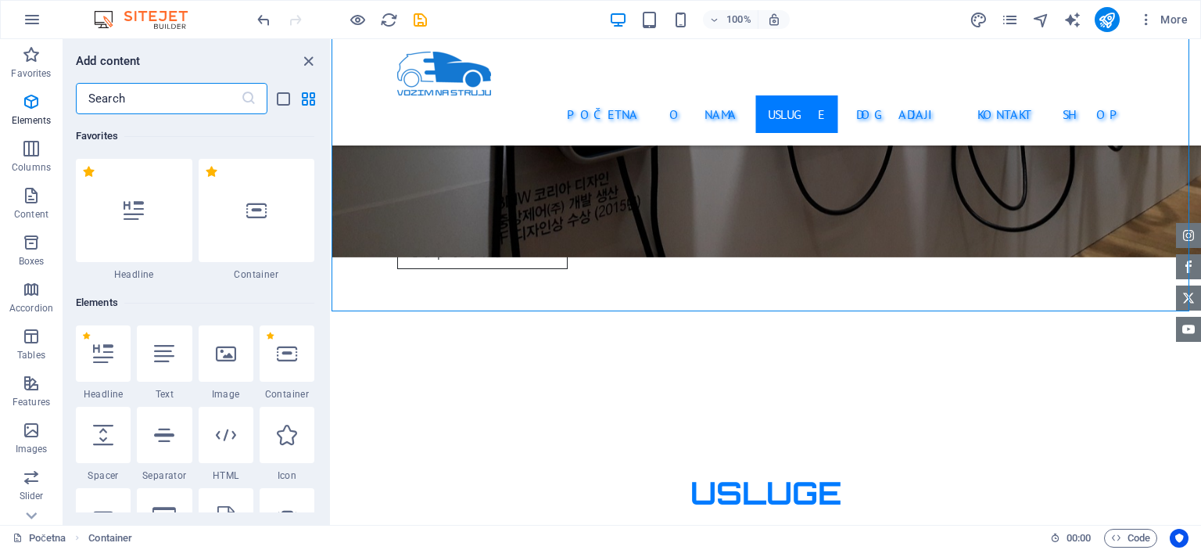
scroll to position [2736, 0]
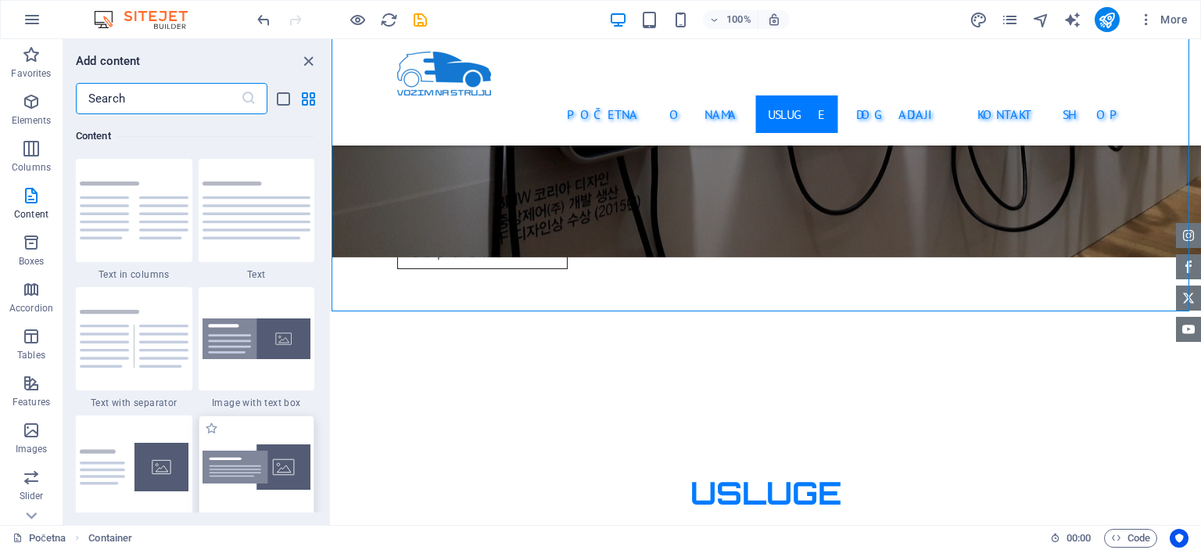
click at [295, 465] on img at bounding box center [257, 467] width 109 height 46
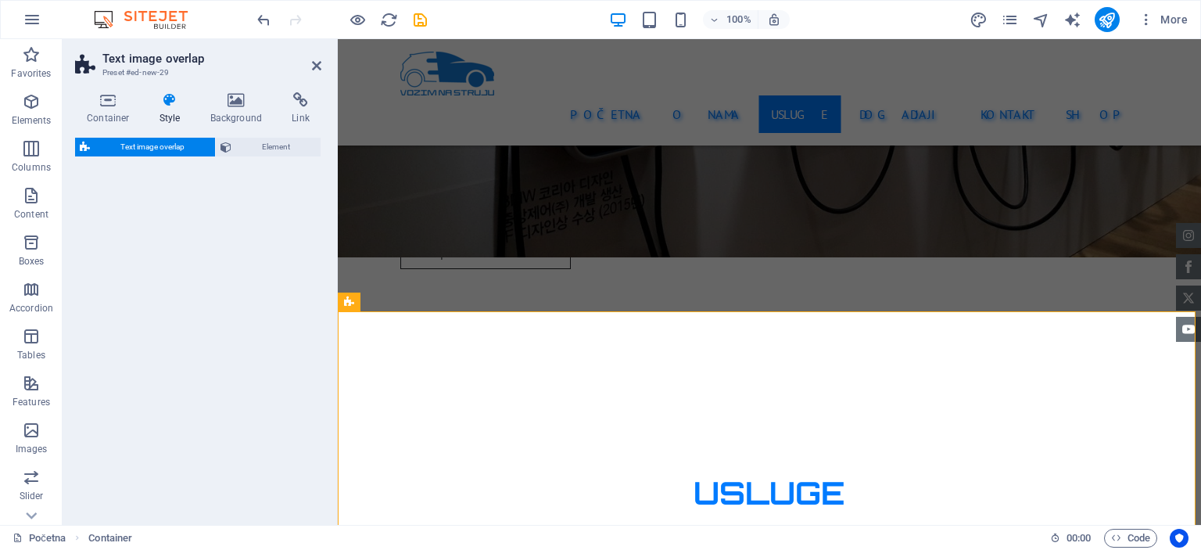
select select "rem"
select select "px"
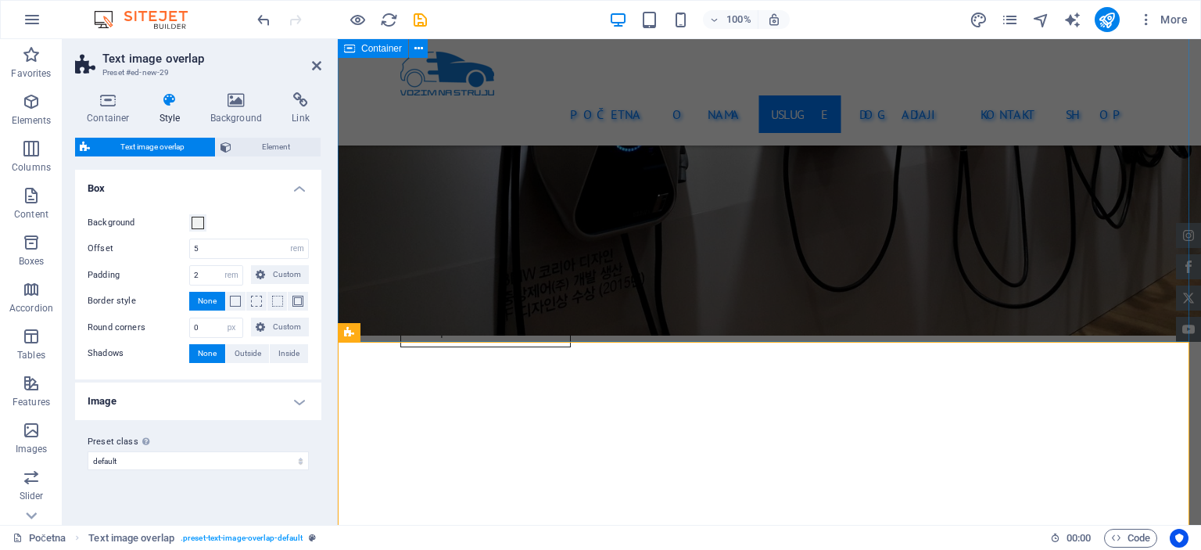
scroll to position [2893, 0]
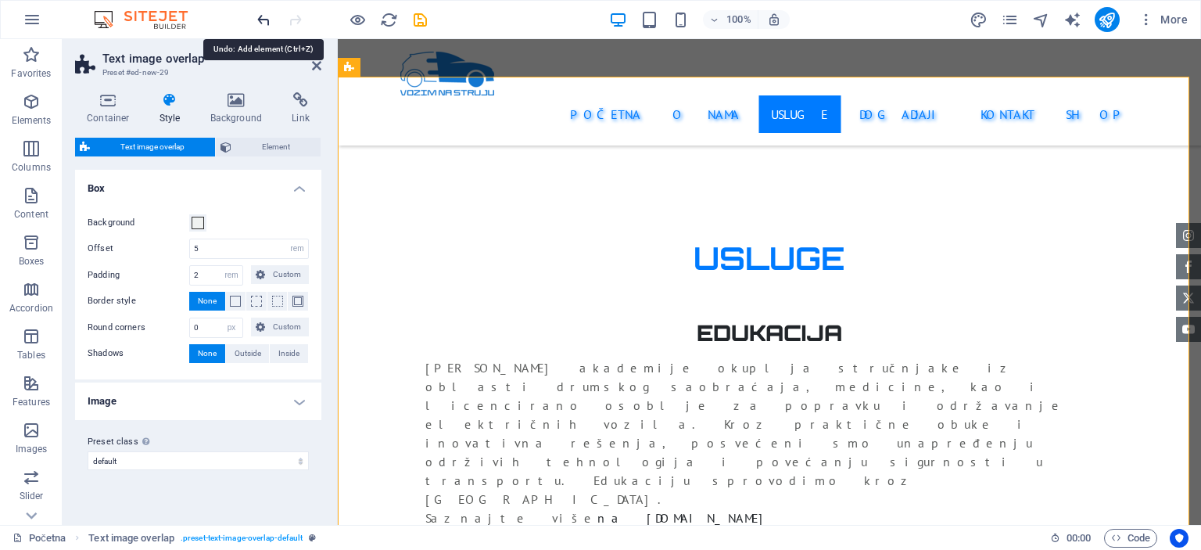
click at [260, 21] on icon "undo" at bounding box center [264, 20] width 18 height 18
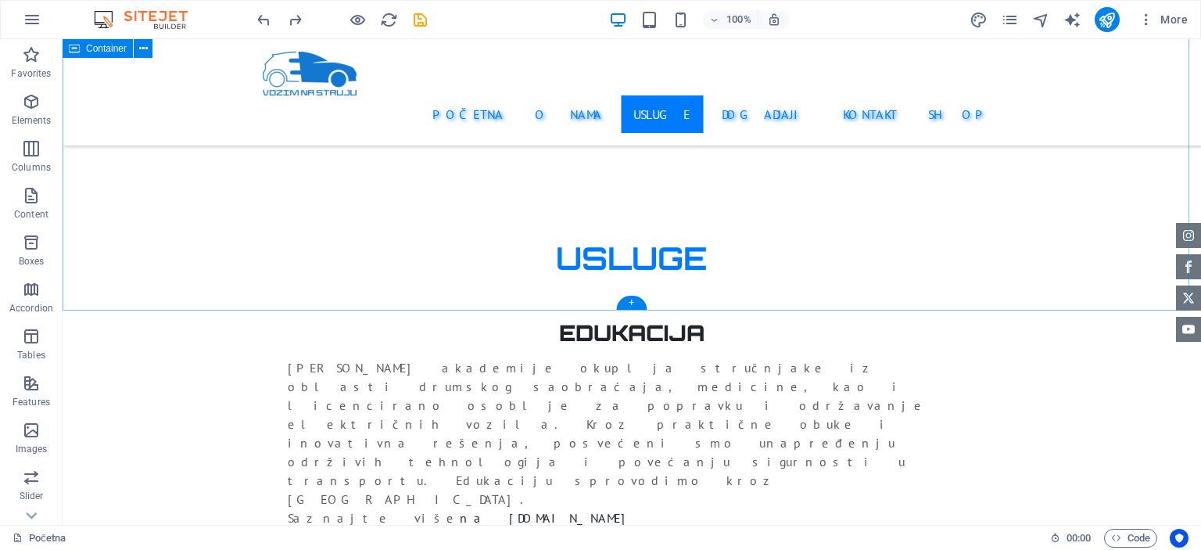
scroll to position [2658, 0]
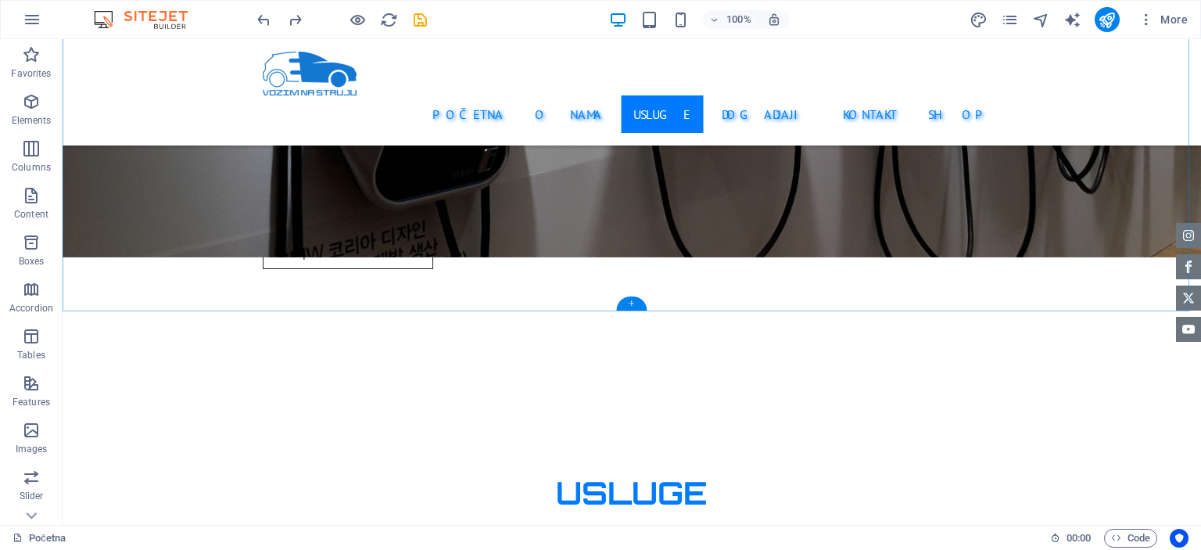
click at [622, 301] on div "+" at bounding box center [631, 303] width 30 height 14
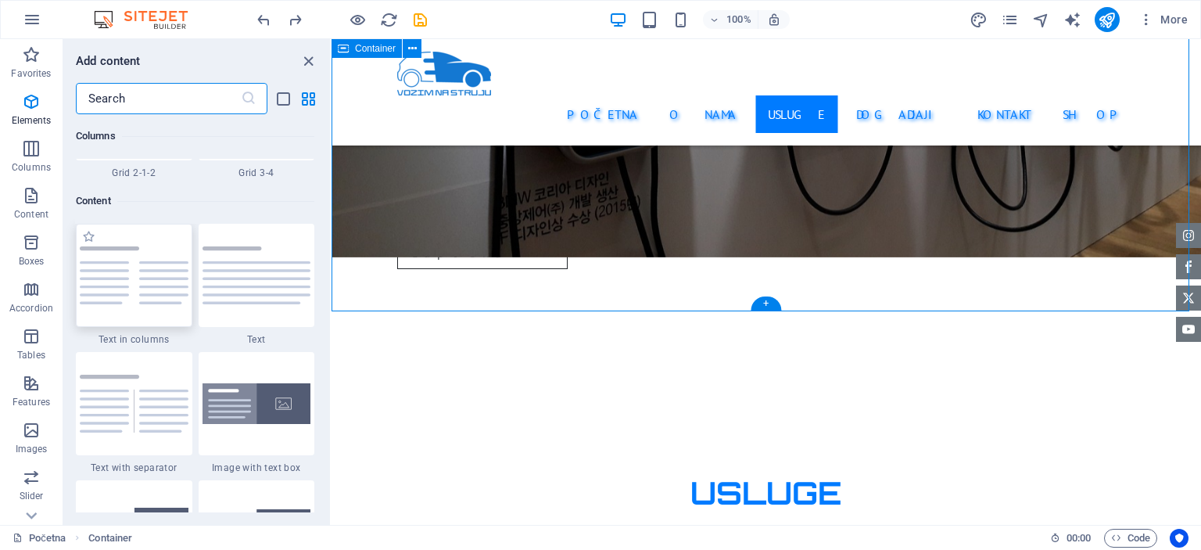
scroll to position [2736, 0]
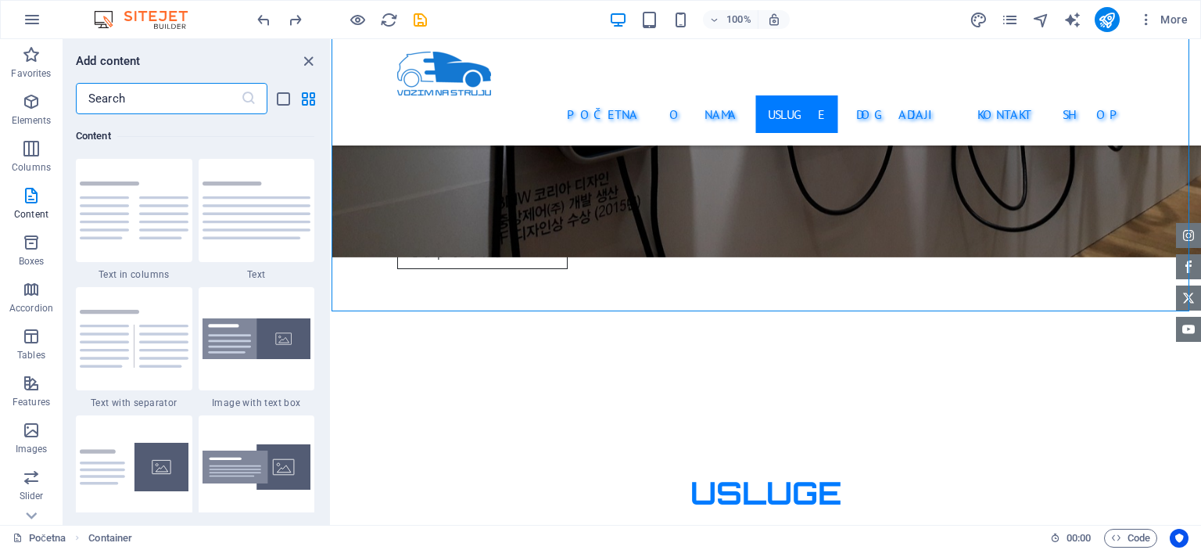
click at [116, 100] on input "text" at bounding box center [158, 98] width 165 height 31
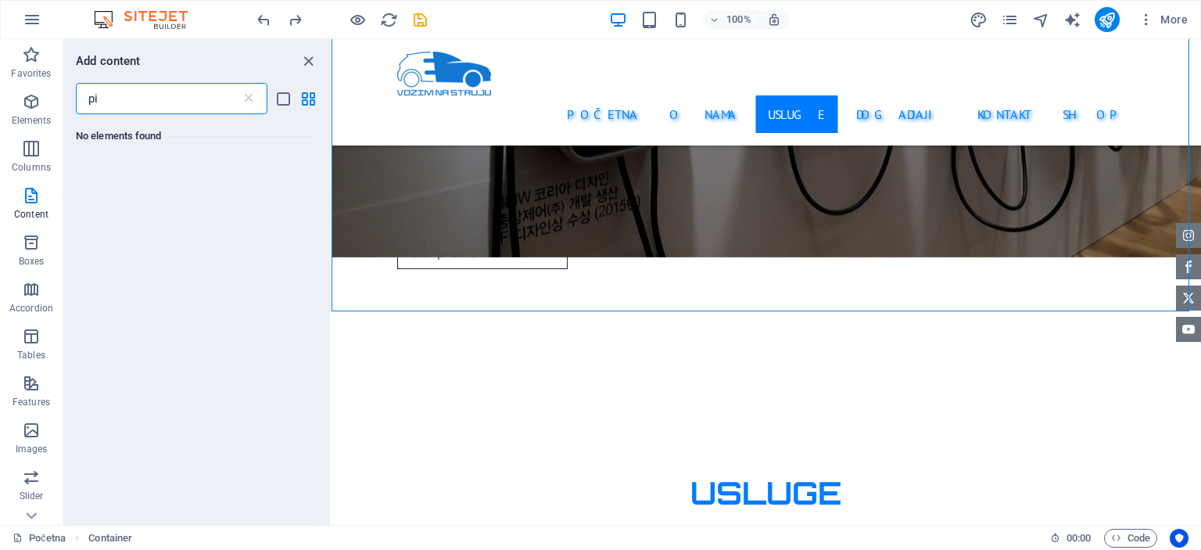
type input "p"
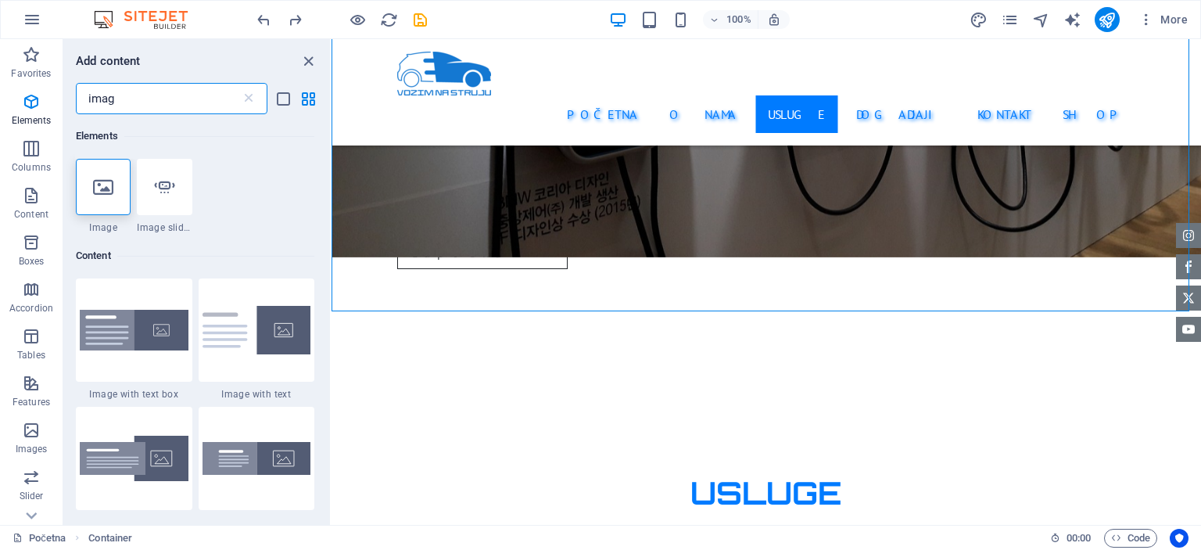
type input "image"
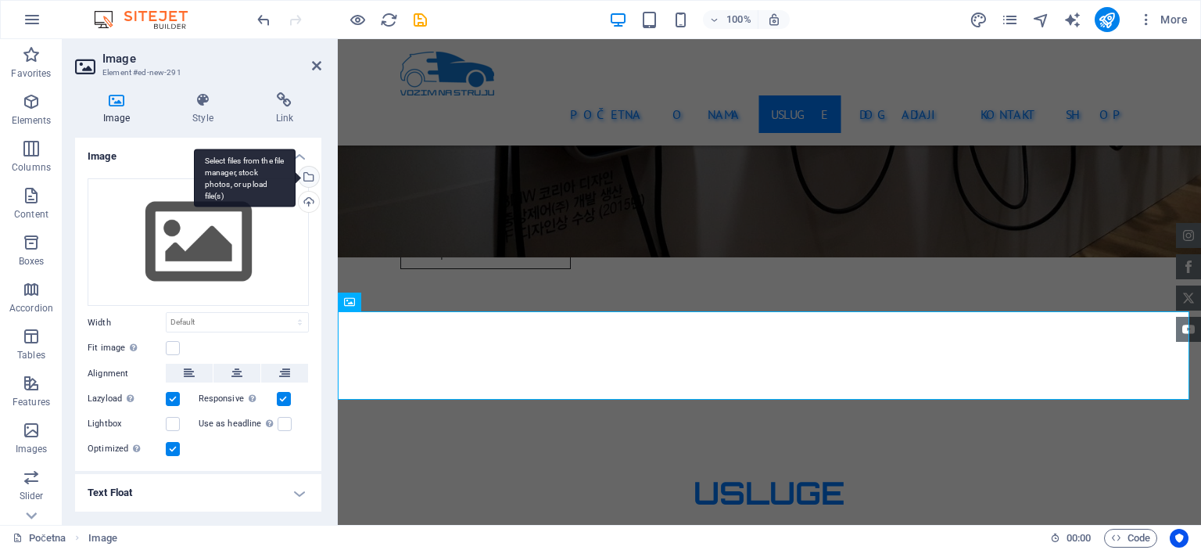
click at [304, 177] on div "Select files from the file manager, stock photos, or upload file(s)" at bounding box center [307, 178] width 23 height 23
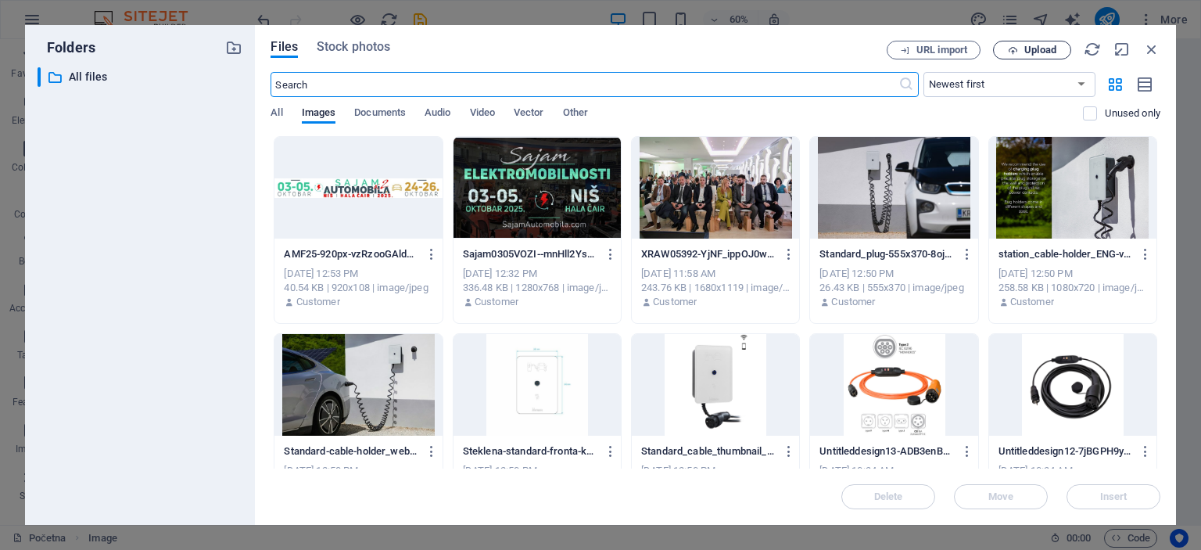
click at [1000, 52] on span "Upload" at bounding box center [1032, 50] width 64 height 10
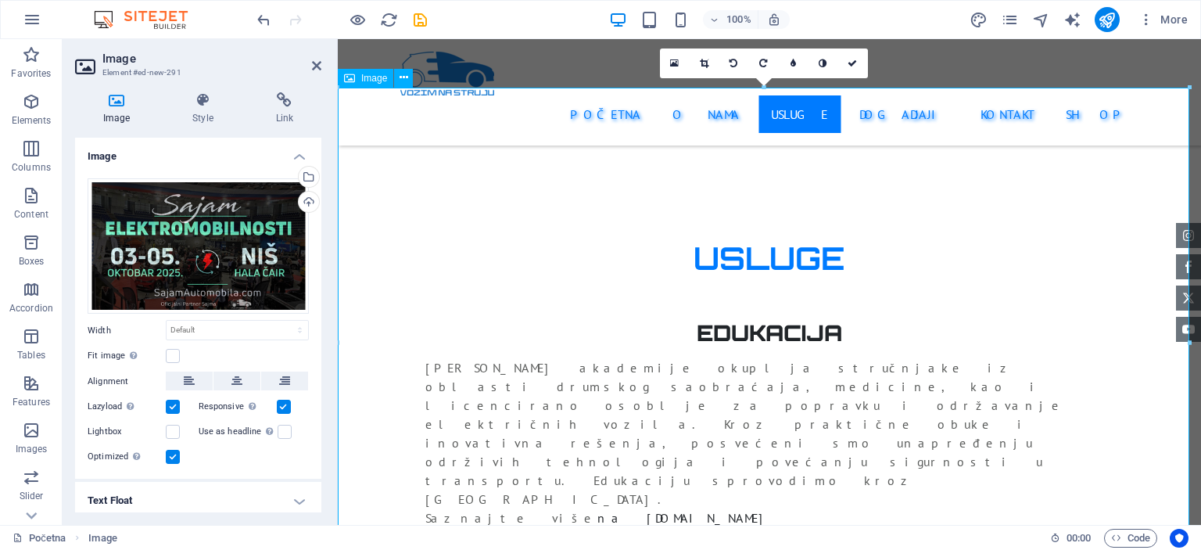
scroll to position [2815, 0]
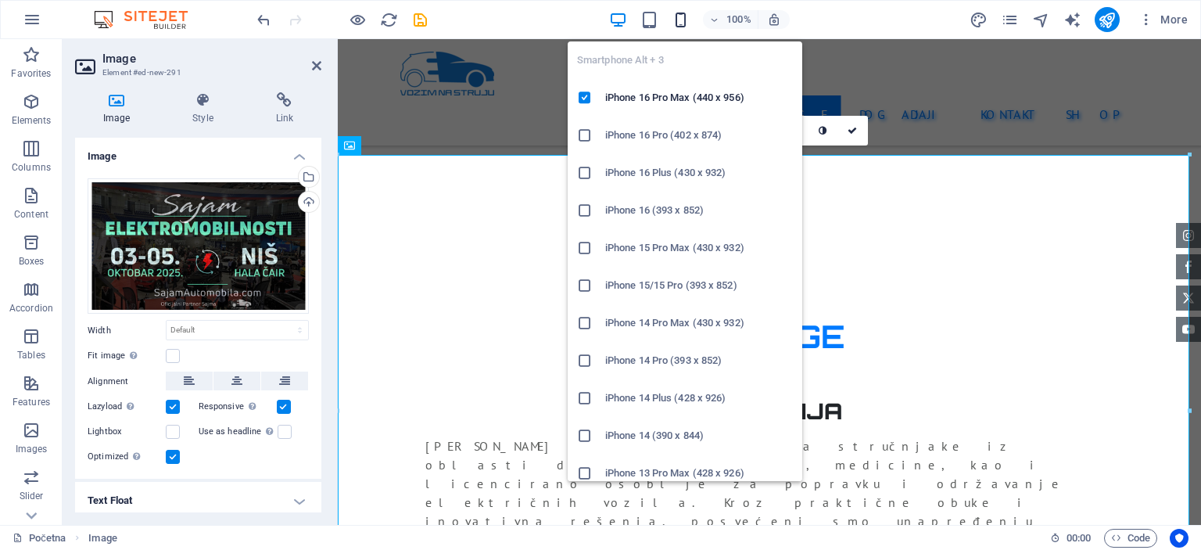
click at [686, 22] on icon "button" at bounding box center [681, 20] width 18 height 18
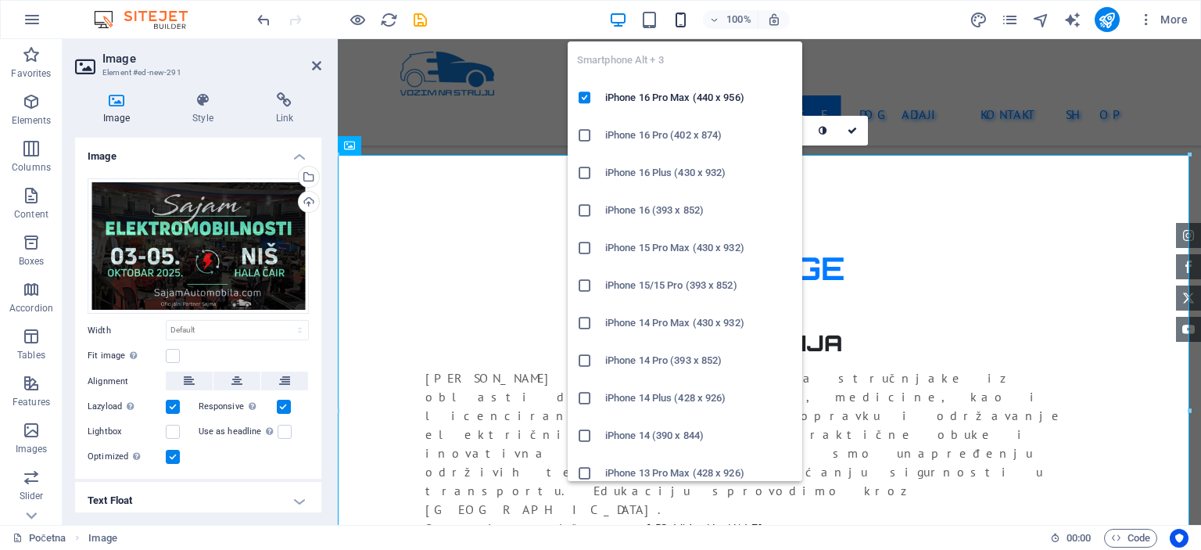
scroll to position [4036, 0]
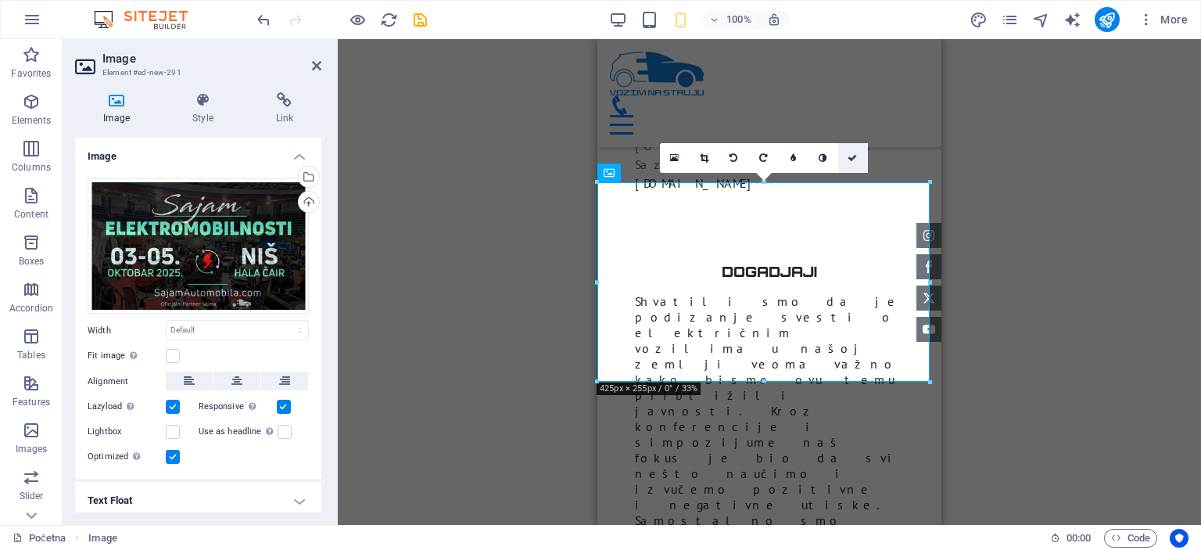
click at [857, 156] on link at bounding box center [853, 158] width 30 height 30
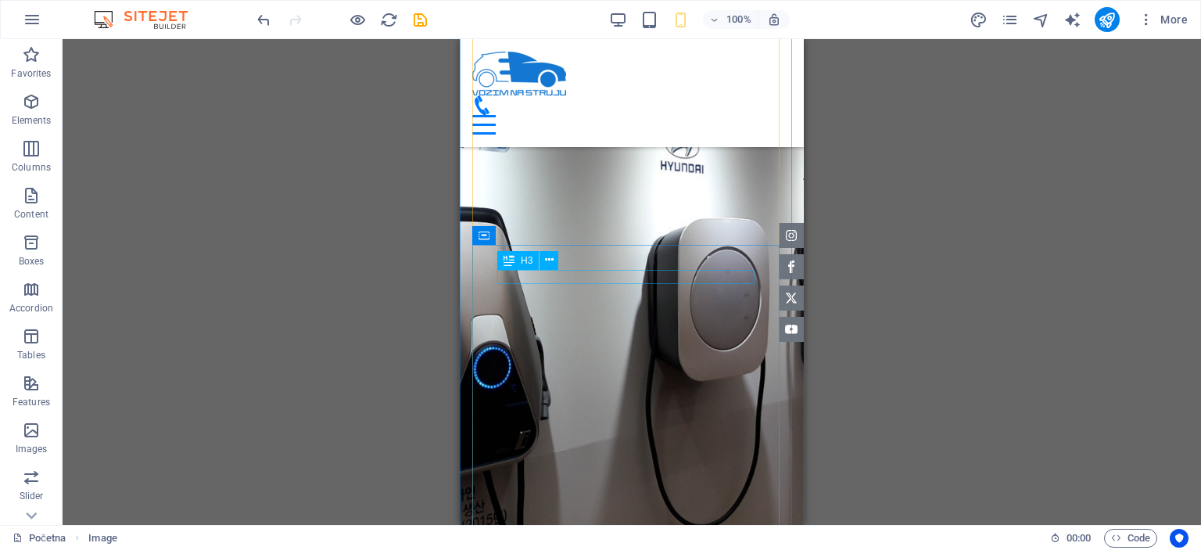
scroll to position [2472, 0]
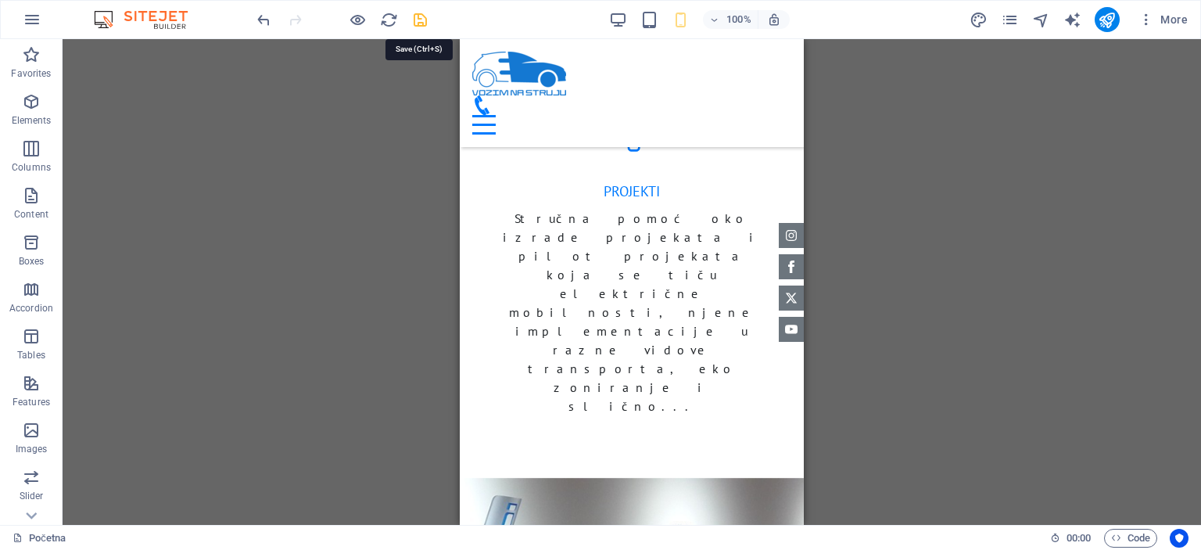
click at [427, 17] on icon "save" at bounding box center [420, 20] width 18 height 18
click at [1115, 23] on icon "publish" at bounding box center [1107, 20] width 18 height 18
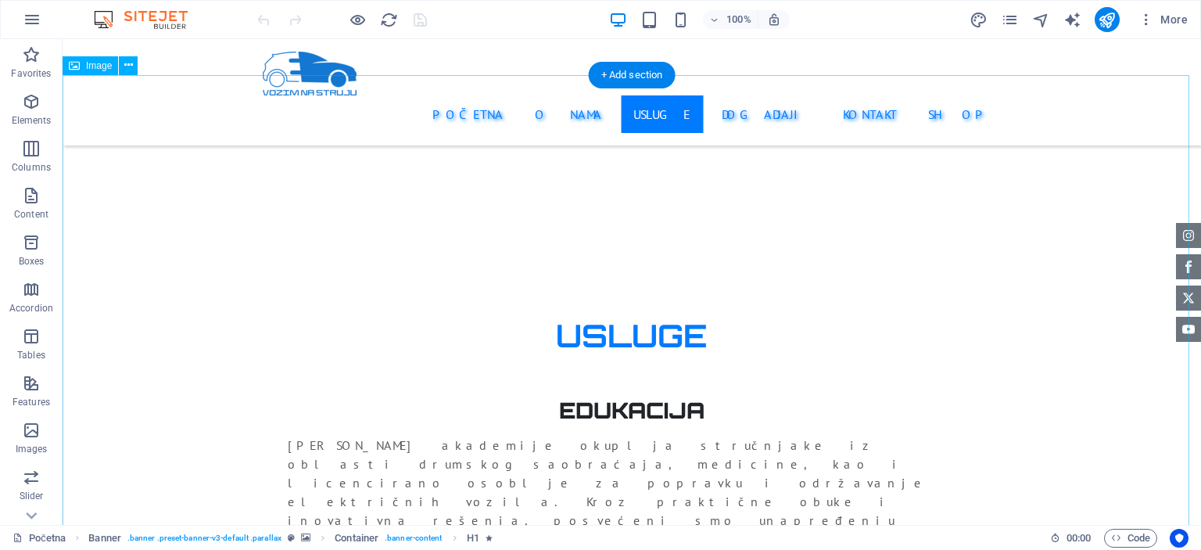
scroll to position [2971, 0]
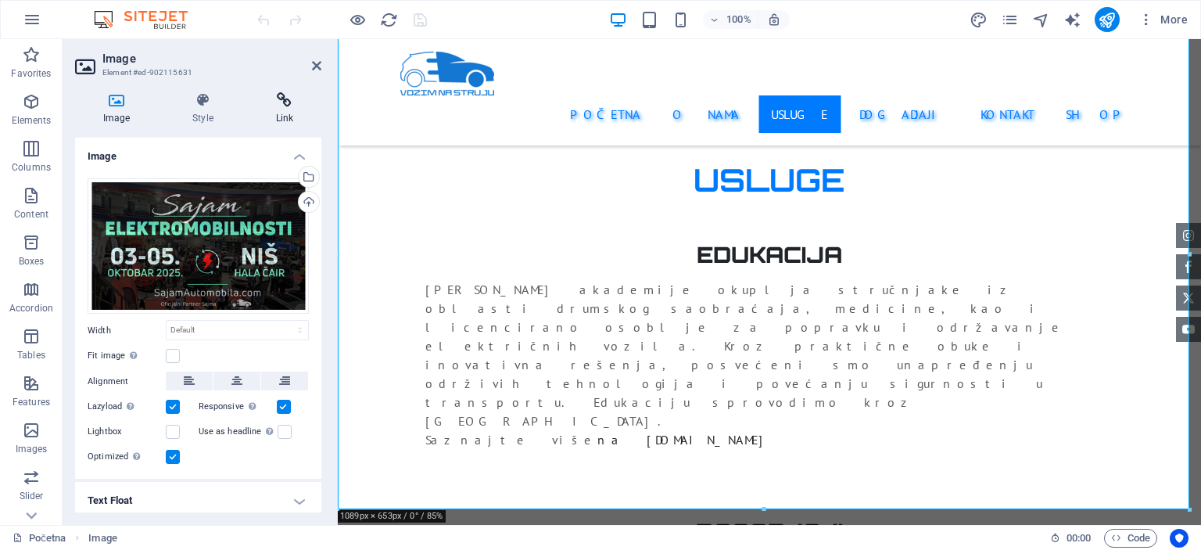
click at [278, 102] on icon at bounding box center [284, 100] width 73 height 16
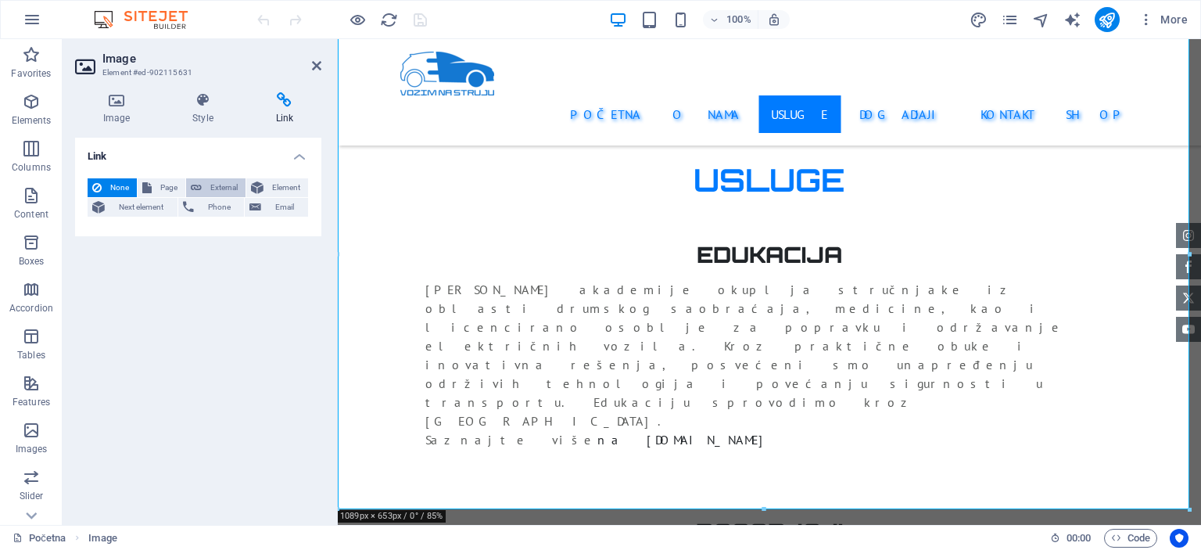
click at [227, 187] on span "External" at bounding box center [223, 187] width 34 height 19
select select "blank"
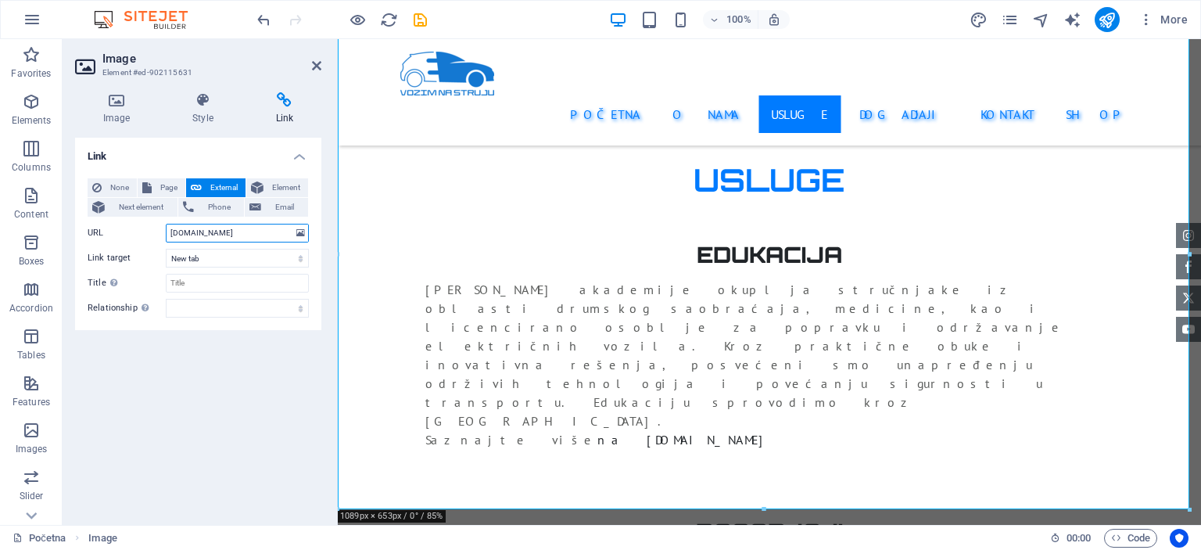
type input "www.sajamautomobila.com"
click at [278, 366] on div "Link None Page External Element Next element Phone Email Page Početna Shop -- P…" at bounding box center [198, 325] width 246 height 375
click at [253, 364] on div "Link None Page External Element Next element Phone Email Page Početna Shop -- P…" at bounding box center [198, 325] width 246 height 375
click at [137, 112] on h4 "Image" at bounding box center [119, 108] width 89 height 33
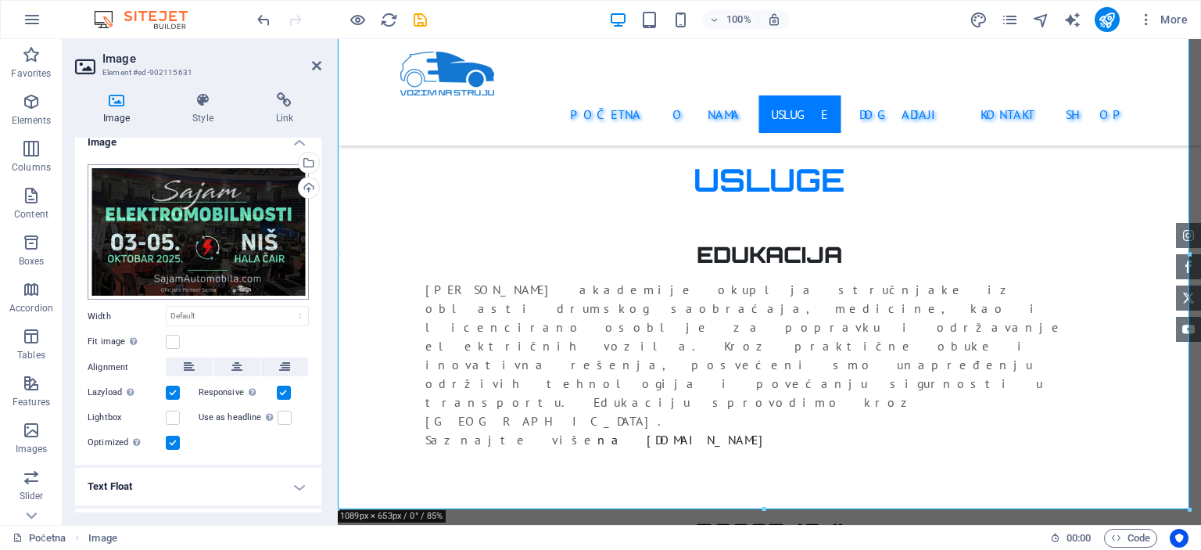
scroll to position [0, 0]
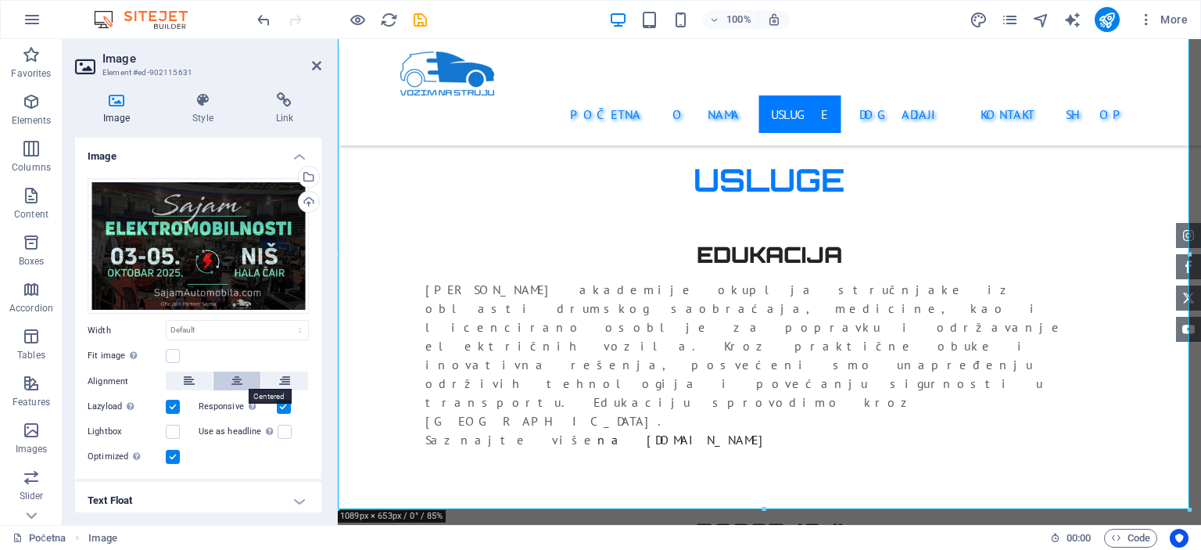
click at [234, 381] on icon at bounding box center [236, 380] width 11 height 19
click at [177, 349] on label at bounding box center [173, 356] width 14 height 14
click at [0, 0] on input "Fit image Automatically fit image to a fixed width and height" at bounding box center [0, 0] width 0 height 0
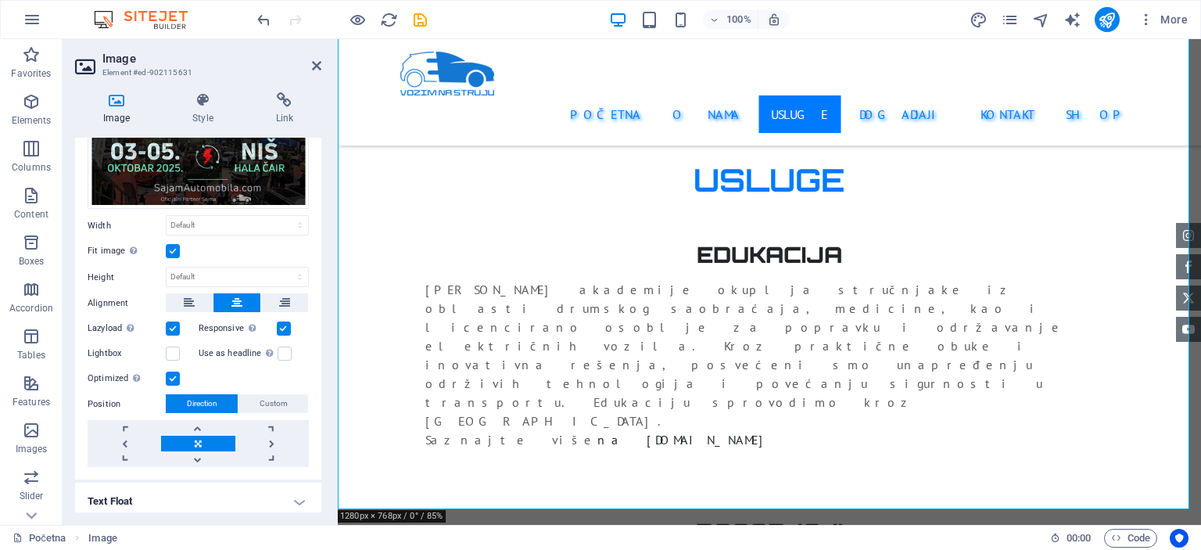
scroll to position [150, 0]
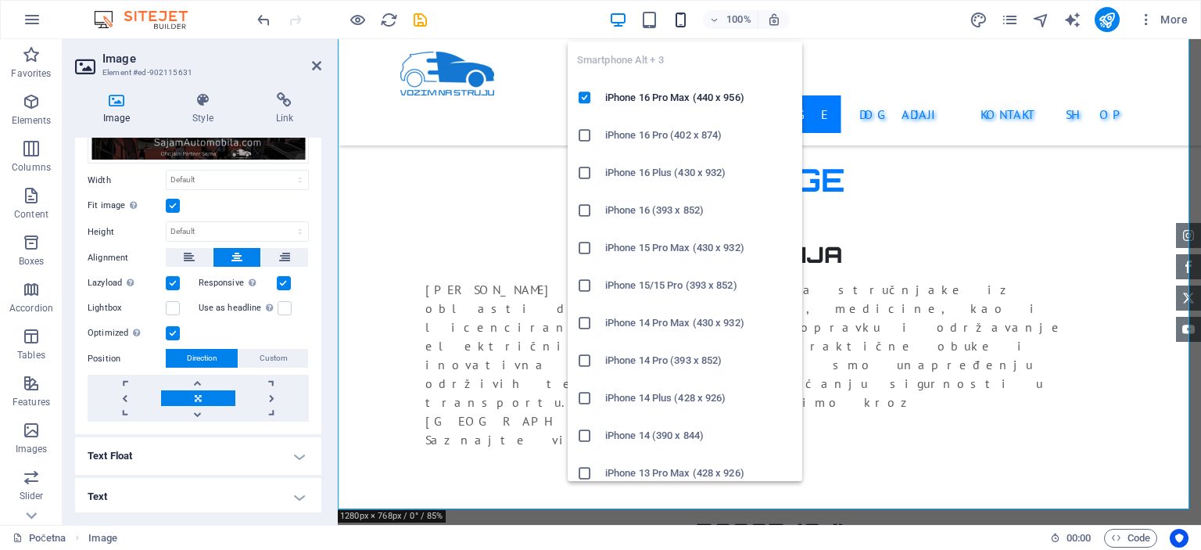
click at [686, 16] on icon "button" at bounding box center [681, 20] width 18 height 18
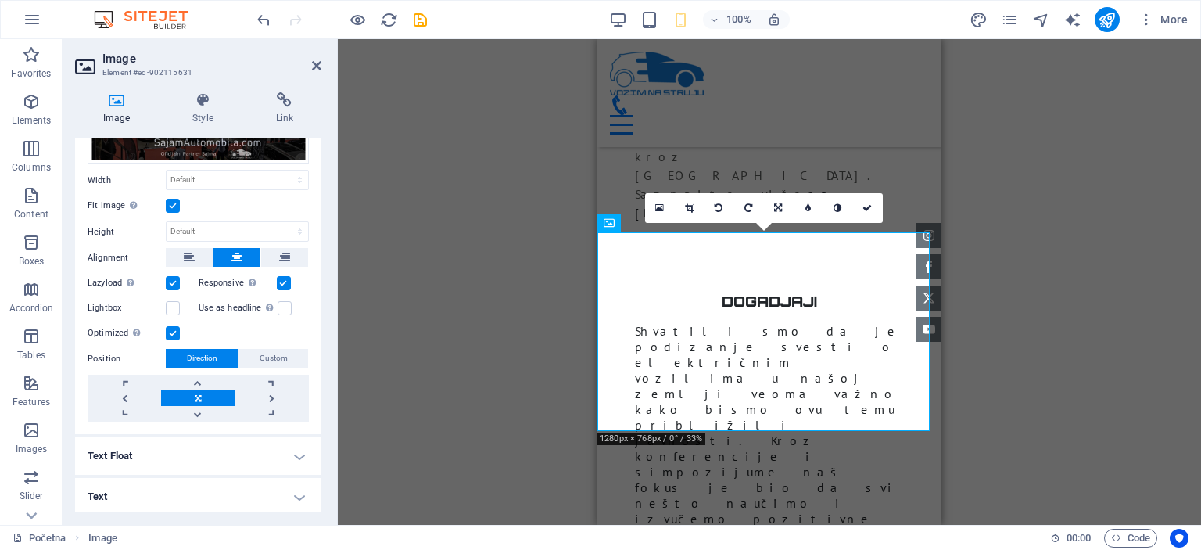
scroll to position [3985, 0]
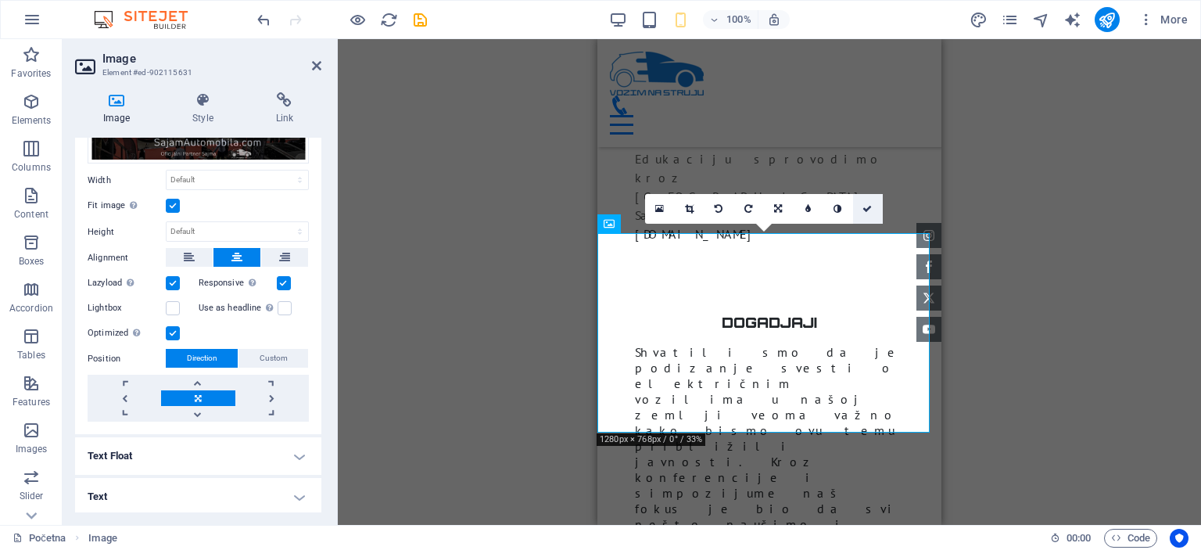
click at [861, 213] on link at bounding box center [868, 209] width 30 height 30
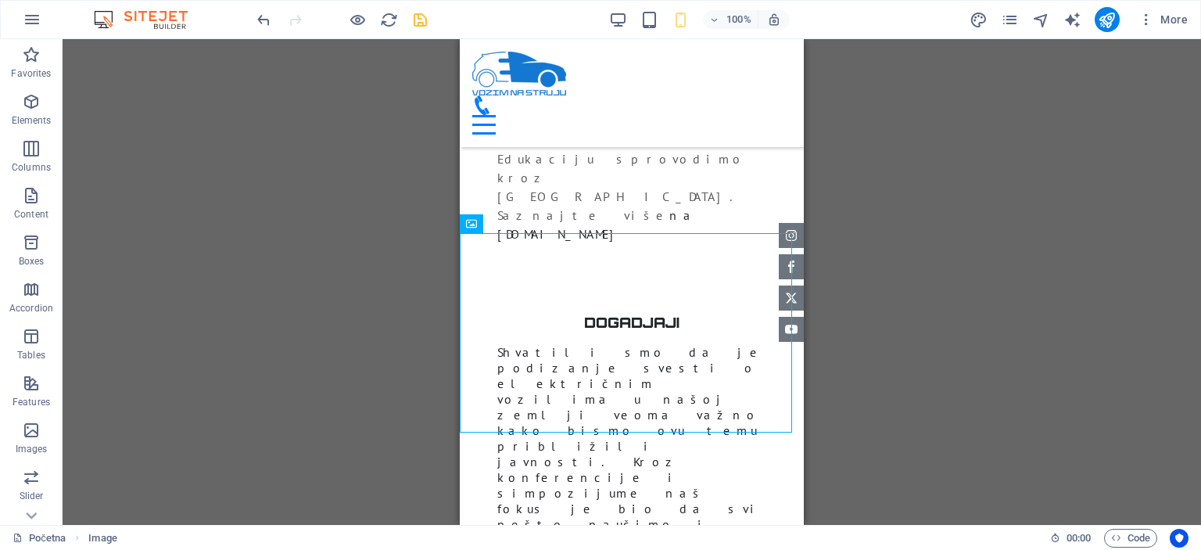
click at [421, 21] on icon "save" at bounding box center [420, 20] width 18 height 18
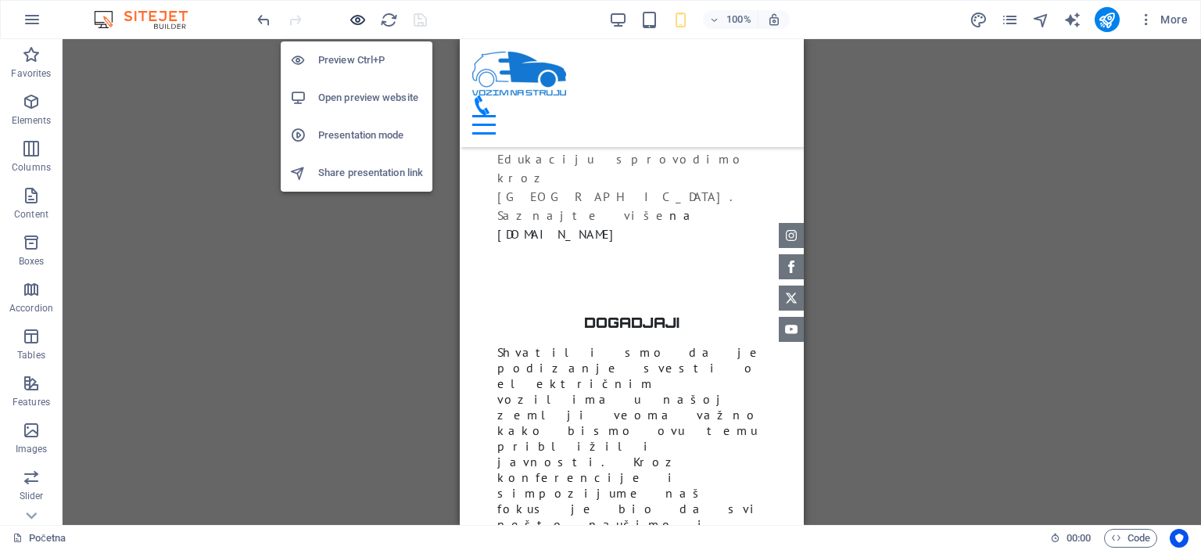
click at [364, 20] on icon "button" at bounding box center [358, 20] width 18 height 18
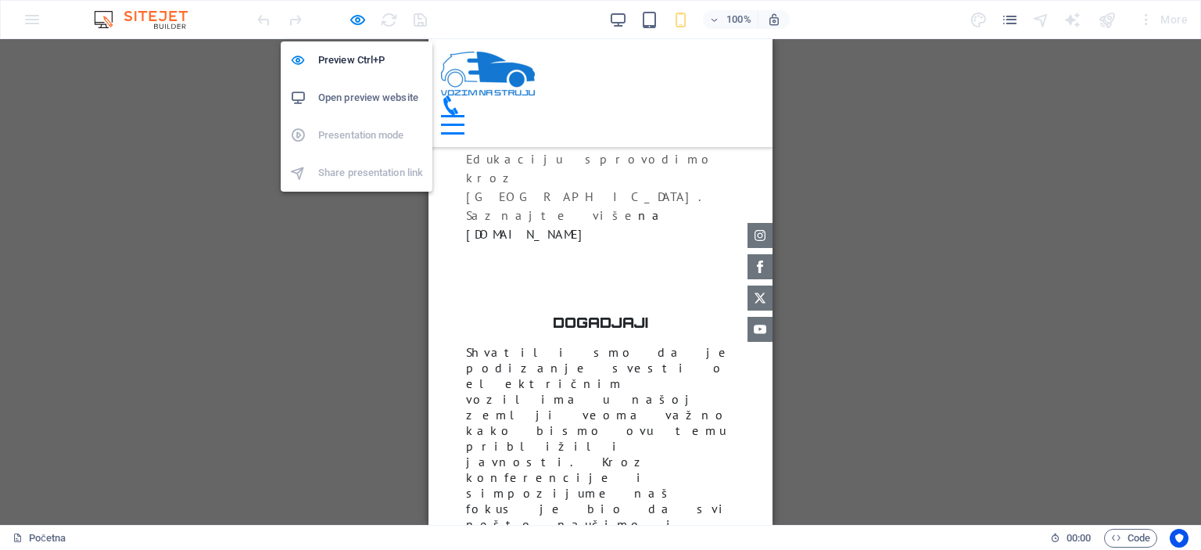
click at [359, 98] on h6 "Open preview website" at bounding box center [370, 97] width 105 height 19
click at [361, 54] on h6 "Preview Ctrl+P" at bounding box center [370, 60] width 105 height 19
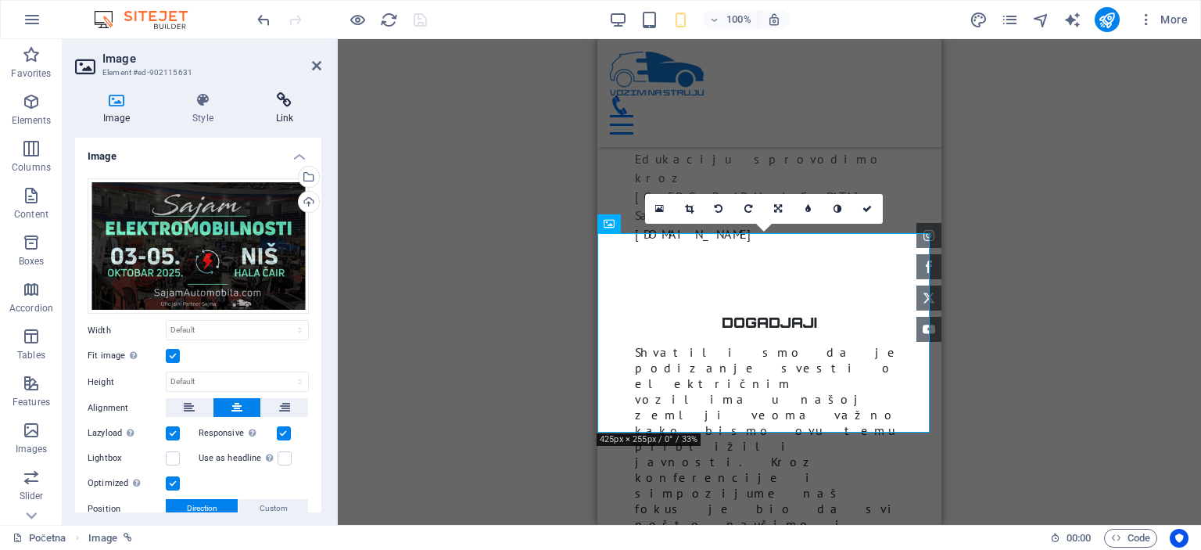
click at [263, 109] on h4 "Link" at bounding box center [284, 108] width 73 height 33
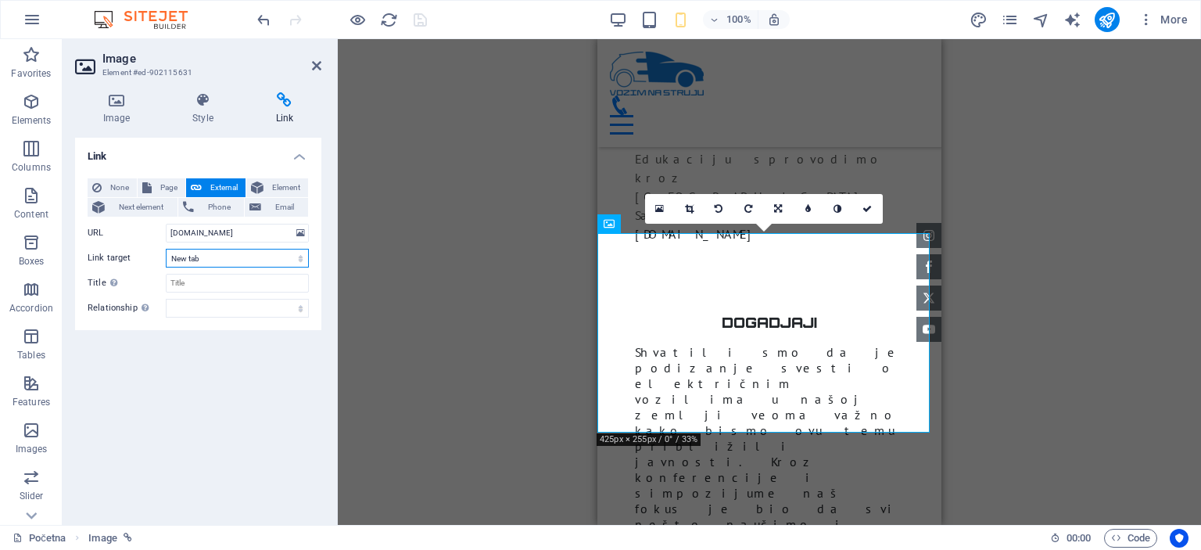
click at [281, 259] on select "New tab Same tab Overlay" at bounding box center [237, 258] width 143 height 19
drag, startPoint x: 279, startPoint y: 233, endPoint x: 184, endPoint y: 238, distance: 95.5
click at [184, 237] on input "www.sajamautomobila.com" at bounding box center [237, 233] width 143 height 19
type input "w"
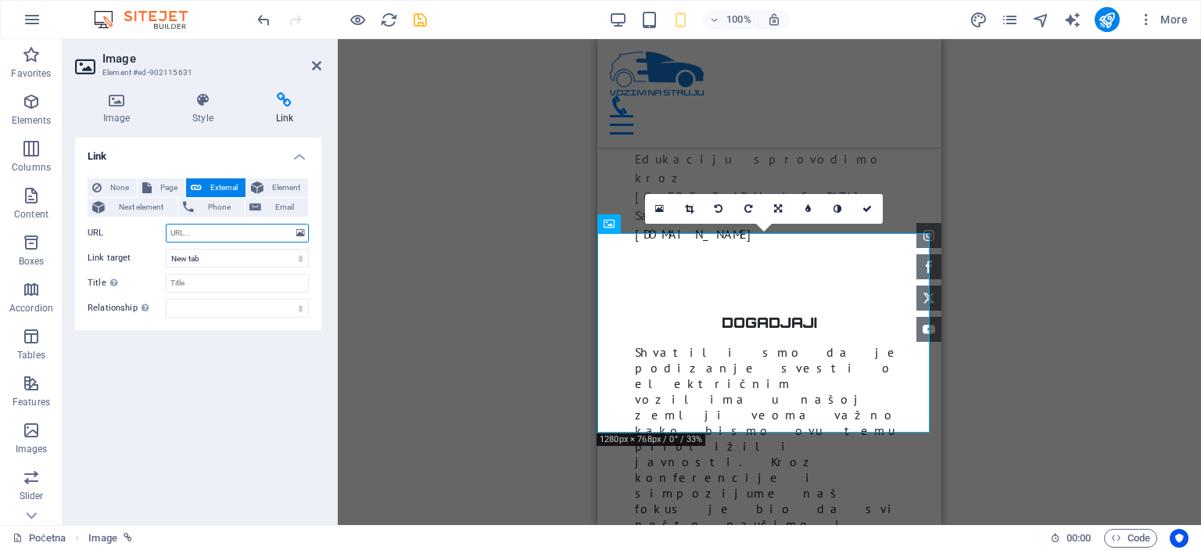
paste input "https://sajamautomobila.com/"
type input "https://sajamautomobila.com/"
click at [372, 231] on div "Drag here to replace the existing content. Press “Ctrl” if you want to create a…" at bounding box center [769, 282] width 863 height 486
click at [862, 210] on icon at bounding box center [866, 208] width 9 height 9
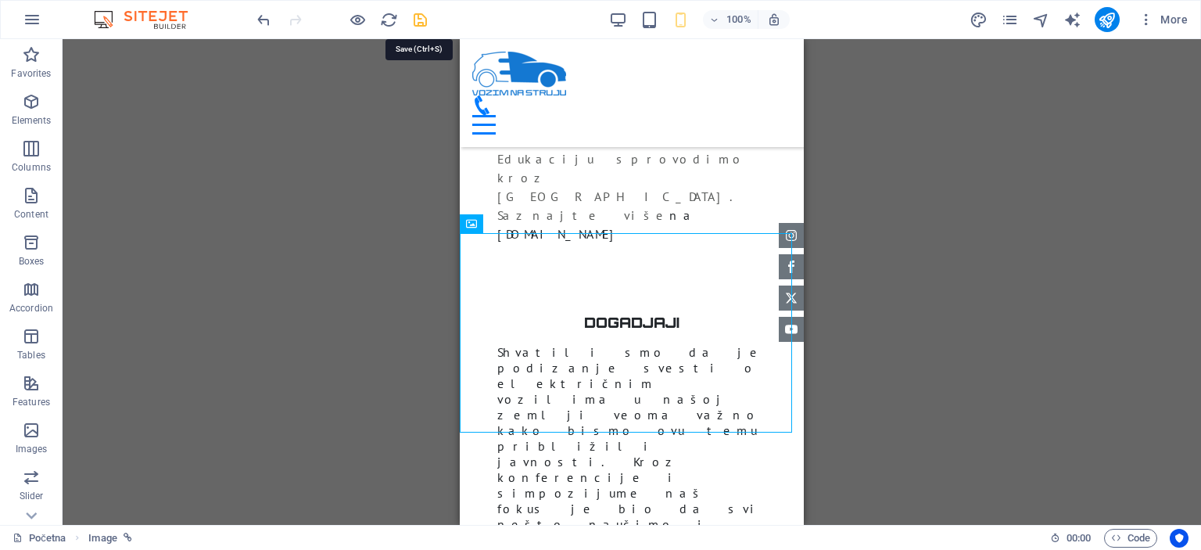
click at [415, 14] on icon "save" at bounding box center [420, 20] width 18 height 18
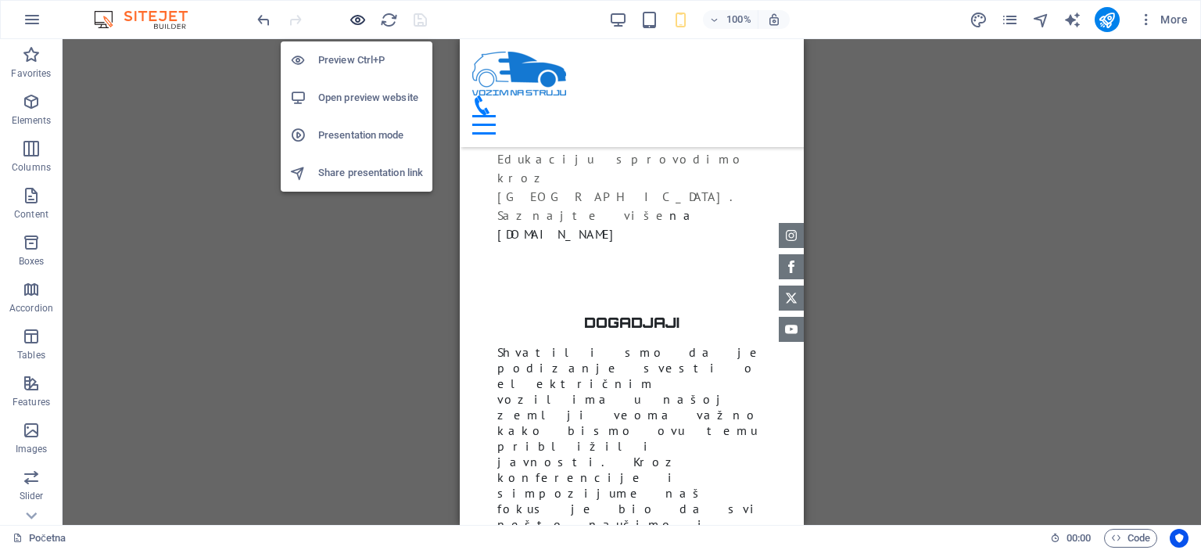
click at [352, 21] on icon "button" at bounding box center [358, 20] width 18 height 18
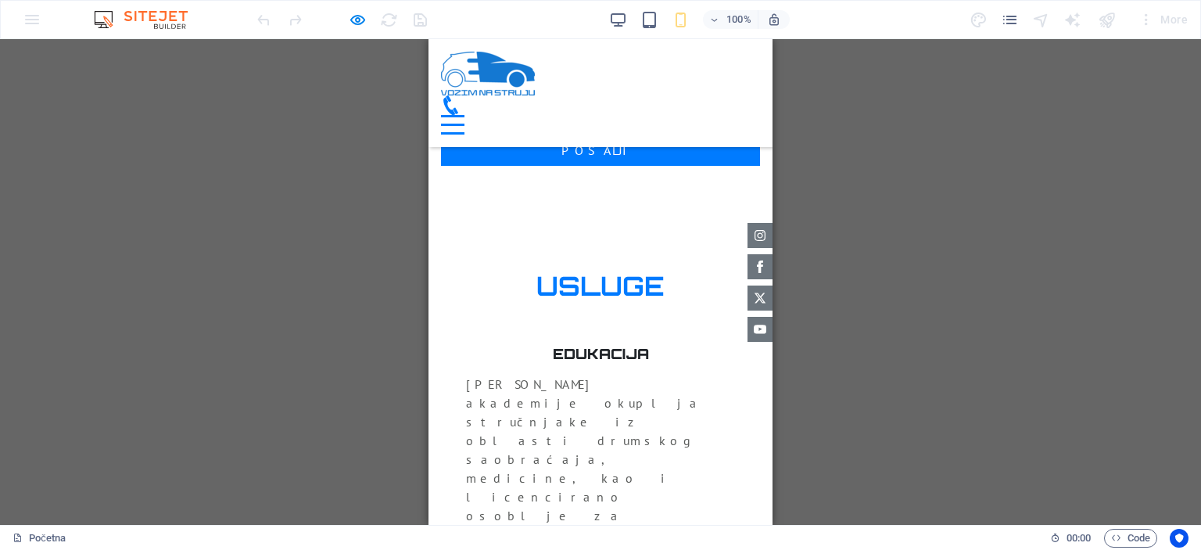
scroll to position [3281, 0]
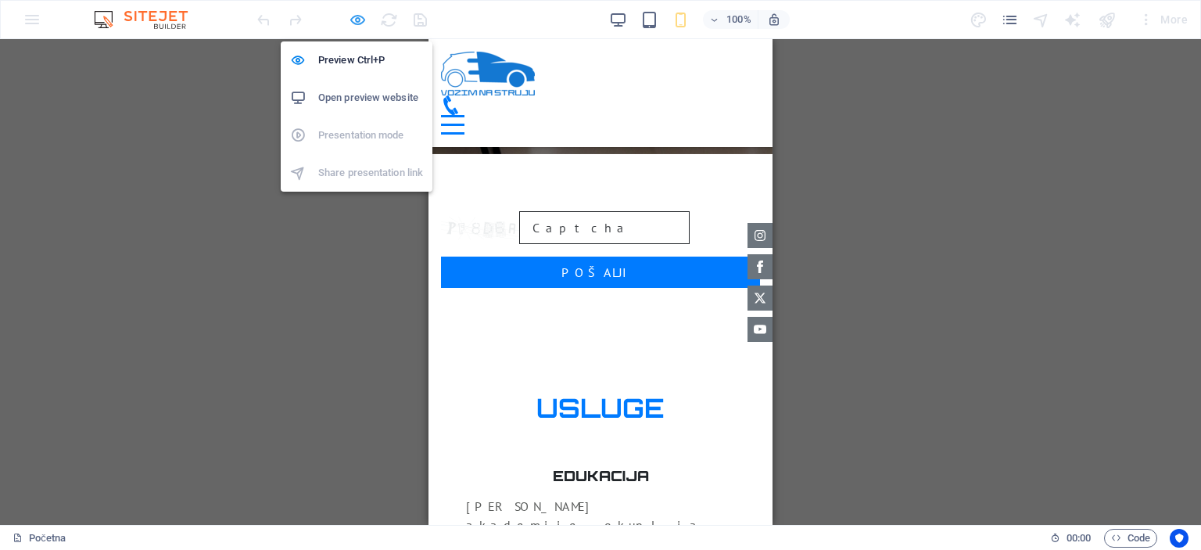
click at [353, 22] on icon "button" at bounding box center [358, 20] width 18 height 18
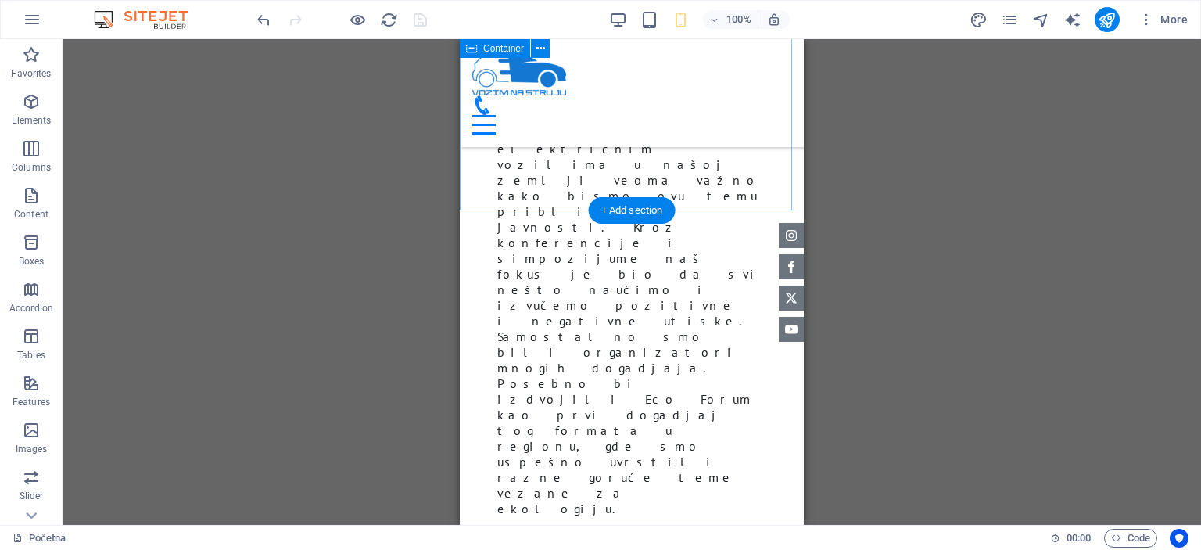
scroll to position [3985, 0]
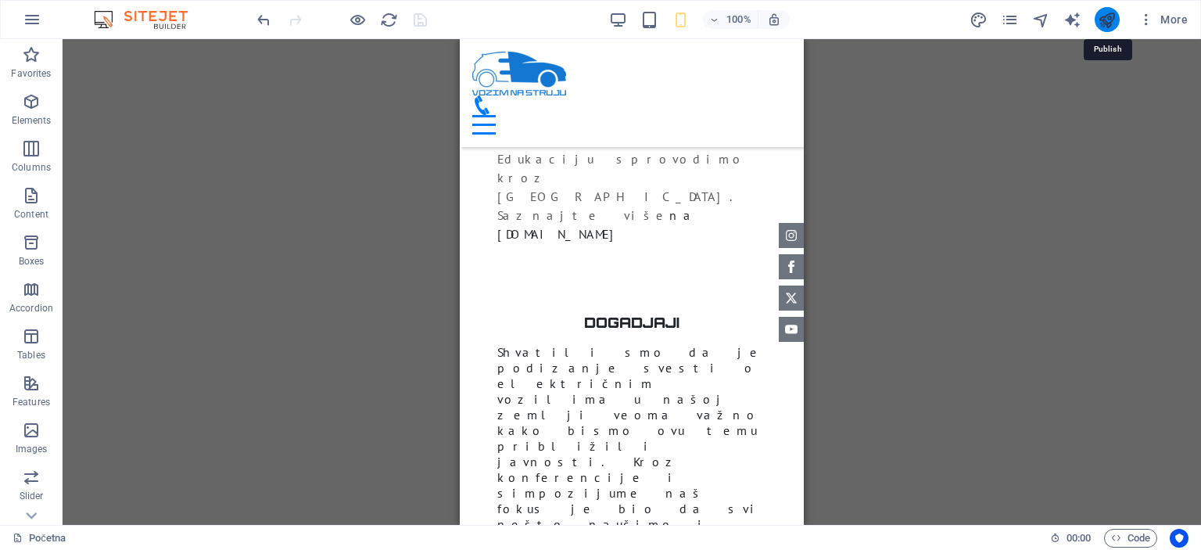
click at [1101, 23] on icon "publish" at bounding box center [1107, 20] width 18 height 18
